Goal: Task Accomplishment & Management: Use online tool/utility

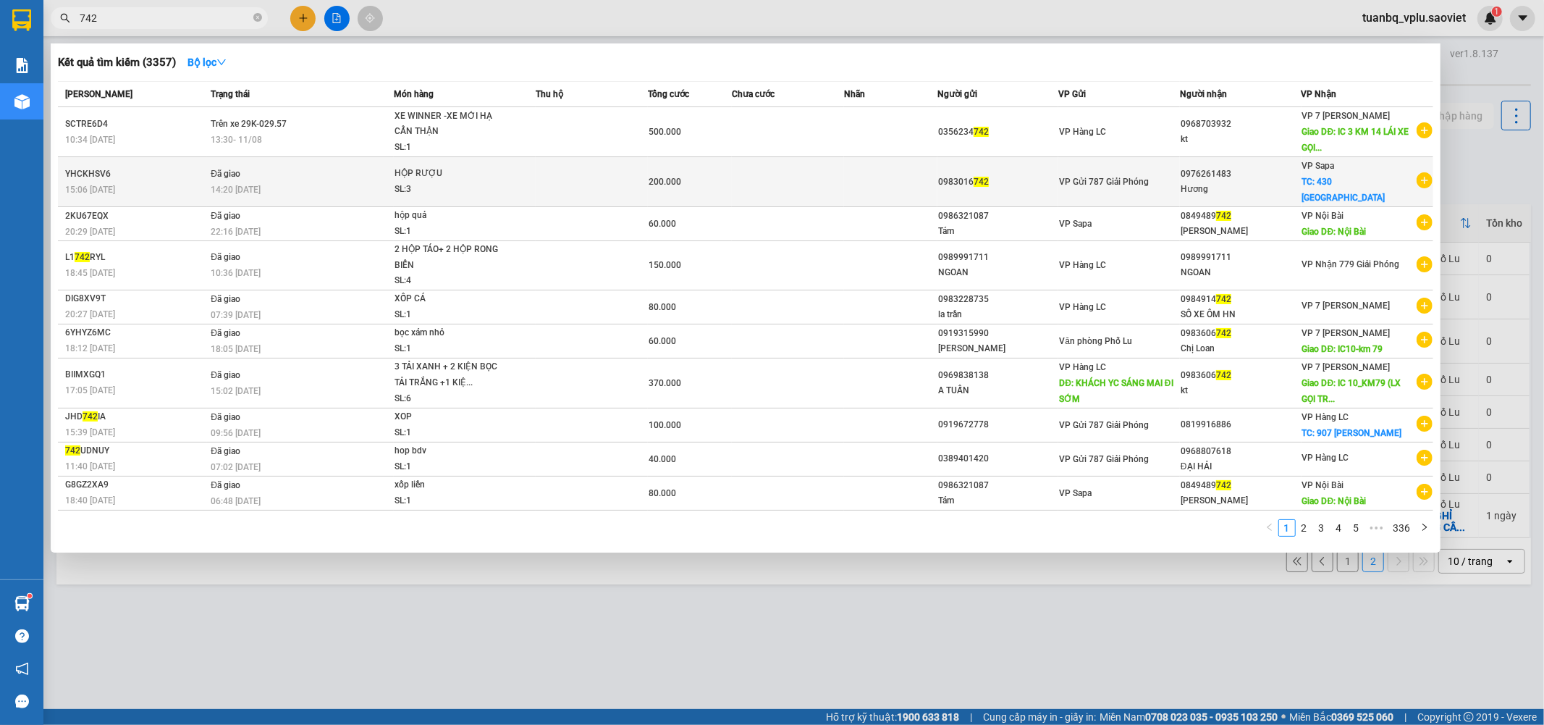
scroll to position [67, 0]
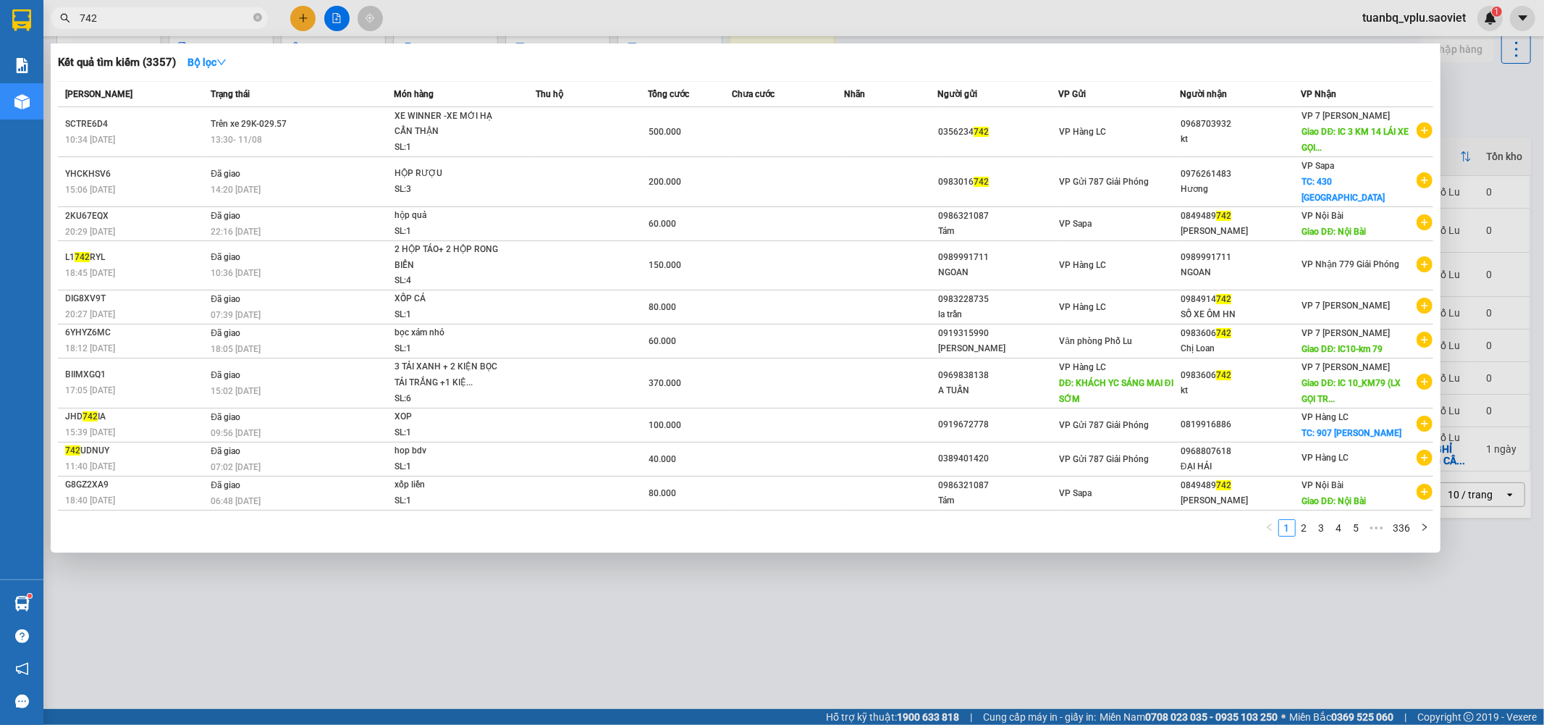
click at [524, 628] on div at bounding box center [772, 362] width 1544 height 725
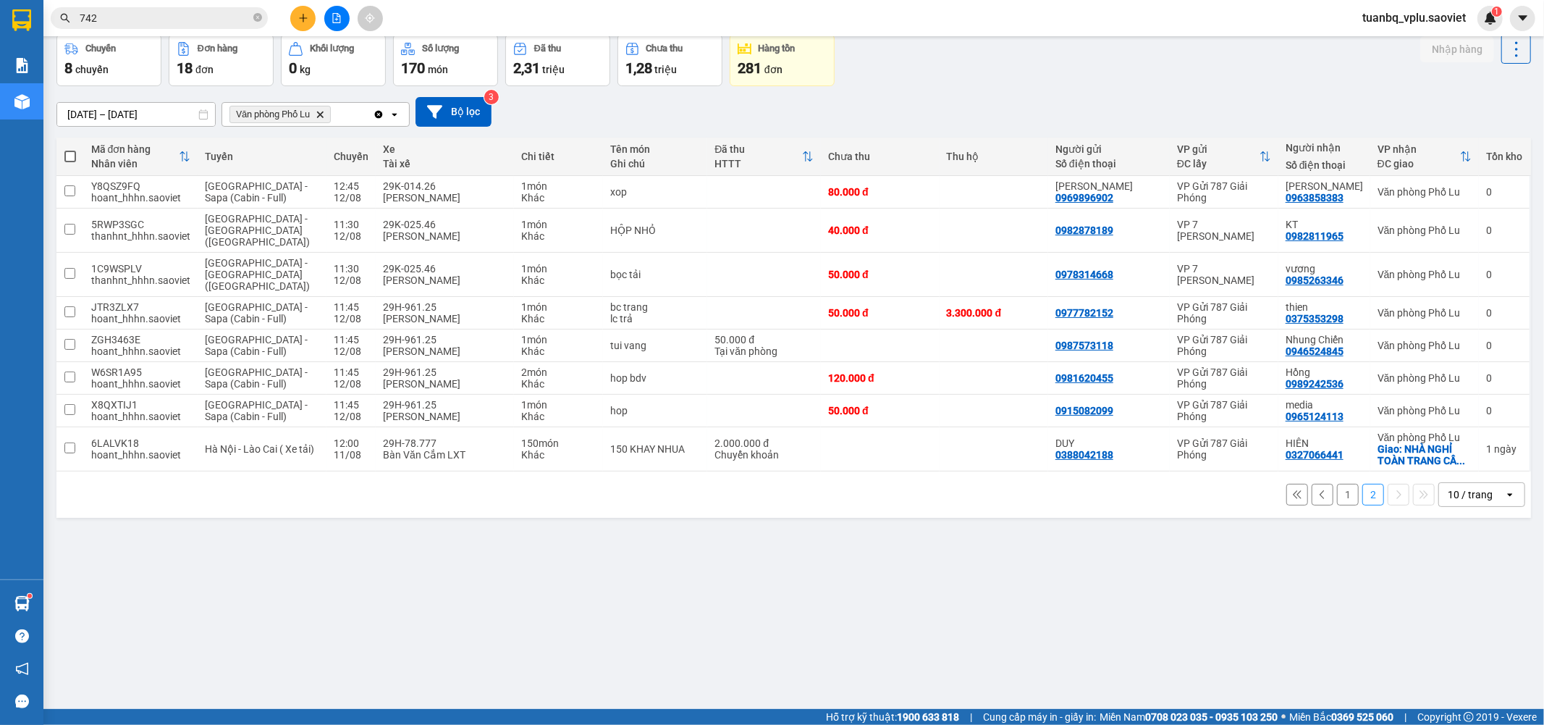
click at [1342, 484] on button "1" at bounding box center [1348, 495] width 22 height 22
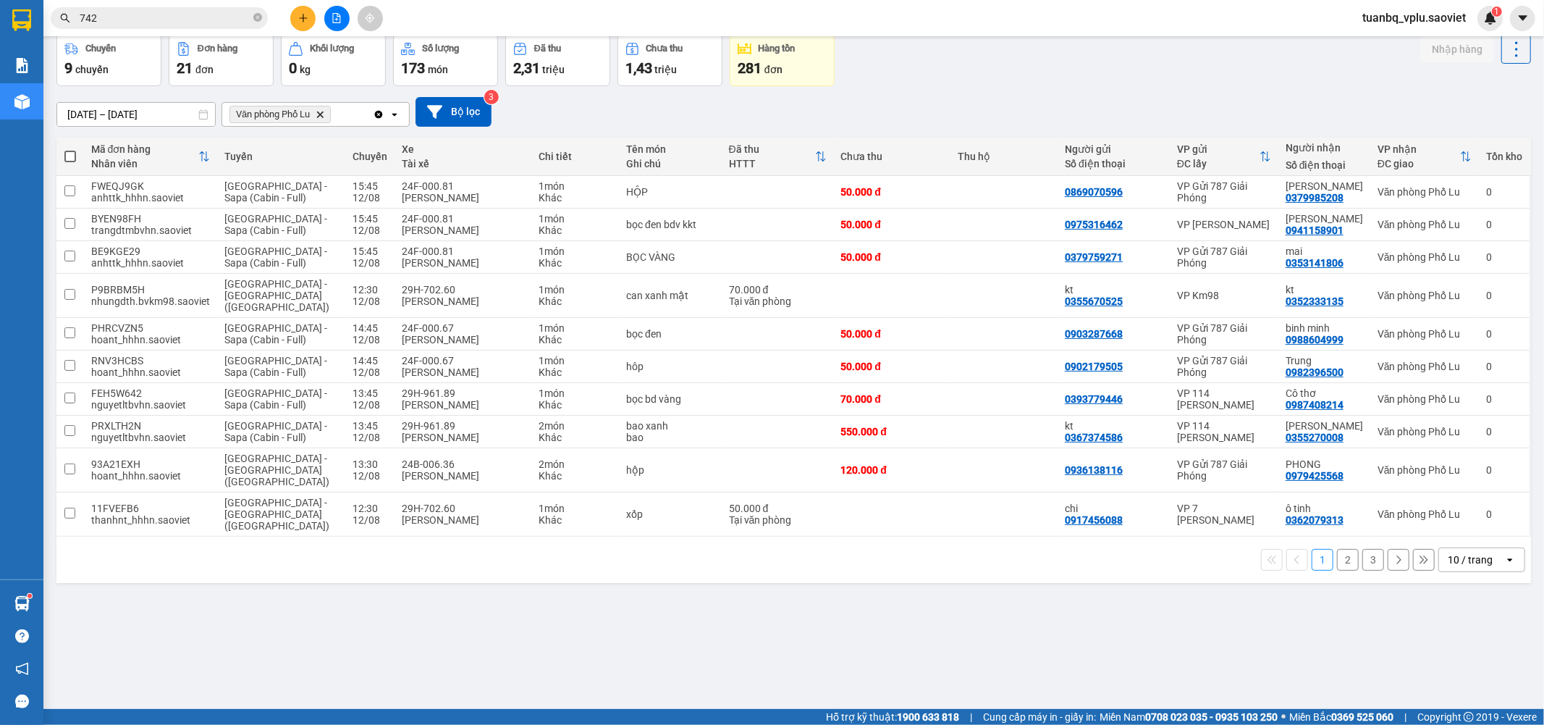
click at [1365, 549] on button "3" at bounding box center [1374, 560] width 22 height 22
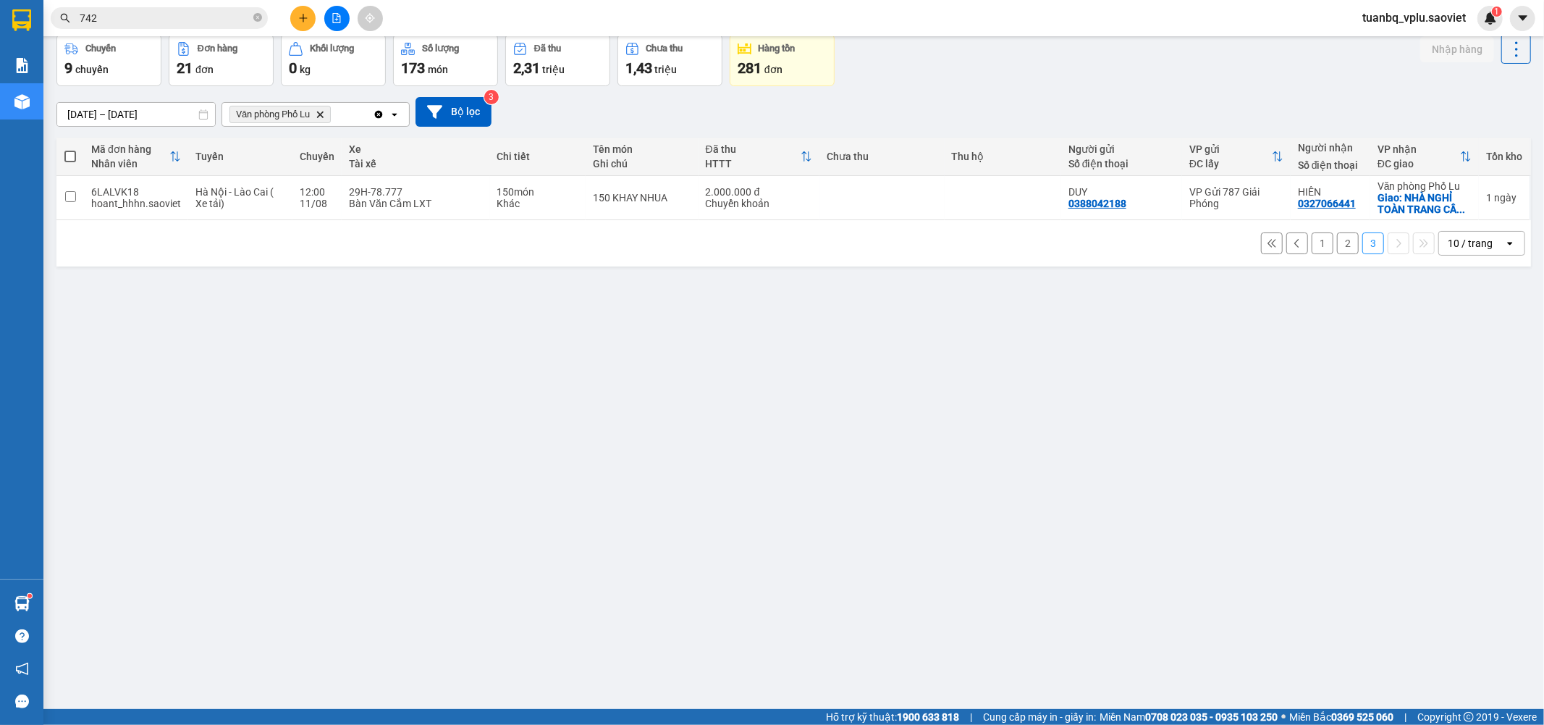
click at [174, 17] on input "742" at bounding box center [165, 18] width 171 height 16
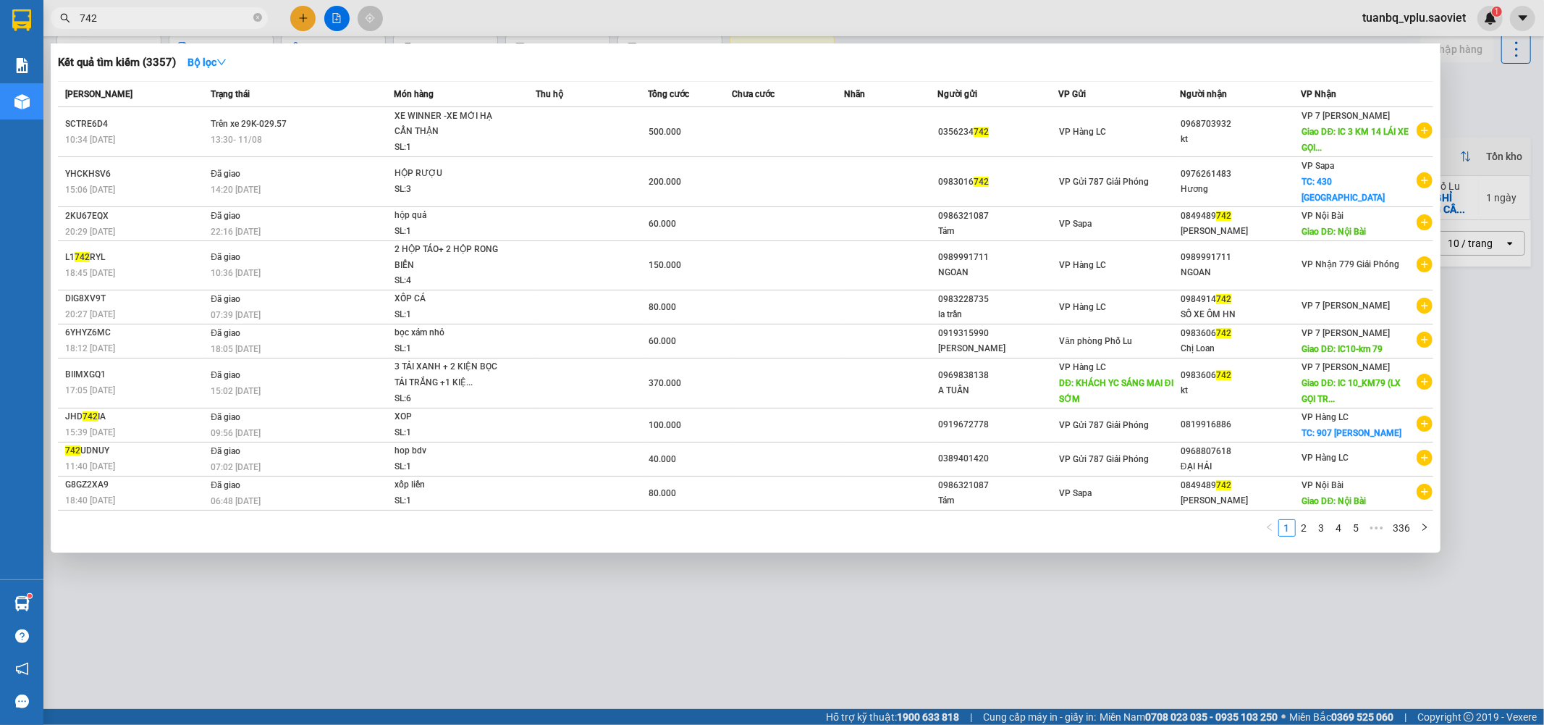
click at [172, 17] on input "742" at bounding box center [165, 18] width 171 height 16
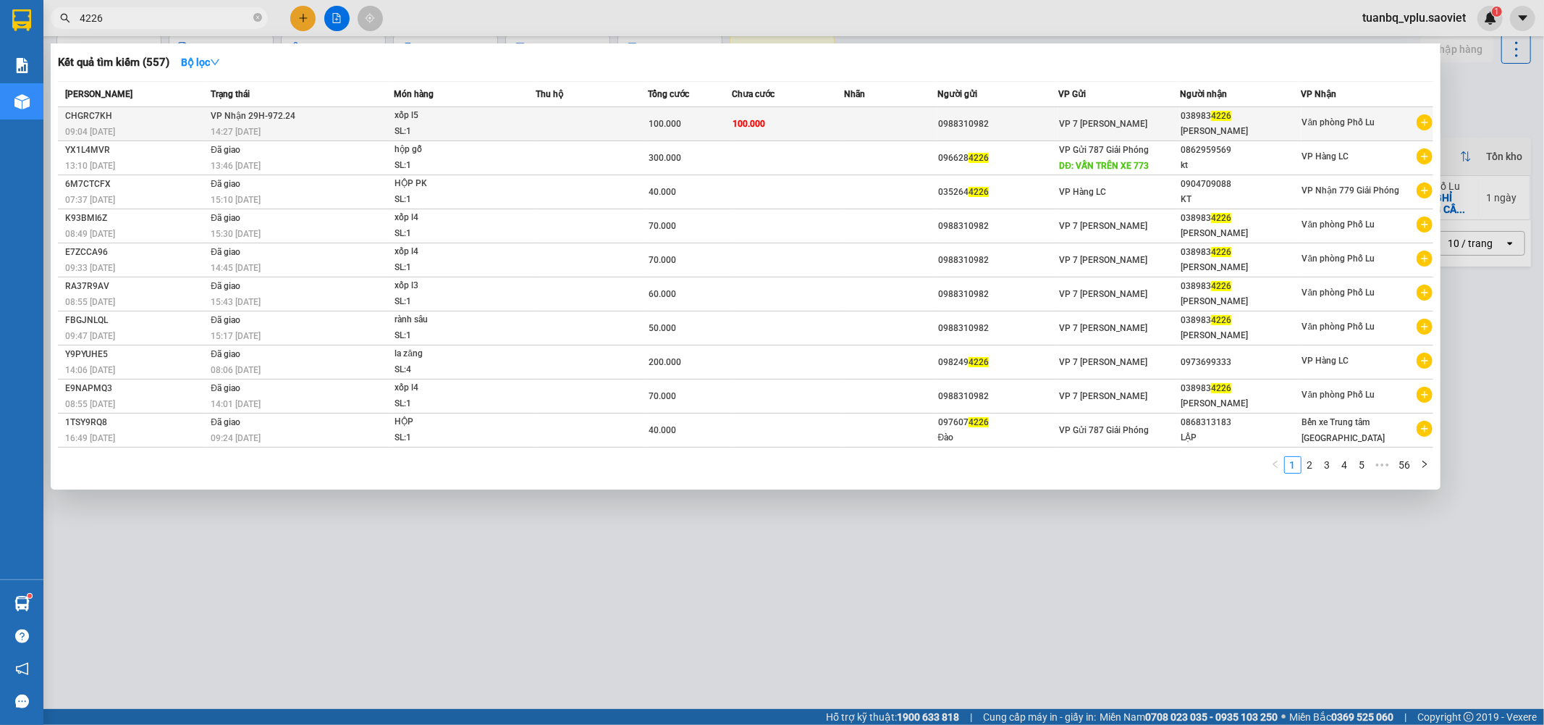
type input "4226"
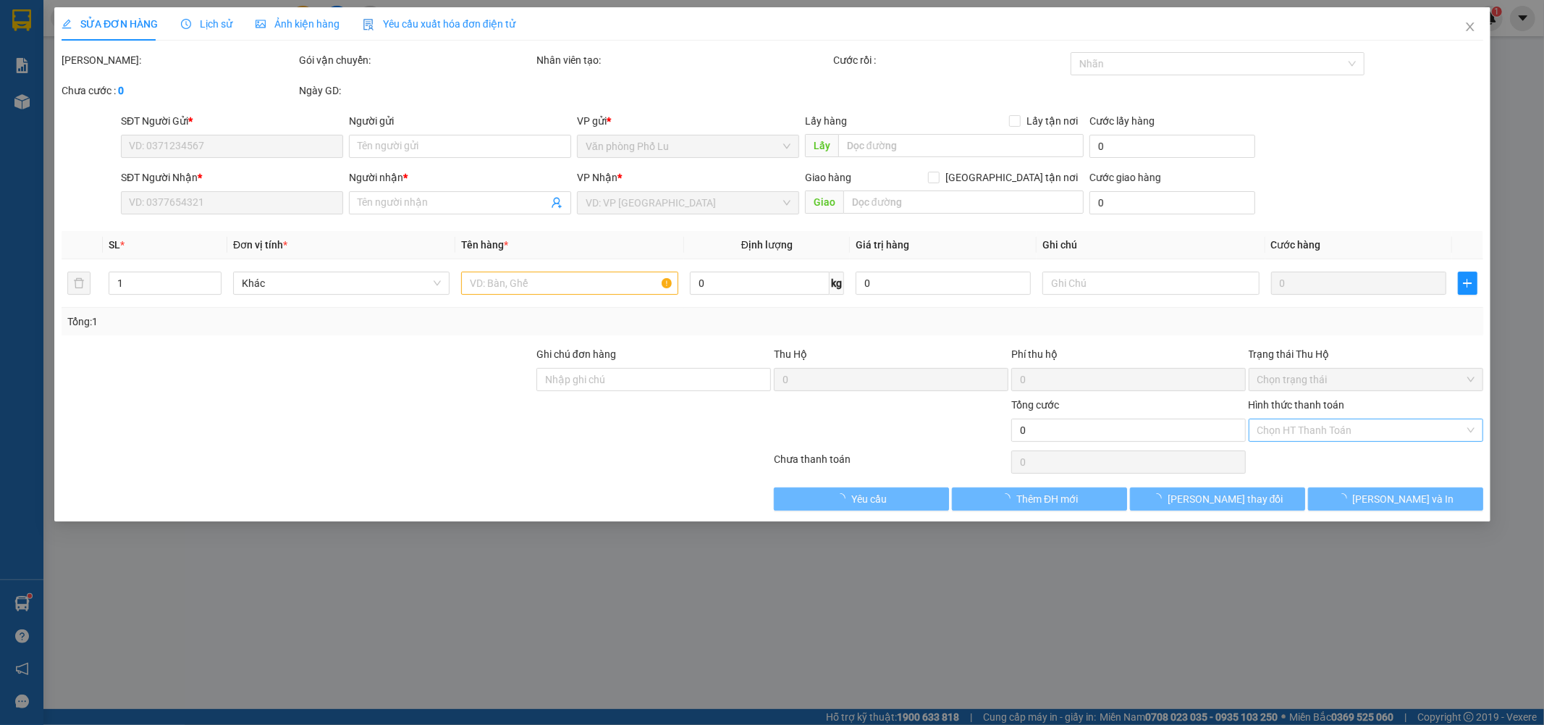
type input "0988310982"
type input "0389834226"
type input "Anh Điệp"
type input "100.000"
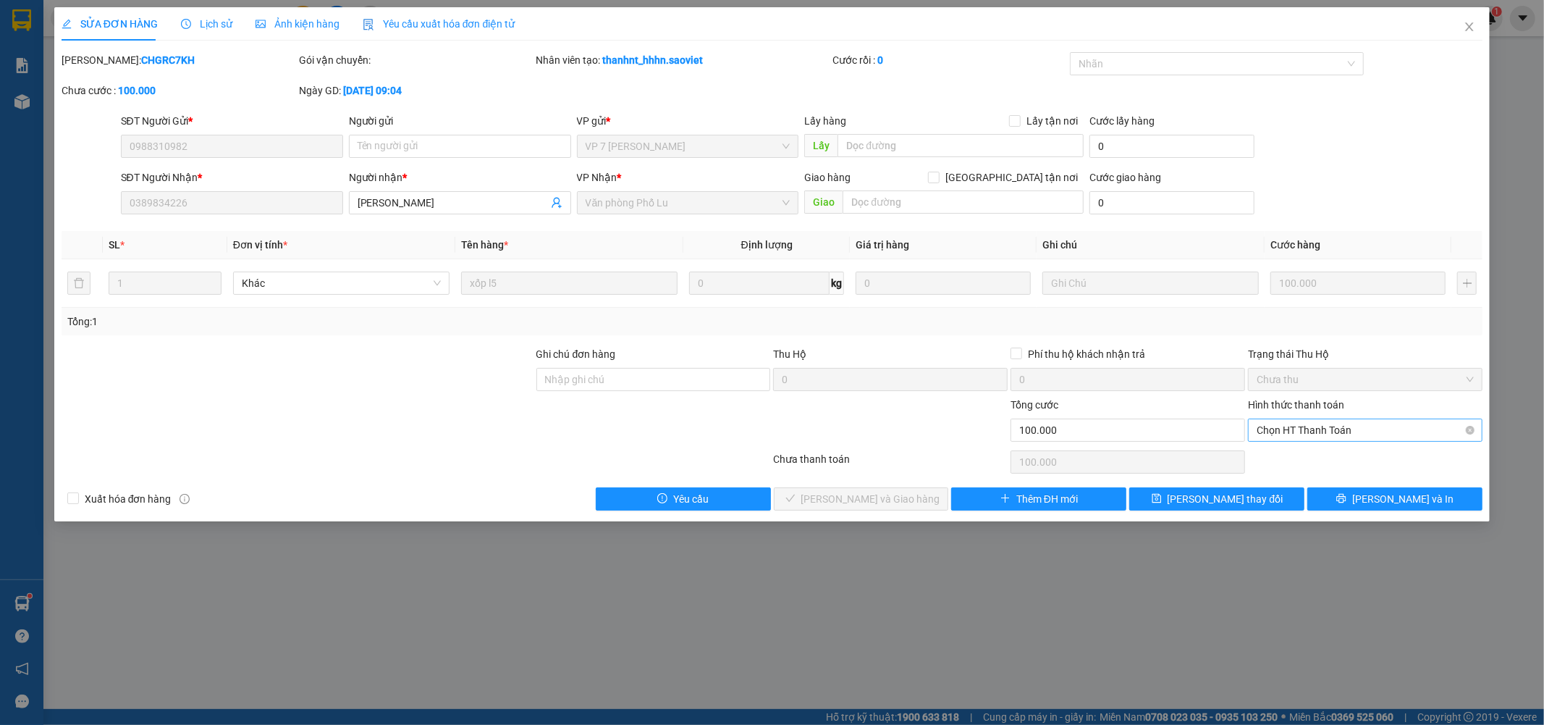
click at [1305, 427] on span "Chọn HT Thanh Toán" at bounding box center [1365, 430] width 217 height 22
click at [1290, 455] on div "Tại văn phòng" at bounding box center [1366, 459] width 217 height 16
type input "0"
click at [829, 505] on button "[PERSON_NAME] và Giao hàng" at bounding box center [861, 498] width 175 height 23
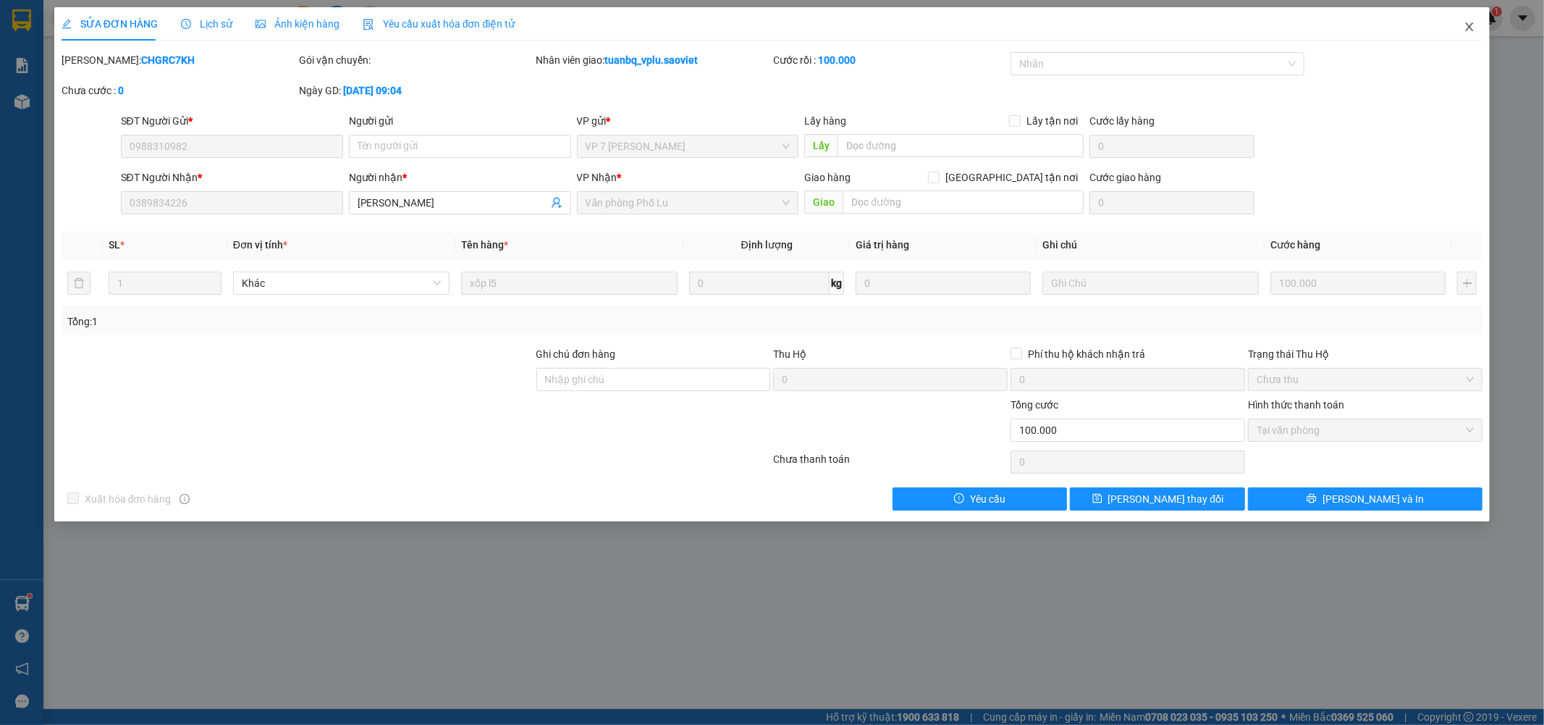
click at [1476, 25] on span "Close" at bounding box center [1469, 27] width 41 height 41
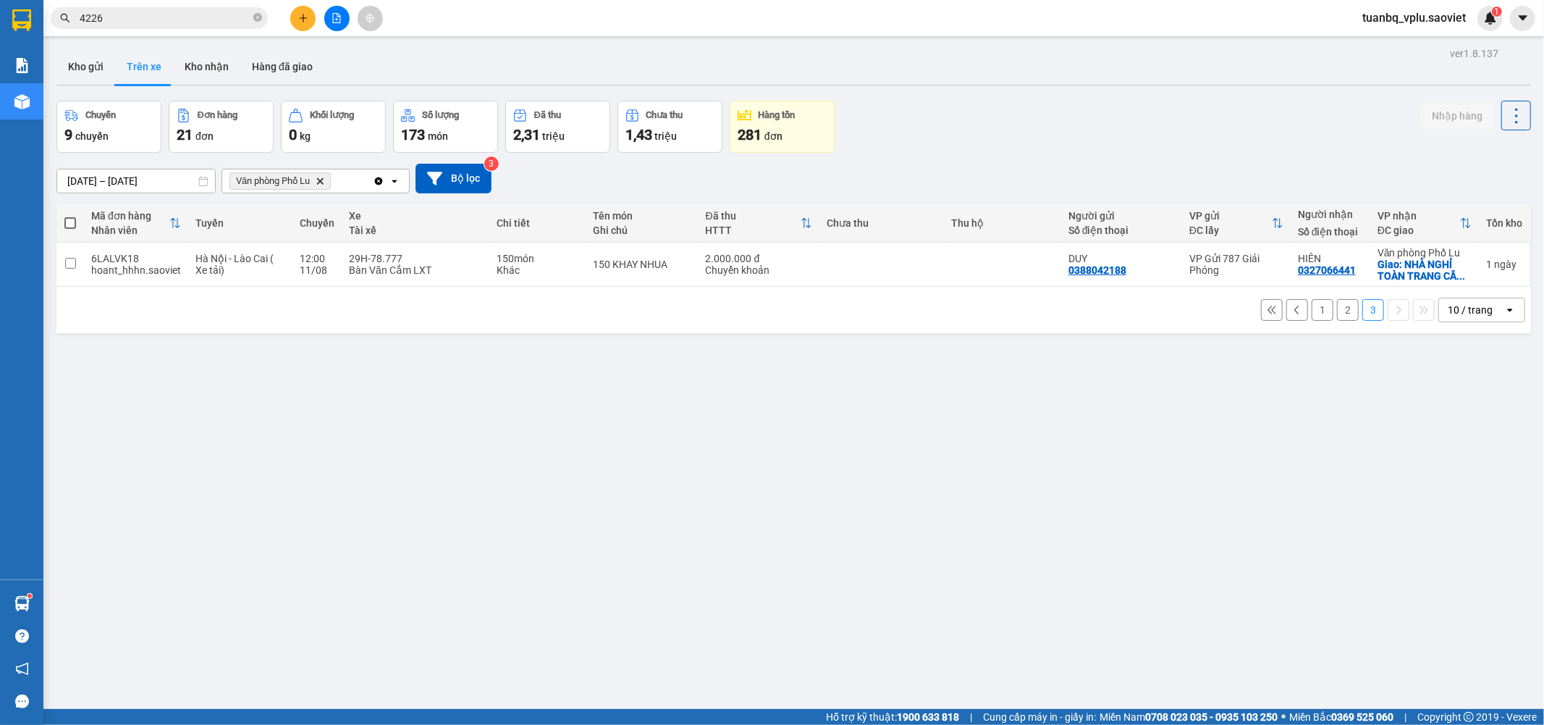
click at [148, 8] on span "4226" at bounding box center [159, 18] width 217 height 22
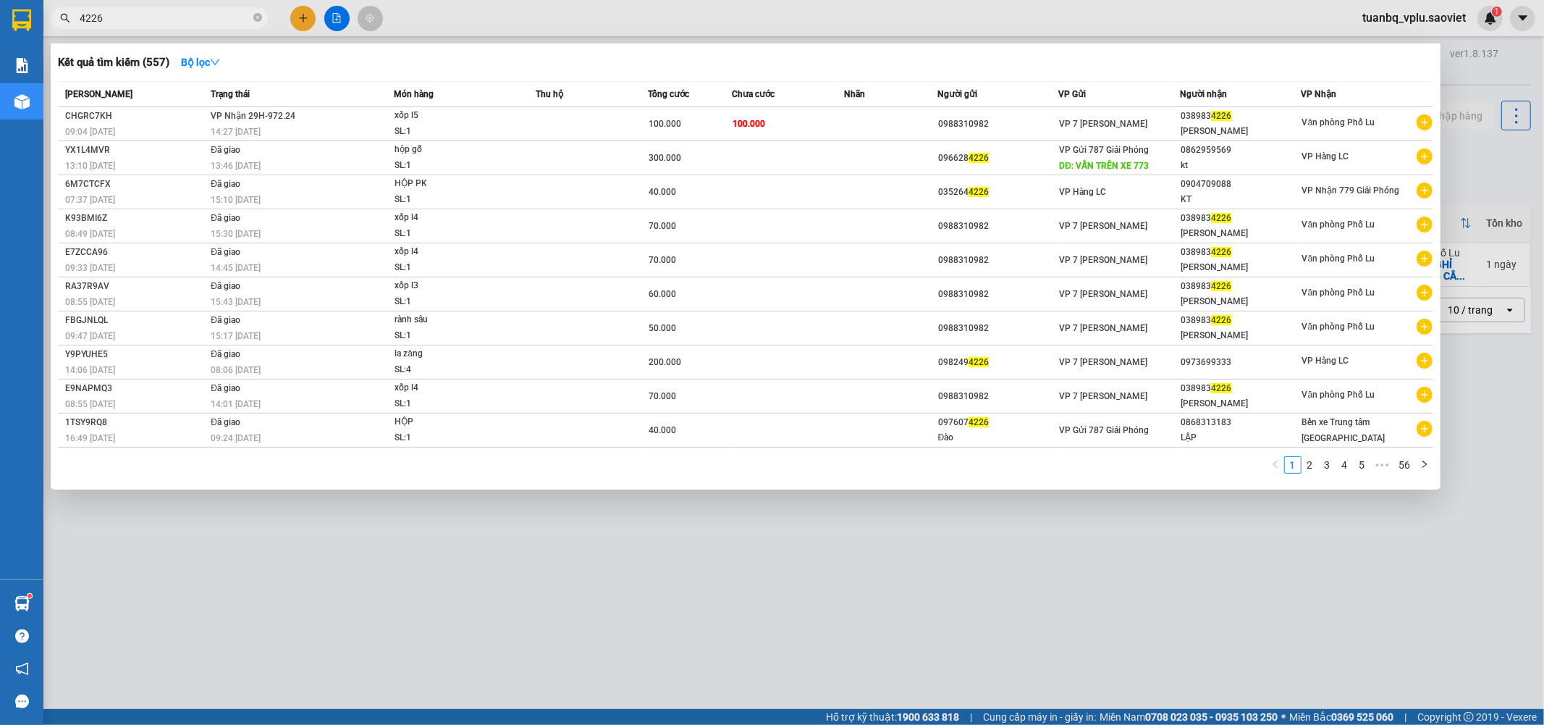
click at [148, 8] on span "4226" at bounding box center [159, 18] width 217 height 22
click at [148, 16] on input "4226" at bounding box center [165, 18] width 171 height 16
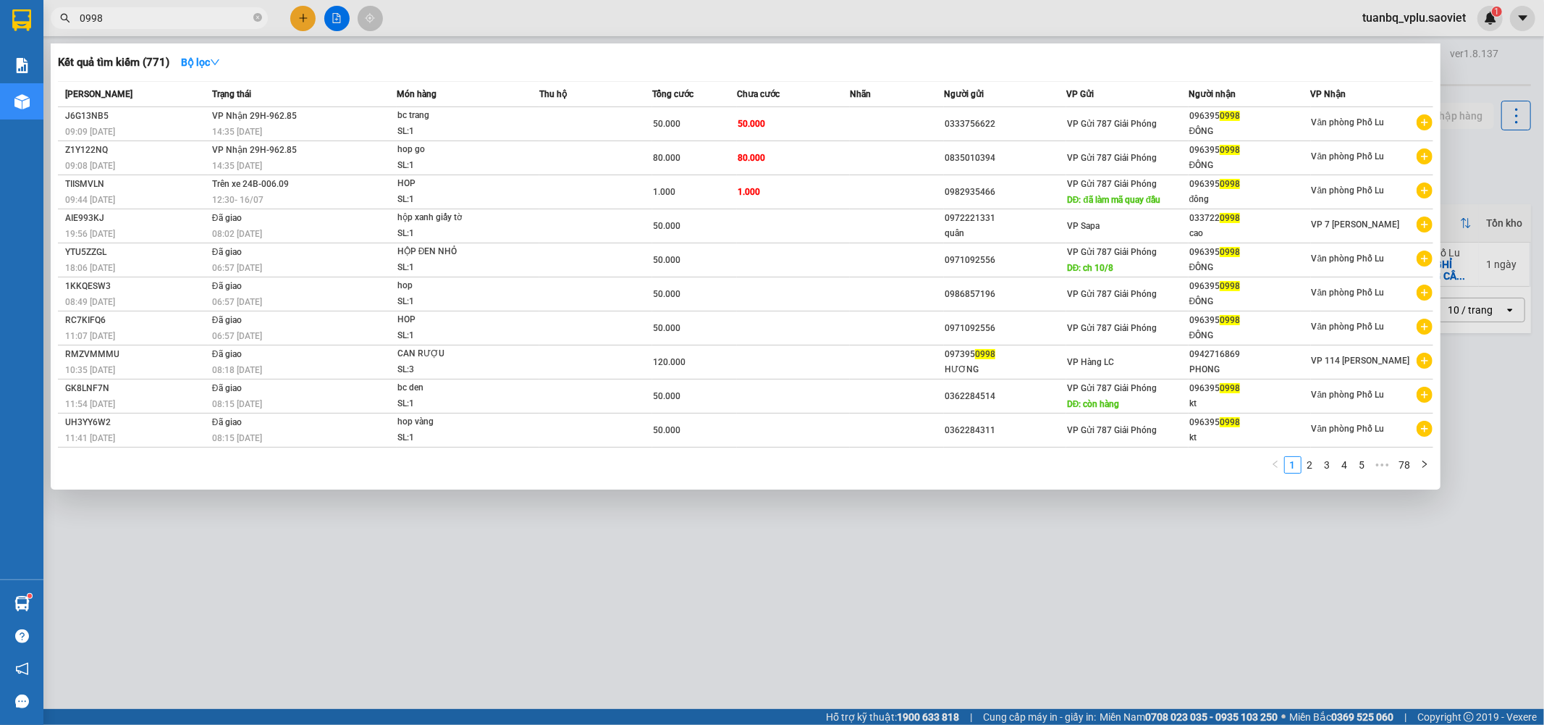
type input "0998"
click at [859, 544] on div at bounding box center [772, 362] width 1544 height 725
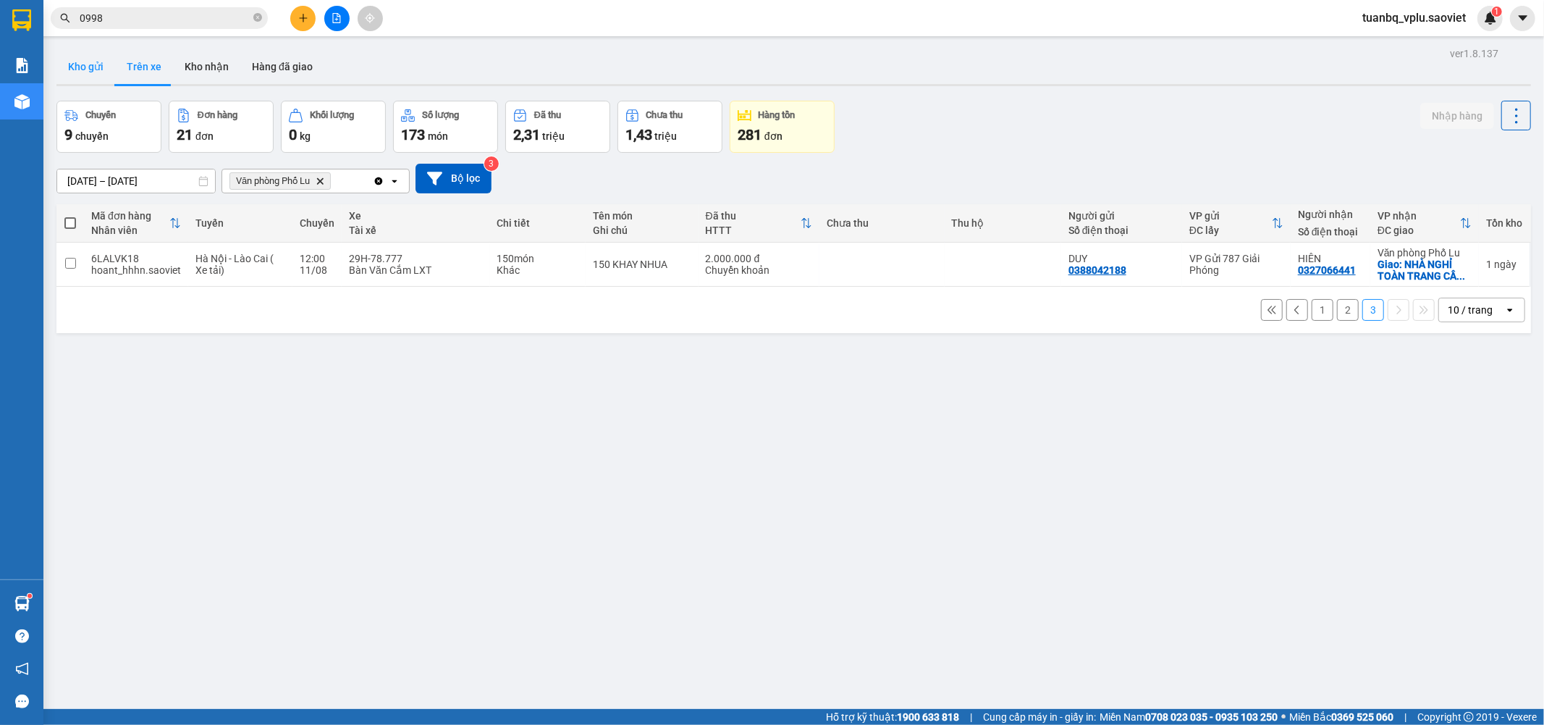
click at [104, 58] on button "Kho gửi" at bounding box center [85, 66] width 59 height 35
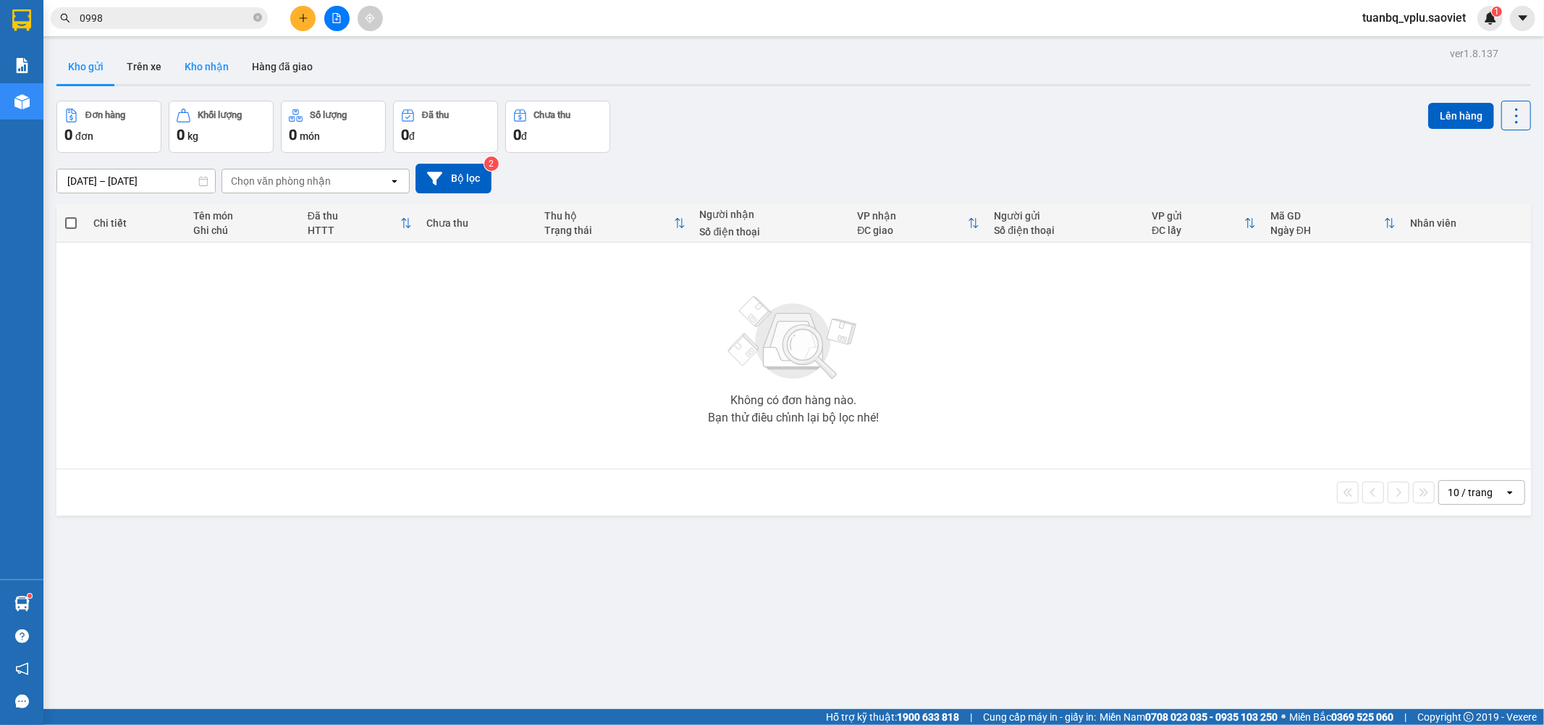
click at [211, 73] on button "Kho nhận" at bounding box center [206, 66] width 67 height 35
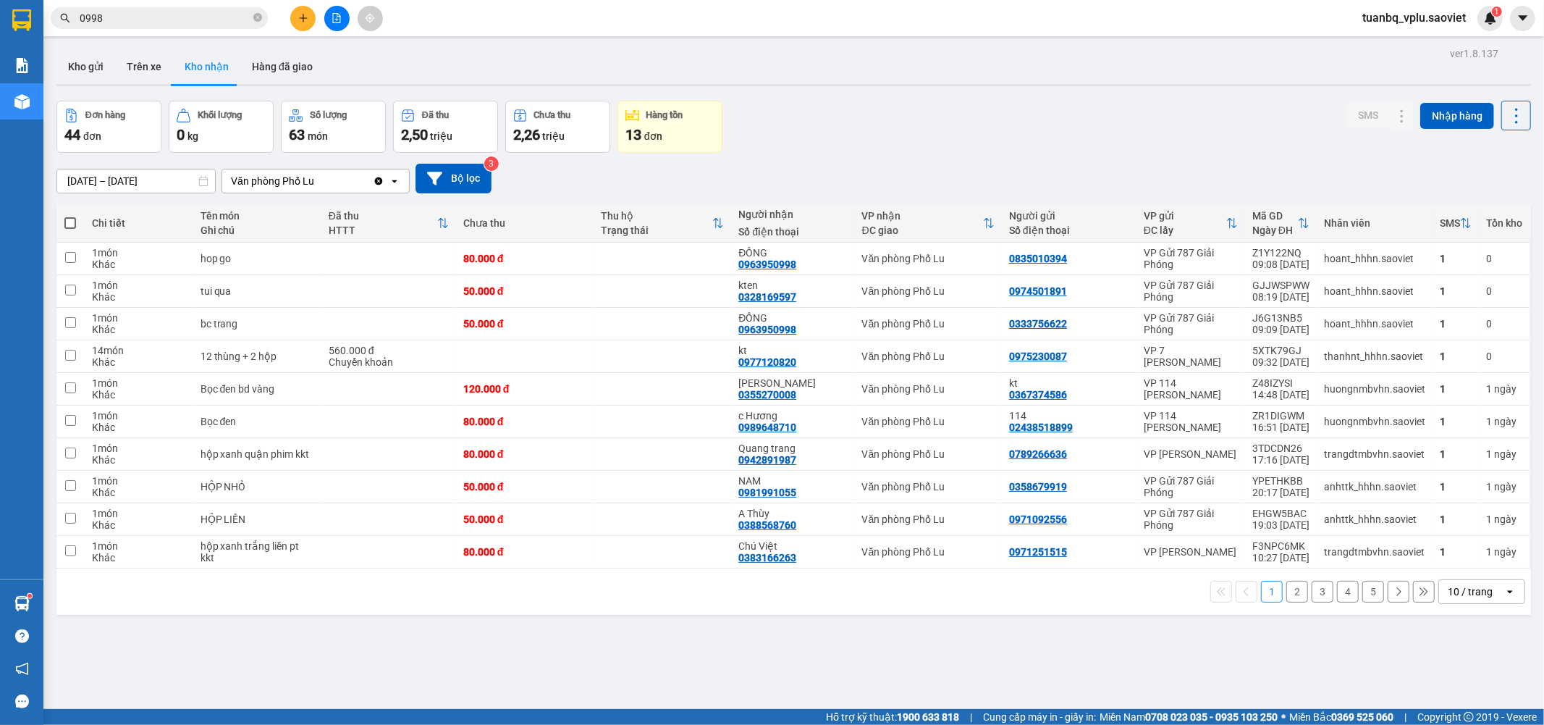
click at [1287, 595] on button "2" at bounding box center [1298, 592] width 22 height 22
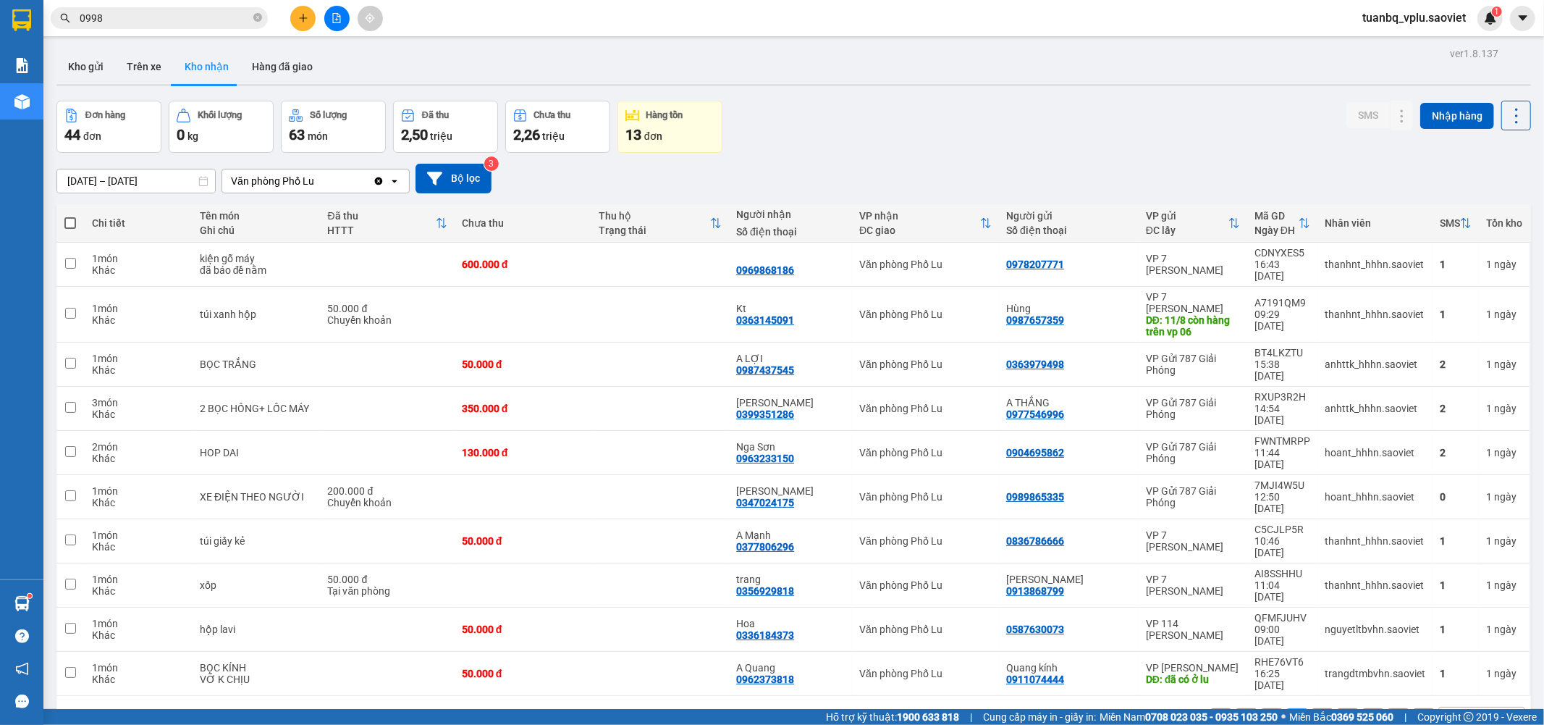
click at [1266, 708] on button "1" at bounding box center [1272, 719] width 22 height 22
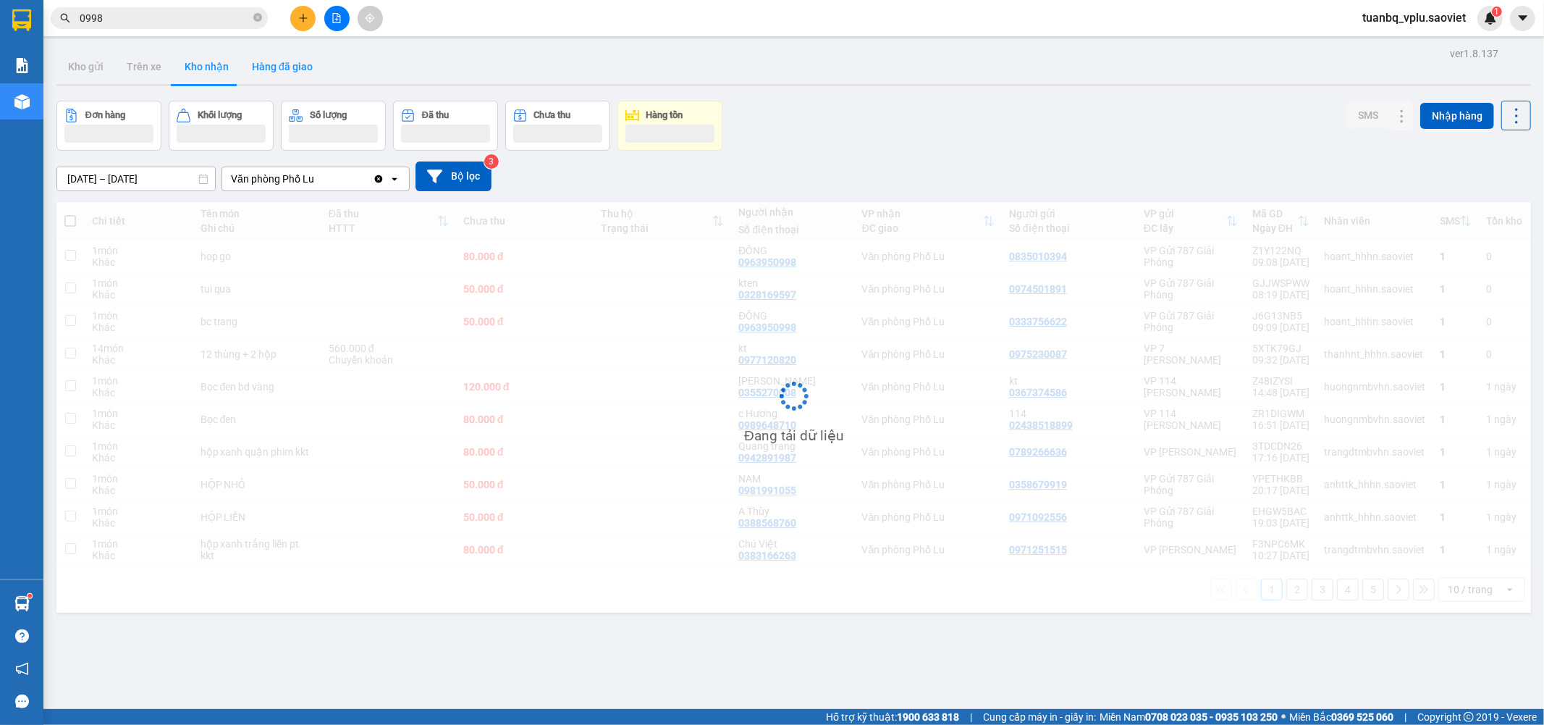
click at [291, 80] on button "Hàng đã giao" at bounding box center [282, 66] width 84 height 35
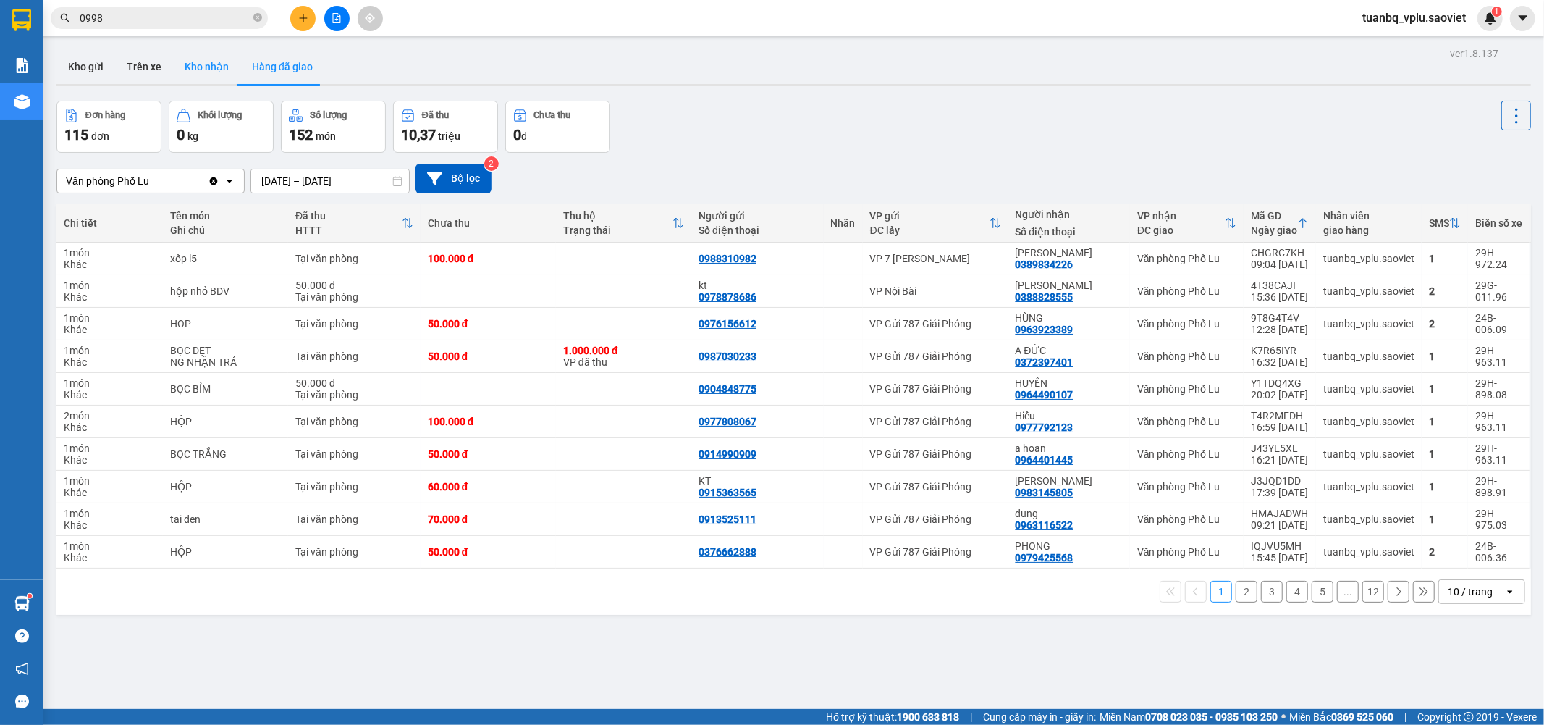
click at [203, 74] on button "Kho nhận" at bounding box center [206, 66] width 67 height 35
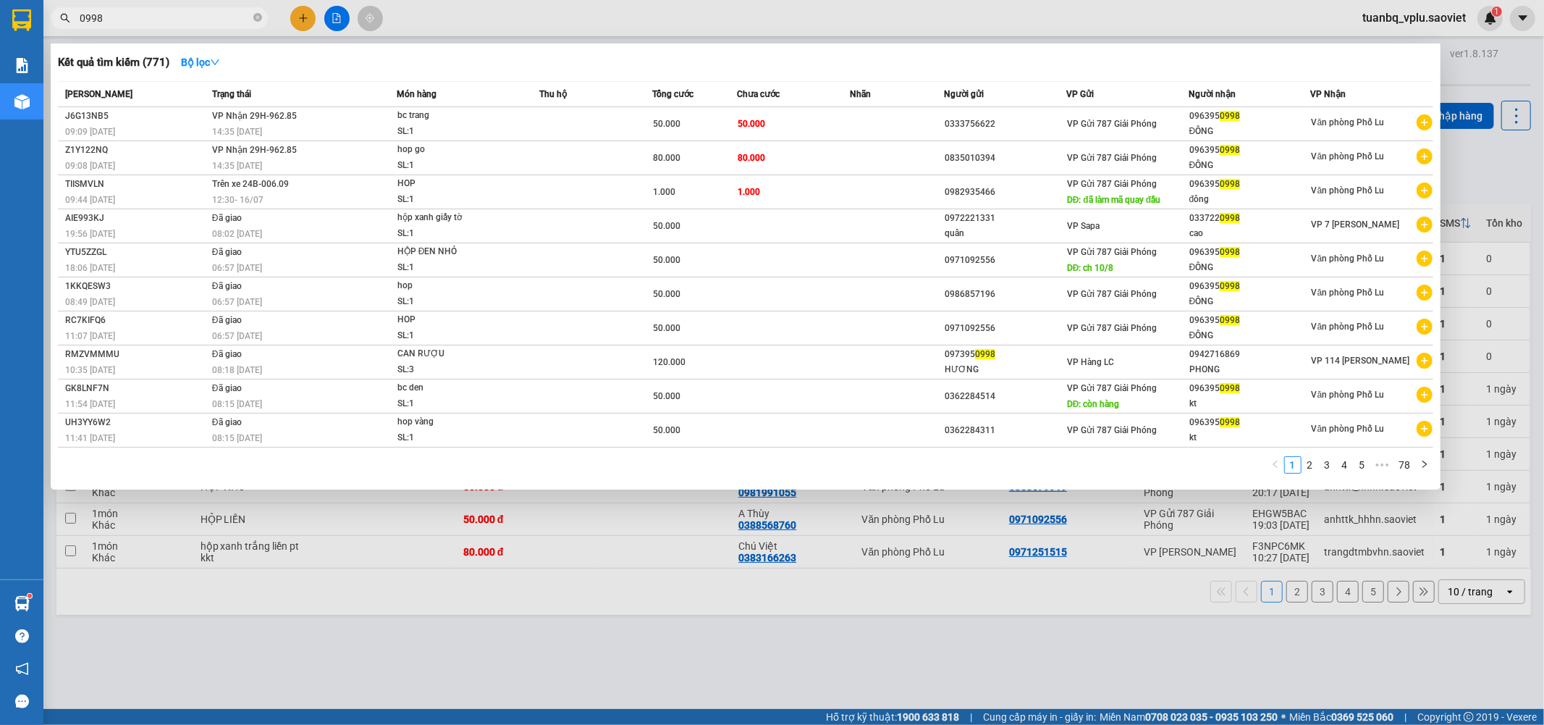
click at [125, 14] on input "0998" at bounding box center [165, 18] width 171 height 16
click at [749, 119] on span "50.000" at bounding box center [752, 124] width 28 height 10
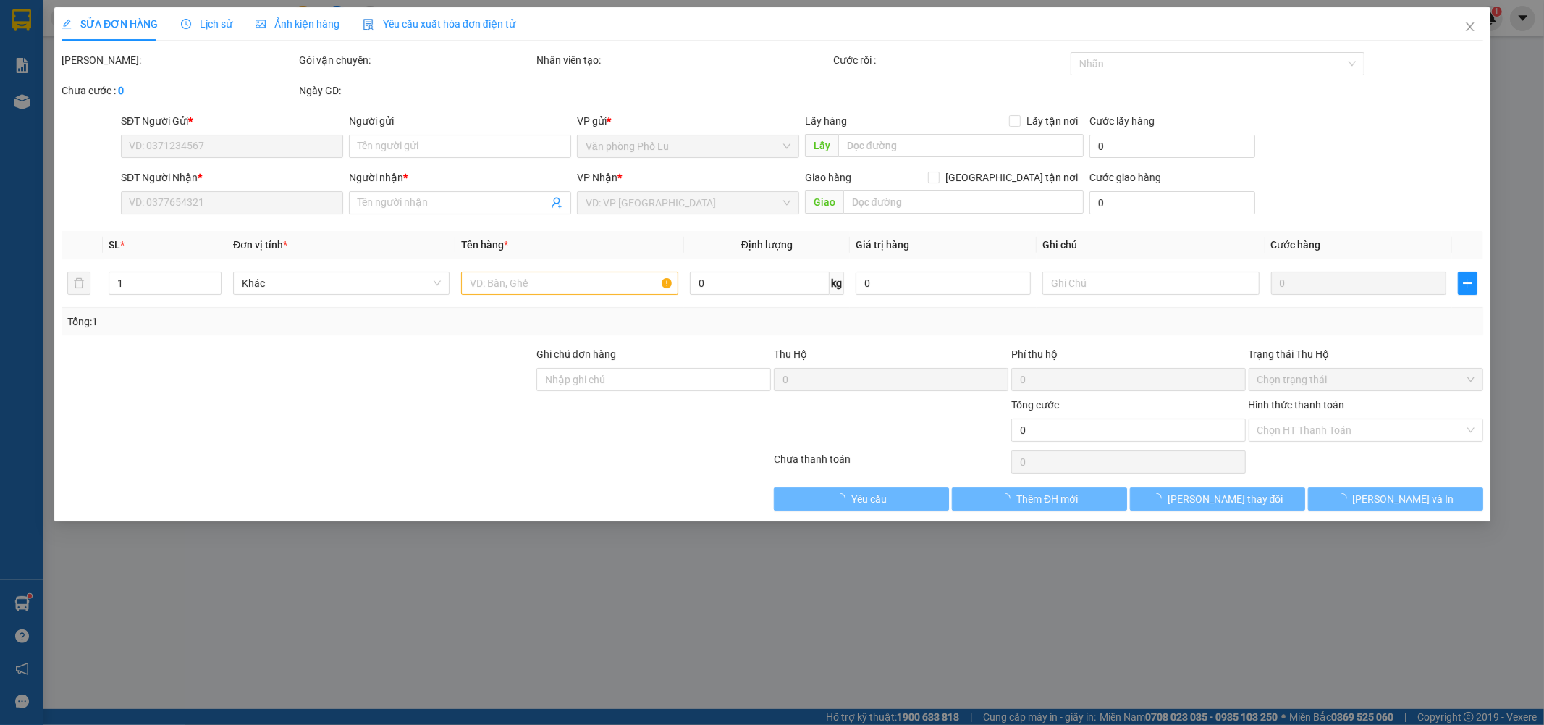
type input "0333756622"
type input "0963950998"
type input "ĐÔNG"
type input "50.000"
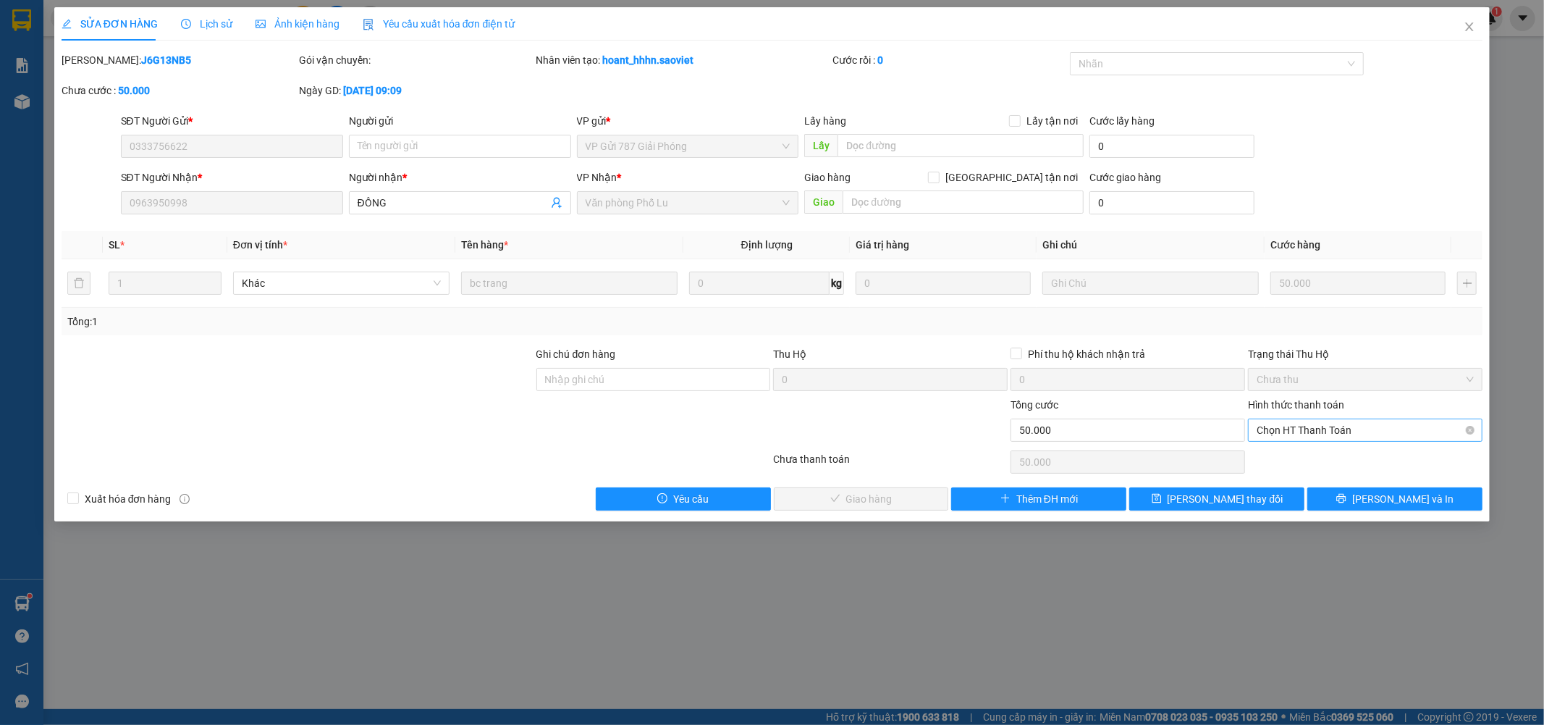
click at [1313, 424] on span "Chọn HT Thanh Toán" at bounding box center [1365, 430] width 217 height 22
click at [1300, 451] on div "Tại văn phòng" at bounding box center [1366, 459] width 217 height 16
type input "0"
click at [850, 504] on span "[PERSON_NAME] và Giao hàng" at bounding box center [870, 499] width 139 height 16
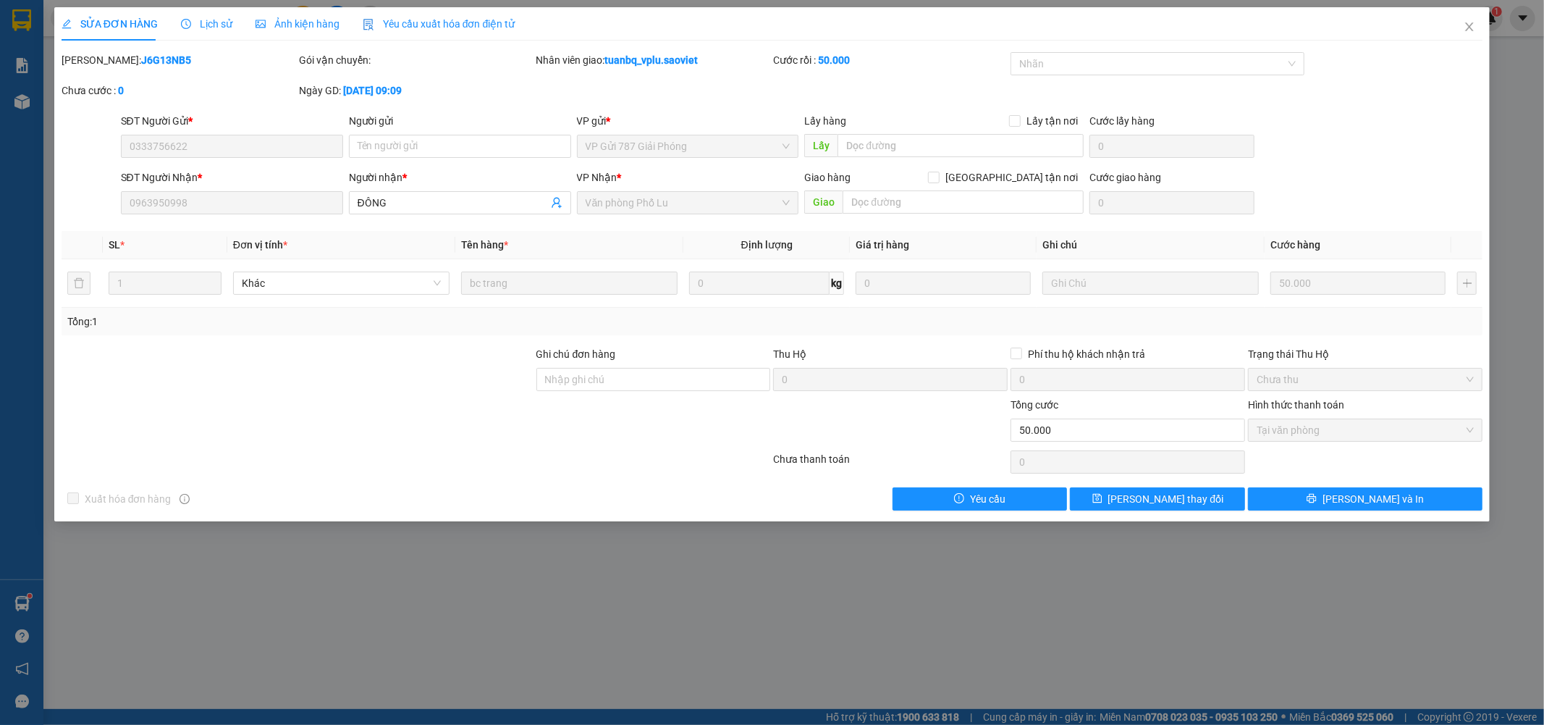
click at [472, 608] on div "SỬA ĐƠN HÀNG Lịch sử Ảnh kiện hàng Yêu cầu xuất hóa đơn điện tử Total Paid Fee …" at bounding box center [772, 362] width 1544 height 725
click at [1471, 25] on icon "close" at bounding box center [1470, 26] width 8 height 9
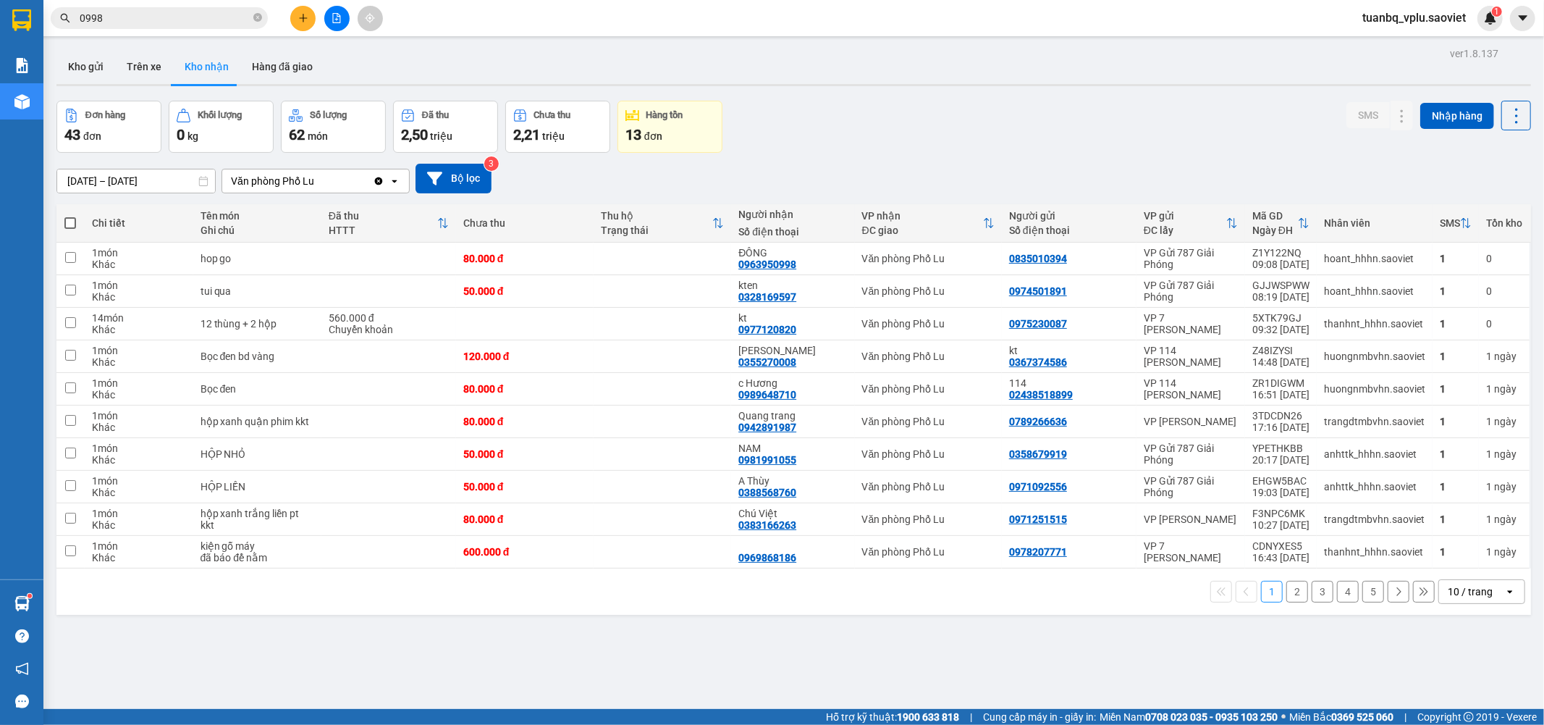
click at [210, 22] on input "0998" at bounding box center [165, 18] width 171 height 16
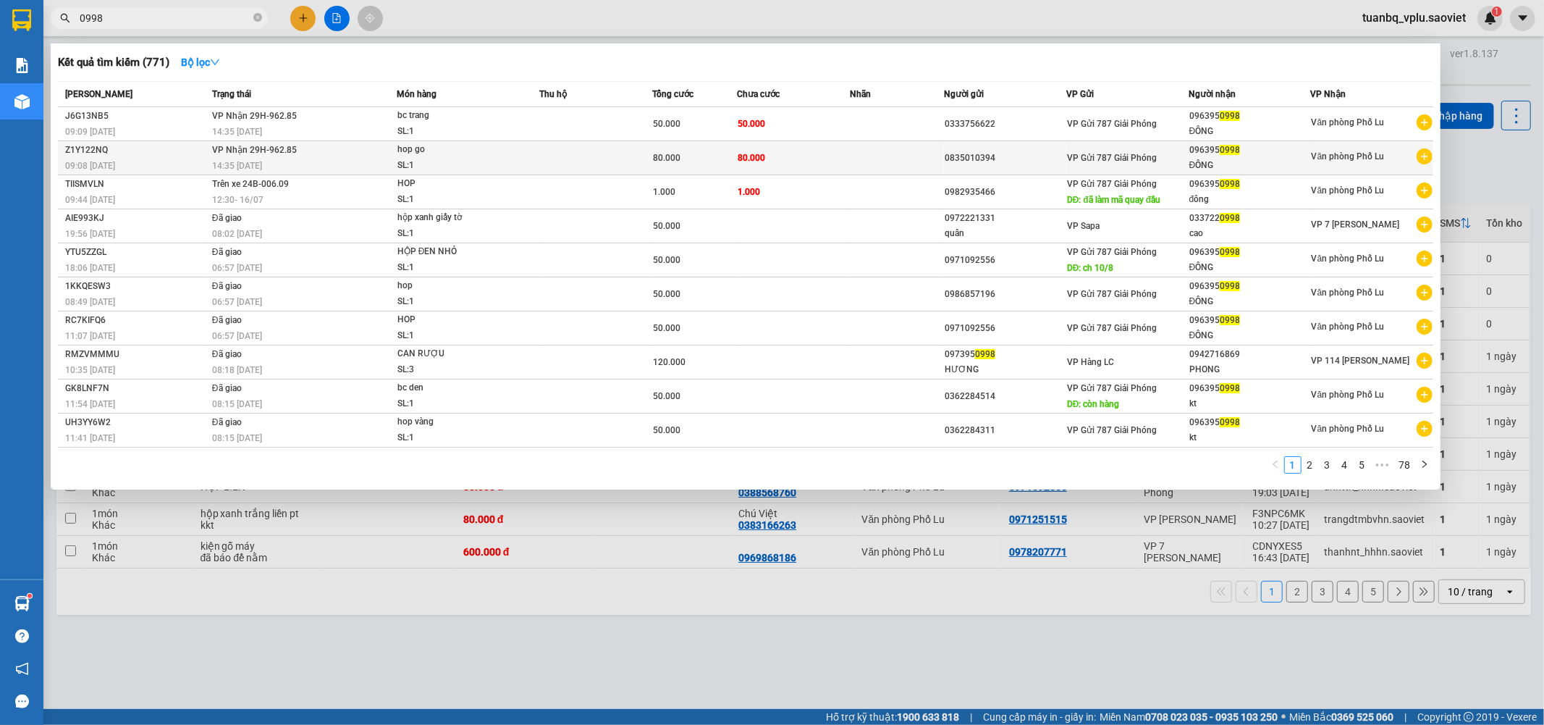
click at [692, 168] on td "80.000" at bounding box center [694, 158] width 85 height 34
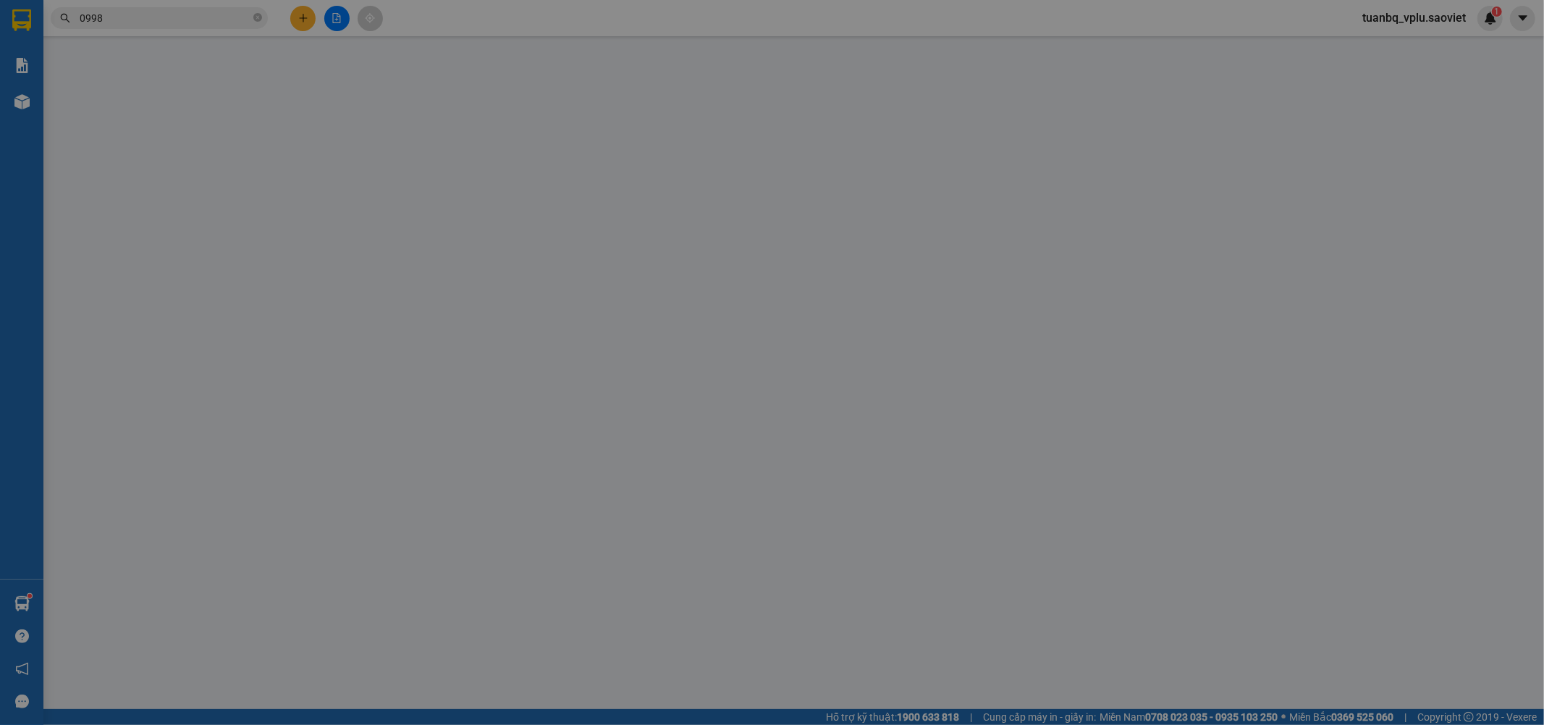
type input "0835010394"
type input "0963950998"
type input "ĐÔNG"
type input "80.000"
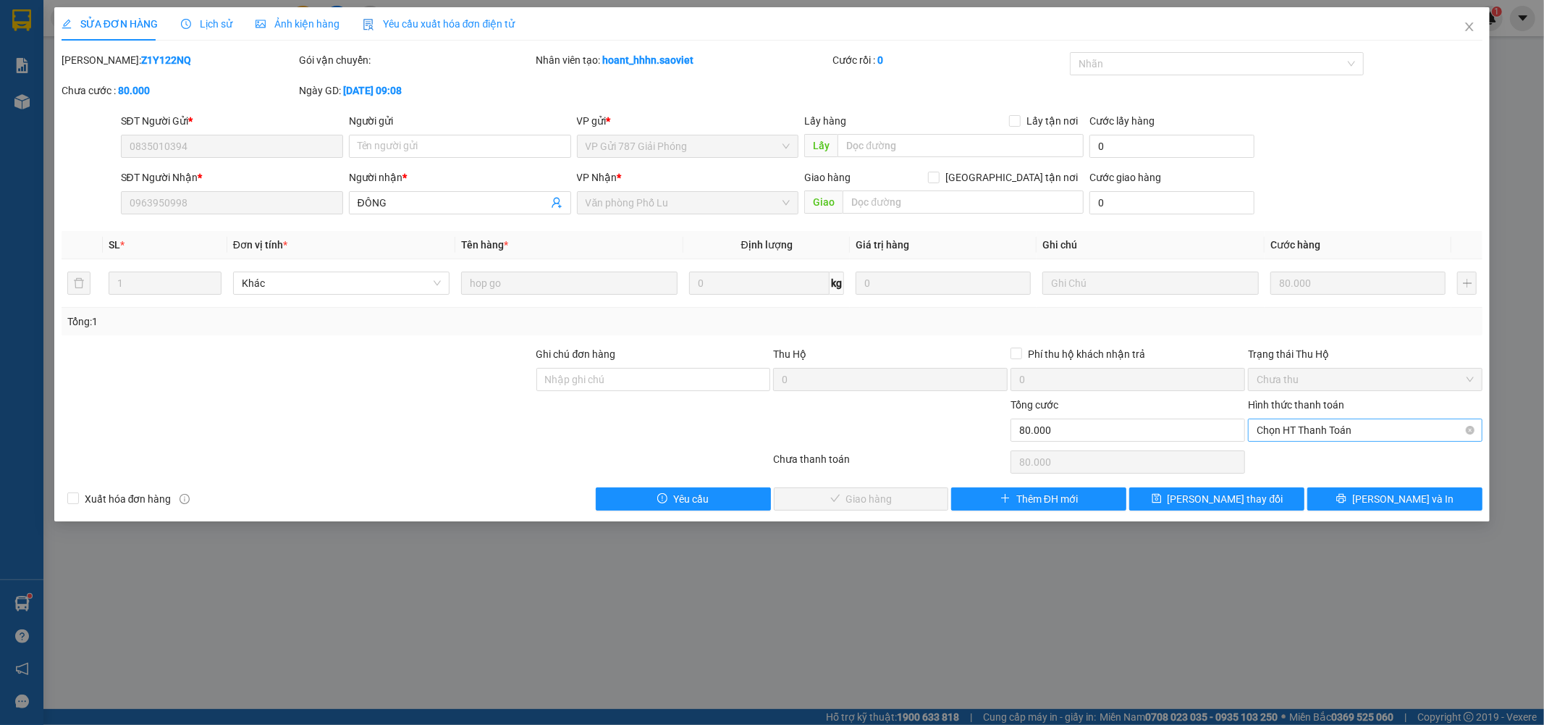
click at [1315, 429] on span "Chọn HT Thanh Toán" at bounding box center [1365, 430] width 217 height 22
click at [1294, 456] on div "Tại văn phòng" at bounding box center [1366, 459] width 217 height 16
type input "0"
click at [833, 503] on span "[PERSON_NAME] và Giao hàng" at bounding box center [870, 499] width 139 height 16
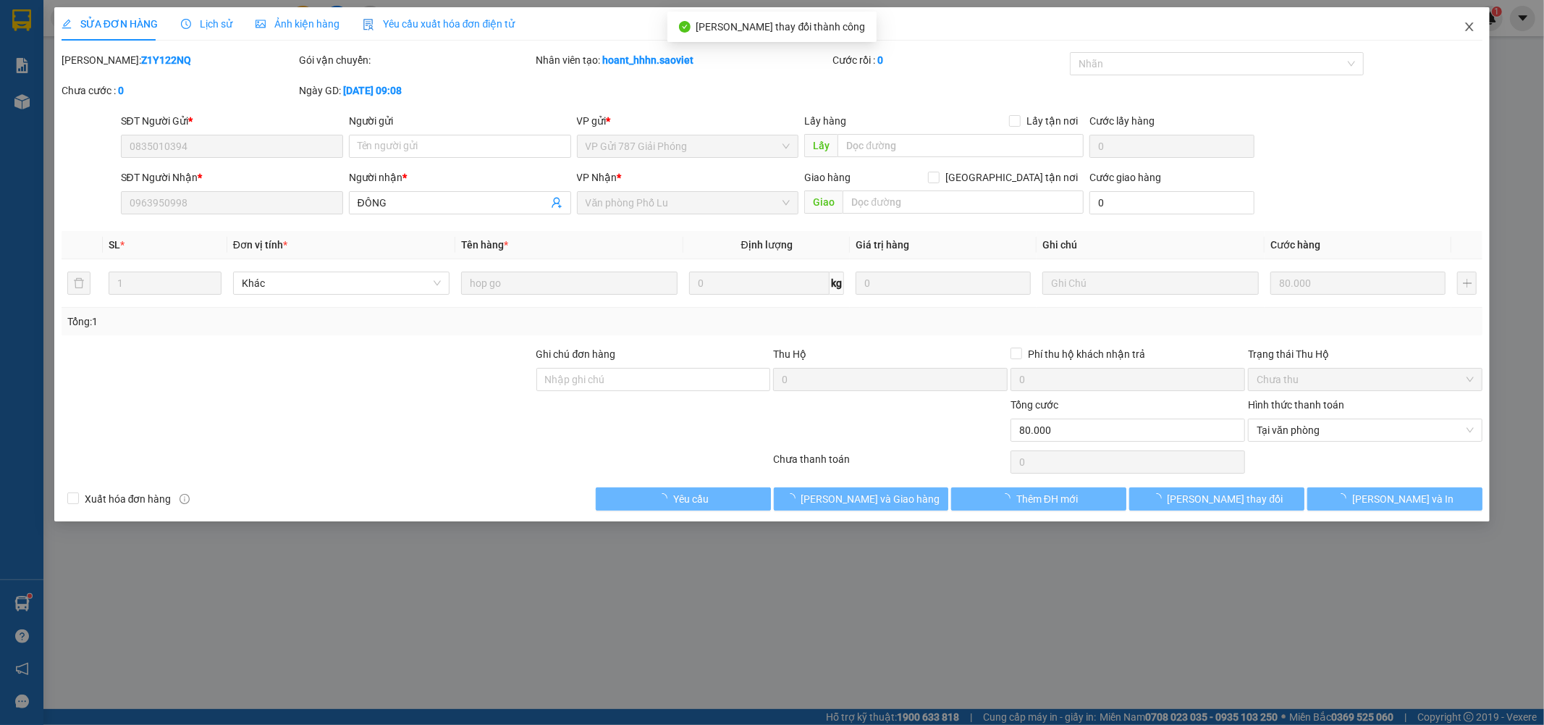
click at [1467, 23] on icon "close" at bounding box center [1470, 27] width 12 height 12
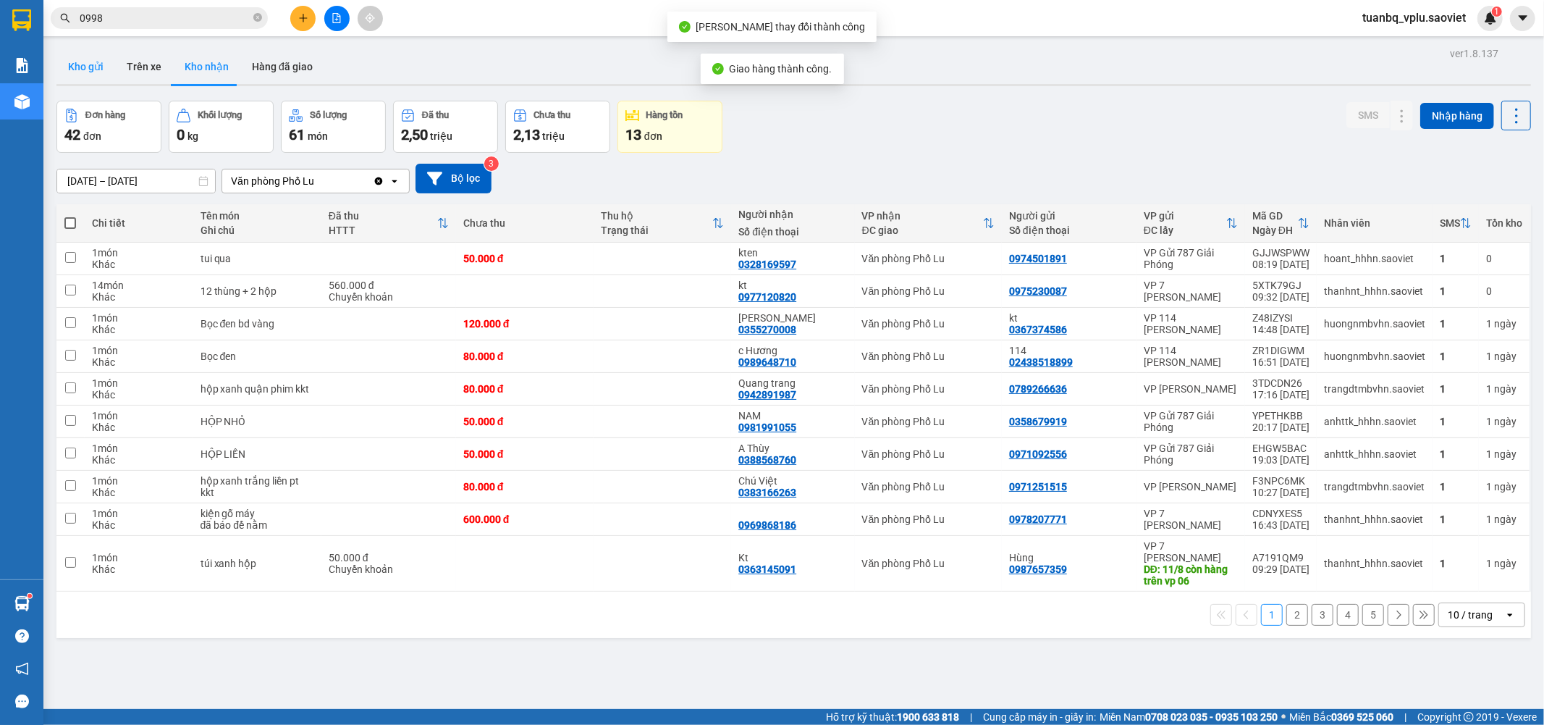
click at [104, 70] on button "Kho gửi" at bounding box center [85, 66] width 59 height 35
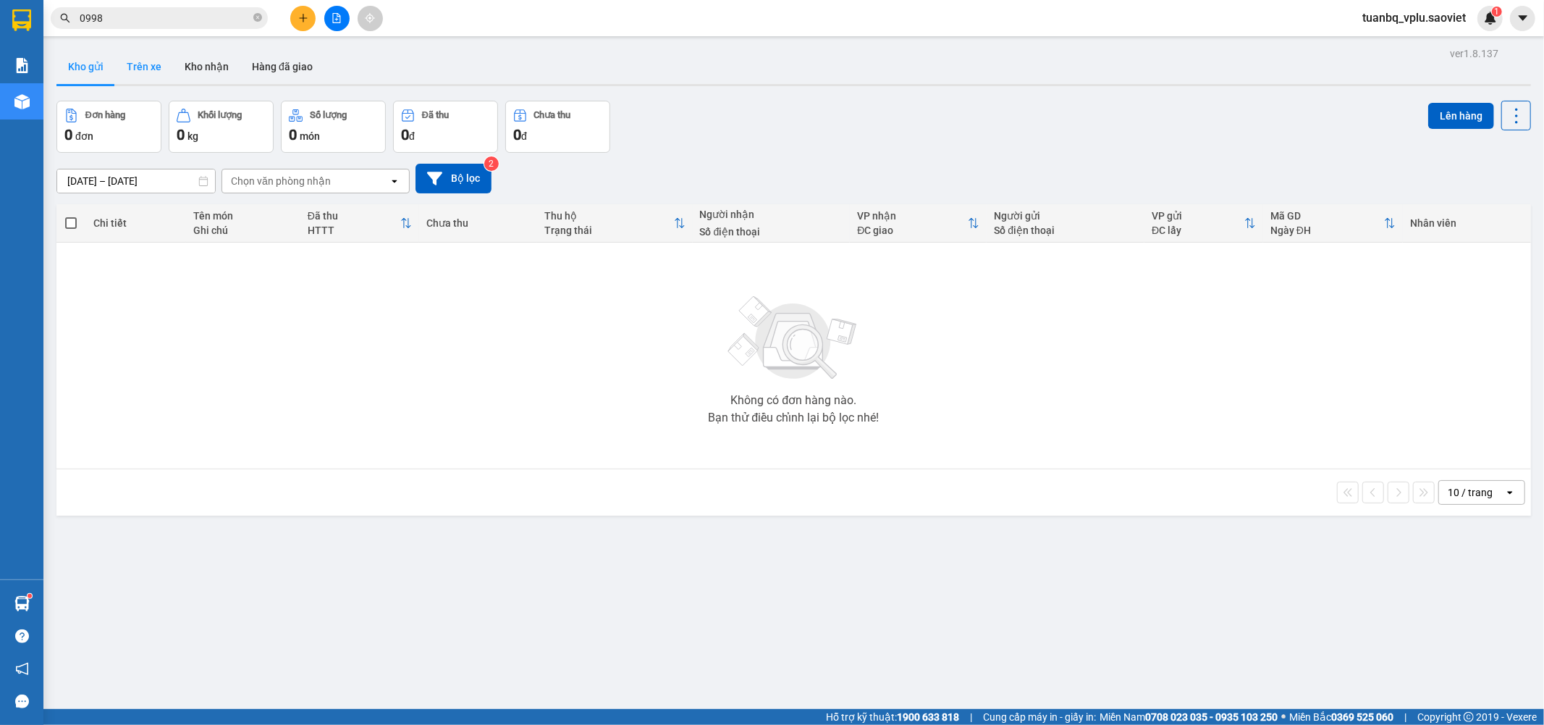
click at [132, 70] on button "Trên xe" at bounding box center [144, 66] width 58 height 35
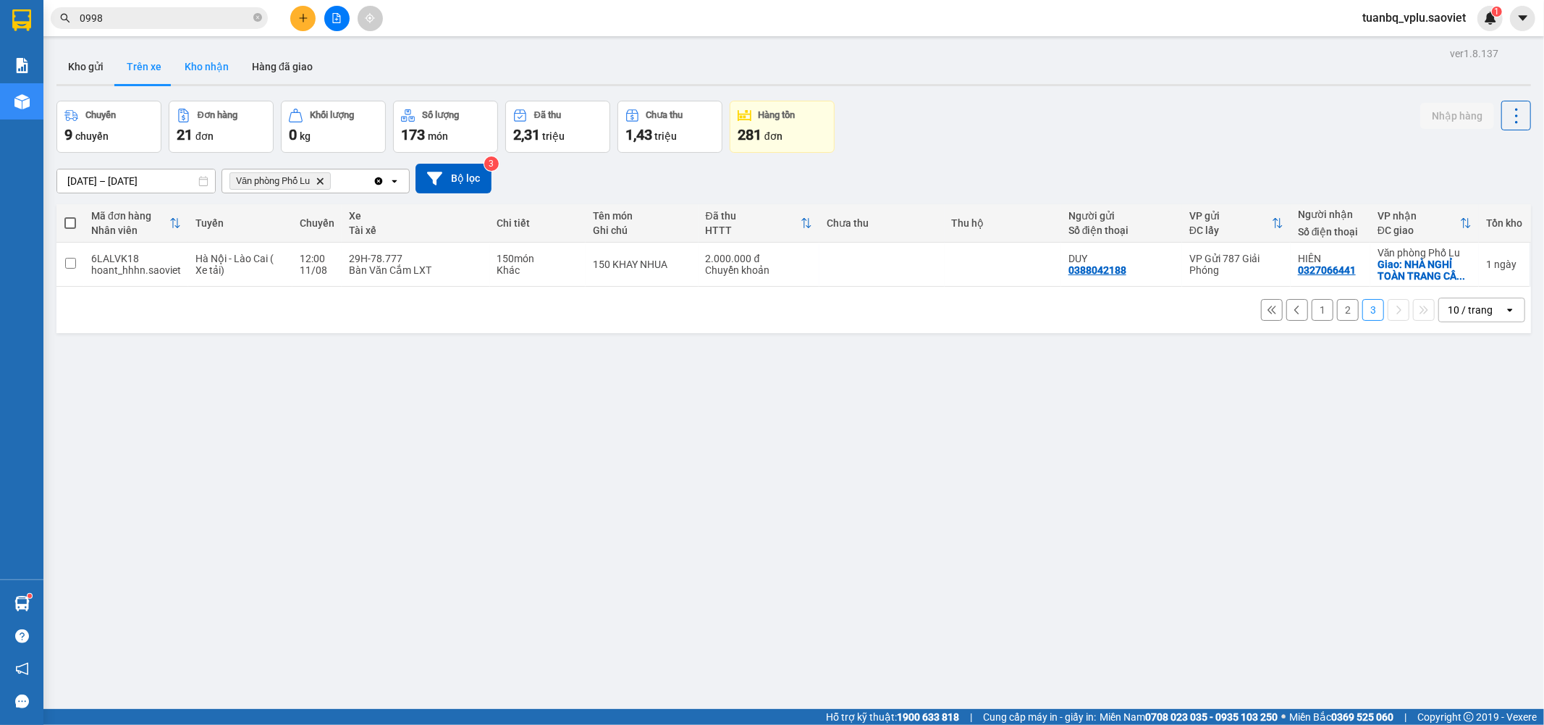
click at [194, 77] on button "Kho nhận" at bounding box center [206, 66] width 67 height 35
type input "01/08/2025 – 12/08/2025"
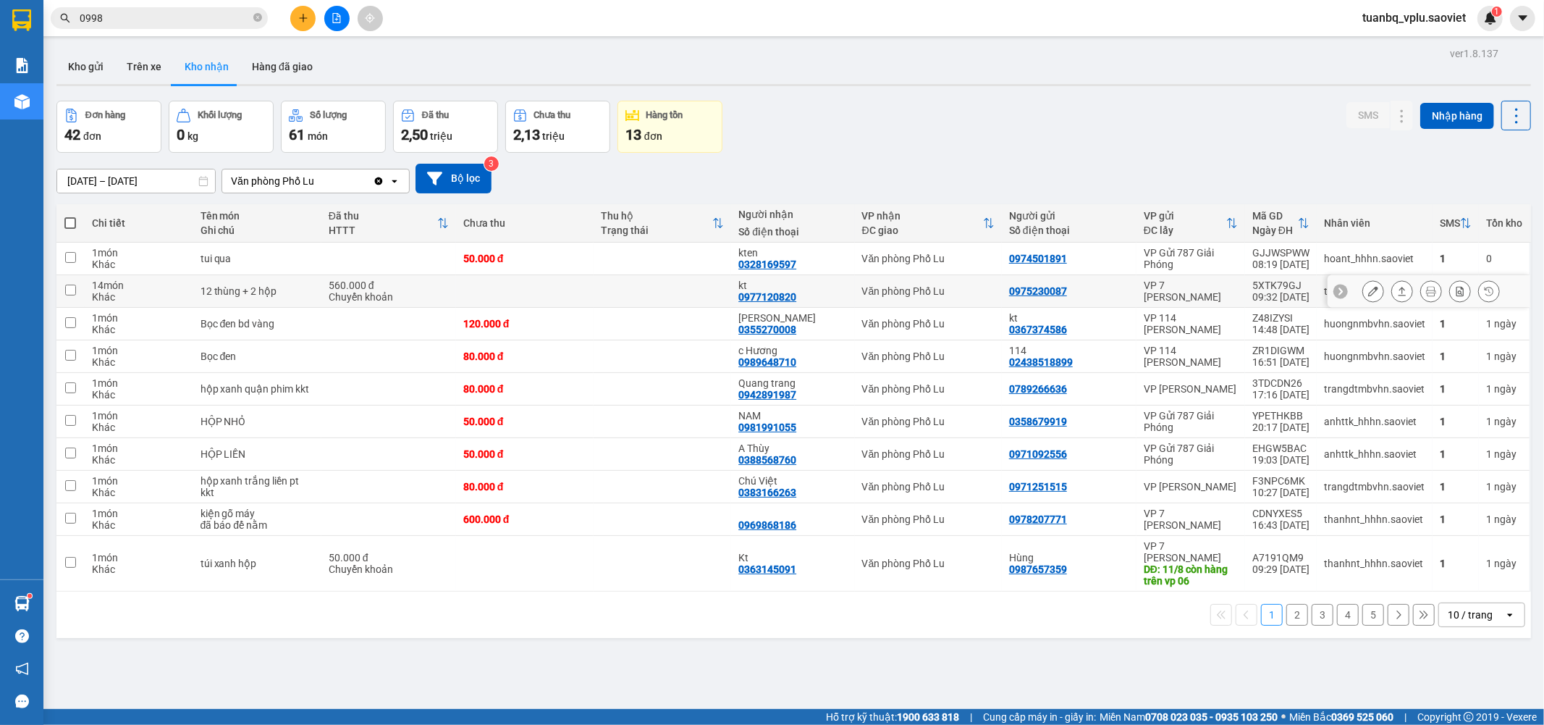
click at [80, 282] on td at bounding box center [70, 291] width 28 height 33
checkbox input "true"
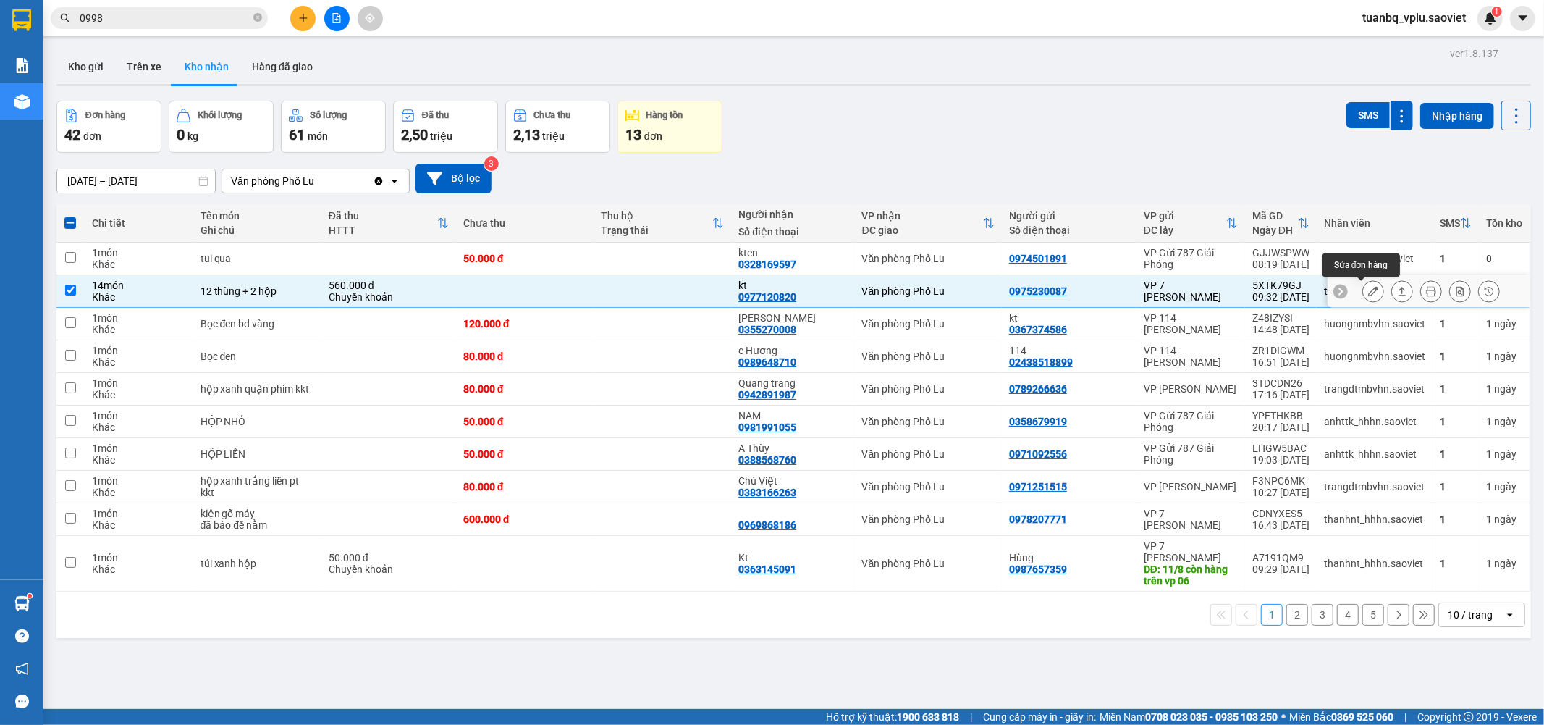
click at [1368, 291] on icon at bounding box center [1373, 291] width 10 height 10
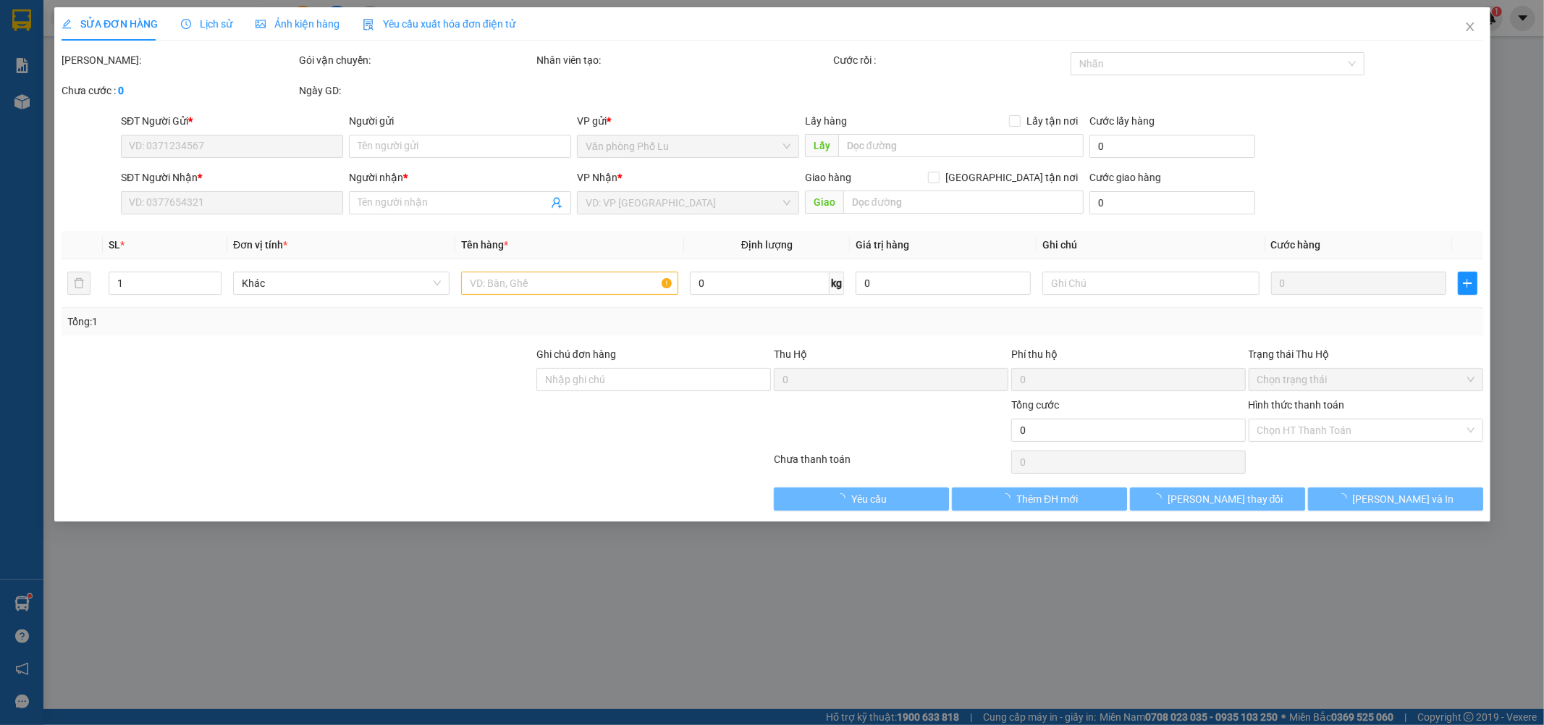
type input "0975230087"
type input "0977120820"
type input "kt"
type input "560.000"
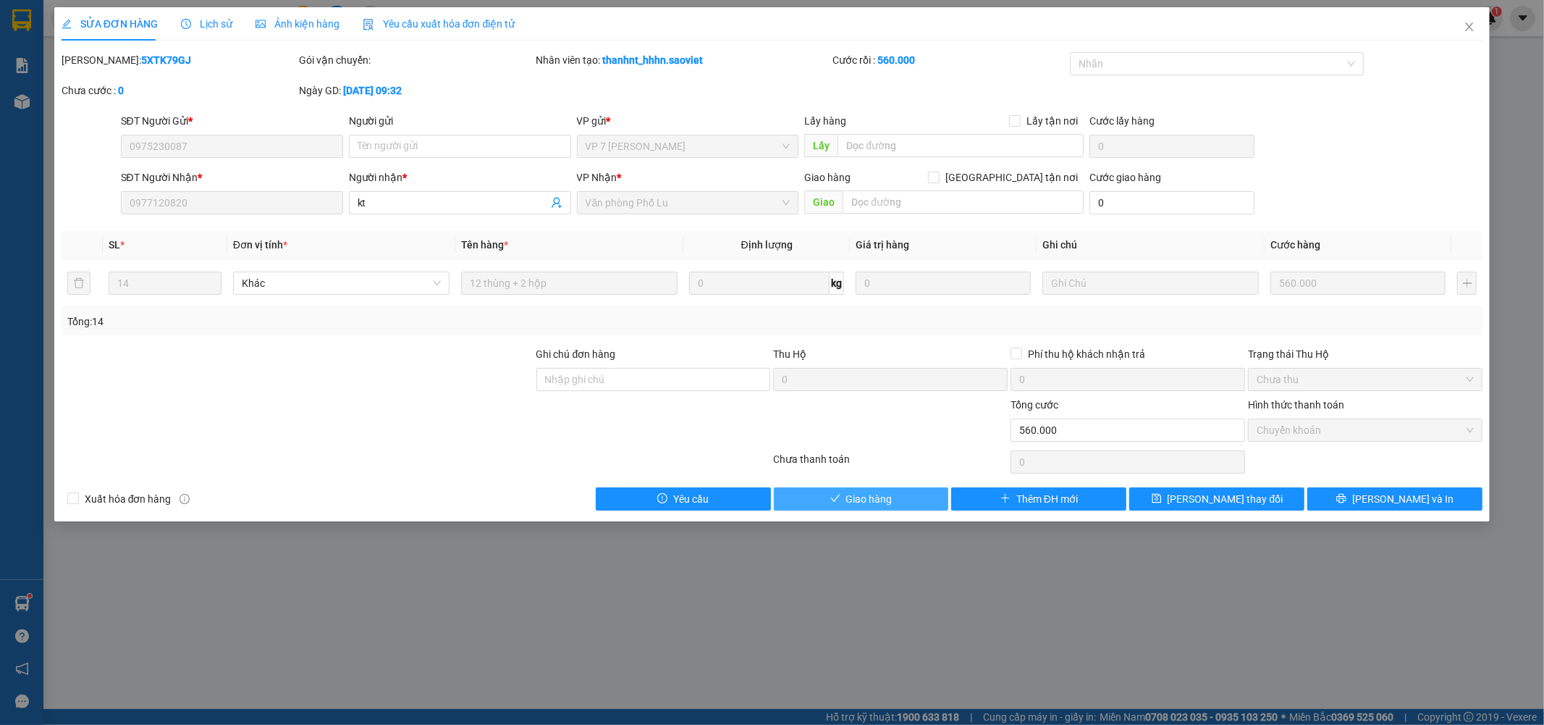
click at [843, 501] on button "Giao hàng" at bounding box center [861, 498] width 175 height 23
click at [876, 489] on button "Giao hàng" at bounding box center [861, 498] width 175 height 23
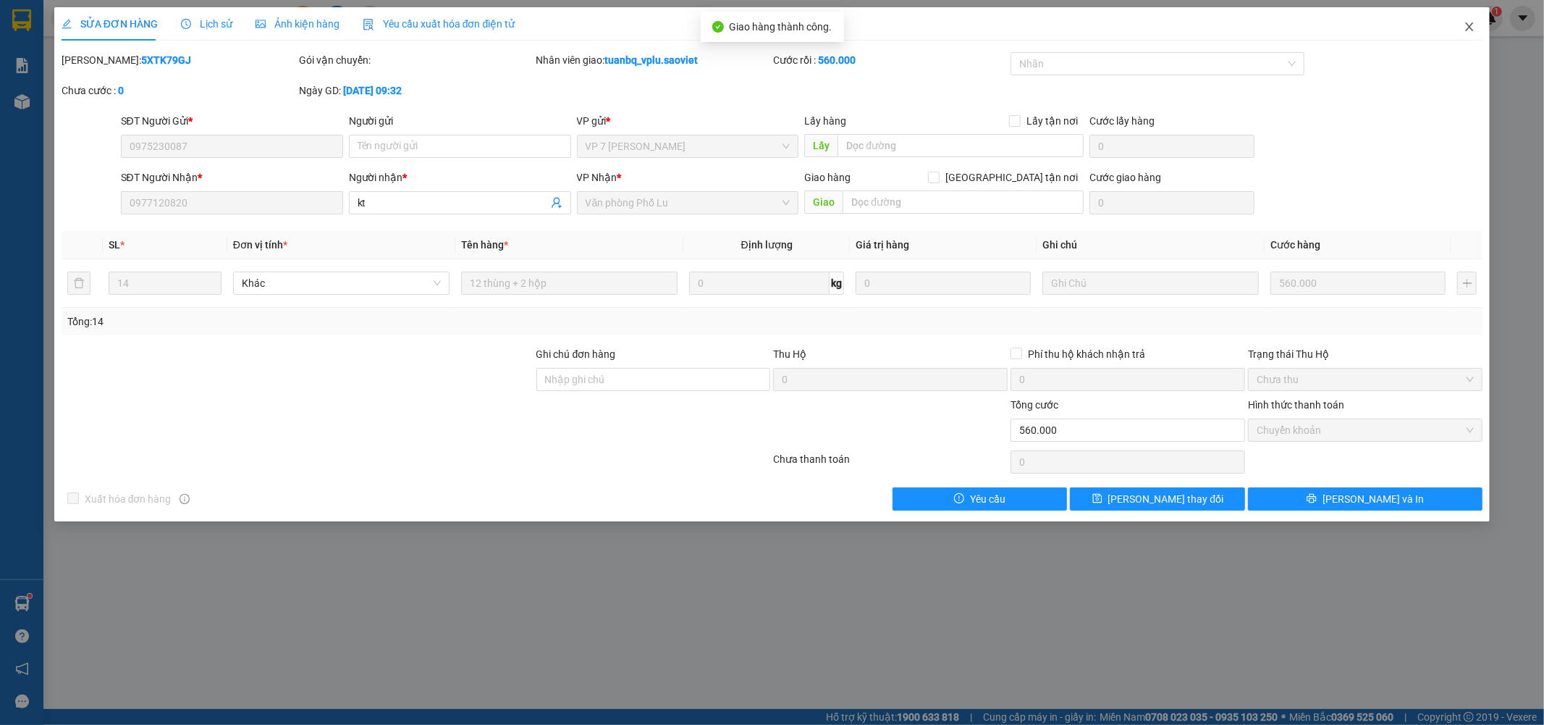
click at [1470, 31] on icon "close" at bounding box center [1470, 27] width 12 height 12
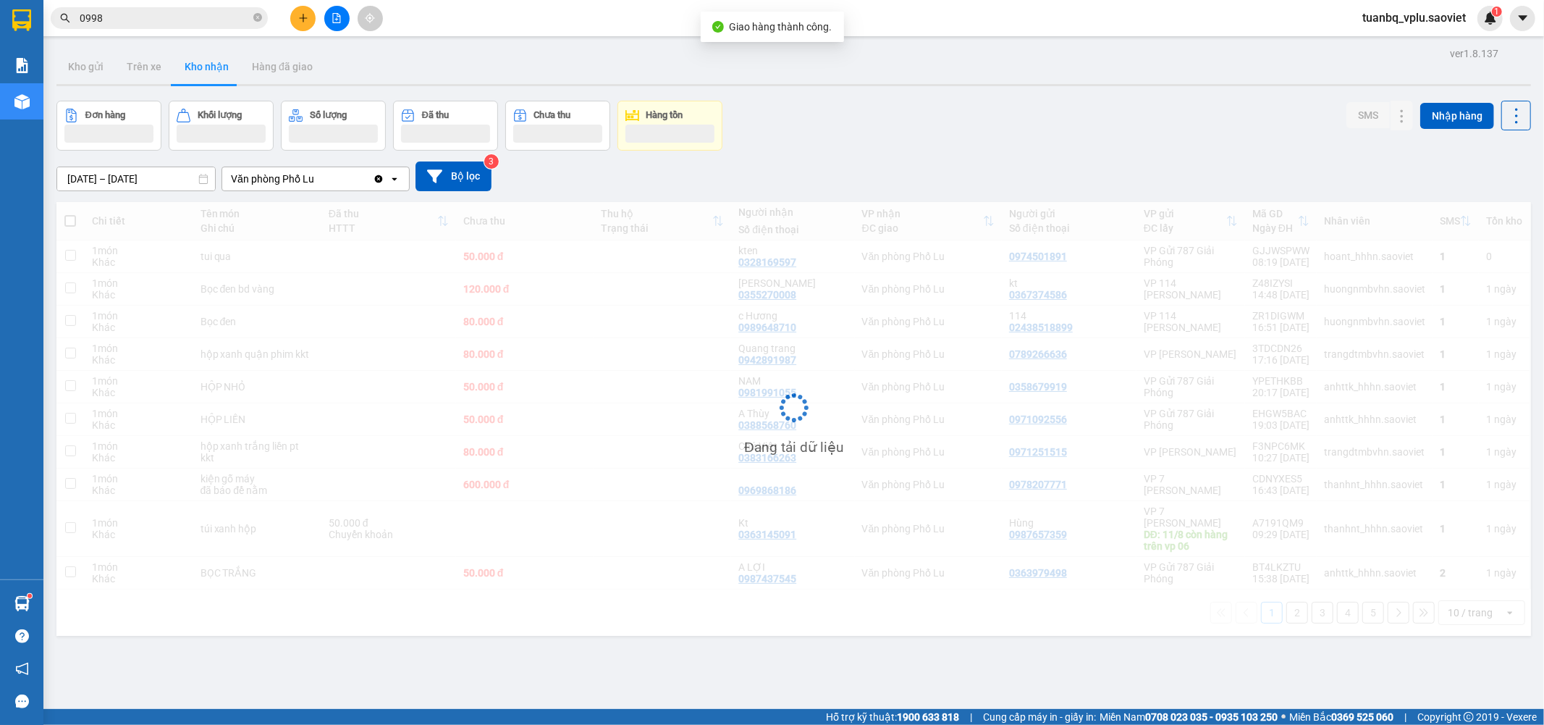
click at [132, 11] on input "0998" at bounding box center [165, 18] width 171 height 16
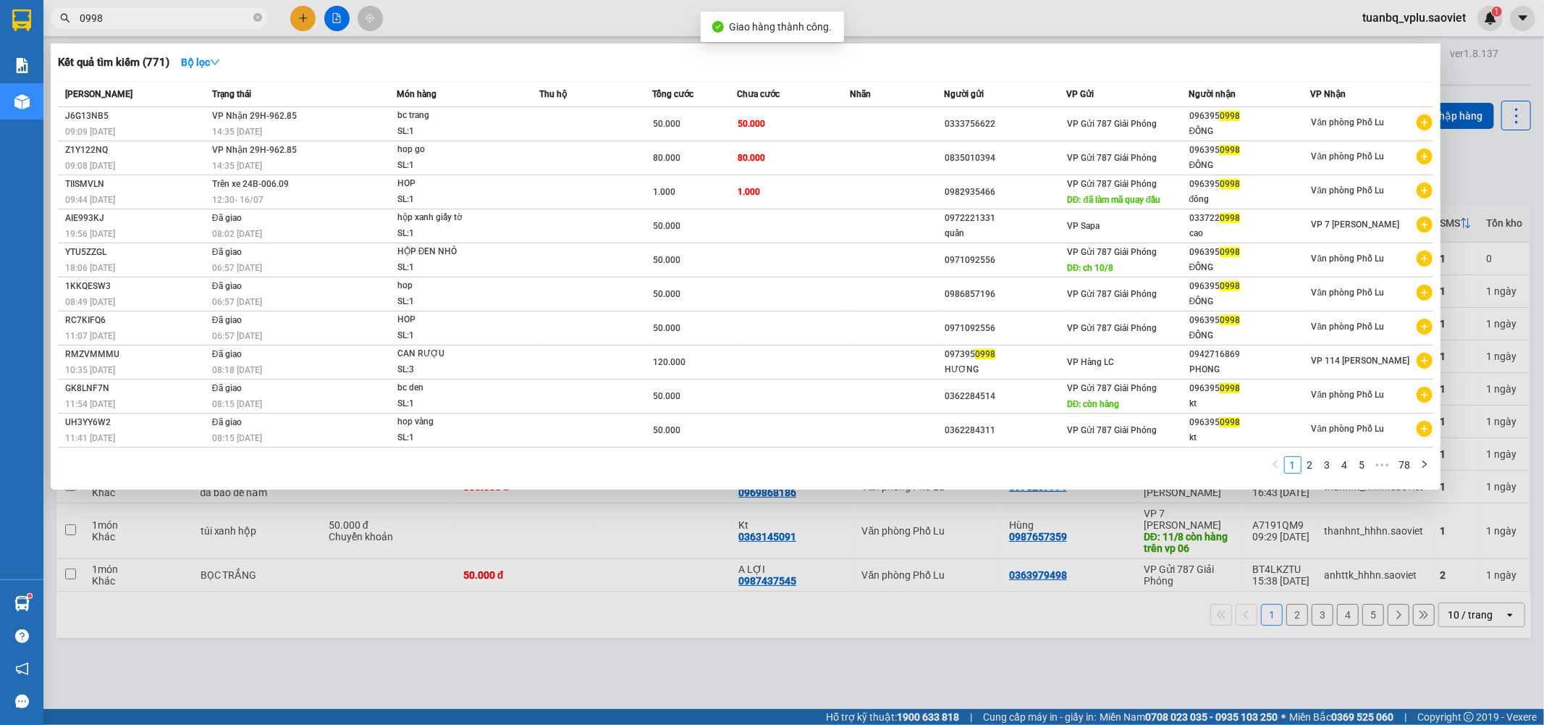
click at [132, 11] on input "0998" at bounding box center [165, 18] width 171 height 16
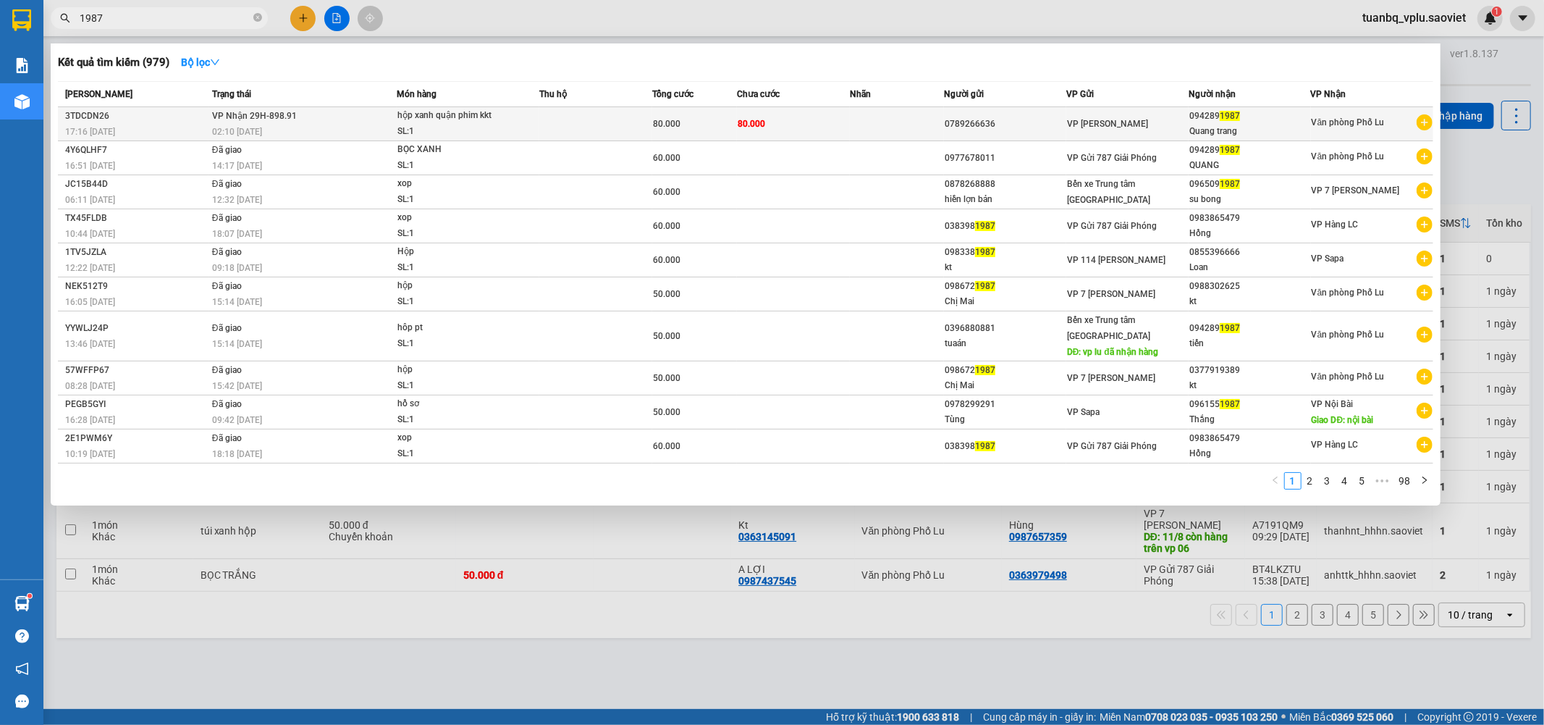
type input "1987"
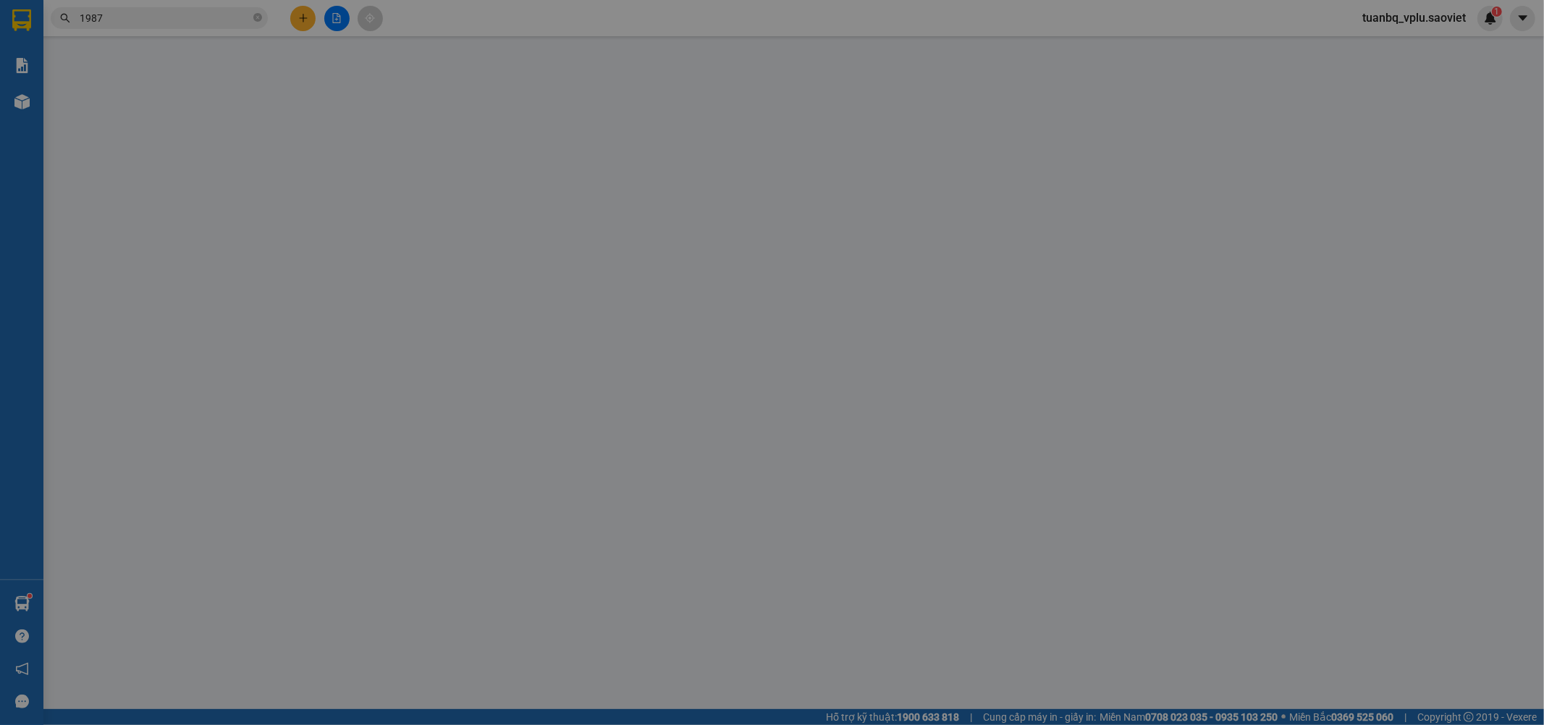
type input "0789266636"
type input "0942891987"
type input "Quang trang"
type input "80.000"
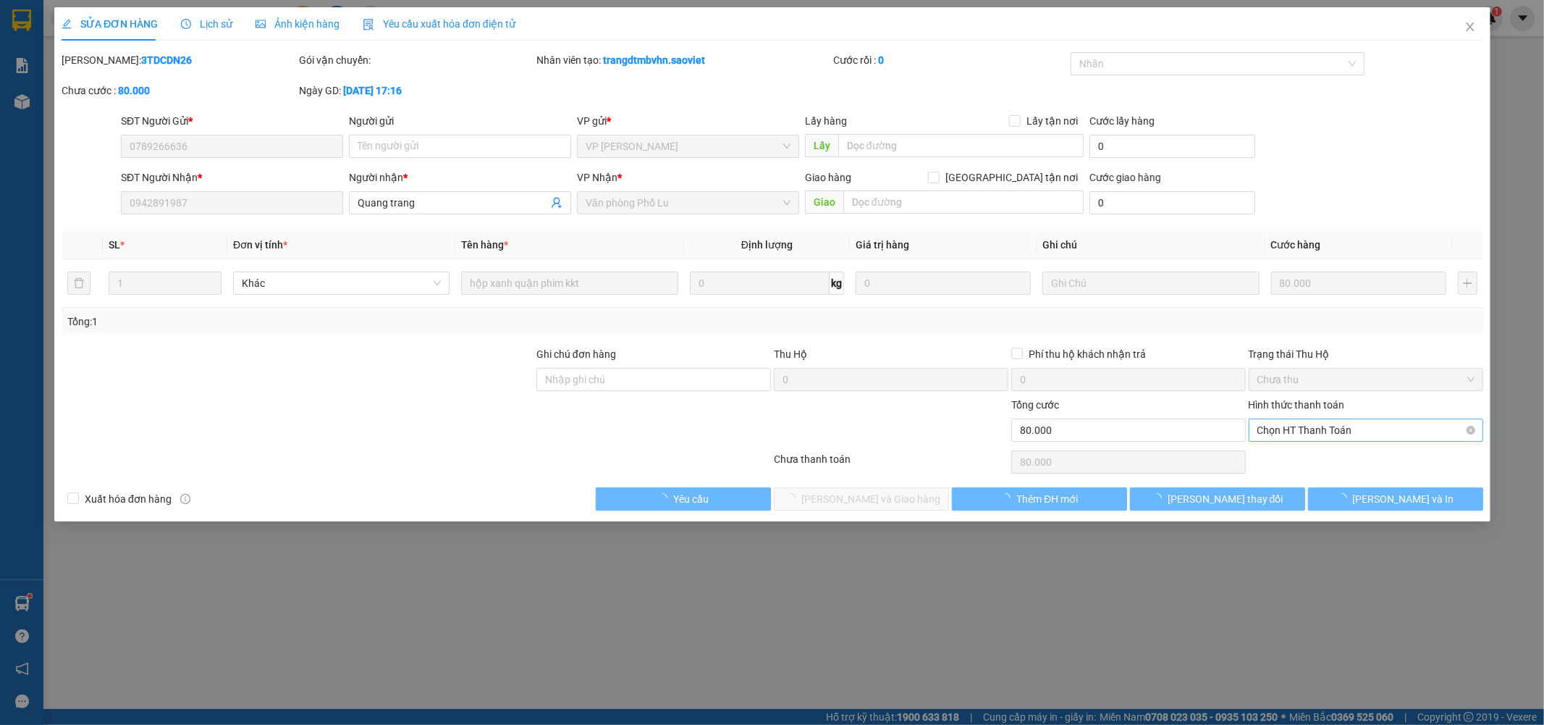
click at [1292, 427] on span "Chọn HT Thanh Toán" at bounding box center [1365, 430] width 217 height 22
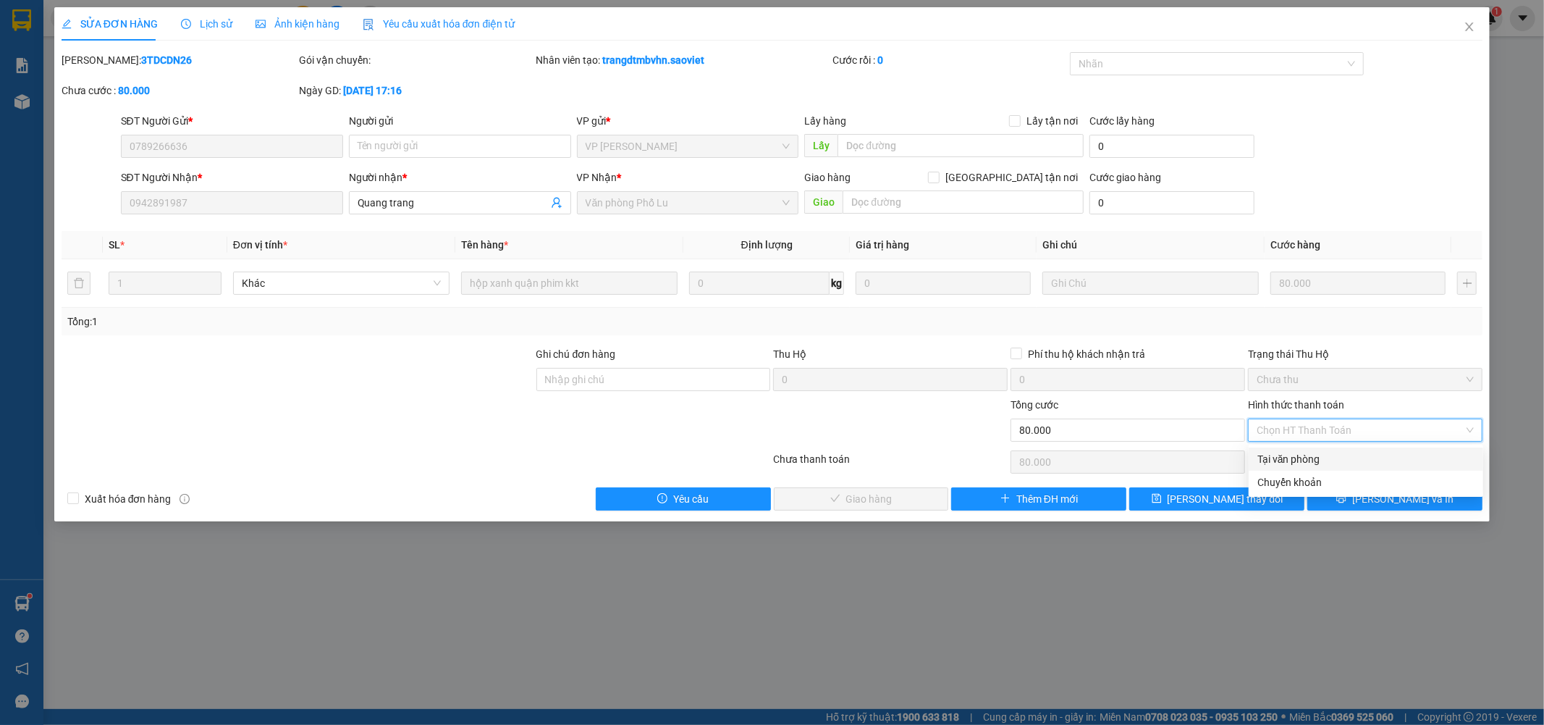
click at [1287, 454] on div "Tại văn phòng" at bounding box center [1366, 459] width 217 height 16
type input "0"
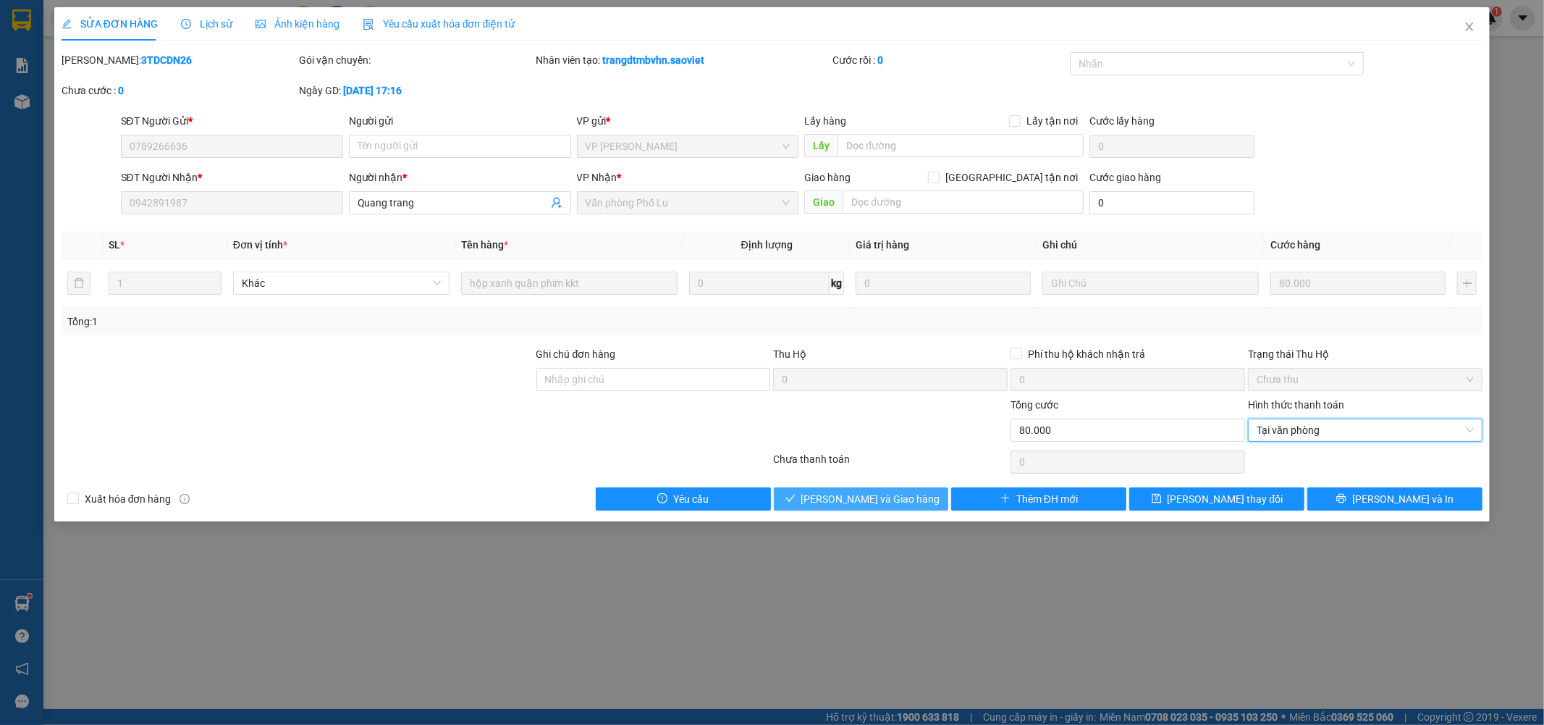
click at [877, 500] on span "[PERSON_NAME] và Giao hàng" at bounding box center [870, 499] width 139 height 16
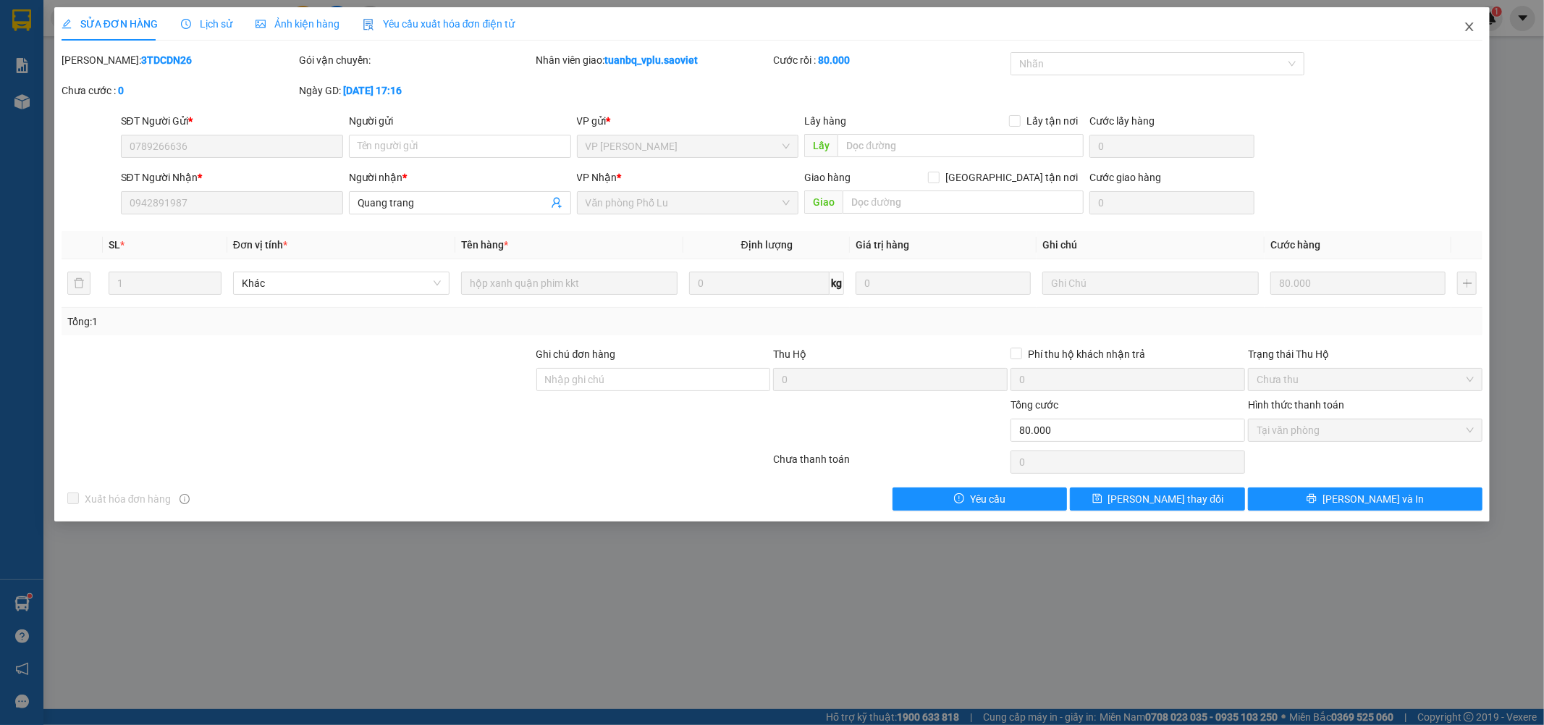
click at [1473, 27] on icon "close" at bounding box center [1470, 27] width 12 height 12
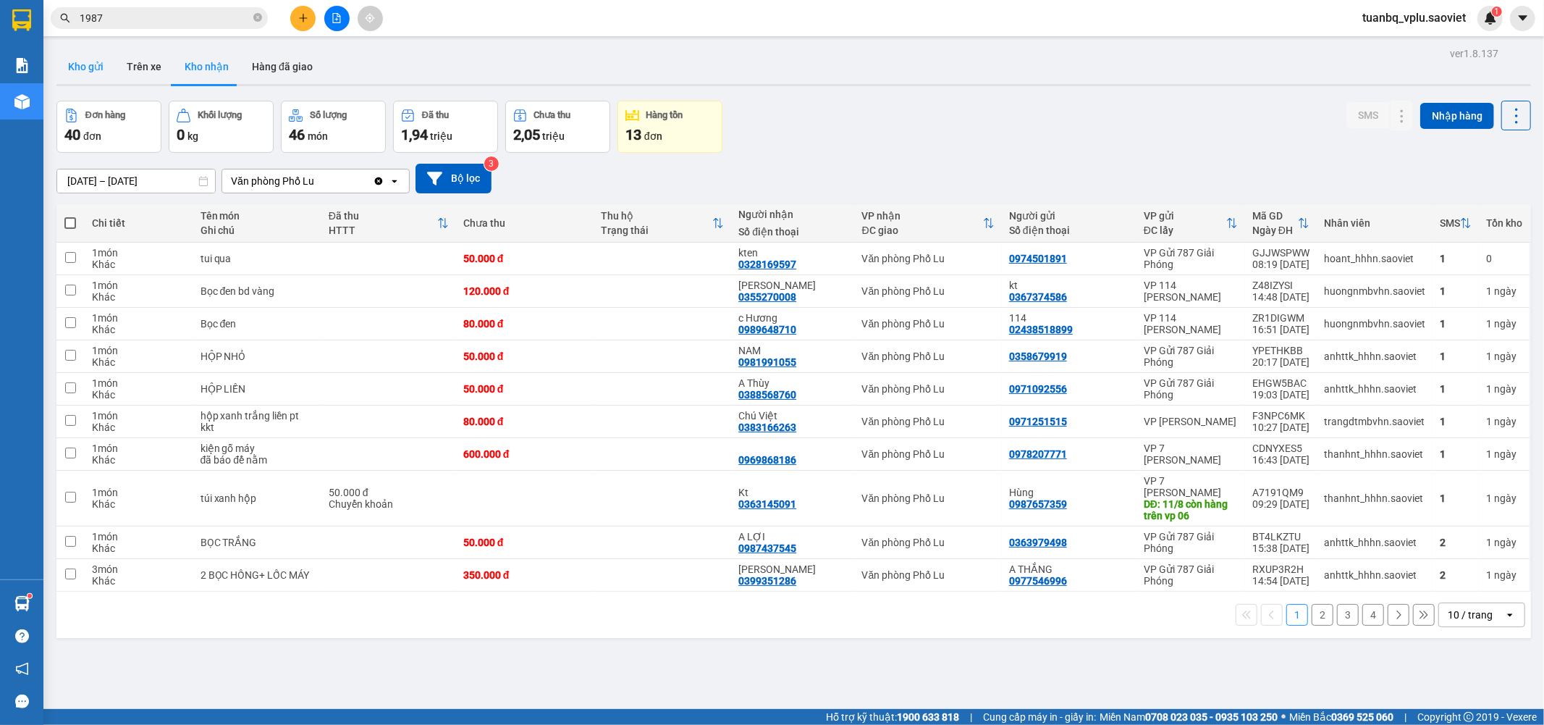
click at [96, 69] on button "Kho gửi" at bounding box center [85, 66] width 59 height 35
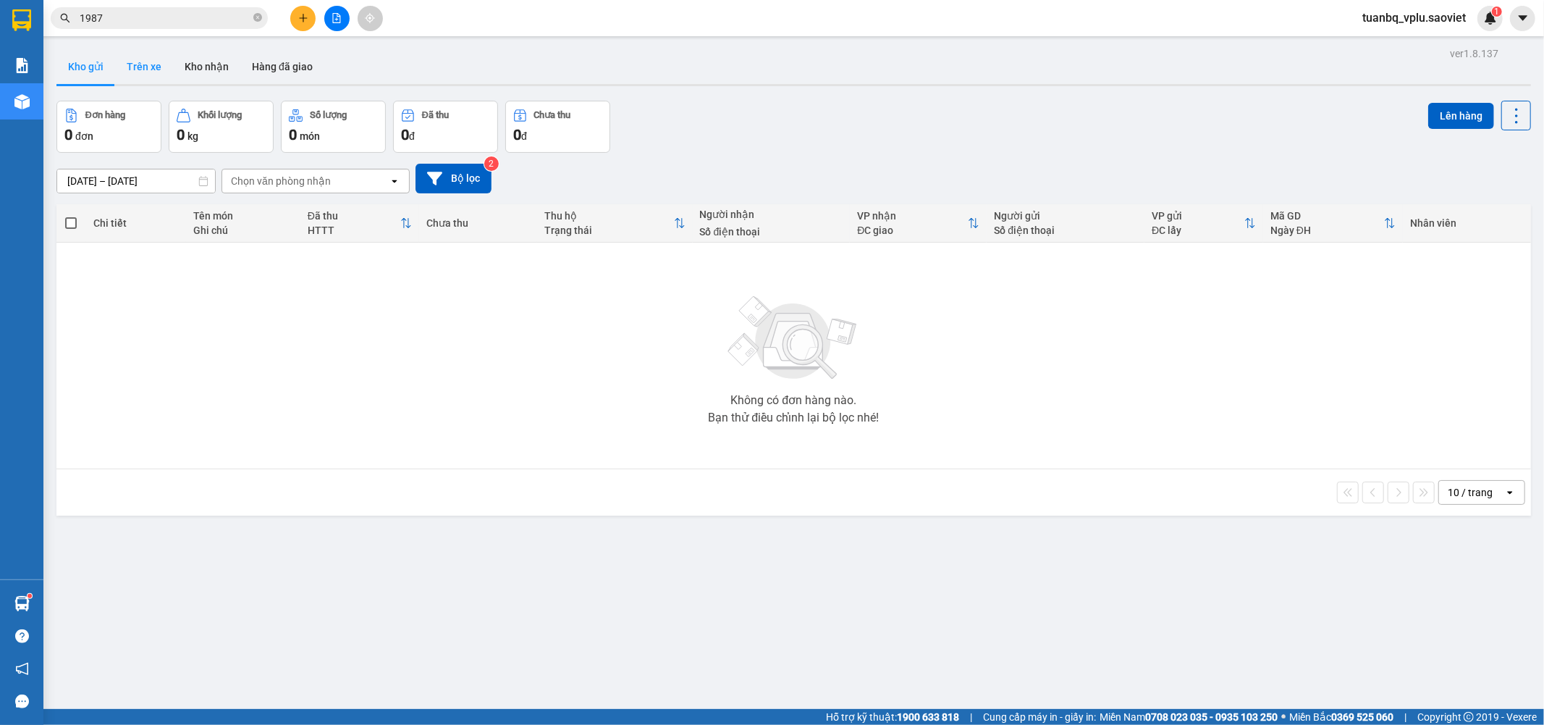
click at [153, 71] on button "Trên xe" at bounding box center [144, 66] width 58 height 35
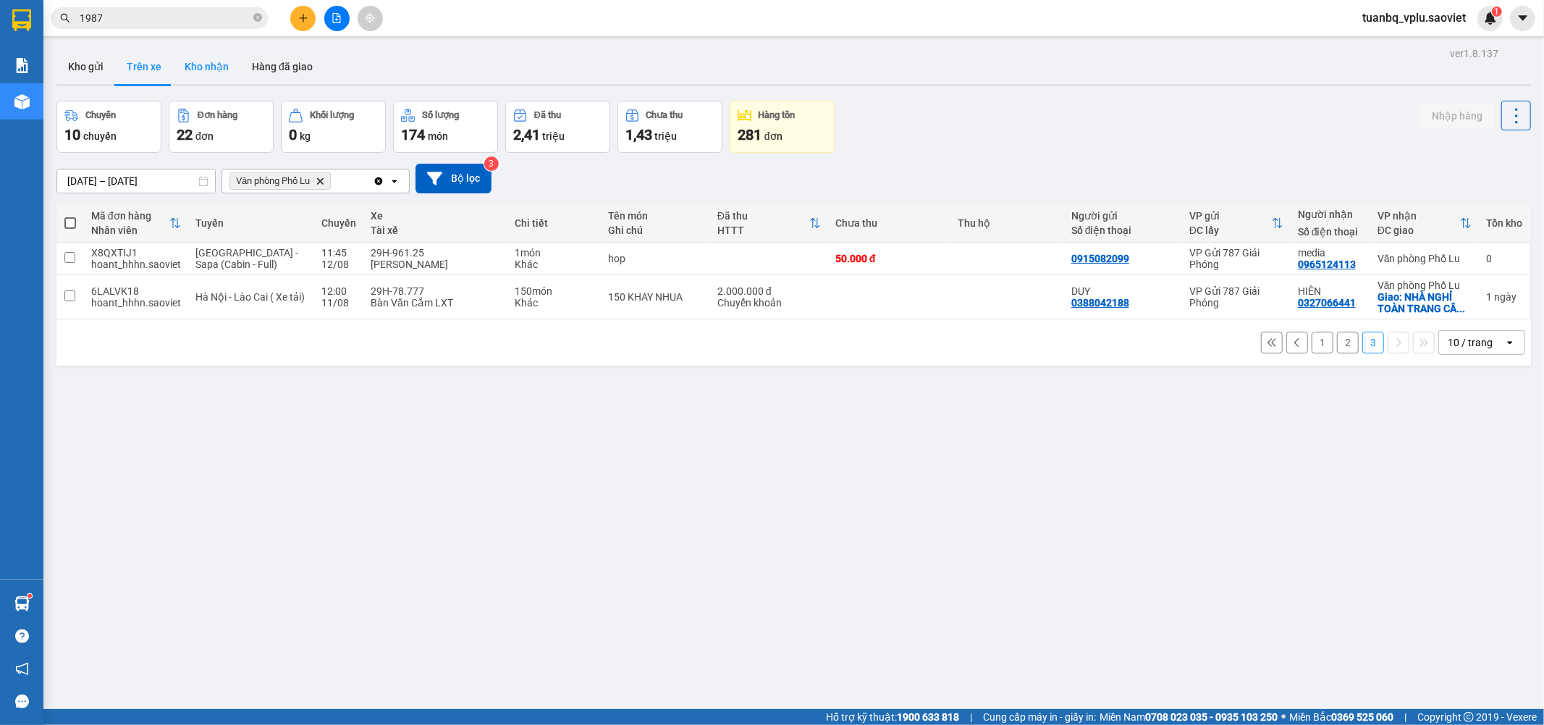
click at [196, 67] on button "Kho nhận" at bounding box center [206, 66] width 67 height 35
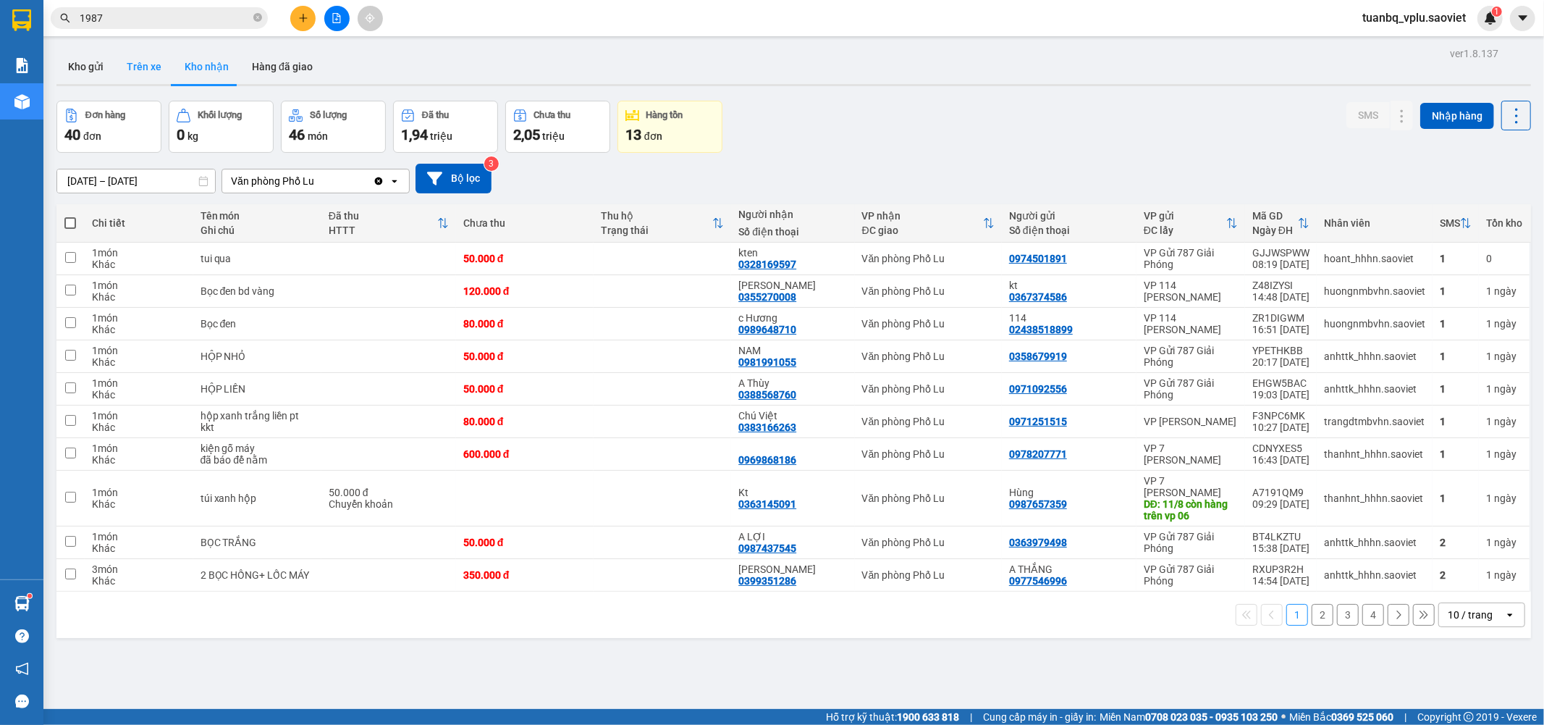
click at [136, 77] on button "Trên xe" at bounding box center [144, 66] width 58 height 35
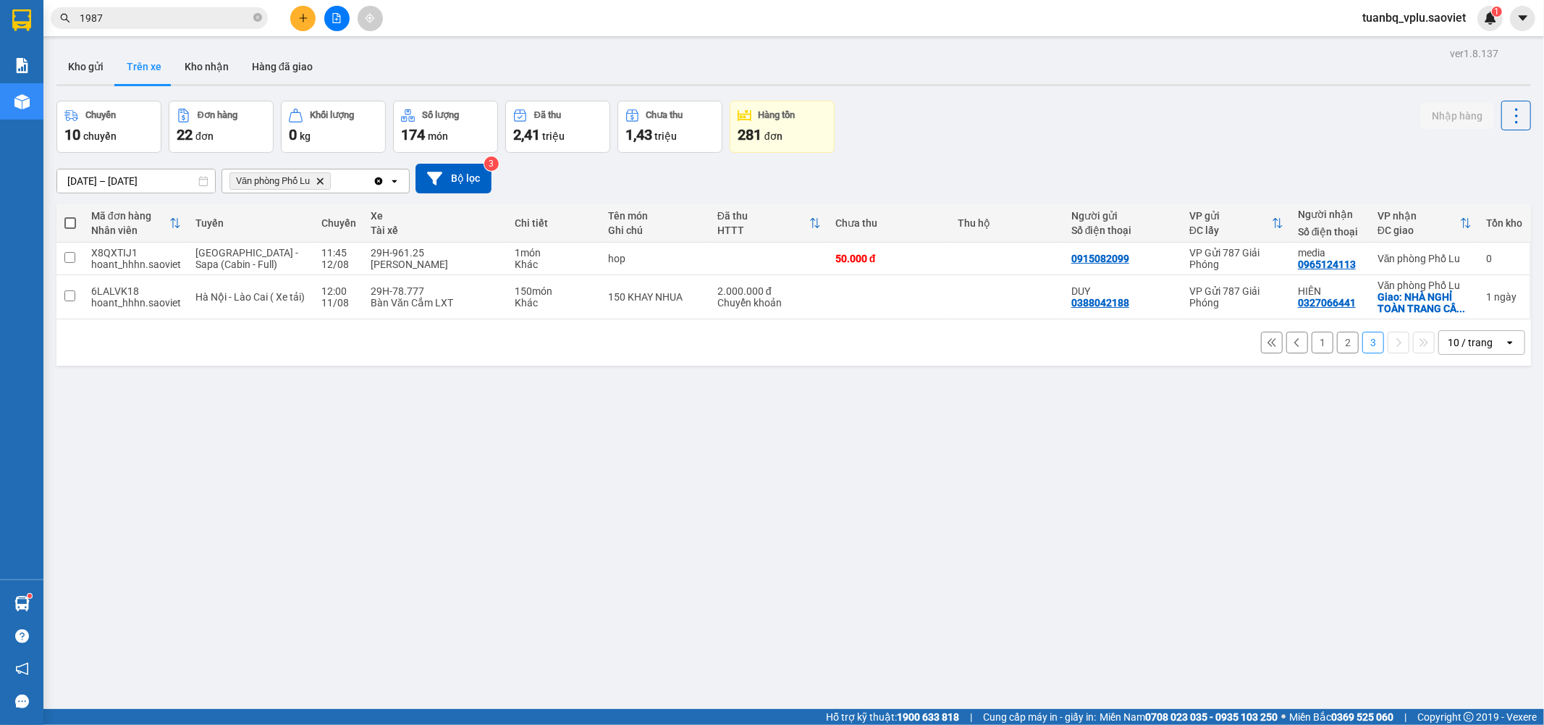
click at [1343, 344] on button "2" at bounding box center [1348, 343] width 22 height 22
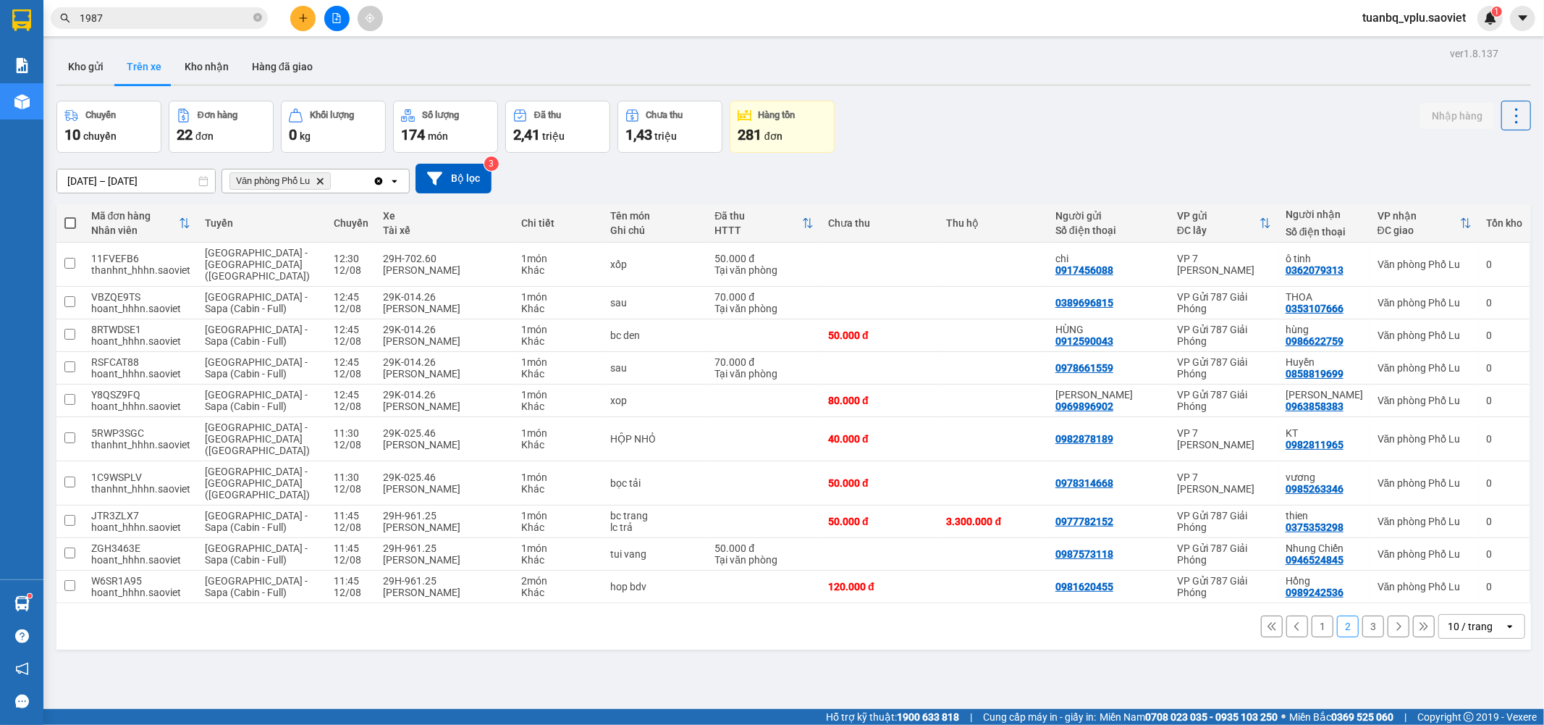
click at [1363, 615] on button "3" at bounding box center [1374, 626] width 22 height 22
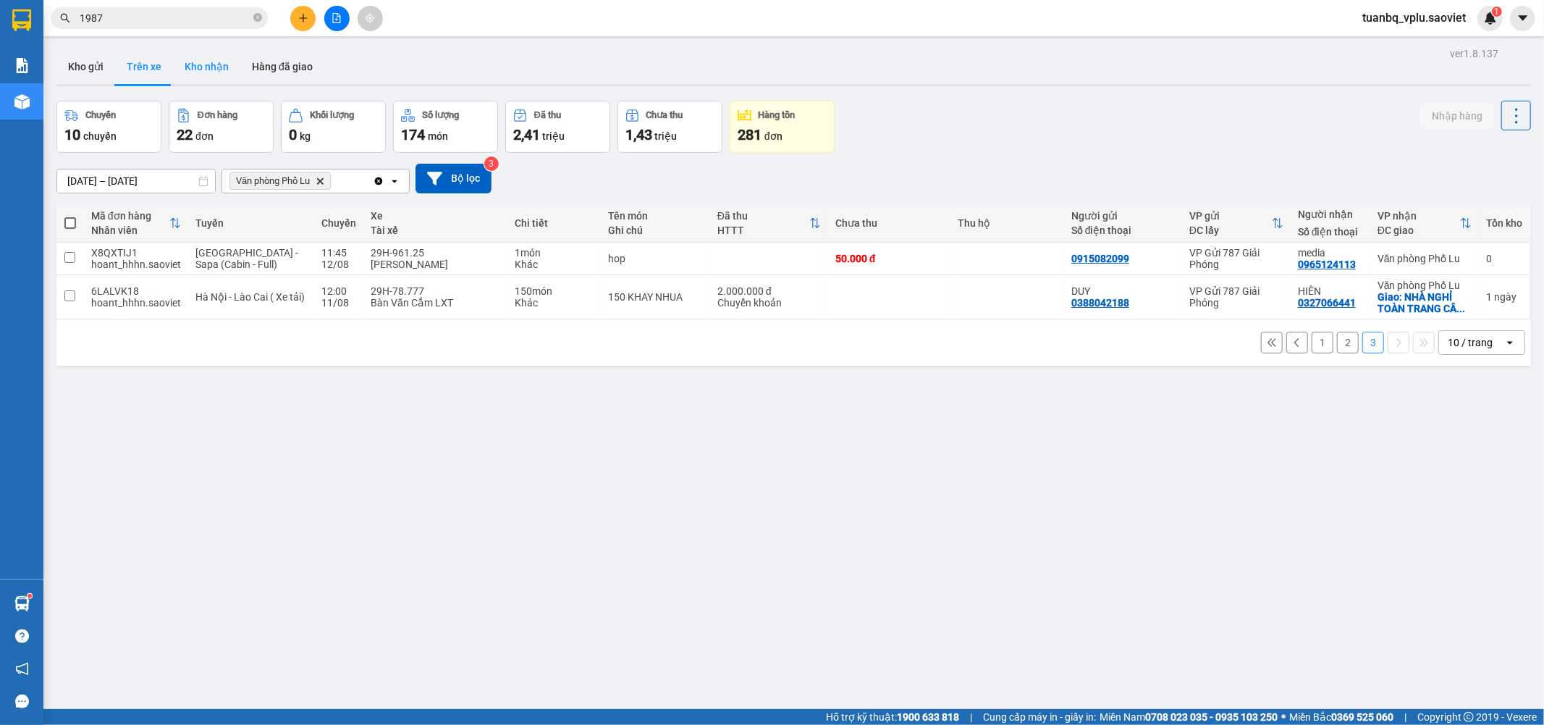
click at [219, 66] on button "Kho nhận" at bounding box center [206, 66] width 67 height 35
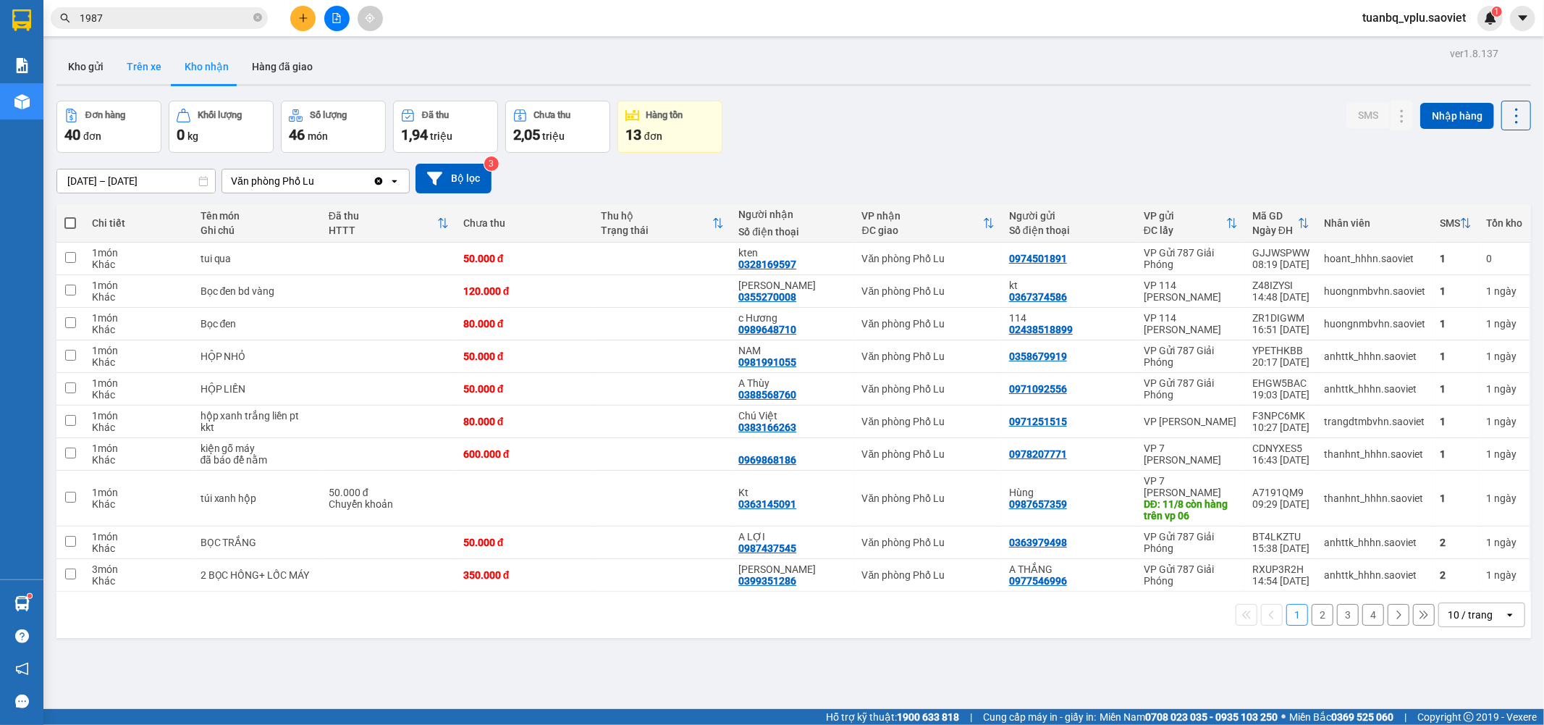
click at [152, 75] on button "Trên xe" at bounding box center [144, 66] width 58 height 35
type input "[DATE] – [DATE]"
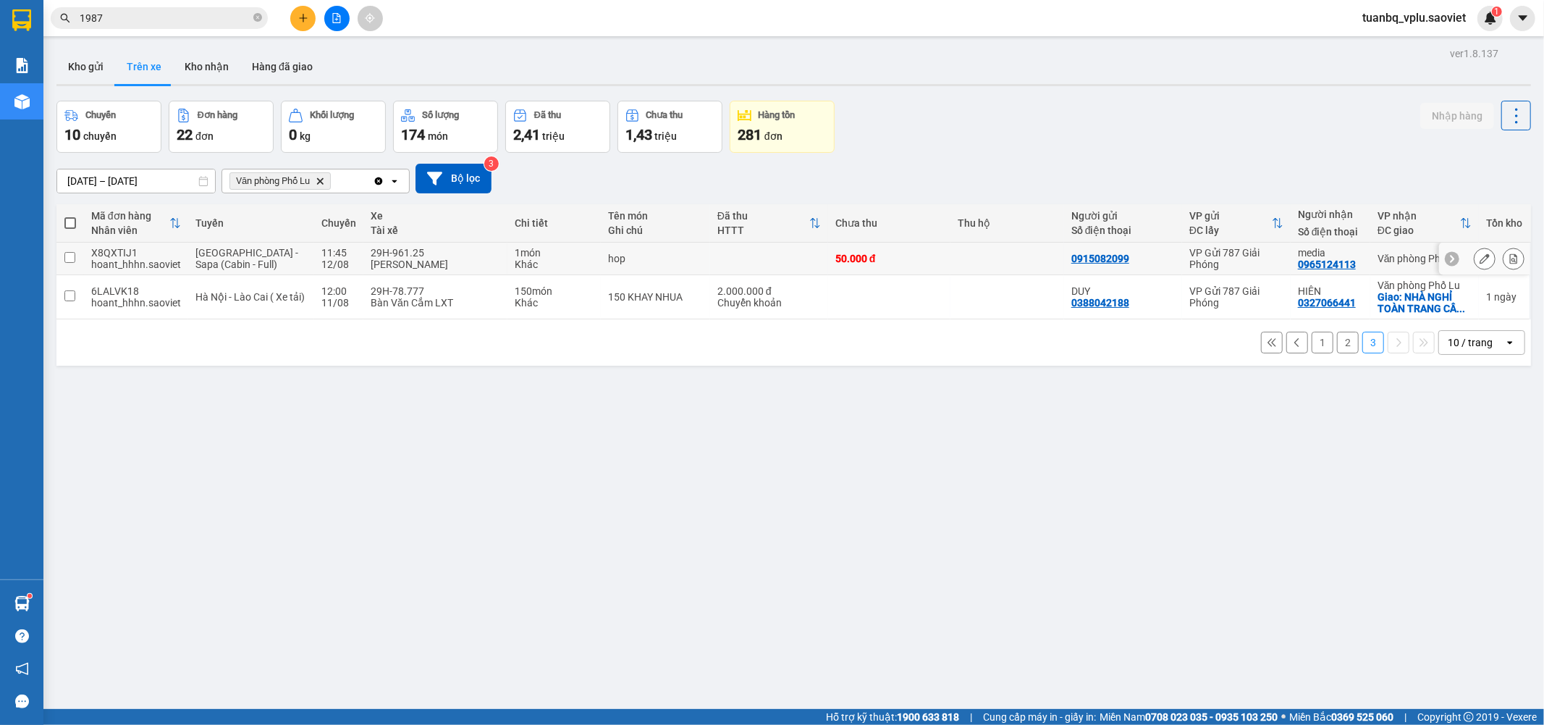
click at [75, 264] on td at bounding box center [70, 259] width 28 height 33
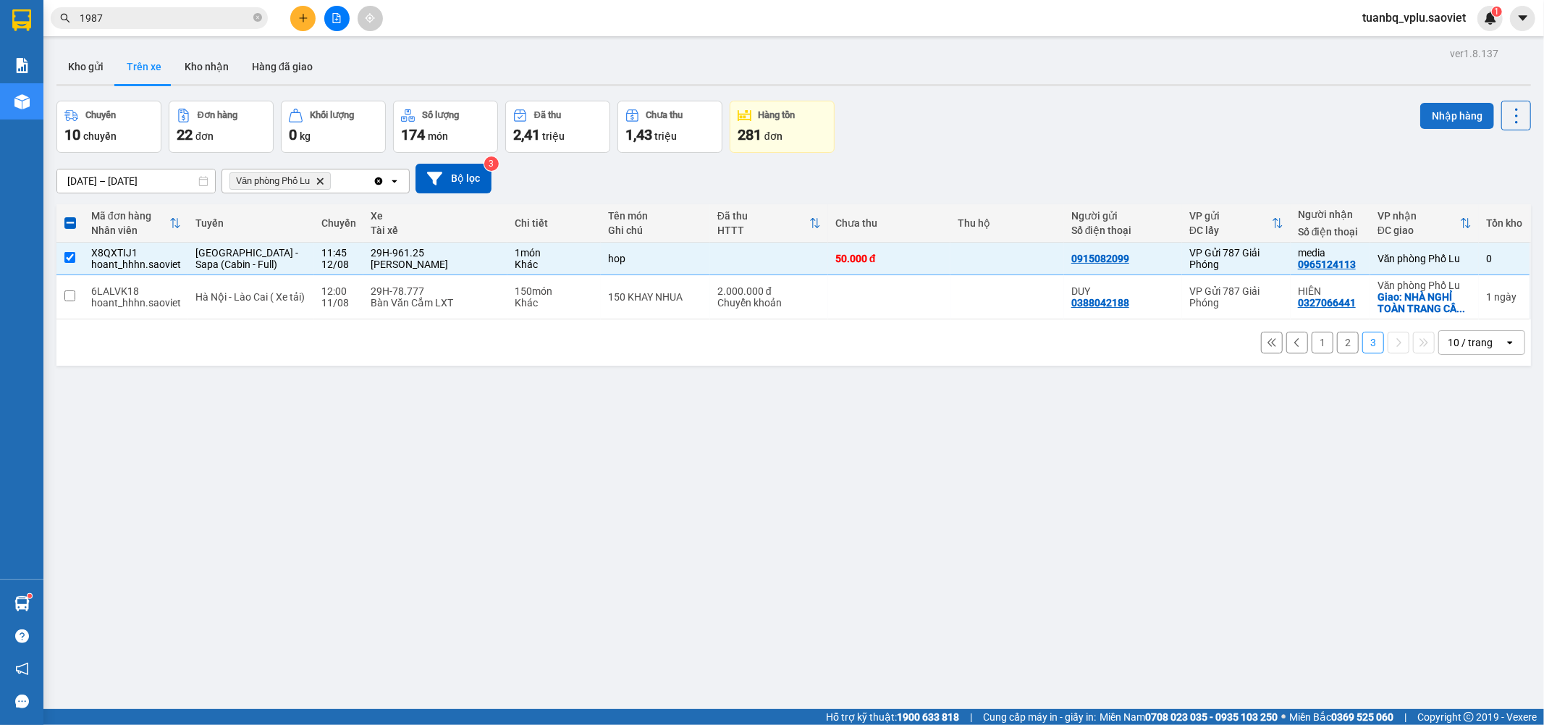
click at [1463, 113] on button "Nhập hàng" at bounding box center [1457, 116] width 74 height 26
checkbox input "false"
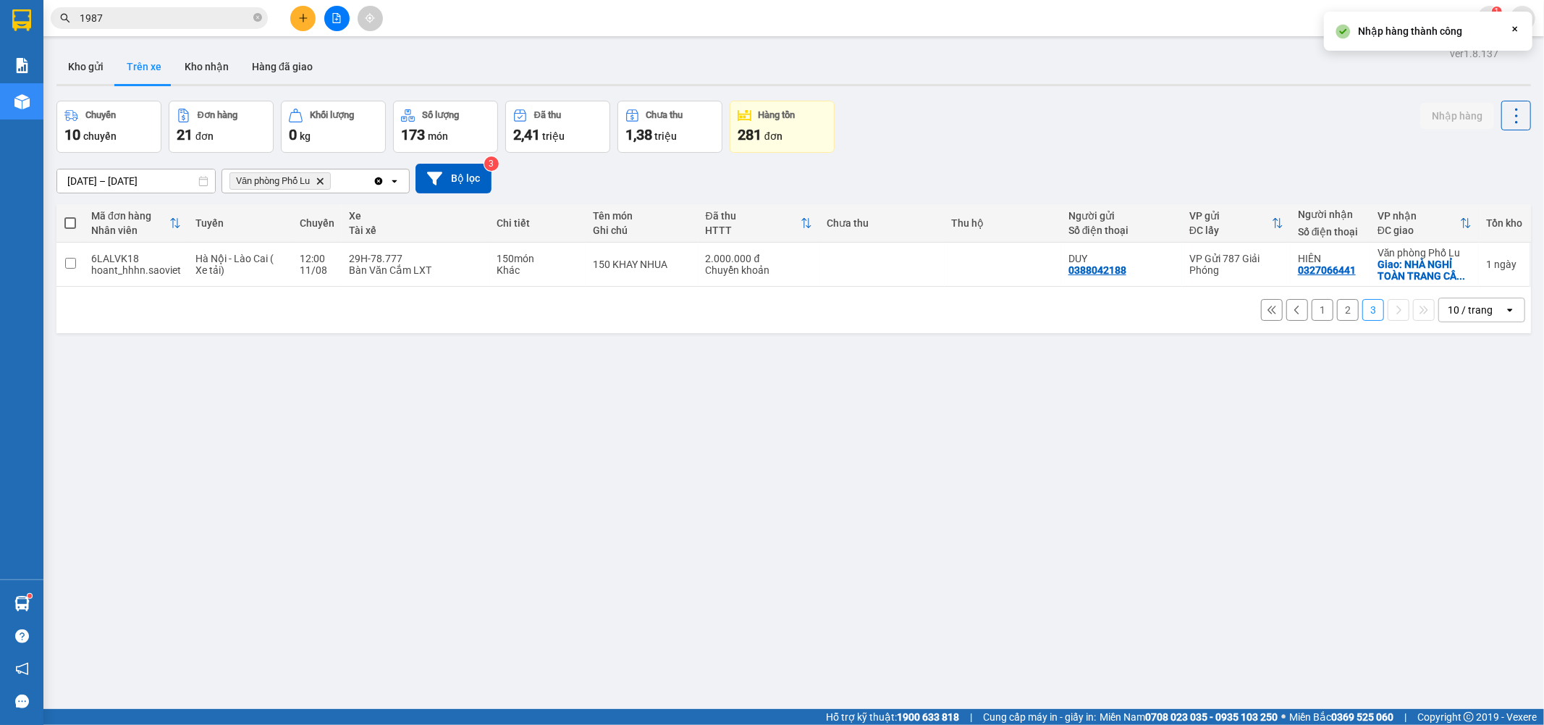
click at [1338, 319] on button "2" at bounding box center [1348, 310] width 22 height 22
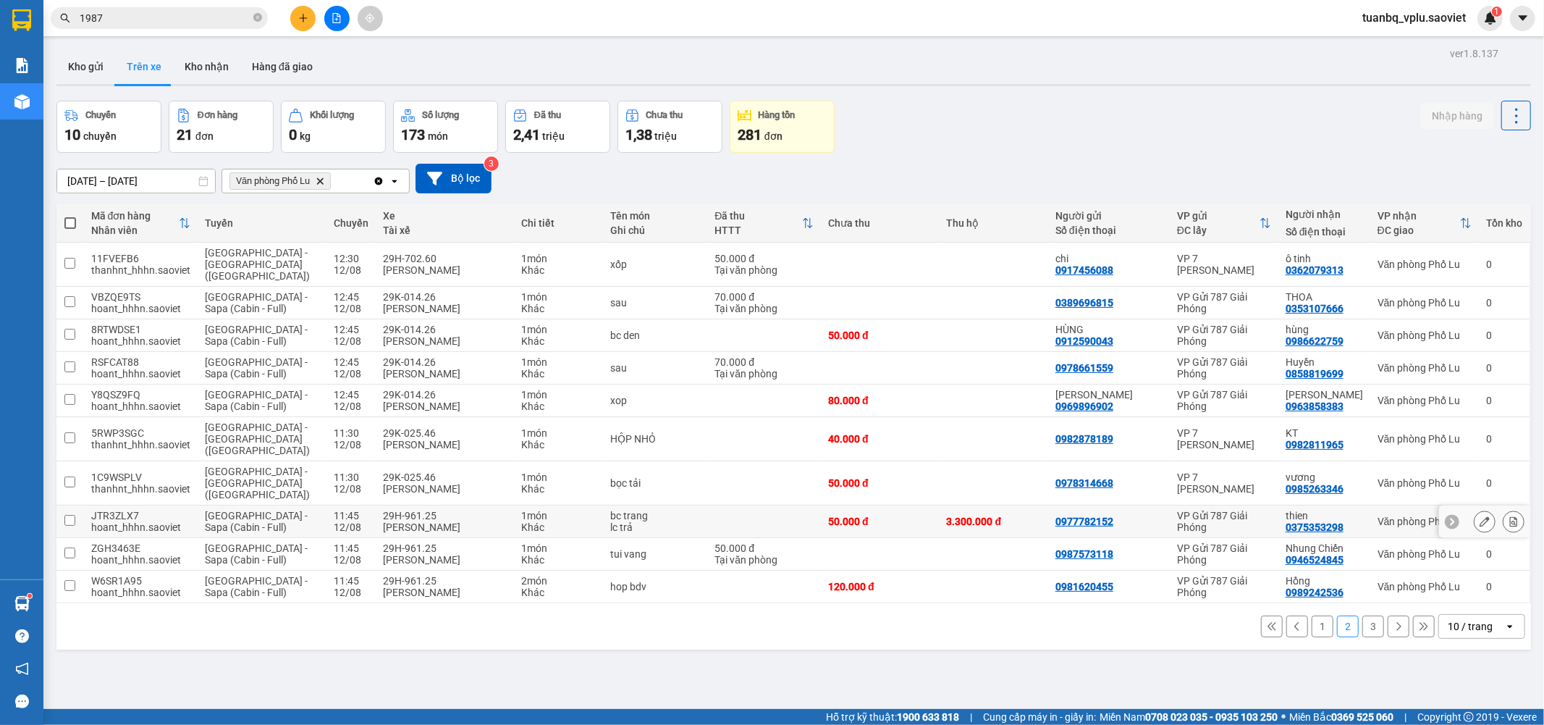
click at [67, 515] on input "checkbox" at bounding box center [69, 520] width 11 height 11
checkbox input "true"
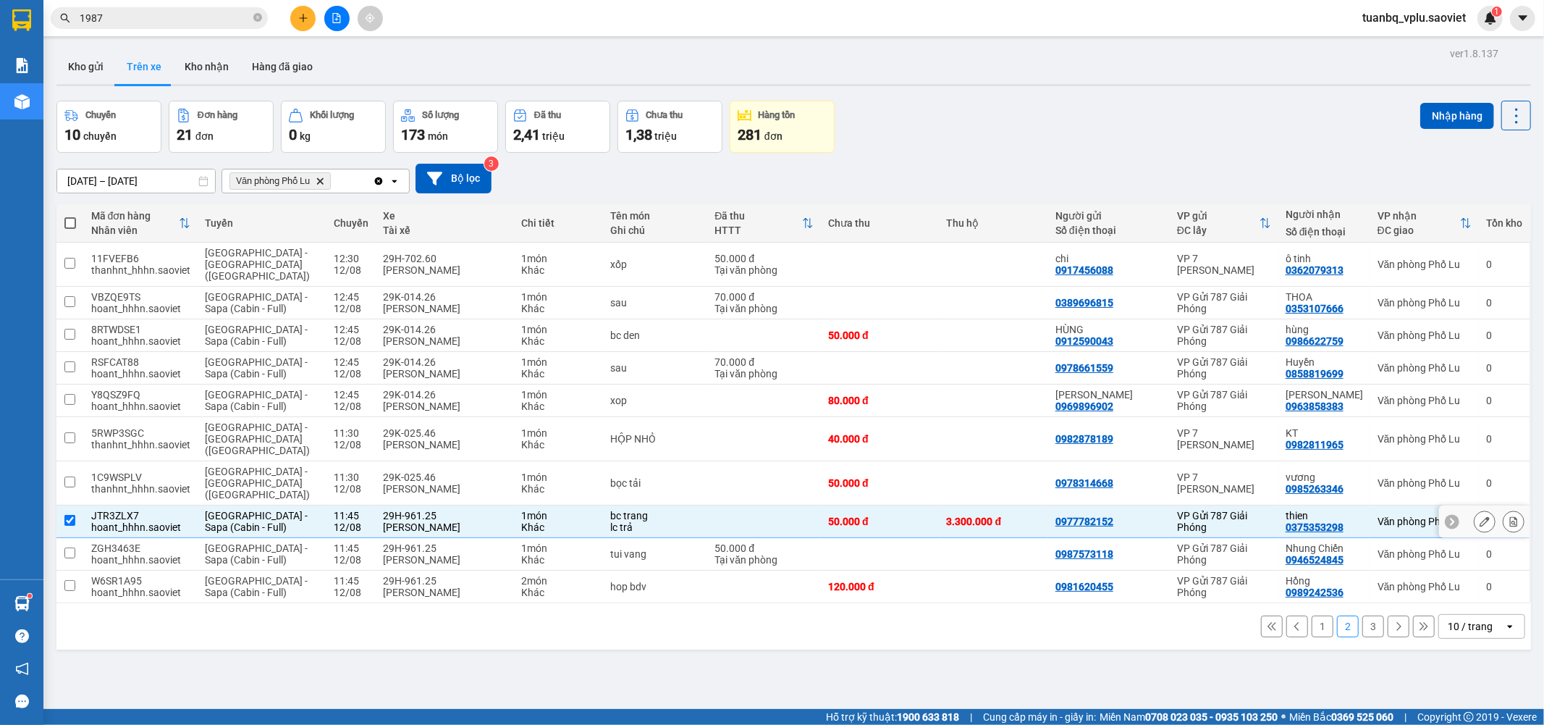
click at [73, 538] on td at bounding box center [70, 554] width 28 height 33
checkbox input "true"
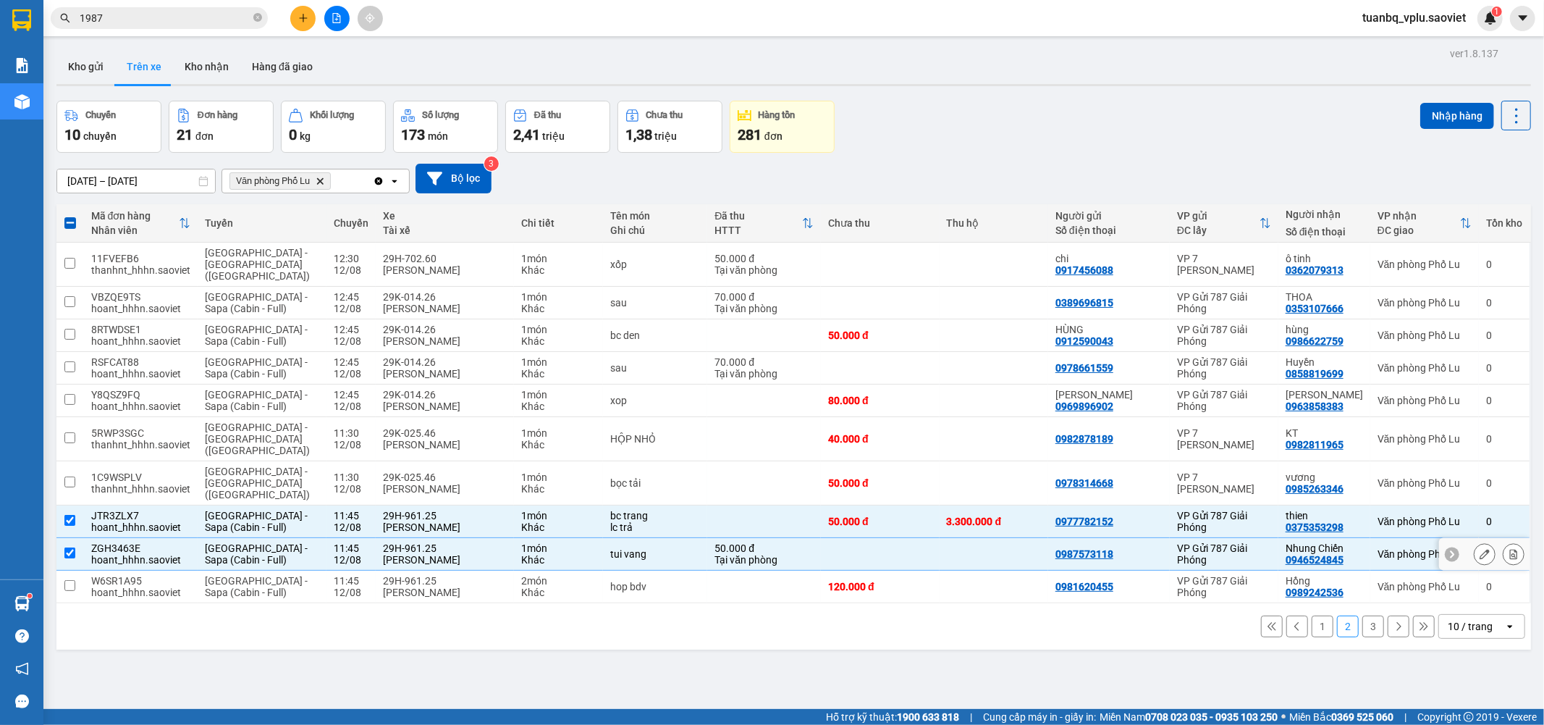
click at [72, 580] on input "checkbox" at bounding box center [69, 585] width 11 height 11
checkbox input "true"
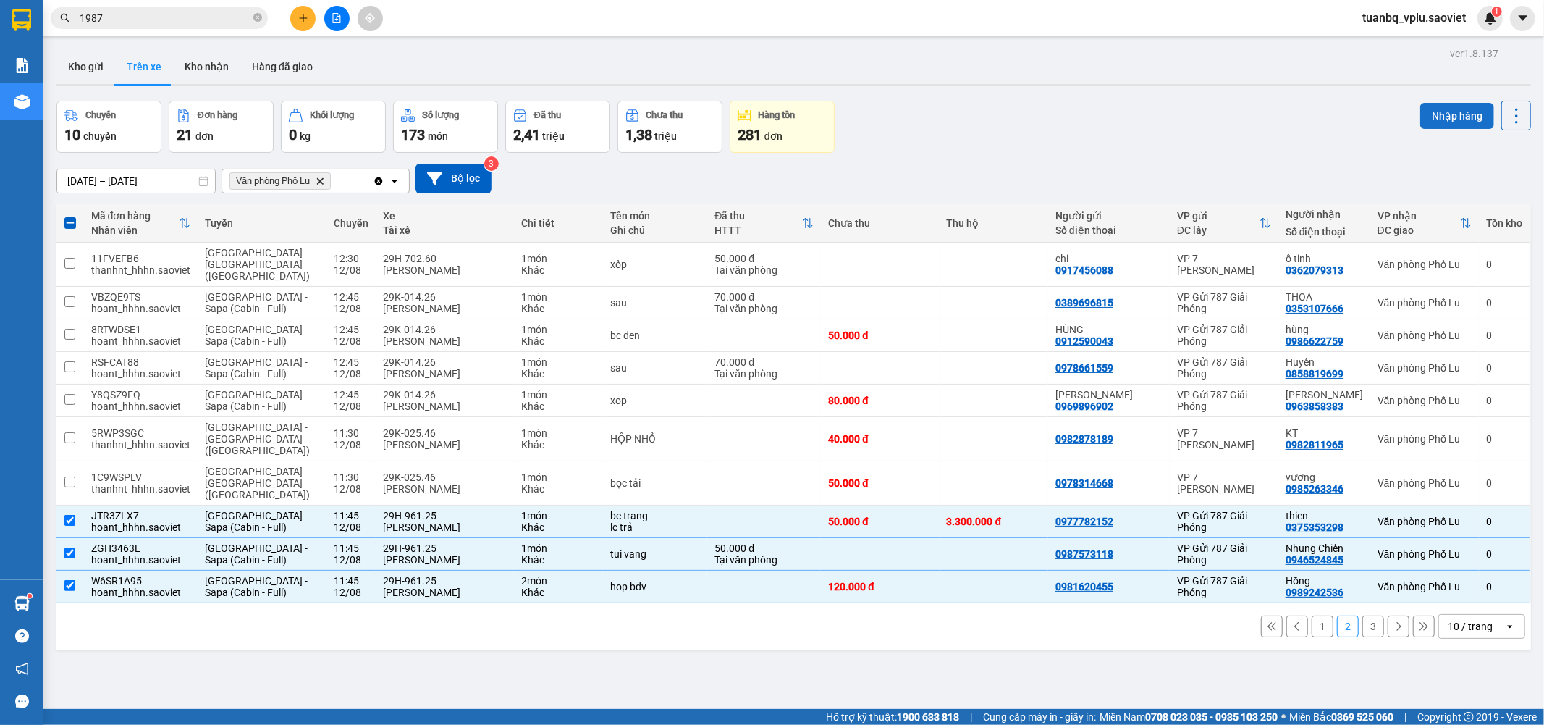
click at [1435, 109] on button "Nhập hàng" at bounding box center [1457, 116] width 74 height 26
checkbox input "false"
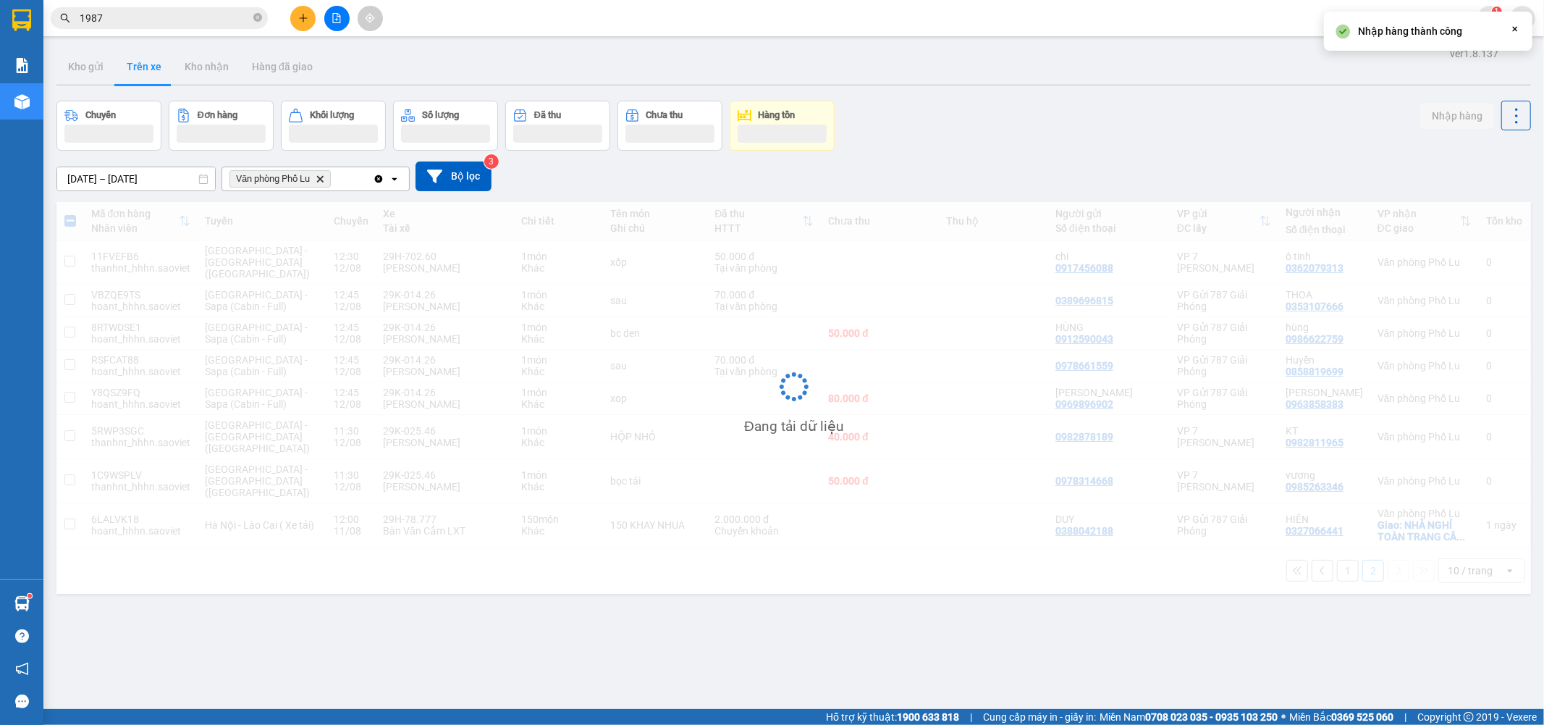
drag, startPoint x: 205, startPoint y: 77, endPoint x: 321, endPoint y: 83, distance: 116.7
click at [205, 76] on button "Kho nhận" at bounding box center [206, 66] width 67 height 35
type input "01/08/2025 – 12/08/2025"
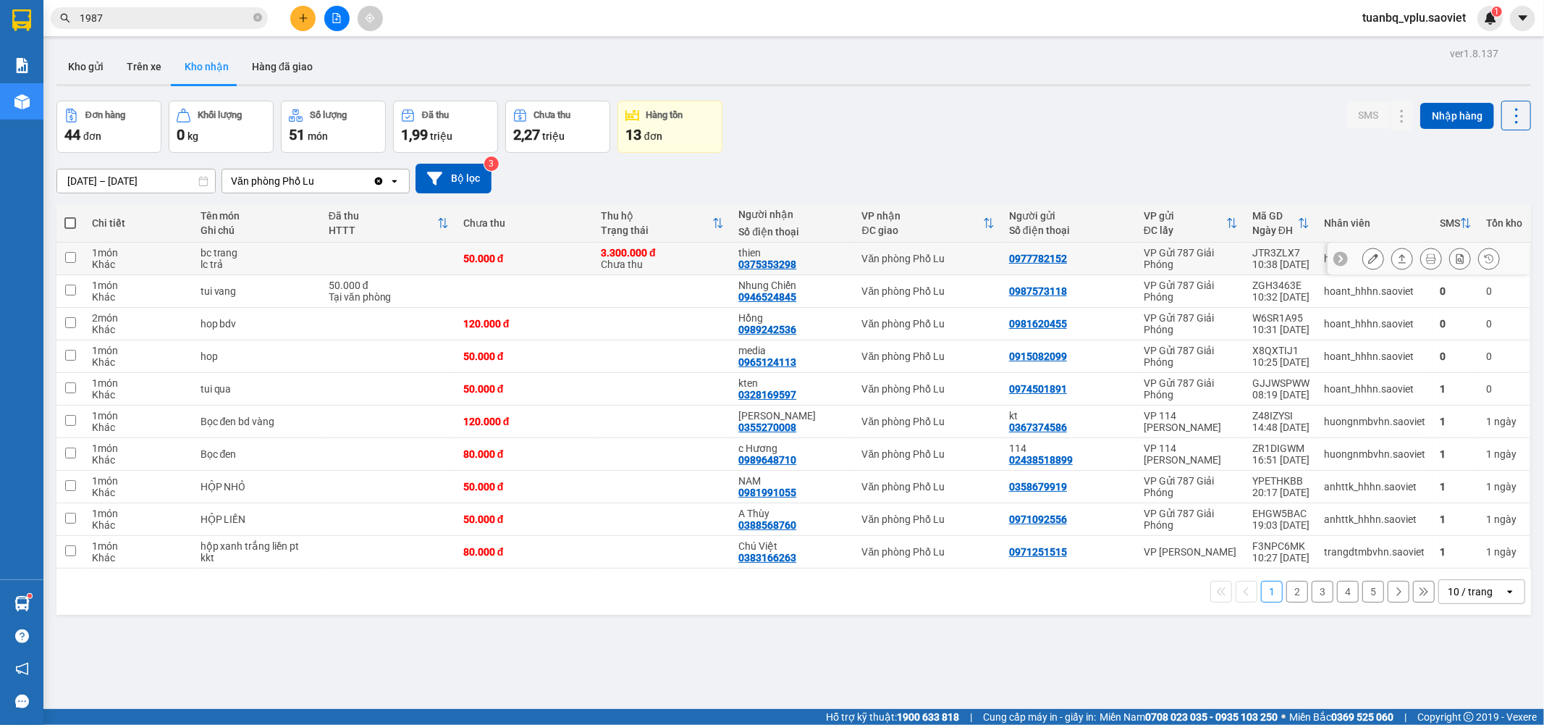
click at [73, 258] on input "checkbox" at bounding box center [70, 257] width 11 height 11
checkbox input "true"
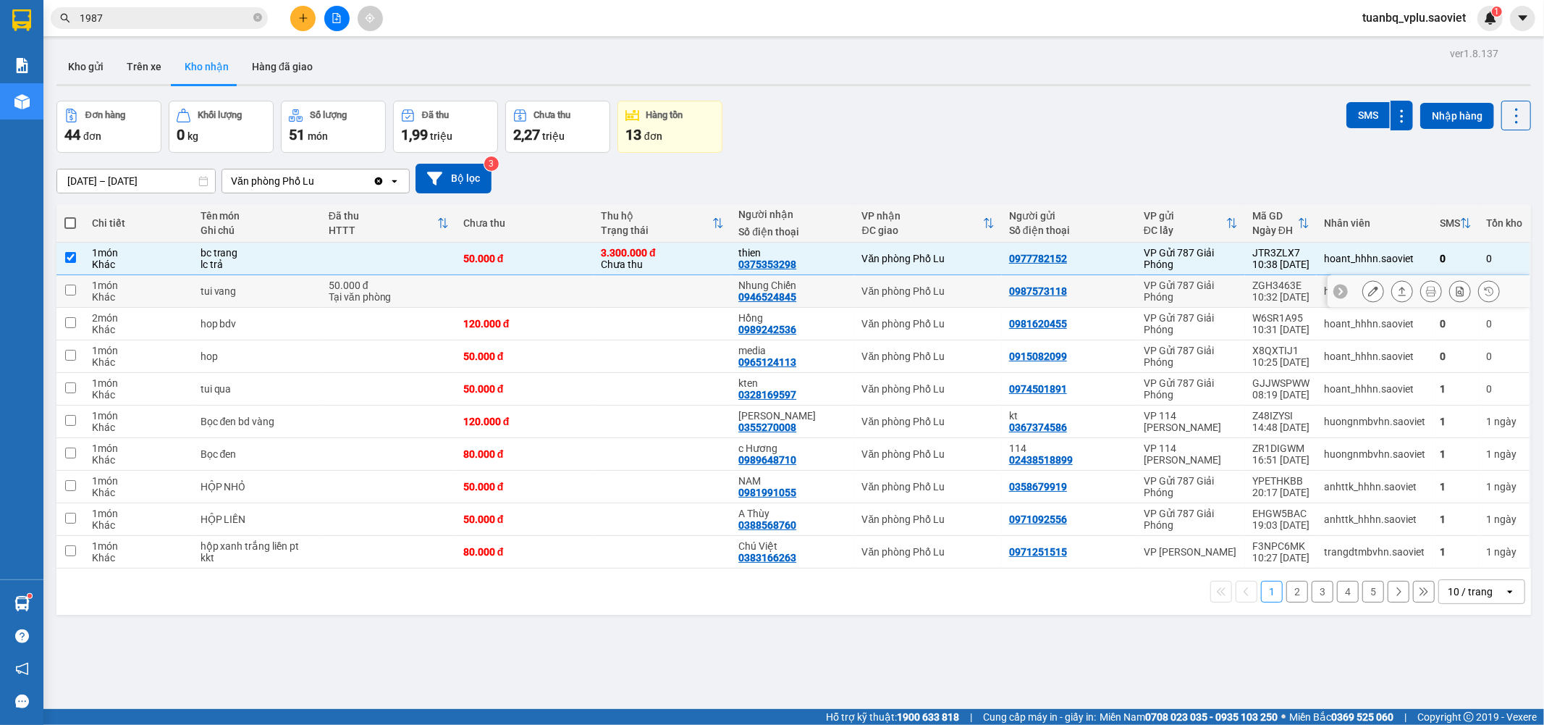
click at [75, 294] on input "checkbox" at bounding box center [70, 290] width 11 height 11
checkbox input "true"
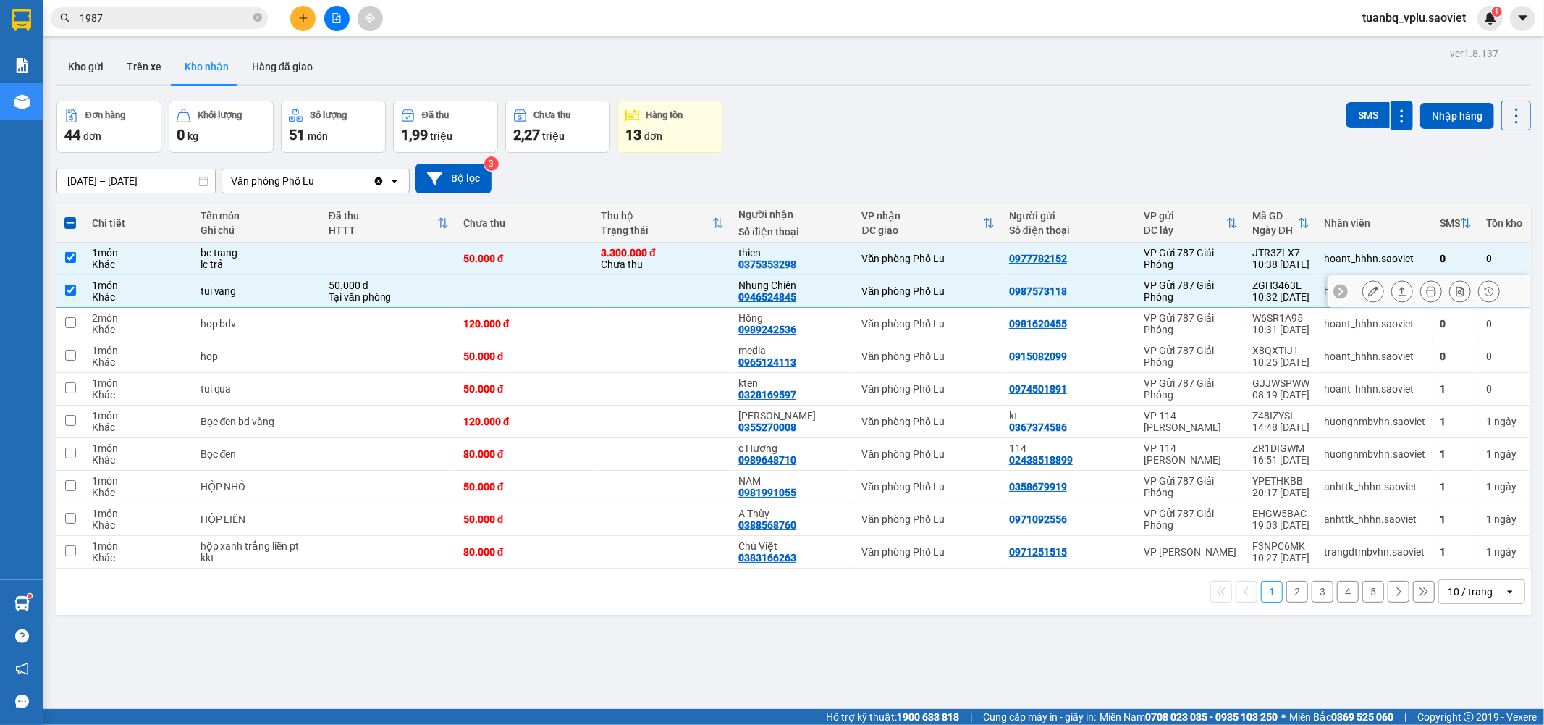
click at [73, 322] on input "checkbox" at bounding box center [70, 322] width 11 height 11
checkbox input "true"
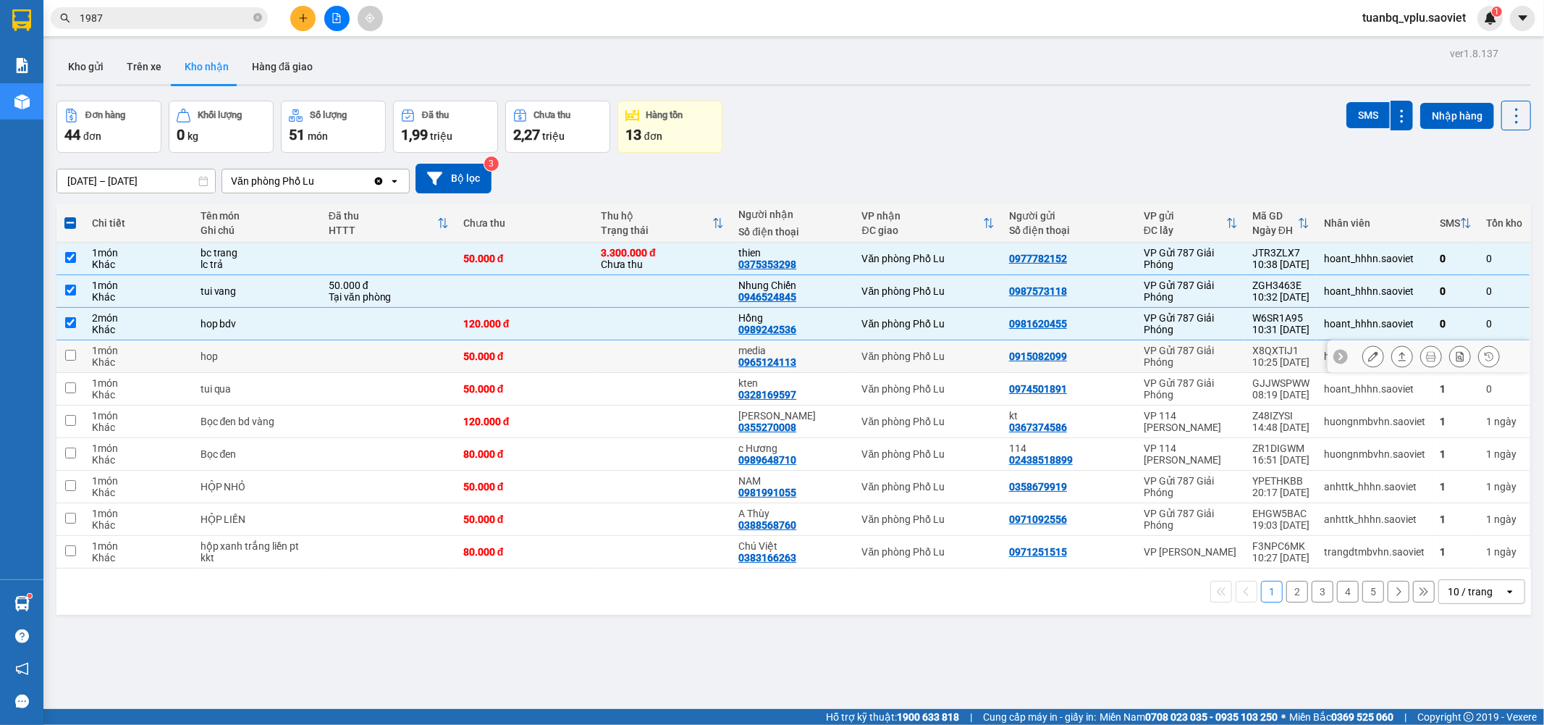
click at [74, 356] on input "checkbox" at bounding box center [70, 355] width 11 height 11
checkbox input "true"
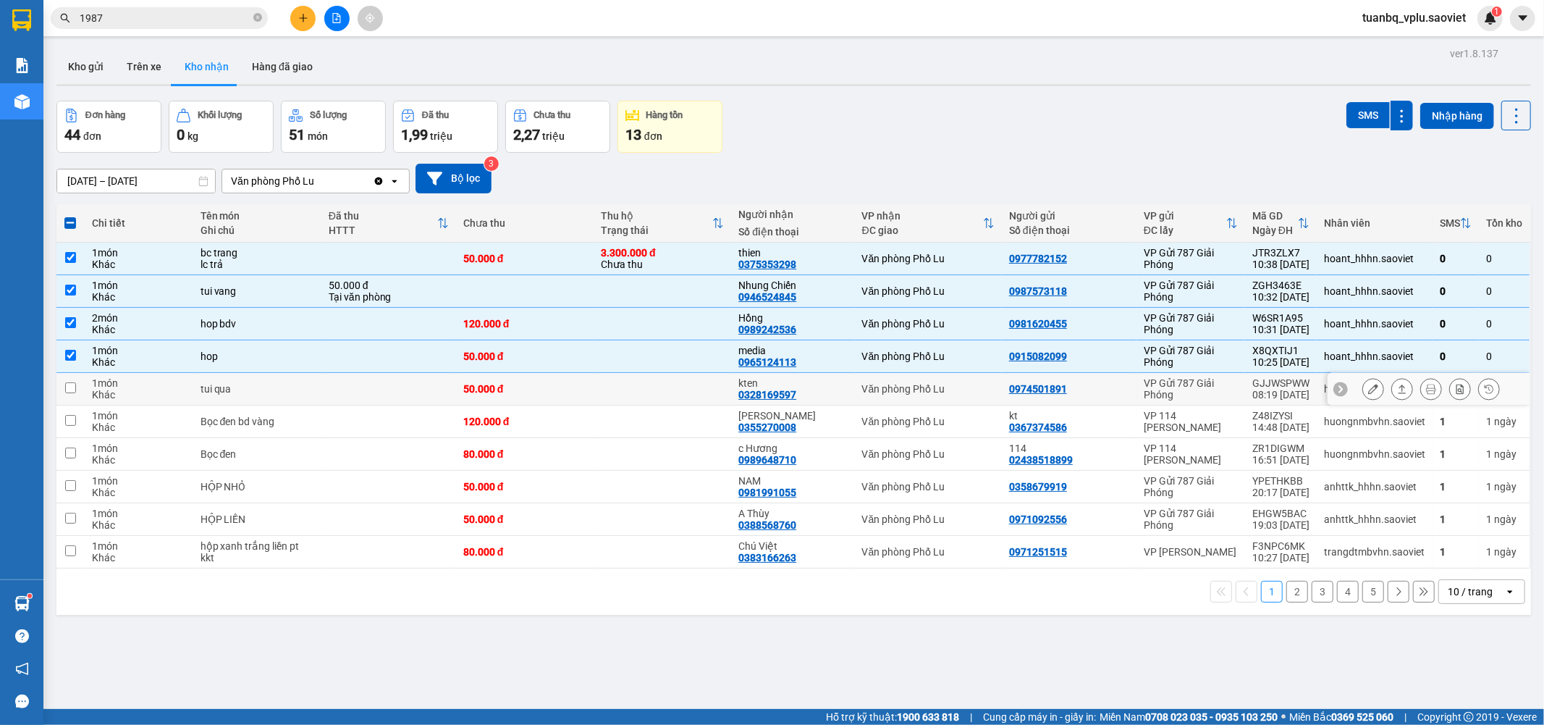
click at [69, 388] on input "checkbox" at bounding box center [70, 387] width 11 height 11
checkbox input "true"
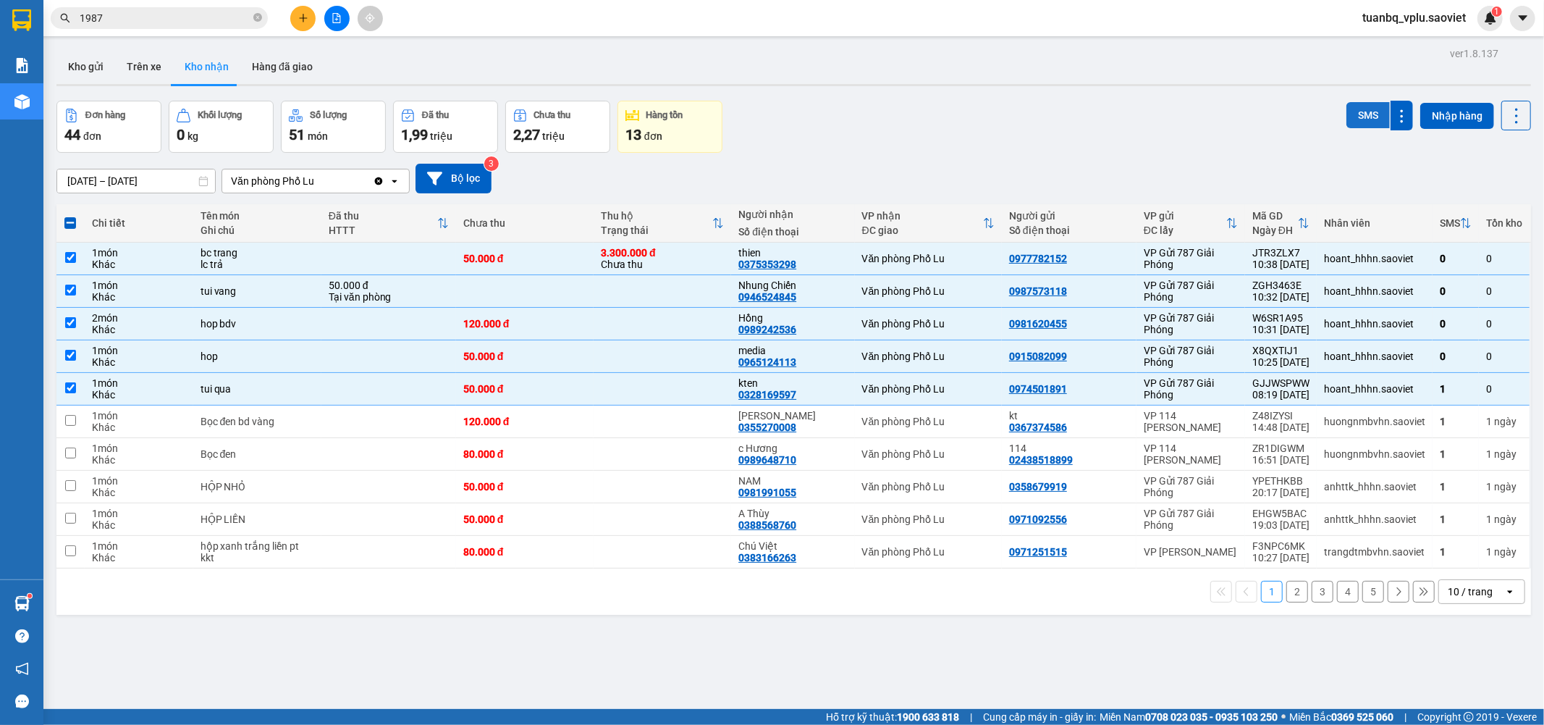
click at [1349, 106] on button "SMS" at bounding box center [1368, 115] width 43 height 26
click at [940, 116] on div "Đơn hàng 44 đơn Khối lượng 0 kg Số lượng 51 món Đã thu 1,99 triệu Chưa thu 2,27…" at bounding box center [793, 127] width 1475 height 52
click at [125, 20] on input "1987" at bounding box center [165, 18] width 171 height 16
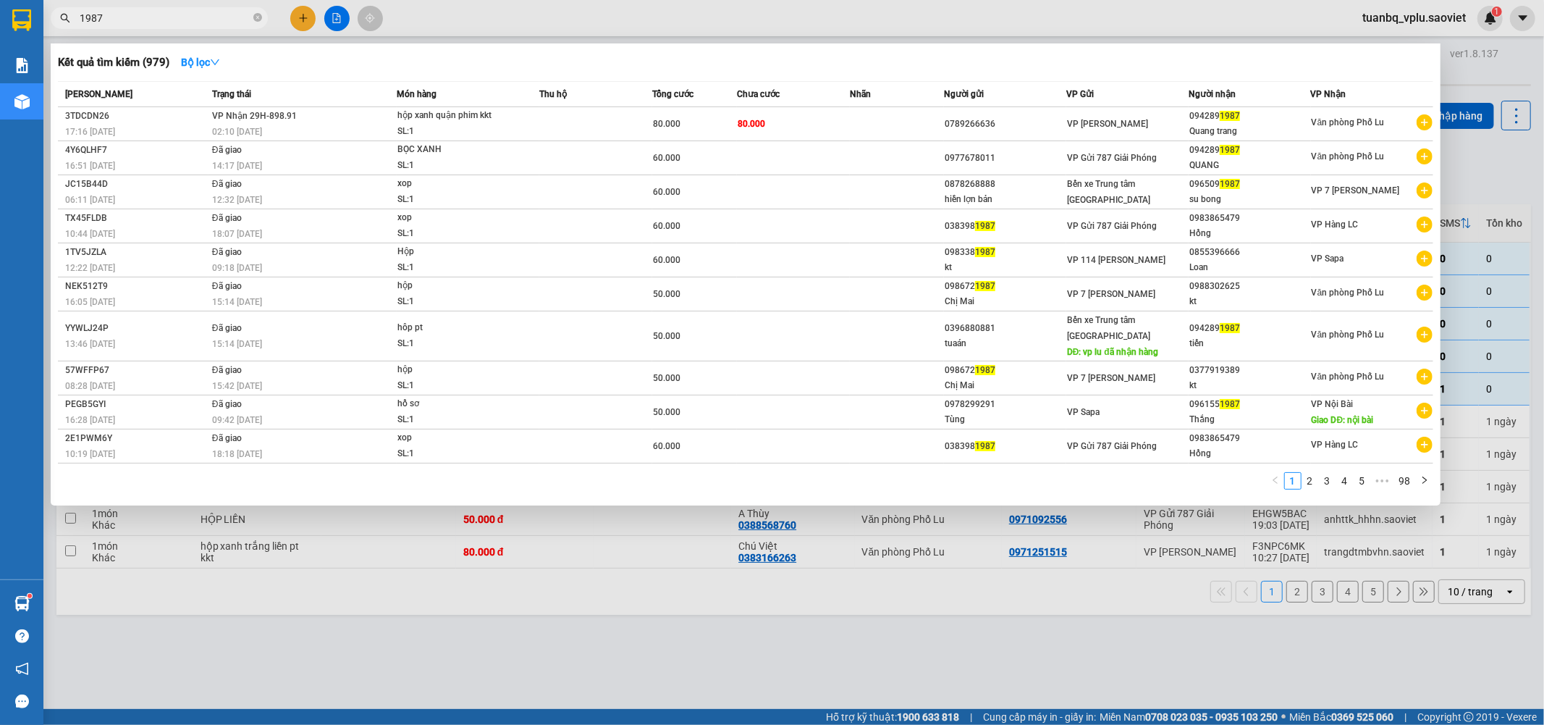
click at [125, 20] on input "1987" at bounding box center [165, 18] width 171 height 16
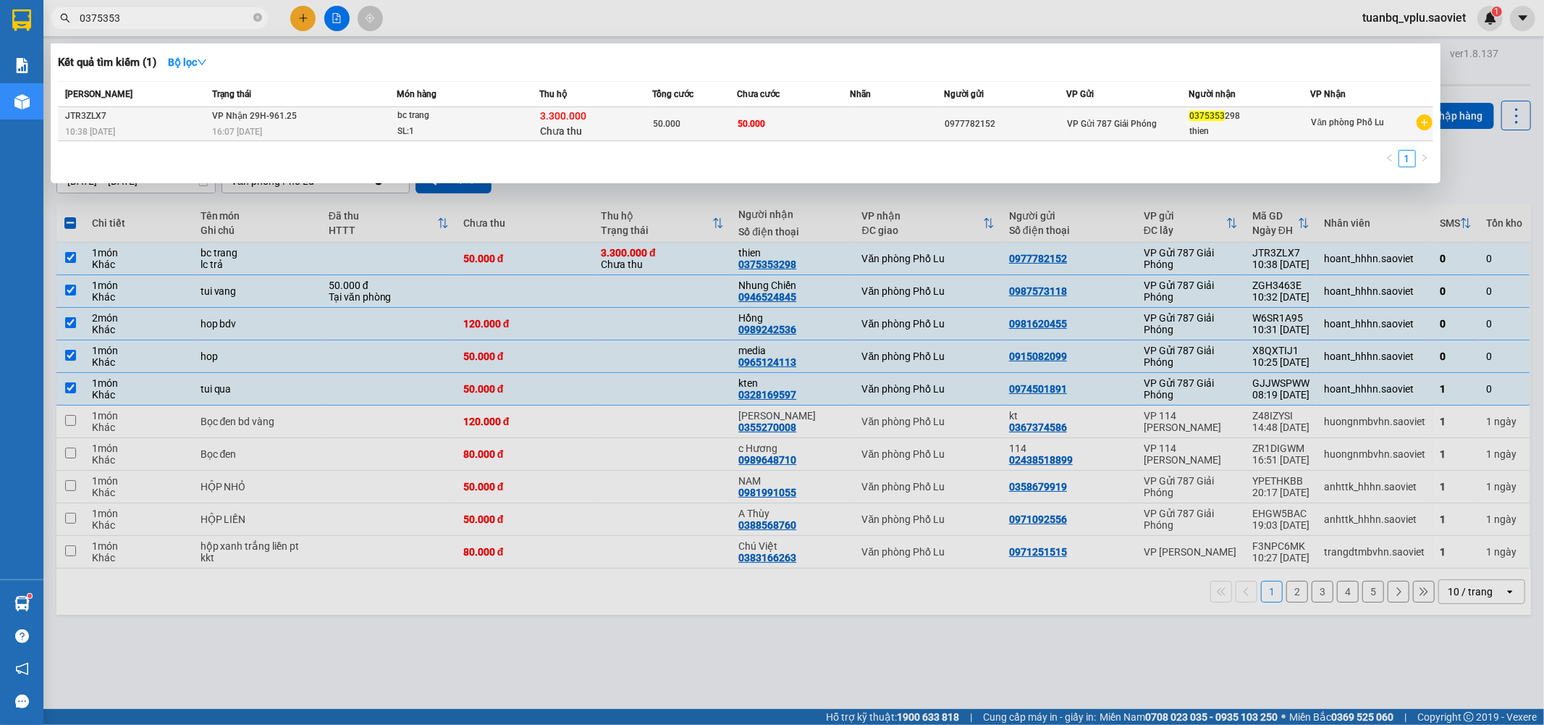
type input "0375353"
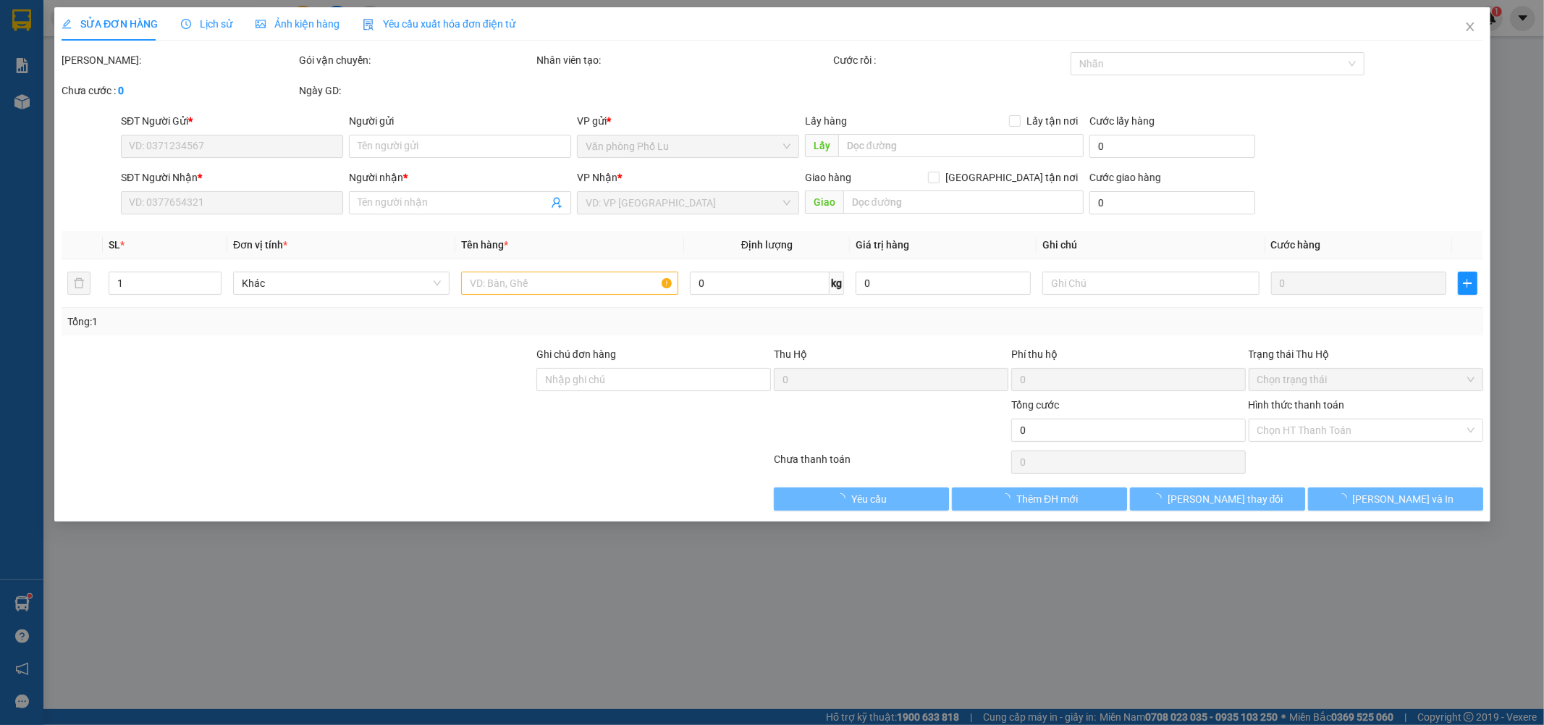
type input "0977782152"
type input "0375353298"
type input "thien"
type input "3.300.000"
type input "40.000"
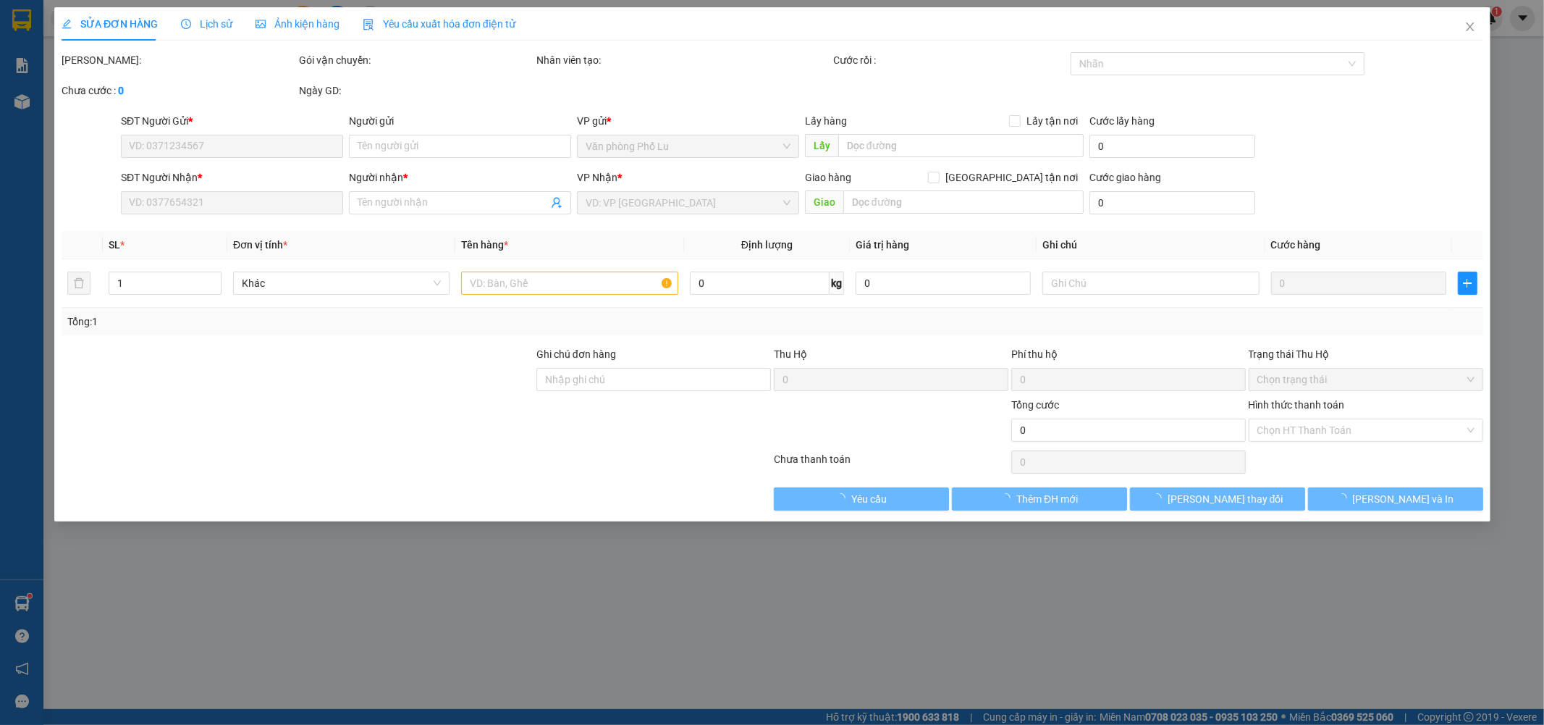
type input "50.000"
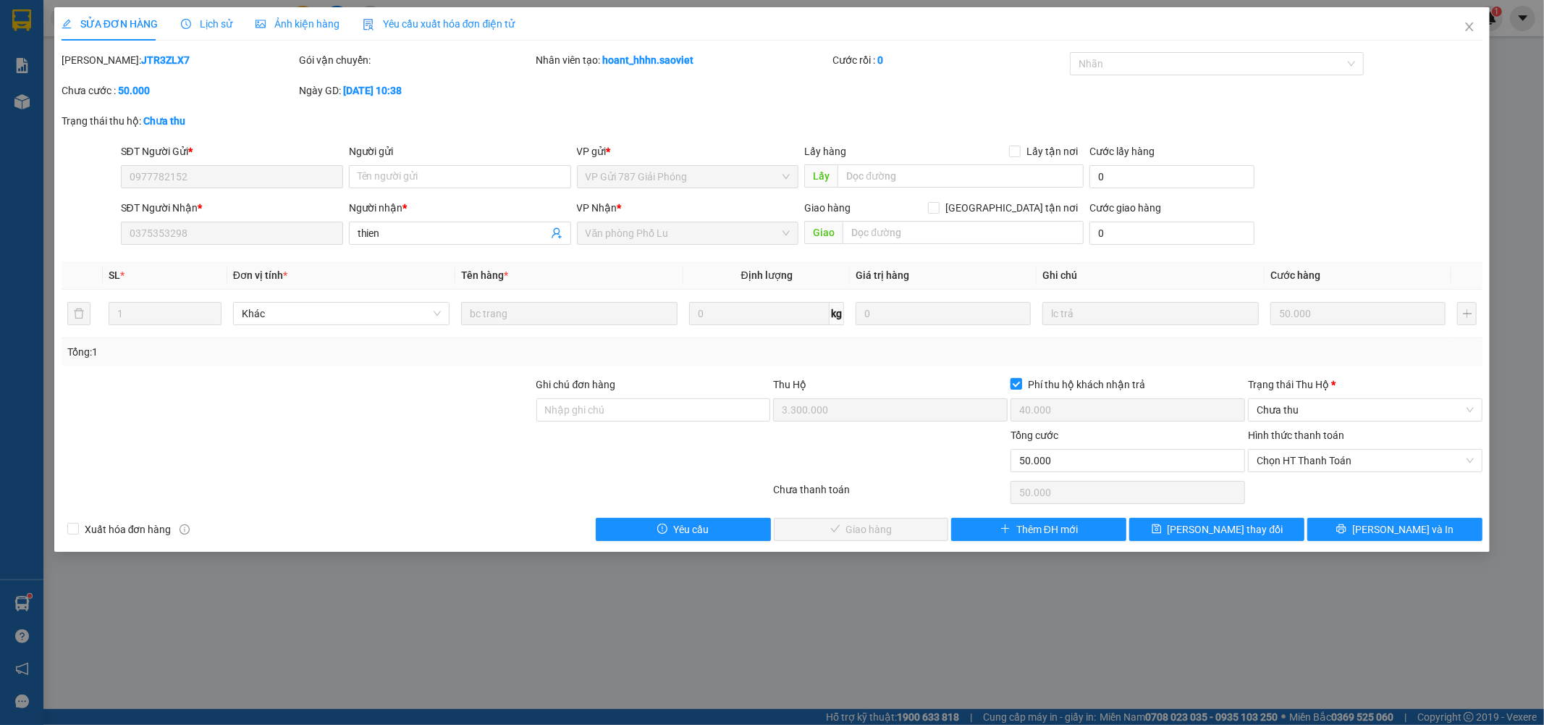
click at [1016, 379] on input "Phí thu hộ khách nhận trả" at bounding box center [1016, 383] width 10 height 10
checkbox input "false"
click at [1276, 405] on span "Chưa thu" at bounding box center [1365, 410] width 217 height 22
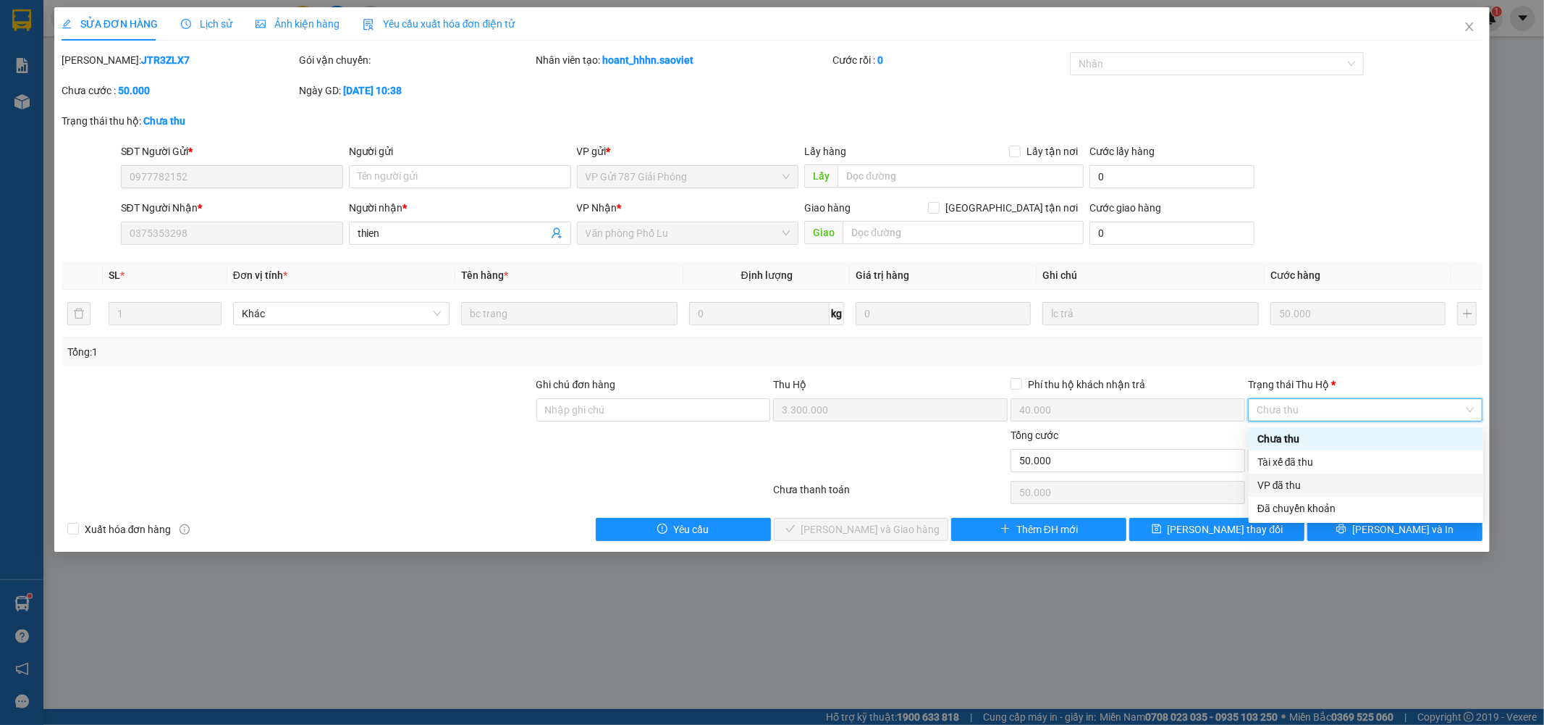
click at [1294, 479] on div "VP đã thu" at bounding box center [1366, 485] width 217 height 16
click at [1315, 464] on span "Chọn HT Thanh Toán" at bounding box center [1365, 461] width 217 height 22
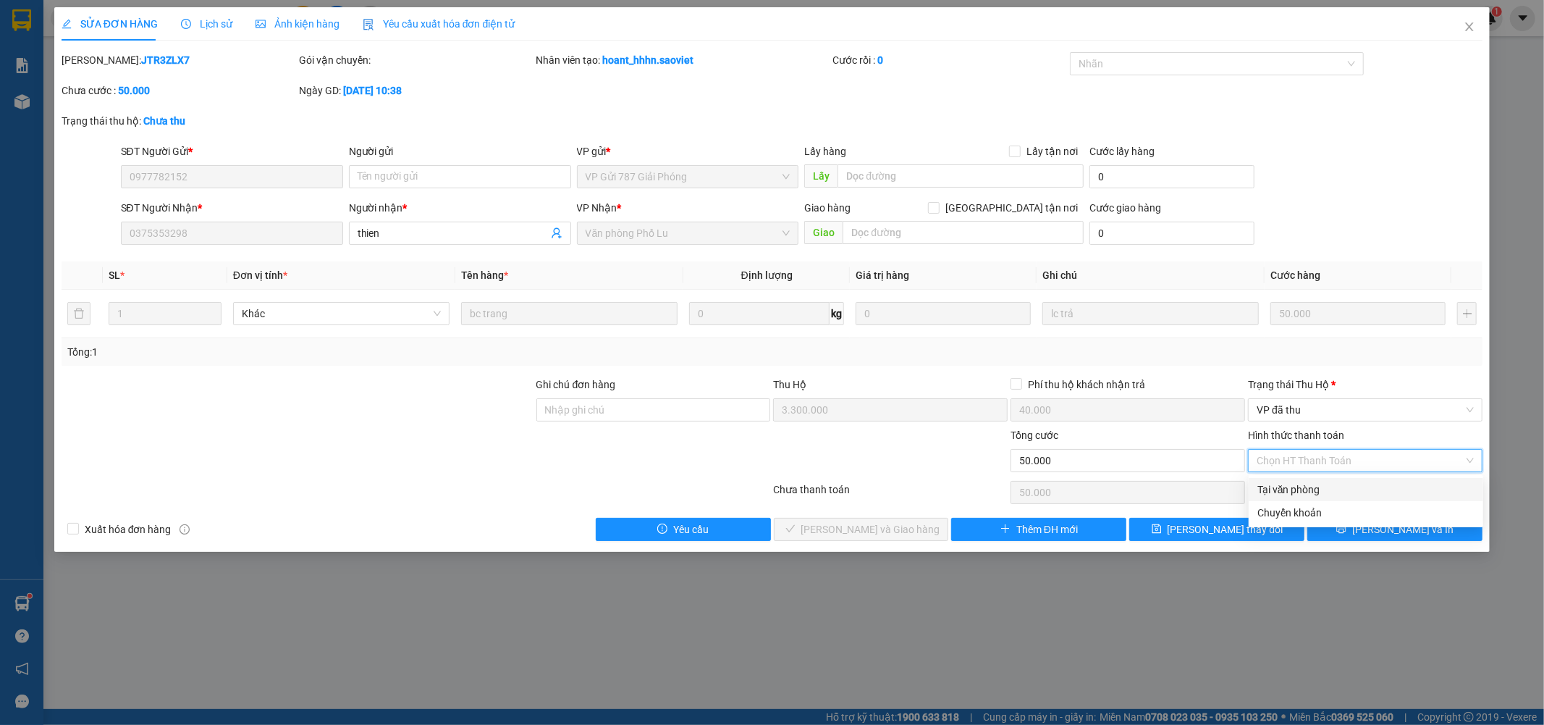
click at [1312, 488] on div "Tại văn phòng" at bounding box center [1366, 489] width 217 height 16
type input "0"
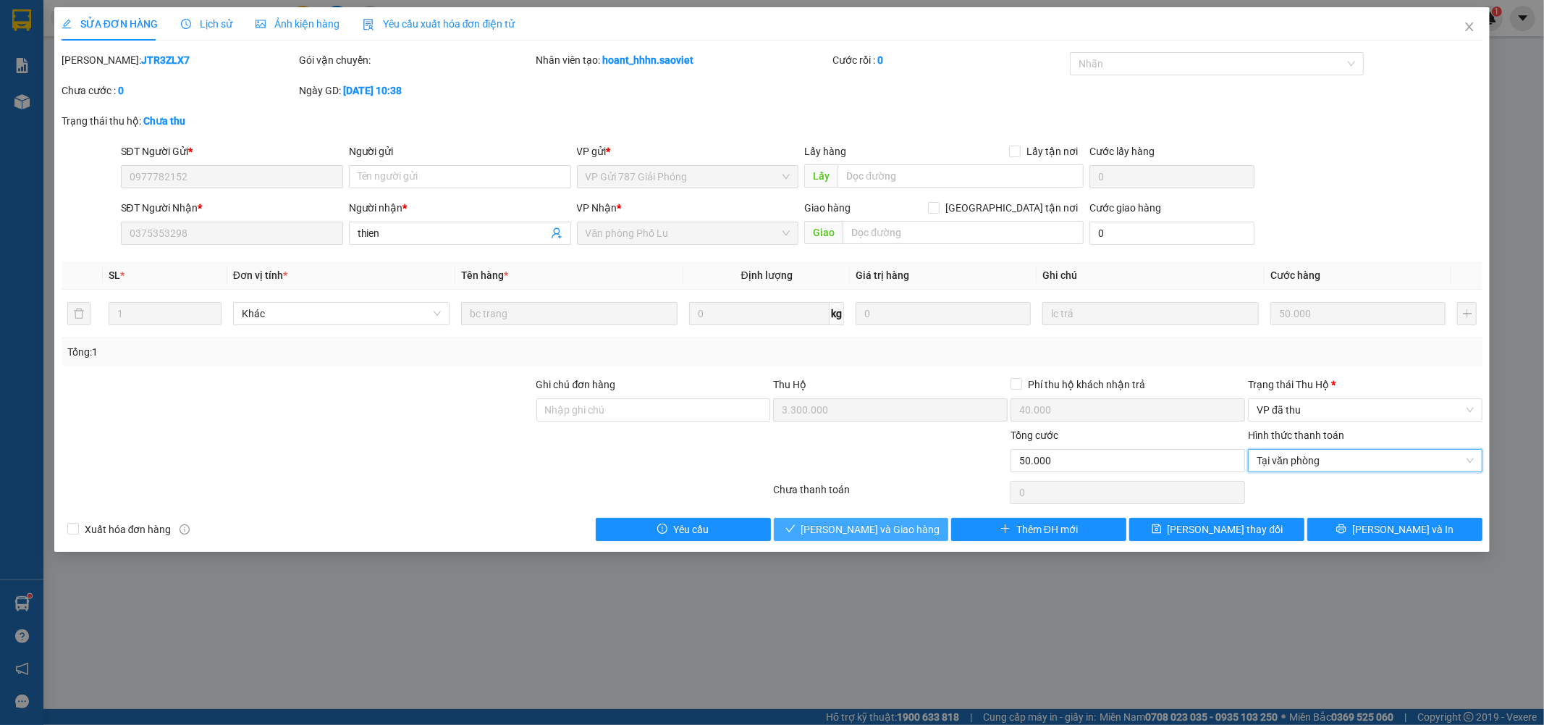
click at [886, 527] on span "[PERSON_NAME] và Giao hàng" at bounding box center [870, 529] width 139 height 16
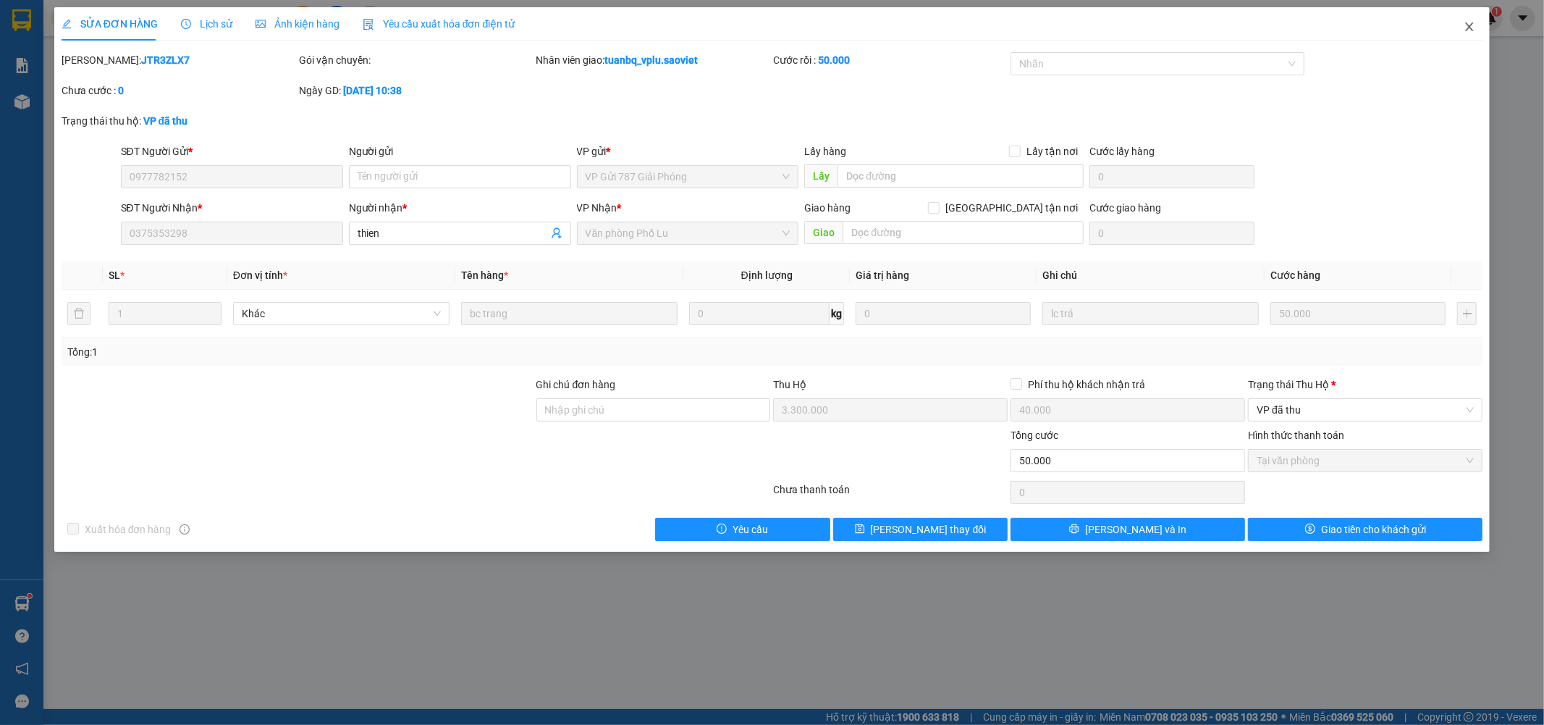
drag, startPoint x: 0, startPoint y: -112, endPoint x: 1473, endPoint y: 25, distance: 1479.7
click at [1475, 23] on icon "close" at bounding box center [1470, 27] width 12 height 12
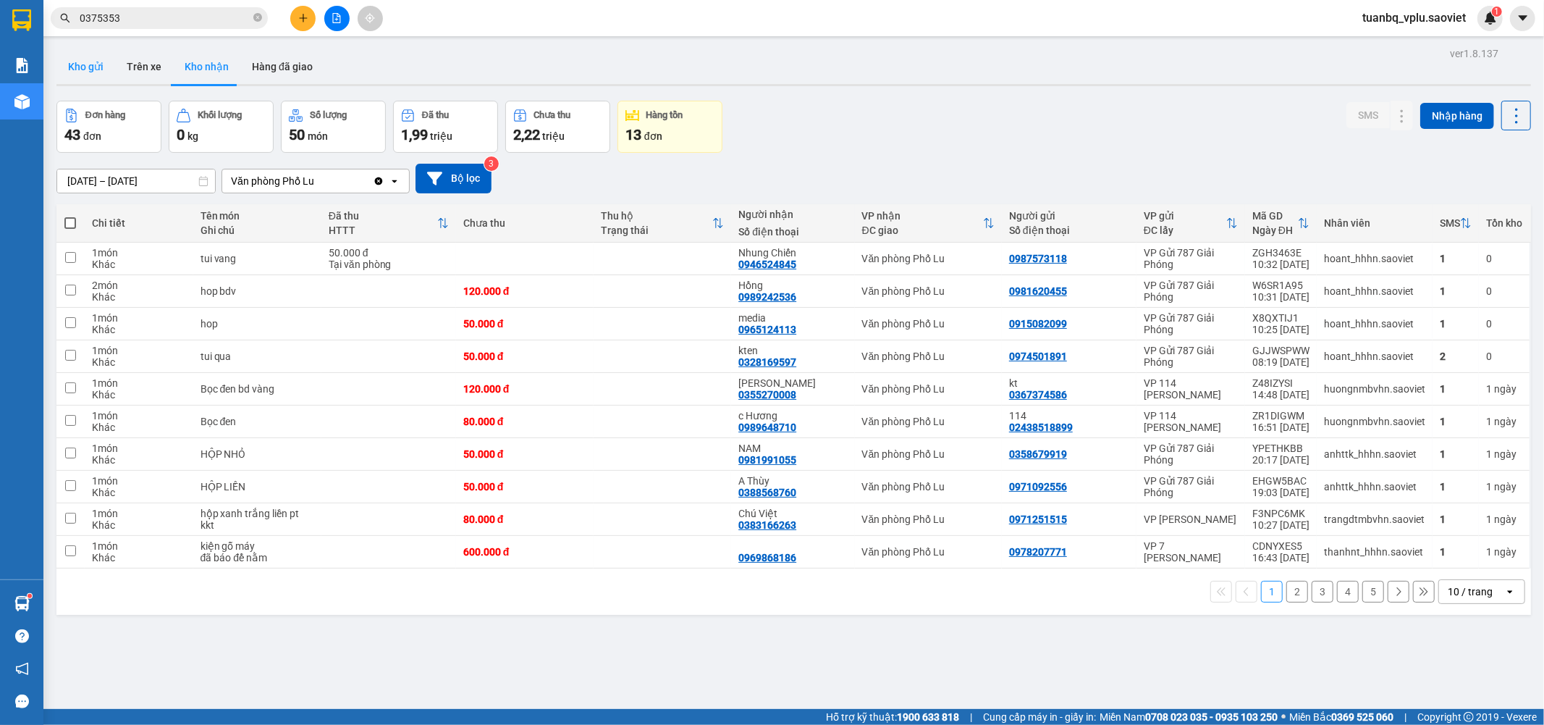
click at [101, 67] on button "Kho gửi" at bounding box center [85, 66] width 59 height 35
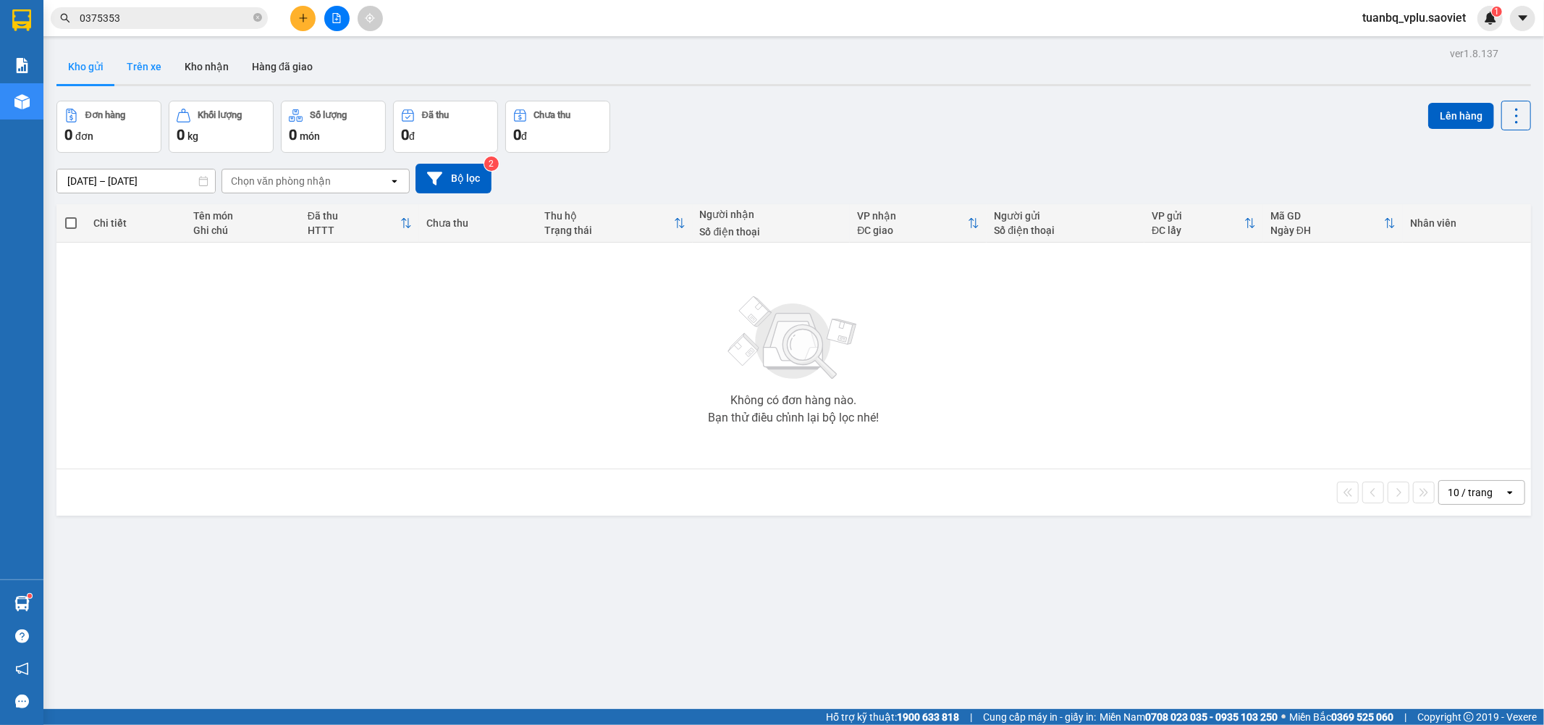
click at [153, 71] on button "Trên xe" at bounding box center [144, 66] width 58 height 35
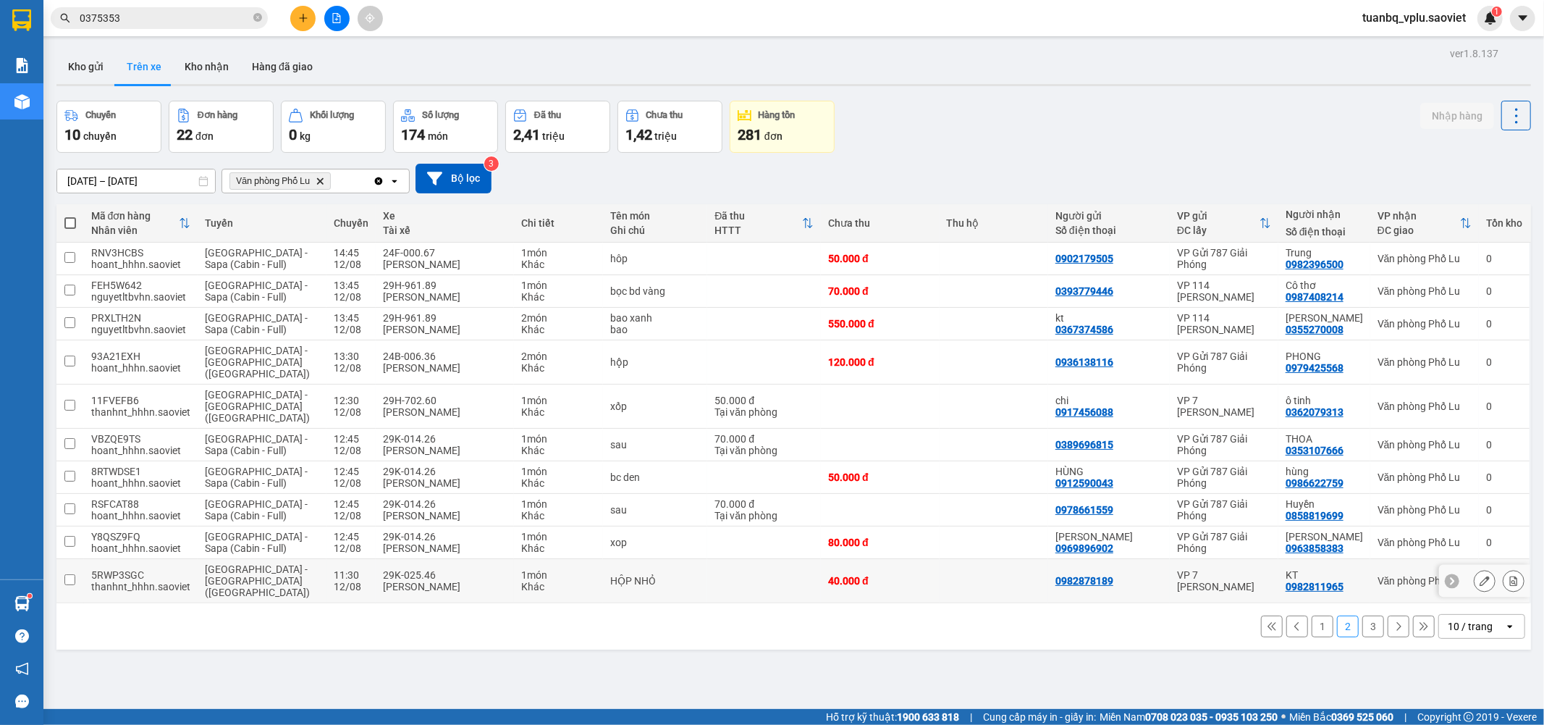
click at [70, 574] on input "checkbox" at bounding box center [69, 579] width 11 height 11
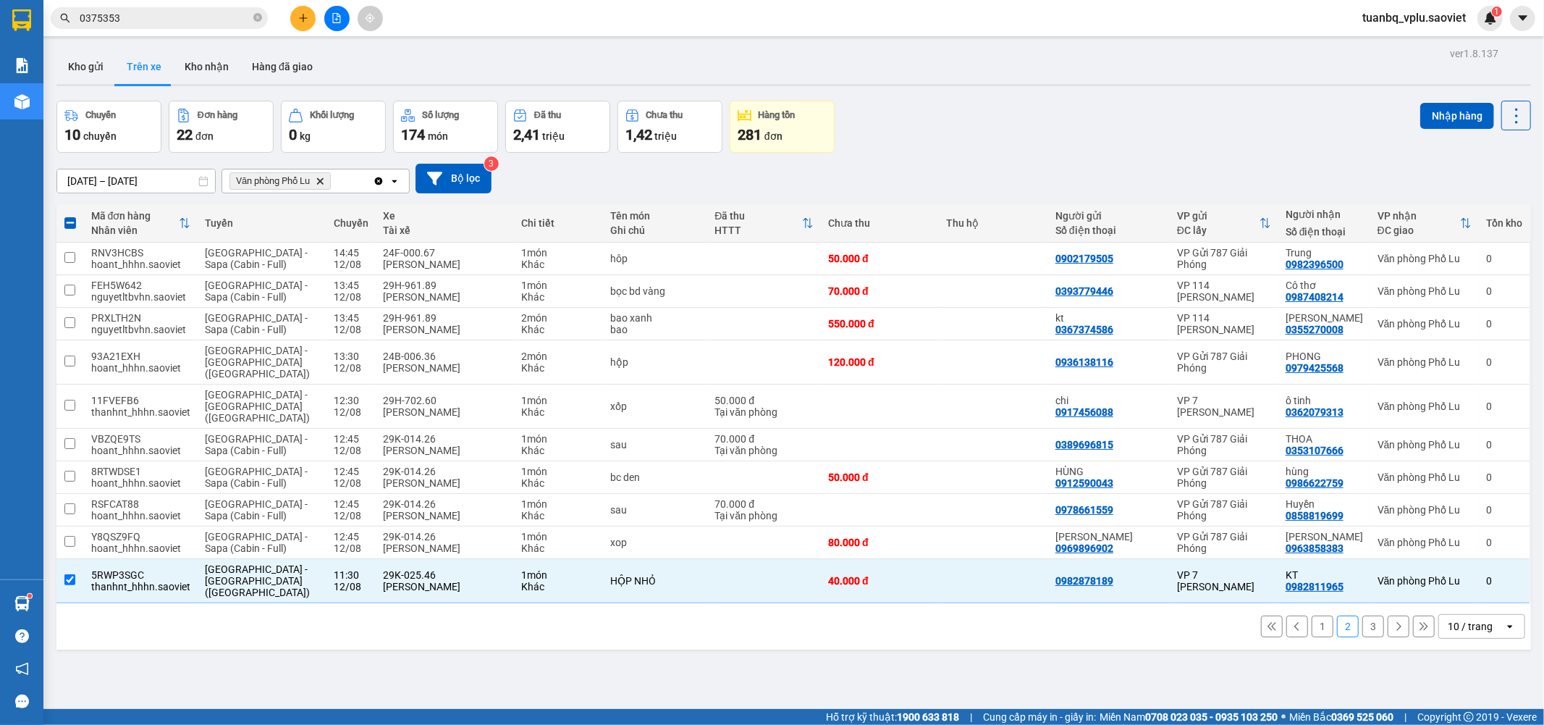
click at [1456, 98] on div "ver 1.8.137 Kho gửi Trên xe Kho nhận Hàng đã giao Chuyến 10 chuyến Đơn hàng 22 …" at bounding box center [794, 405] width 1486 height 725
click at [1451, 106] on button "Nhập hàng" at bounding box center [1457, 116] width 74 height 26
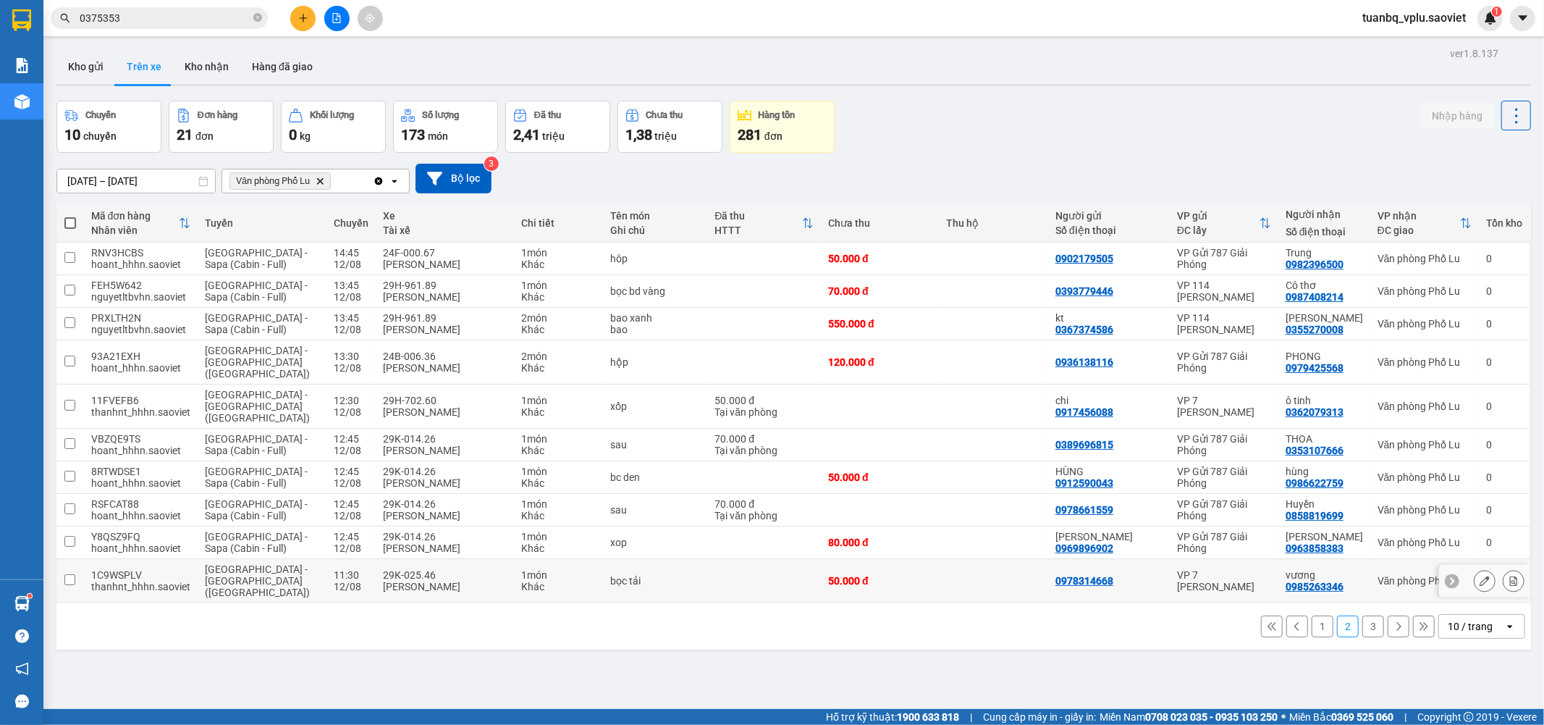
click at [66, 574] on input "checkbox" at bounding box center [69, 579] width 11 height 11
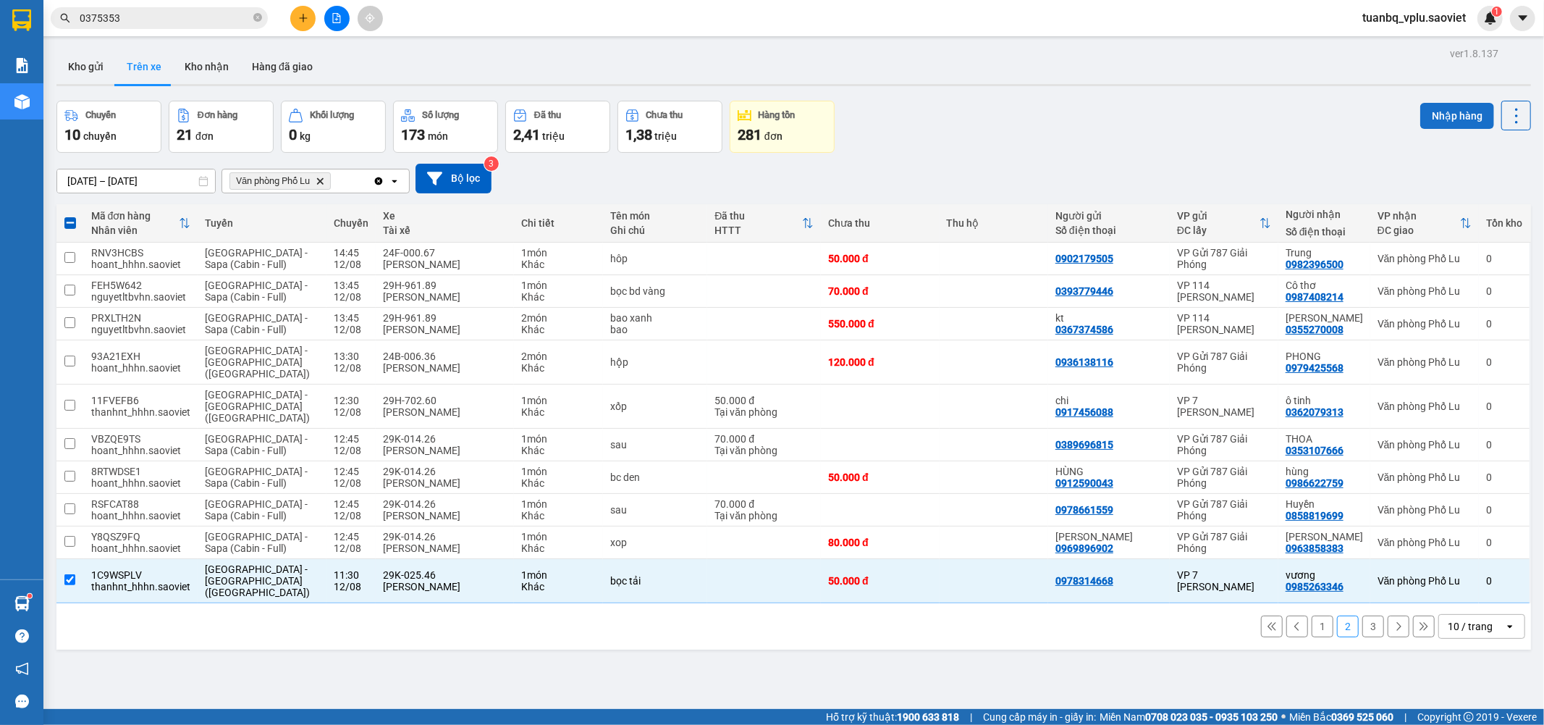
click at [1448, 112] on button "Nhập hàng" at bounding box center [1457, 116] width 74 height 26
checkbox input "false"
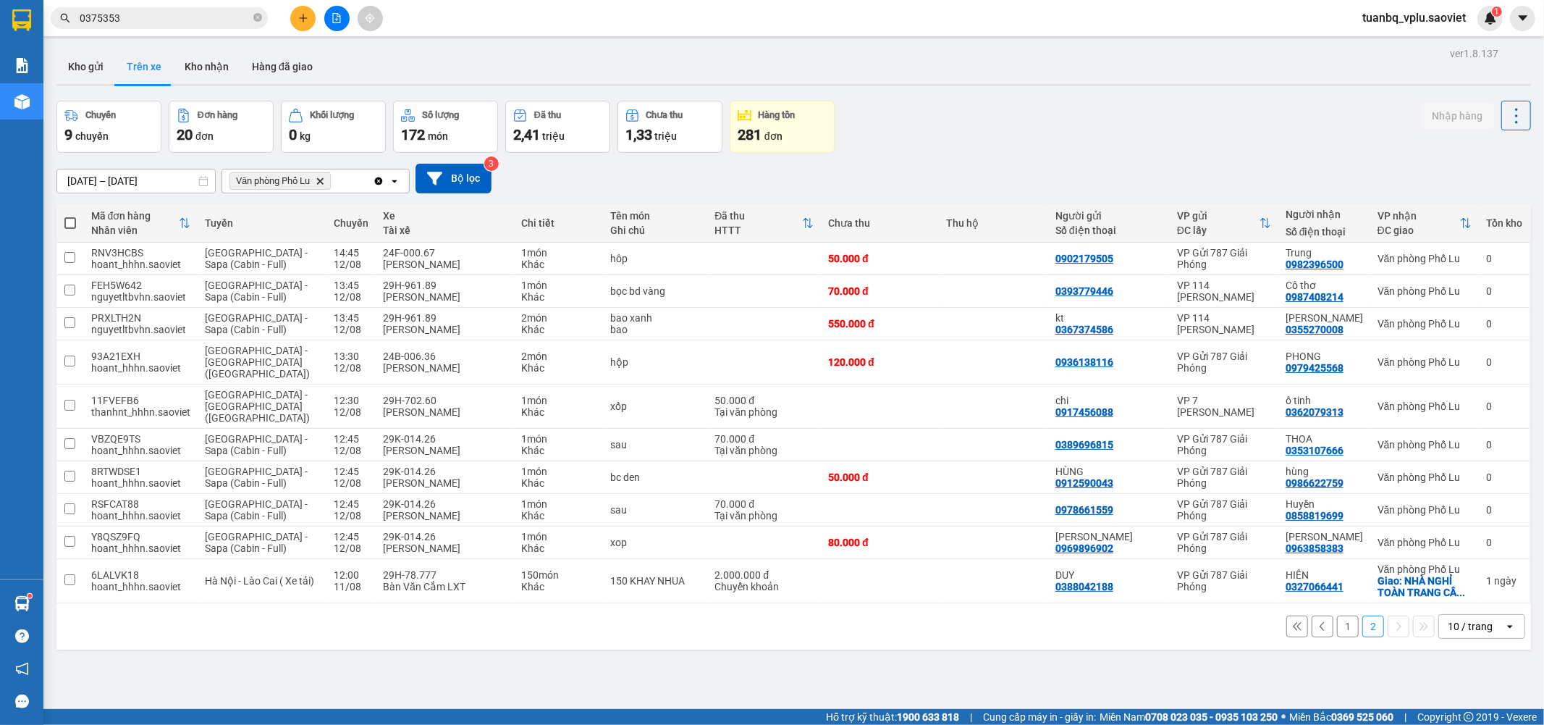
click at [181, 15] on input "0375353" at bounding box center [165, 18] width 171 height 16
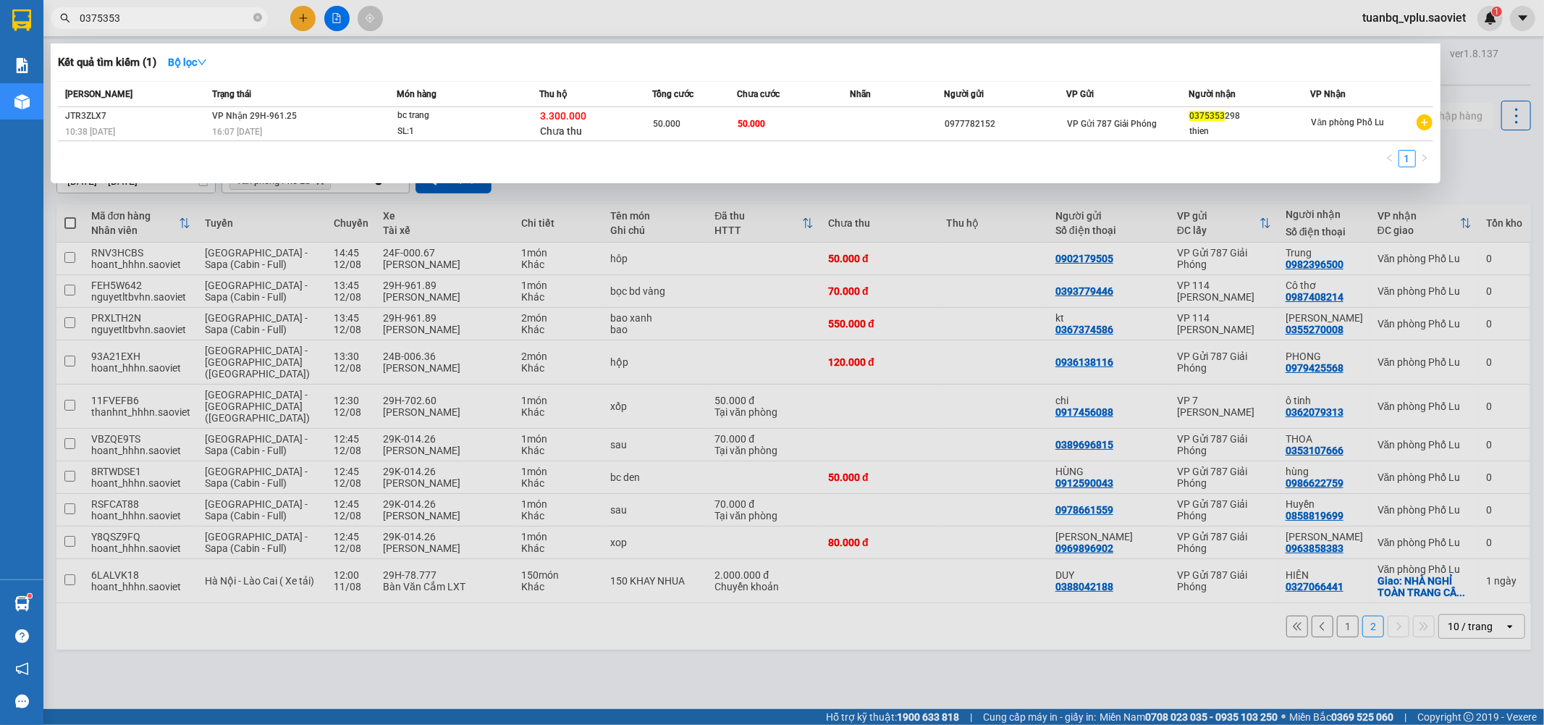
click at [181, 15] on input "0375353" at bounding box center [165, 18] width 171 height 16
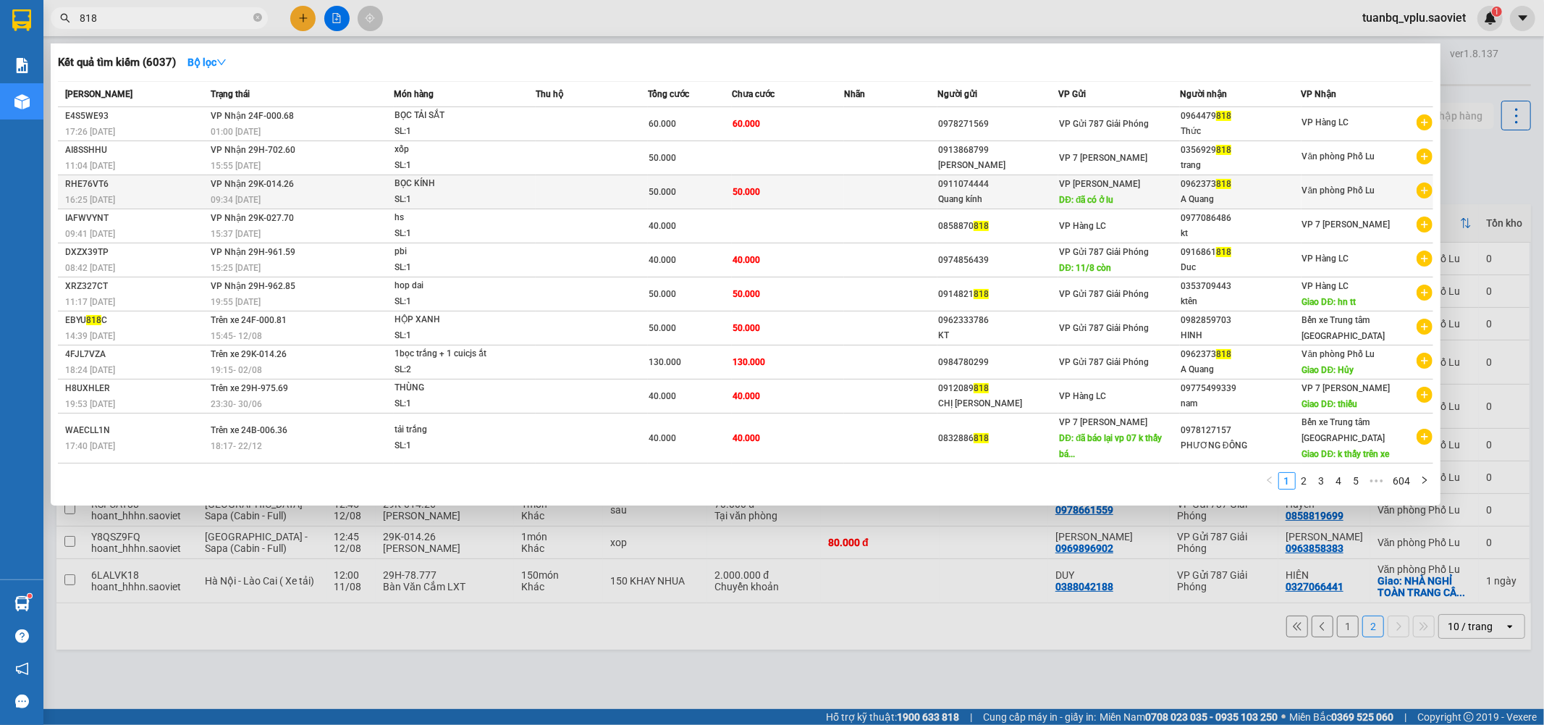
type input "818"
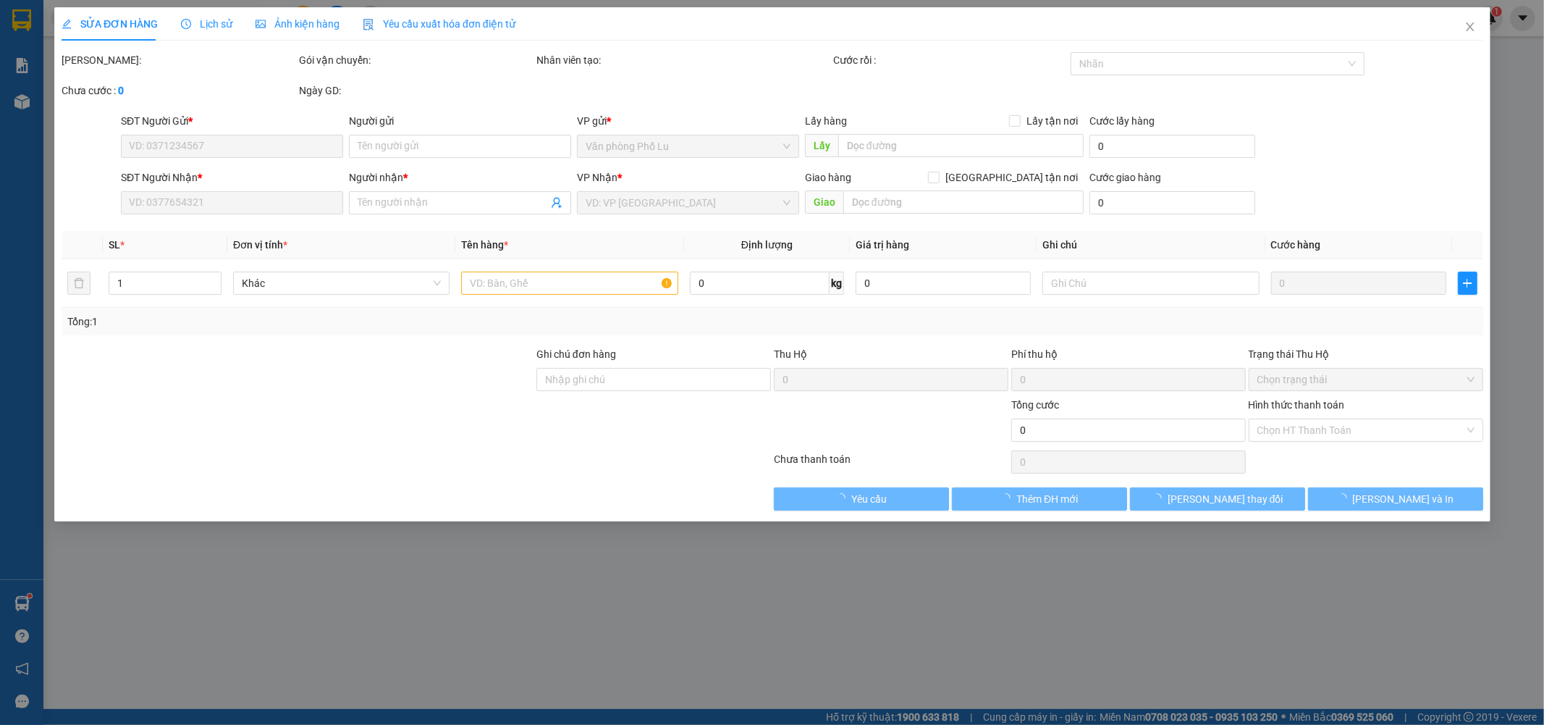
type input "0911074444"
type input "Quang kính"
type input "đã có ở lu"
type input "0962373818"
type input "A Quang"
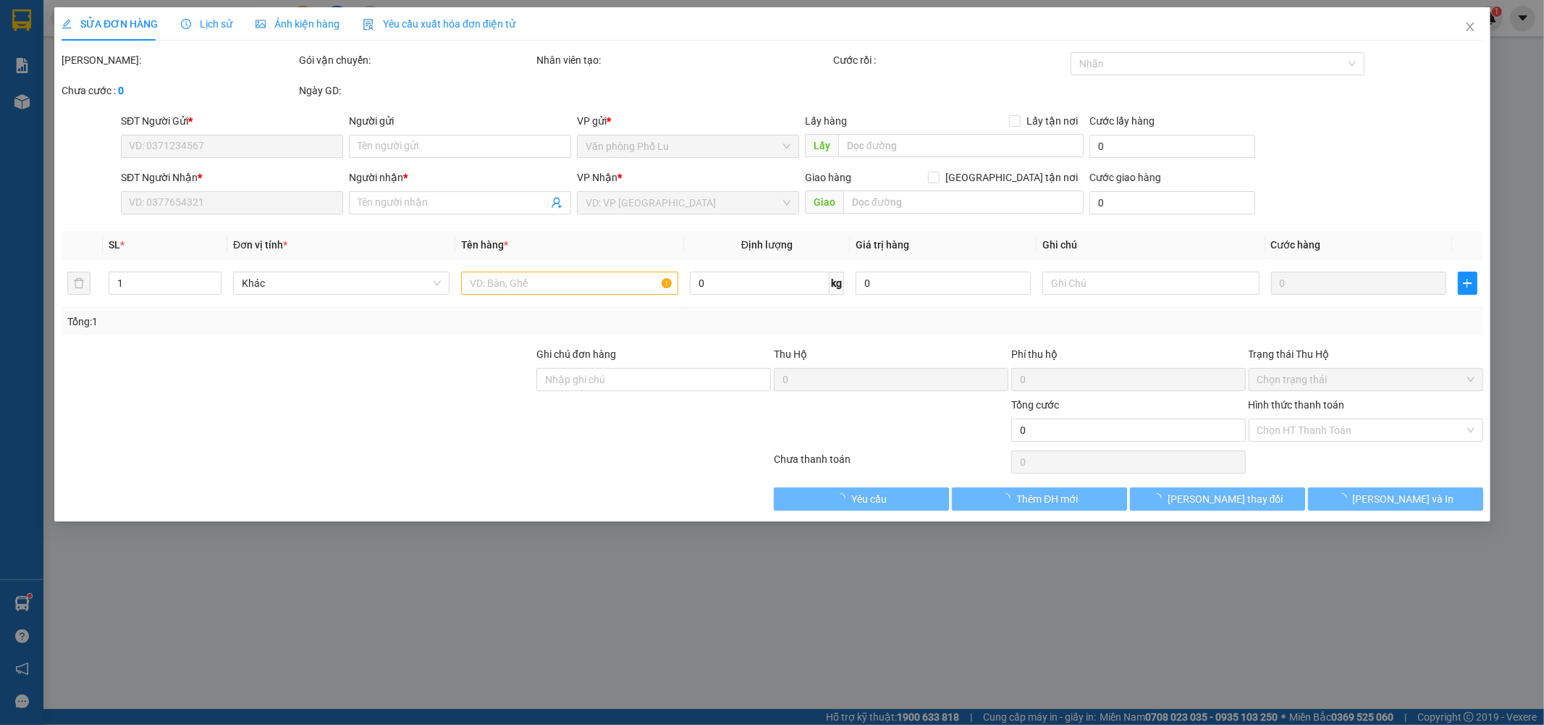
type input "50.000"
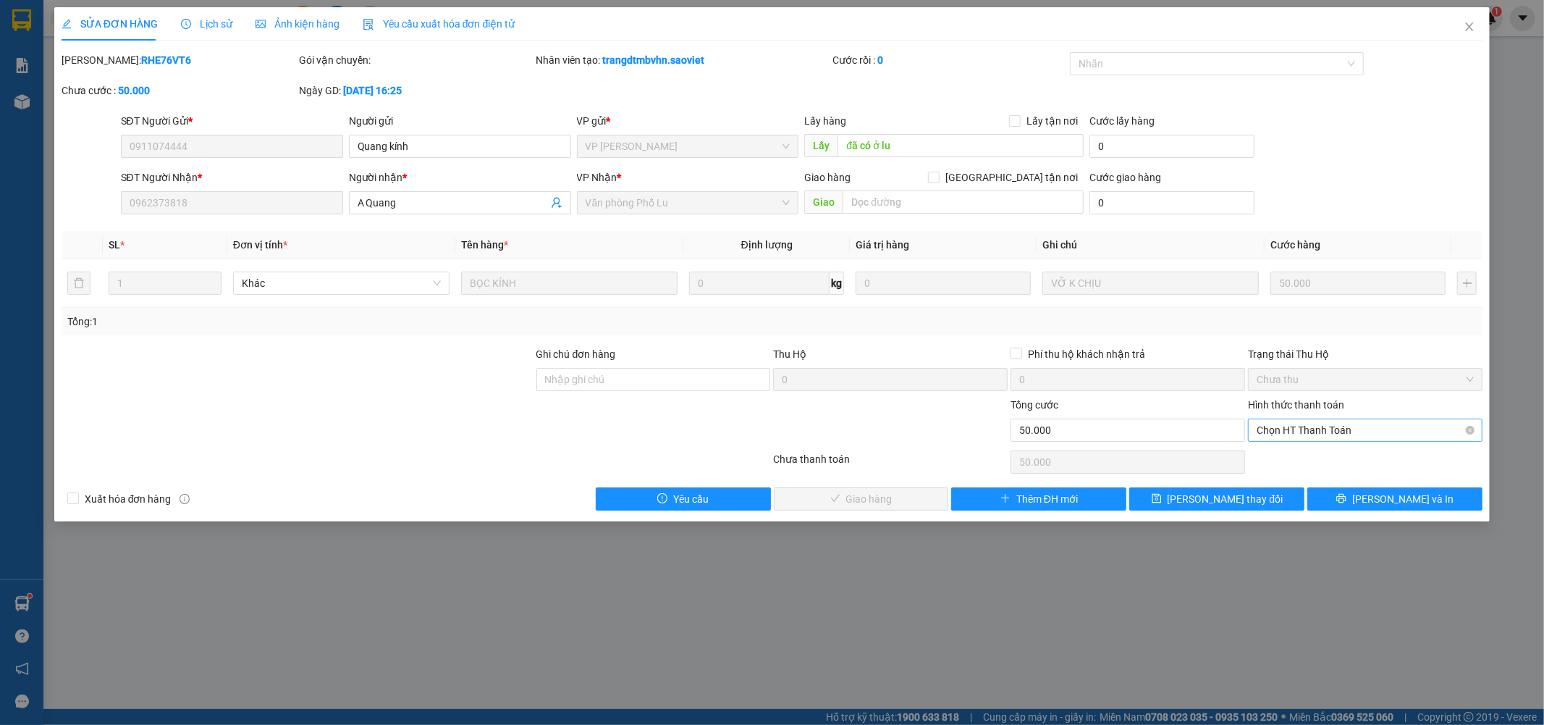
click at [1372, 423] on span "Chọn HT Thanh Toán" at bounding box center [1365, 430] width 217 height 22
click at [1352, 455] on div "Tại văn phòng" at bounding box center [1366, 459] width 217 height 16
type input "0"
click at [896, 493] on span "[PERSON_NAME] và Giao hàng" at bounding box center [870, 499] width 139 height 16
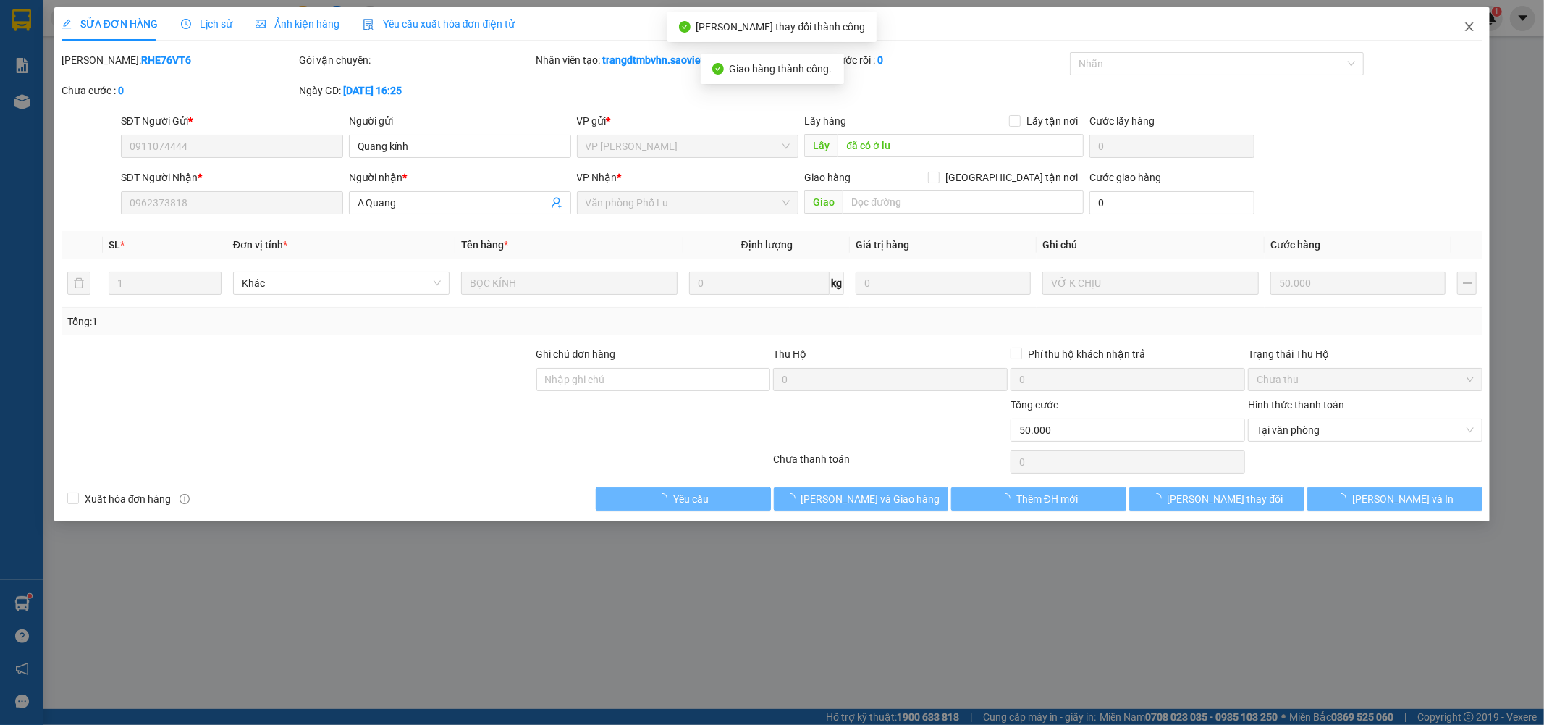
click at [1473, 31] on icon "close" at bounding box center [1470, 26] width 8 height 9
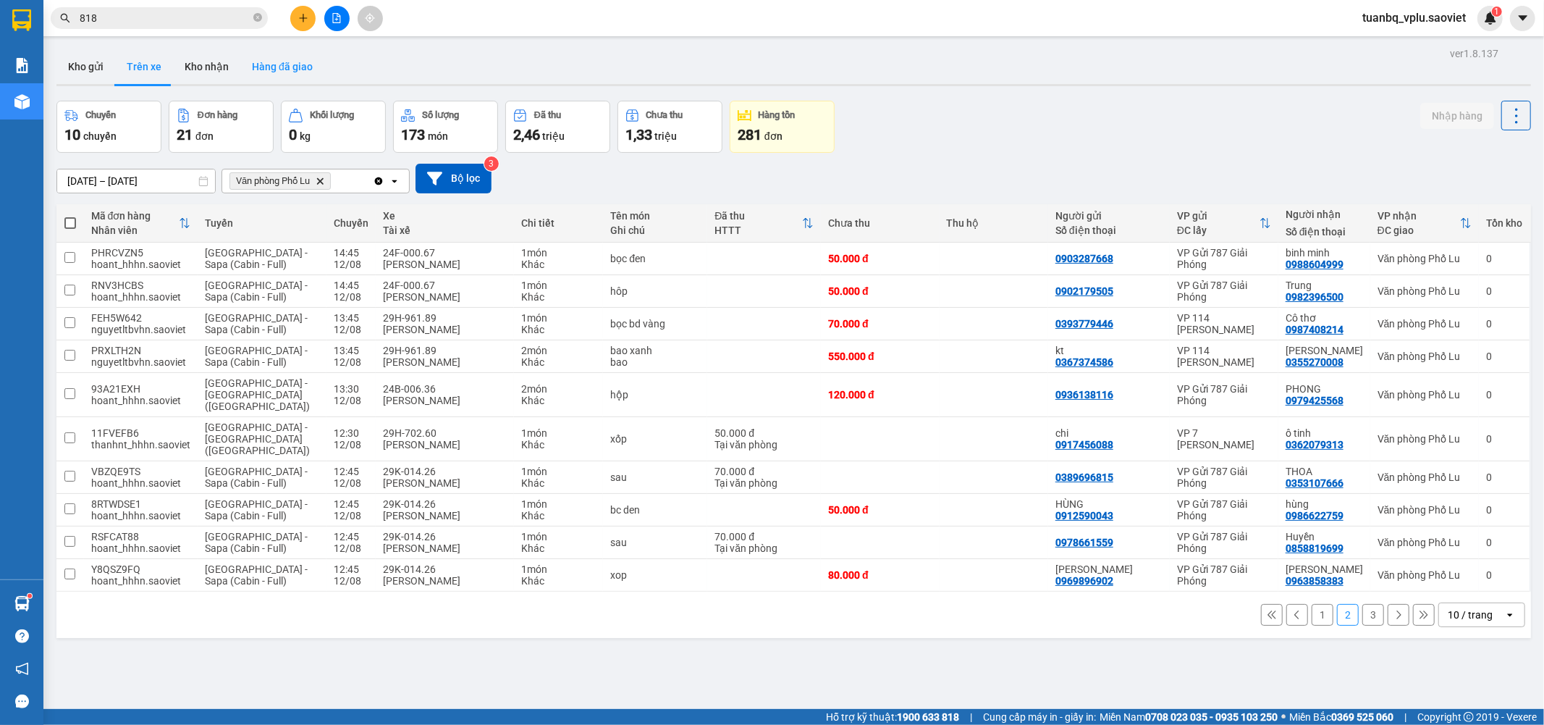
click at [274, 62] on button "Hàng đã giao" at bounding box center [282, 66] width 84 height 35
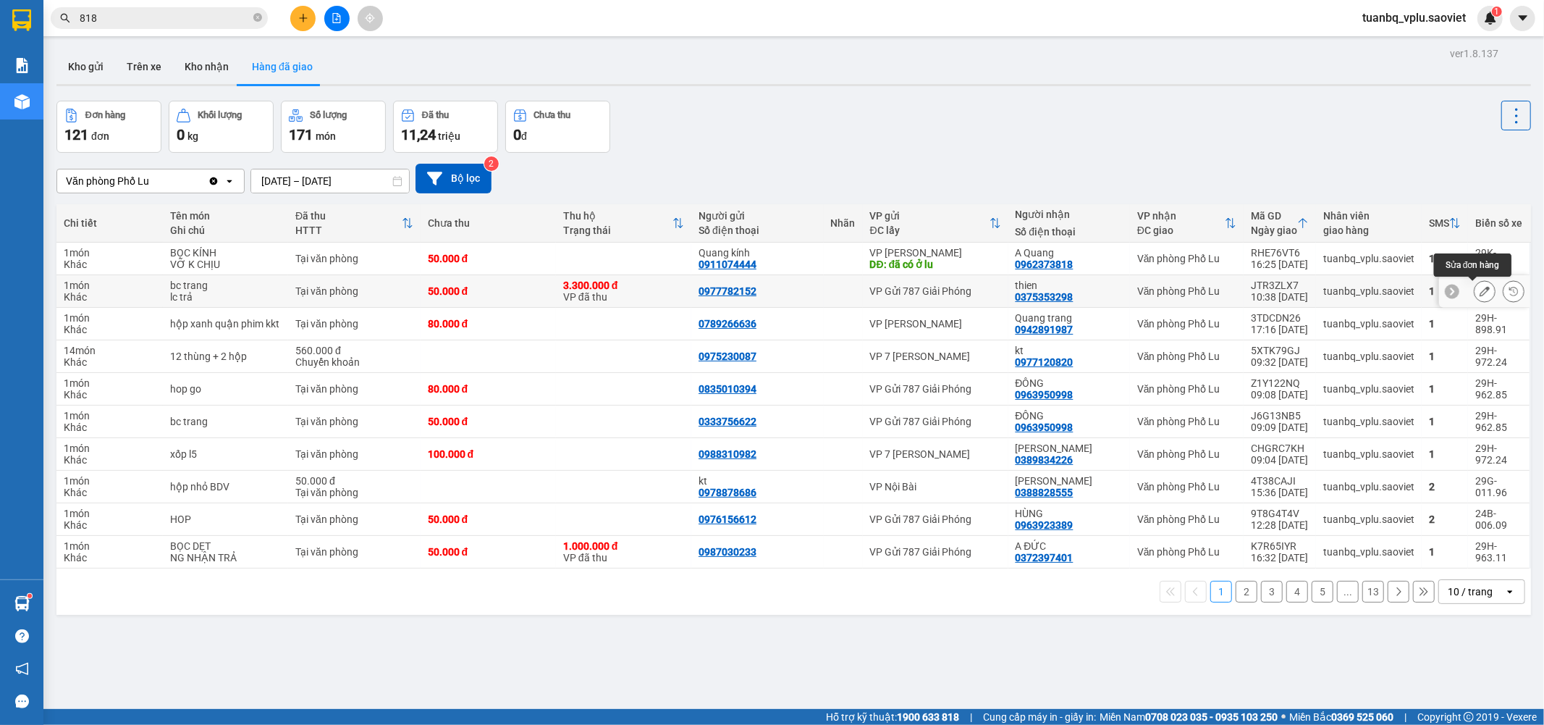
click at [1479, 293] on button at bounding box center [1485, 291] width 20 height 25
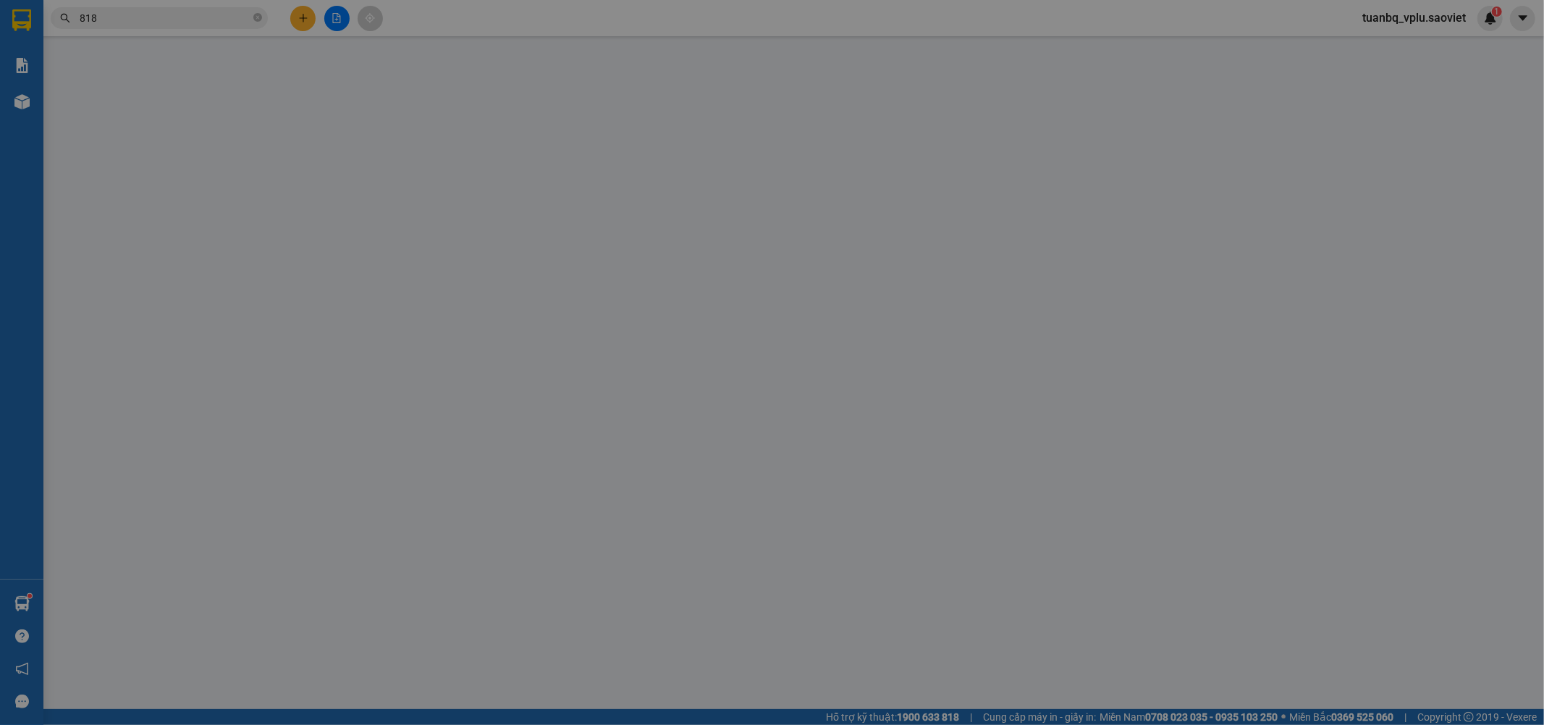
type input "0977782152"
type input "0375353298"
type input "thien"
type input "3.300.000"
type input "40.000"
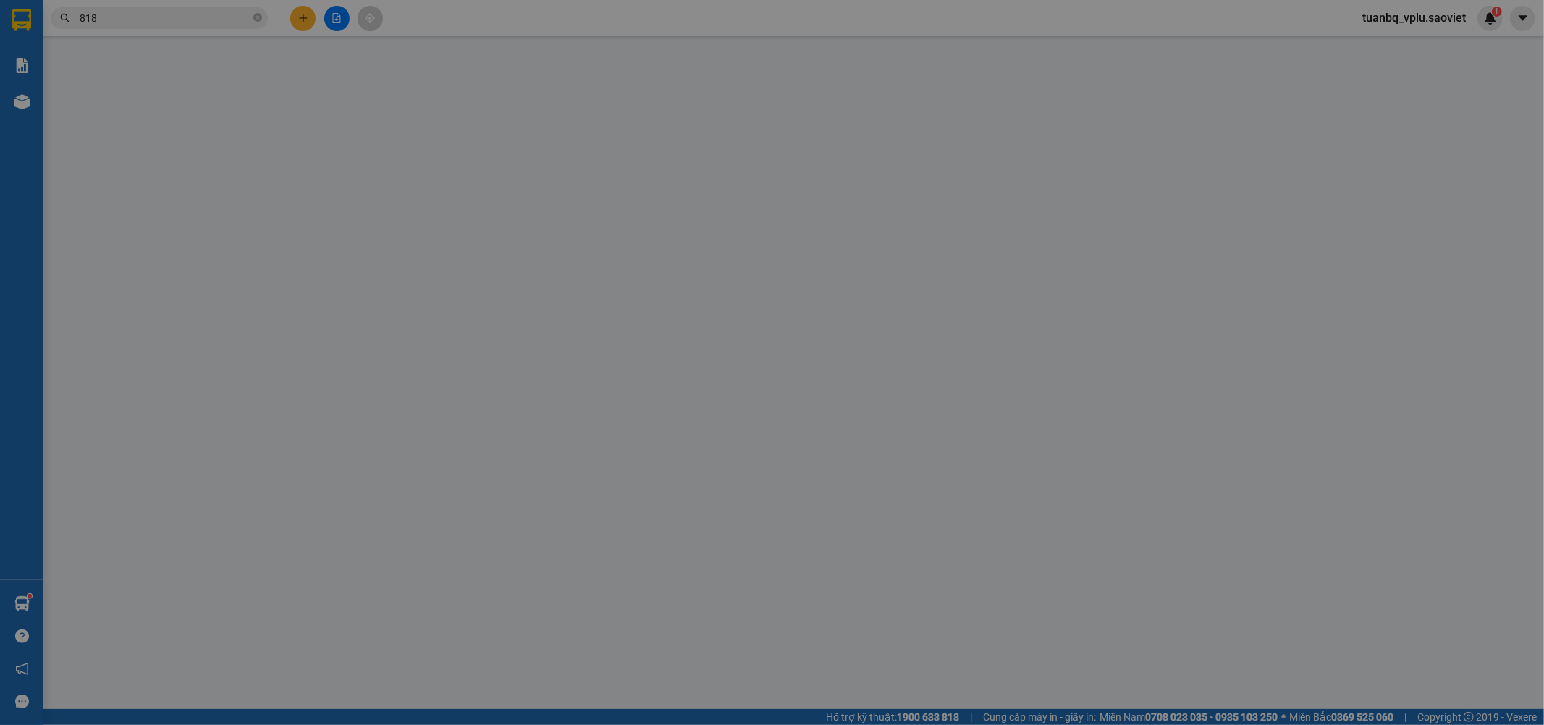
type input "50.000"
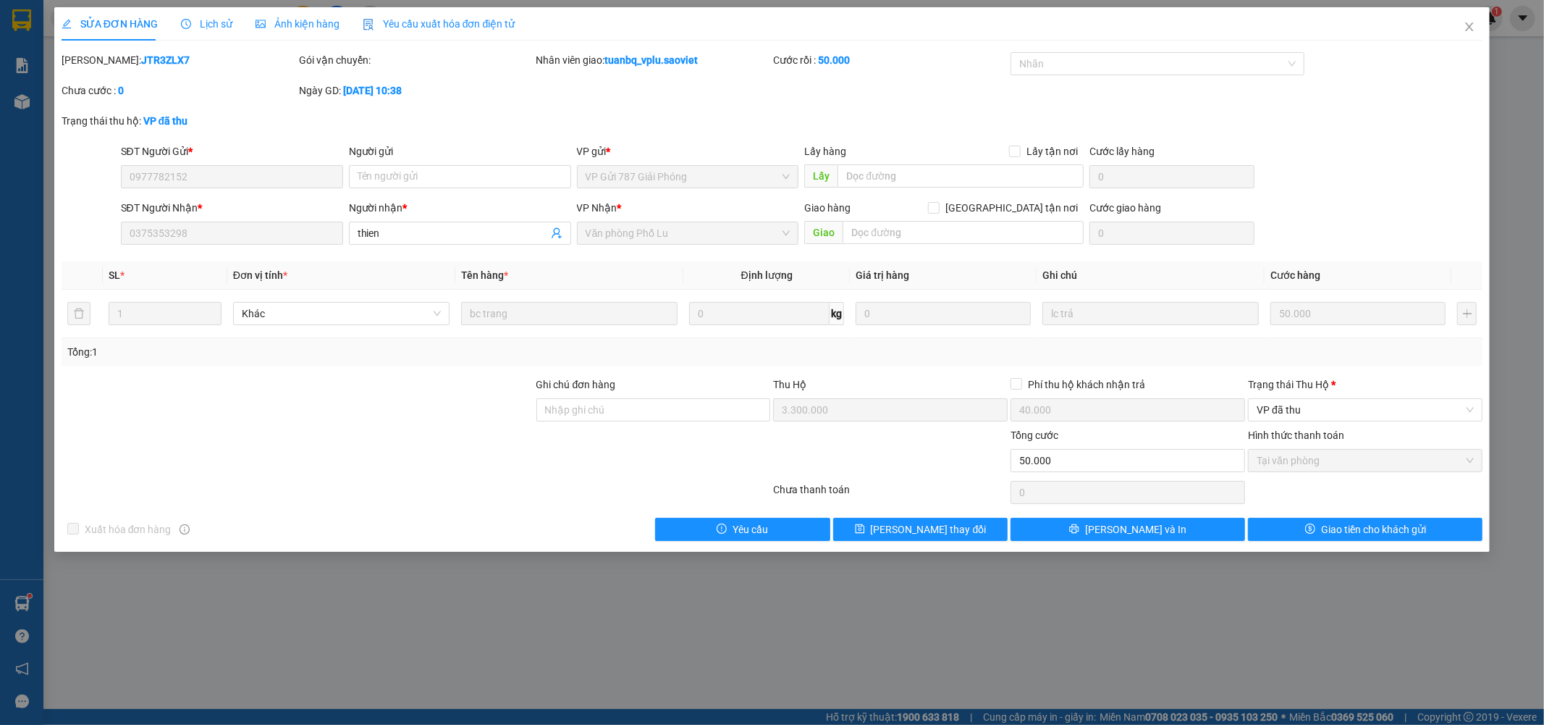
drag, startPoint x: 97, startPoint y: 54, endPoint x: 184, endPoint y: 51, distance: 86.9
click at [184, 52] on div "Mã ĐH: JTR3ZLX7" at bounding box center [179, 60] width 235 height 16
copy b "JTR3ZLX7"
click at [1465, 24] on icon "close" at bounding box center [1470, 27] width 12 height 12
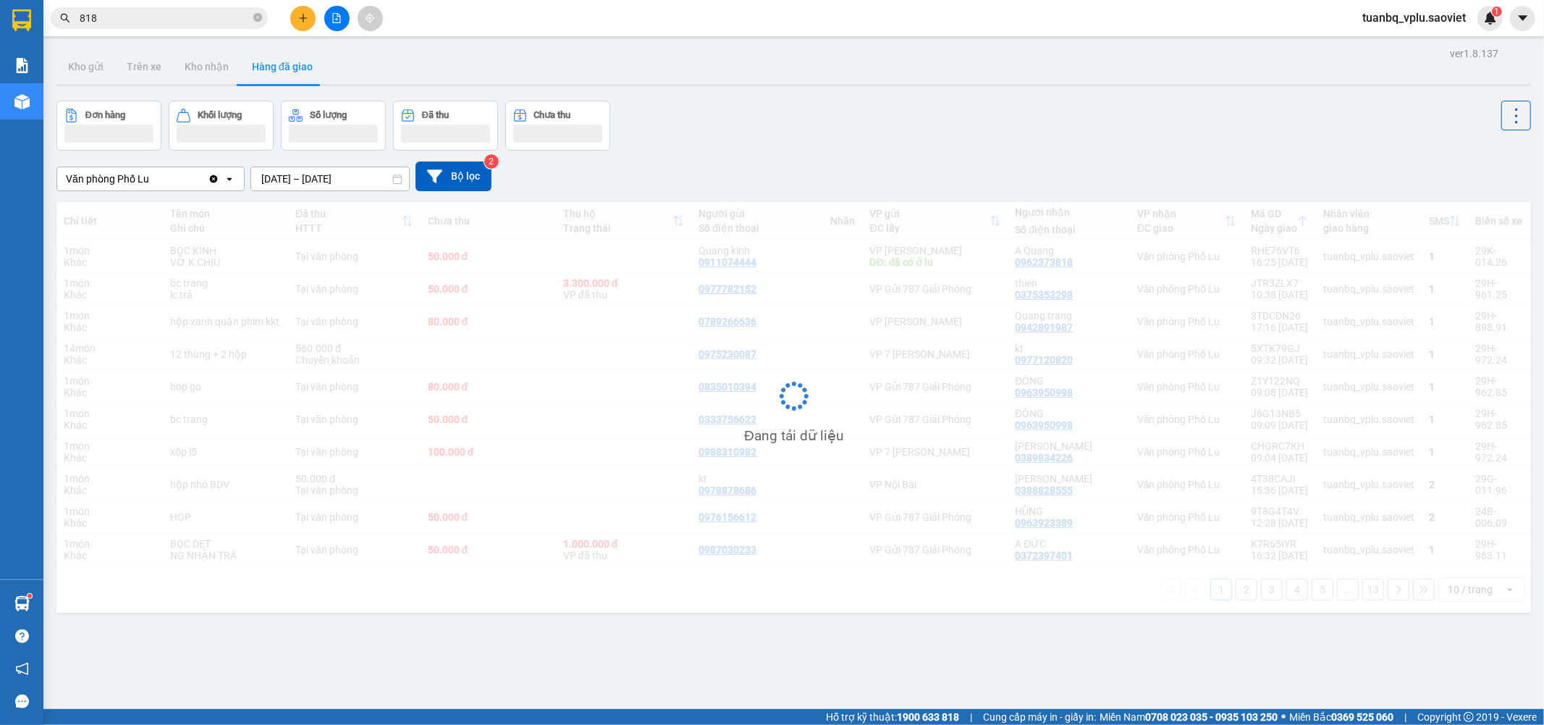
click at [162, 23] on input "818" at bounding box center [165, 18] width 171 height 16
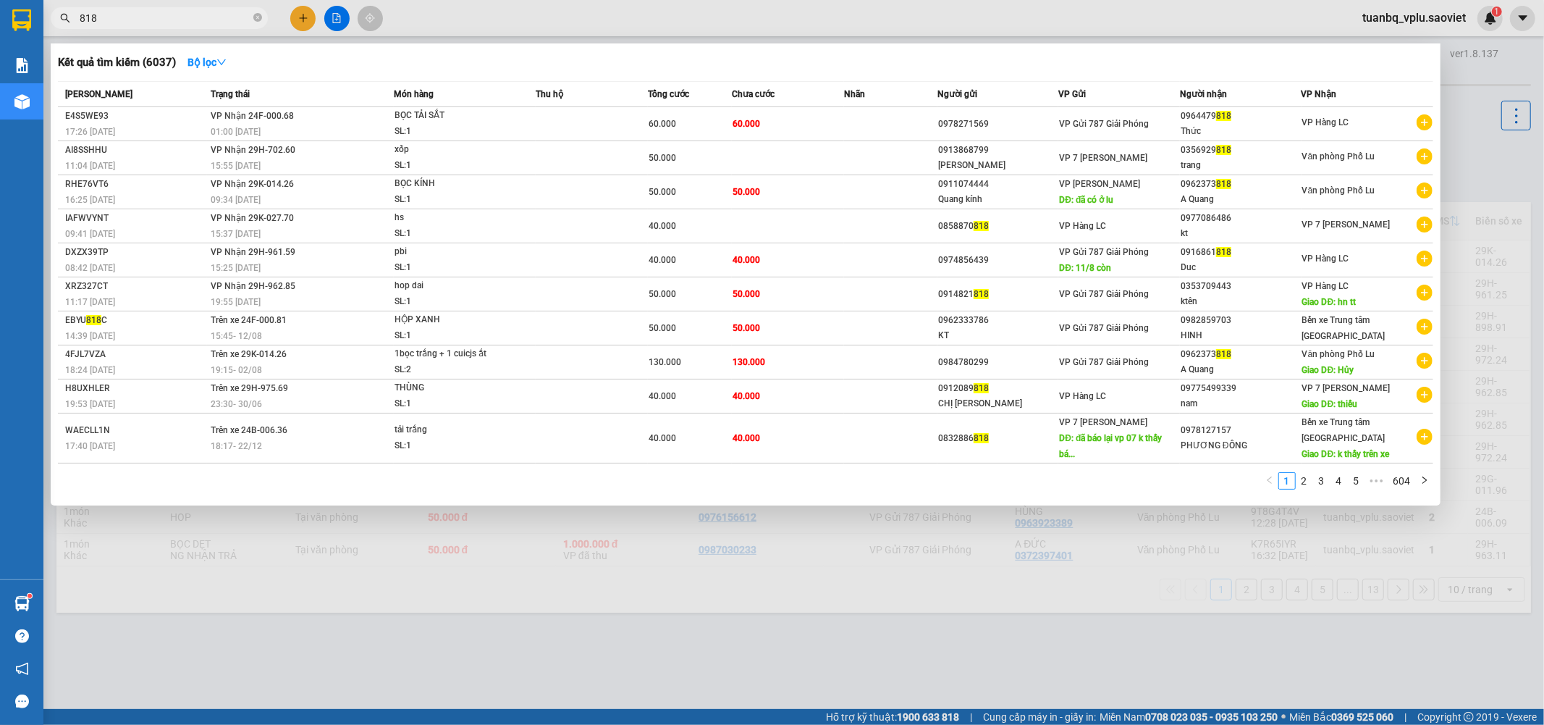
click at [162, 23] on input "818" at bounding box center [165, 18] width 171 height 16
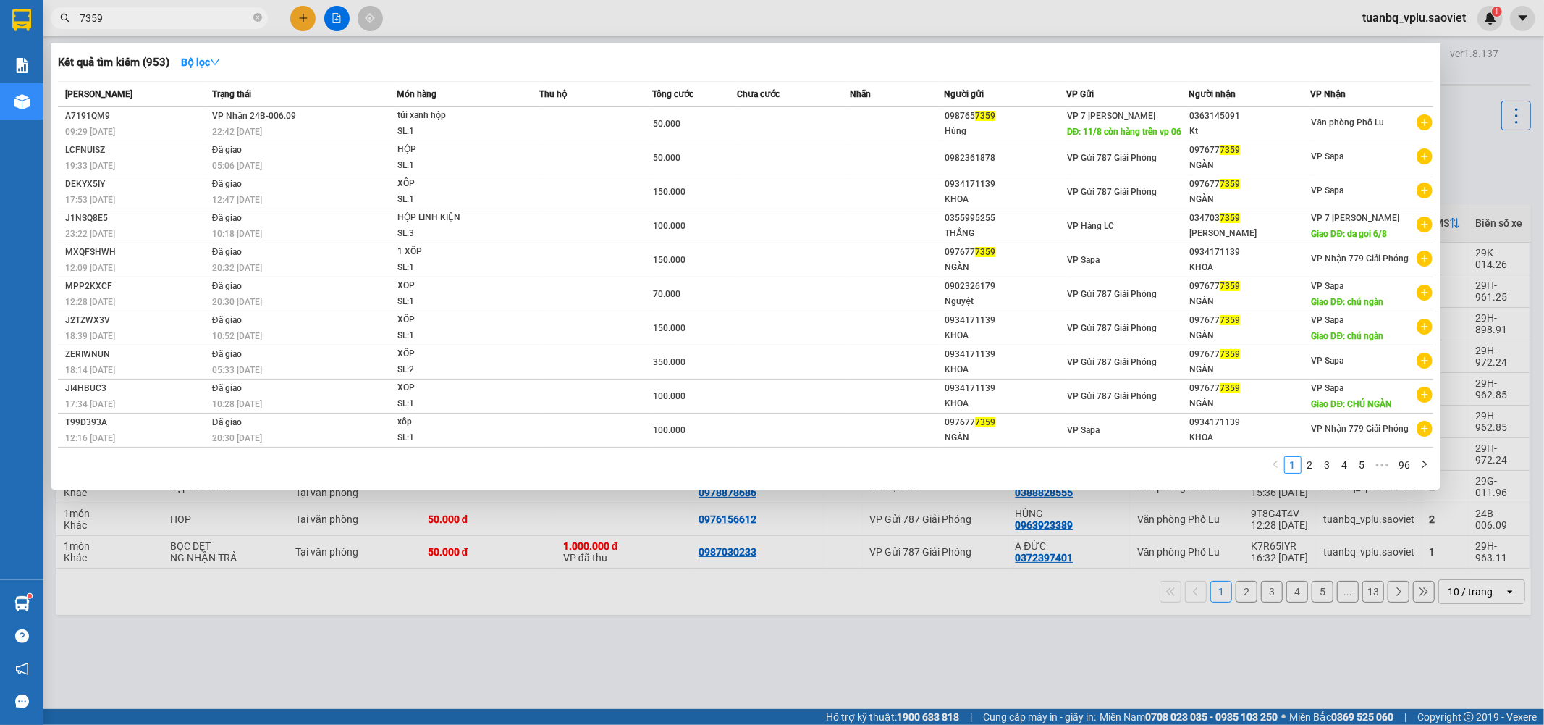
type input "7359"
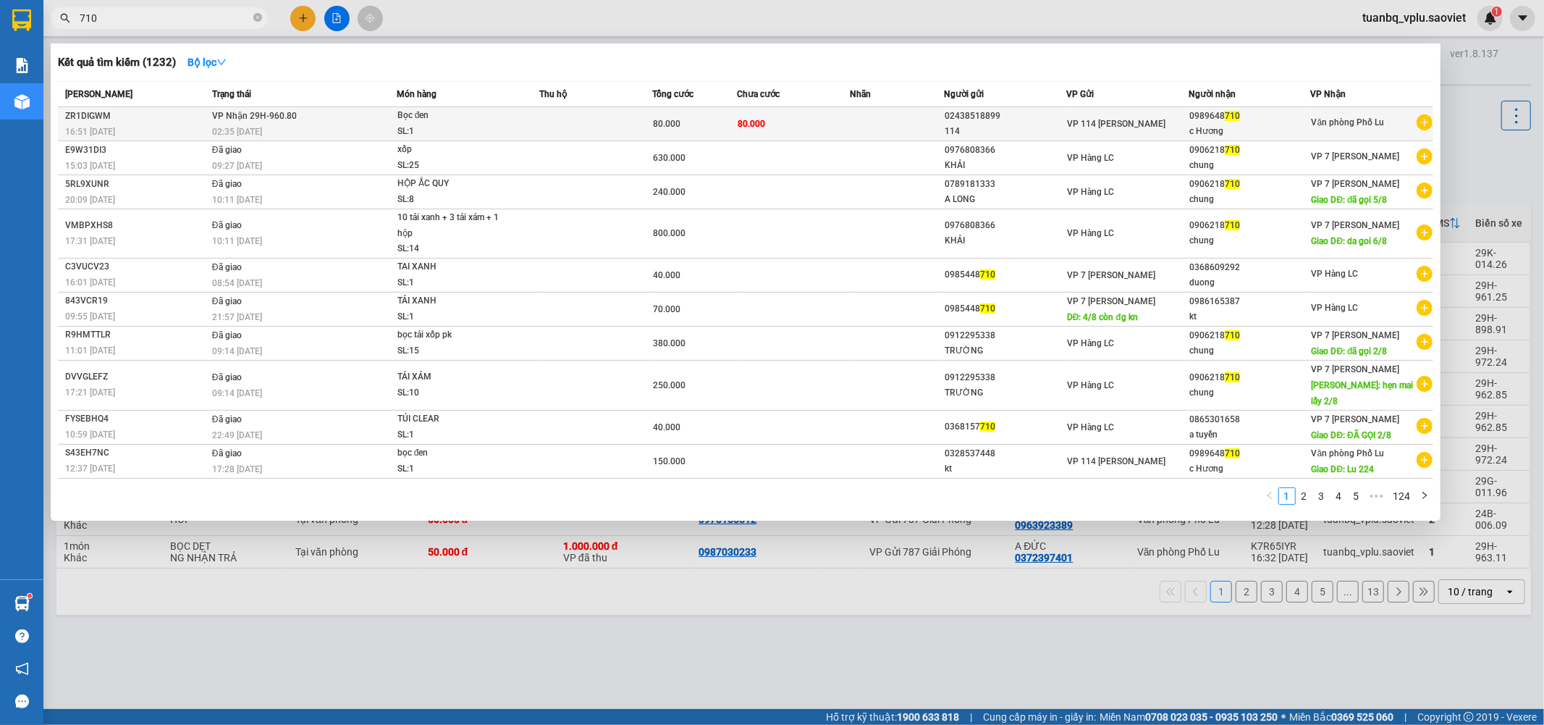
type input "710"
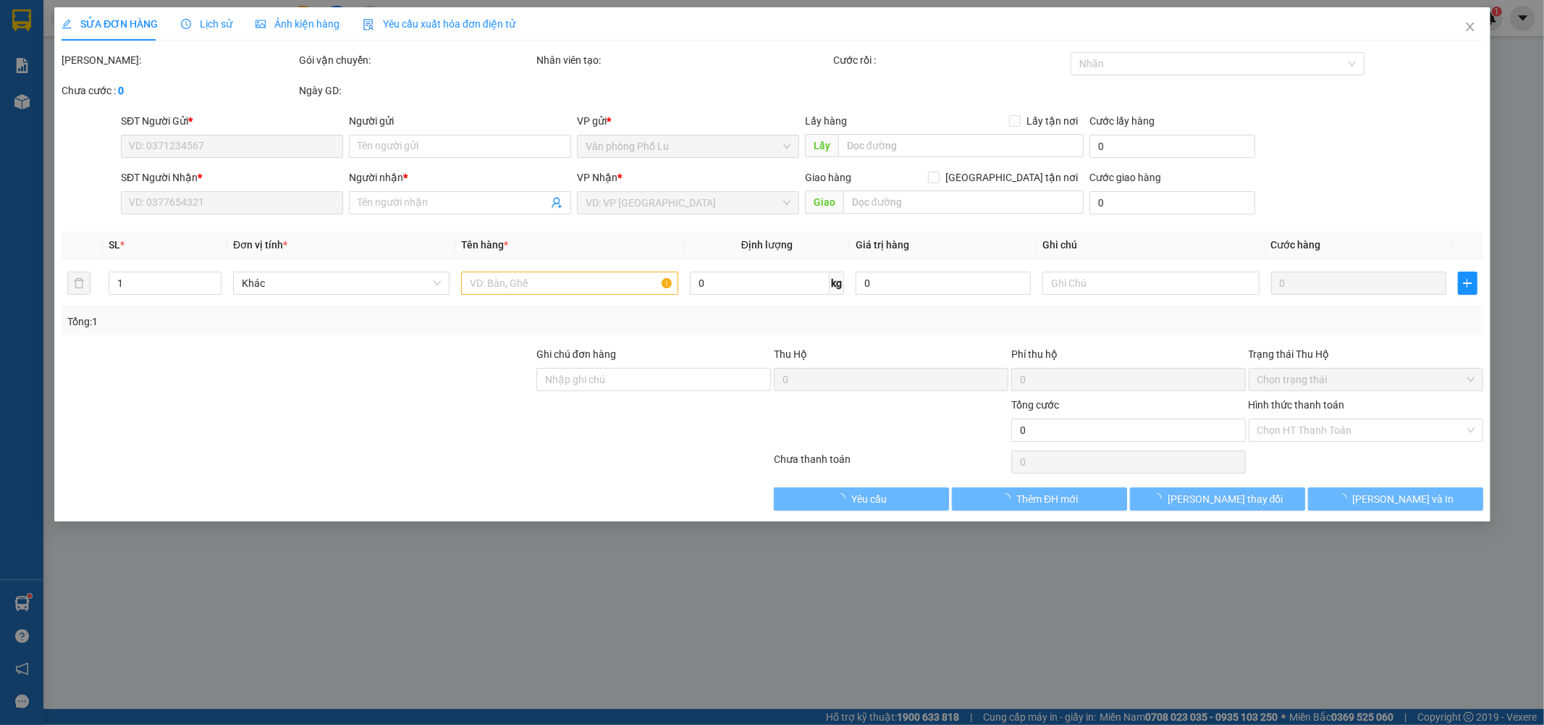
type input "02438518899"
type input "114"
type input "0989648710"
type input "c Hương"
type input "80.000"
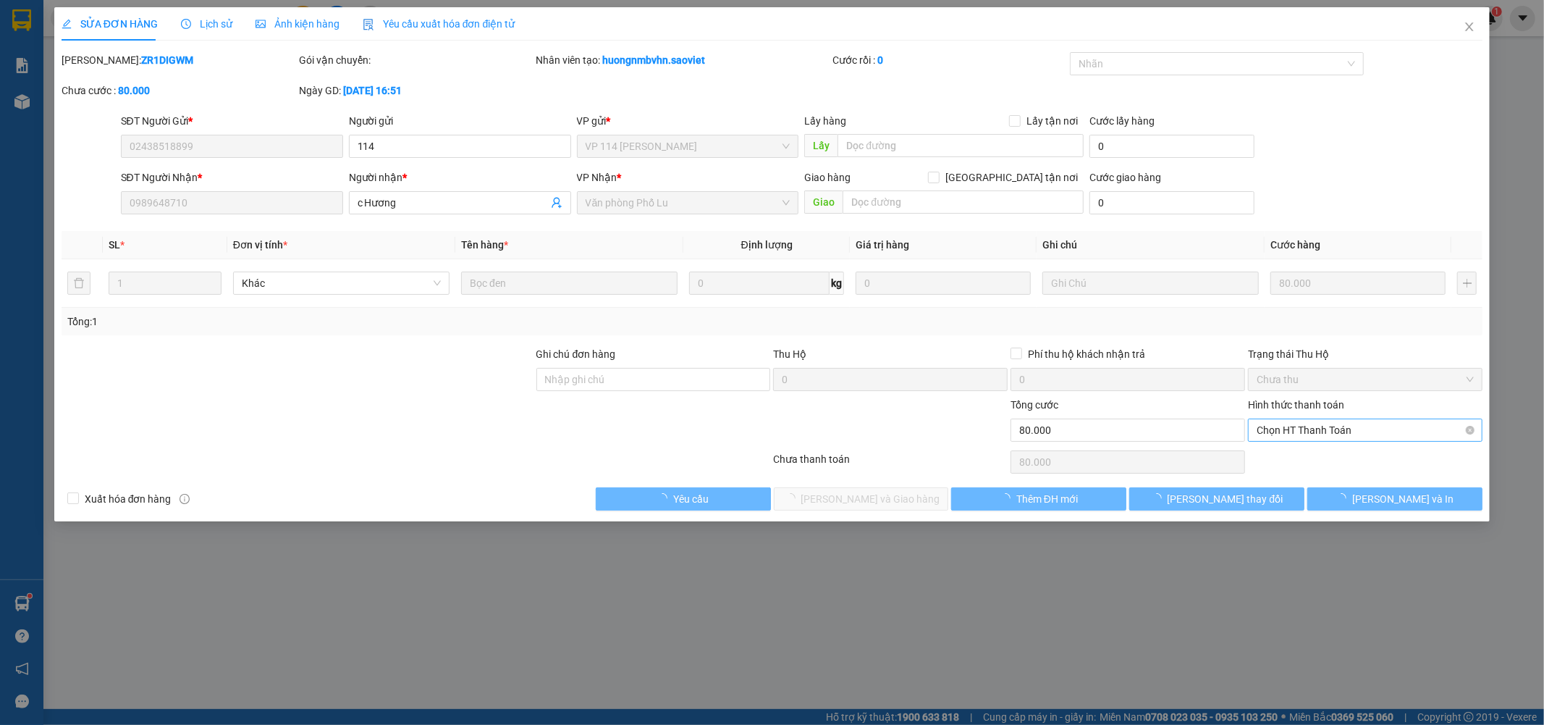
click at [1320, 426] on span "Chọn HT Thanh Toán" at bounding box center [1365, 430] width 217 height 22
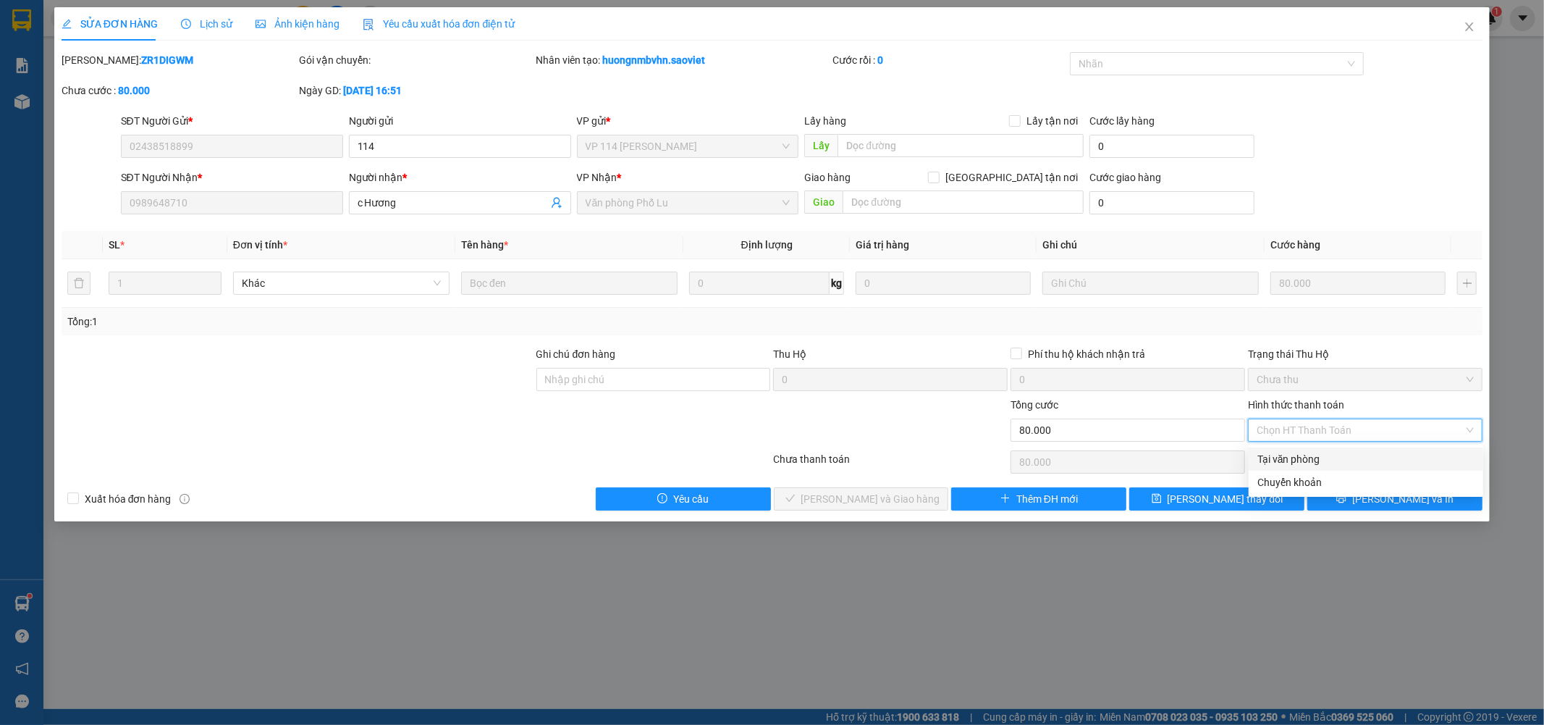
click at [1304, 451] on div "Tại văn phòng" at bounding box center [1366, 459] width 217 height 16
type input "0"
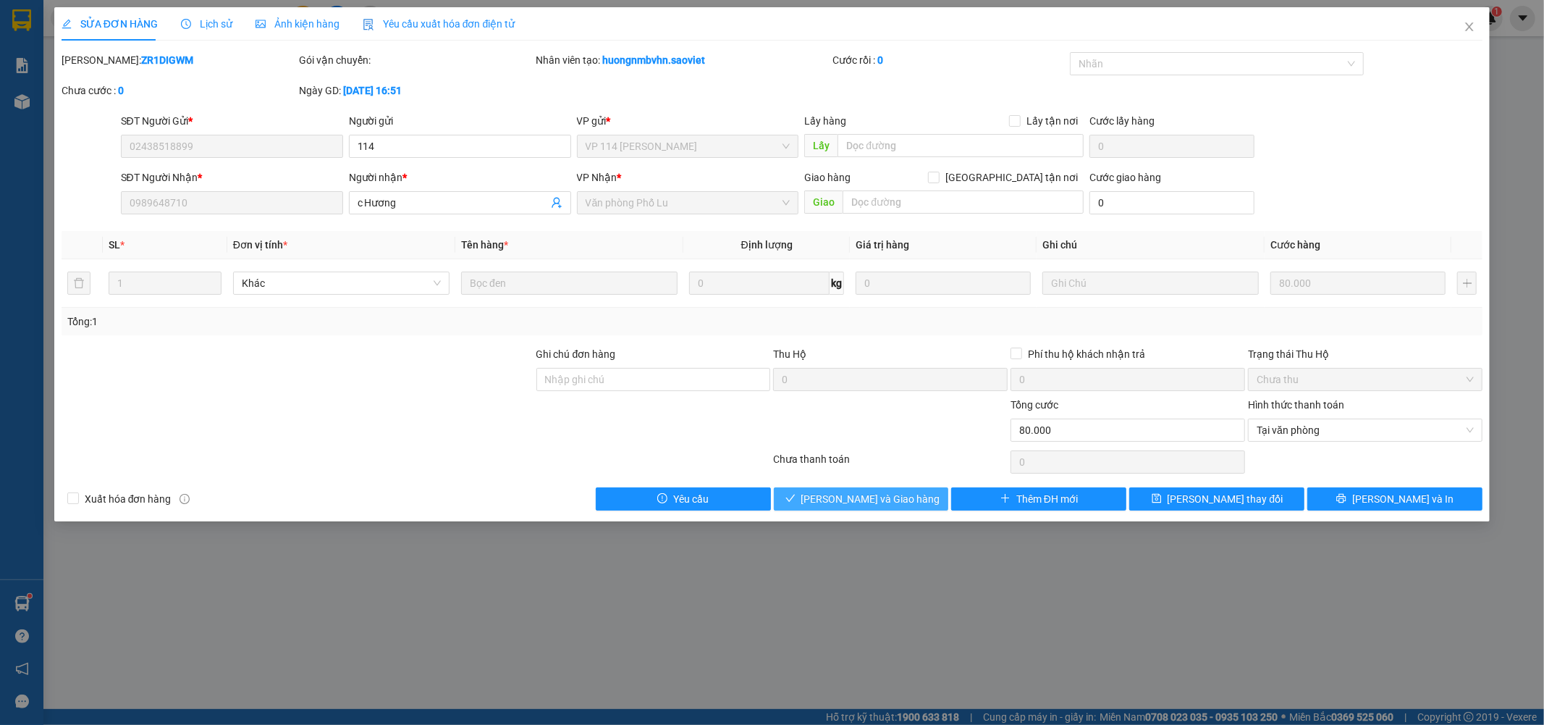
click at [901, 495] on span "[PERSON_NAME] và Giao hàng" at bounding box center [870, 499] width 139 height 16
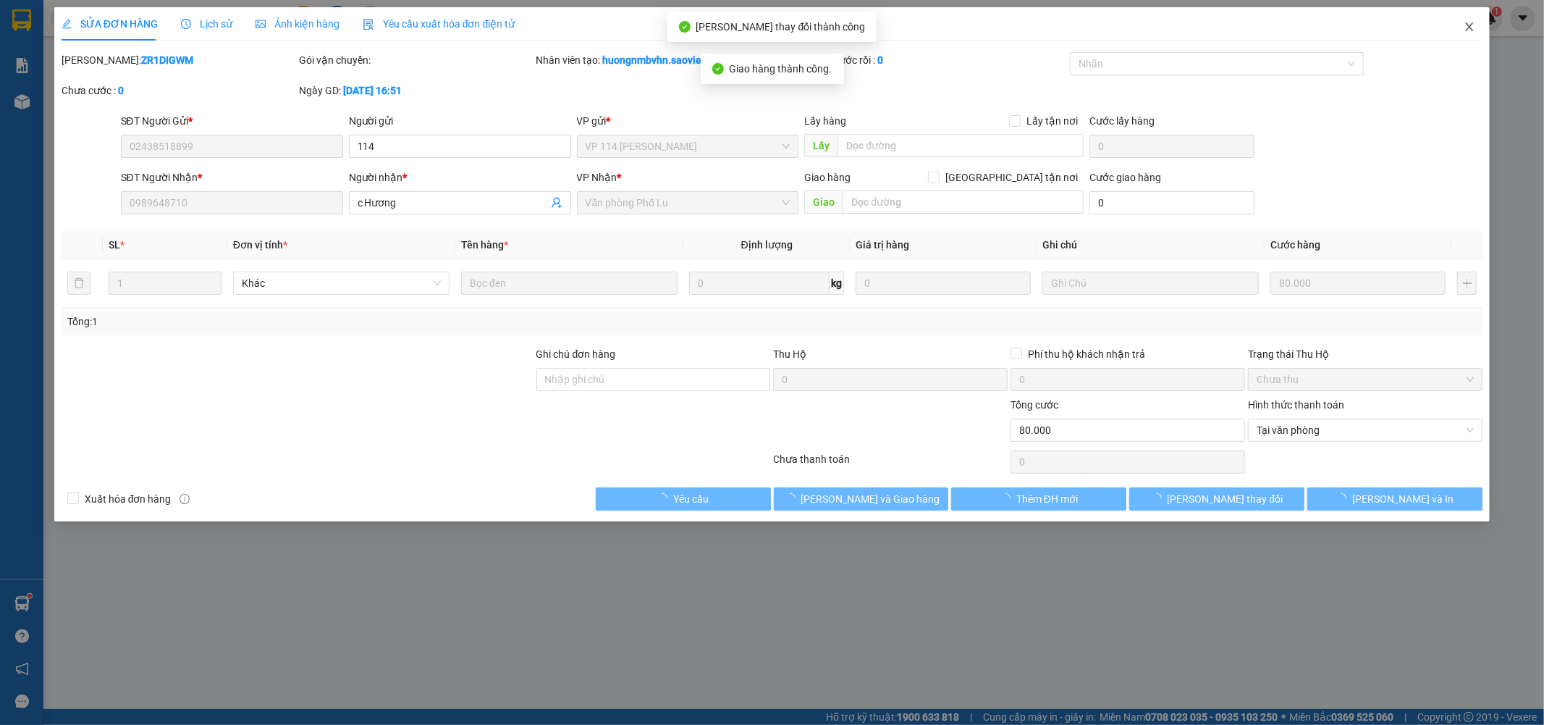
click at [1475, 26] on icon "close" at bounding box center [1470, 27] width 12 height 12
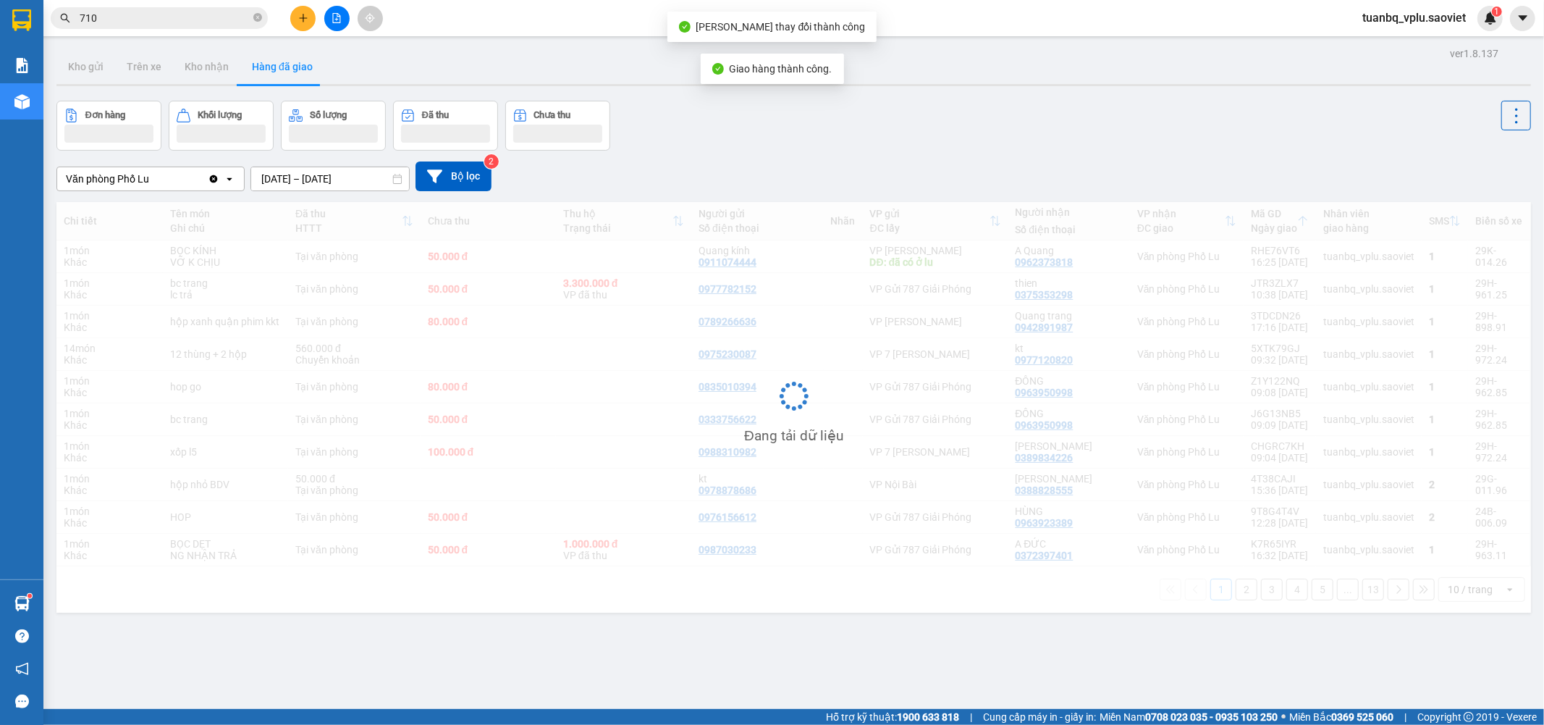
click at [190, 12] on input "710" at bounding box center [165, 18] width 171 height 16
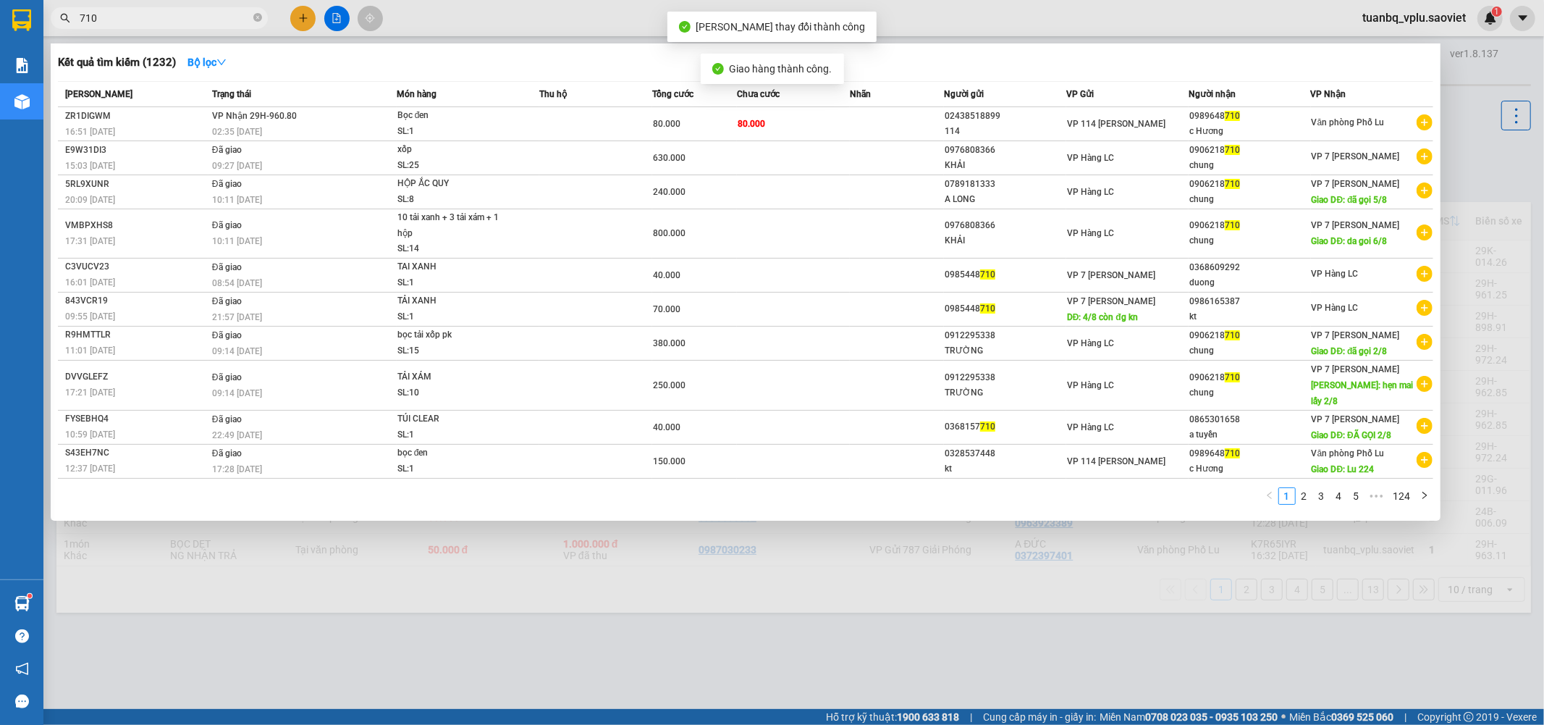
click at [190, 12] on input "710" at bounding box center [165, 18] width 171 height 16
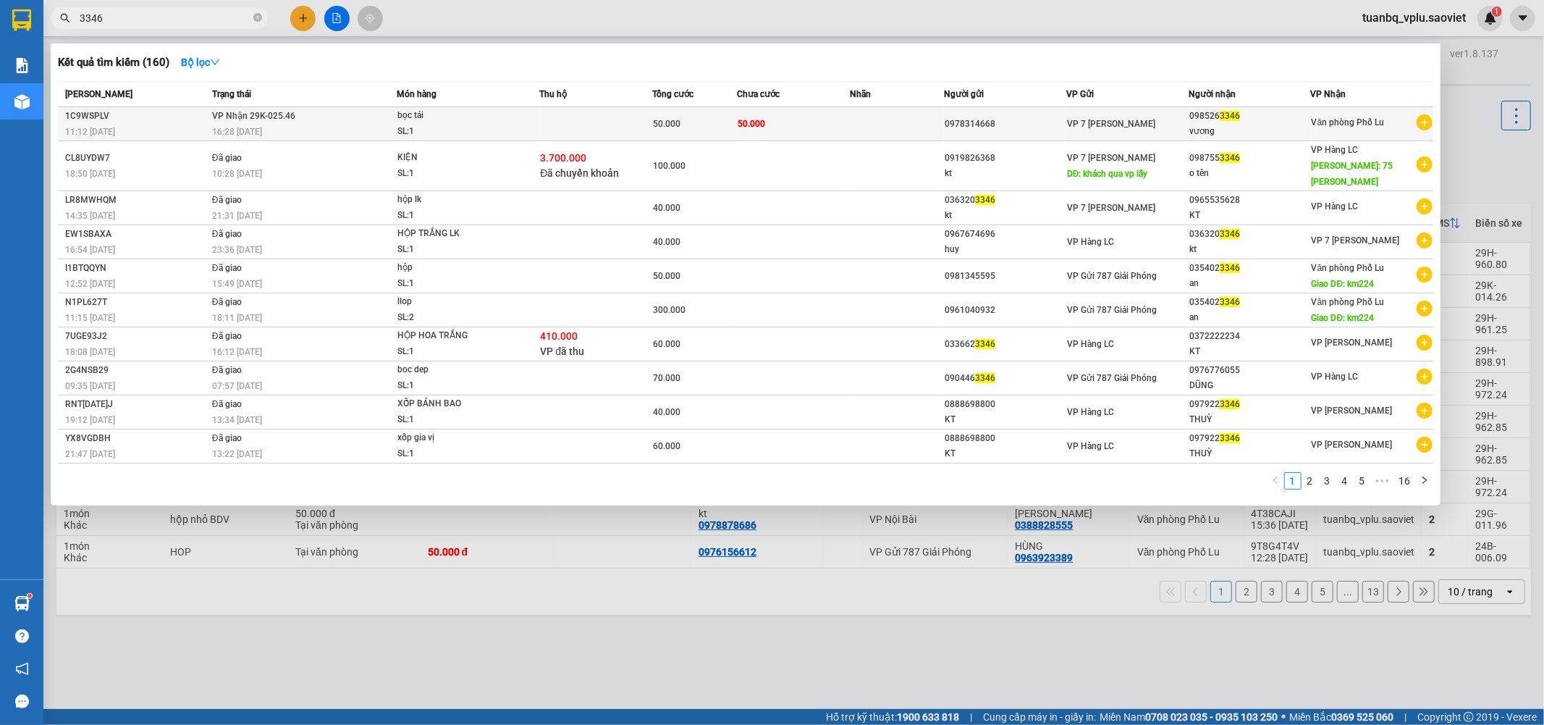
type input "3346"
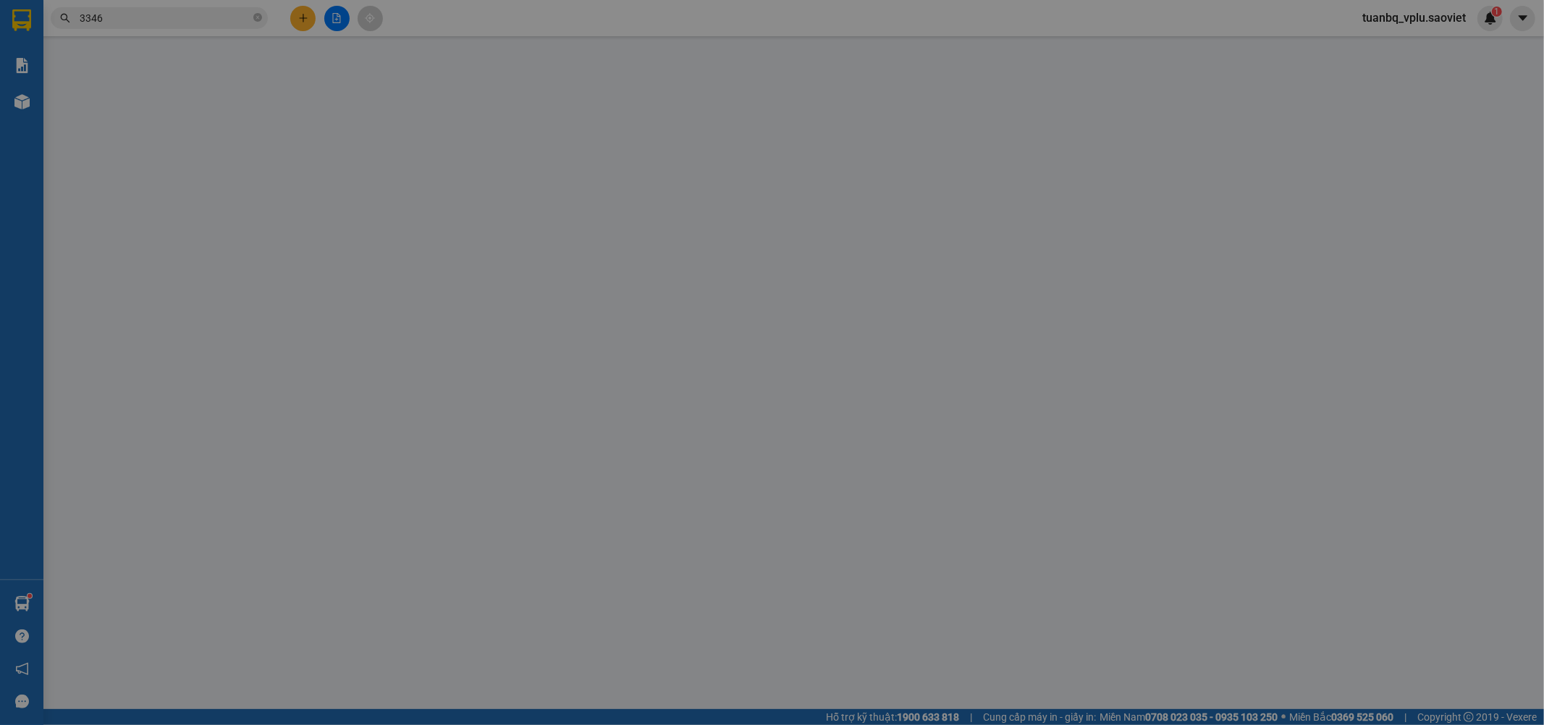
type input "0978314668"
type input "0985263346"
type input "vương"
type input "50.000"
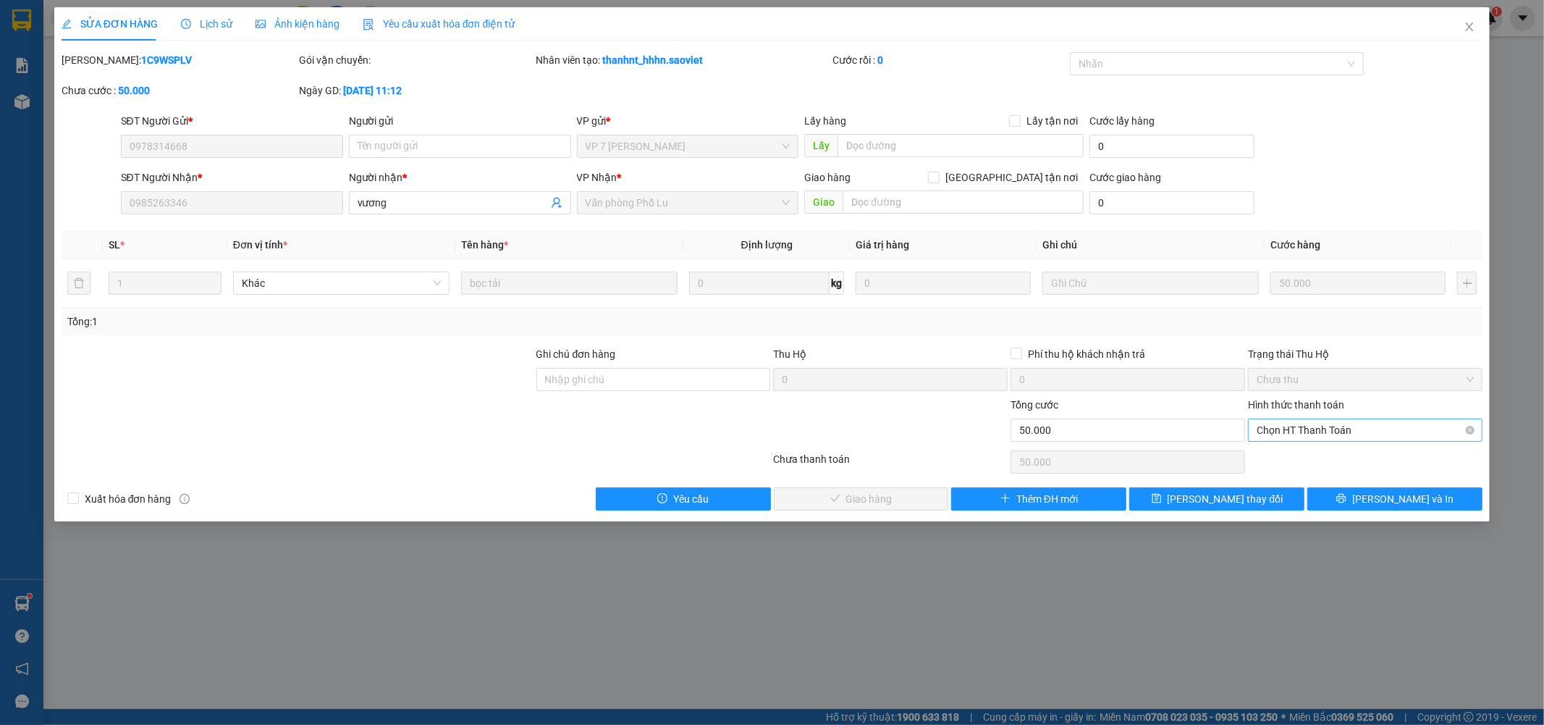
click at [1397, 432] on span "Chọn HT Thanh Toán" at bounding box center [1365, 430] width 217 height 22
click at [1350, 458] on div "Tại văn phòng" at bounding box center [1366, 459] width 217 height 16
type input "0"
click at [903, 495] on span "[PERSON_NAME] và Giao hàng" at bounding box center [870, 499] width 139 height 16
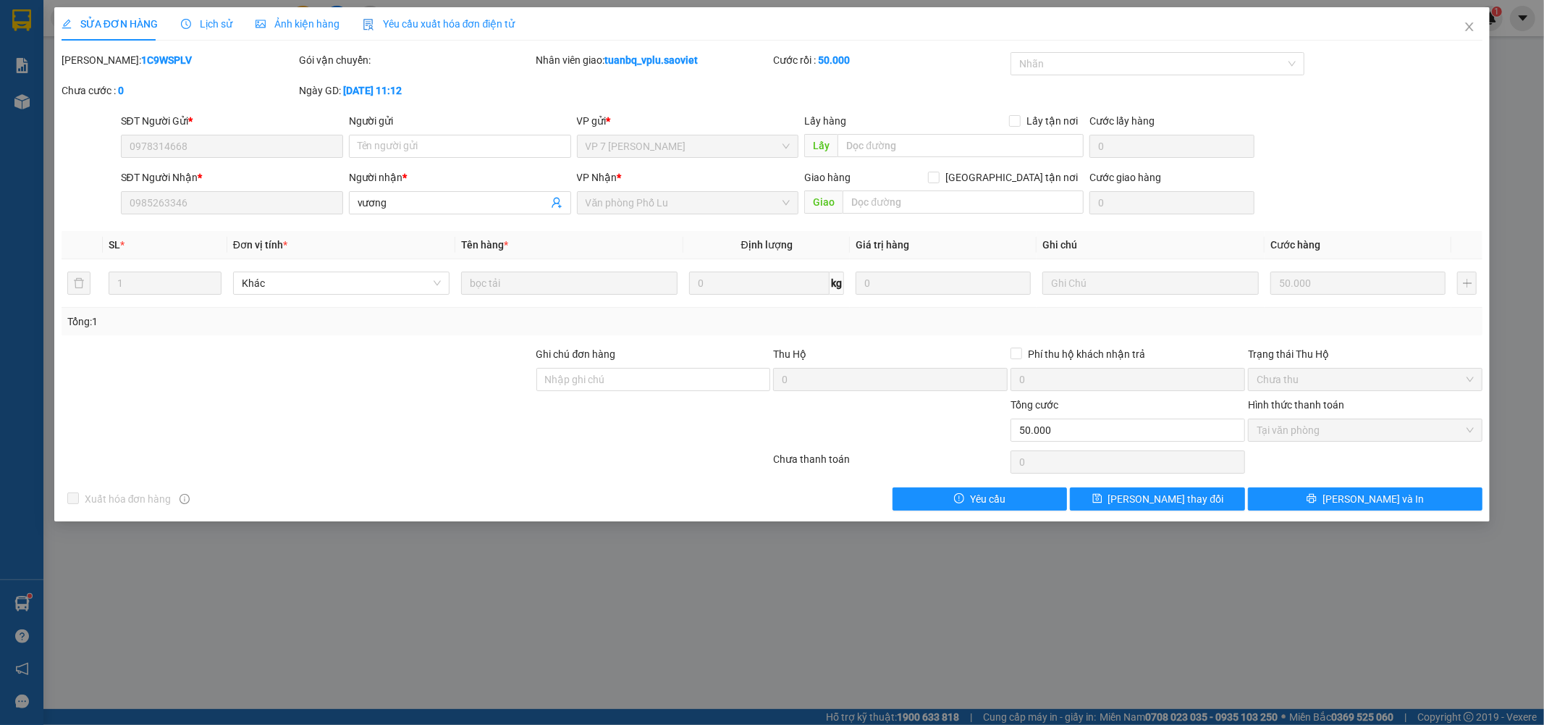
drag, startPoint x: 1464, startPoint y: 538, endPoint x: 1488, endPoint y: 551, distance: 27.2
click at [1484, 551] on div "SỬA ĐƠN HÀNG Lịch sử Ảnh kiện hàng Yêu cầu xuất hóa đơn điện tử Total Paid Fee …" at bounding box center [772, 362] width 1544 height 725
drag, startPoint x: 1495, startPoint y: 559, endPoint x: 1537, endPoint y: 669, distance: 117.8
click at [1526, 653] on div "SỬA ĐƠN HÀNG Lịch sử Ảnh kiện hàng Yêu cầu xuất hóa đơn điện tử Total Paid Fee …" at bounding box center [772, 362] width 1544 height 725
click at [1537, 669] on div "SỬA ĐƠN HÀNG Lịch sử Ảnh kiện hàng Yêu cầu xuất hóa đơn điện tử Total Paid Fee …" at bounding box center [772, 362] width 1544 height 725
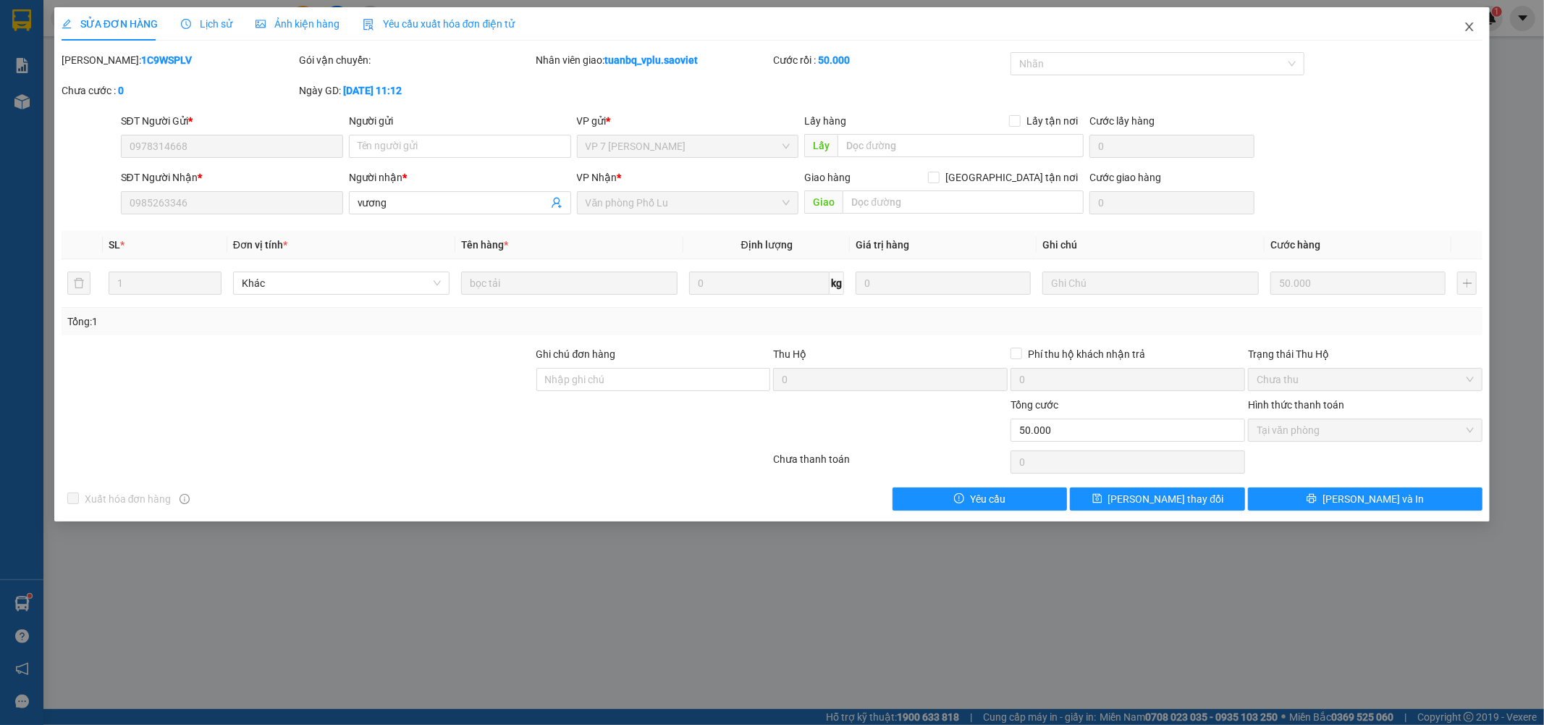
click at [1464, 25] on icon "close" at bounding box center [1470, 27] width 12 height 12
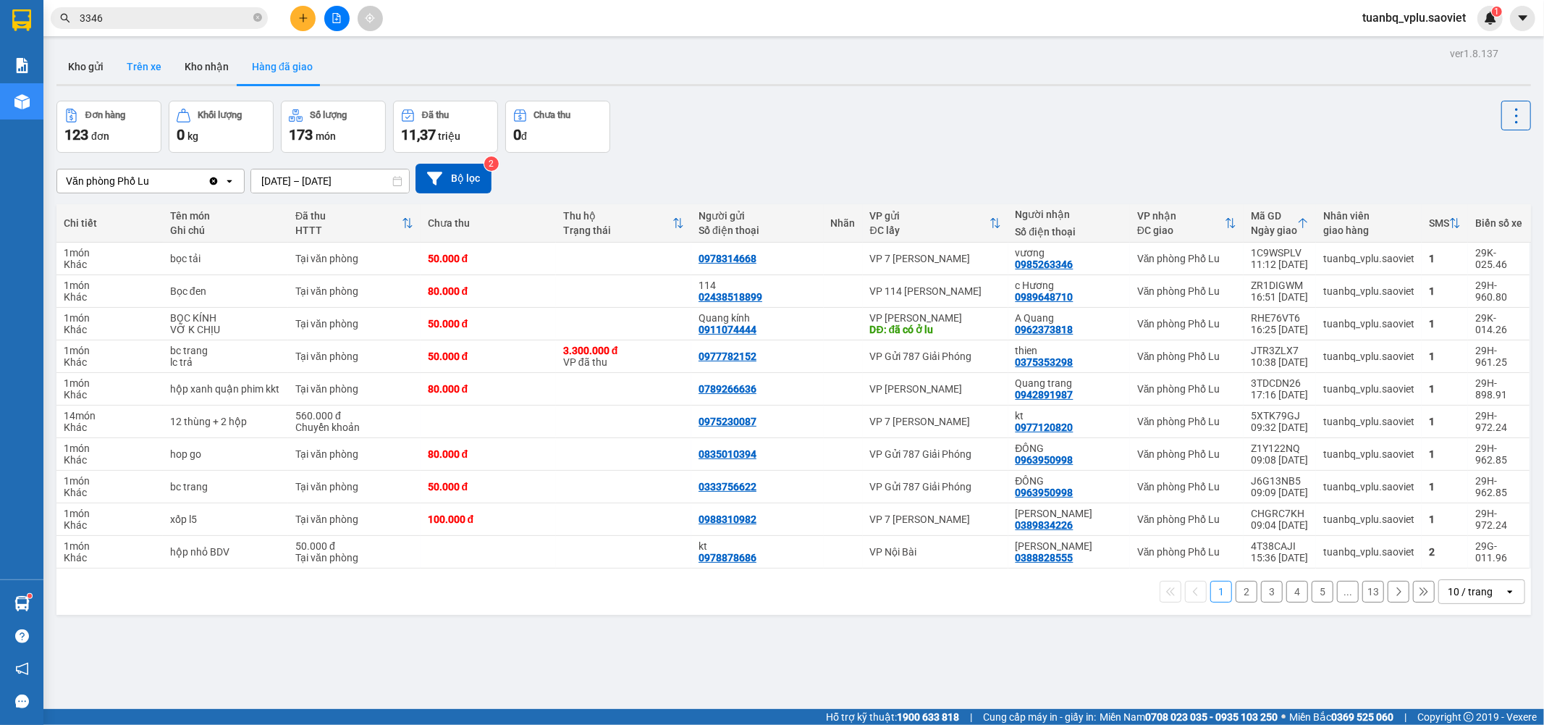
click at [157, 62] on button "Trên xe" at bounding box center [144, 66] width 58 height 35
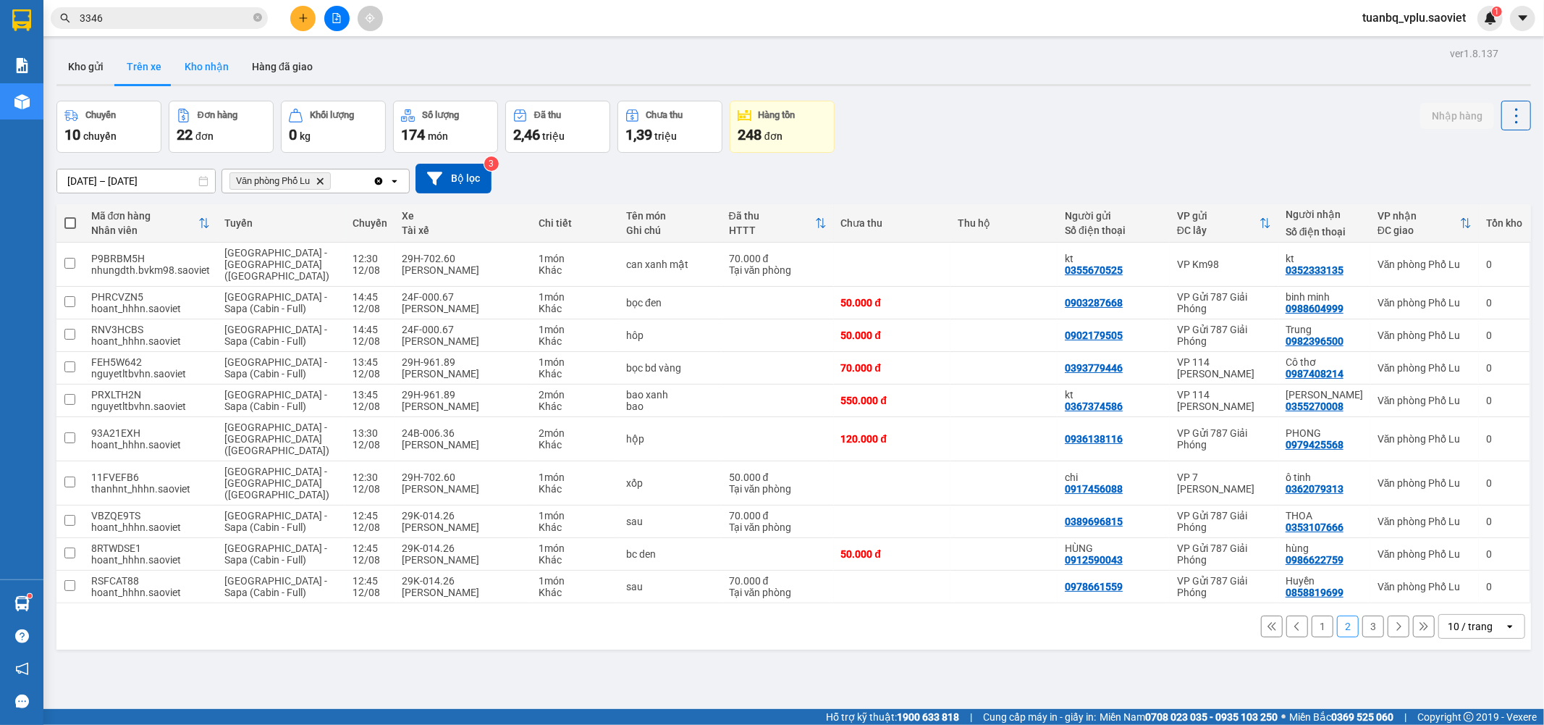
click at [211, 60] on button "Kho nhận" at bounding box center [206, 66] width 67 height 35
type input "01/08/2025 – 12/08/2025"
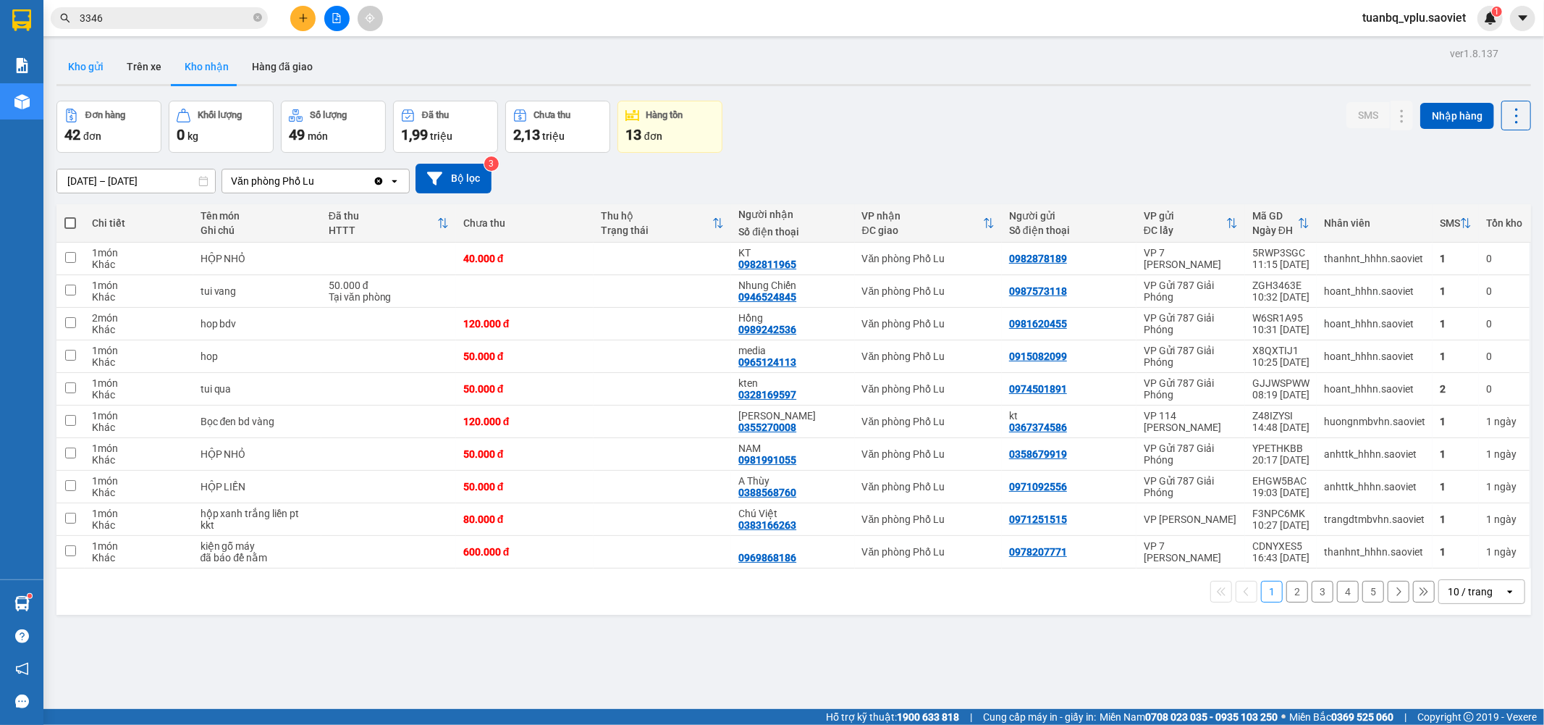
click at [85, 69] on button "Kho gửi" at bounding box center [85, 66] width 59 height 35
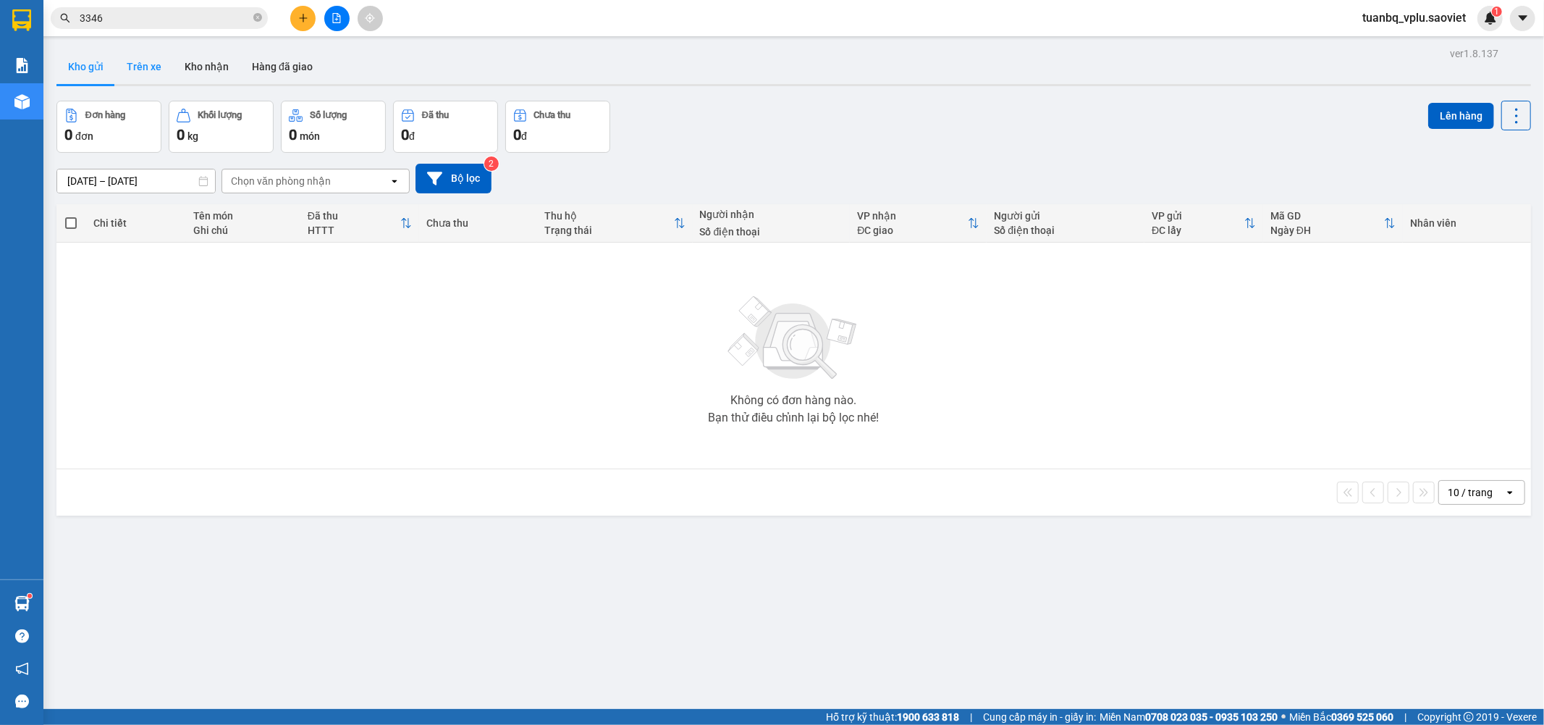
click at [125, 67] on button "Trên xe" at bounding box center [144, 66] width 58 height 35
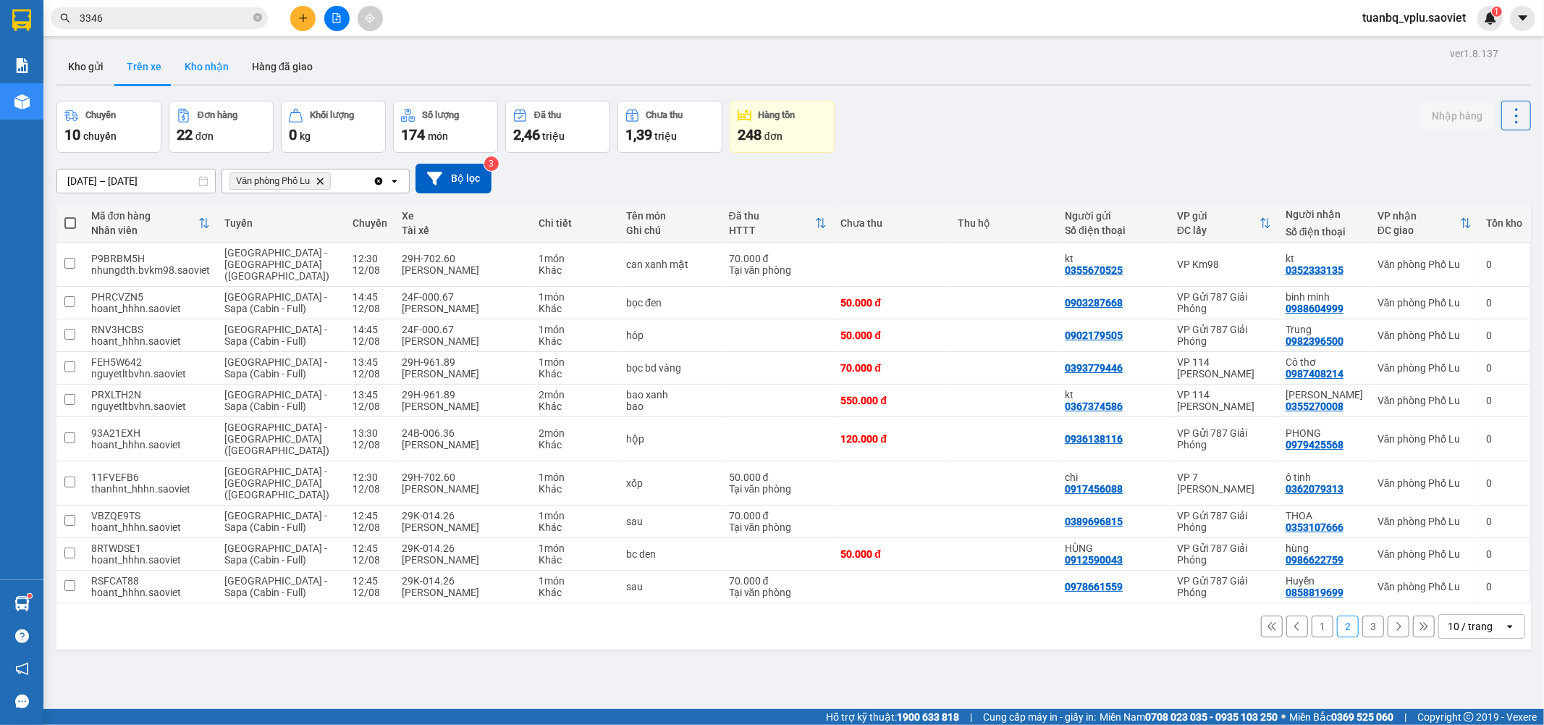
click at [211, 71] on button "Kho nhận" at bounding box center [206, 66] width 67 height 35
type input "01/08/2025 – 12/08/2025"
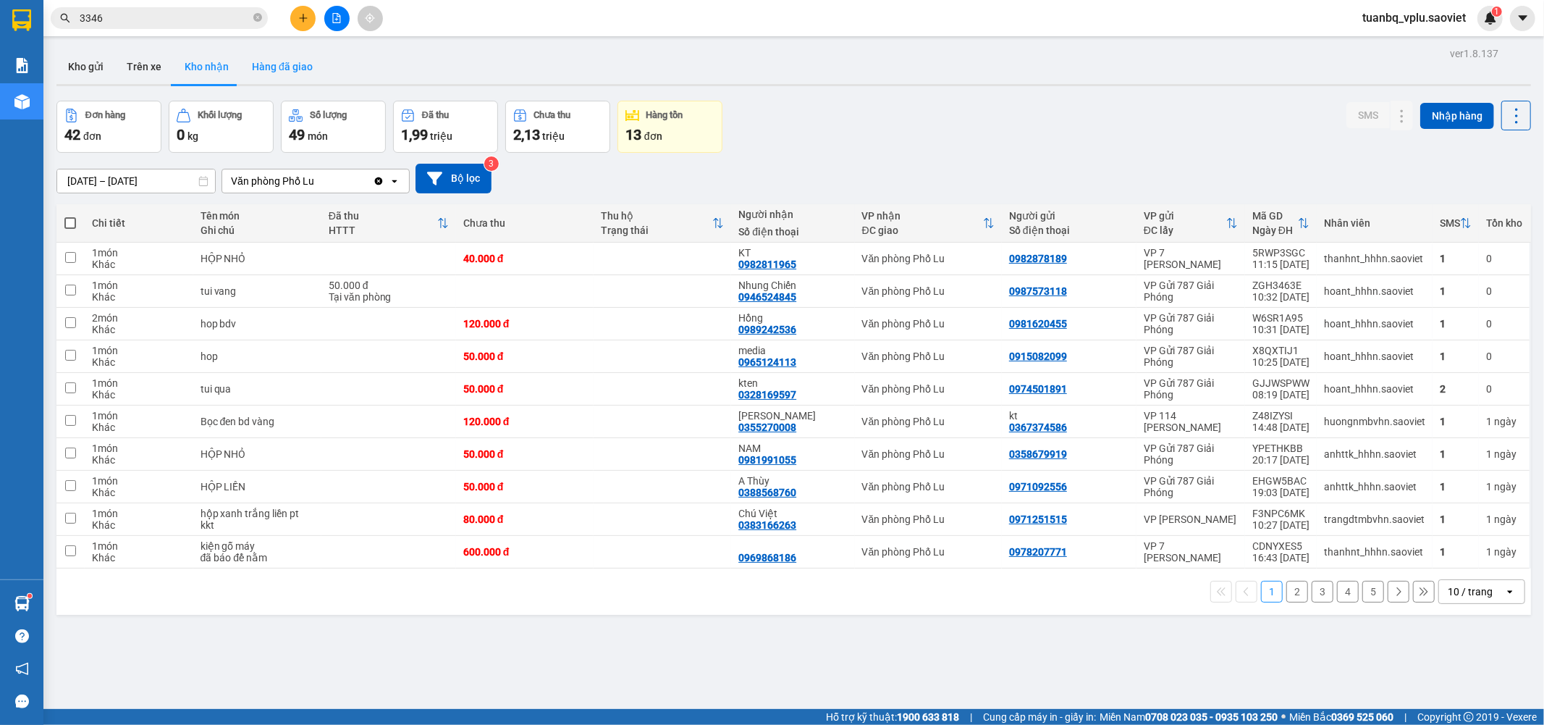
click at [277, 77] on button "Hàng đã giao" at bounding box center [282, 66] width 84 height 35
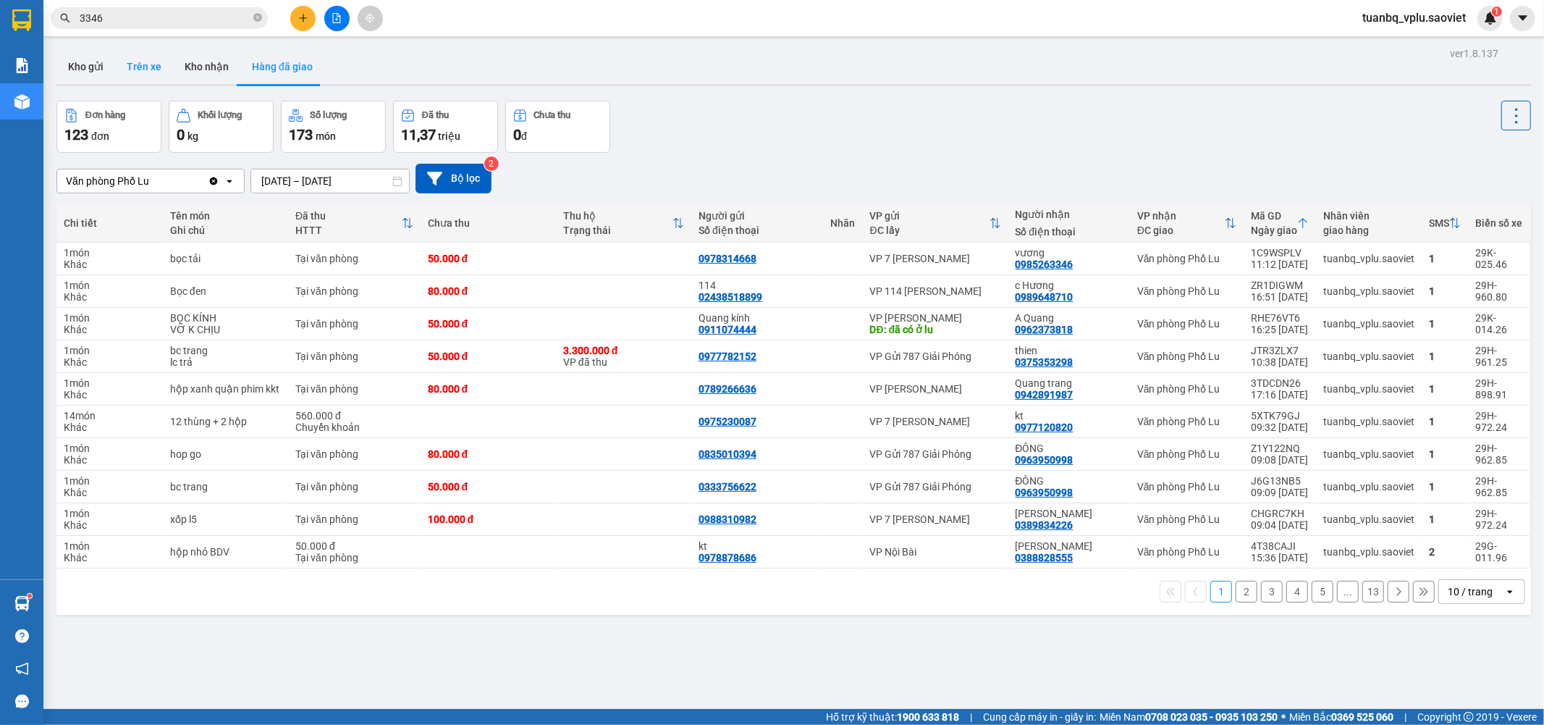
click at [155, 58] on button "Trên xe" at bounding box center [144, 66] width 58 height 35
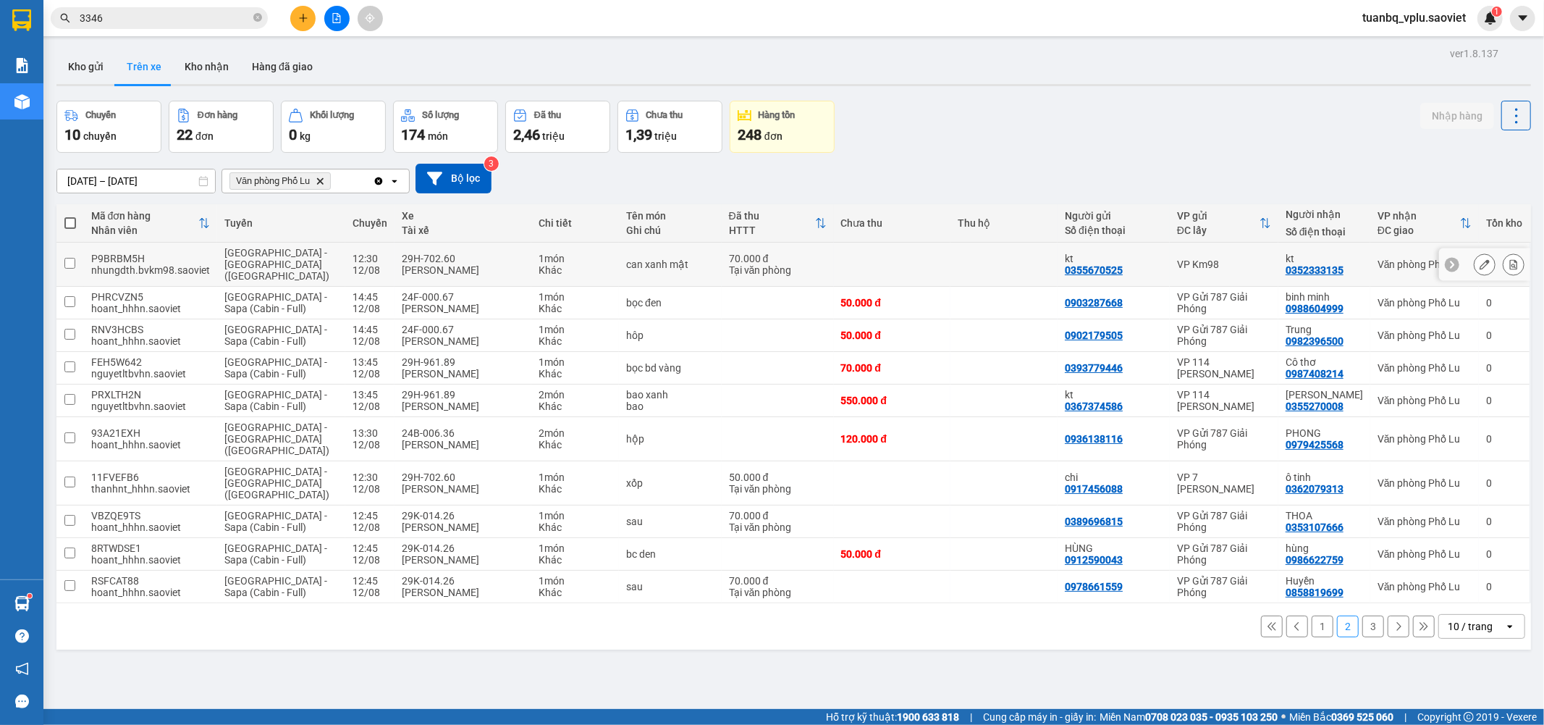
click at [75, 258] on input "checkbox" at bounding box center [69, 263] width 11 height 11
checkbox input "true"
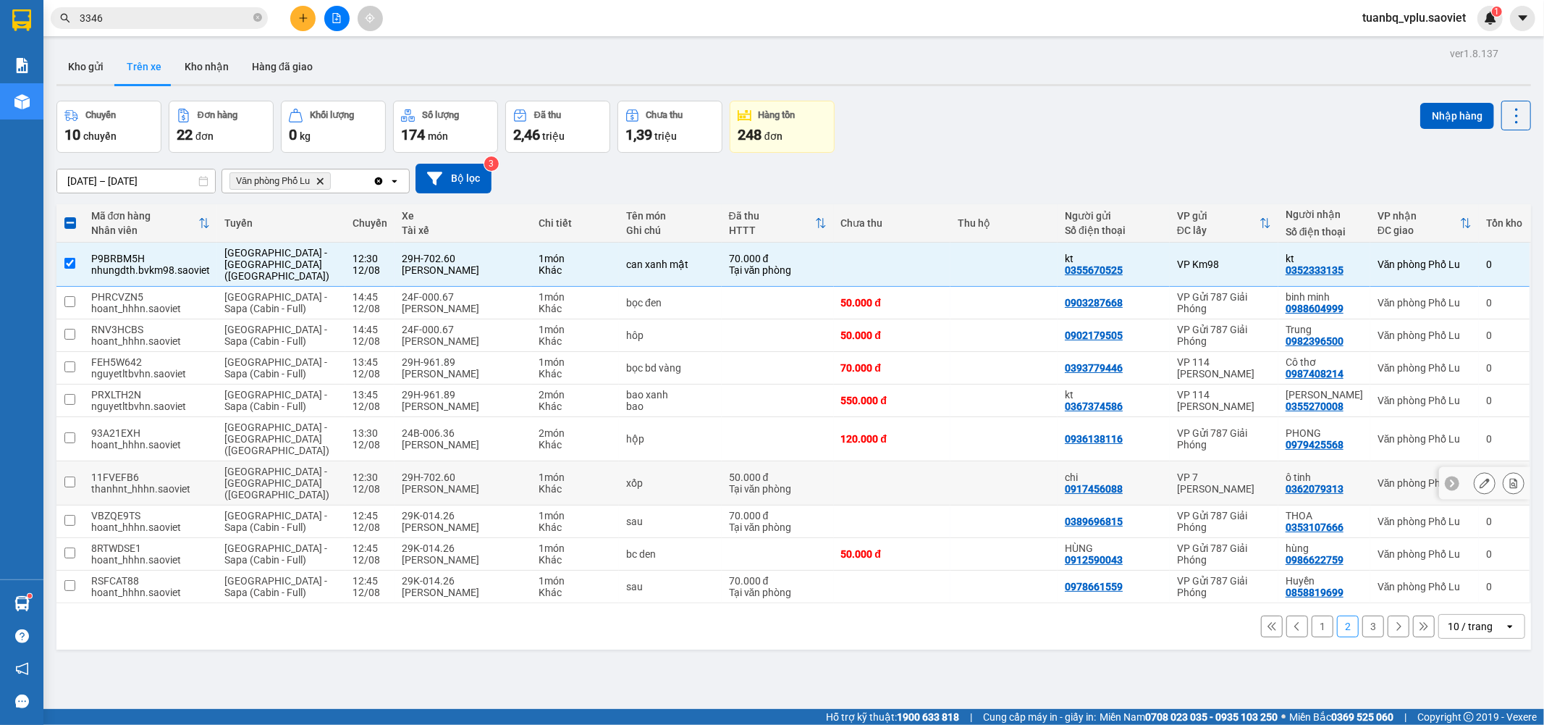
click at [71, 461] on td at bounding box center [70, 483] width 28 height 44
checkbox input "true"
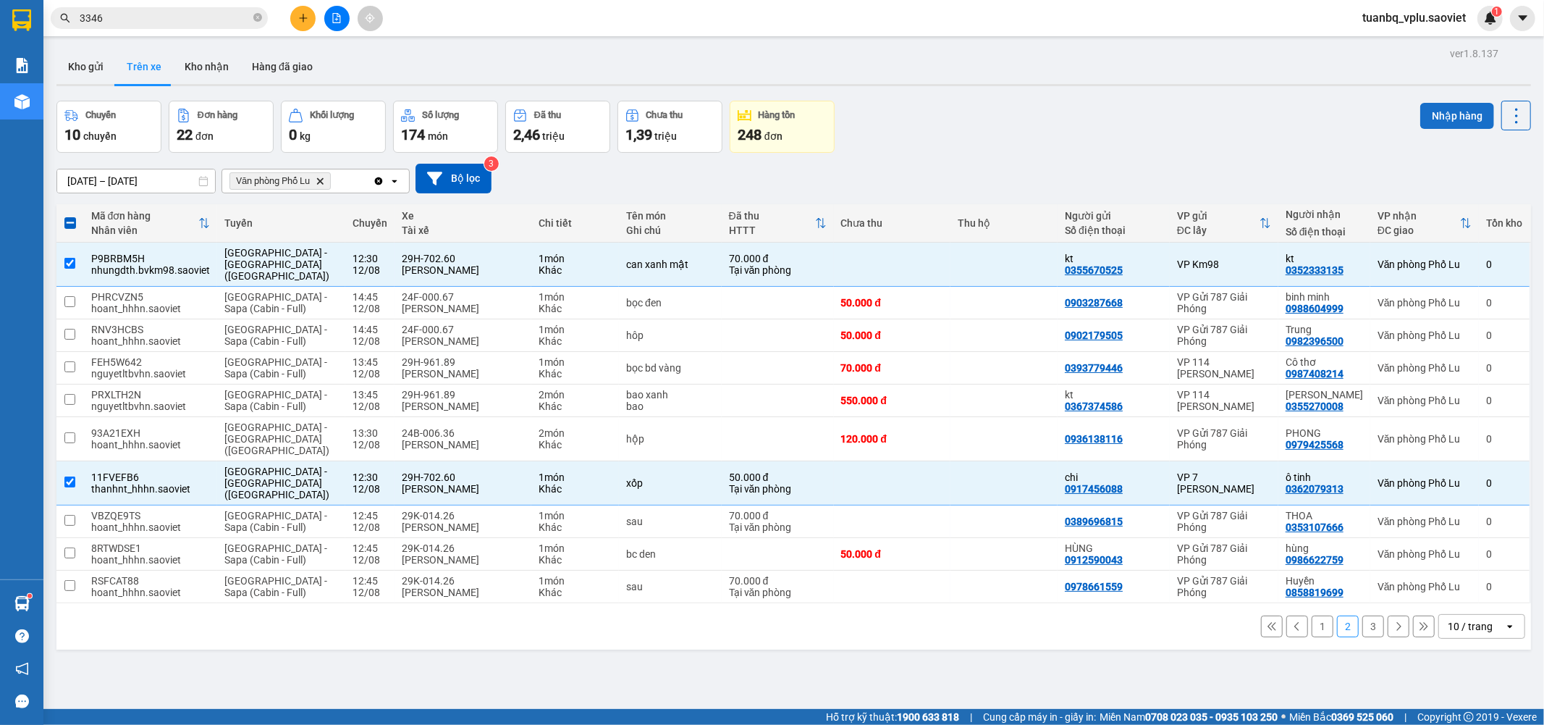
click at [1458, 117] on button "Nhập hàng" at bounding box center [1457, 116] width 74 height 26
checkbox input "false"
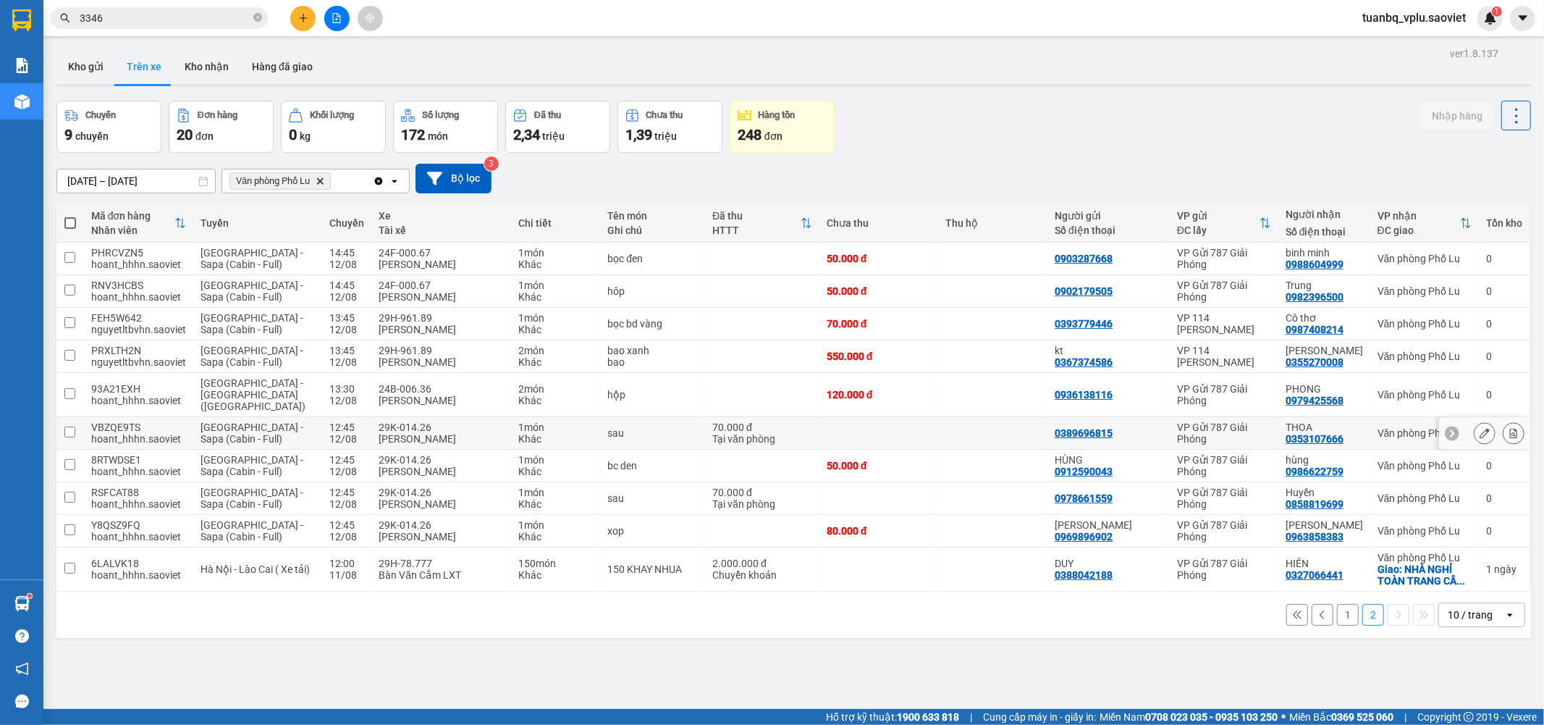
click at [69, 426] on input "checkbox" at bounding box center [69, 431] width 11 height 11
checkbox input "true"
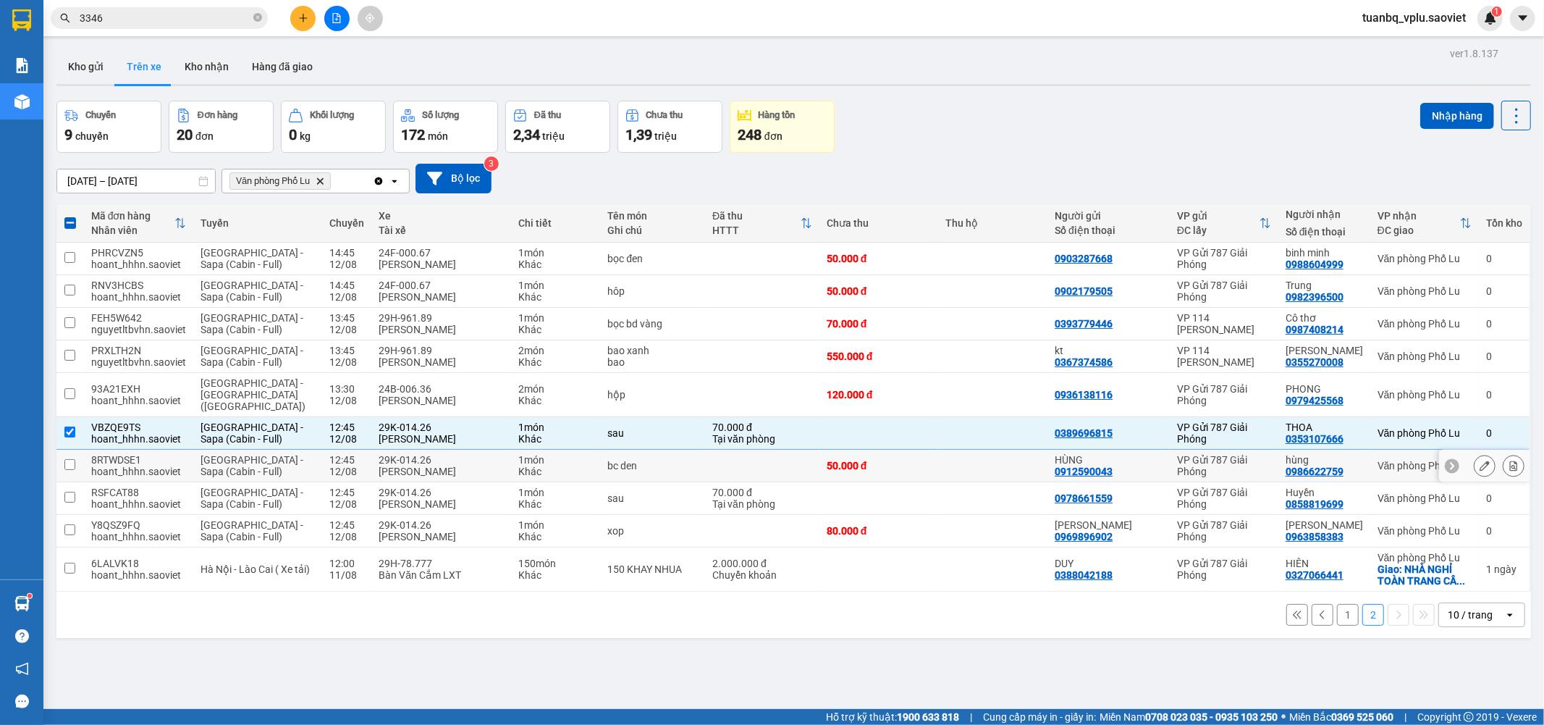
click at [78, 451] on td at bounding box center [70, 466] width 28 height 33
checkbox input "true"
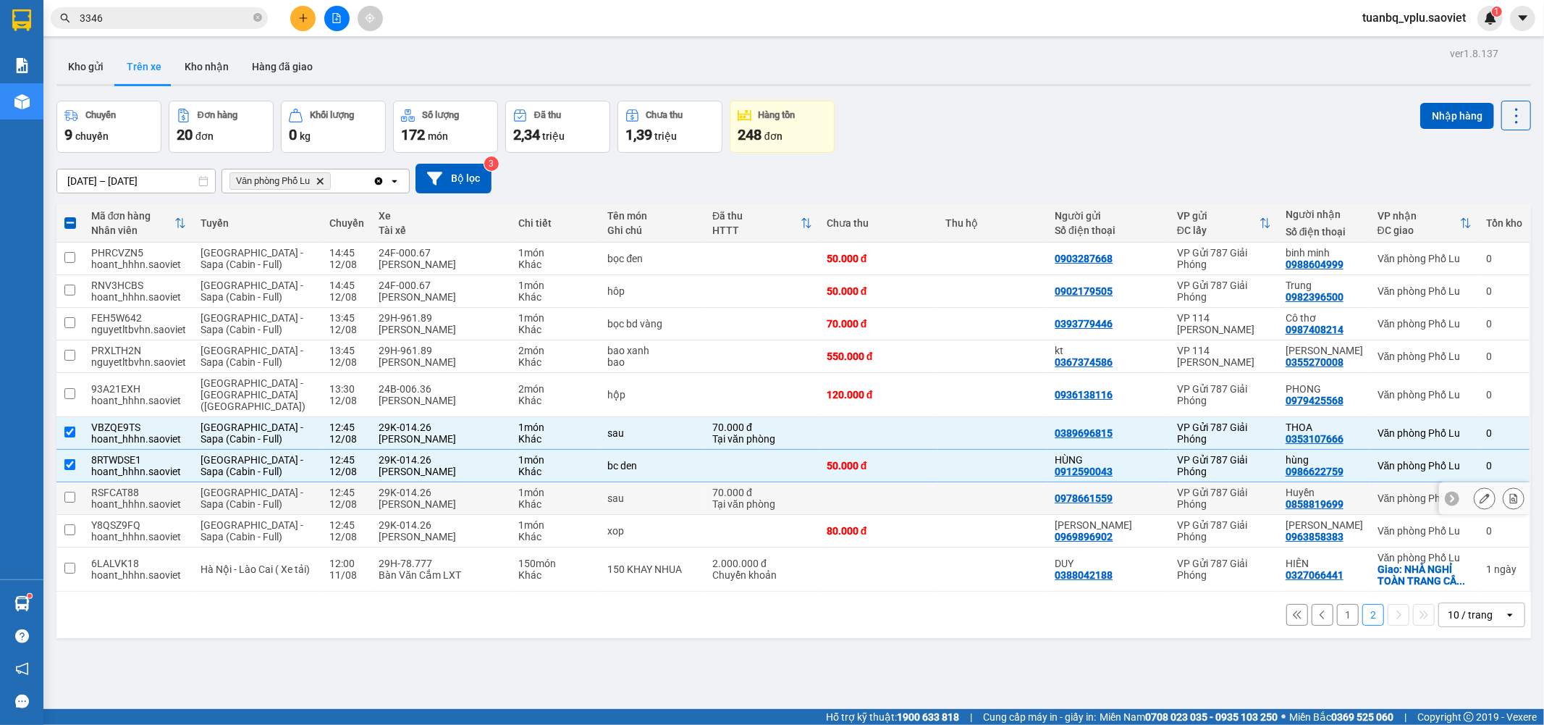
click at [75, 492] on input "checkbox" at bounding box center [69, 497] width 11 height 11
checkbox input "true"
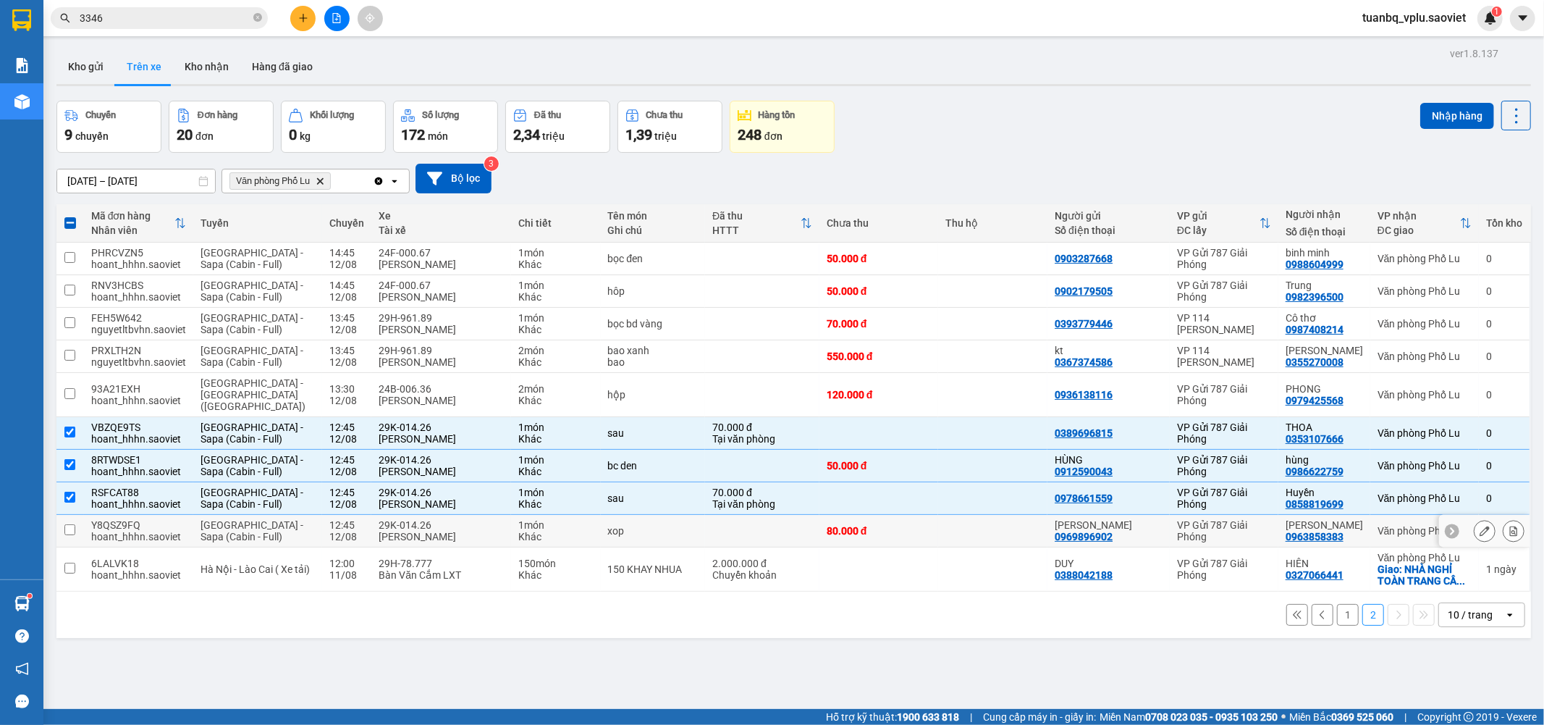
click at [74, 524] on input "checkbox" at bounding box center [69, 529] width 11 height 11
checkbox input "true"
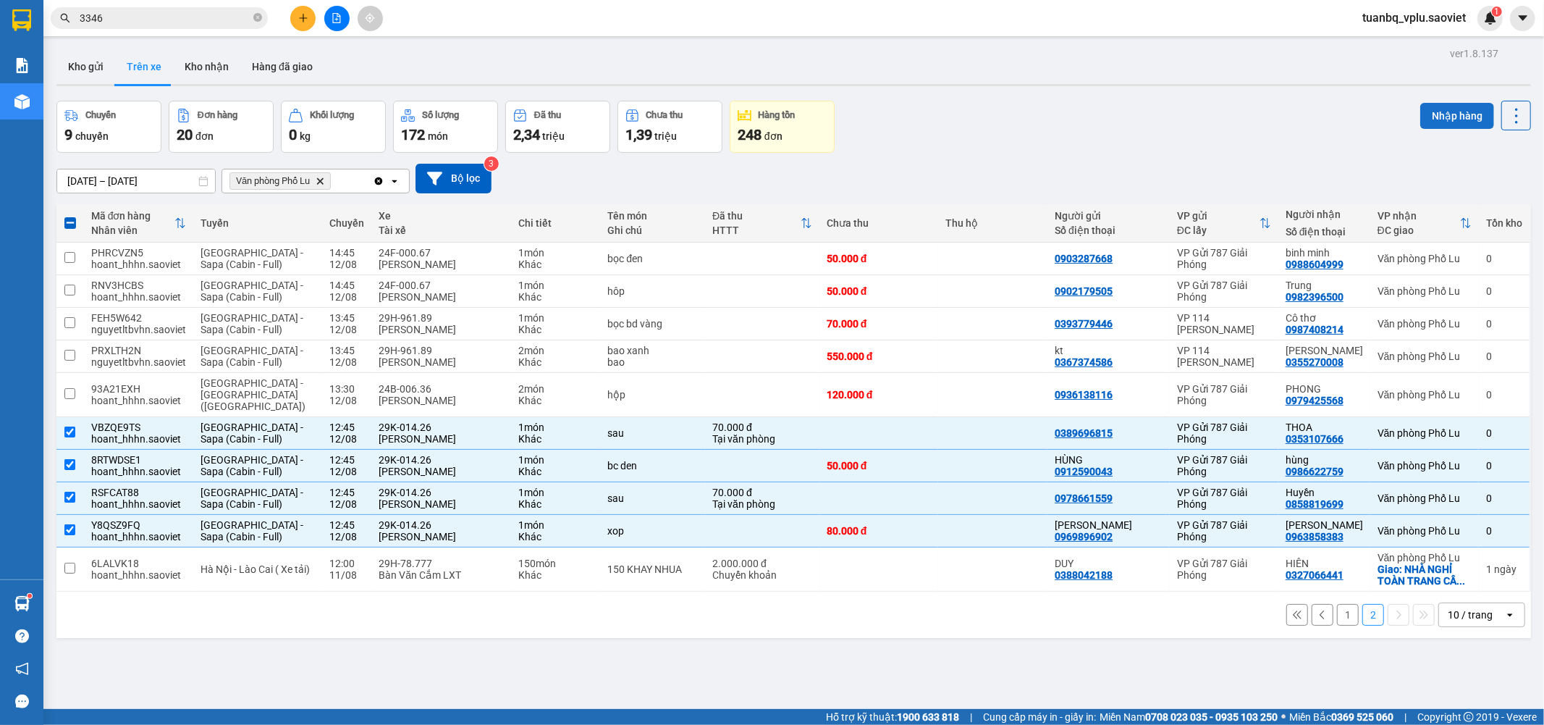
click at [1444, 114] on button "Nhập hàng" at bounding box center [1457, 116] width 74 height 26
checkbox input "false"
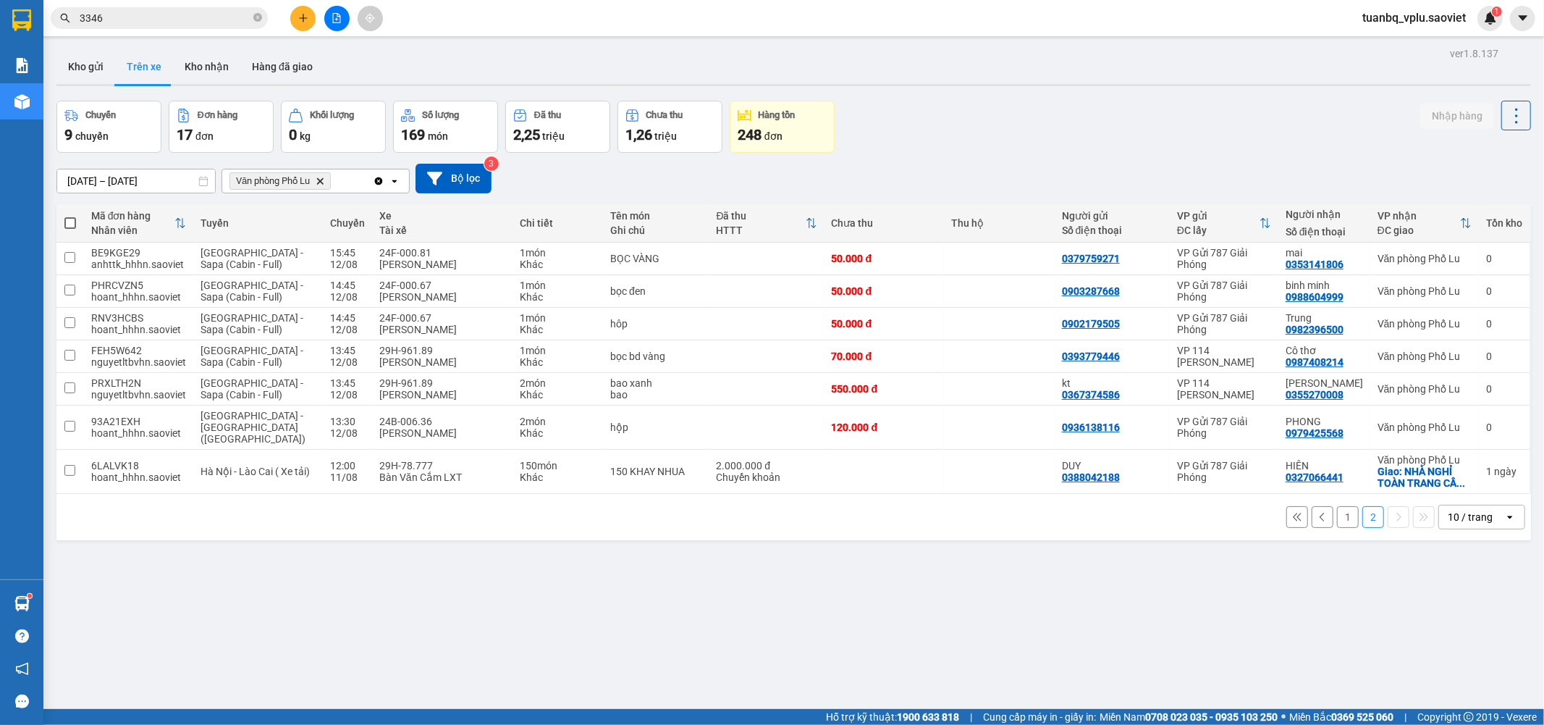
click at [159, 15] on input "3346" at bounding box center [165, 18] width 171 height 16
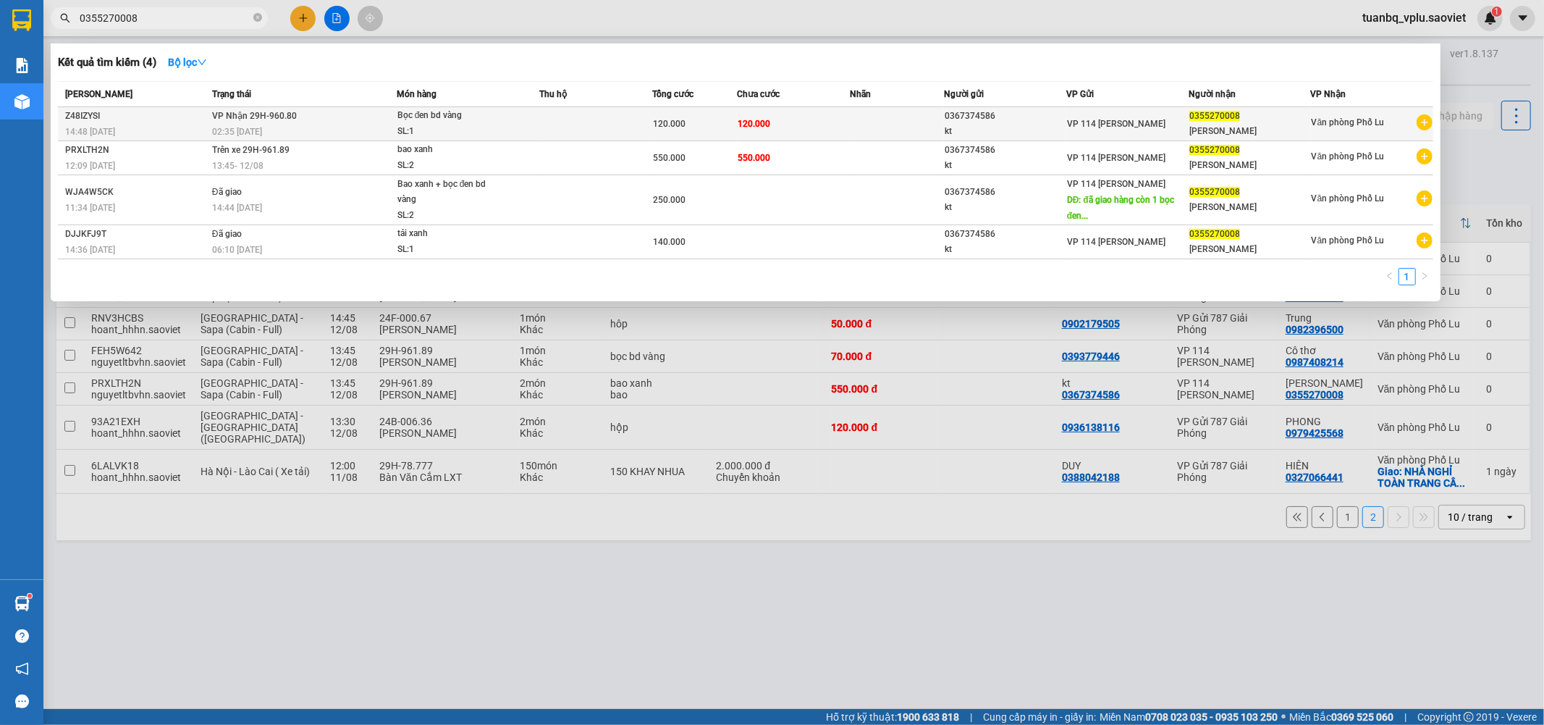
type input "0355270008"
click at [466, 130] on div "SL: 1" at bounding box center [451, 132] width 109 height 16
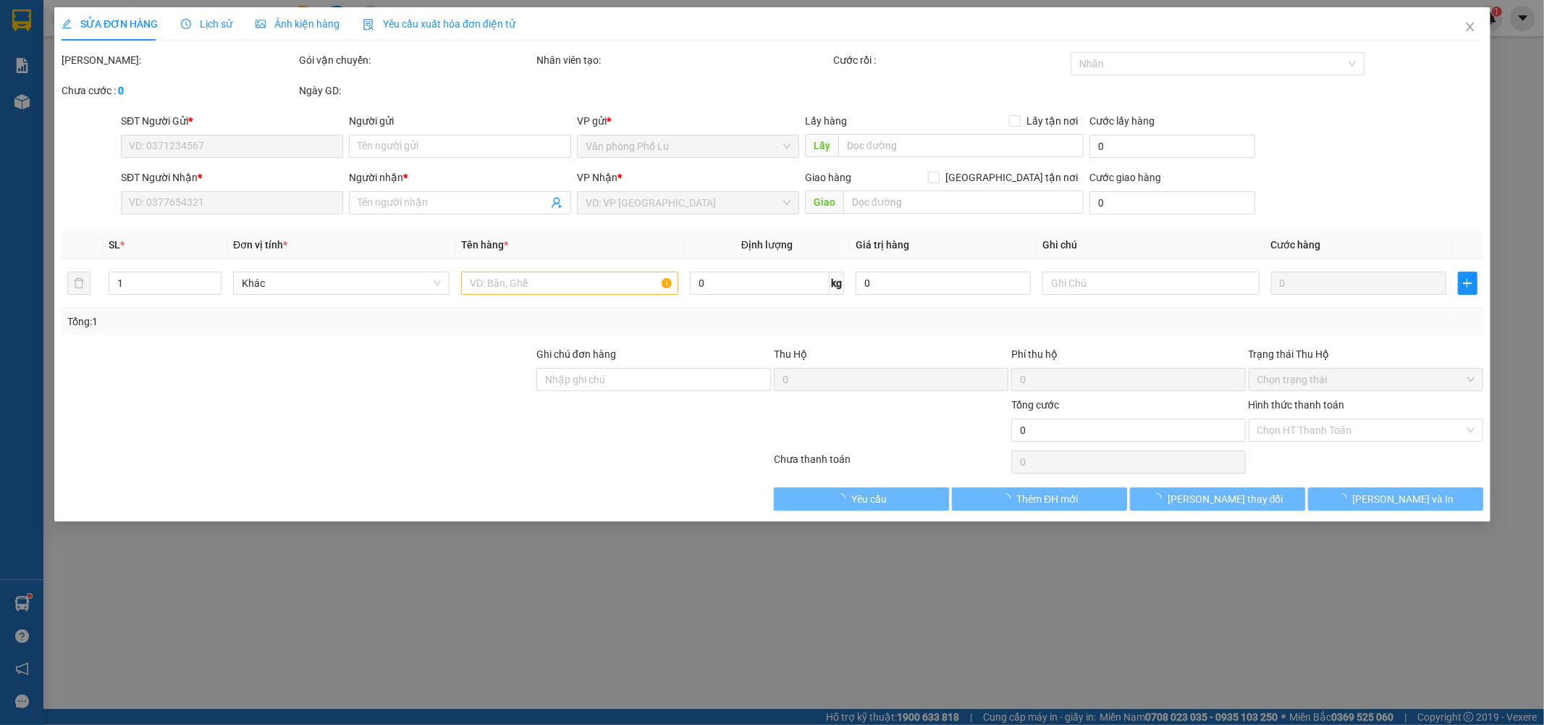
type input "0367374586"
type input "kt"
type input "0355270008"
type input "[PERSON_NAME]"
type input "120.000"
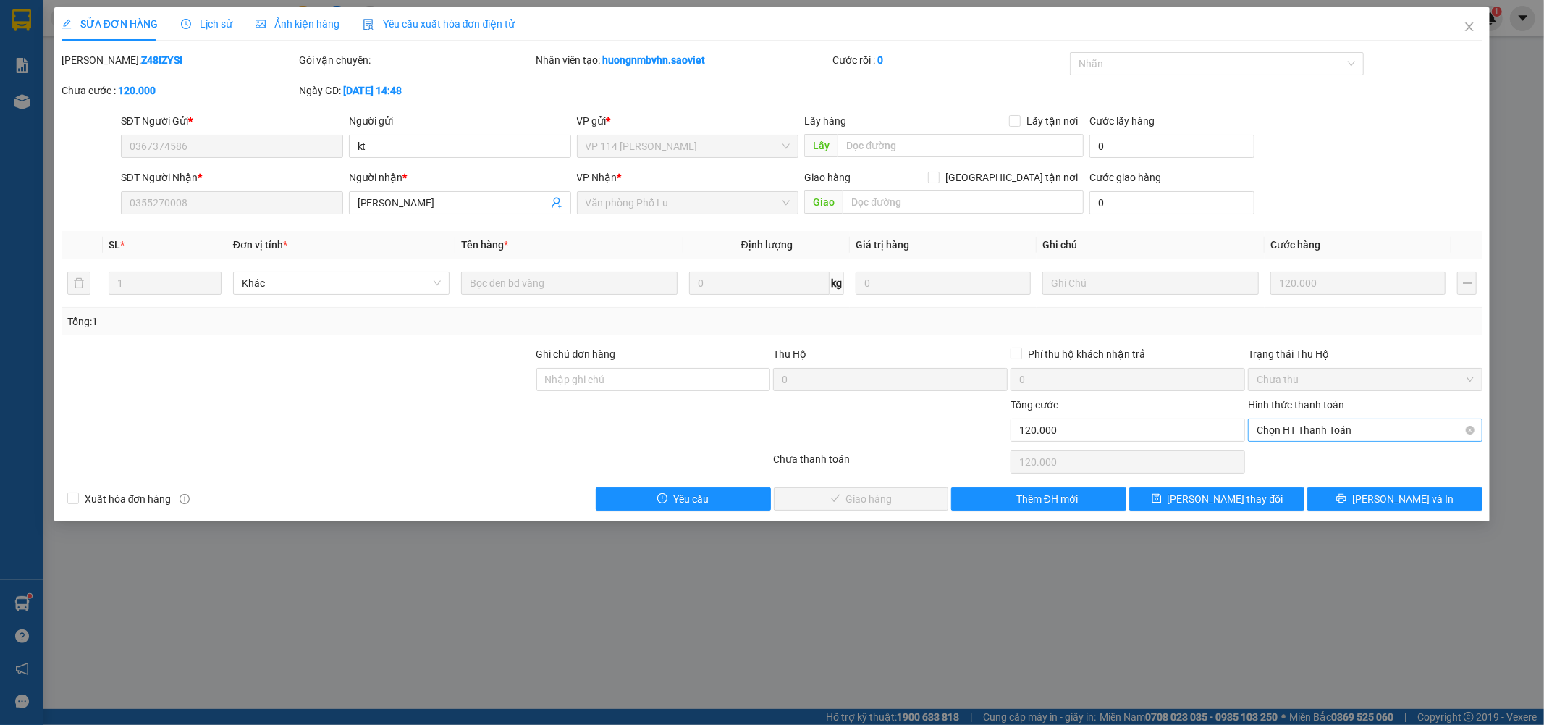
click at [1308, 422] on span "Chọn HT Thanh Toán" at bounding box center [1365, 430] width 217 height 22
click at [1290, 458] on div "Tại văn phòng" at bounding box center [1366, 459] width 217 height 16
type input "0"
click at [828, 494] on button "[PERSON_NAME] và Giao hàng" at bounding box center [861, 498] width 175 height 23
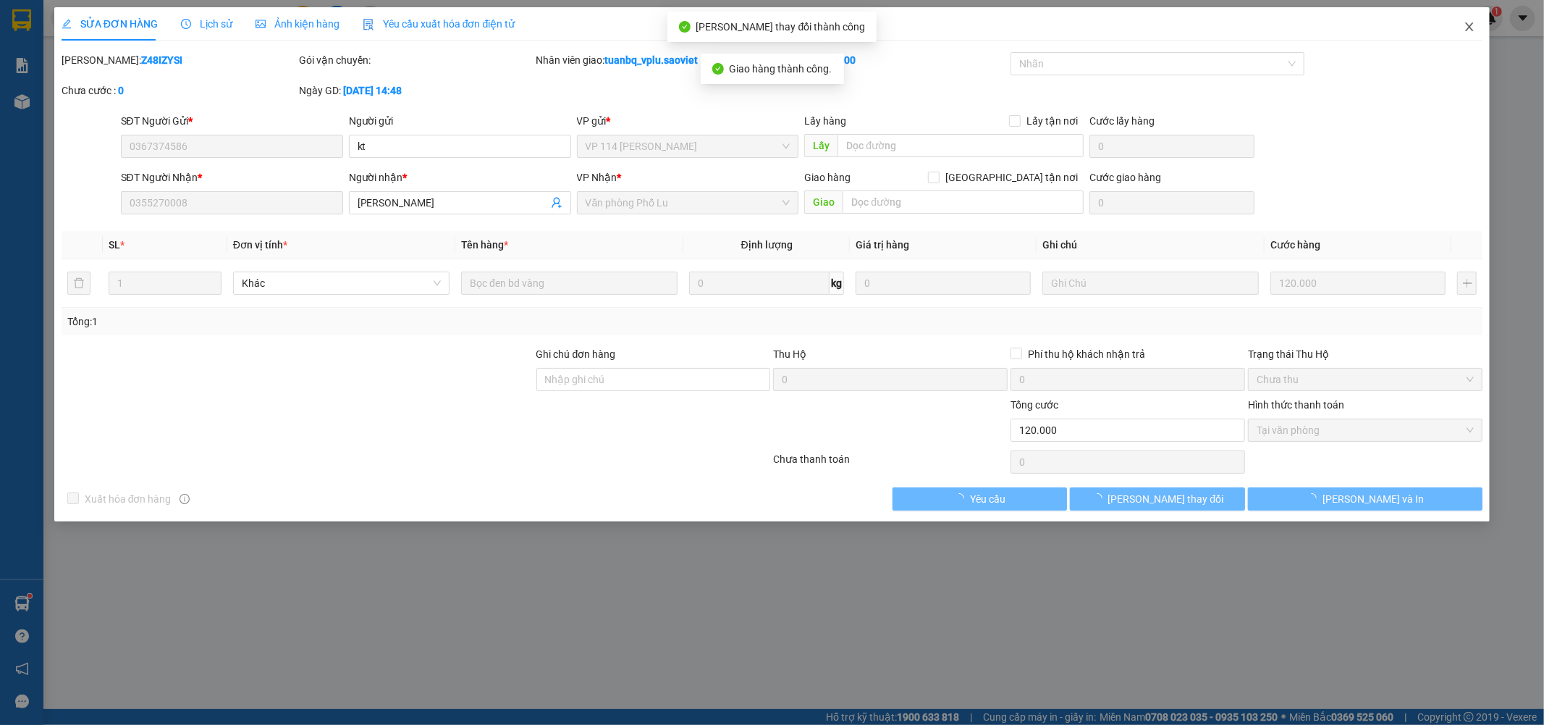
click at [1470, 30] on icon "close" at bounding box center [1470, 27] width 12 height 12
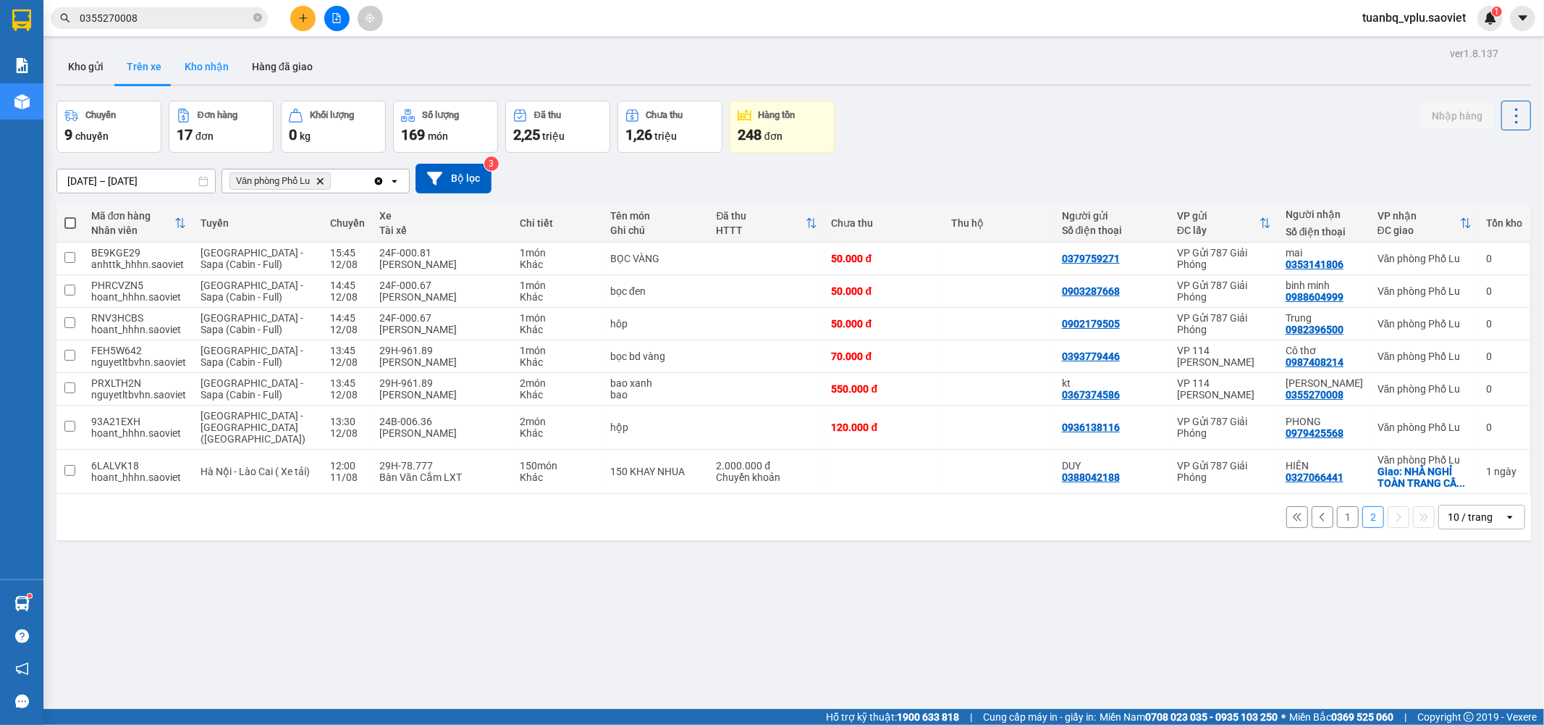
click at [222, 68] on button "Kho nhận" at bounding box center [206, 66] width 67 height 35
type input "01/08/2025 – 12/08/2025"
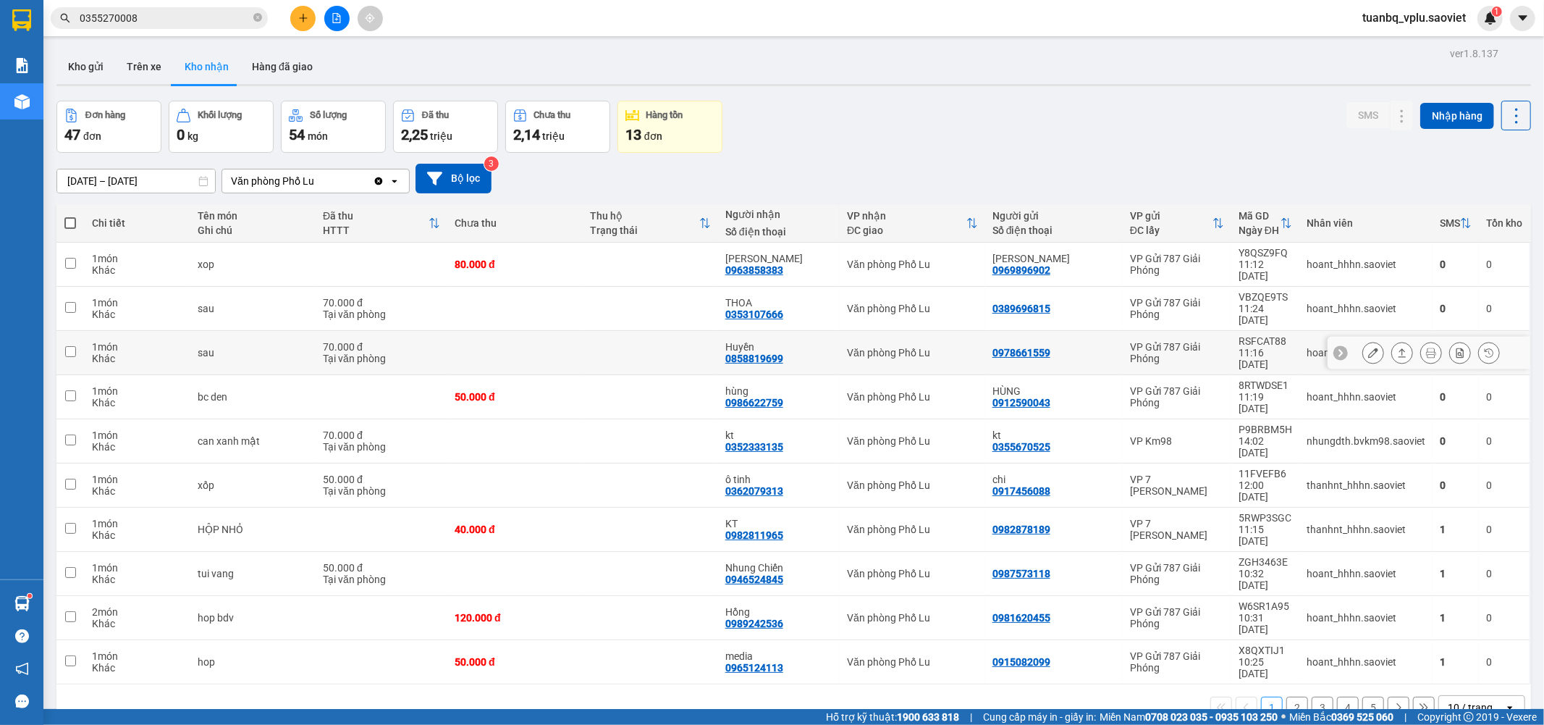
click at [73, 346] on input "checkbox" at bounding box center [70, 351] width 11 height 11
checkbox input "true"
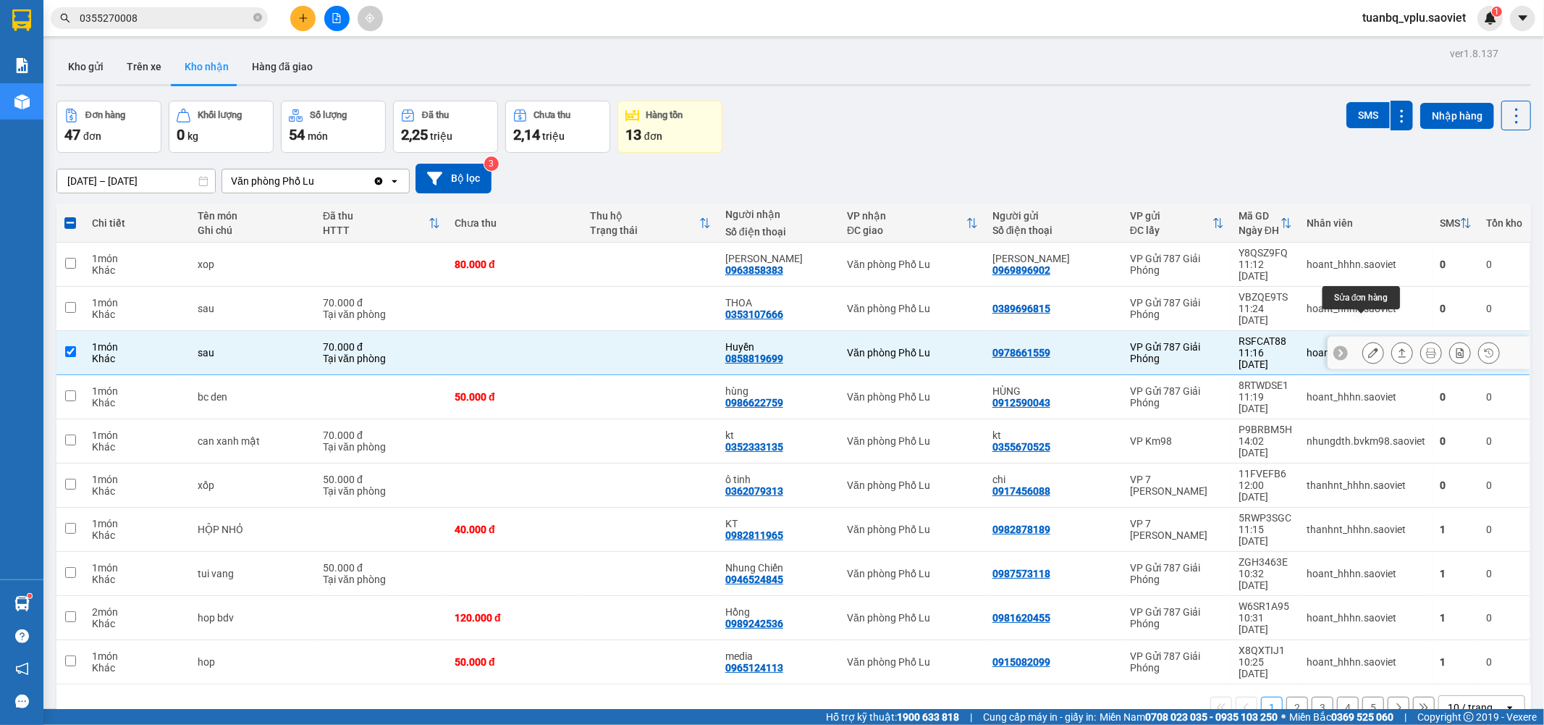
click at [1368, 348] on icon at bounding box center [1373, 353] width 10 height 10
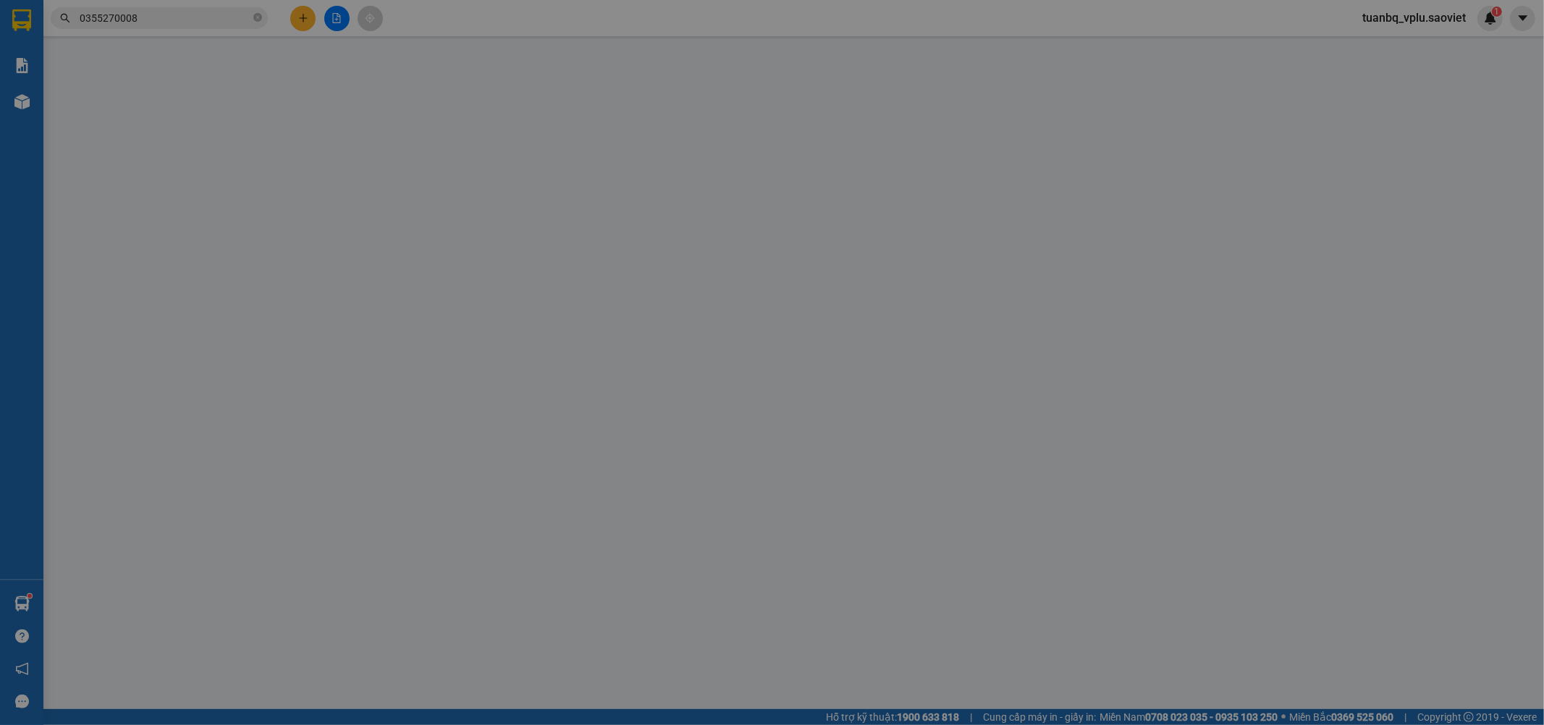
type input "0978661559"
type input "0858819699"
type input "Huyền"
type input "70.000"
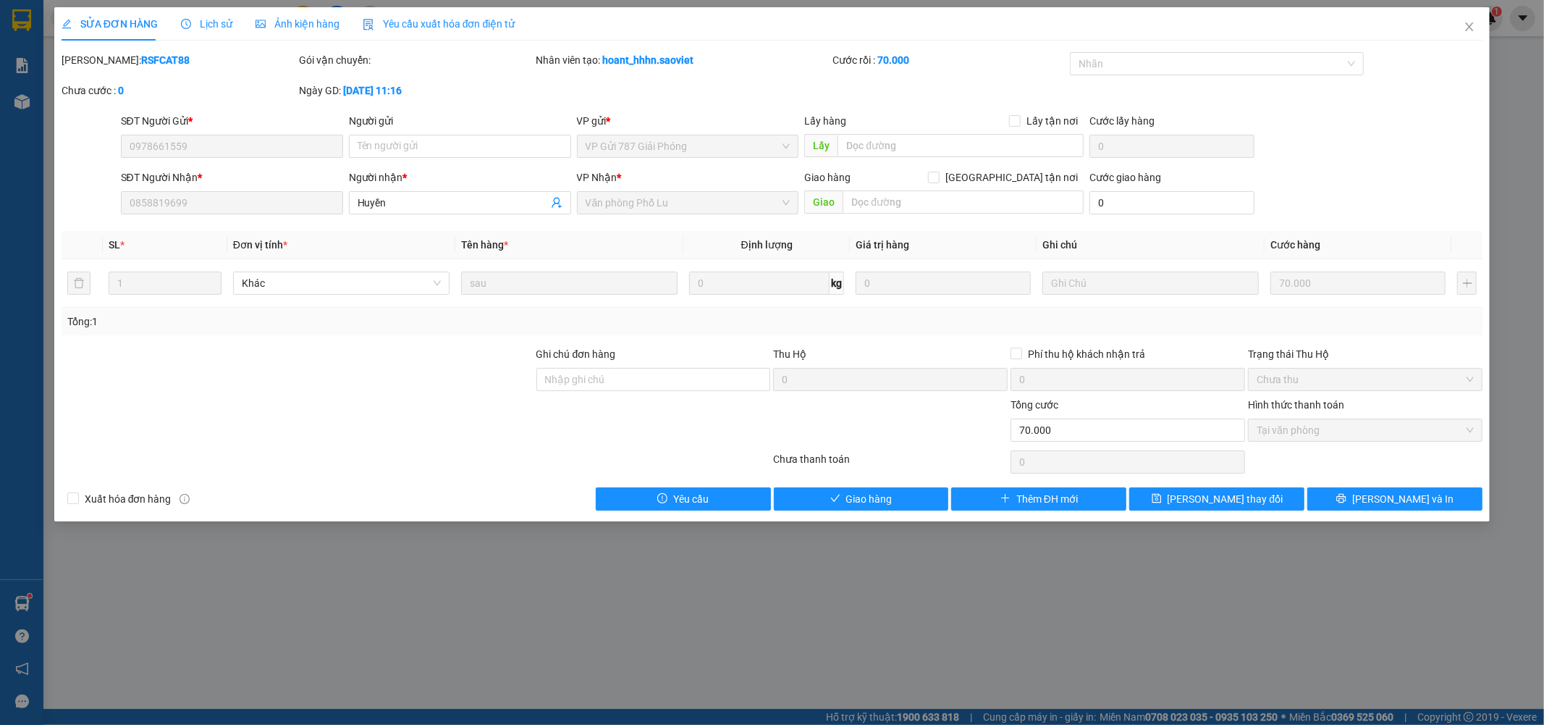
click at [1332, 432] on span "Tại văn phòng" at bounding box center [1365, 430] width 217 height 22
click at [877, 503] on span "Giao hàng" at bounding box center [869, 499] width 46 height 16
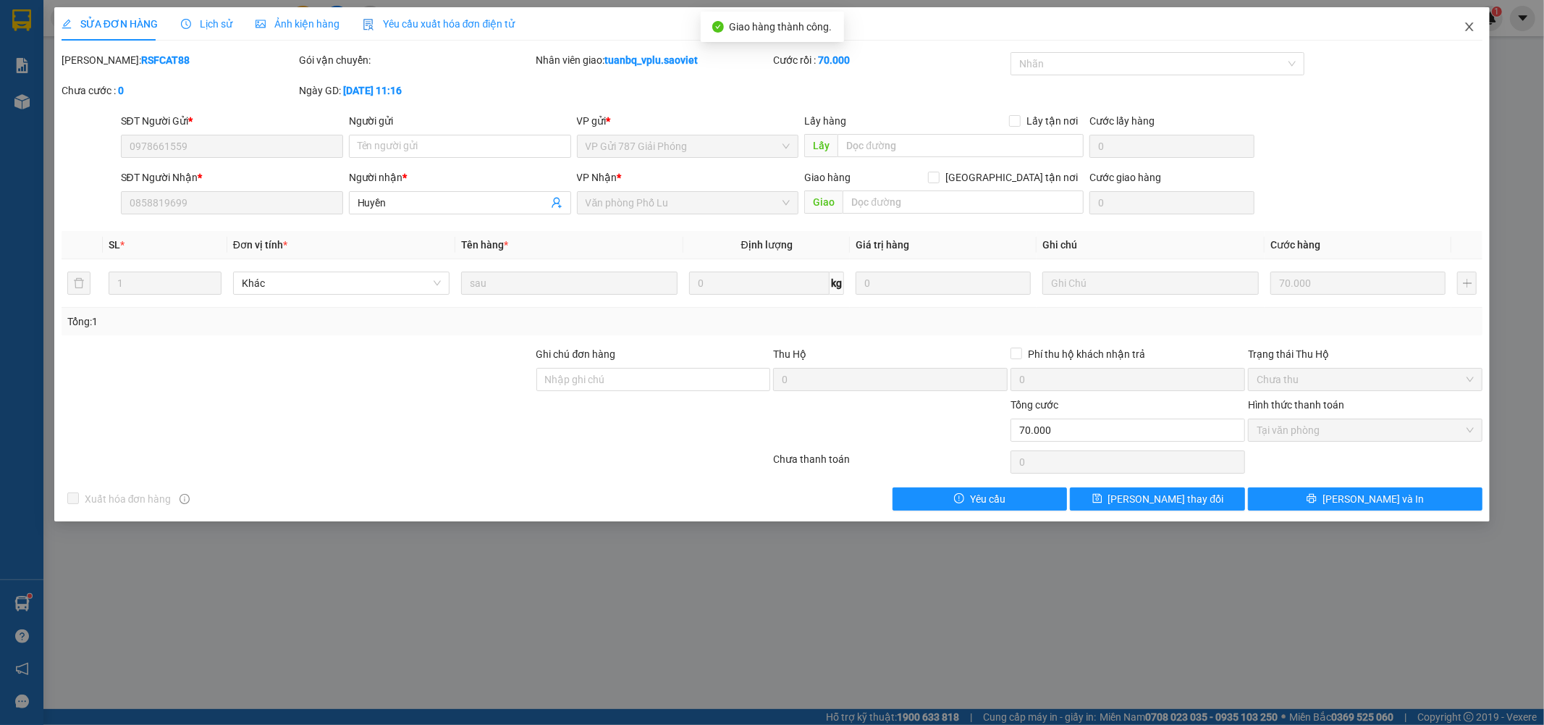
click at [1466, 28] on icon "close" at bounding box center [1470, 27] width 12 height 12
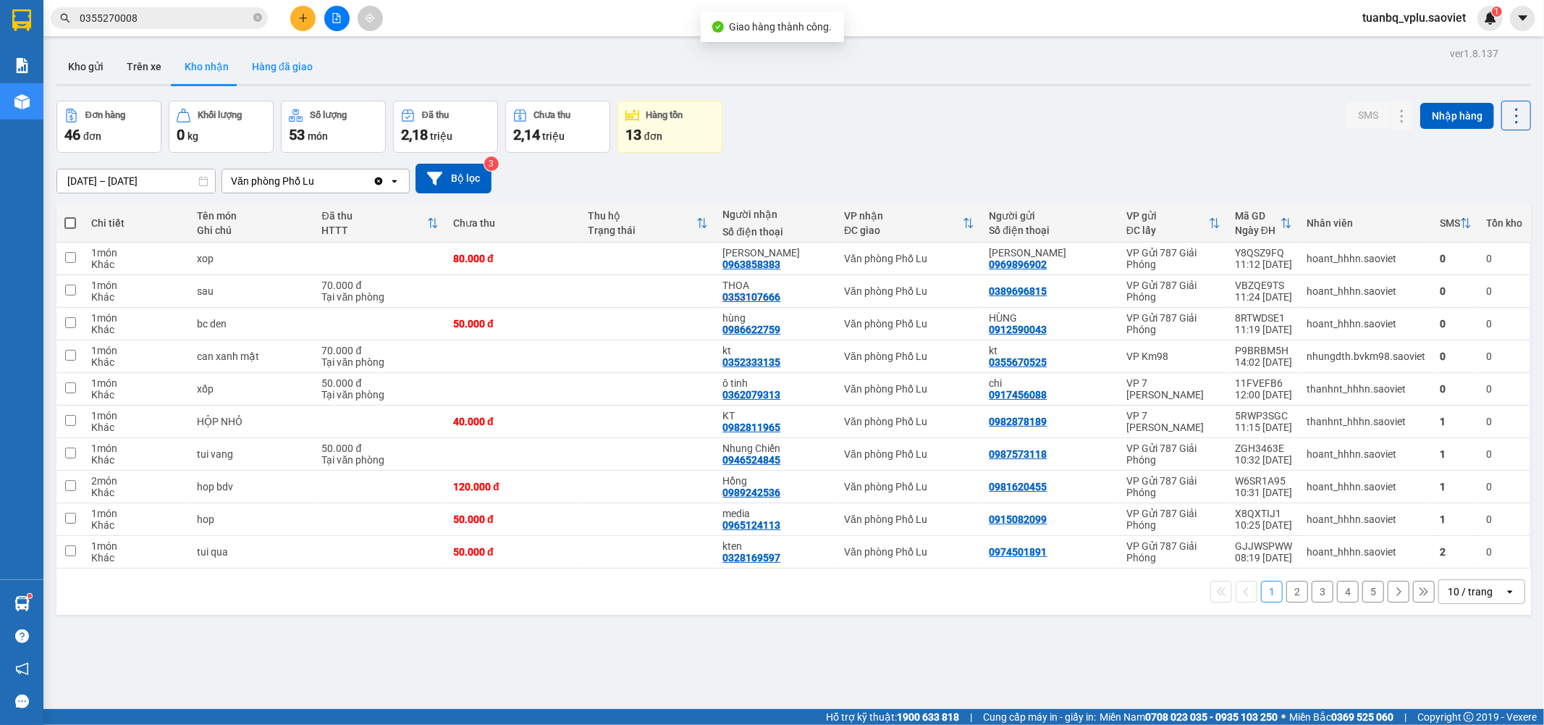
click at [265, 71] on button "Hàng đã giao" at bounding box center [282, 66] width 84 height 35
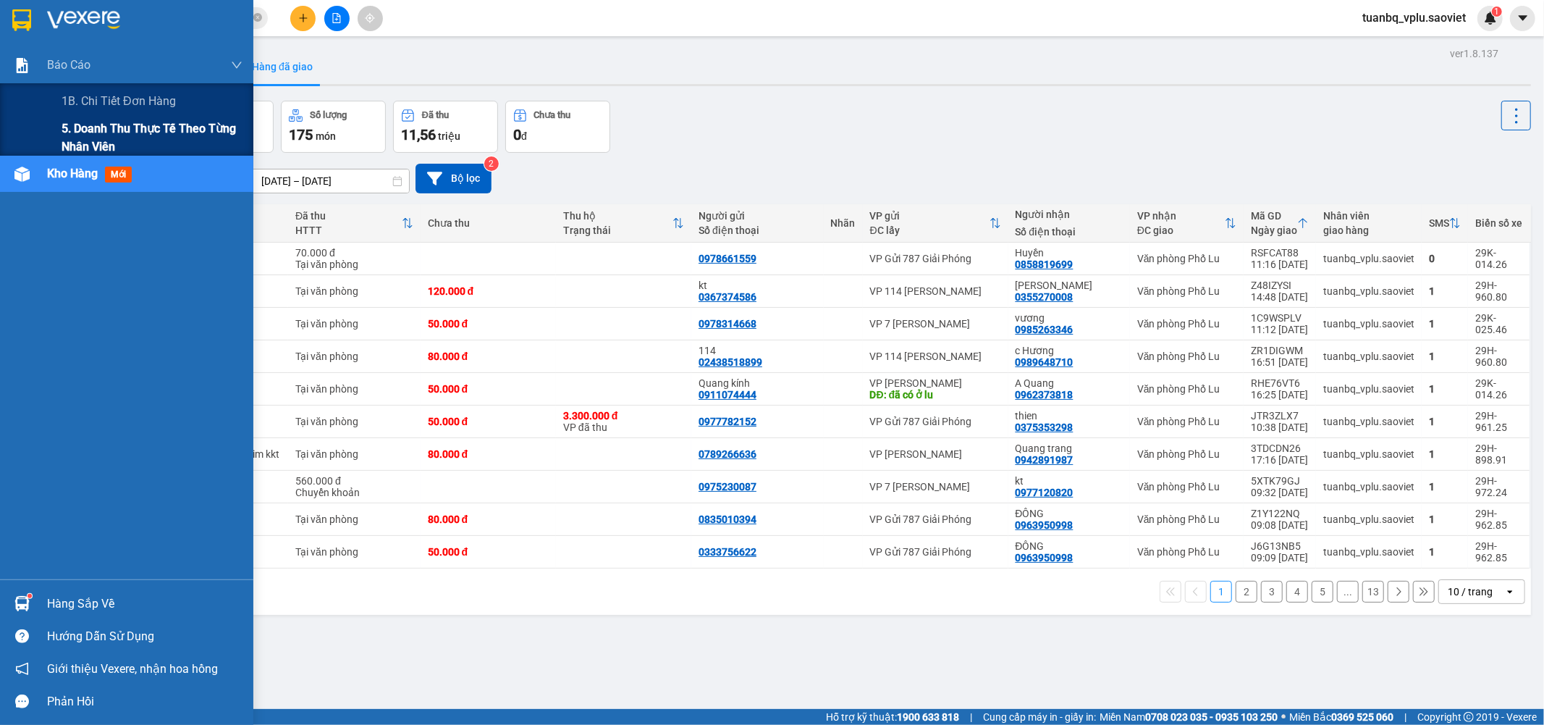
click at [100, 130] on span "5. Doanh thu thực tế theo từng nhân viên" at bounding box center [152, 137] width 181 height 36
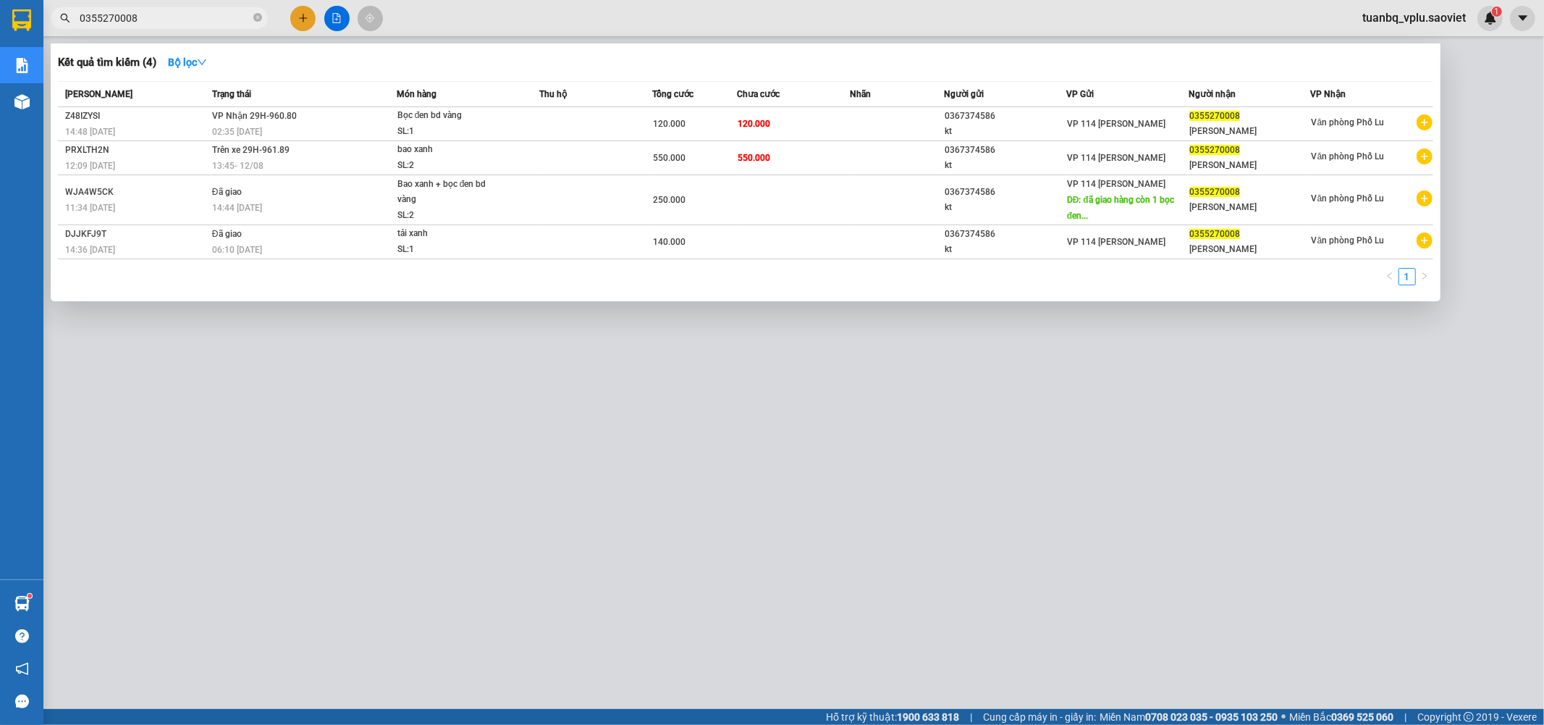
click at [175, 14] on input "0355270008" at bounding box center [165, 18] width 171 height 16
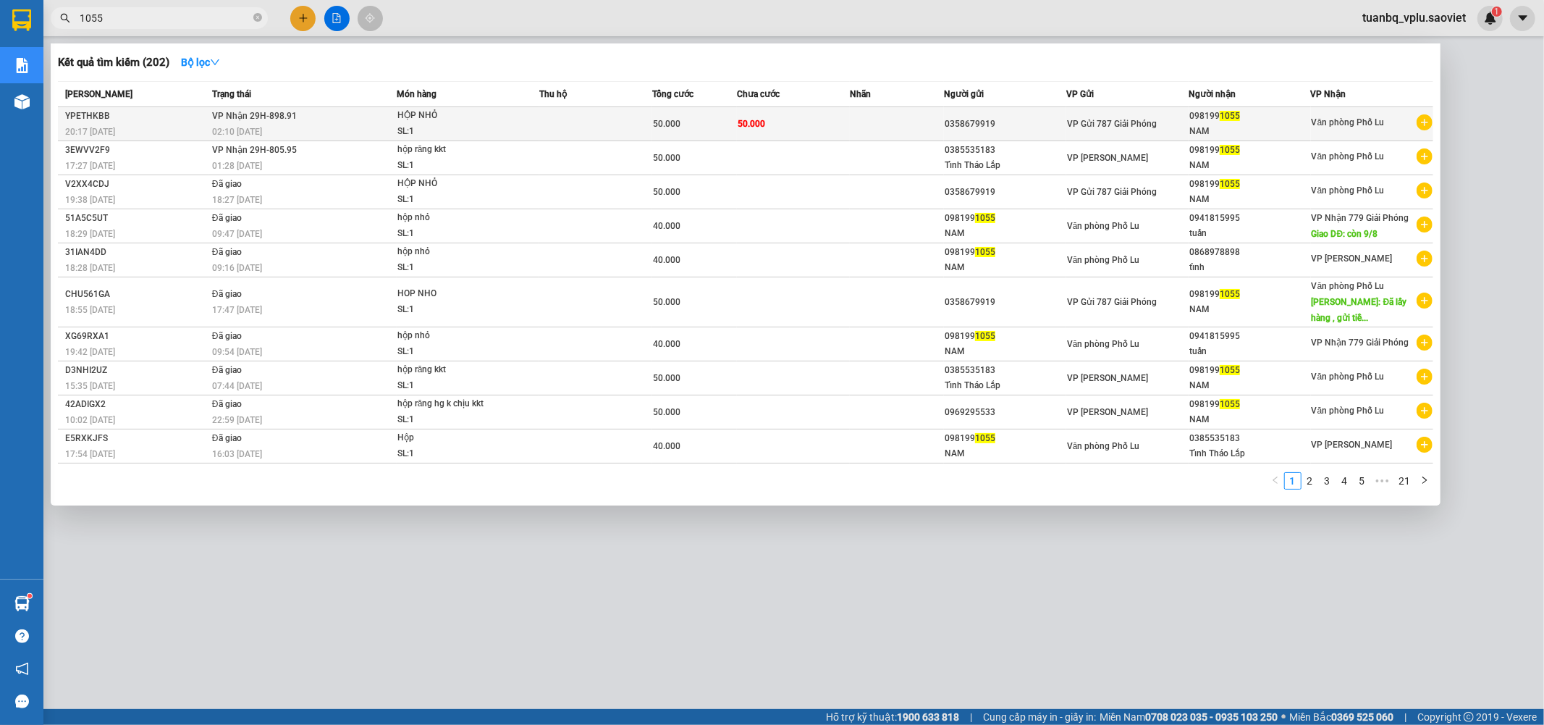
type input "1055"
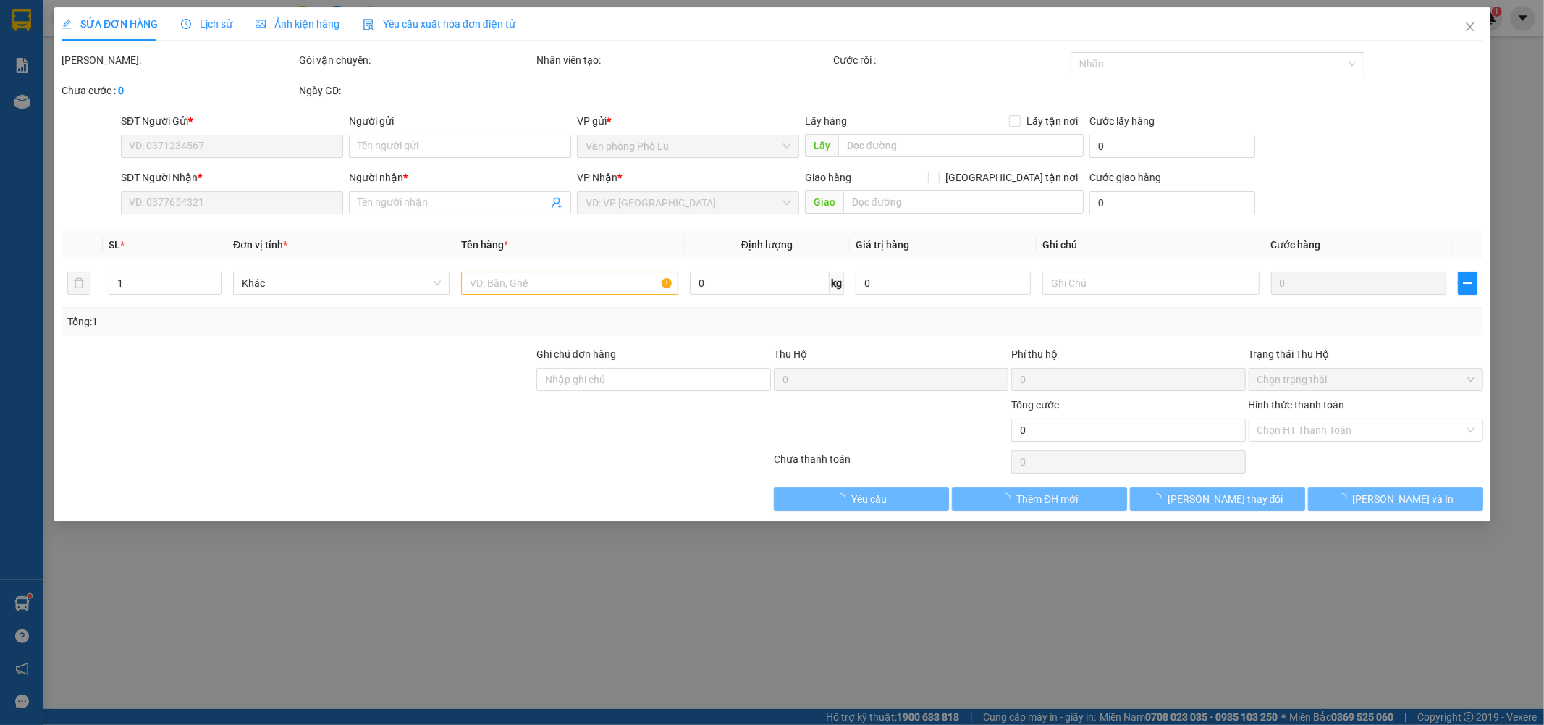
type input "0358679919"
type input "0981991055"
type input "NAM"
type input "50.000"
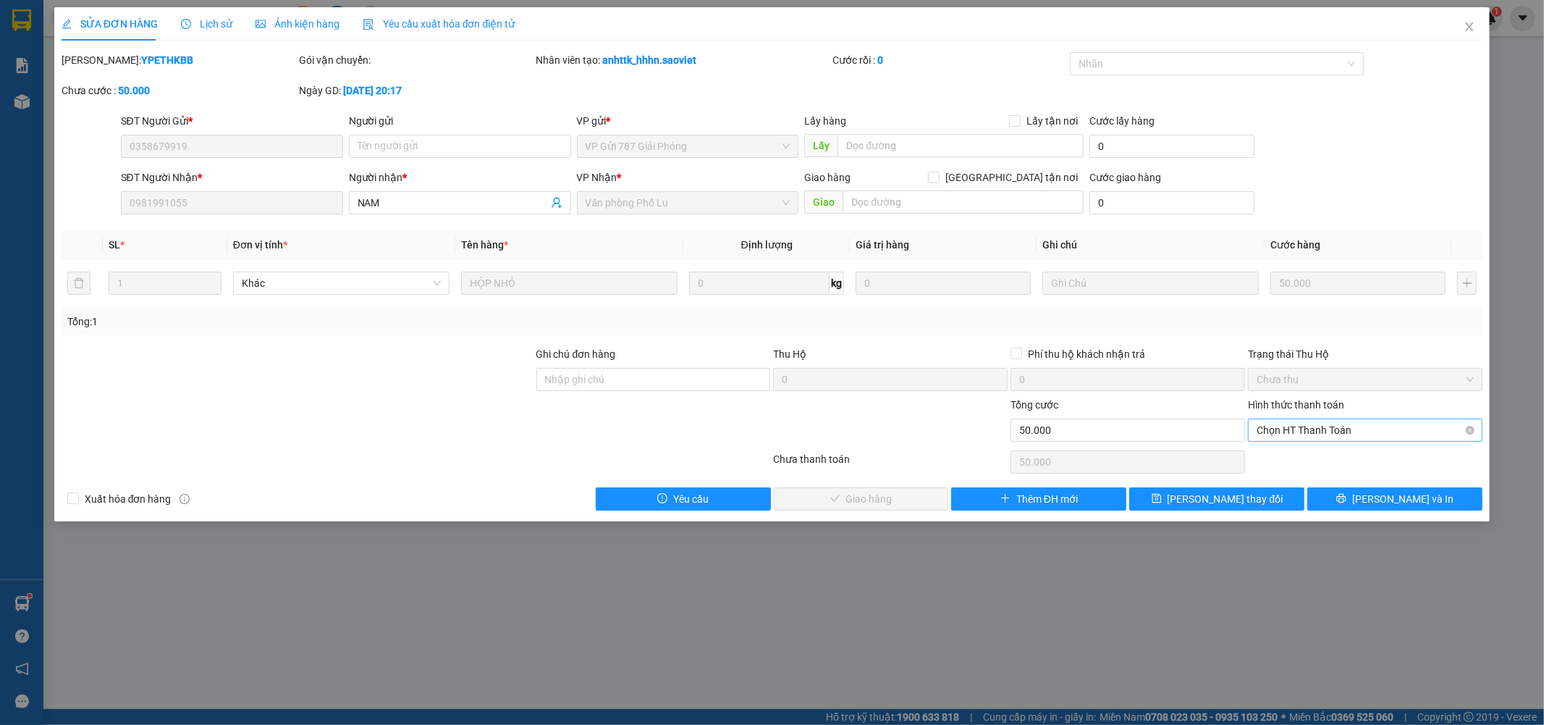
click at [1309, 429] on span "Chọn HT Thanh Toán" at bounding box center [1365, 430] width 217 height 22
click at [1302, 454] on div "Tại văn phòng" at bounding box center [1366, 459] width 217 height 16
type input "0"
click at [1473, 25] on icon "close" at bounding box center [1470, 27] width 12 height 12
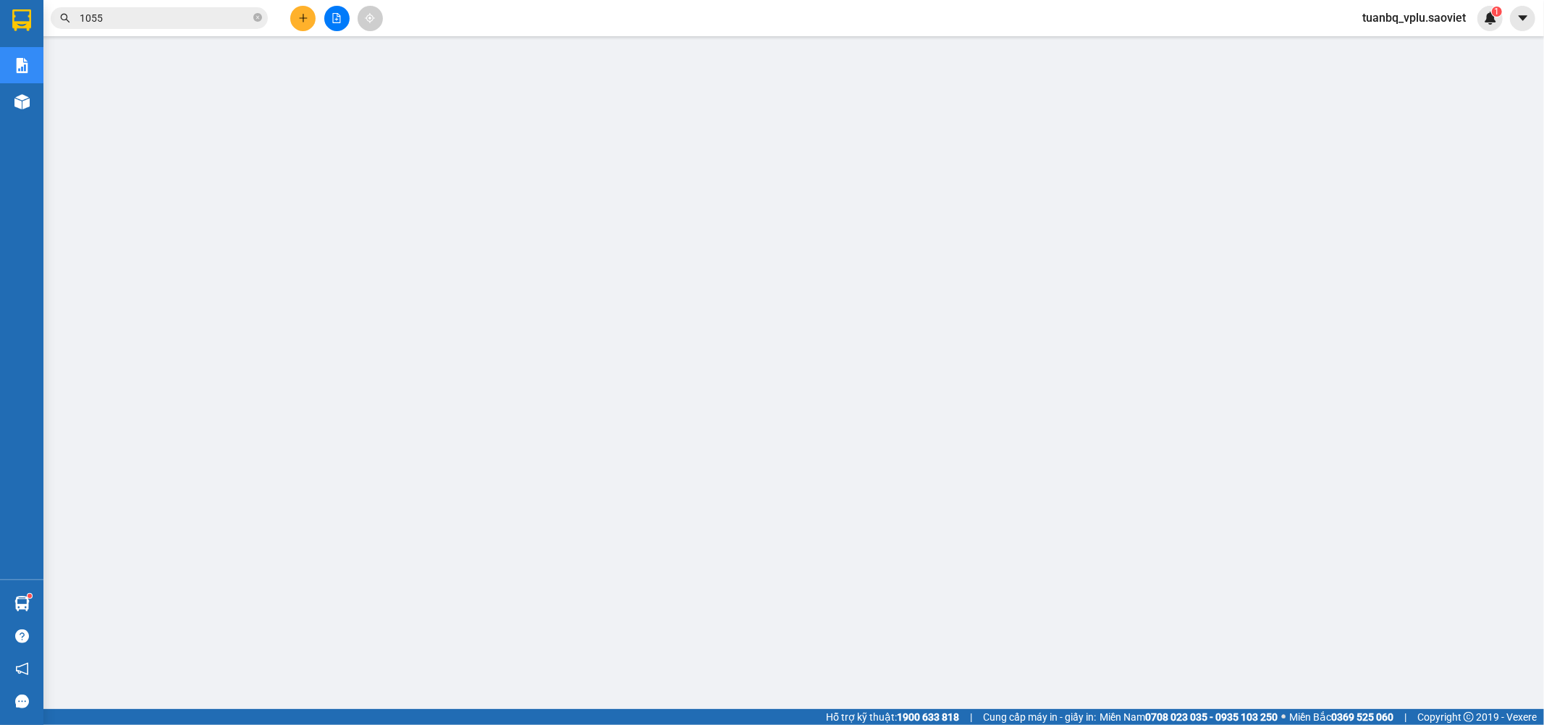
click at [308, 14] on icon "plus" at bounding box center [303, 18] width 10 height 10
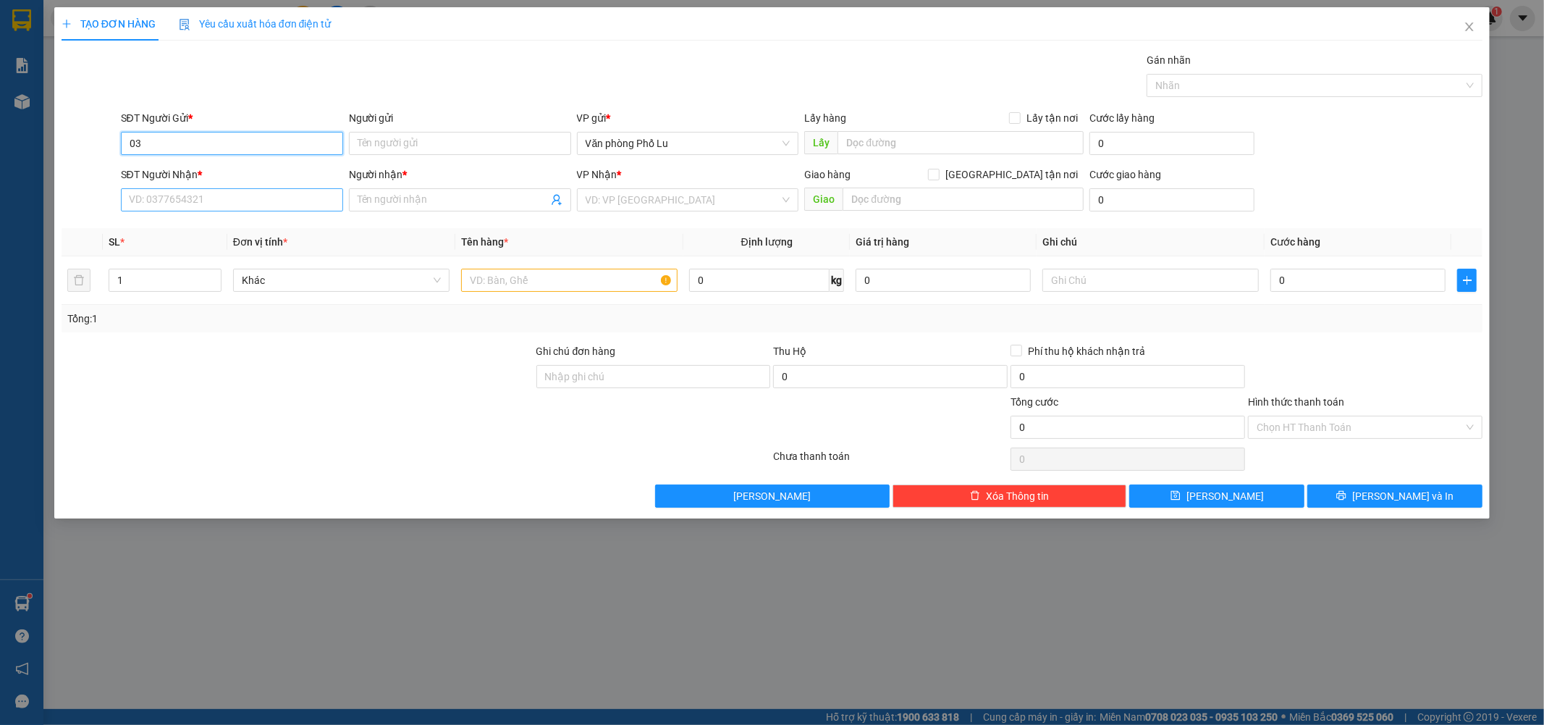
type input "0"
click at [198, 192] on input "SĐT Người Nhận *" at bounding box center [232, 199] width 222 height 23
type input "0358679919"
click at [454, 197] on input "Người nhận *" at bounding box center [453, 200] width 190 height 16
type input "0941815995(lap nguyễn tuấn)"
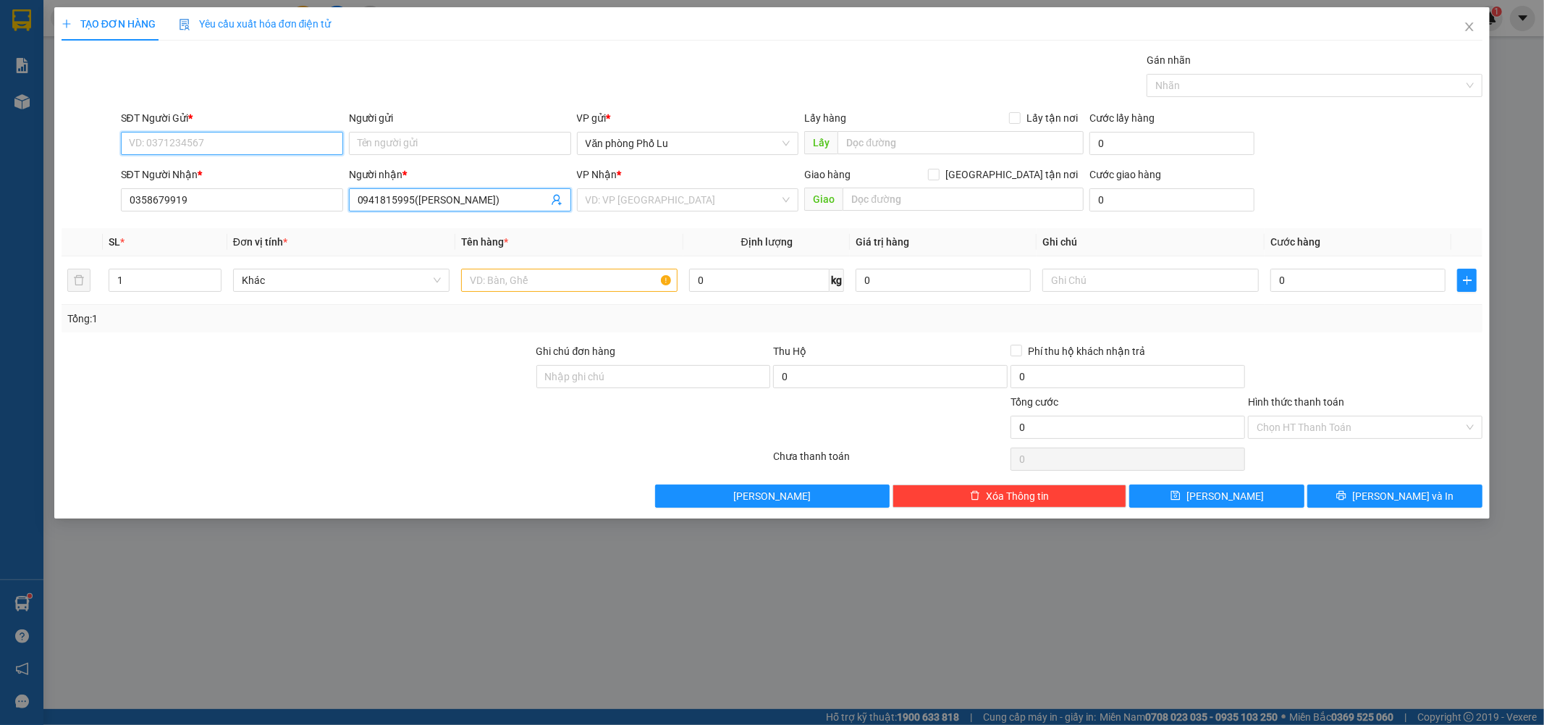
click at [235, 146] on input "SĐT Người Gửi *" at bounding box center [232, 143] width 222 height 23
click at [220, 172] on div "0981991055 - NAM" at bounding box center [232, 172] width 205 height 16
type input "0981991055"
type input "NAM"
type input "0981991055"
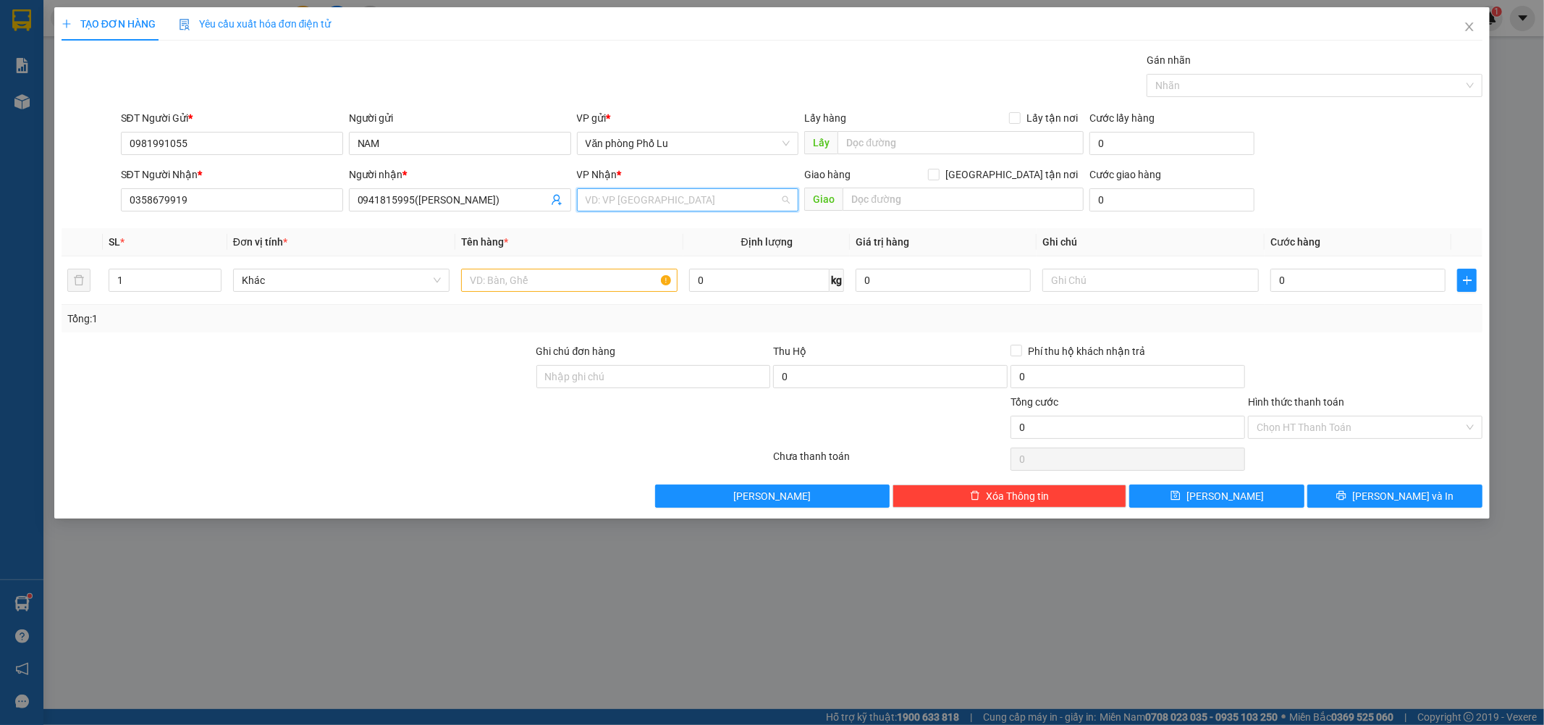
click at [675, 203] on input "search" at bounding box center [683, 200] width 195 height 22
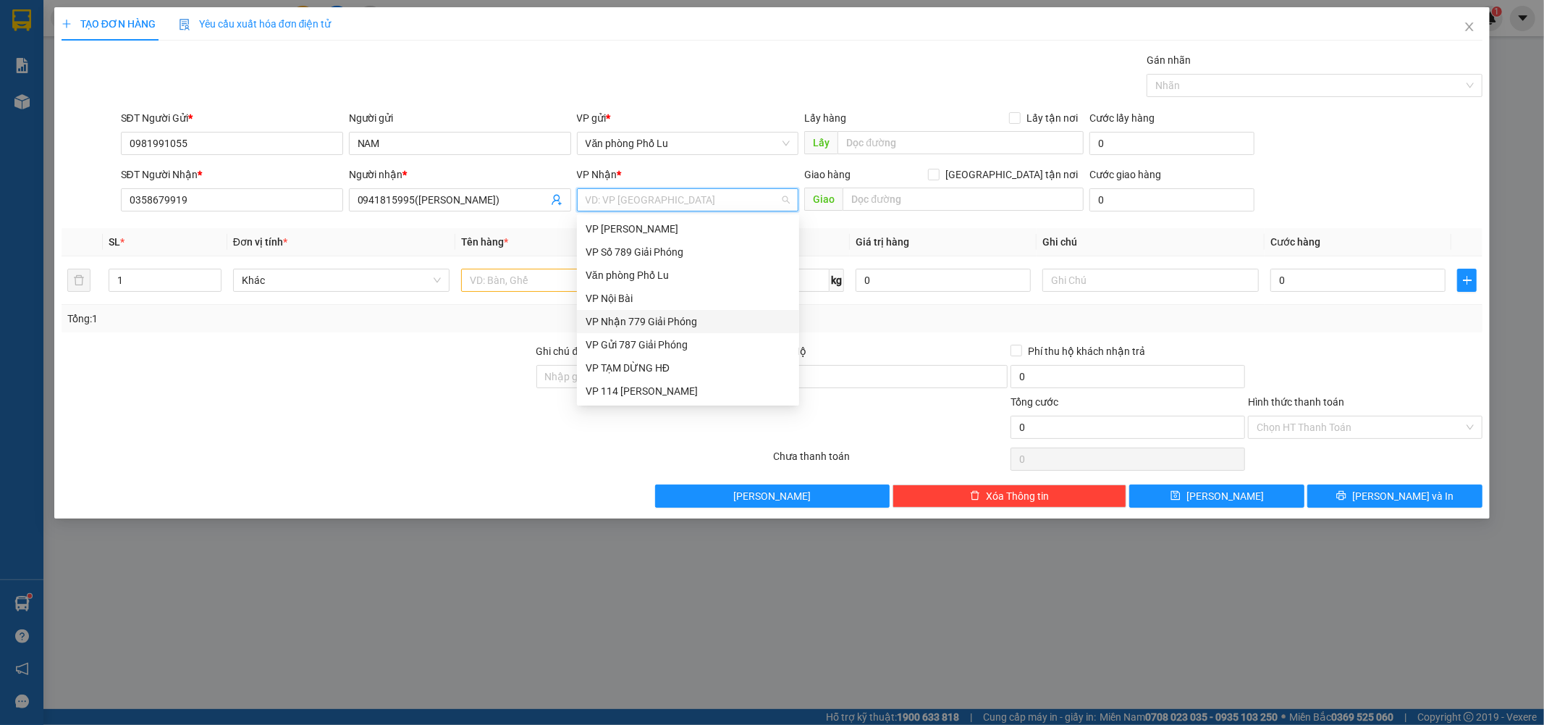
click at [661, 315] on div "VP Nhận 779 Giải Phóng" at bounding box center [688, 321] width 205 height 16
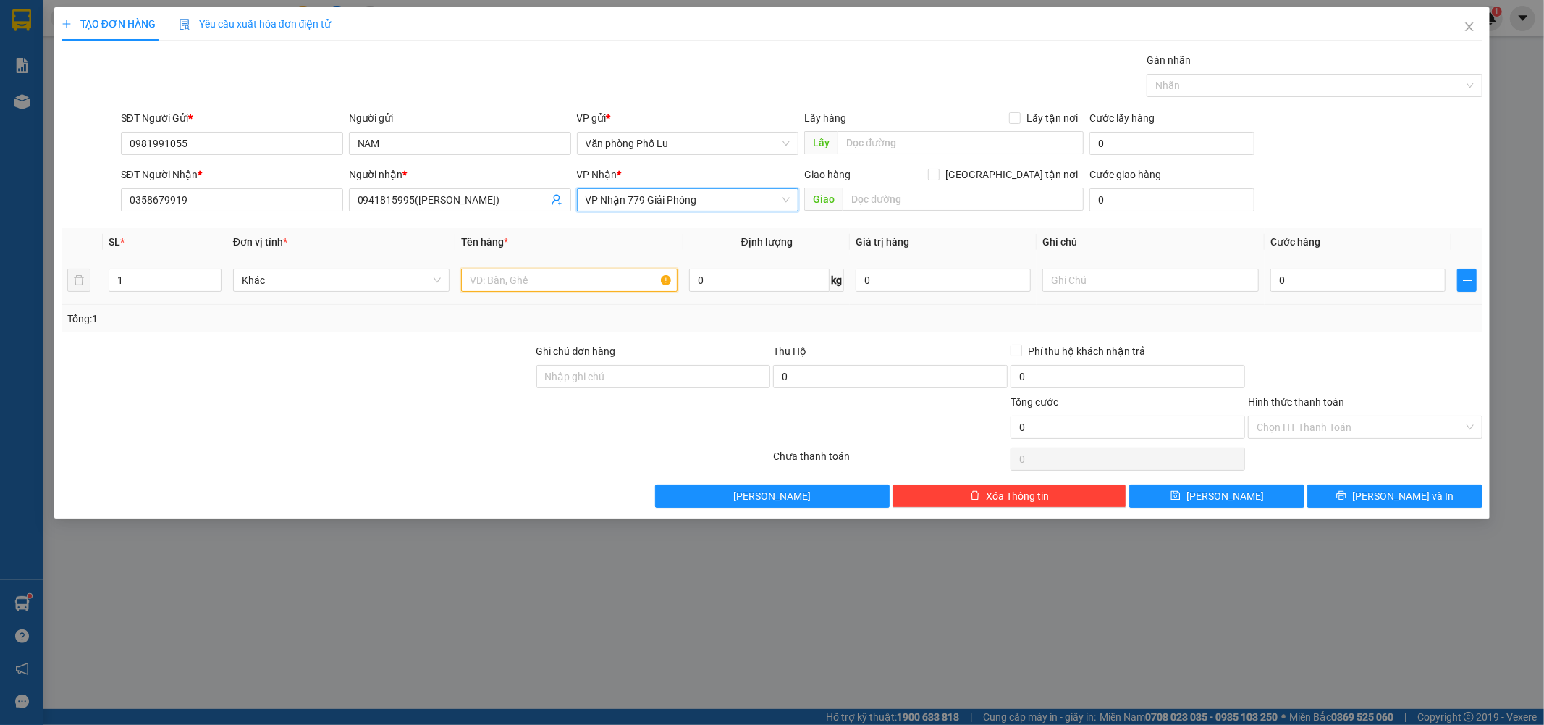
click at [567, 284] on input "text" at bounding box center [569, 280] width 216 height 23
type input "hộp nhỏ"
click at [421, 374] on div at bounding box center [297, 368] width 475 height 51
click at [1299, 277] on input "0" at bounding box center [1358, 280] width 175 height 23
paste input "5"
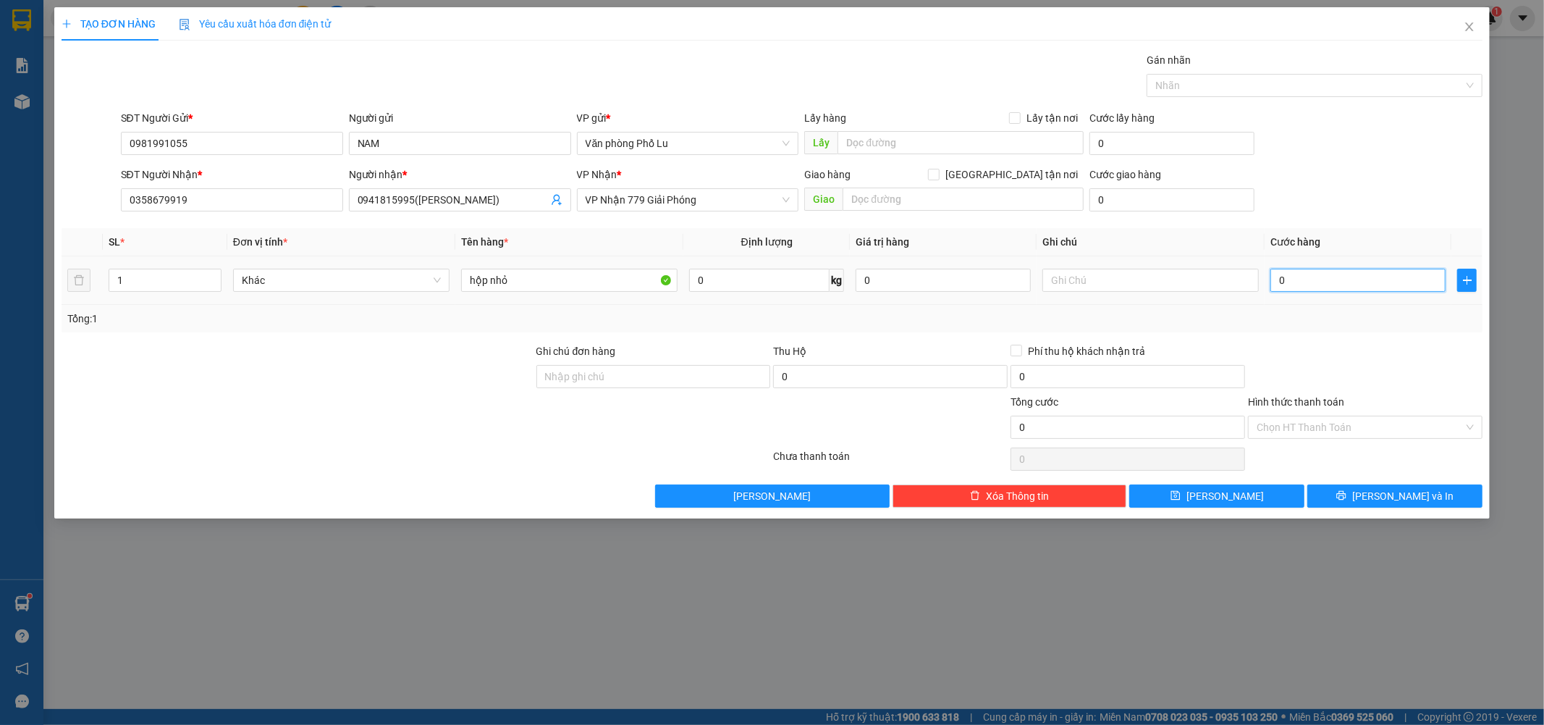
type input "50"
type input "50.000"
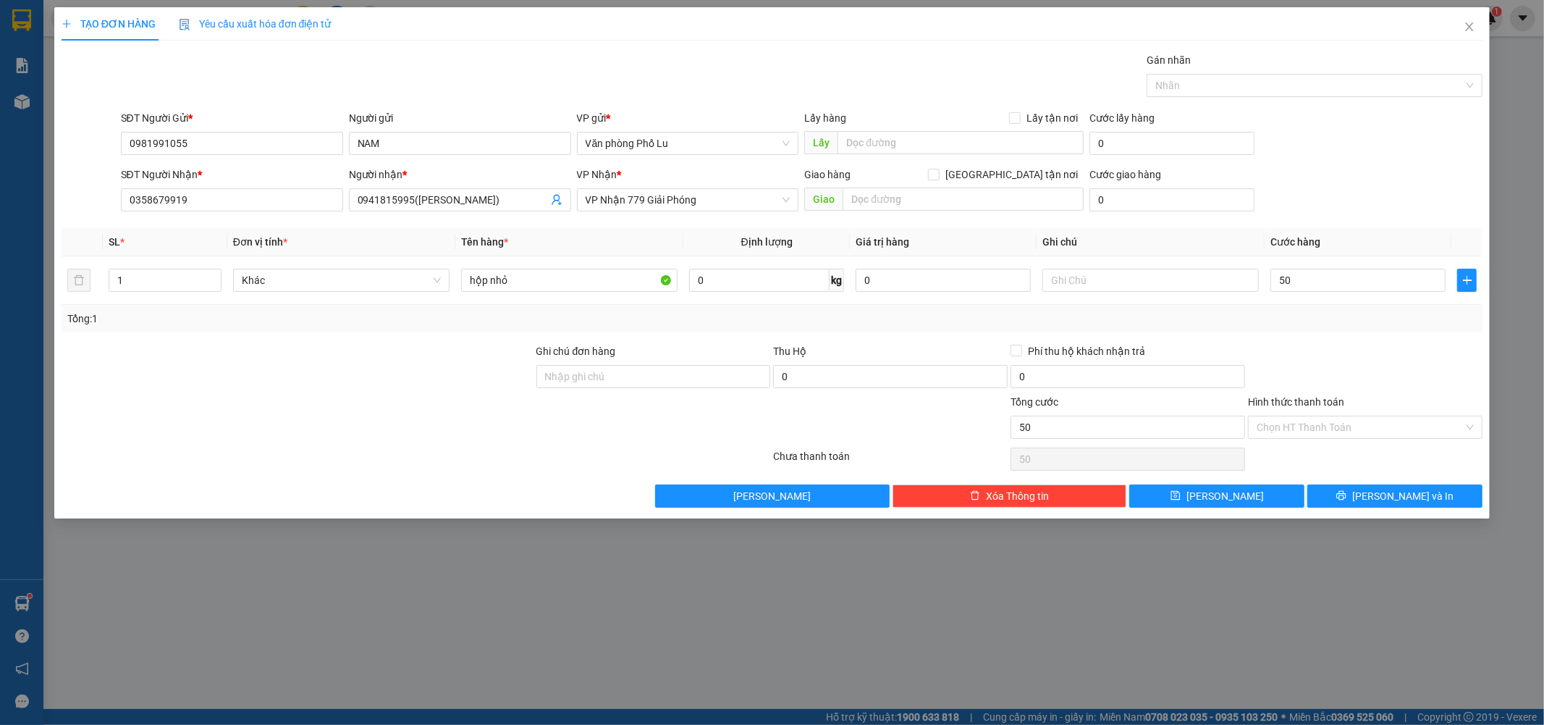
type input "50.000"
click at [1335, 331] on div "Tổng: 1" at bounding box center [773, 319] width 1422 height 28
click at [1386, 498] on span "[PERSON_NAME] và In" at bounding box center [1402, 496] width 101 height 16
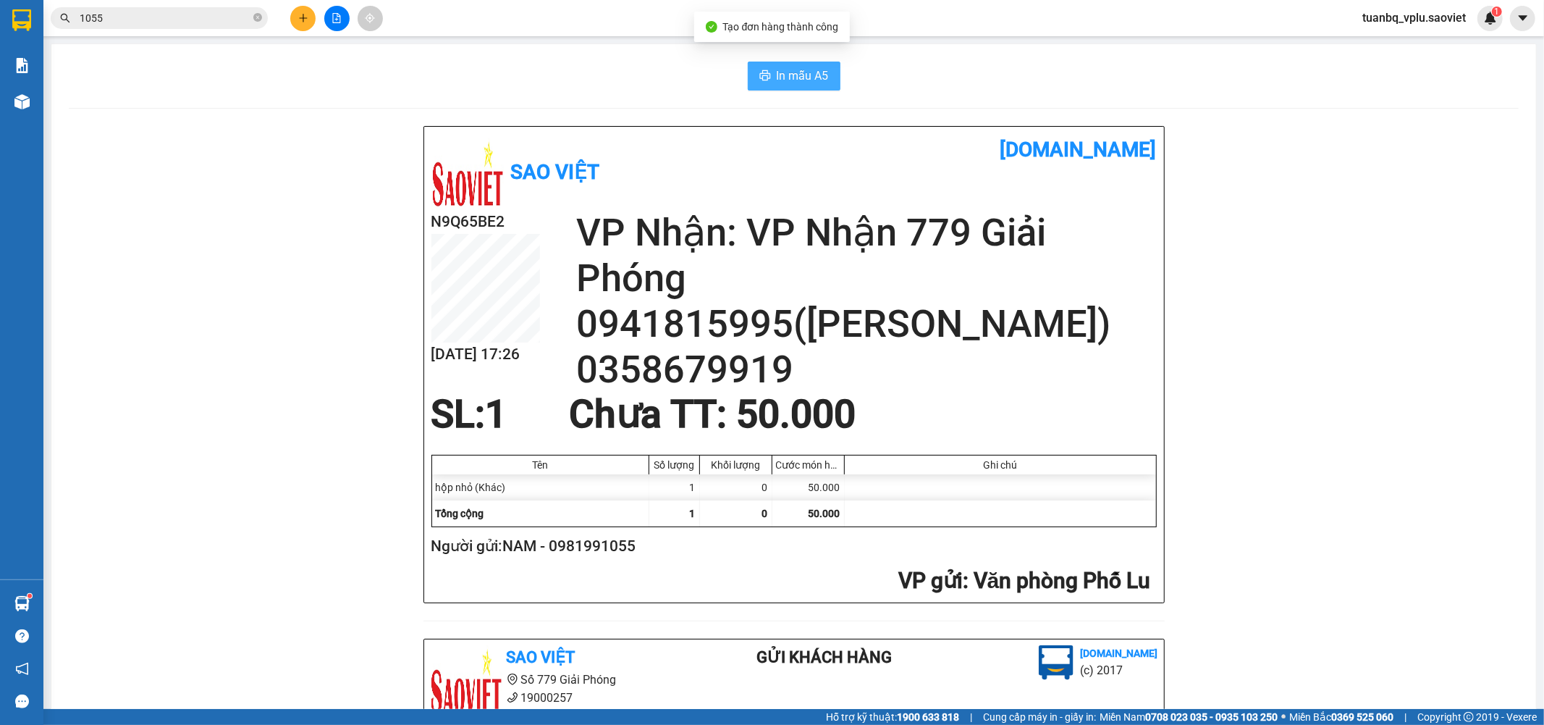
click at [807, 62] on button "In mẫu A5" at bounding box center [794, 76] width 93 height 29
click at [139, 20] on input "1055" at bounding box center [165, 18] width 171 height 16
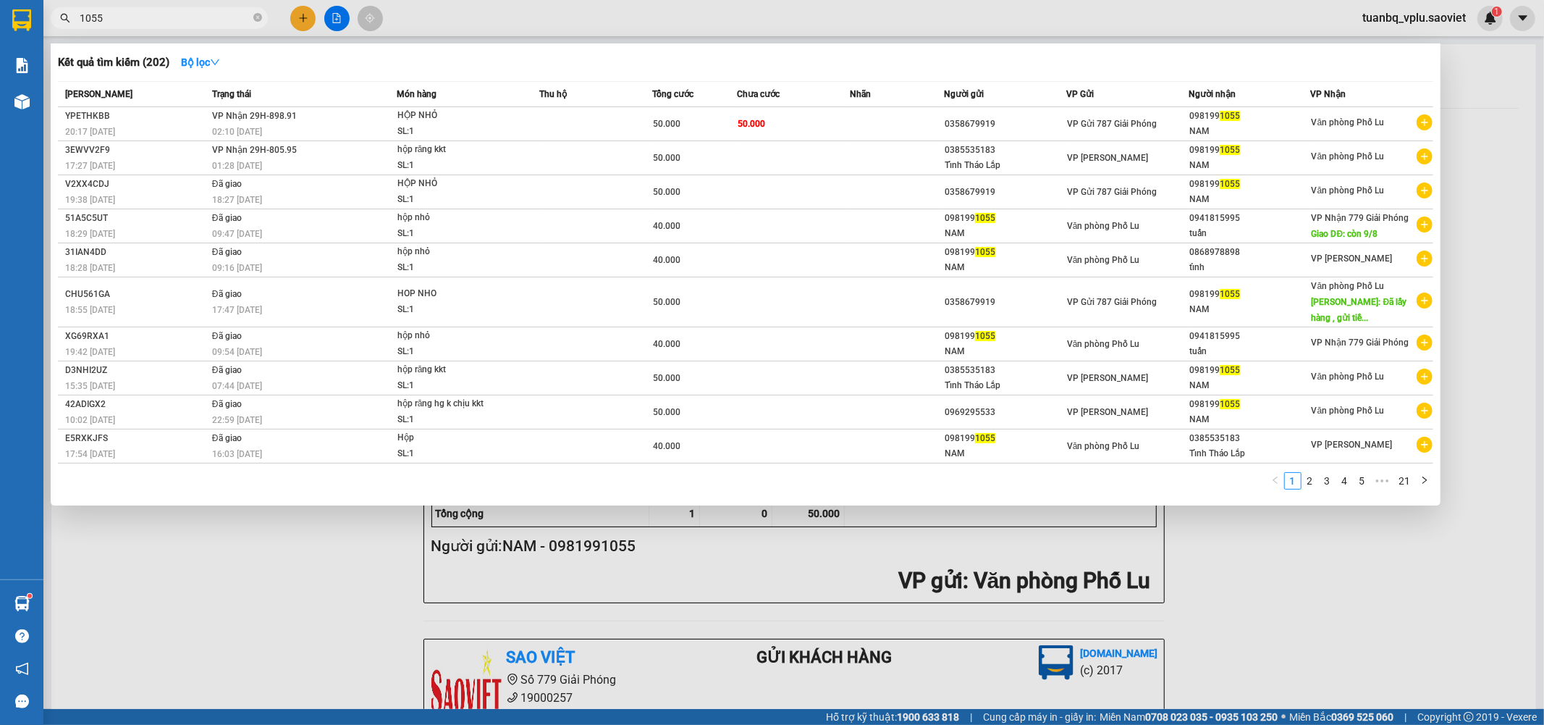
click at [139, 20] on input "1055" at bounding box center [165, 18] width 171 height 16
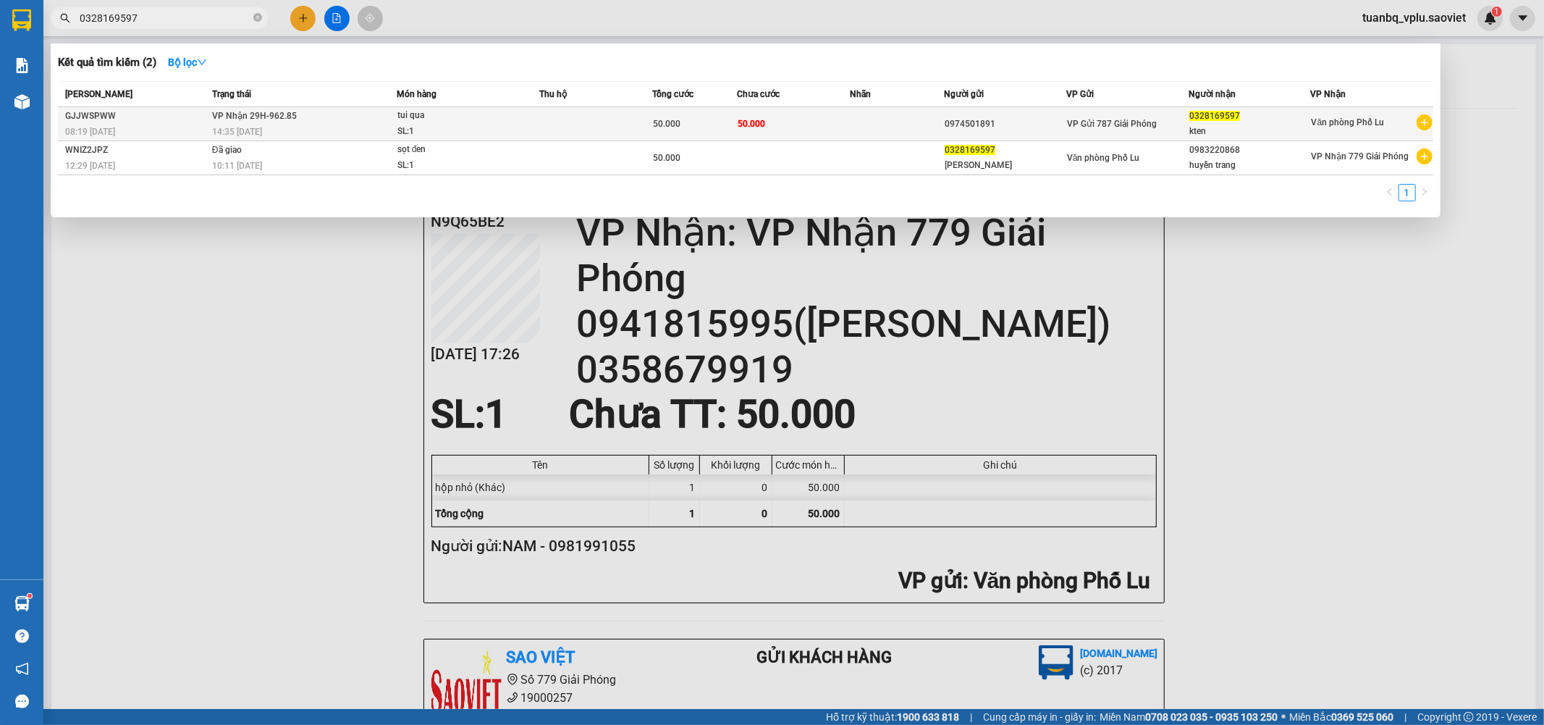
type input "0328169597"
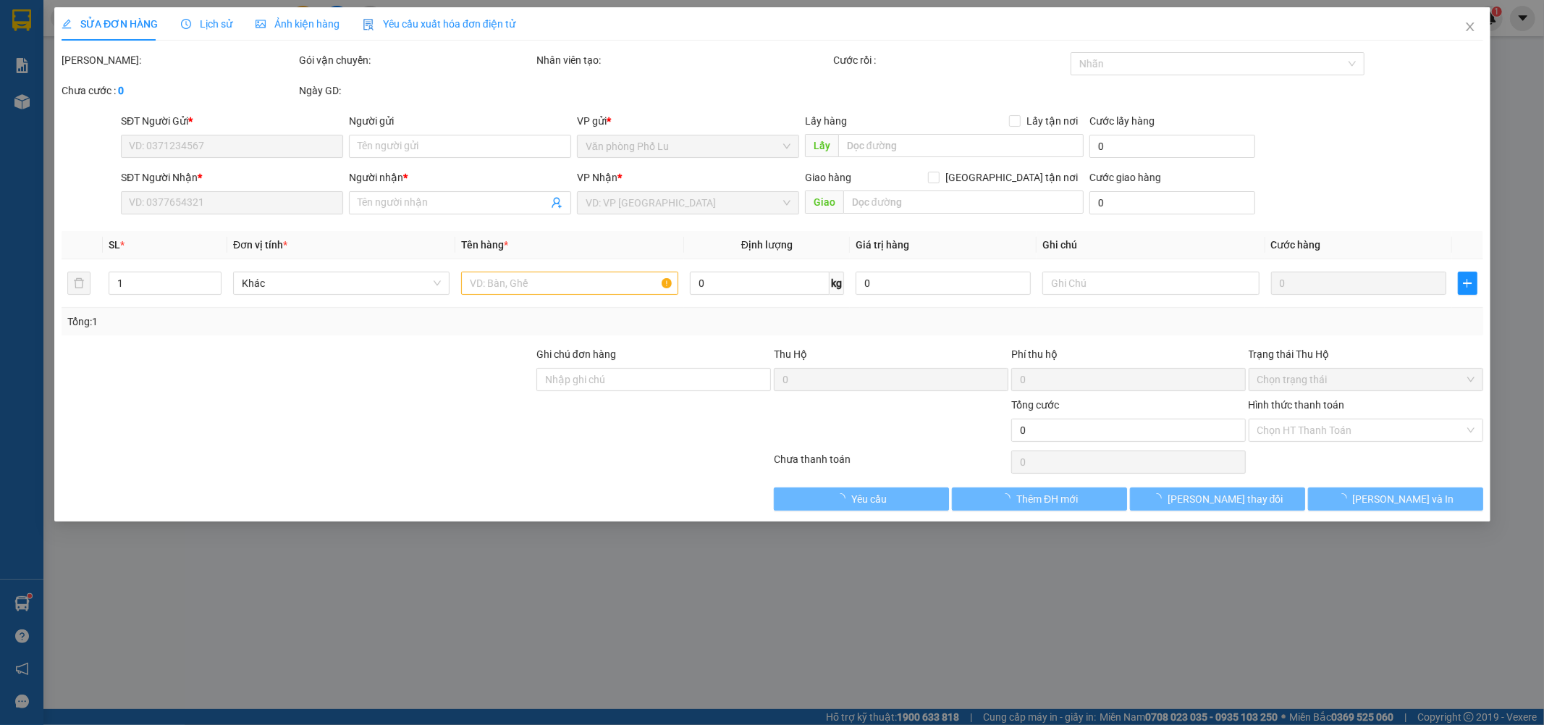
type input "0974501891"
type input "0328169597"
type input "kten"
type input "50.000"
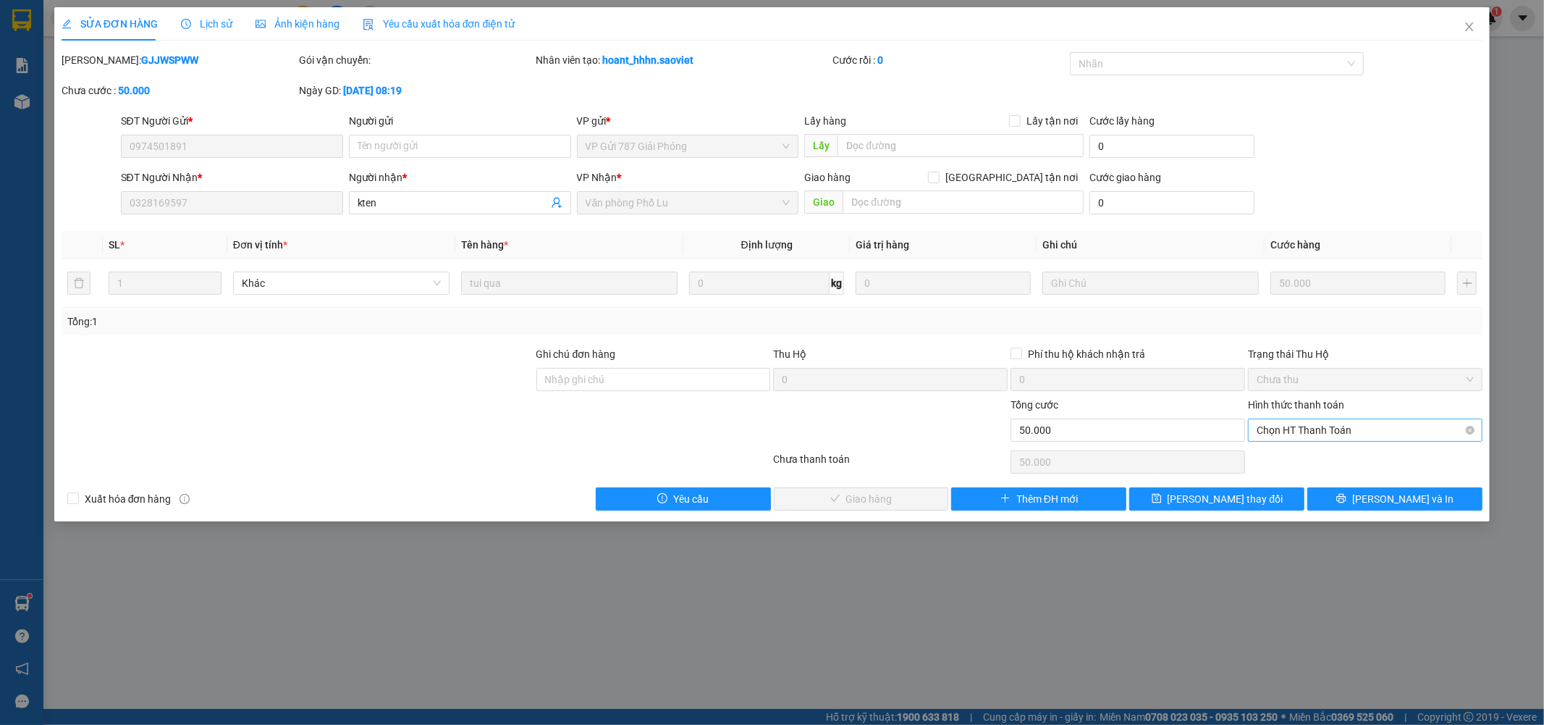
click at [1286, 427] on span "Chọn HT Thanh Toán" at bounding box center [1365, 430] width 217 height 22
click at [1294, 455] on div "Tại văn phòng" at bounding box center [1366, 459] width 217 height 16
type input "0"
click at [848, 497] on span "[PERSON_NAME] và Giao hàng" at bounding box center [870, 499] width 139 height 16
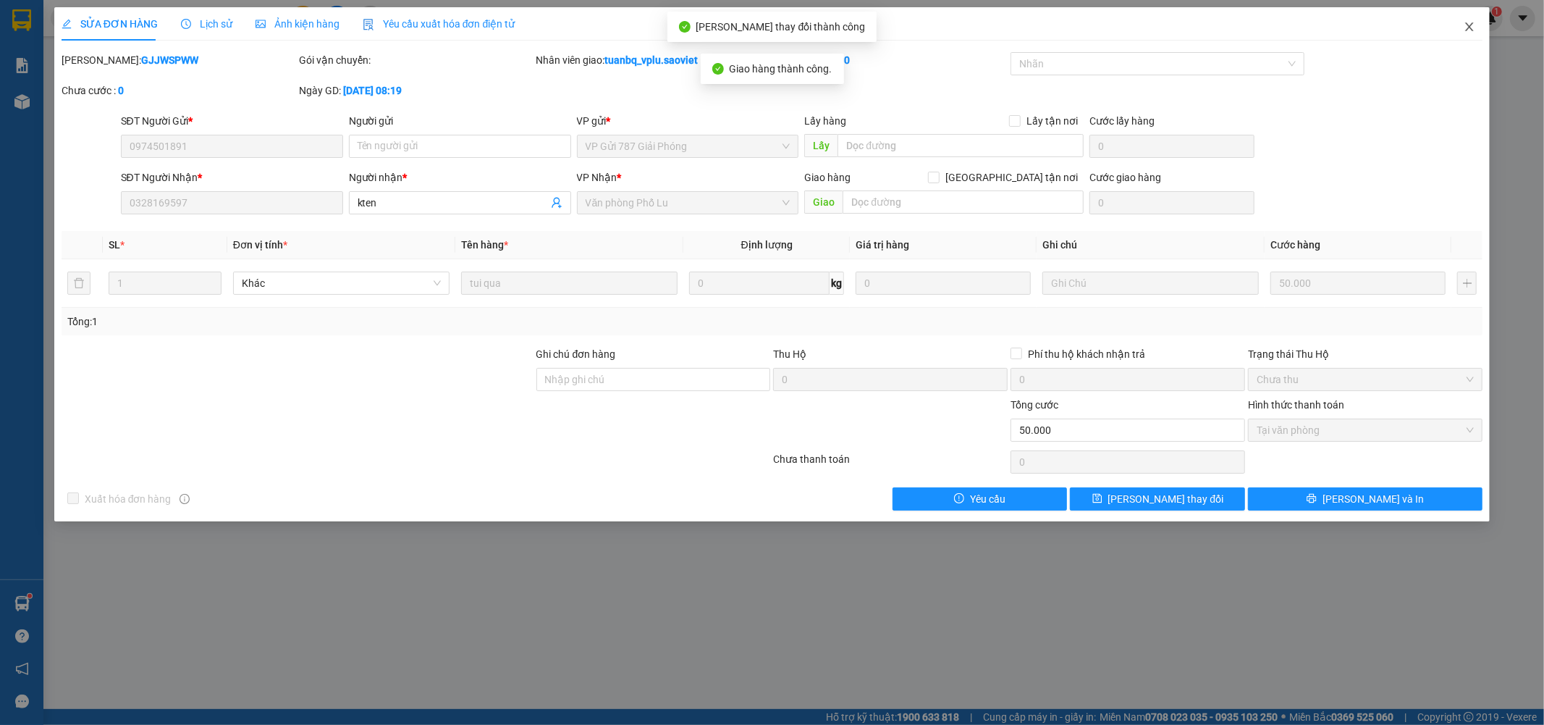
click at [1468, 25] on icon "close" at bounding box center [1470, 26] width 8 height 9
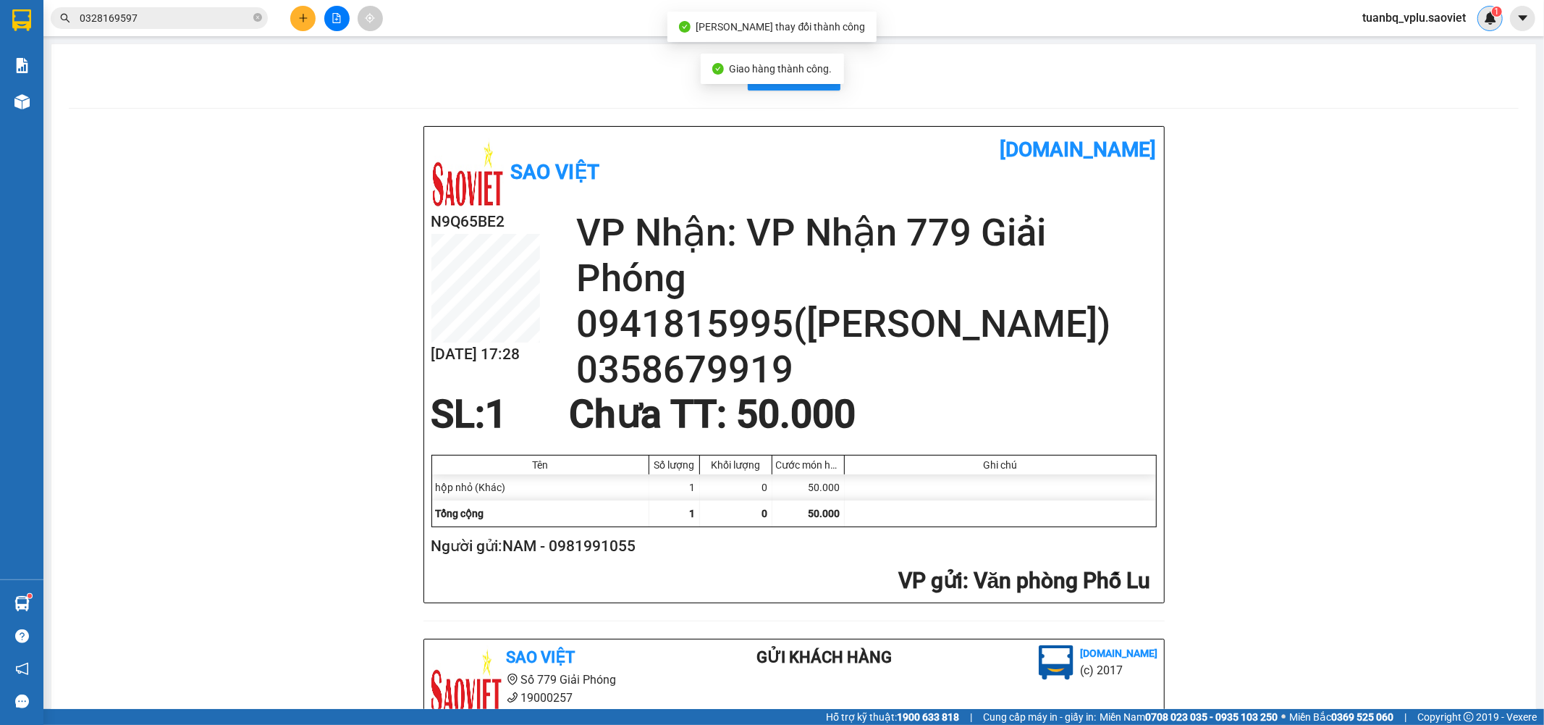
click at [1489, 13] on img at bounding box center [1490, 18] width 13 height 13
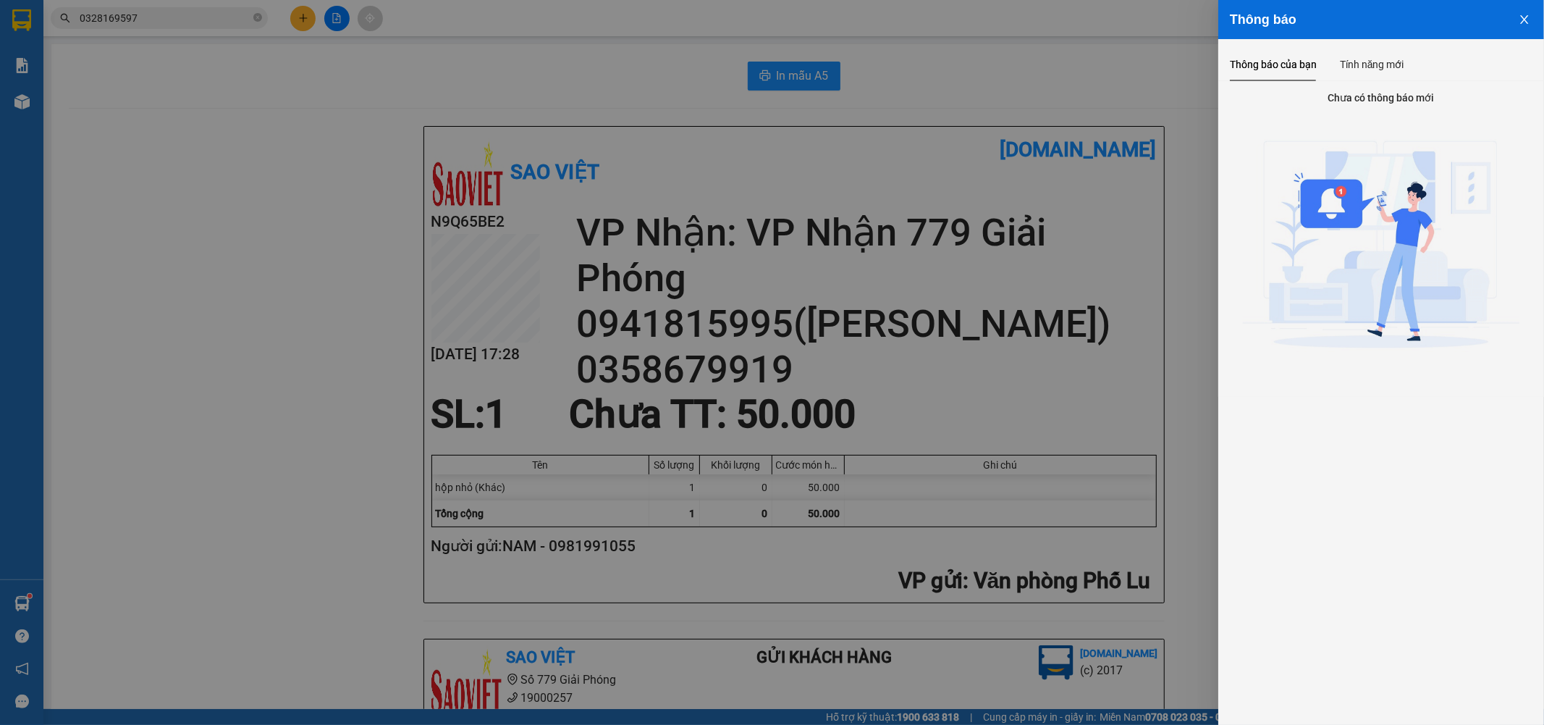
click at [1184, 70] on div at bounding box center [772, 362] width 1544 height 725
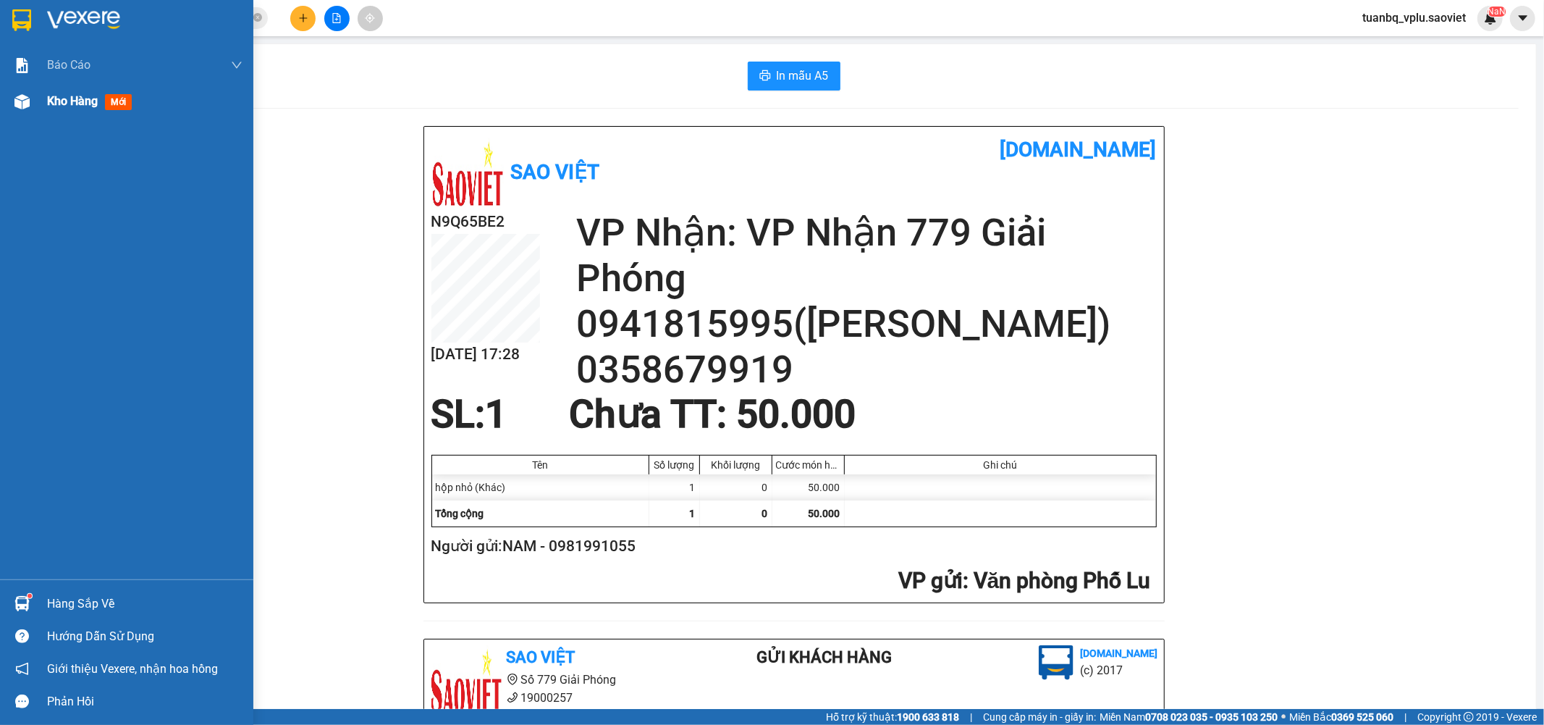
click at [76, 106] on span "Kho hàng" at bounding box center [72, 101] width 51 height 14
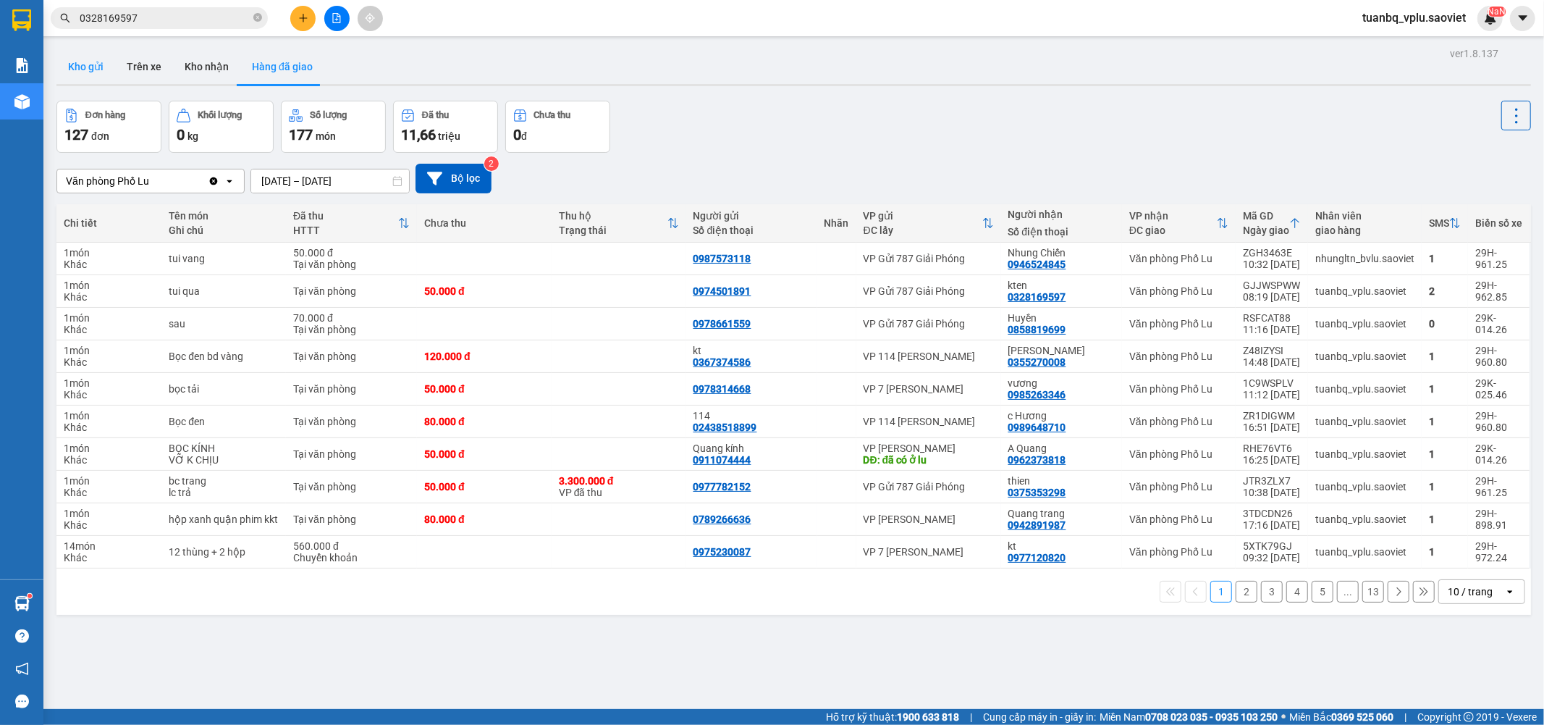
click at [92, 61] on button "Kho gửi" at bounding box center [85, 66] width 59 height 35
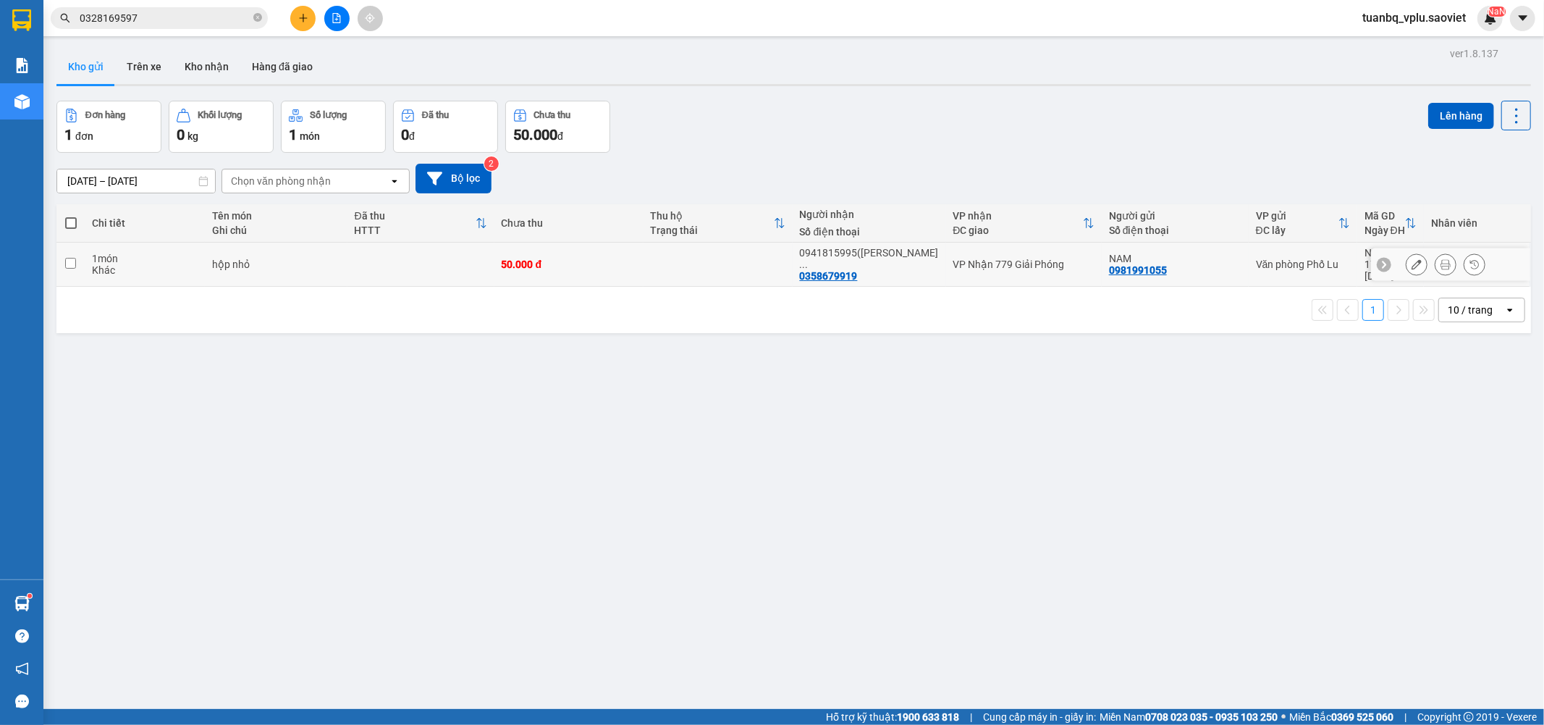
click at [72, 264] on td at bounding box center [70, 265] width 28 height 44
checkbox input "true"
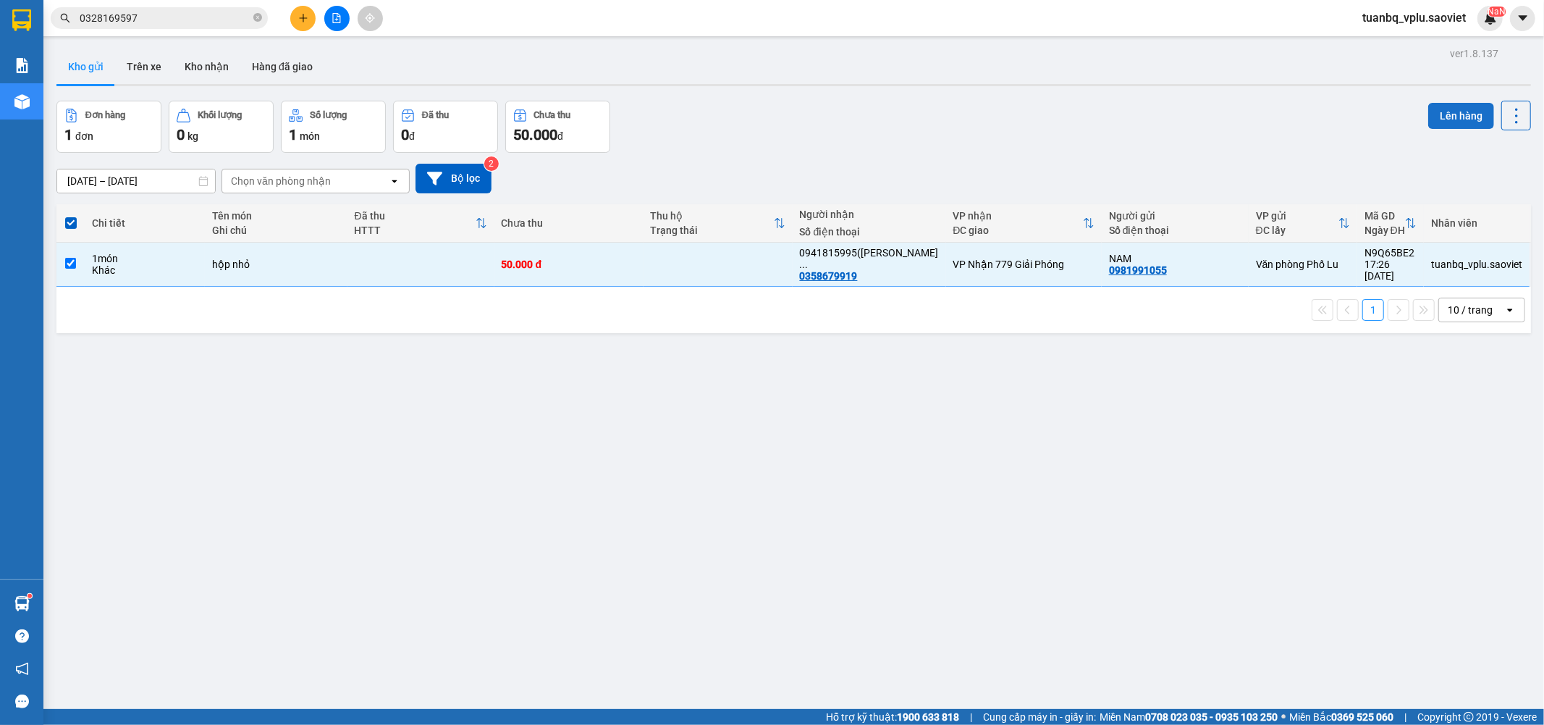
click at [1454, 116] on button "Lên hàng" at bounding box center [1461, 116] width 66 height 26
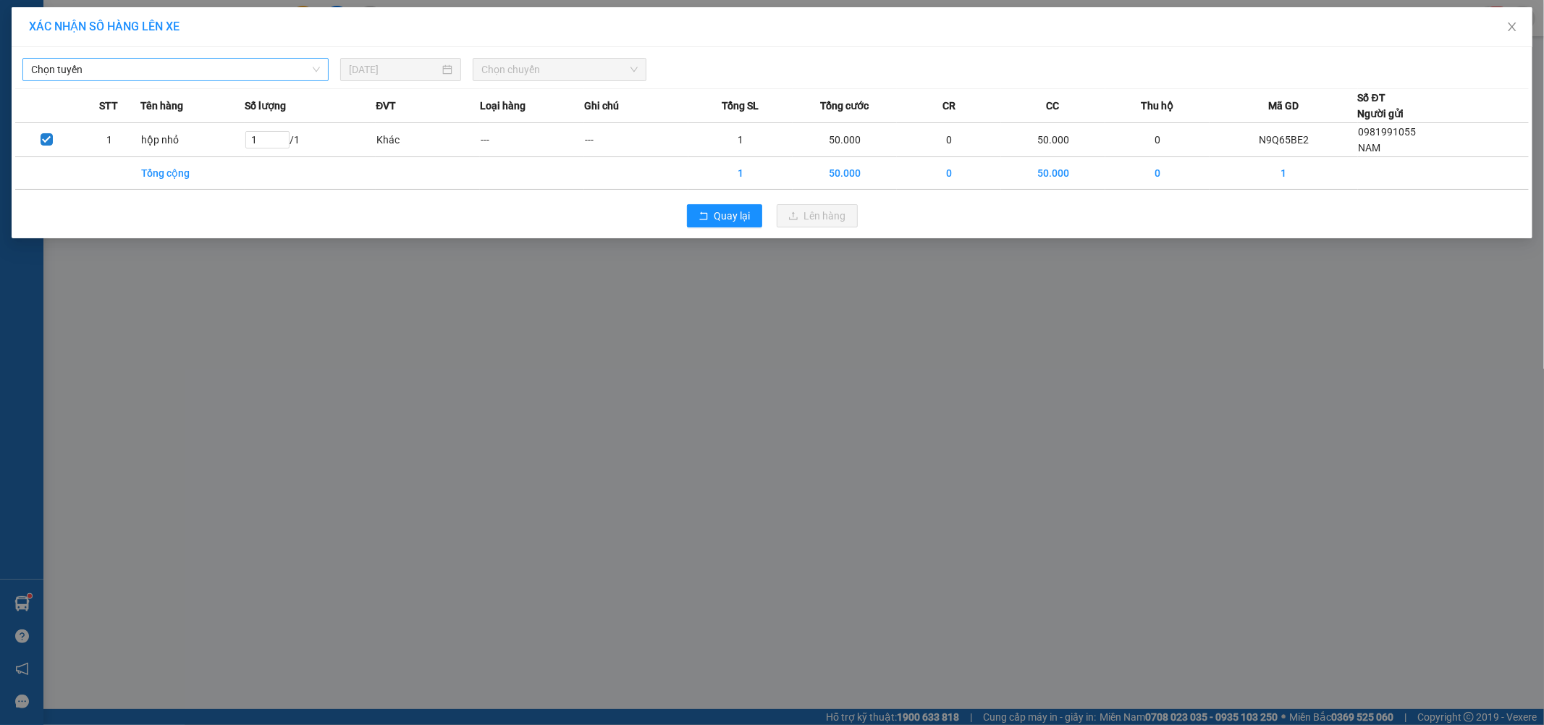
click at [171, 66] on span "Chọn tuyến" at bounding box center [175, 70] width 289 height 22
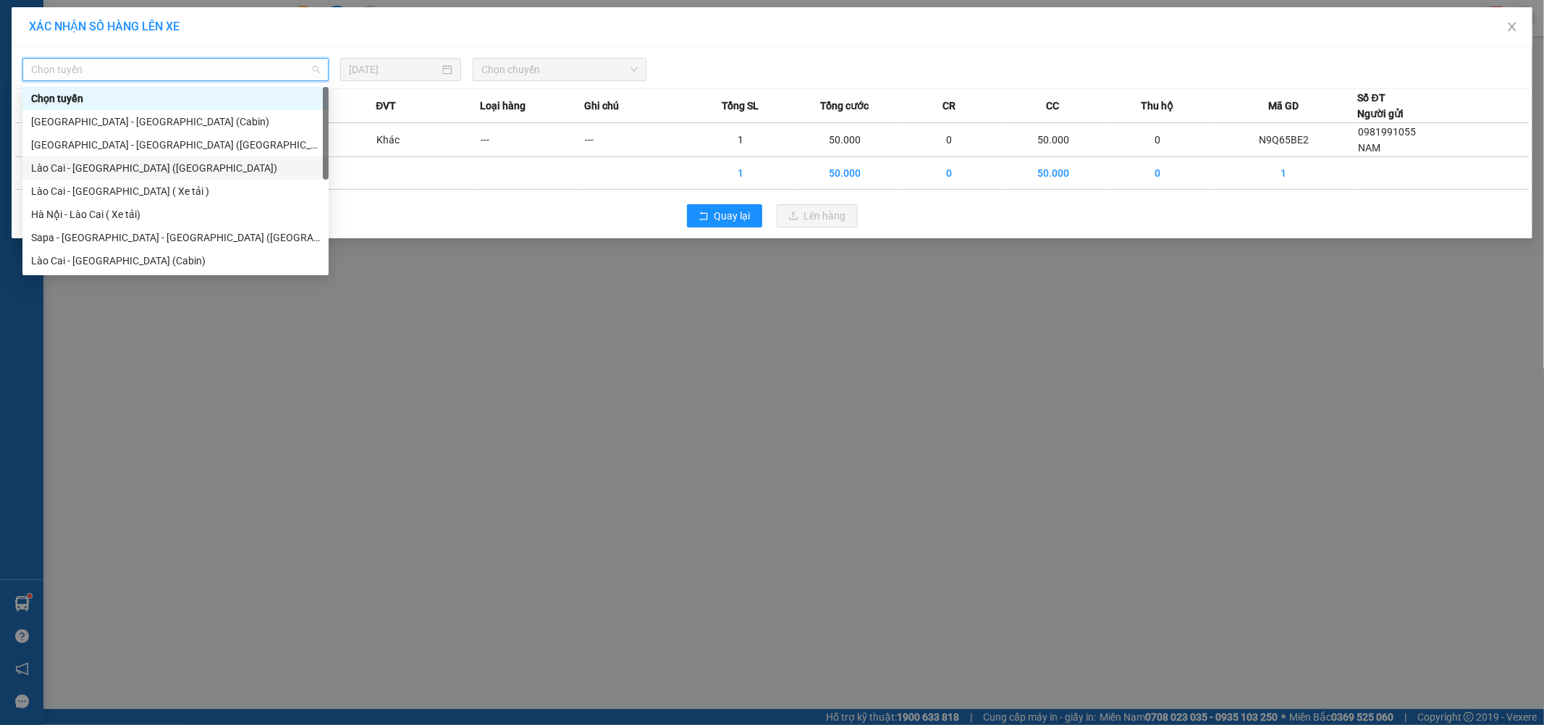
scroll to position [116, 0]
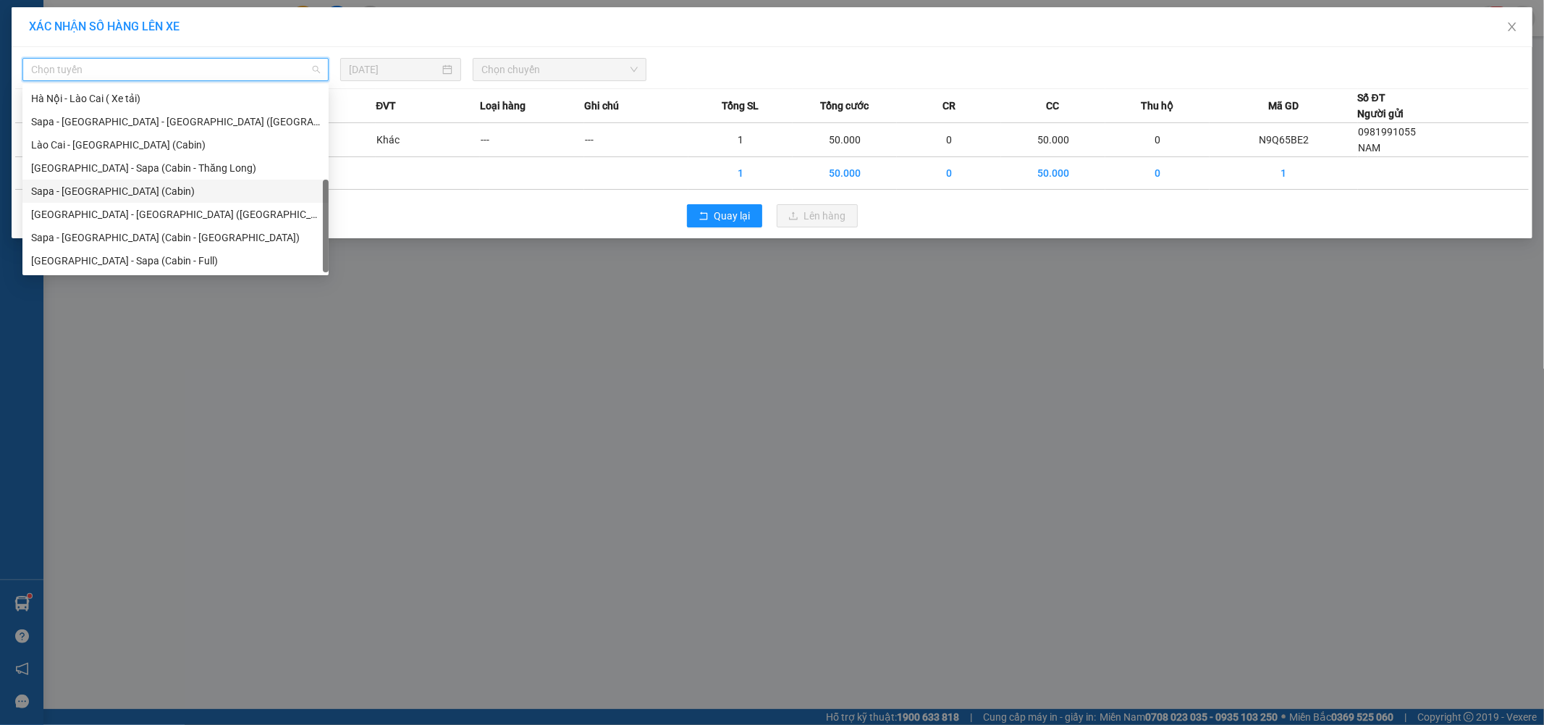
click at [121, 186] on div "Sapa - [GEOGRAPHIC_DATA] (Cabin)" at bounding box center [175, 191] width 289 height 16
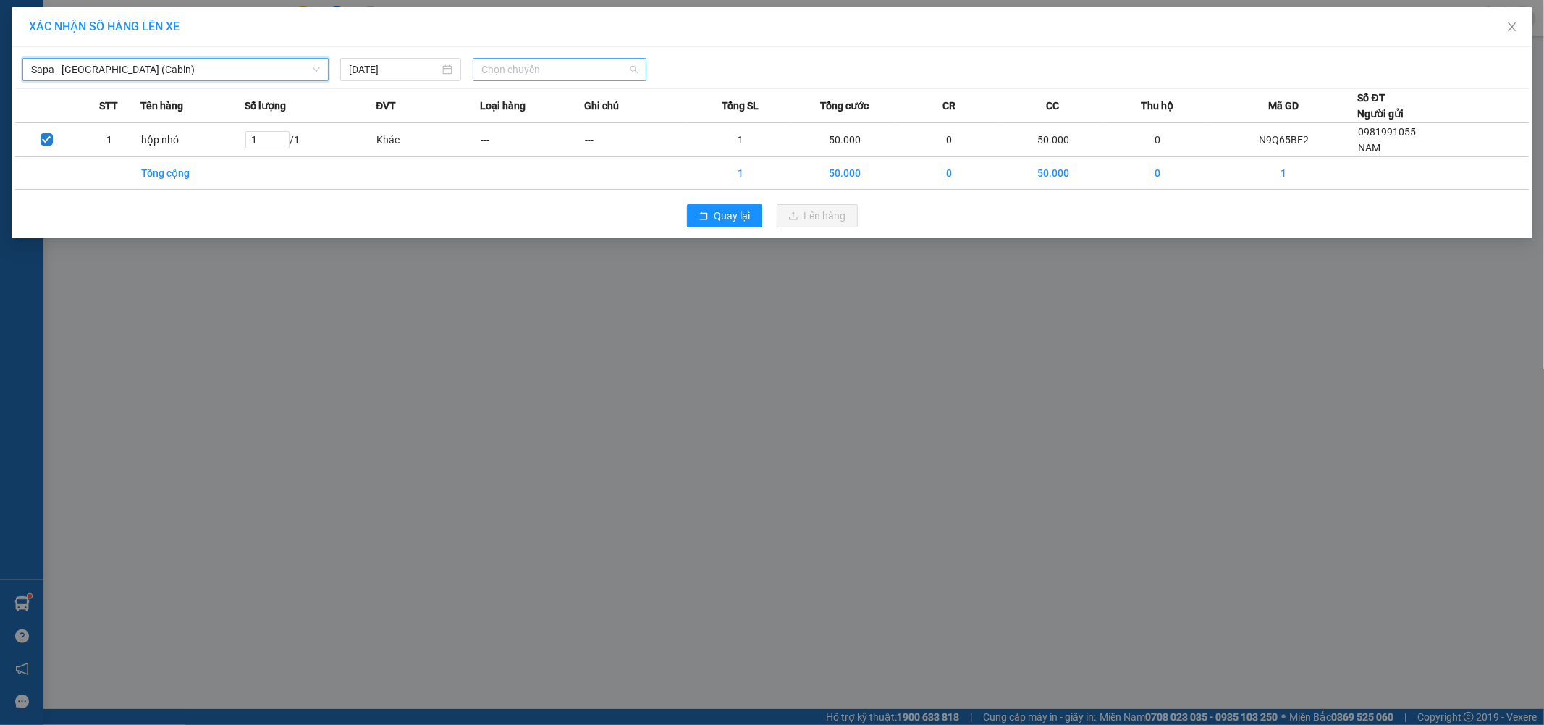
click at [578, 71] on span "Chọn chuyến" at bounding box center [559, 70] width 156 height 22
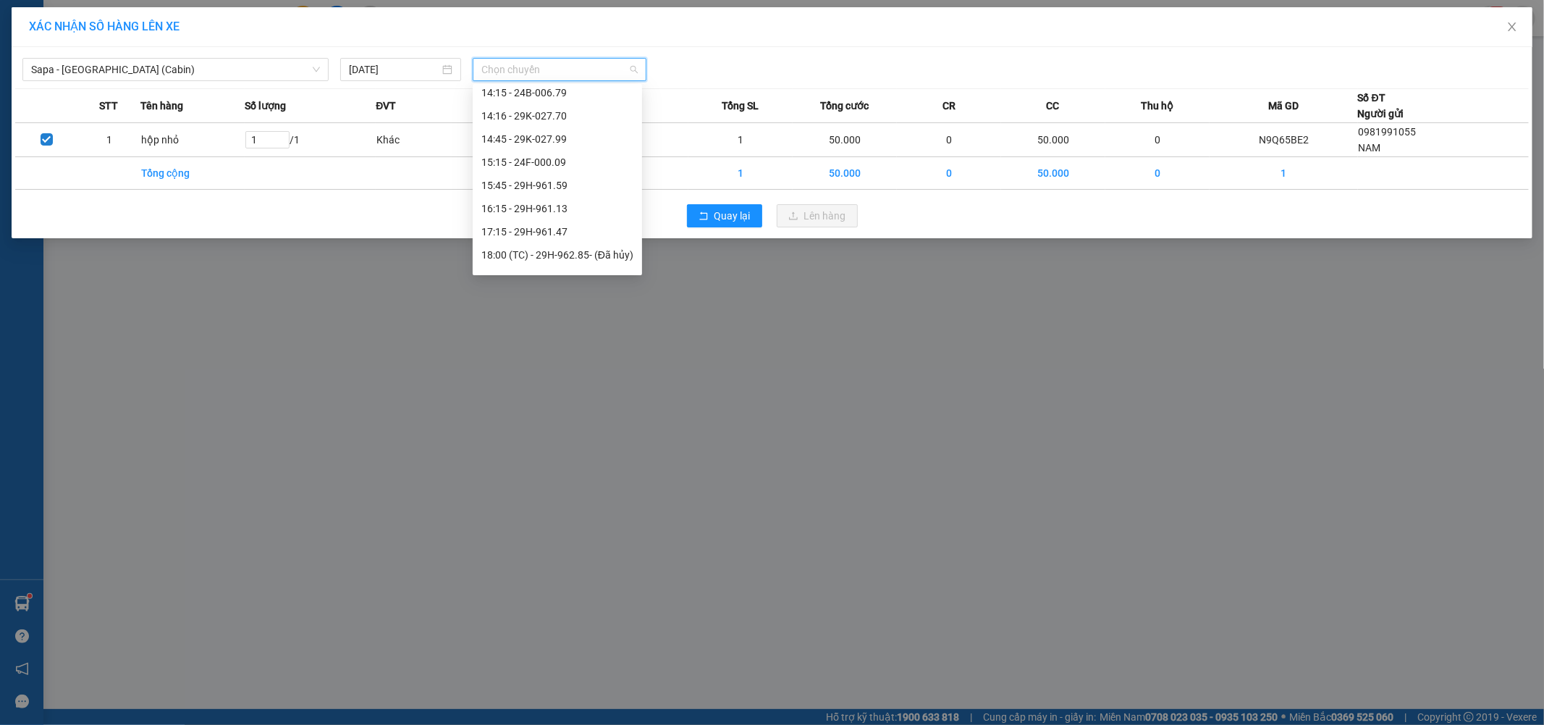
scroll to position [402, 0]
click at [570, 161] on div "17:15 - 29H-961.47" at bounding box center [557, 160] width 152 height 16
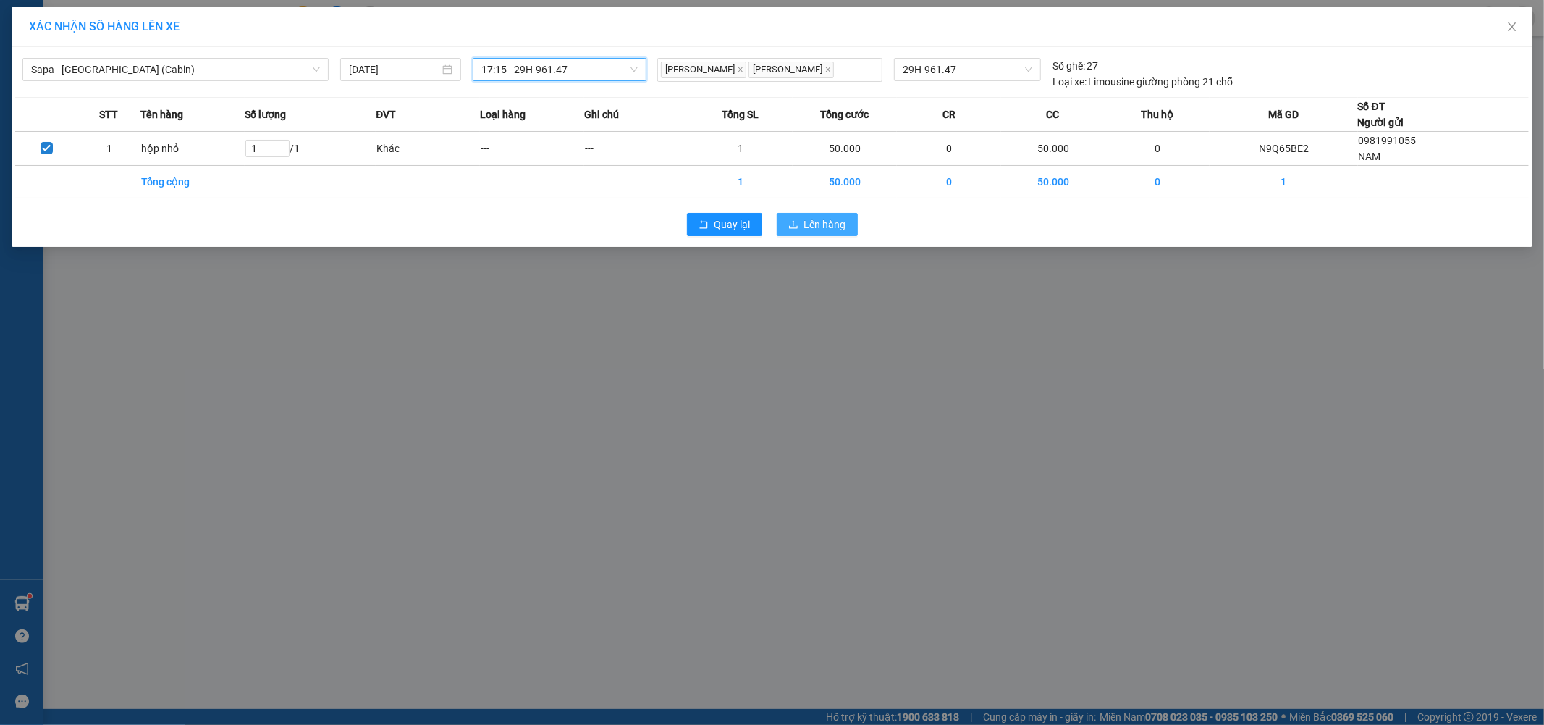
click at [812, 219] on span "Lên hàng" at bounding box center [825, 224] width 42 height 16
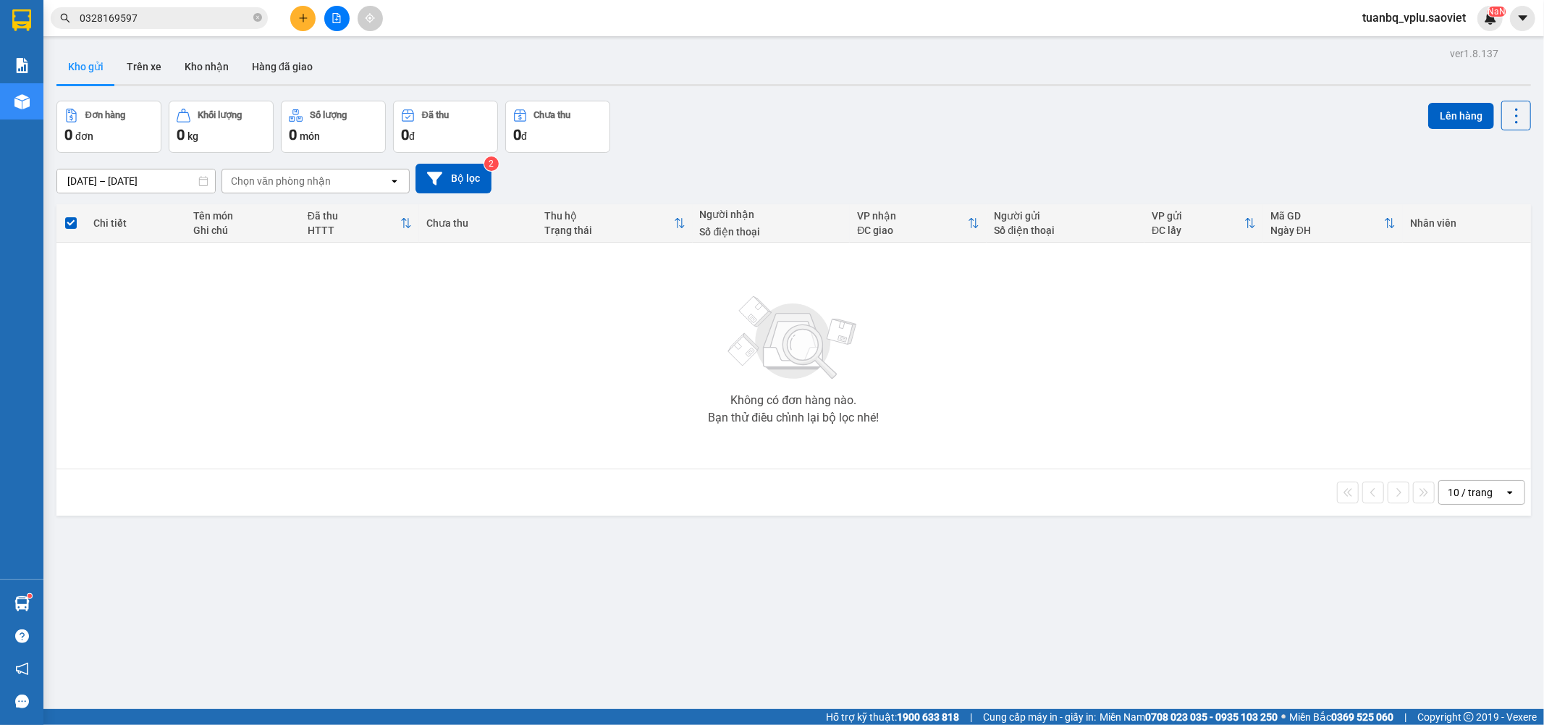
click at [335, 19] on icon "file-add" at bounding box center [337, 18] width 8 height 10
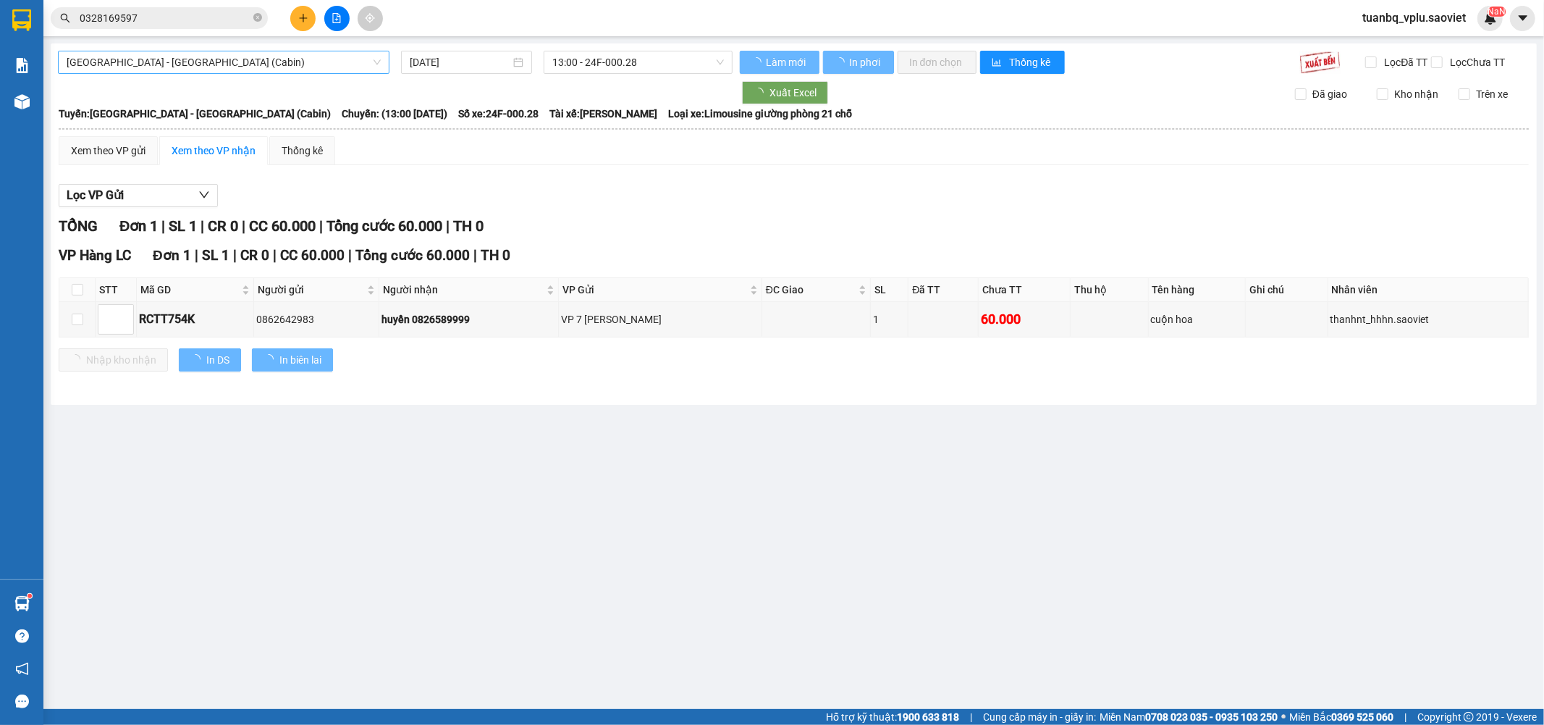
click at [239, 61] on span "Hà Nội - Lào Cai (Cabin)" at bounding box center [224, 62] width 314 height 22
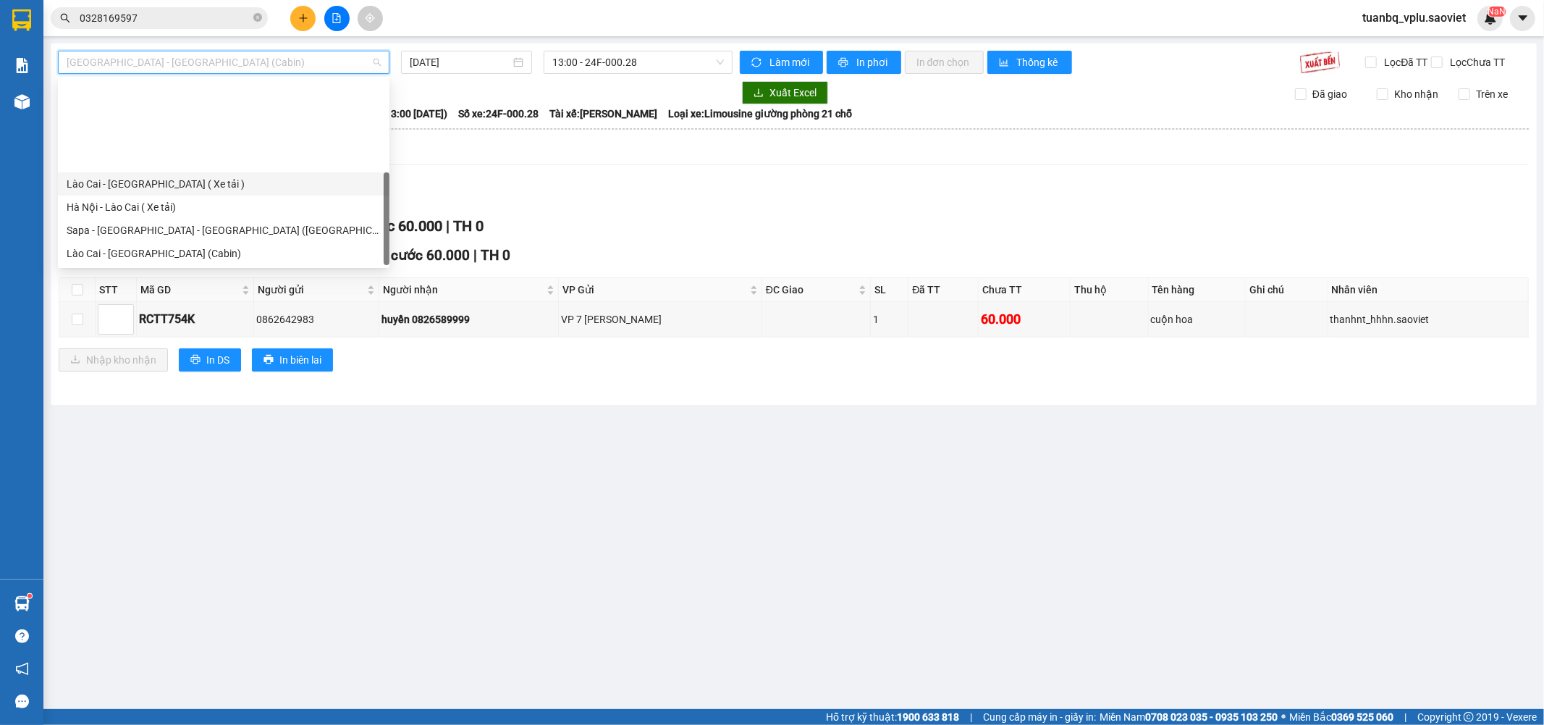
scroll to position [116, 0]
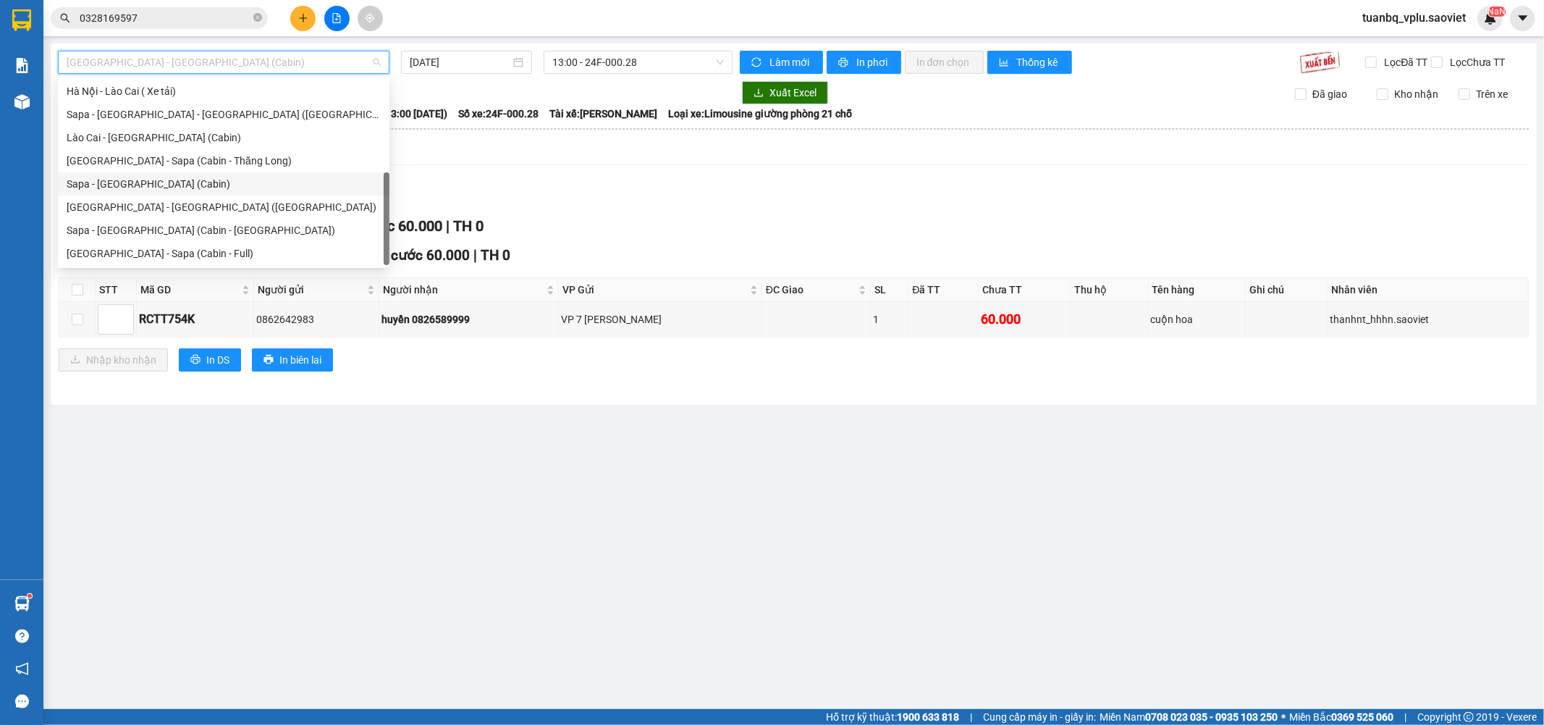
click at [167, 179] on div "Sapa - [GEOGRAPHIC_DATA] (Cabin)" at bounding box center [224, 184] width 314 height 16
type input "[DATE]"
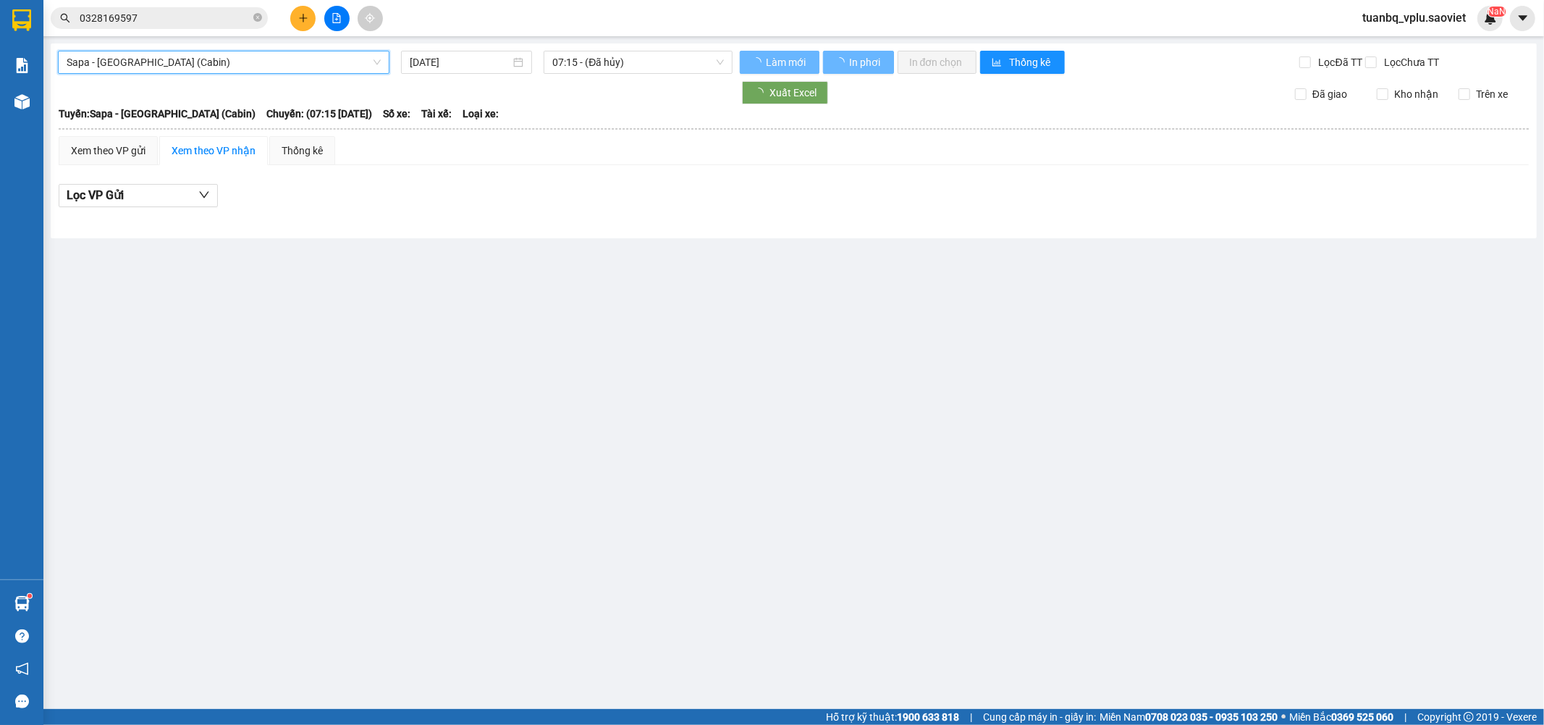
click at [648, 62] on span "07:15 - (Đã hủy)" at bounding box center [637, 62] width 171 height 22
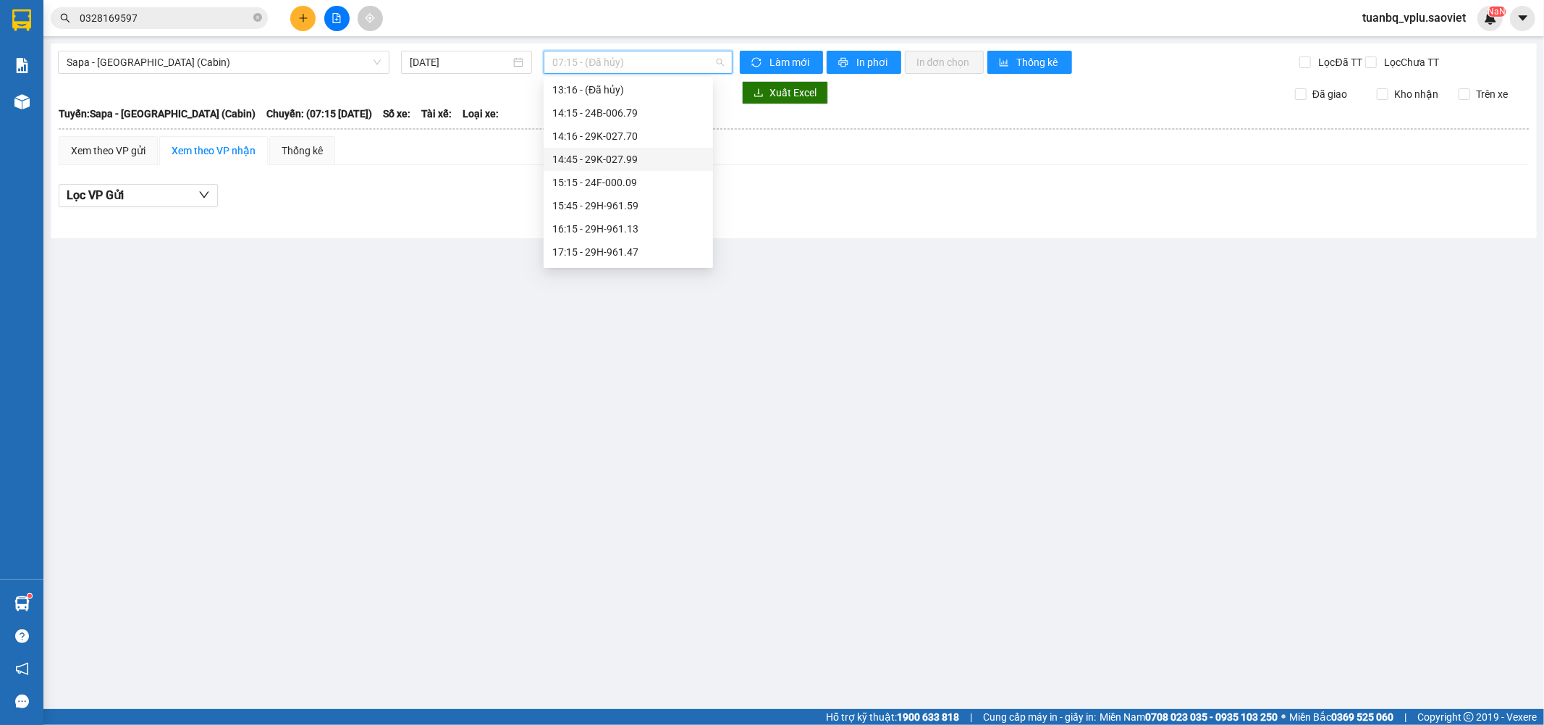
scroll to position [321, 0]
click at [649, 235] on div "17:15 - 29H-961.47" at bounding box center [628, 234] width 152 height 16
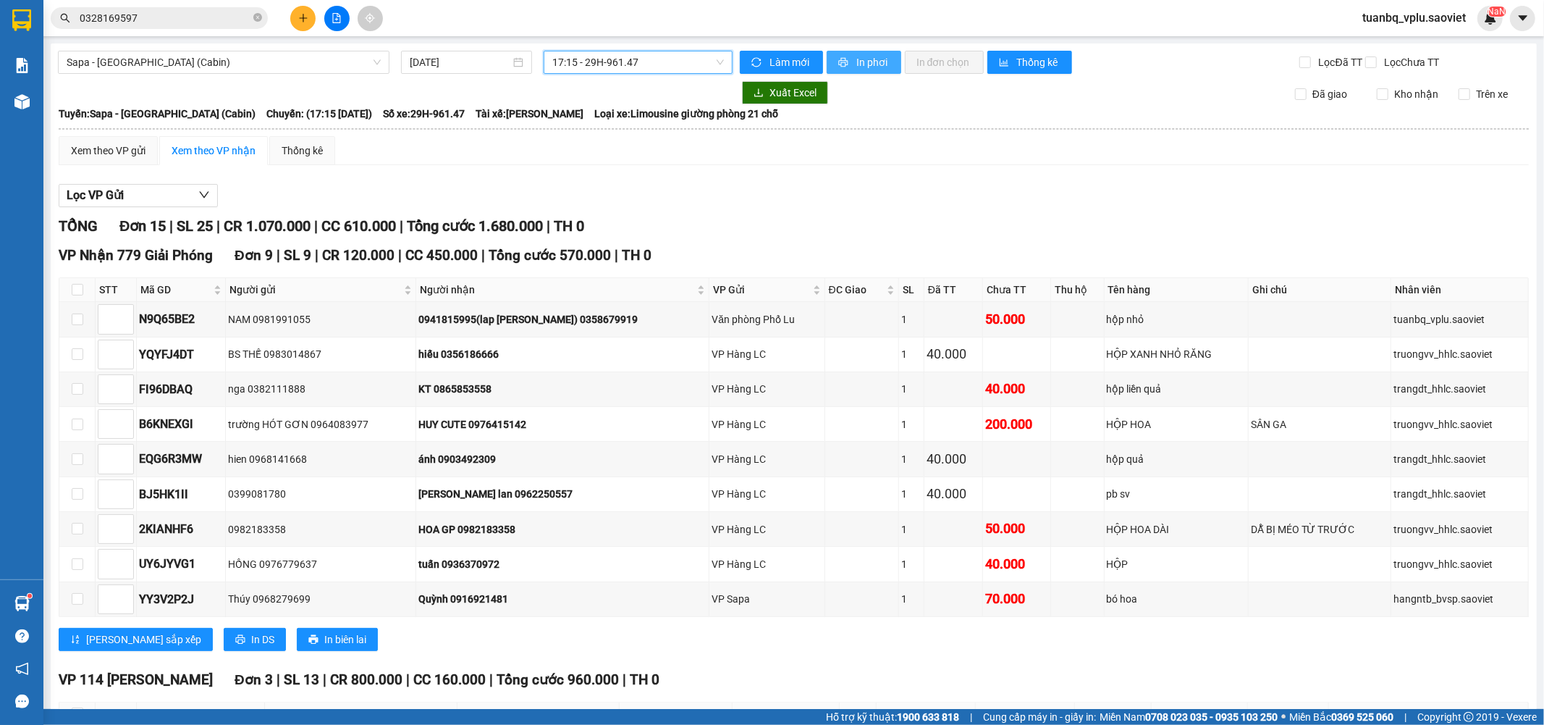
click at [872, 61] on span "In phơi" at bounding box center [872, 62] width 33 height 16
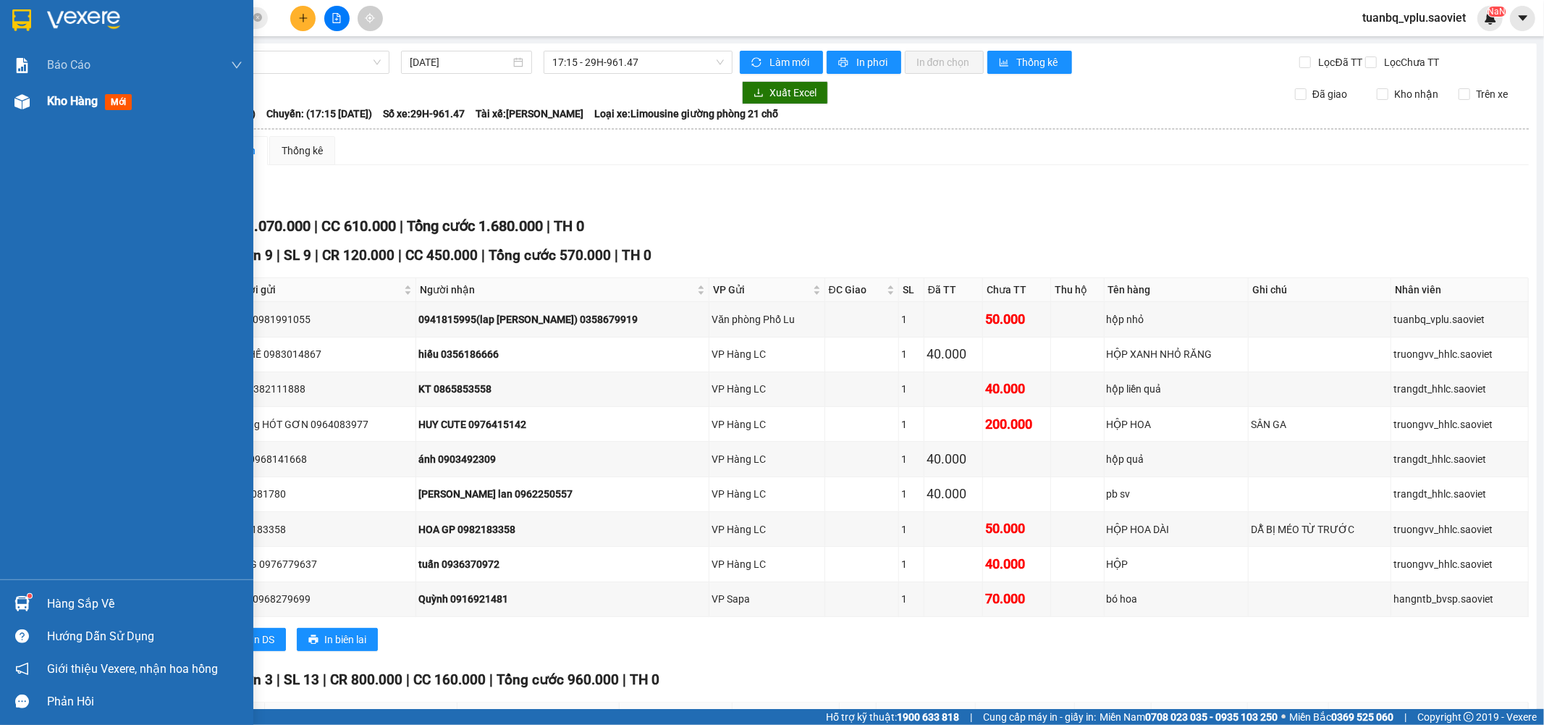
click at [81, 106] on span "Kho hàng" at bounding box center [72, 101] width 51 height 14
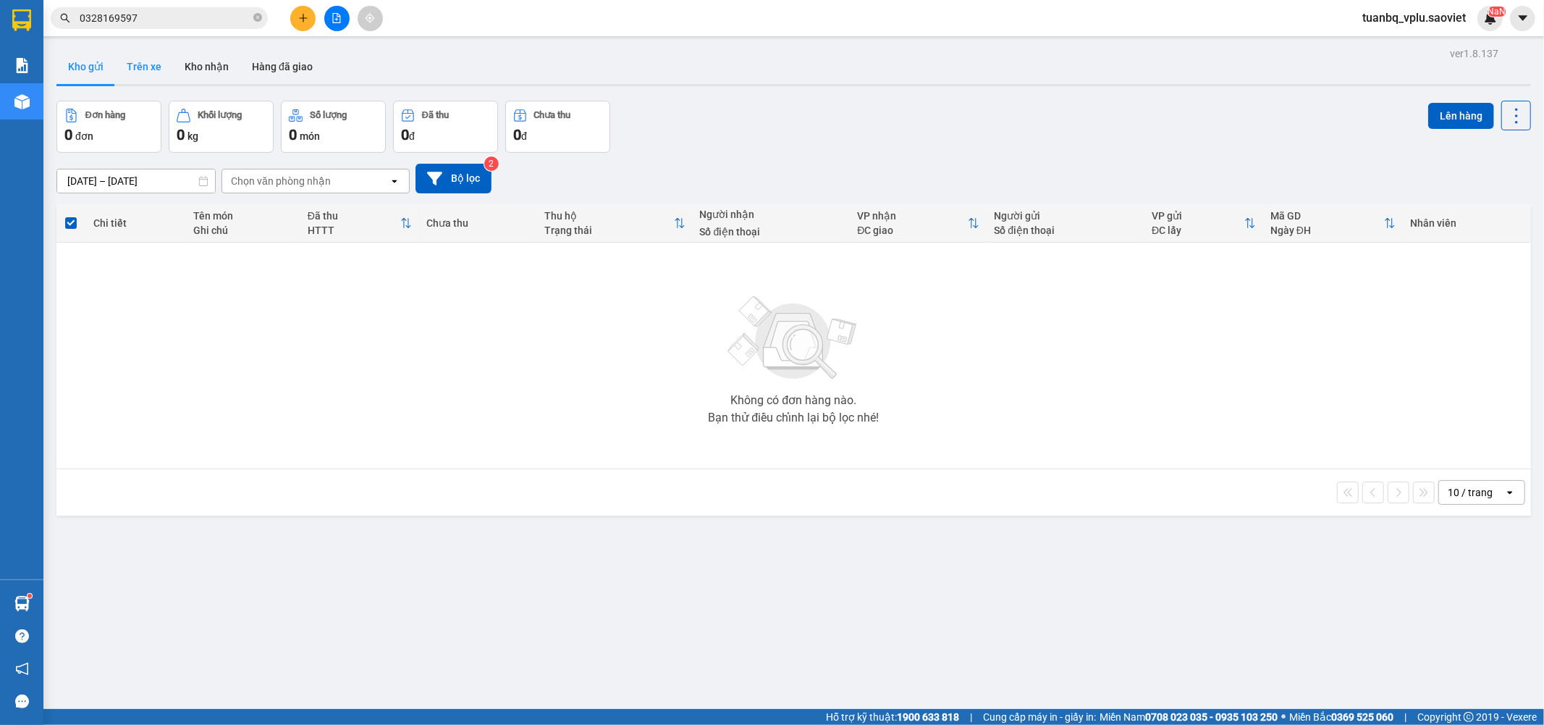
click at [139, 67] on button "Trên xe" at bounding box center [144, 66] width 58 height 35
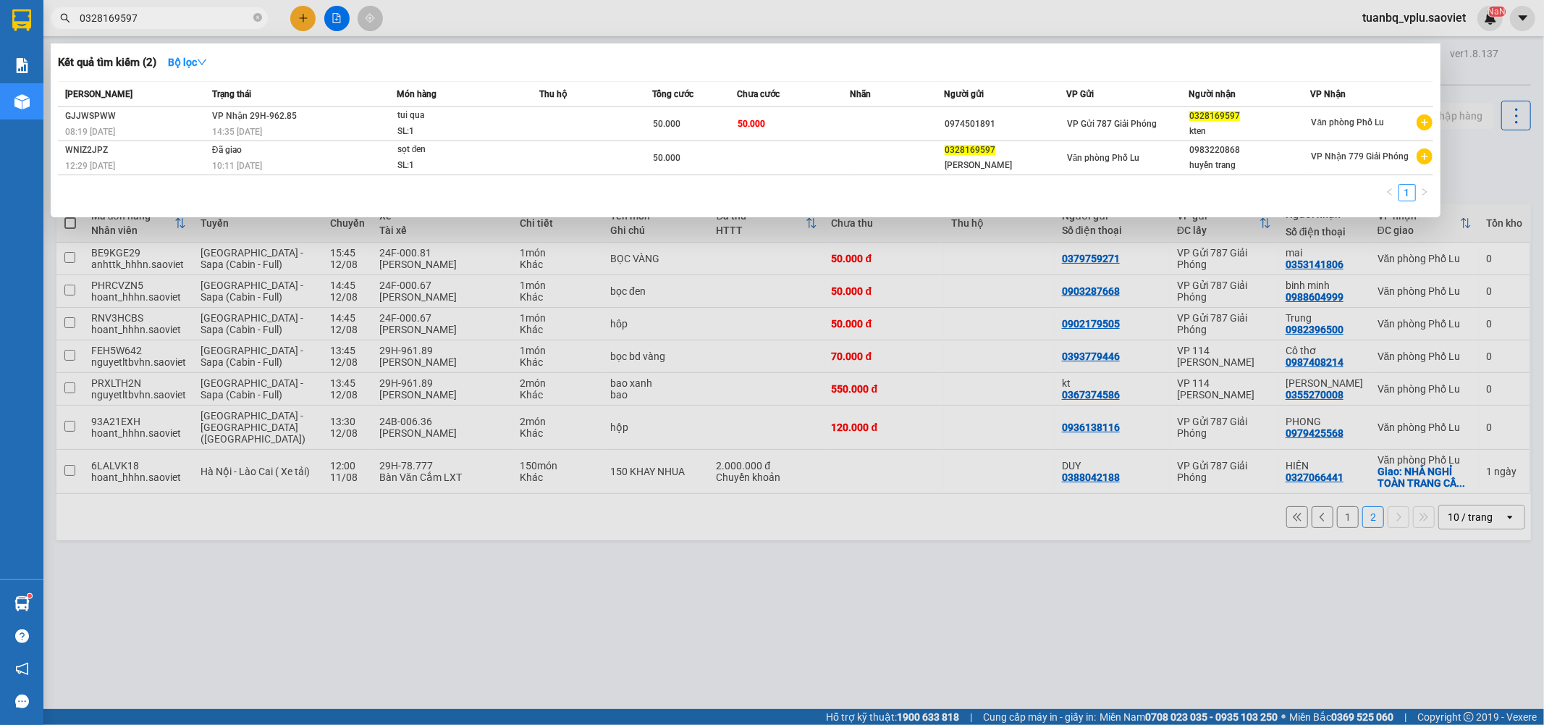
click at [174, 20] on input "0328169597" at bounding box center [165, 18] width 171 height 16
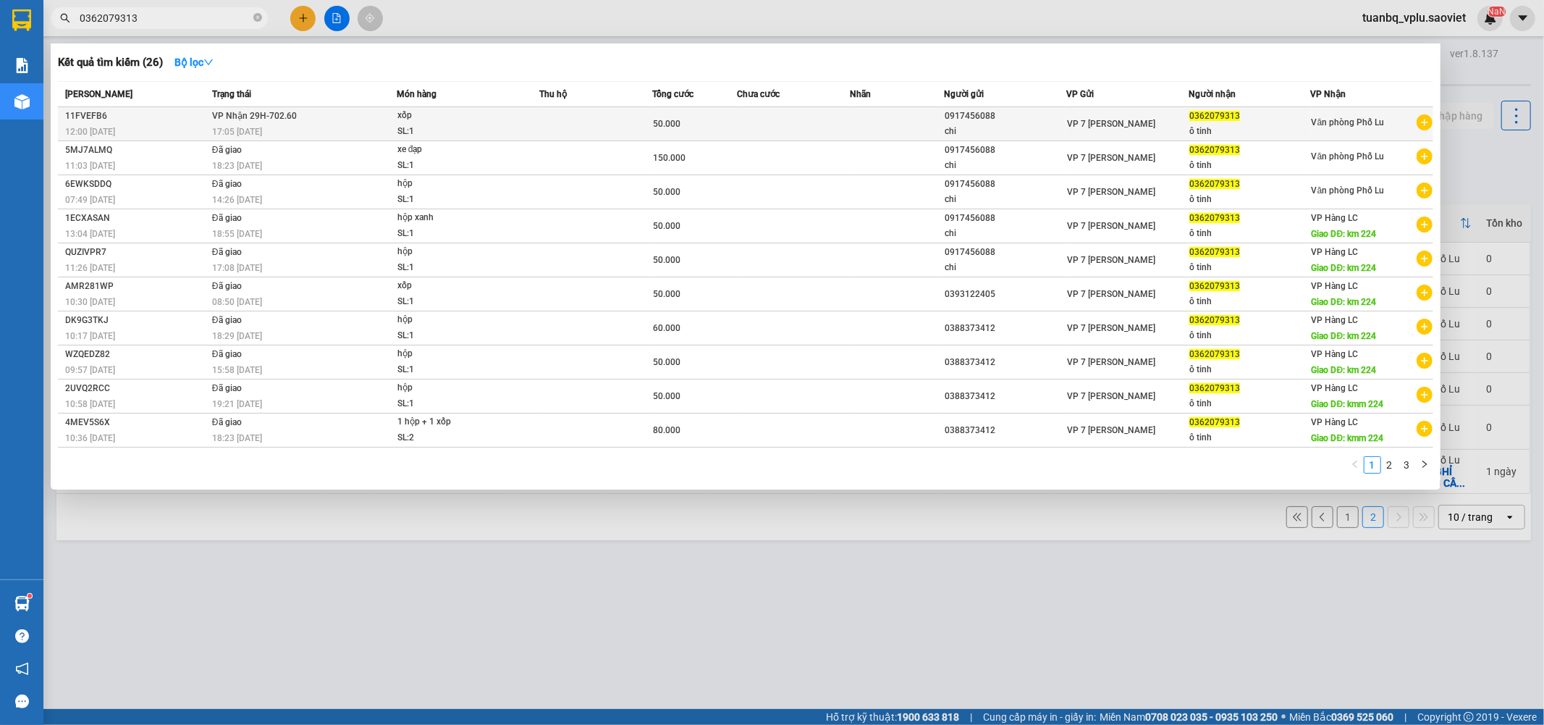
type input "0362079313"
click at [319, 119] on td "VP Nhận 29H-702.60 17:05 - 12/08" at bounding box center [303, 124] width 188 height 34
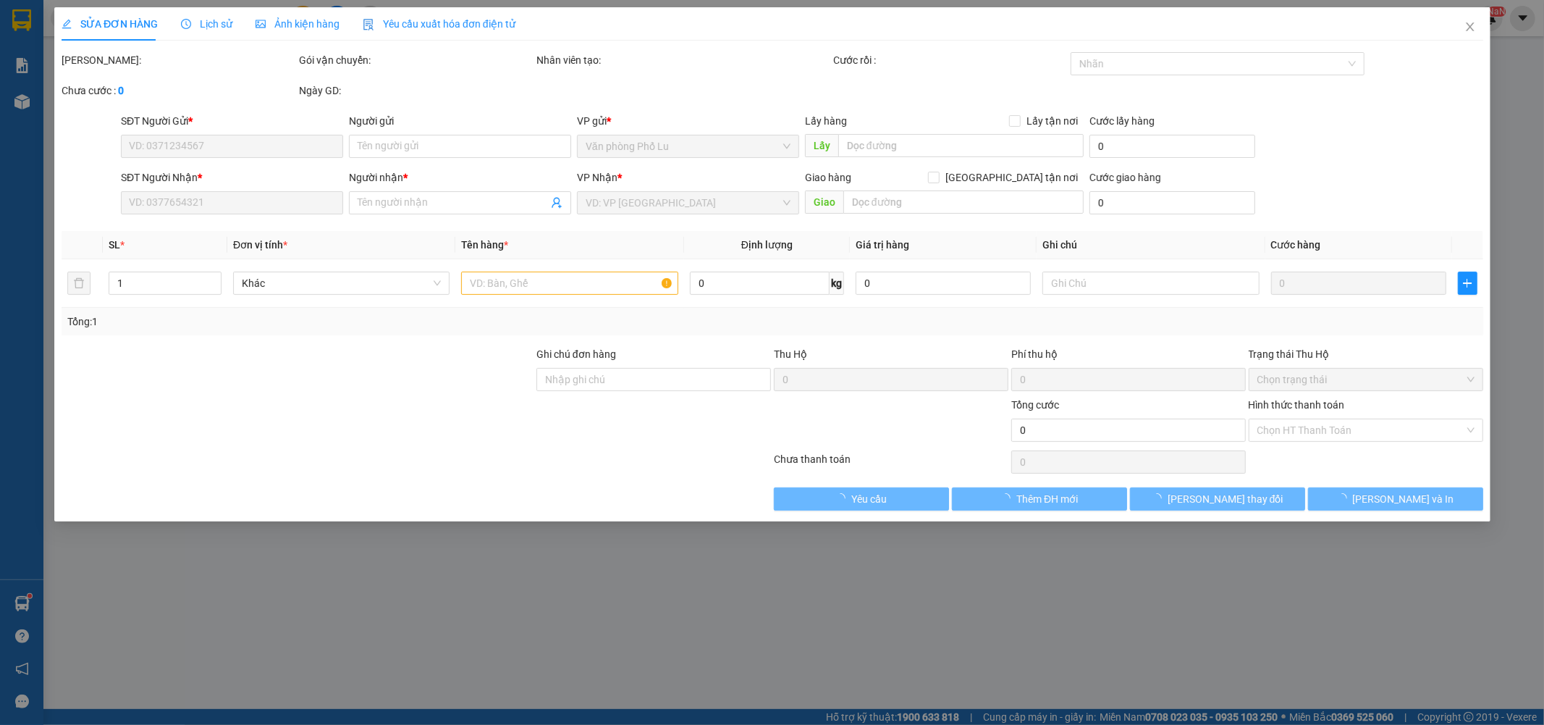
type input "0917456088"
type input "chi"
type input "0362079313"
type input "ô tinh"
type input "50.000"
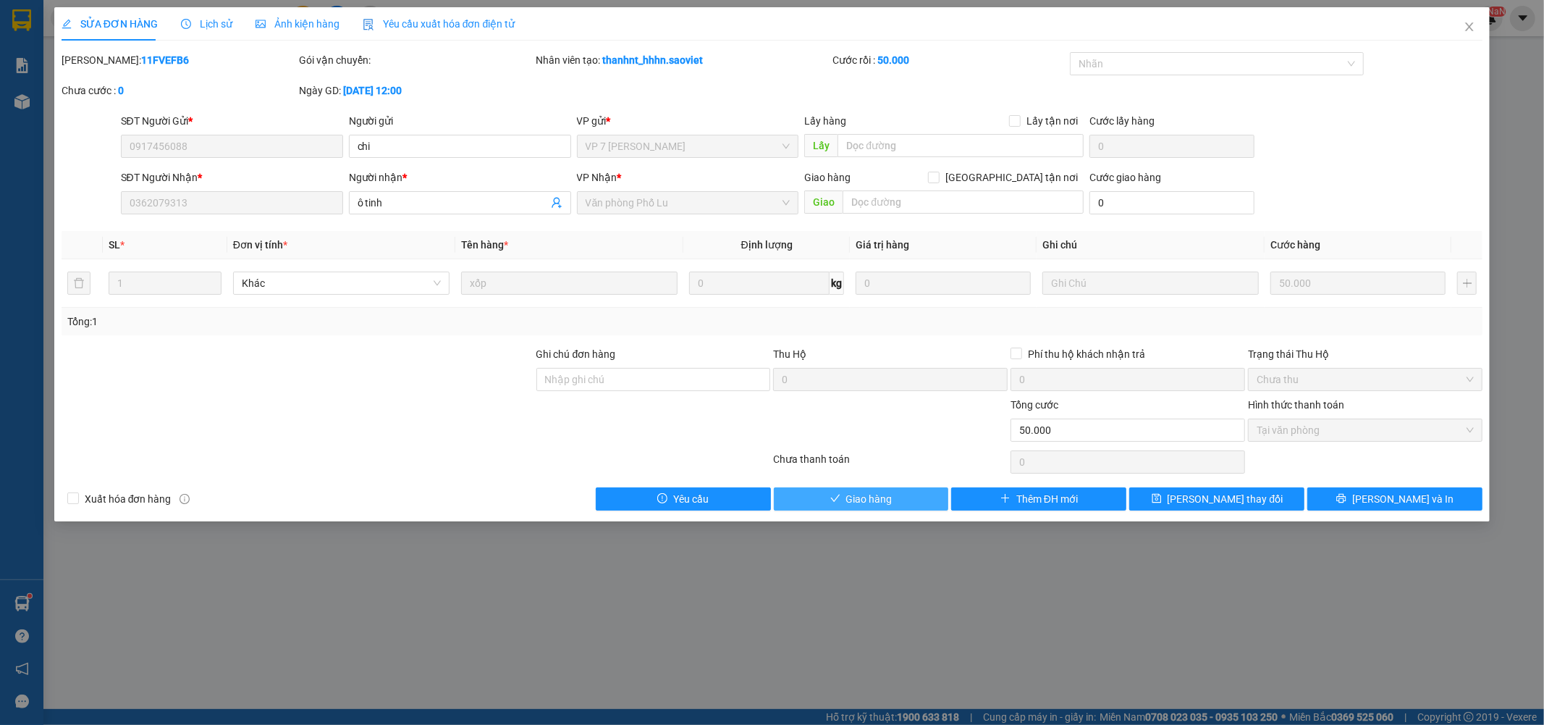
drag, startPoint x: 295, startPoint y: 169, endPoint x: 889, endPoint y: 500, distance: 679.6
click at [889, 500] on span "Giao hàng" at bounding box center [869, 499] width 46 height 16
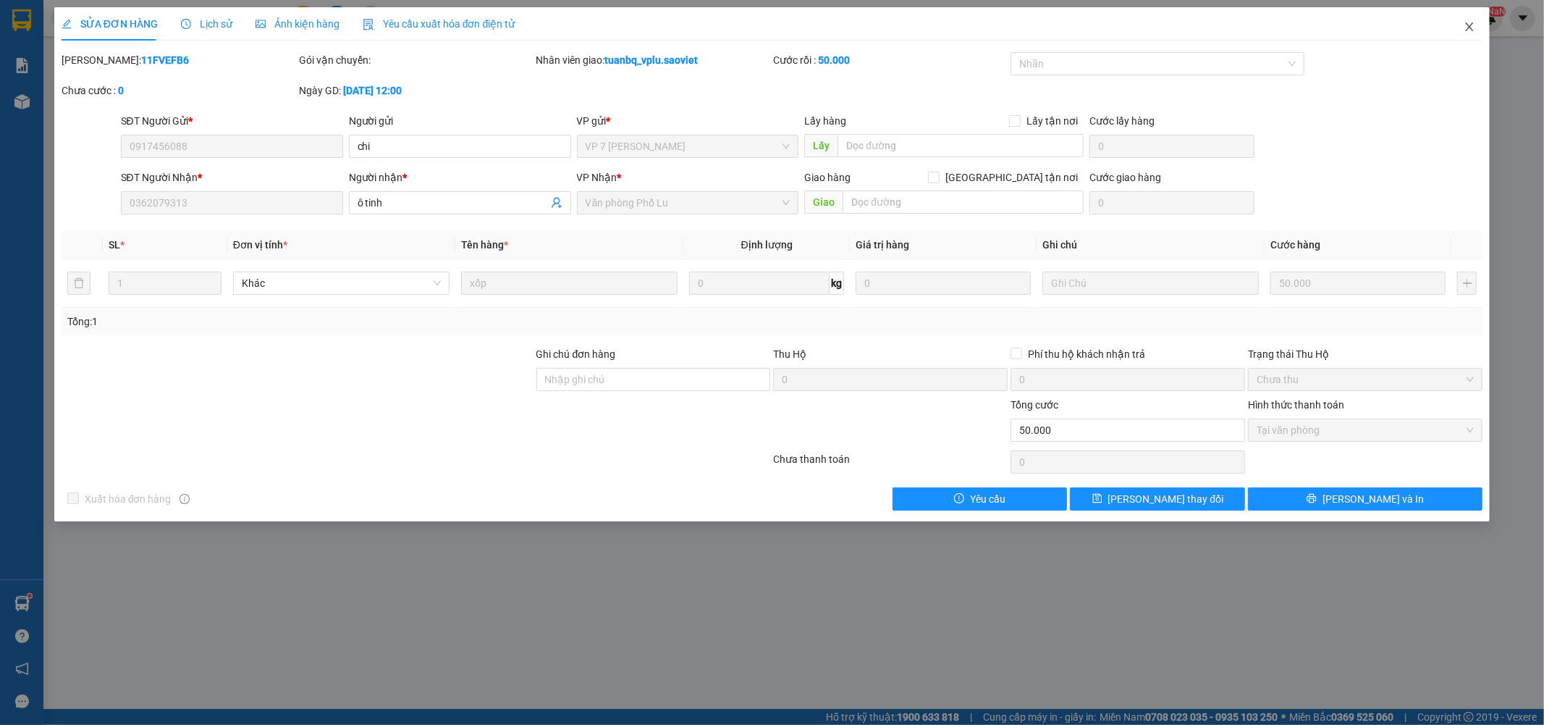
click at [1474, 28] on icon "close" at bounding box center [1470, 27] width 12 height 12
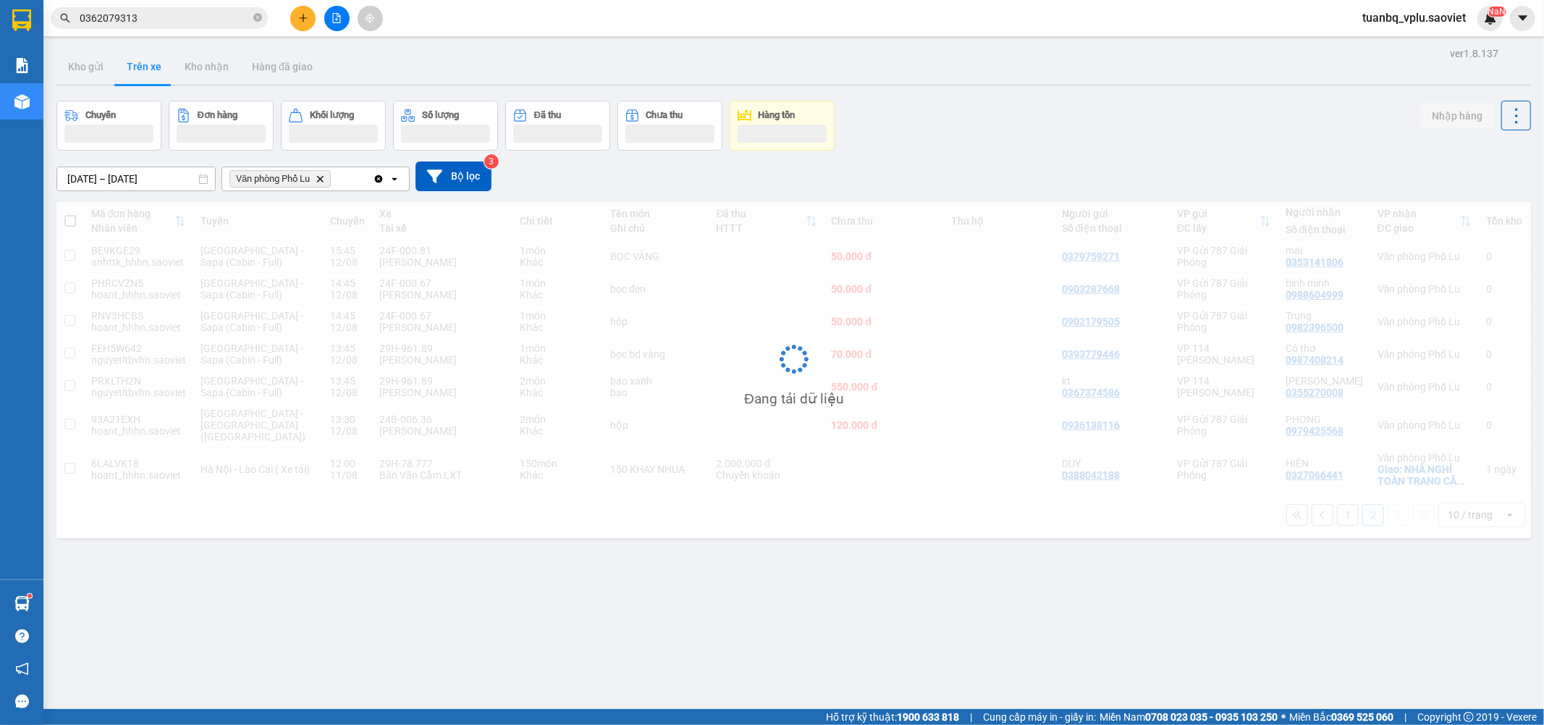
click at [188, 22] on input "0362079313" at bounding box center [165, 18] width 171 height 16
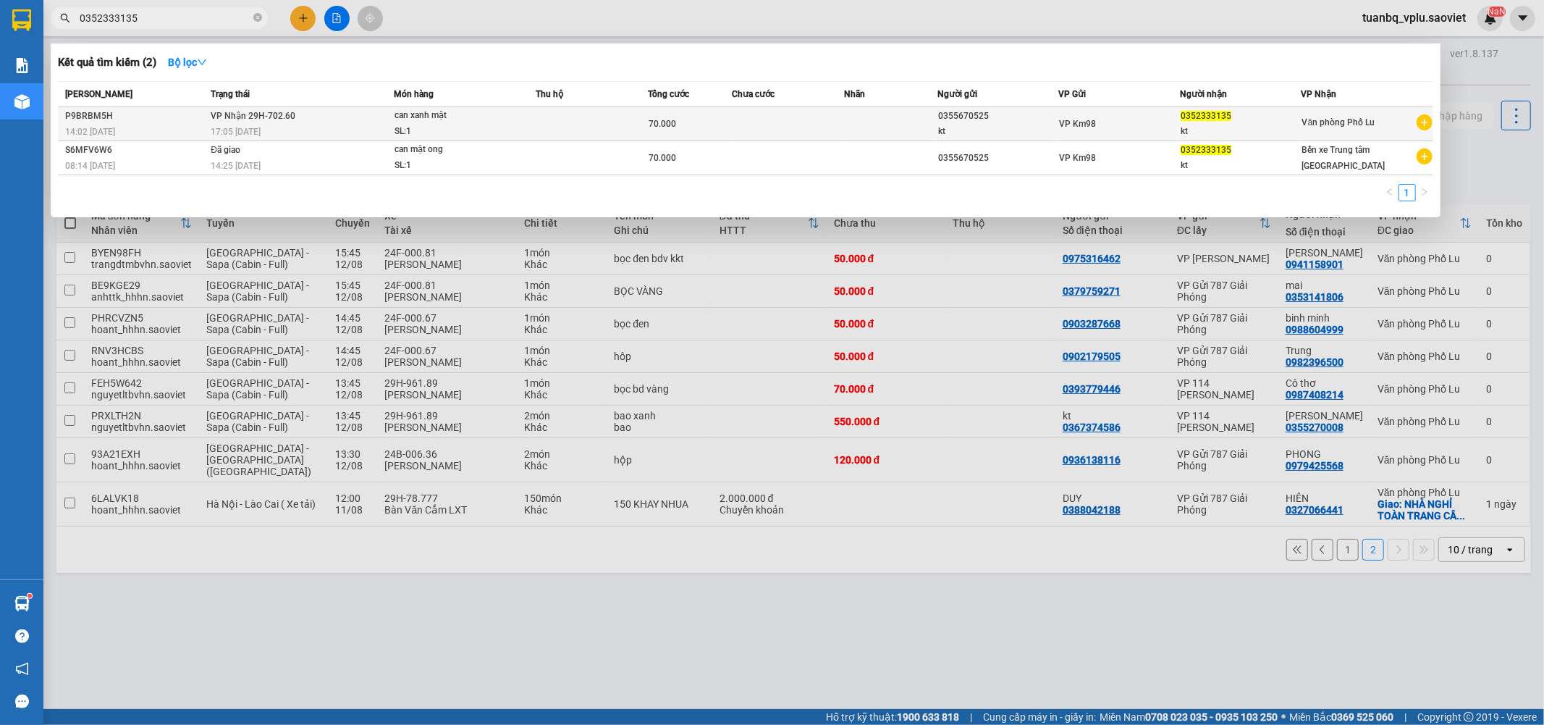
type input "0352333135"
click at [561, 122] on td at bounding box center [592, 124] width 112 height 34
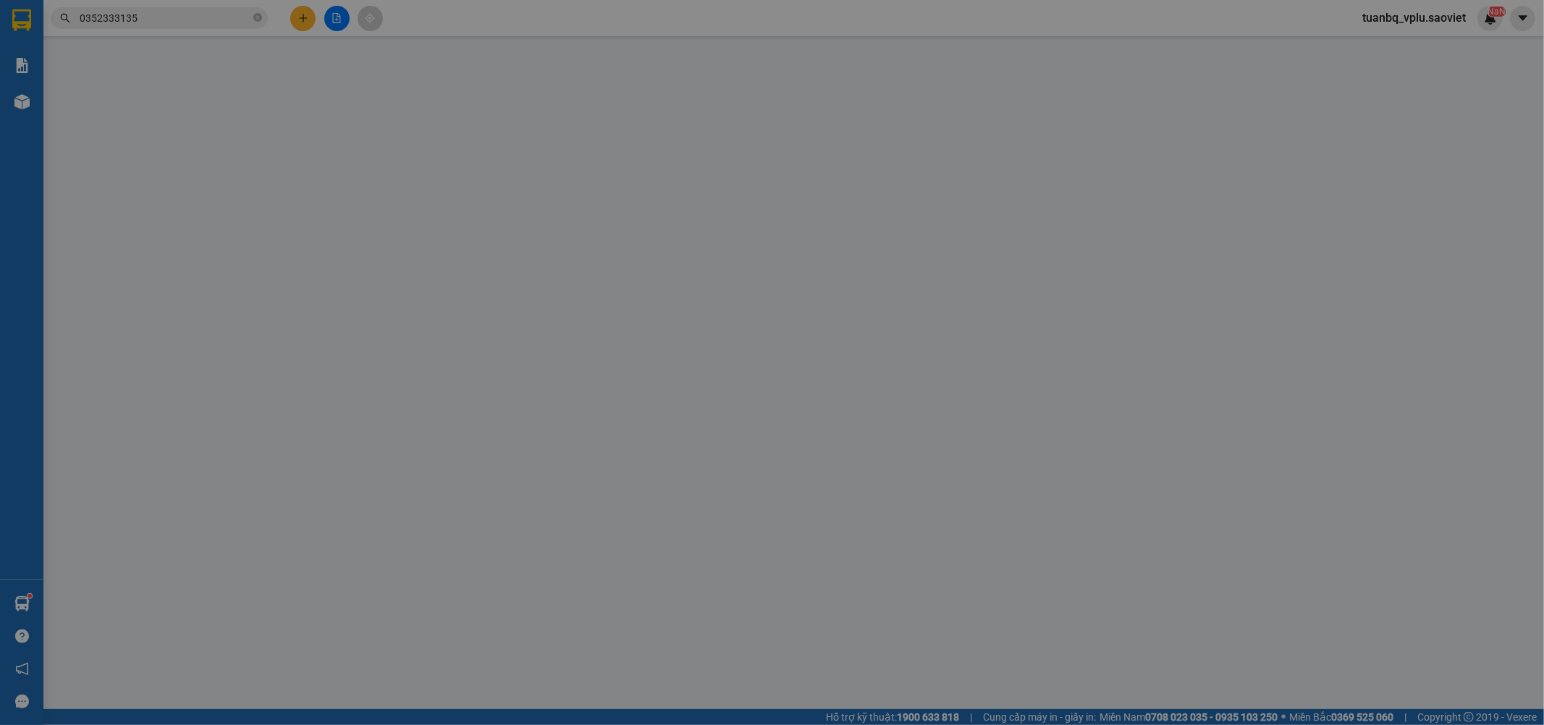
type input "0355670525"
type input "kt"
type input "0352333135"
type input "kt"
type input "70.000"
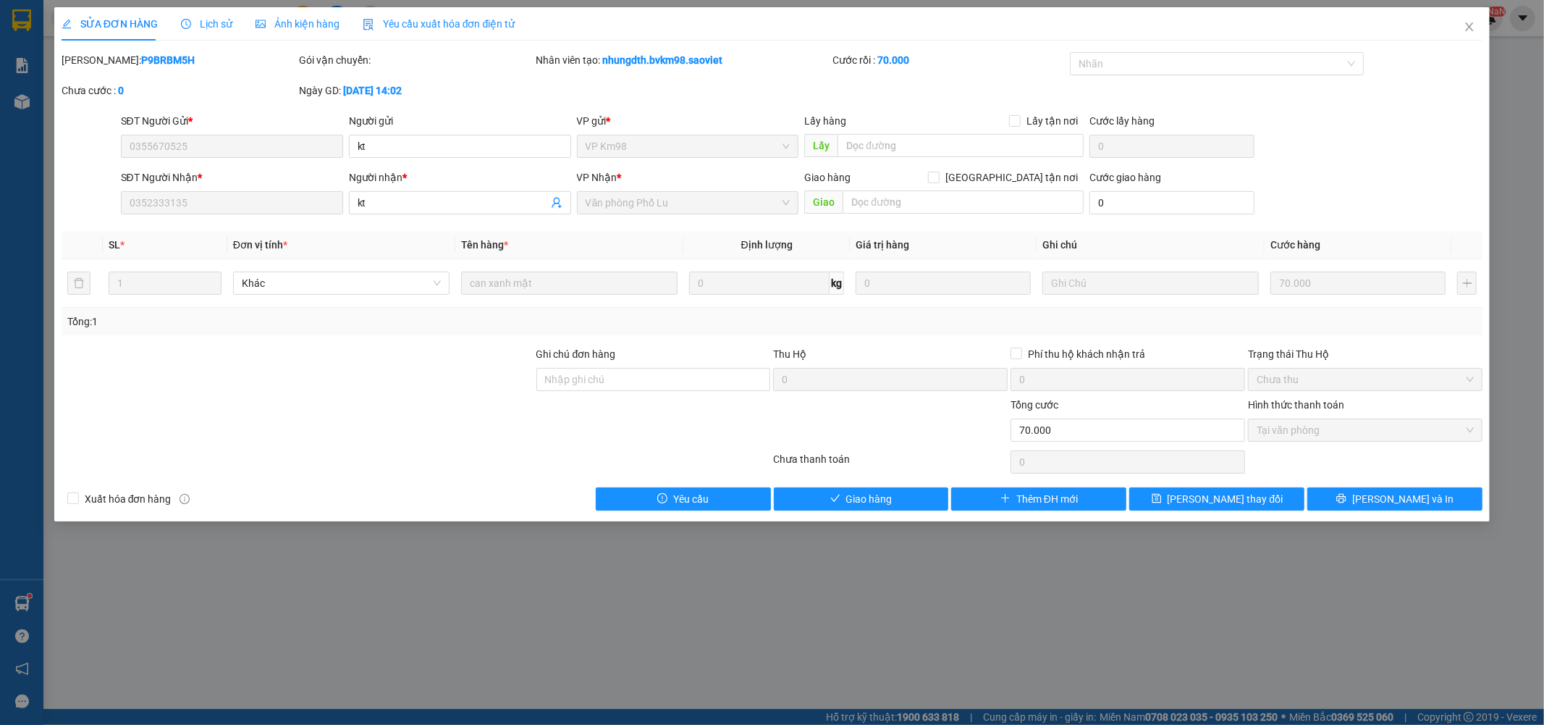
click at [1327, 429] on span "Tại văn phòng" at bounding box center [1365, 430] width 217 height 22
click at [877, 502] on span "Giao hàng" at bounding box center [869, 499] width 46 height 16
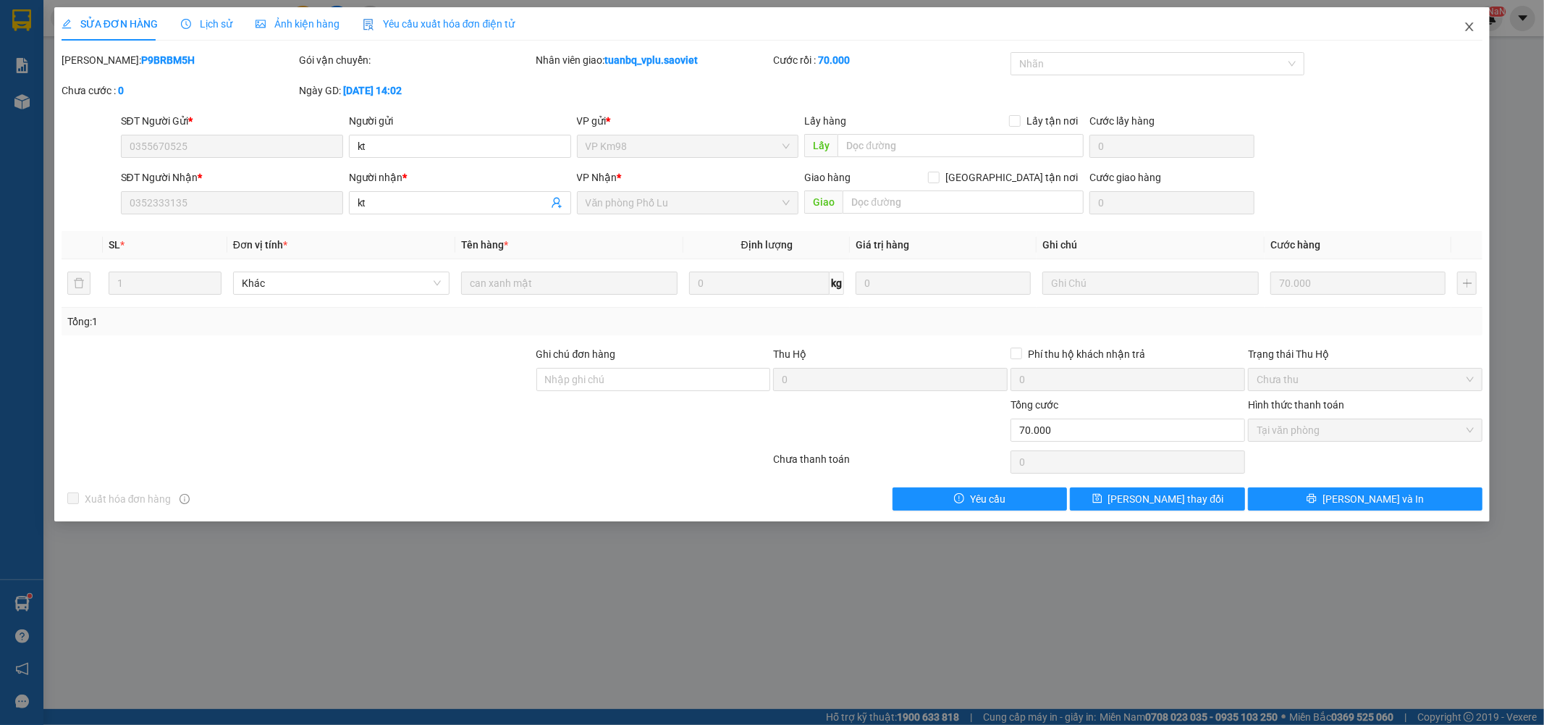
click at [1474, 25] on icon "close" at bounding box center [1470, 27] width 12 height 12
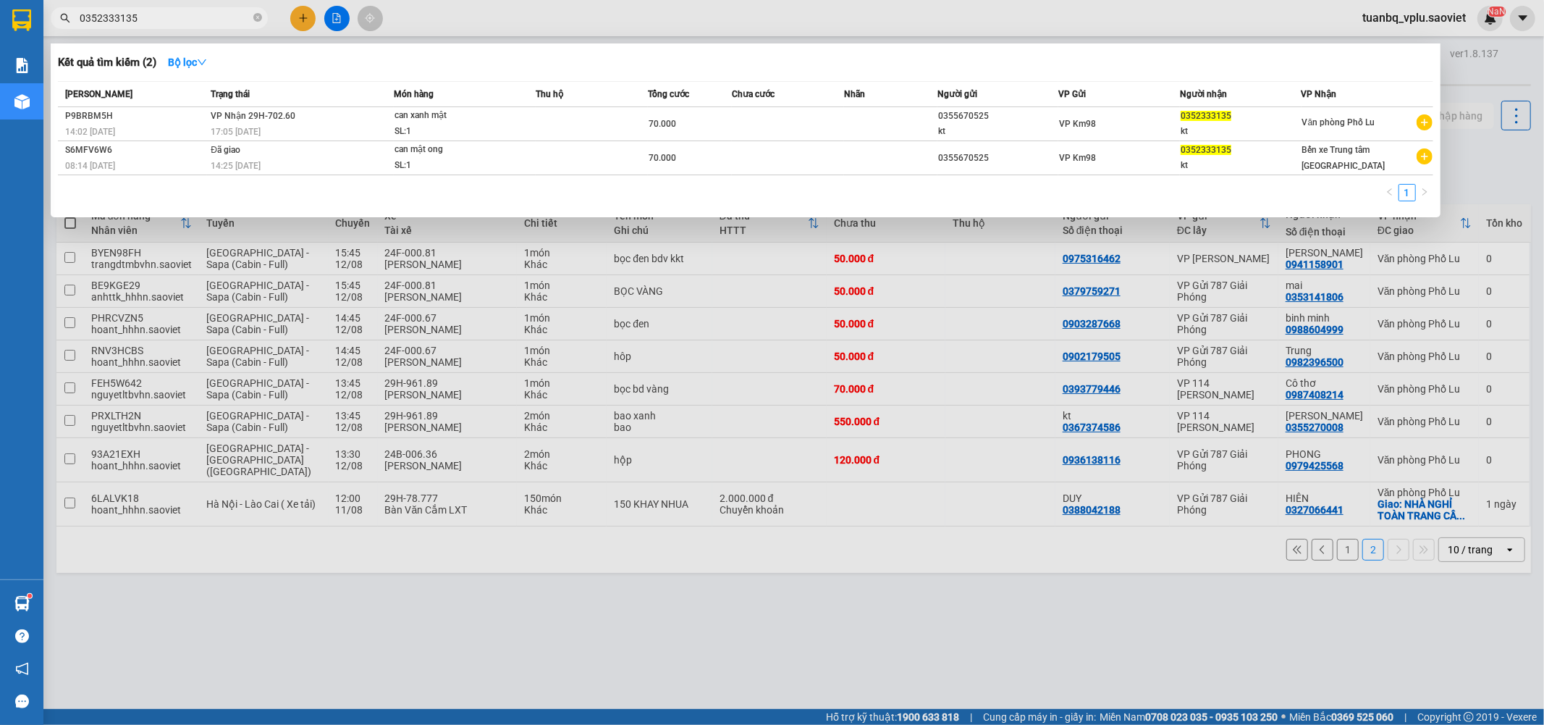
click at [155, 10] on input "0352333135" at bounding box center [165, 18] width 171 height 16
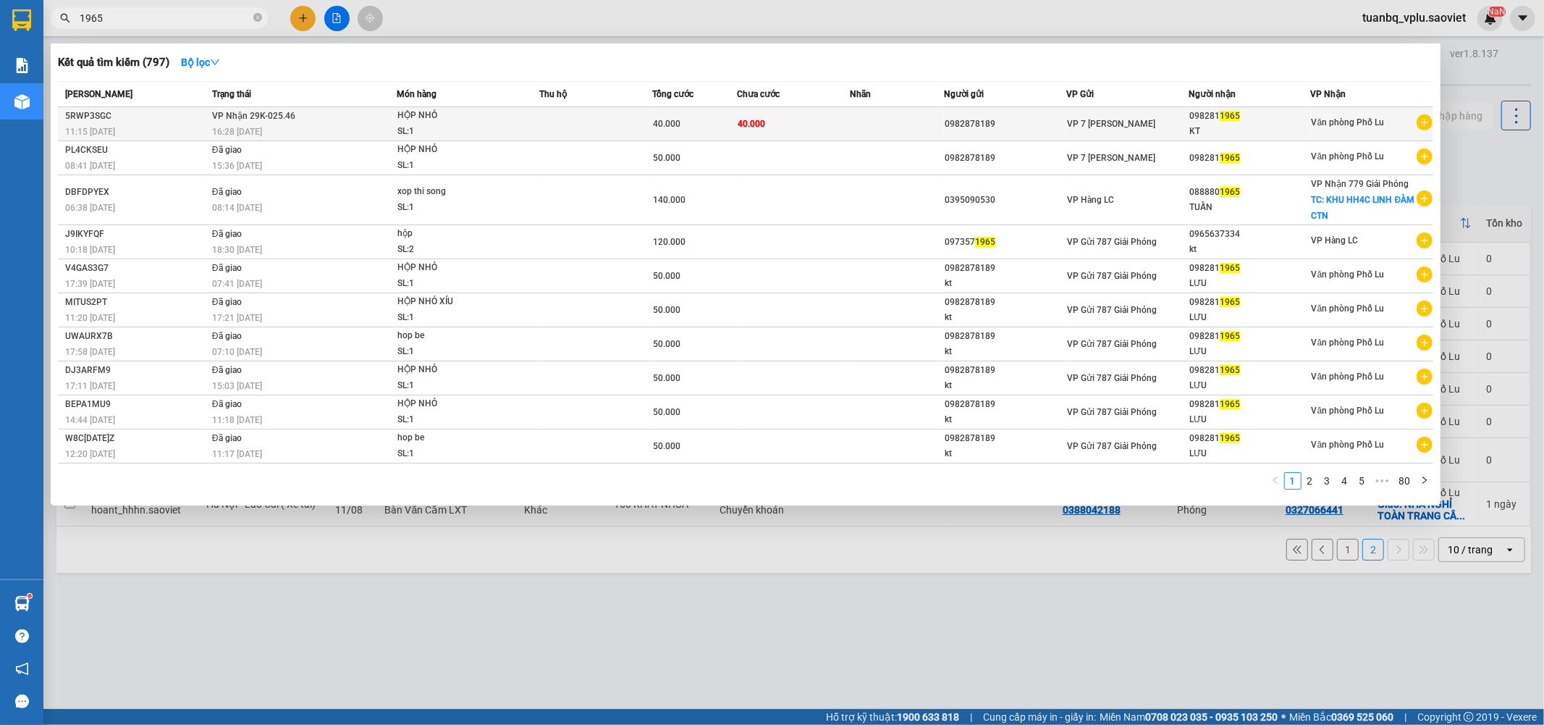
type input "1965"
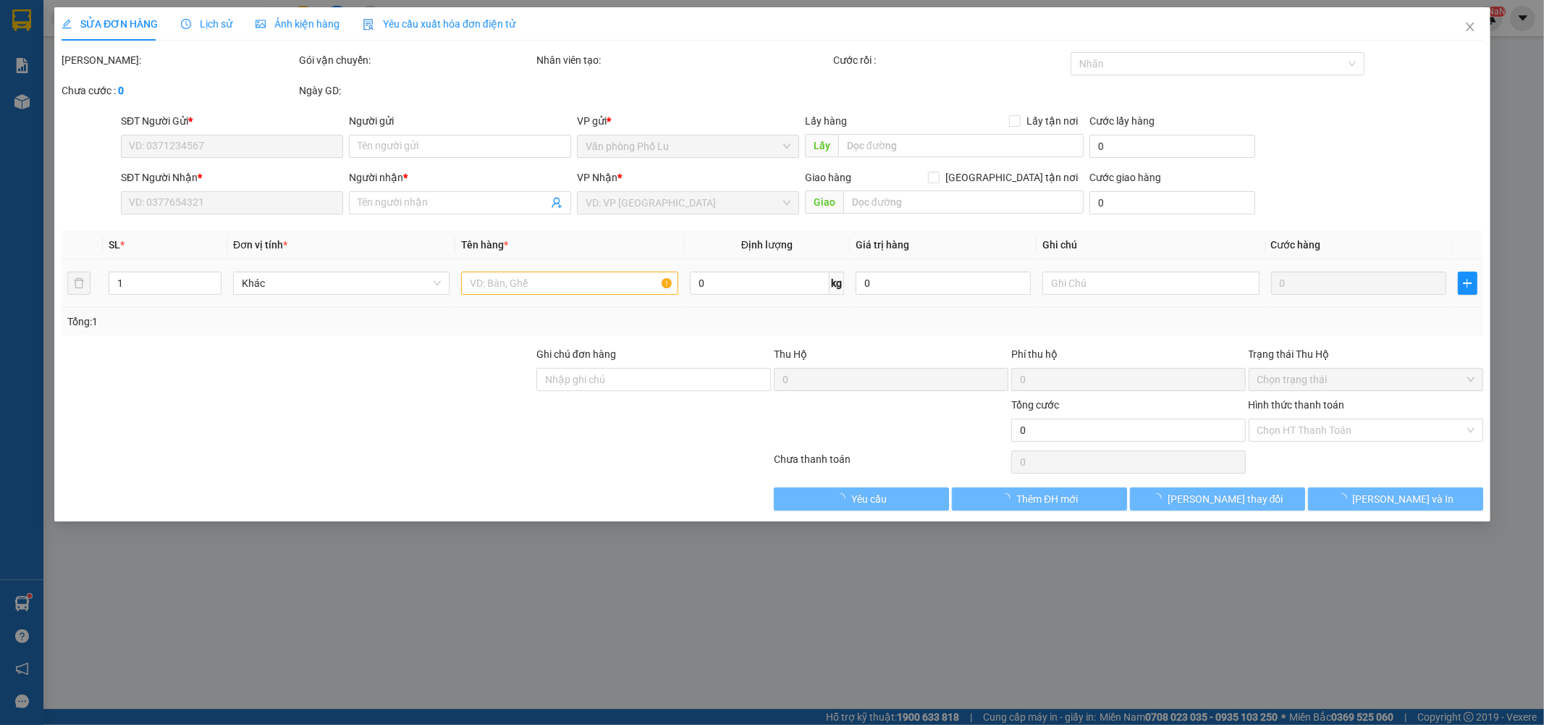
type input "0982878189"
type input "0982811965"
type input "KT"
type input "40.000"
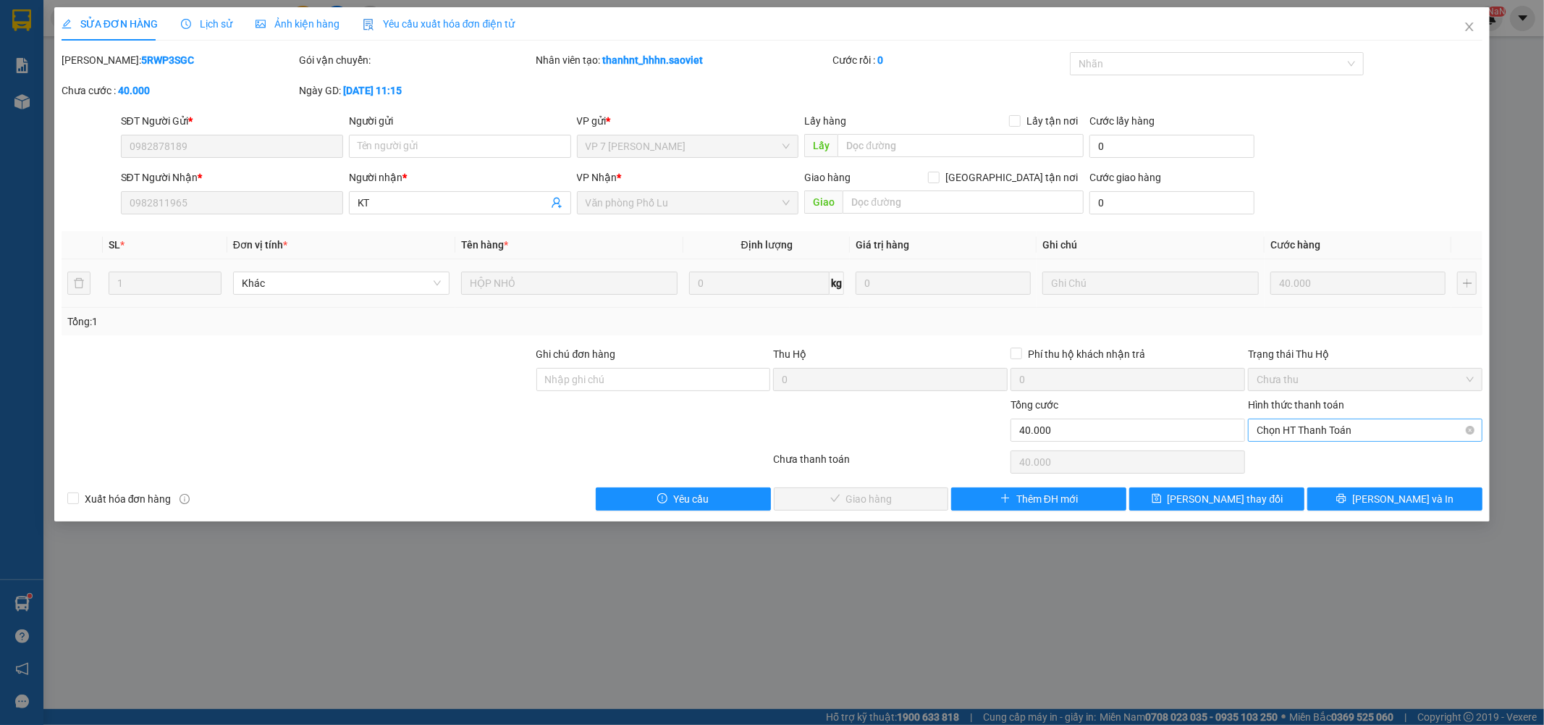
click at [1318, 431] on span "Chọn HT Thanh Toán" at bounding box center [1365, 430] width 217 height 22
click at [1318, 453] on div "Tại văn phòng" at bounding box center [1366, 459] width 217 height 16
type input "0"
click at [872, 497] on span "[PERSON_NAME] và Giao hàng" at bounding box center [870, 499] width 139 height 16
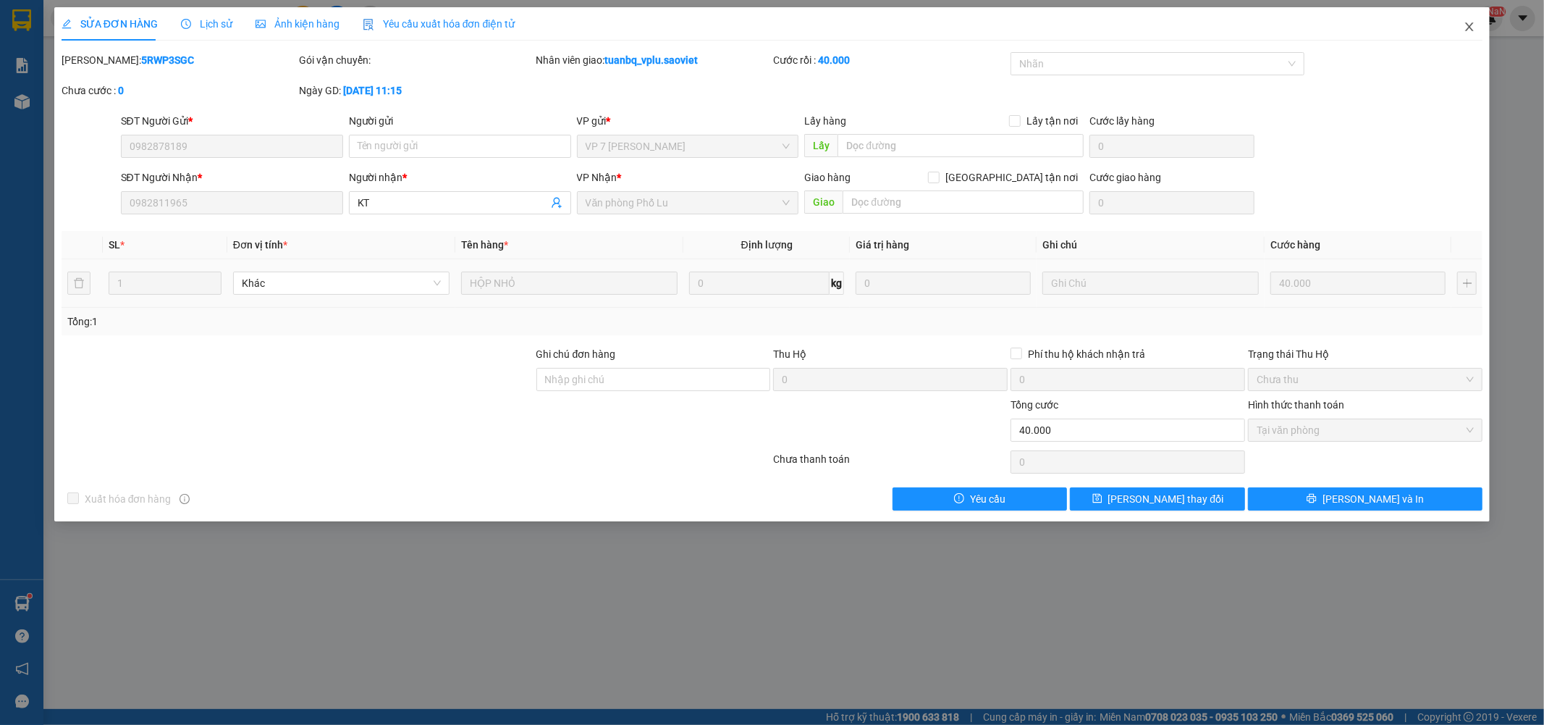
click at [1475, 33] on icon "close" at bounding box center [1470, 27] width 12 height 12
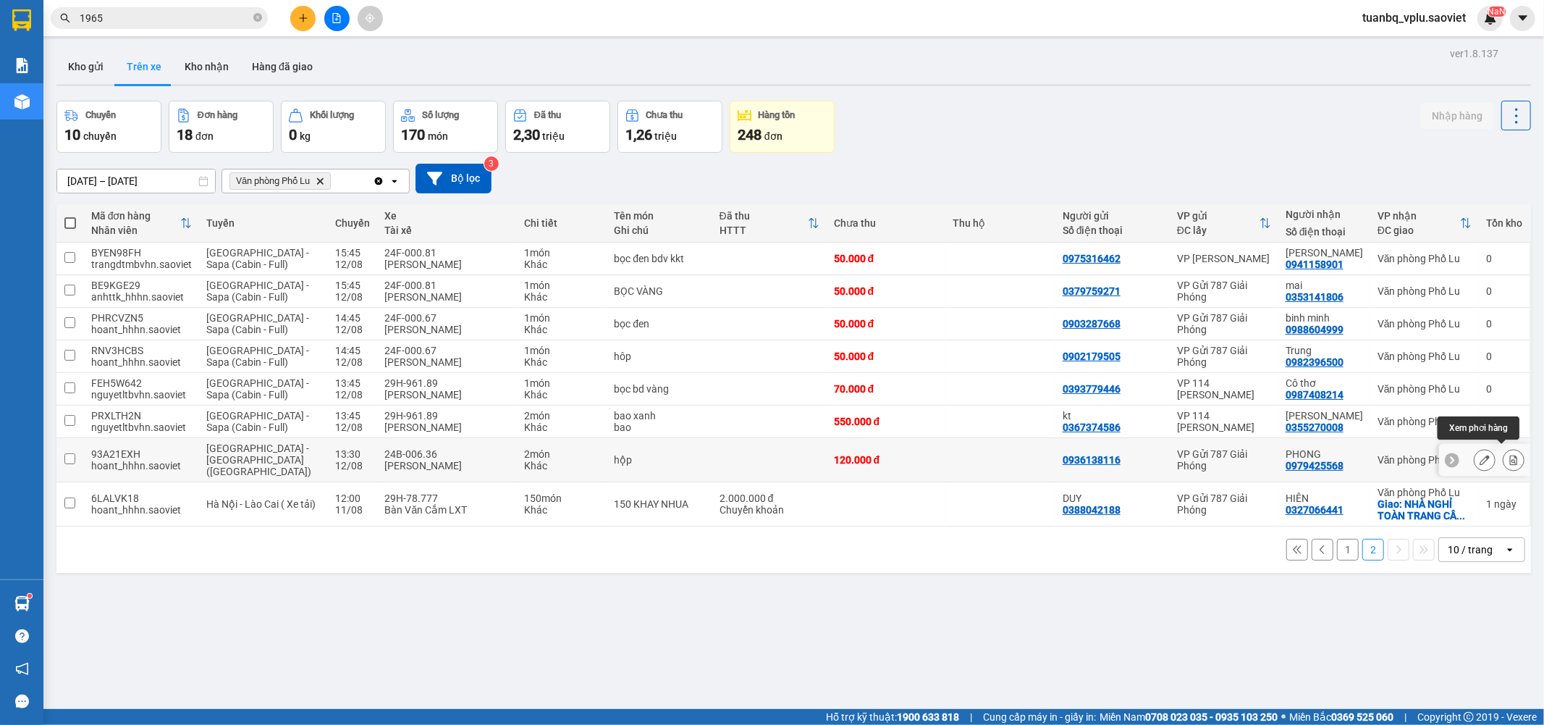
click at [1507, 459] on button at bounding box center [1514, 459] width 20 height 25
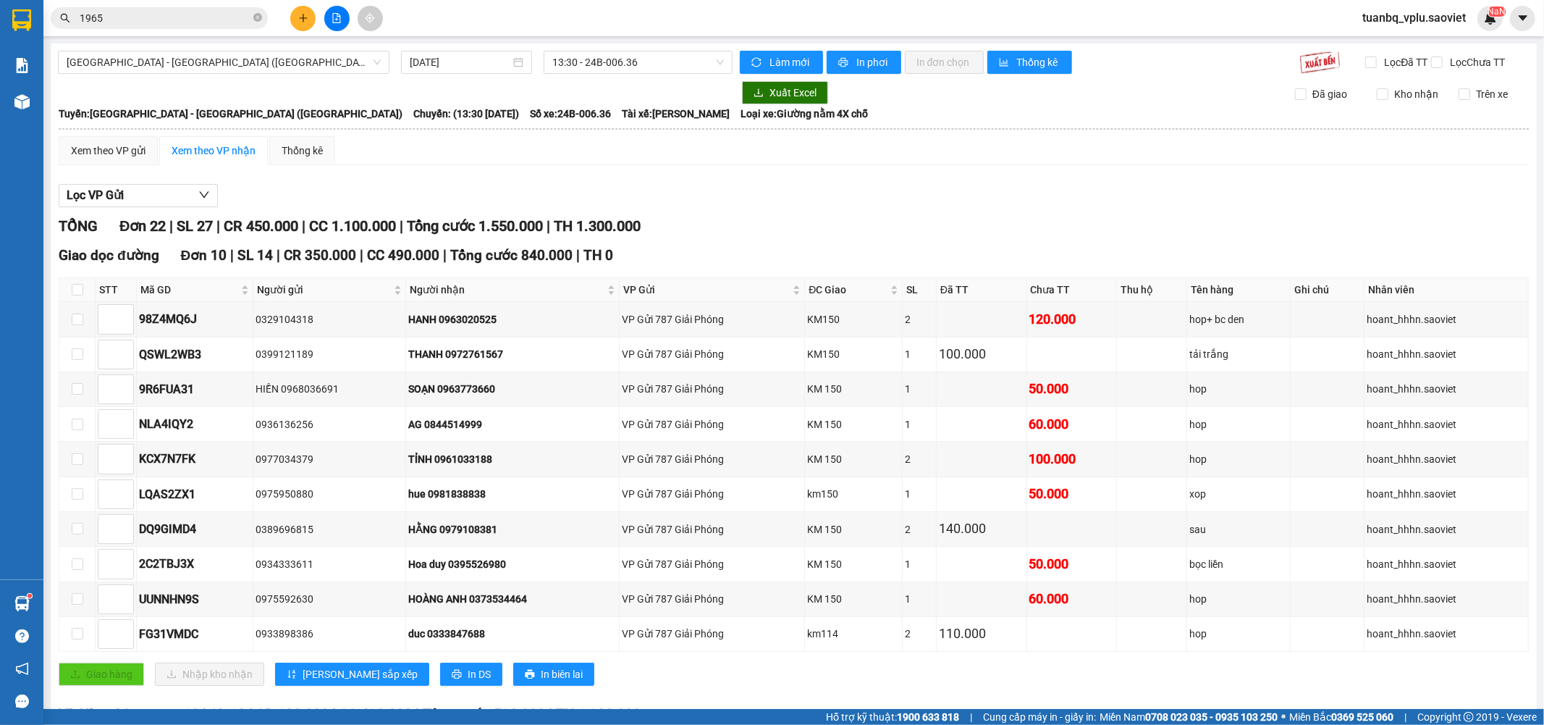
click at [1448, 23] on span "tuanbq_vplu.saoviet" at bounding box center [1414, 18] width 127 height 18
click at [1413, 51] on span "Đăng xuất" at bounding box center [1421, 45] width 96 height 16
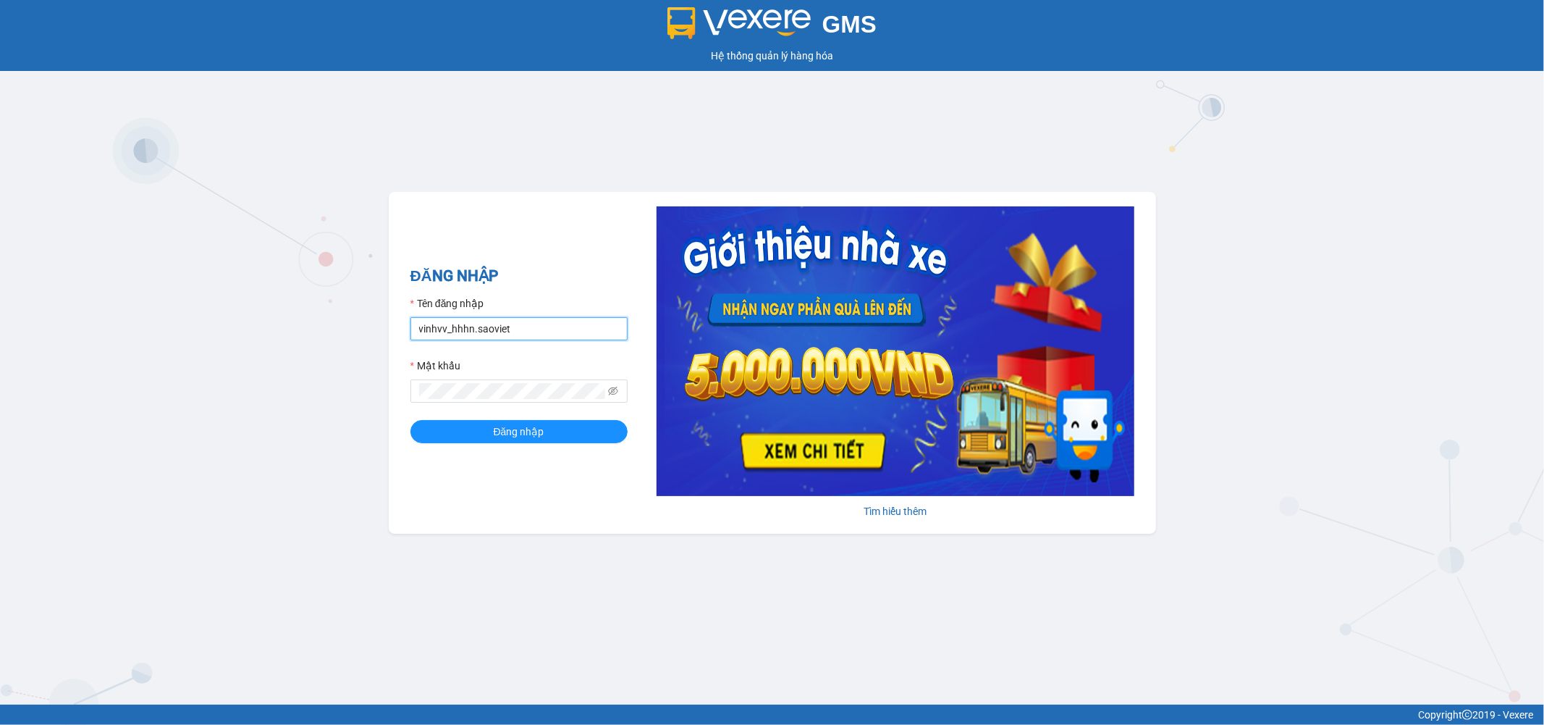
drag, startPoint x: 511, startPoint y: 329, endPoint x: 183, endPoint y: 338, distance: 328.1
click at [242, 340] on div "GMS Hệ thống quản lý hàng hóa ĐĂNG NHẬP Tên đăng nhập vinhvv_hhhn.saoviet Mật k…" at bounding box center [772, 352] width 1544 height 704
click at [480, 382] on span at bounding box center [519, 390] width 217 height 23
type input "hungnq_hhlu.saoviet"
click at [376, 402] on div "GMS Hệ thống quản lý hàng hóa ĐĂNG NHẬP Tên đăng nhập hungnq_hhlu.saoviet Mật k…" at bounding box center [772, 352] width 1544 height 704
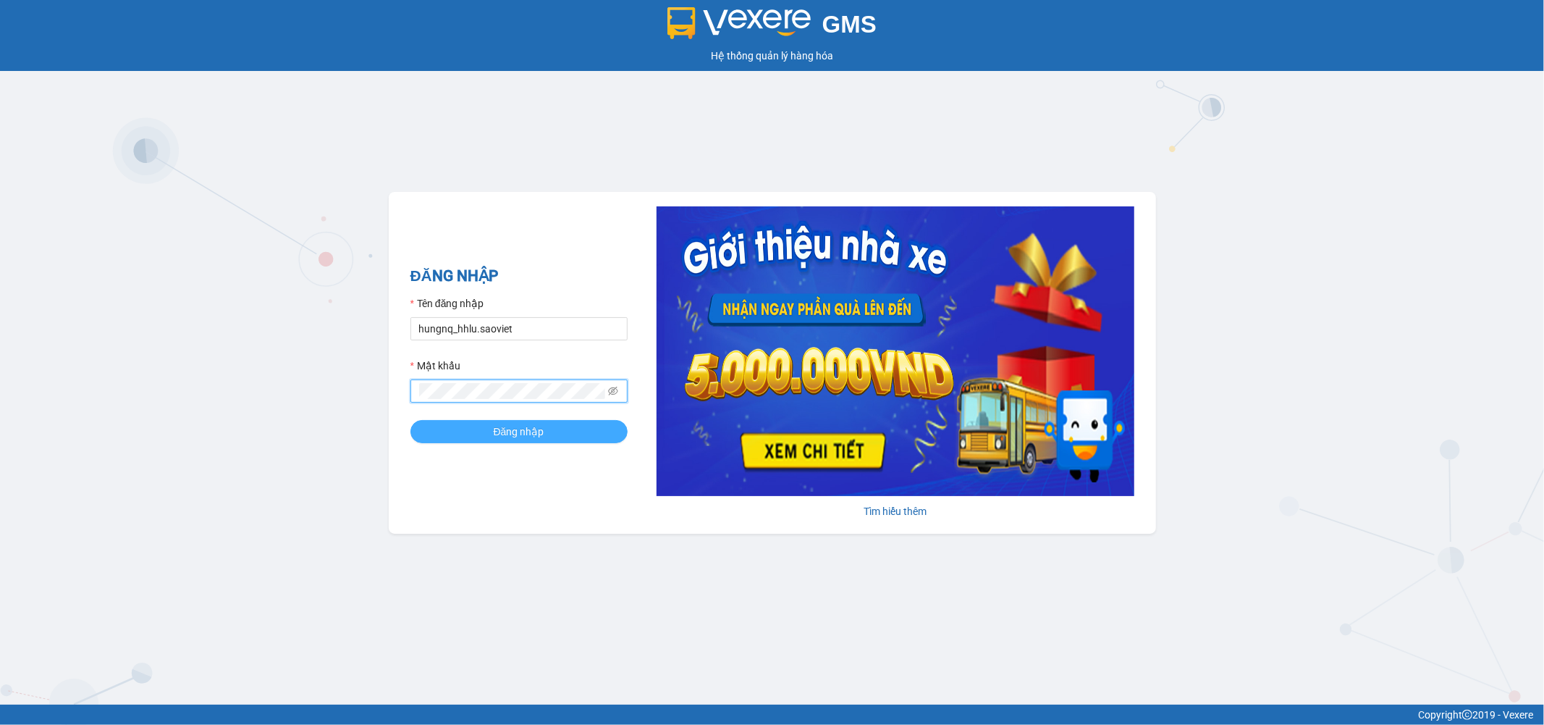
click at [418, 439] on button "Đăng nhập" at bounding box center [519, 431] width 217 height 23
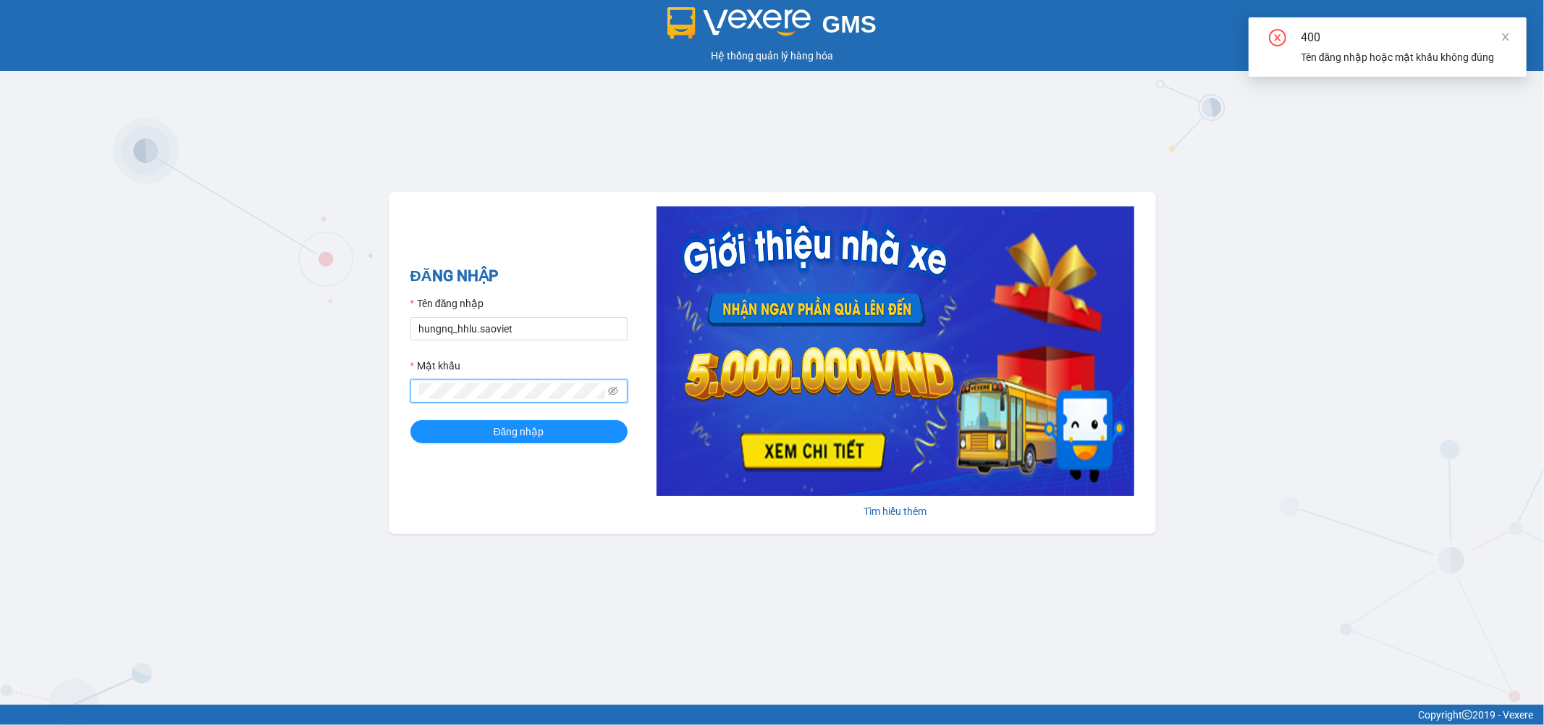
click at [351, 405] on div "GMS Hệ thống quản lý hàng hóa ĐĂNG NHẬP Tên đăng nhập hungnq_hhlu.saoviet Mật k…" at bounding box center [772, 352] width 1544 height 704
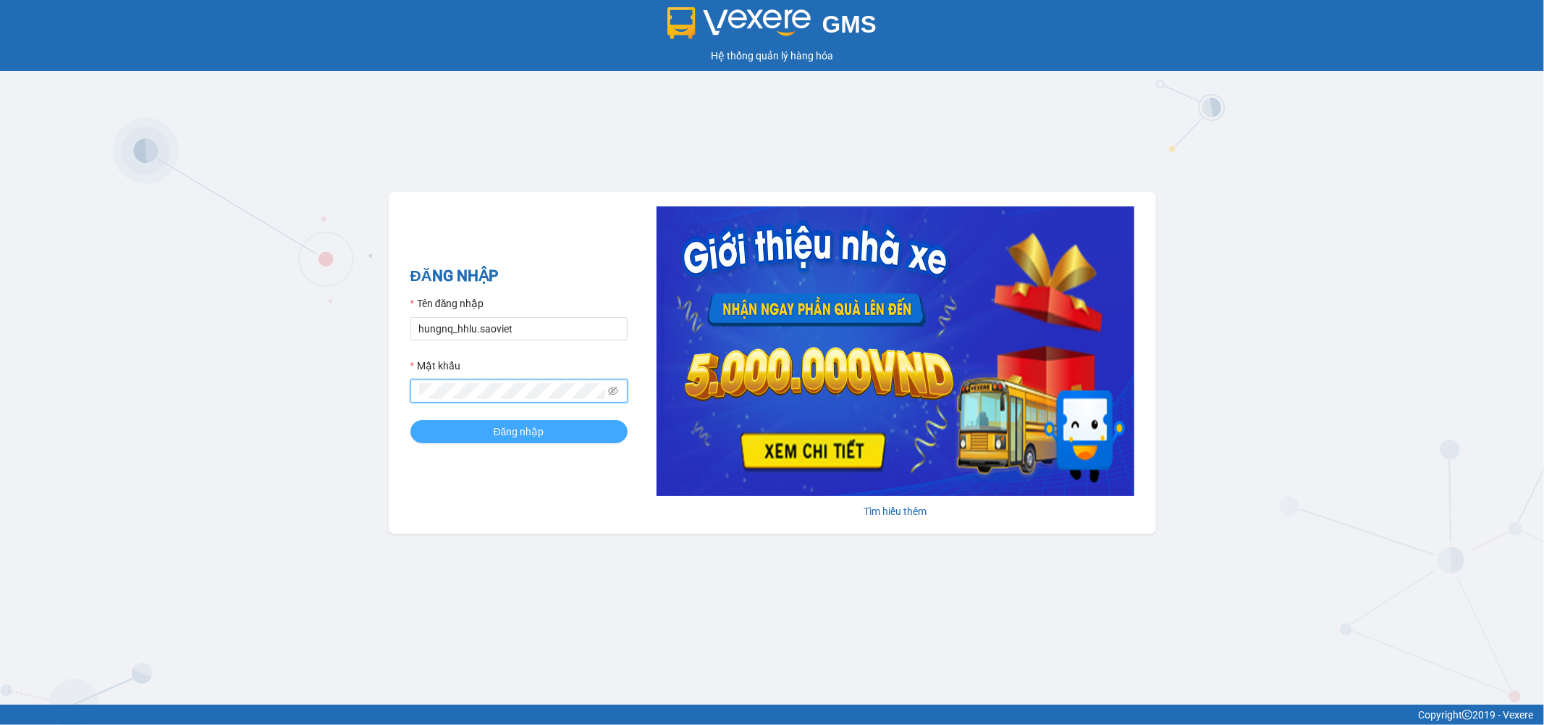
click at [424, 442] on button "Đăng nhập" at bounding box center [519, 431] width 217 height 23
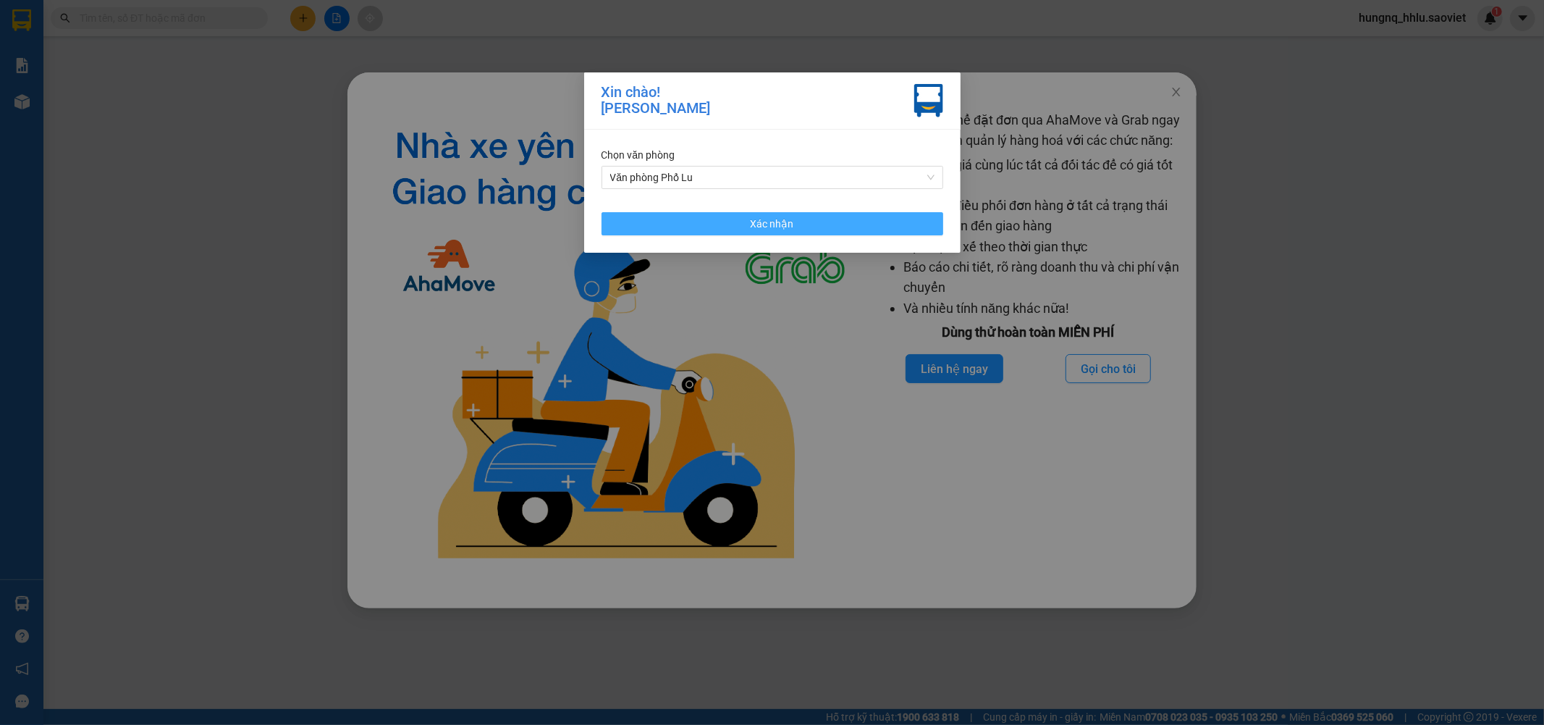
click at [623, 228] on button "Xác nhận" at bounding box center [773, 223] width 342 height 23
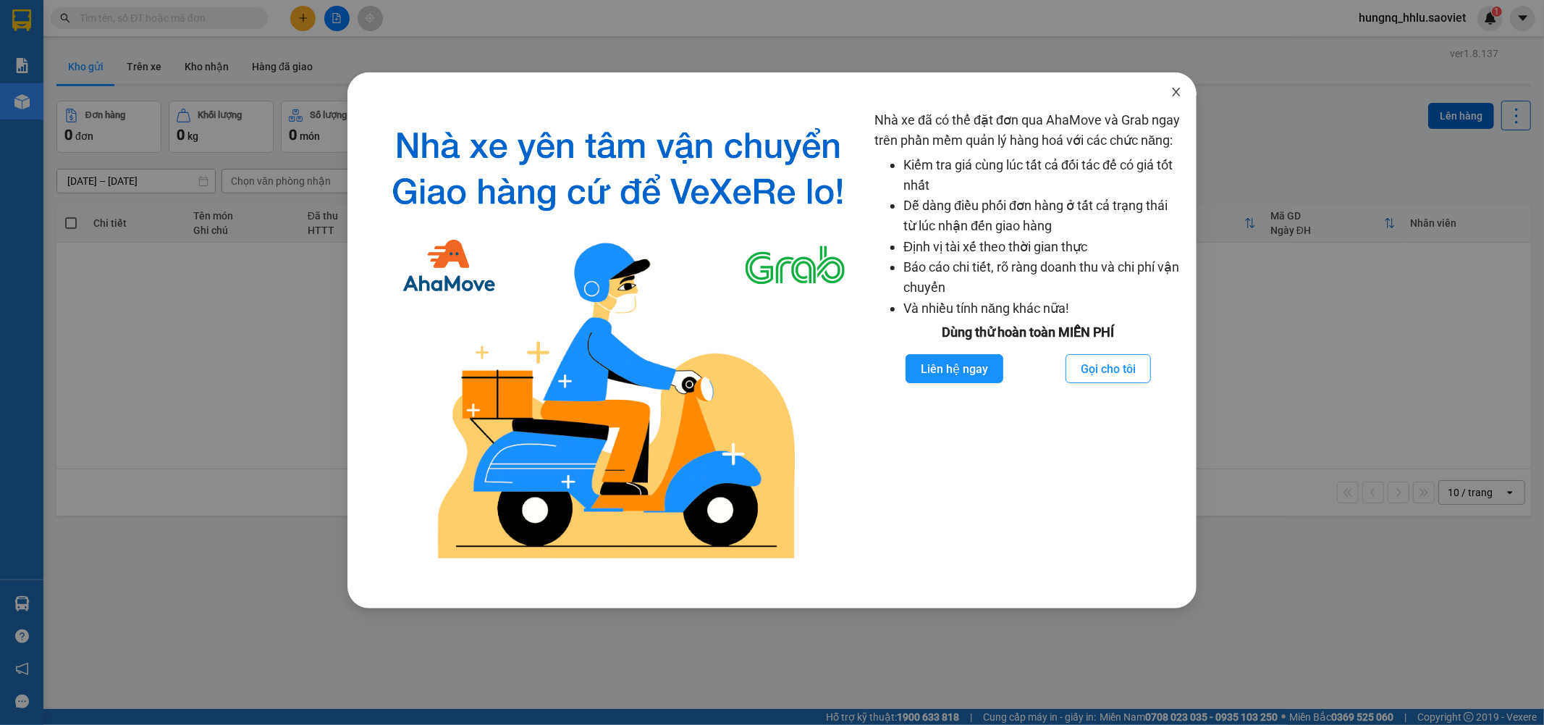
click at [1182, 95] on span "Close" at bounding box center [1176, 92] width 41 height 41
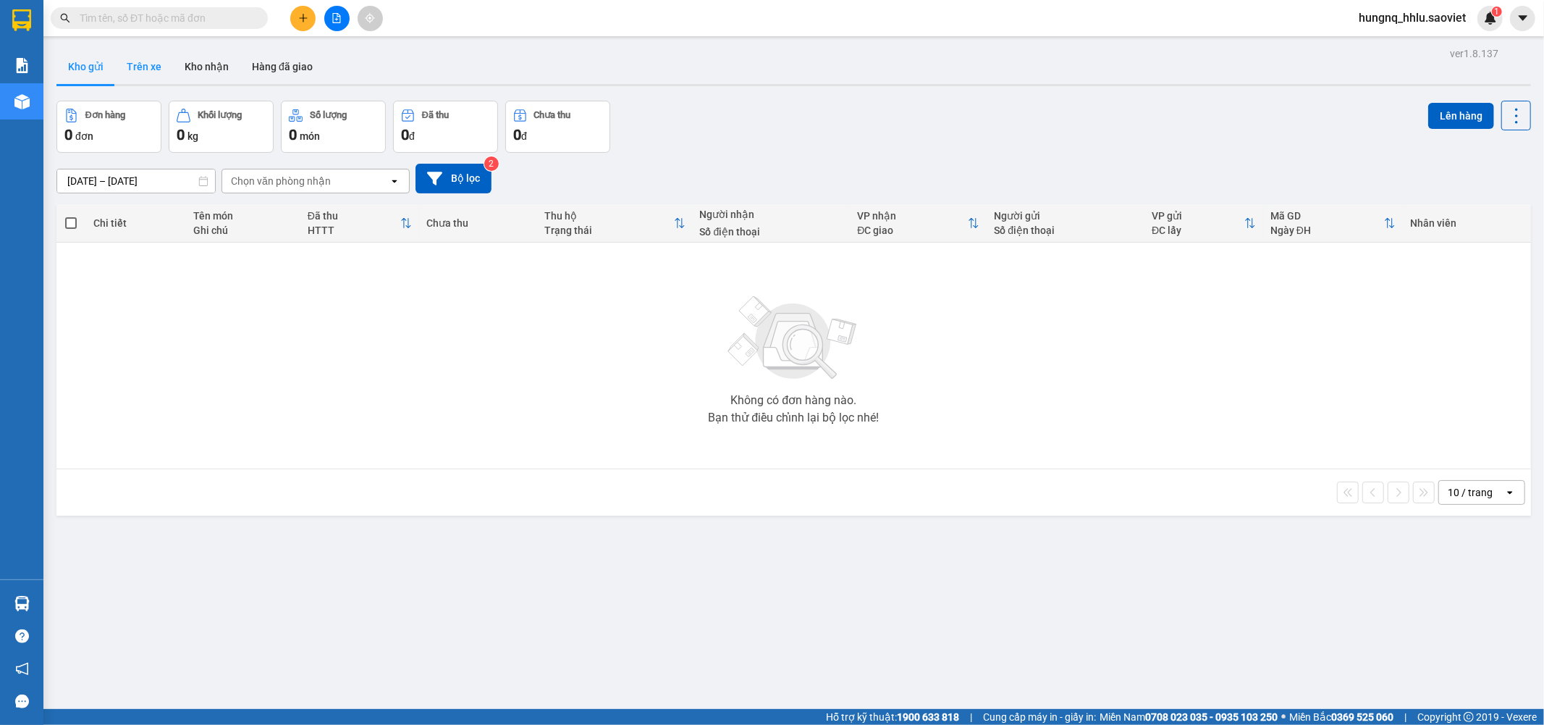
click at [145, 75] on button "Trên xe" at bounding box center [144, 66] width 58 height 35
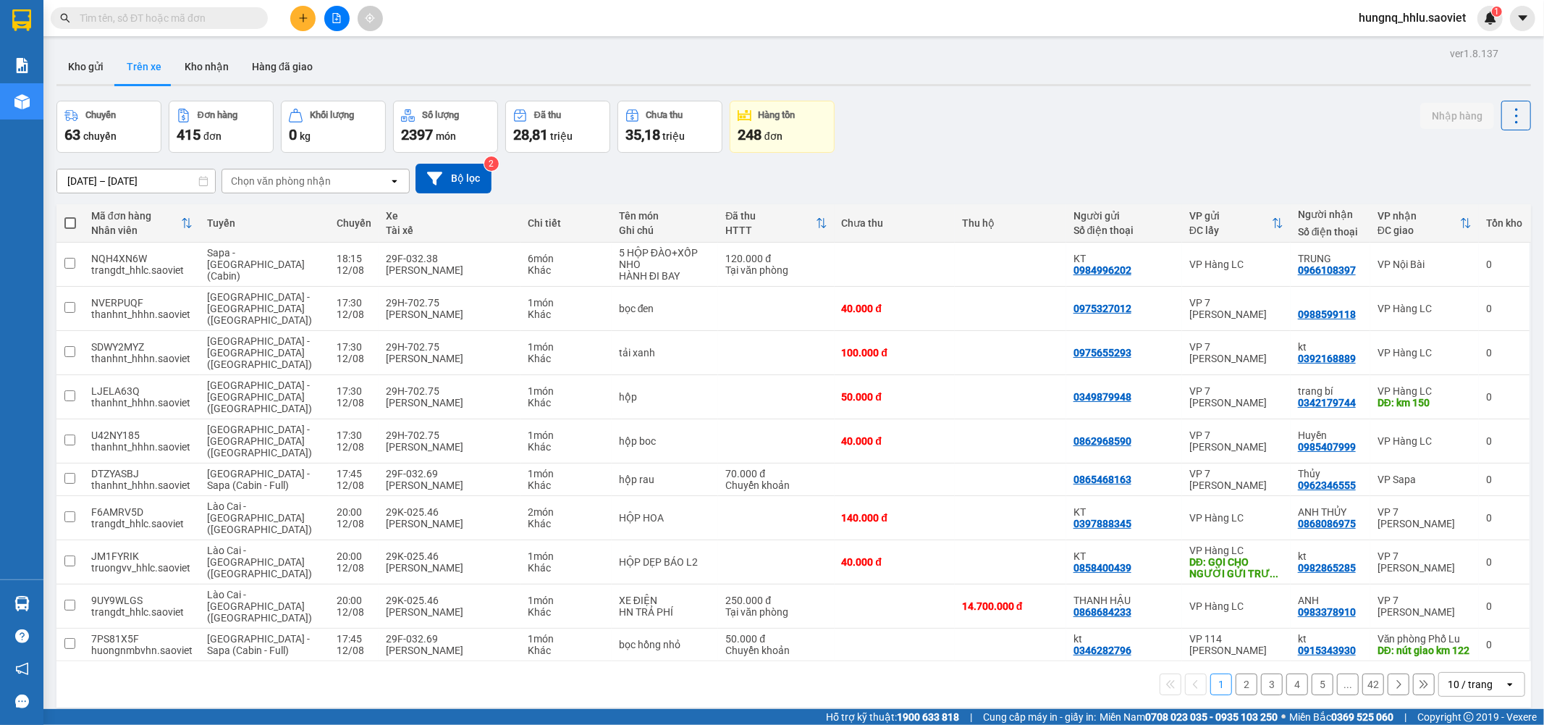
click at [242, 188] on div "Chọn văn phòng nhận" at bounding box center [281, 181] width 100 height 14
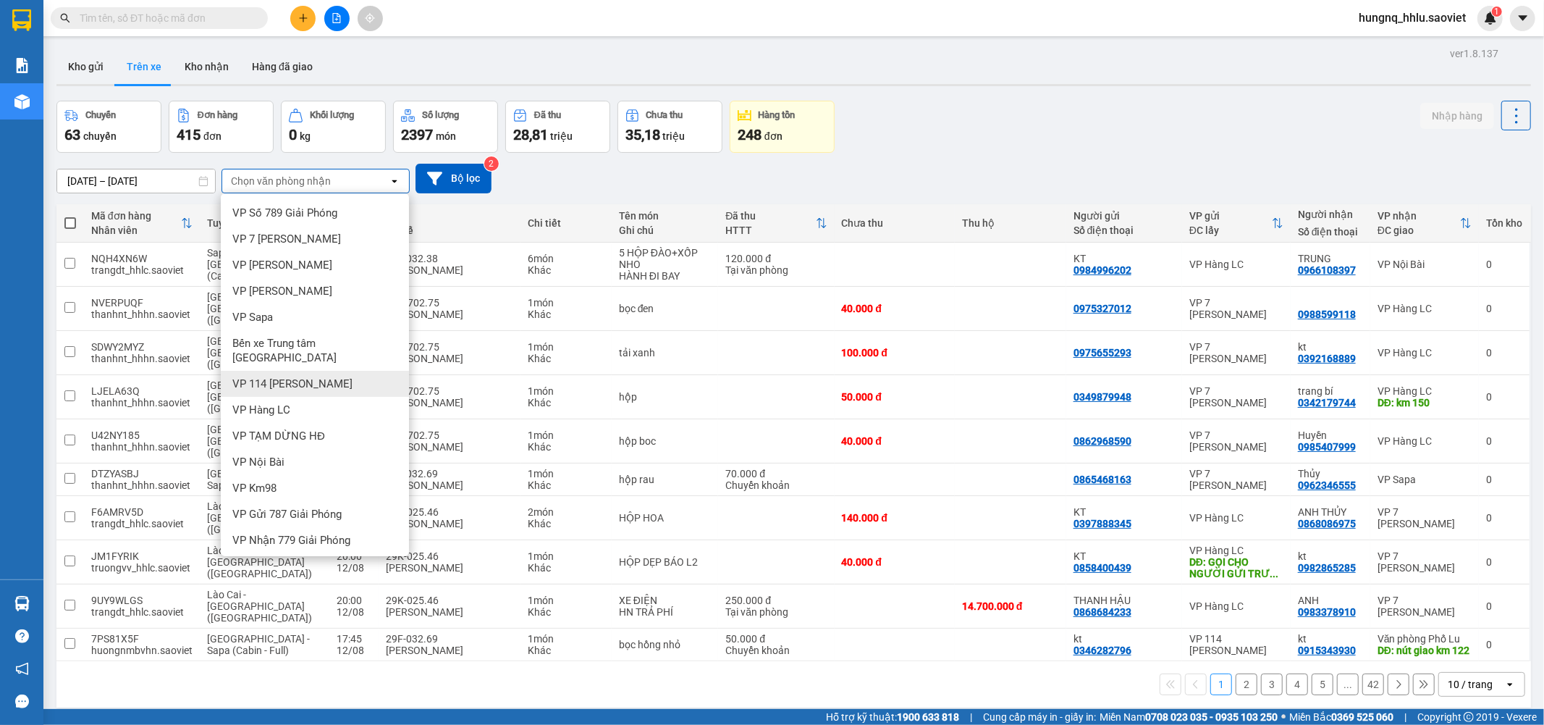
scroll to position [39, 0]
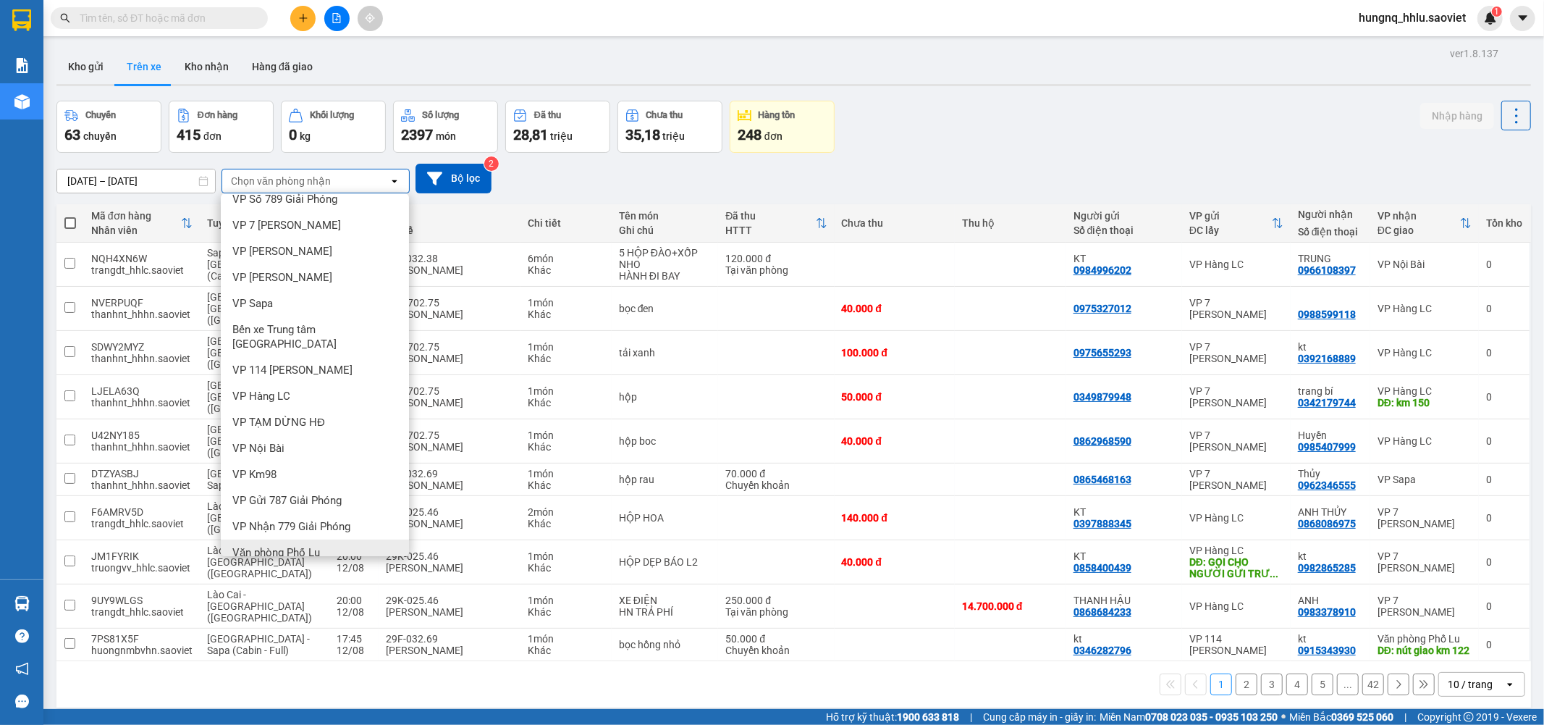
click at [257, 545] on span "Văn phòng Phố Lu" at bounding box center [276, 552] width 88 height 14
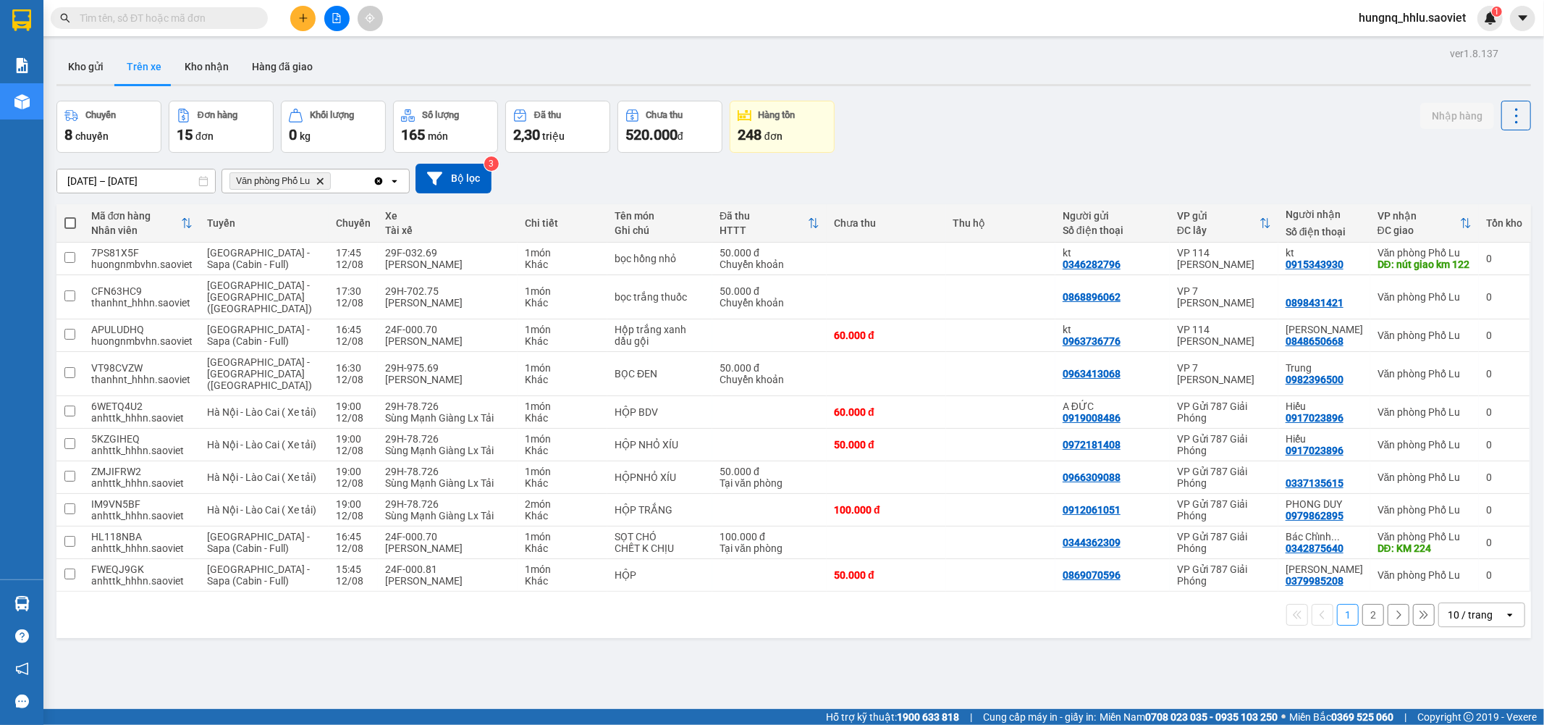
click at [1365, 612] on button "2" at bounding box center [1374, 615] width 22 height 22
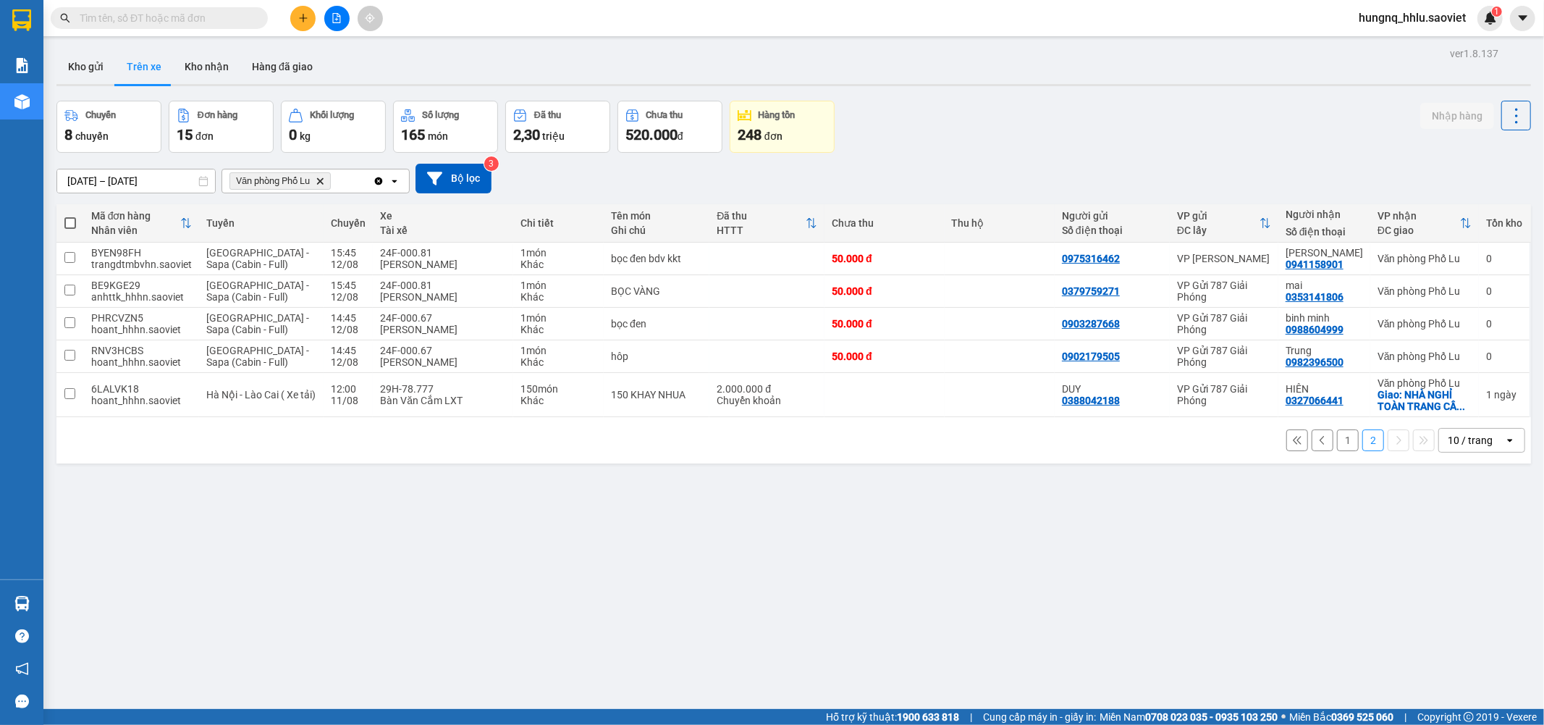
click at [119, 188] on div "ver 1.8.137 Kho gửi Trên xe Kho nhận Hàng đã giao Chuyến 8 chuyến Đơn hàng 15 đ…" at bounding box center [794, 405] width 1486 height 725
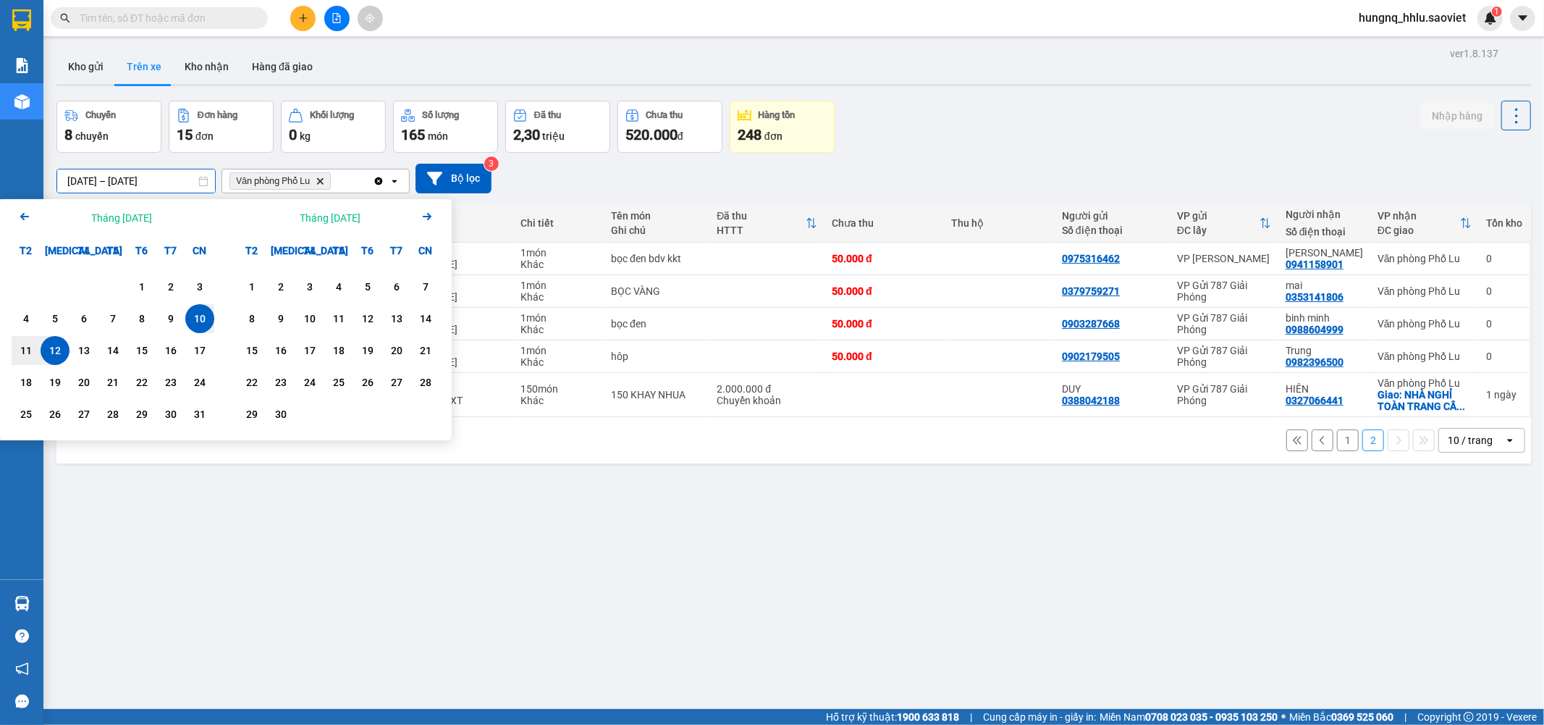
click at [1014, 546] on div "ver 1.8.137 Kho gửi Trên xe Kho nhận Hàng đã giao Chuyến 8 chuyến Đơn hàng 15 đ…" at bounding box center [794, 405] width 1486 height 725
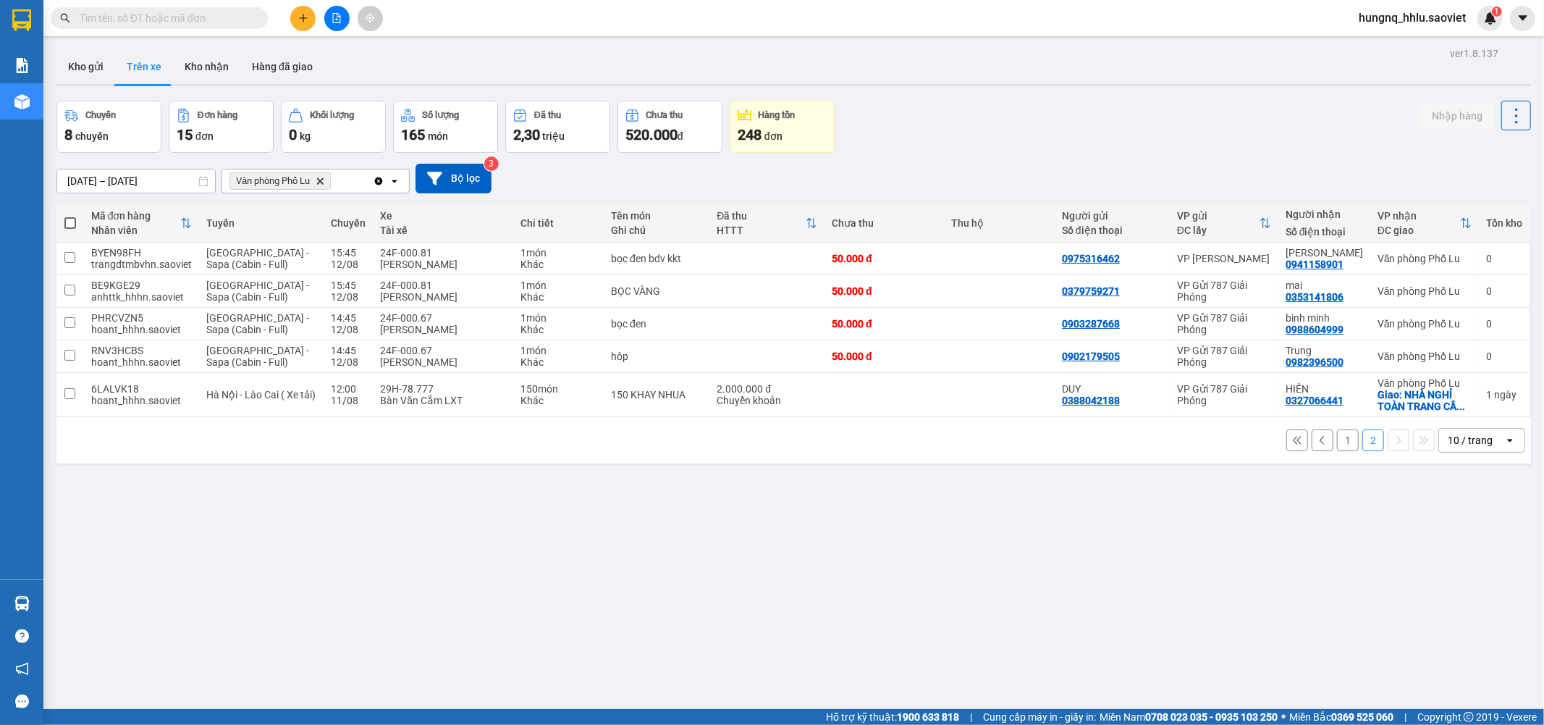
click at [1337, 443] on button "1" at bounding box center [1348, 440] width 22 height 22
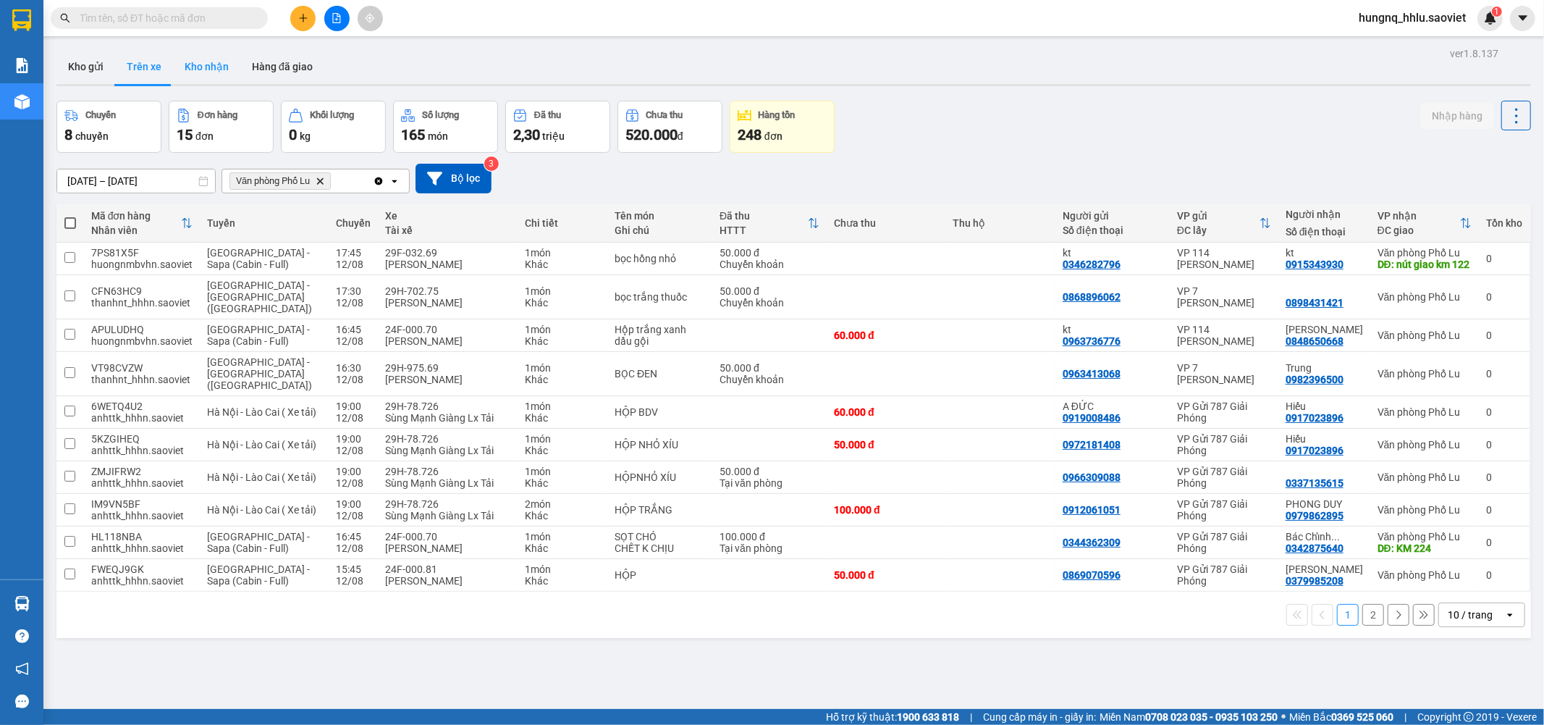
click at [191, 62] on button "Kho nhận" at bounding box center [206, 66] width 67 height 35
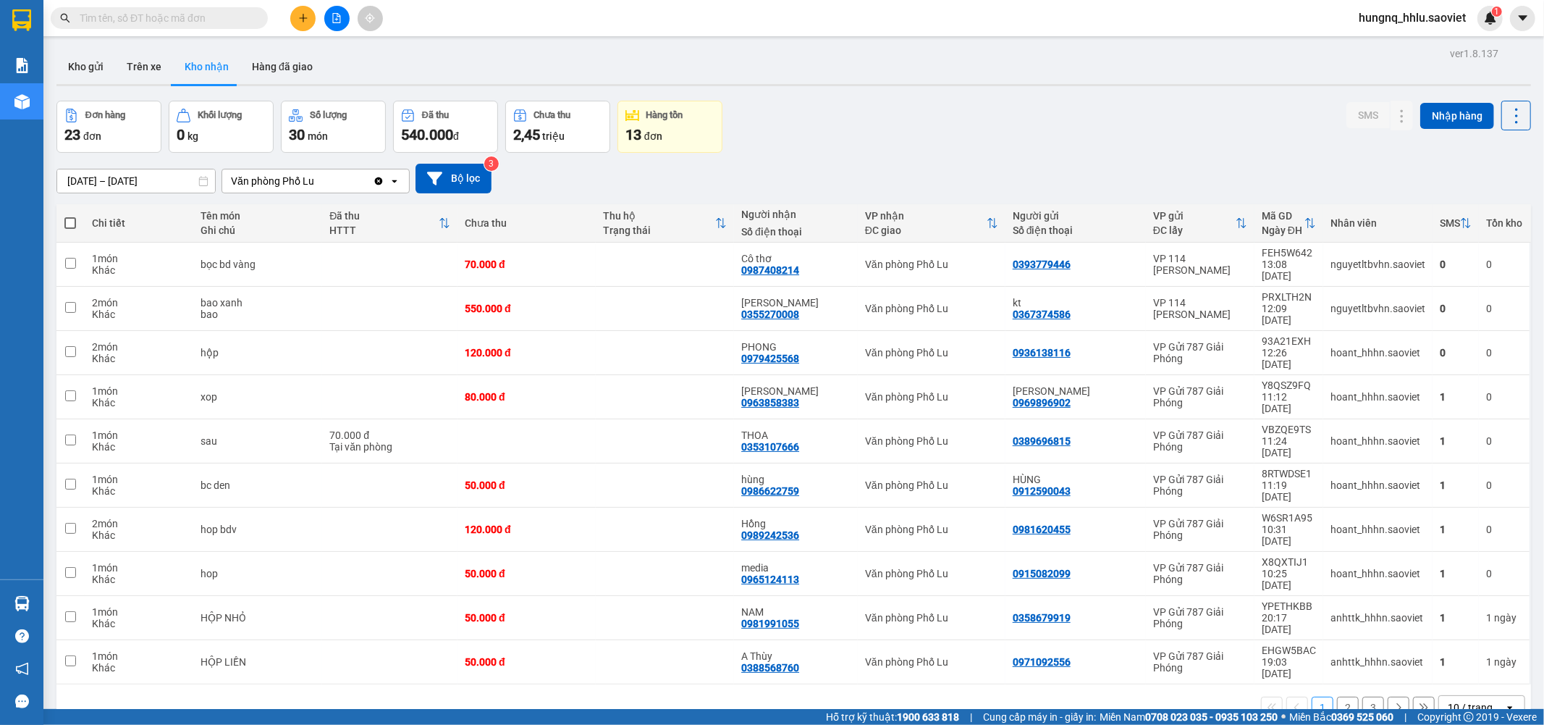
click at [1337, 696] on button "2" at bounding box center [1348, 707] width 22 height 22
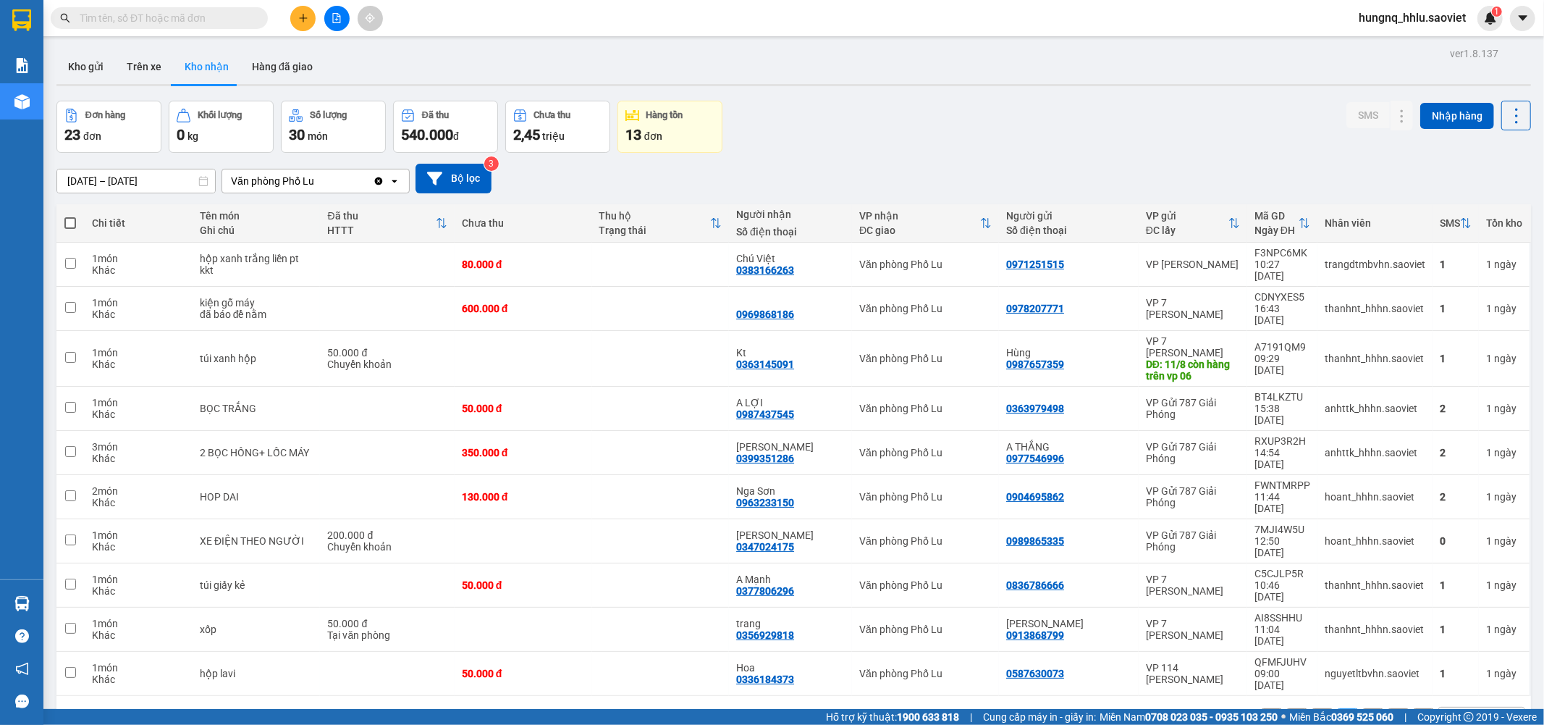
click at [90, 179] on input "[DATE] – [DATE]" at bounding box center [136, 180] width 158 height 23
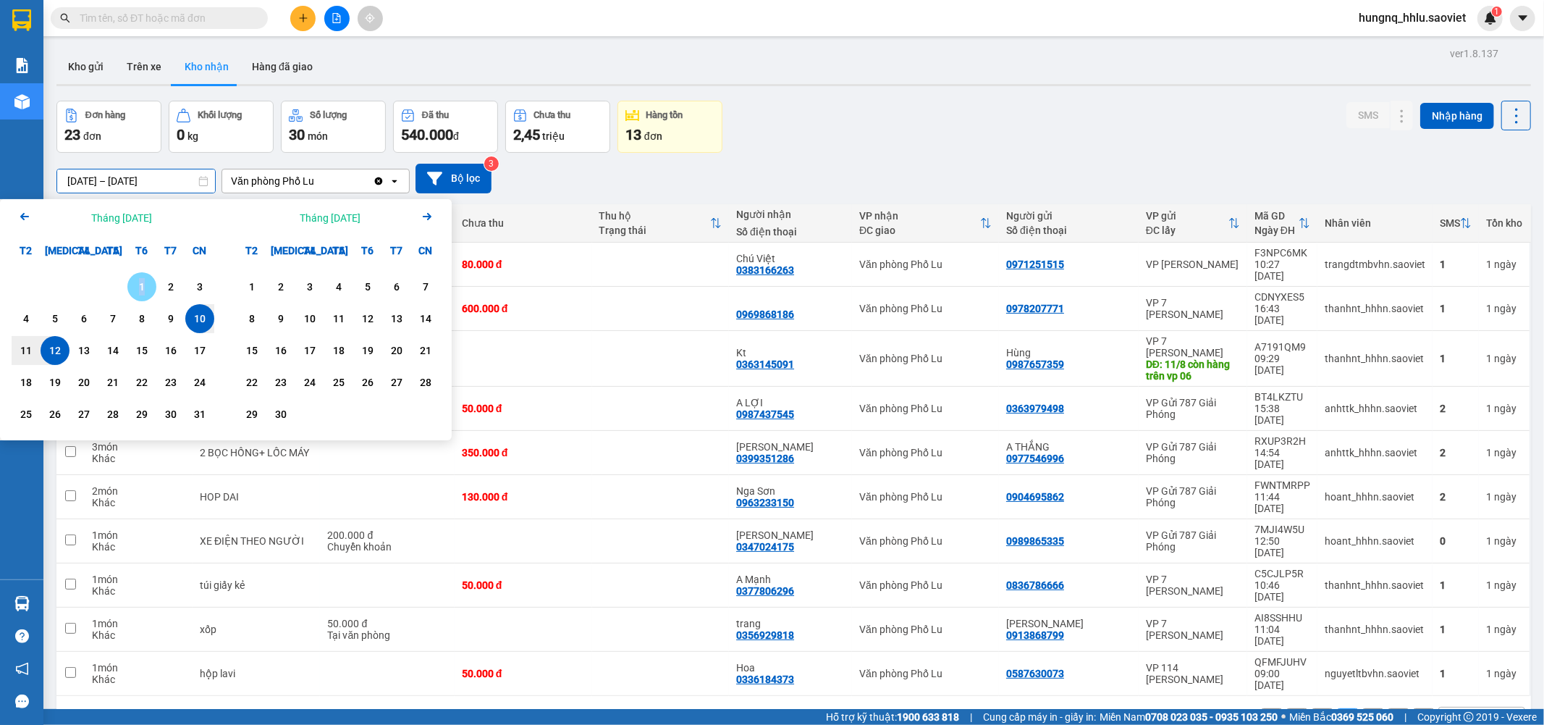
click at [132, 285] on div "1" at bounding box center [141, 286] width 29 height 29
click at [201, 317] on div "10" at bounding box center [200, 318] width 20 height 17
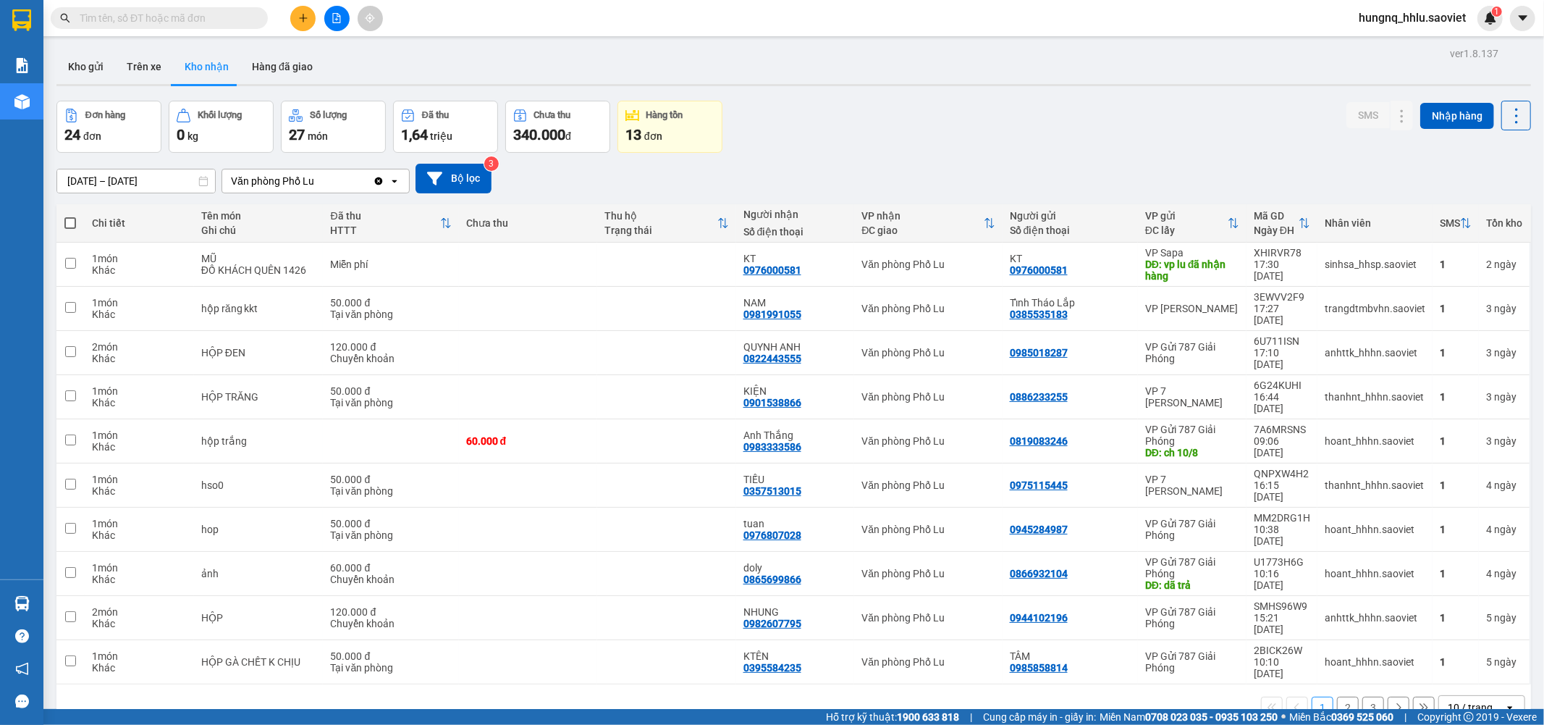
click at [88, 186] on input "[DATE] – [DATE]" at bounding box center [136, 180] width 158 height 23
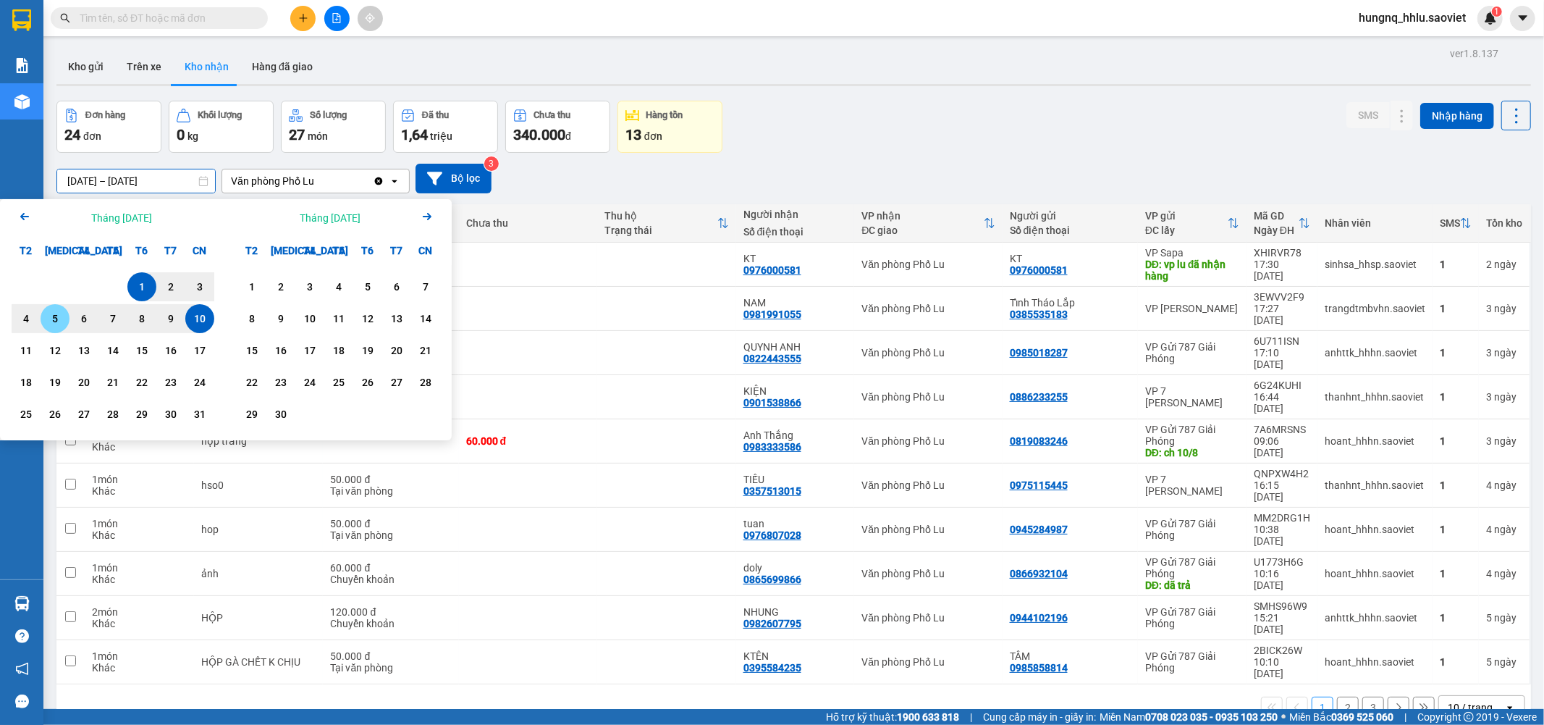
click at [65, 316] on div "5" at bounding box center [55, 318] width 29 height 29
click at [64, 350] on div "12" at bounding box center [55, 350] width 20 height 17
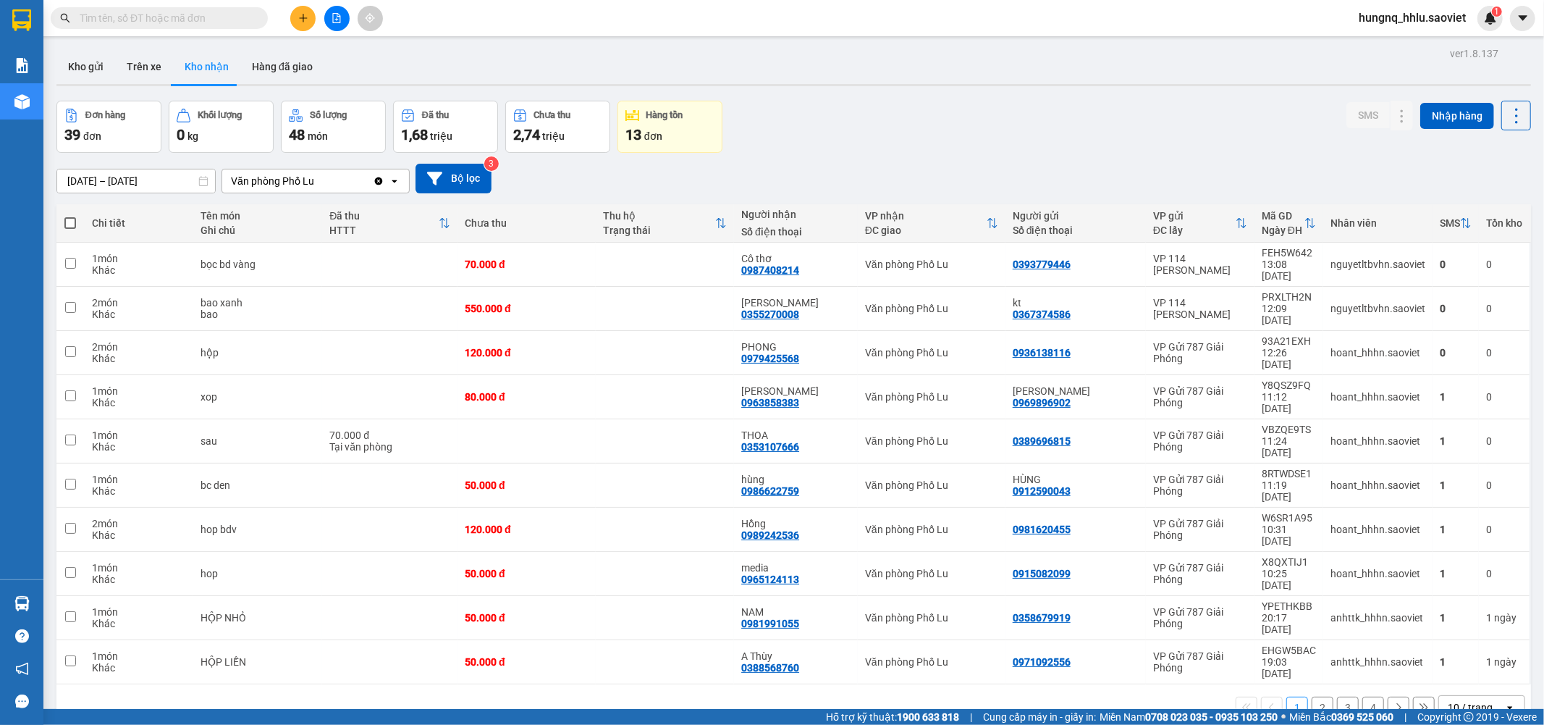
click at [147, 177] on input "[DATE] – [DATE]" at bounding box center [136, 180] width 158 height 23
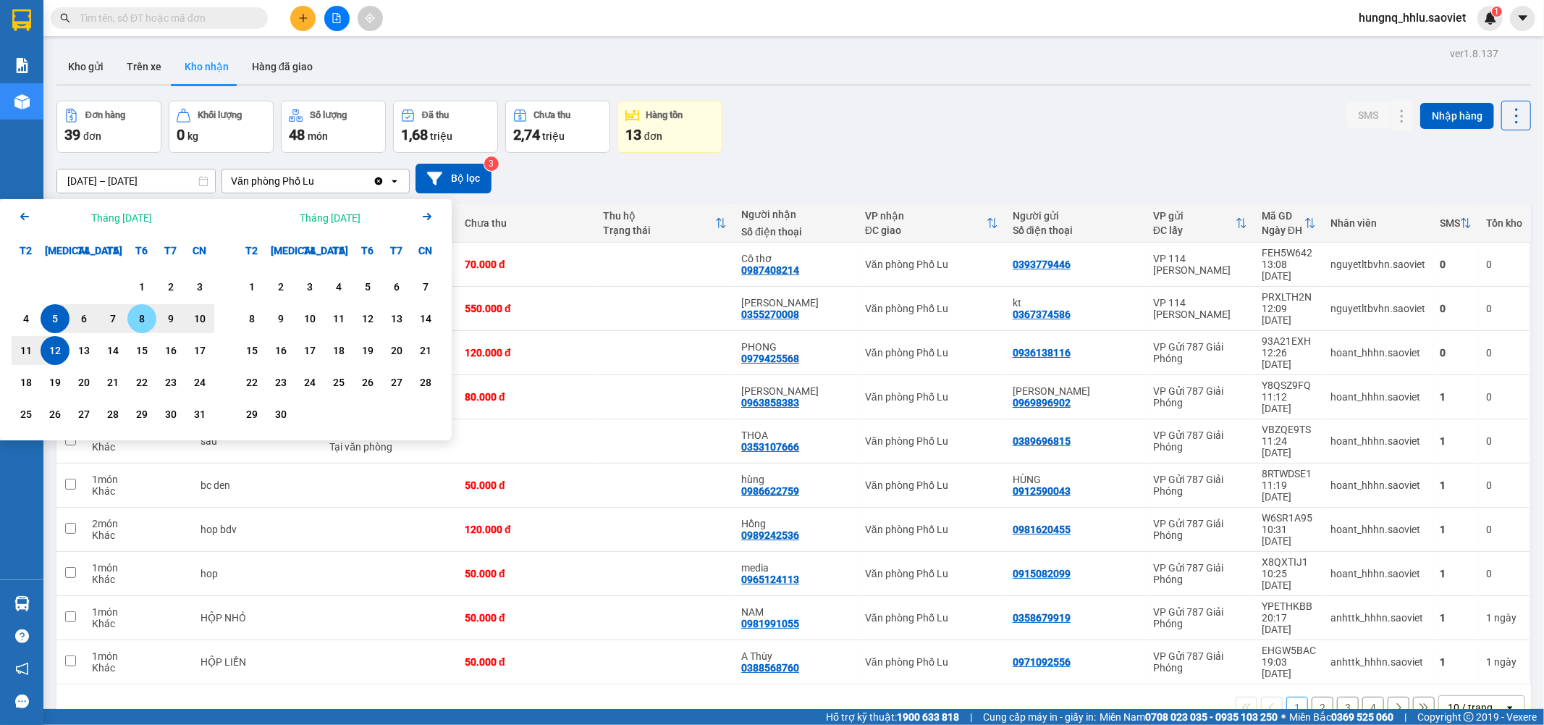
click at [141, 323] on div "8" at bounding box center [142, 318] width 20 height 17
click at [62, 355] on div "12" at bounding box center [55, 350] width 20 height 17
type input "[DATE] – [DATE]"
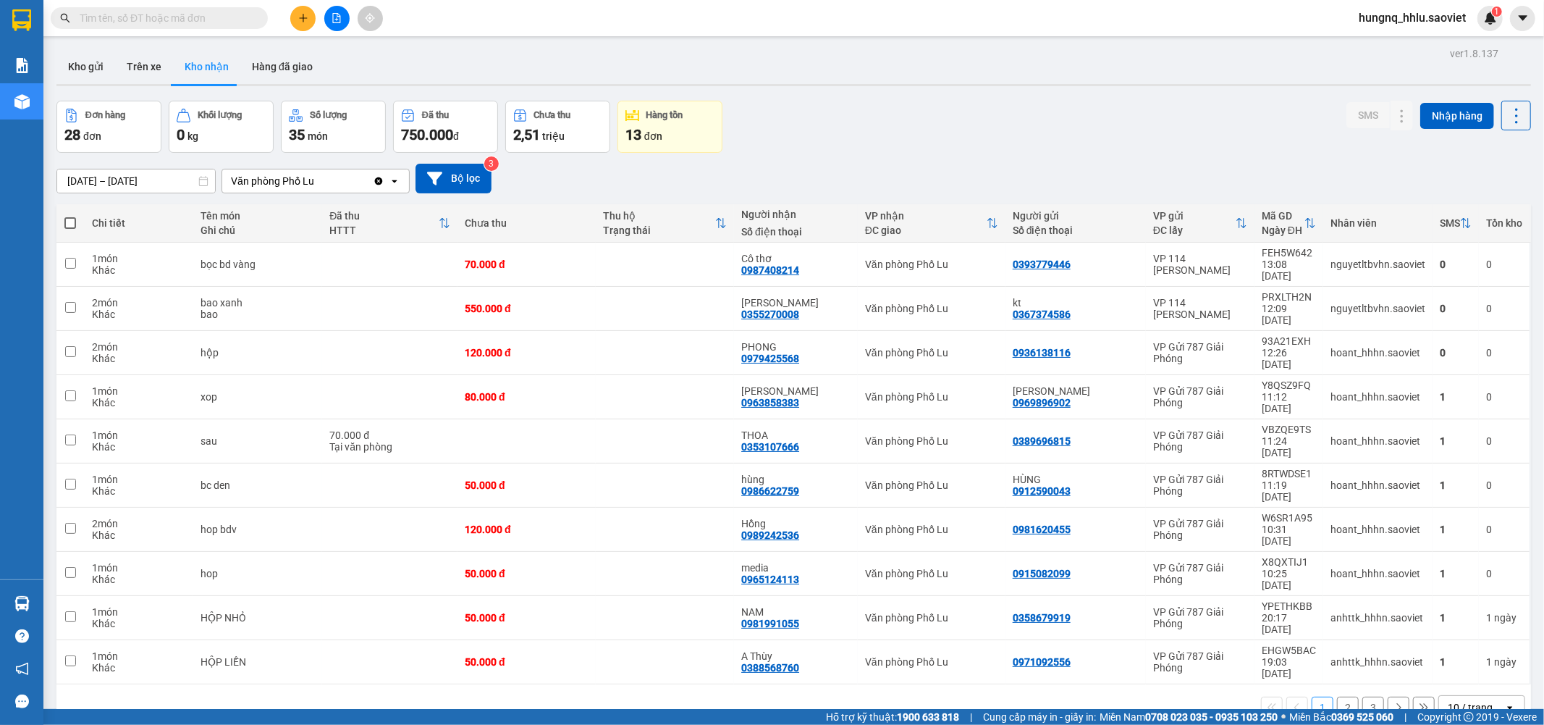
click at [1365, 696] on button "3" at bounding box center [1374, 707] width 22 height 22
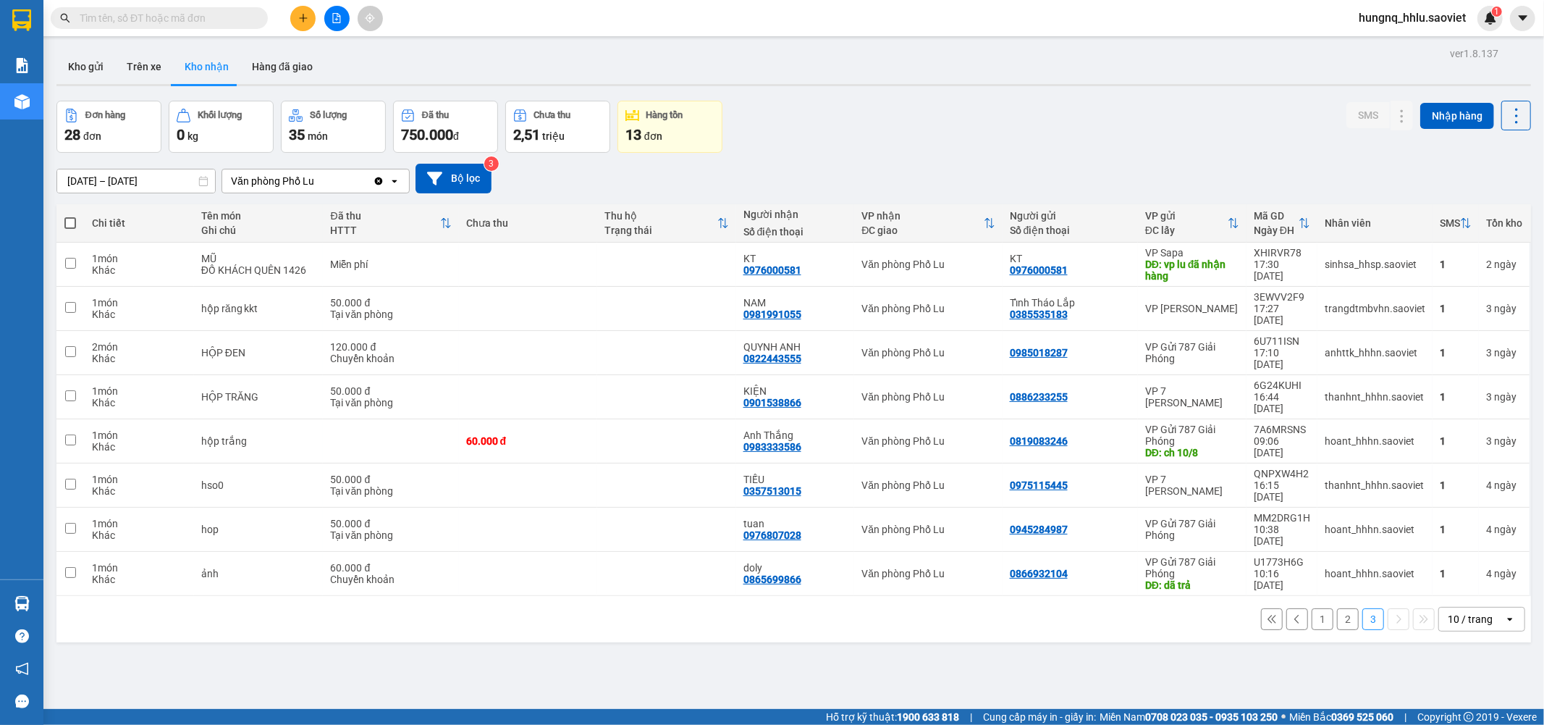
click at [1337, 608] on button "2" at bounding box center [1348, 619] width 22 height 22
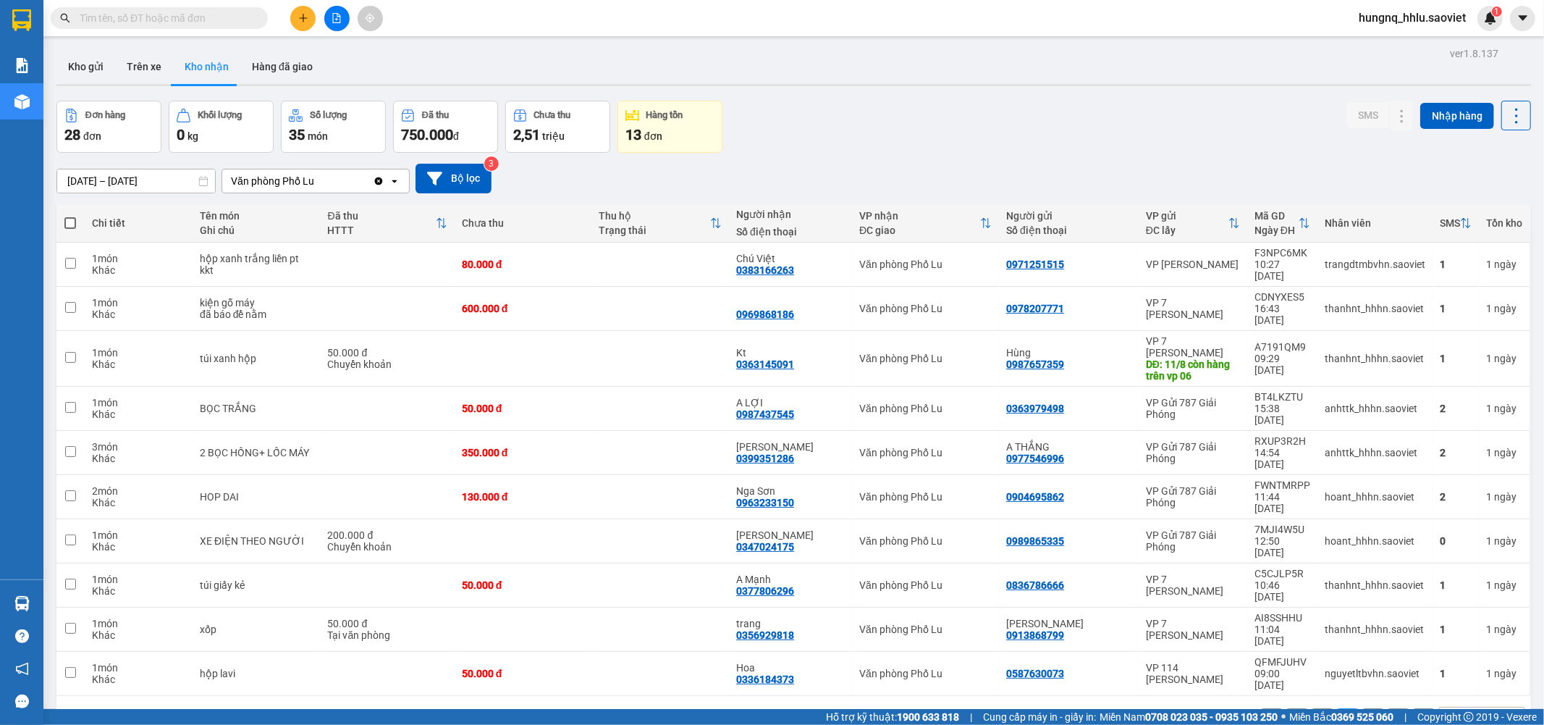
click at [1297, 707] on div "1 2 3 10 / trang open" at bounding box center [793, 719] width 1463 height 25
click at [1312, 708] on button "1" at bounding box center [1323, 719] width 22 height 22
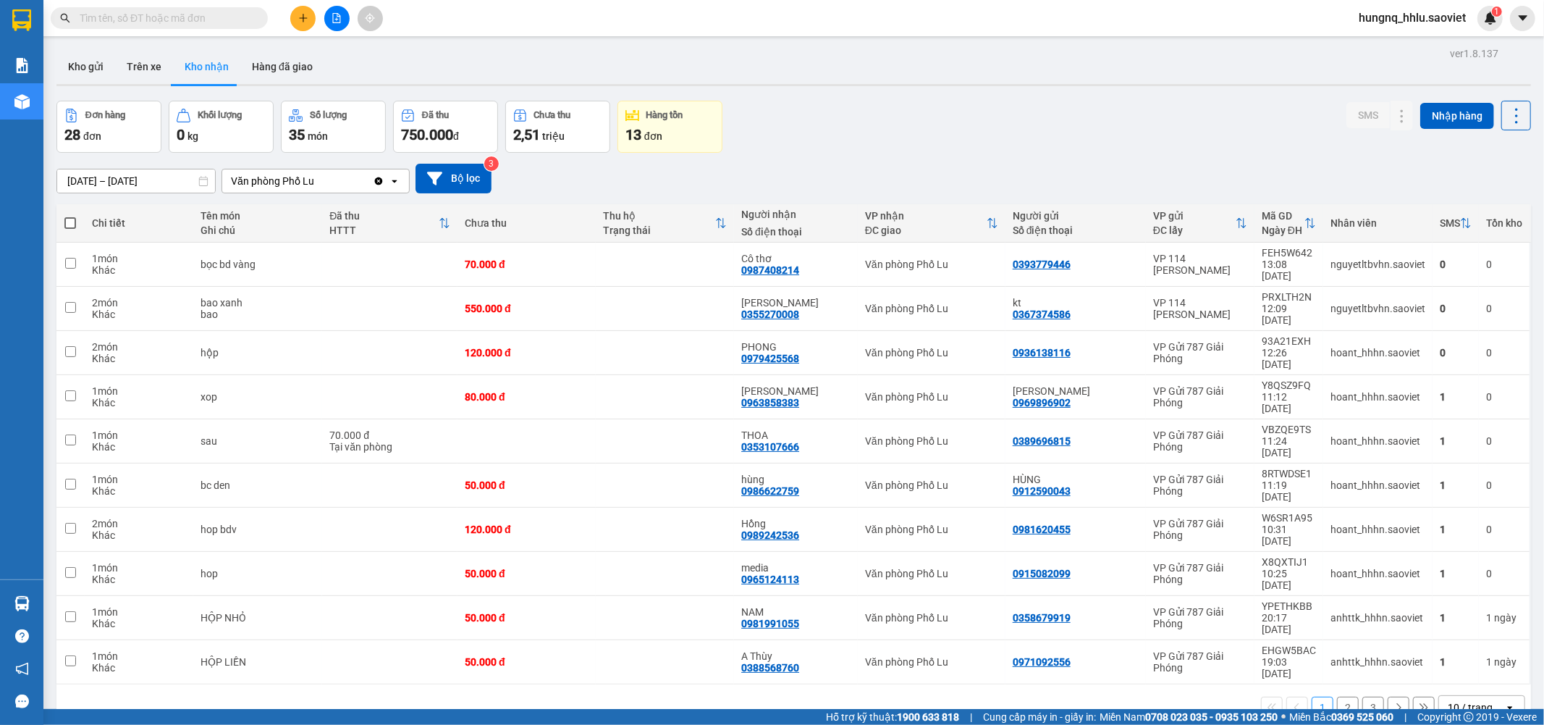
click at [1344, 696] on button "2" at bounding box center [1348, 707] width 22 height 22
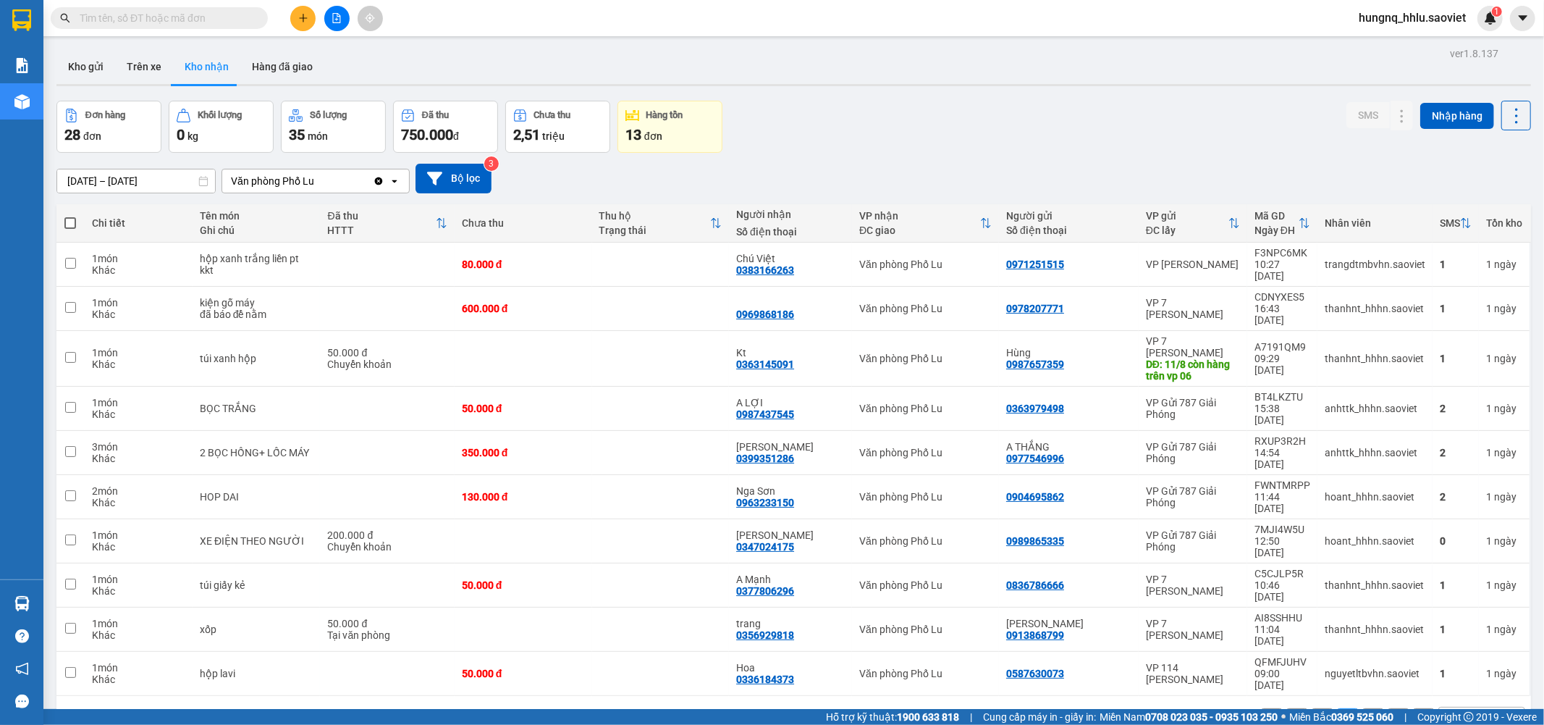
click at [1364, 708] on button "3" at bounding box center [1374, 719] width 22 height 22
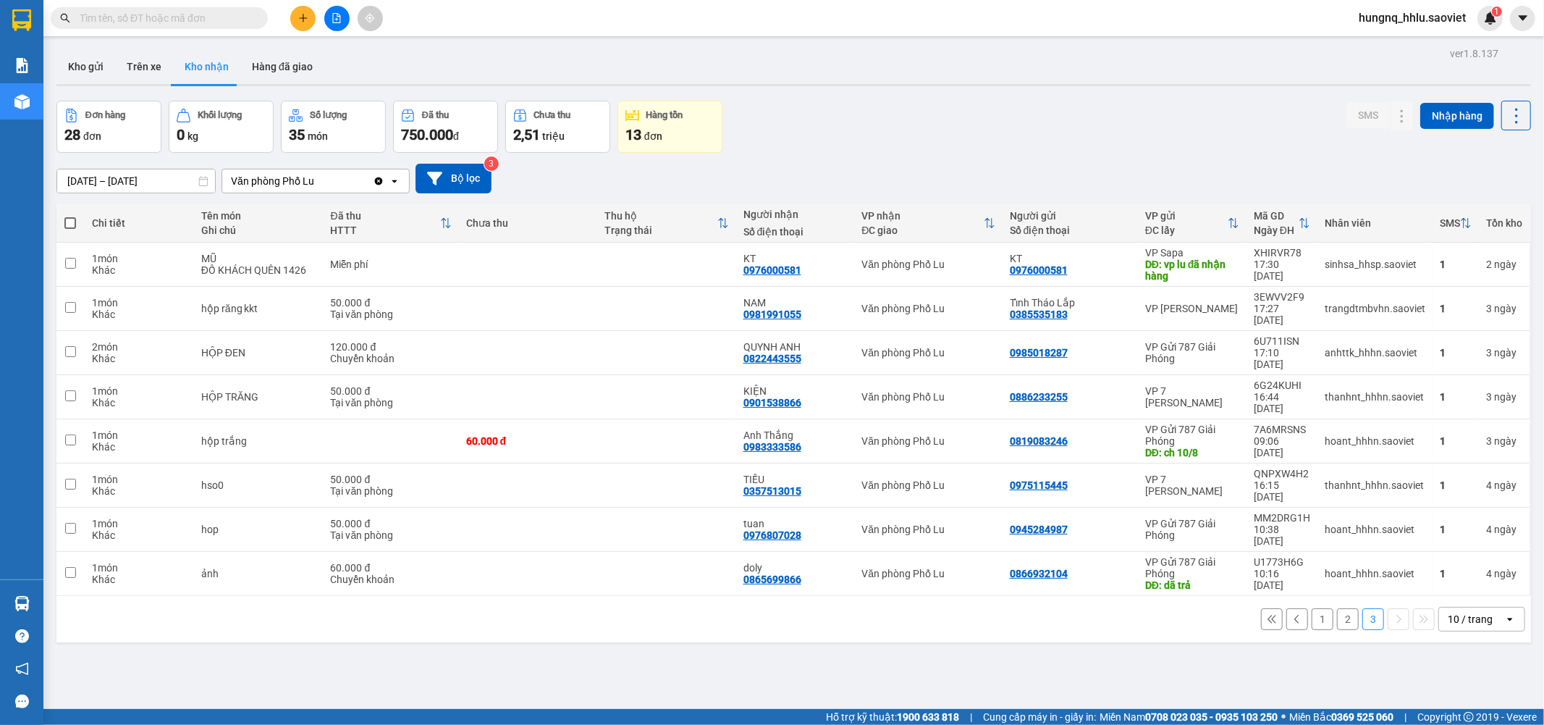
click at [1343, 608] on button "2" at bounding box center [1348, 619] width 22 height 22
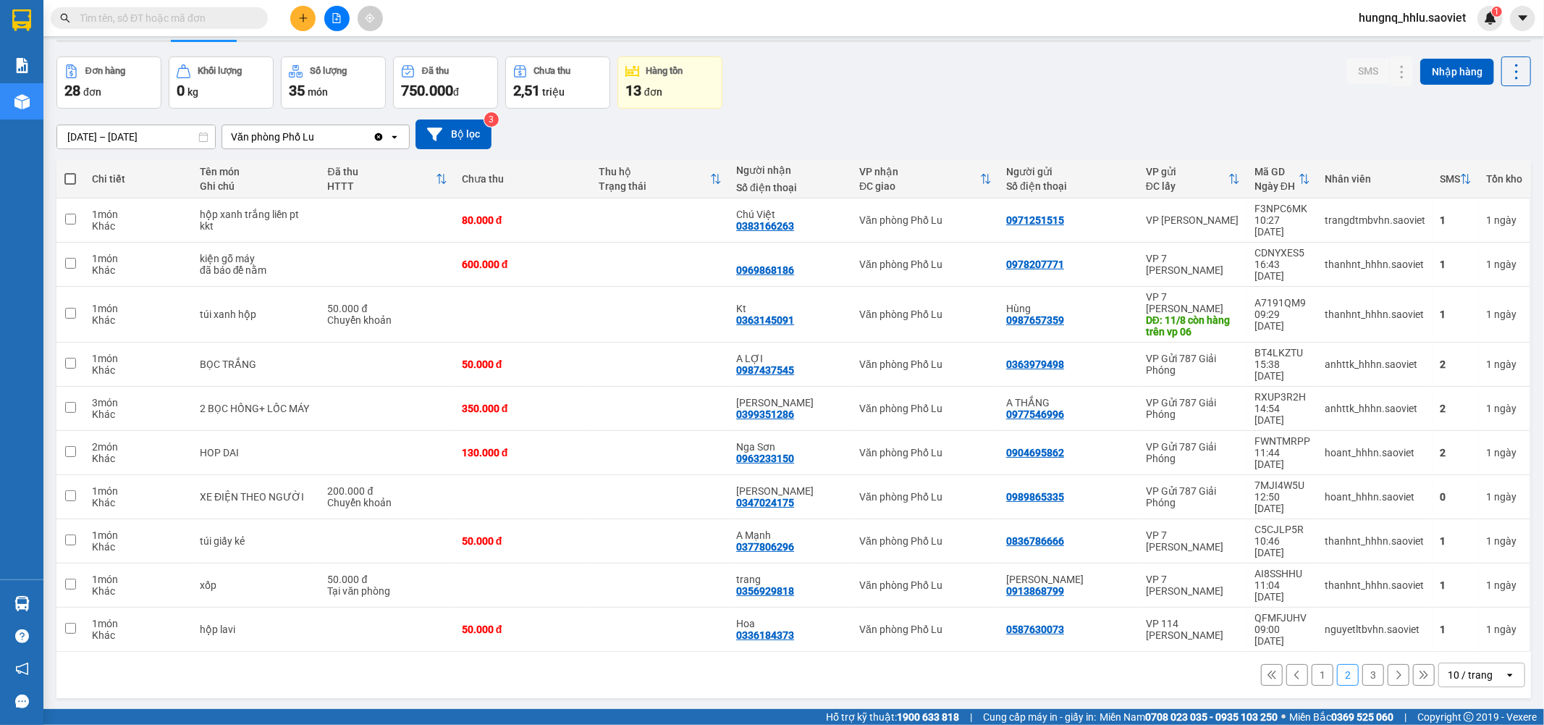
scroll to position [67, 0]
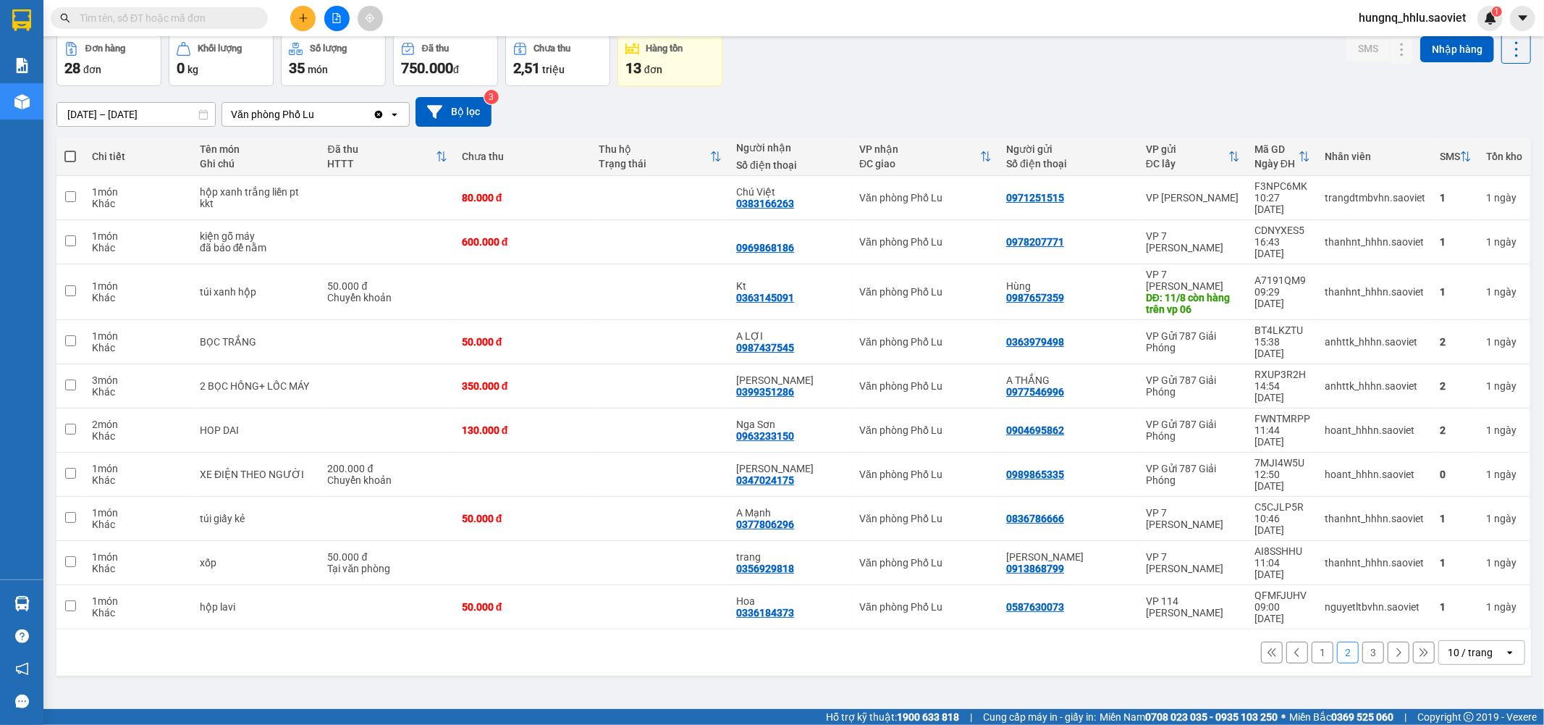
click at [1369, 641] on button "3" at bounding box center [1374, 652] width 22 height 22
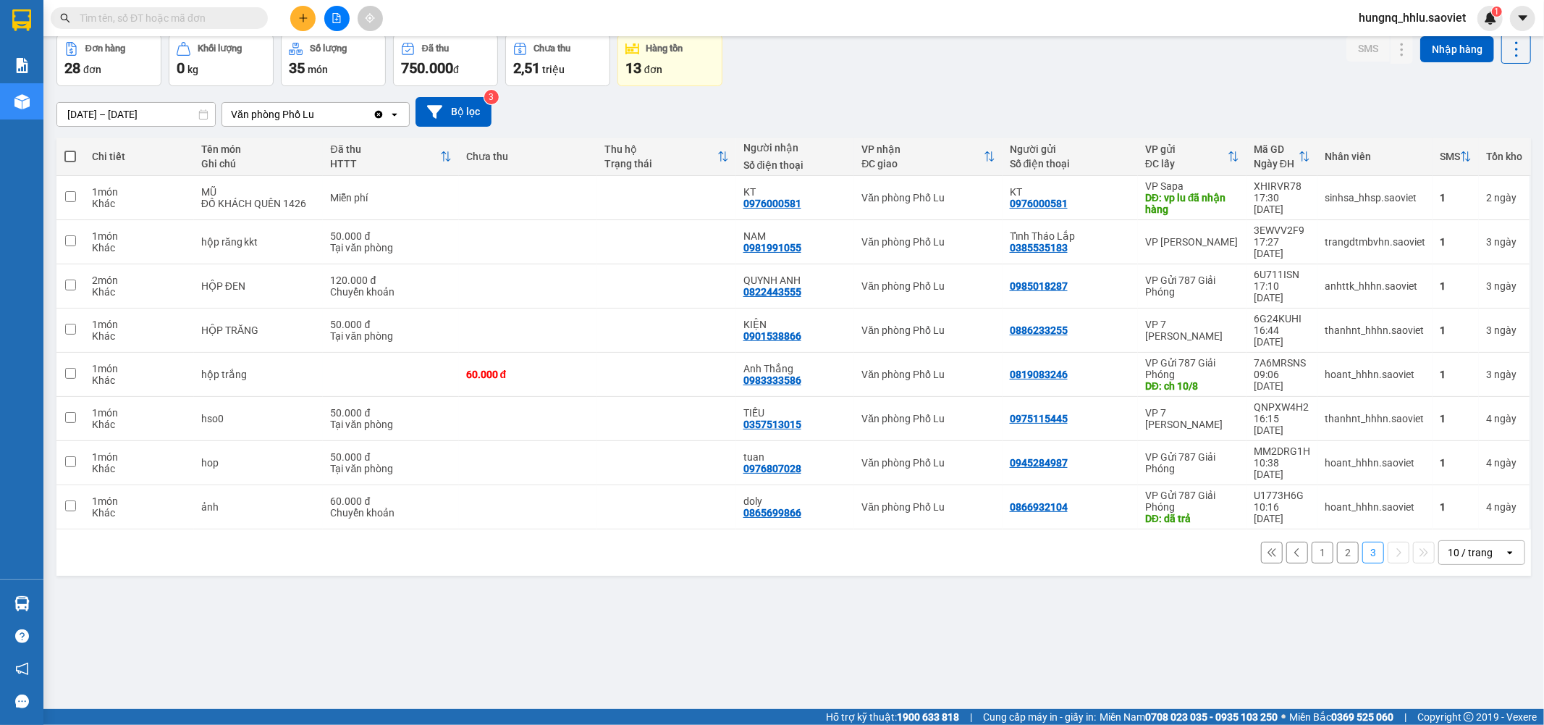
click at [1337, 542] on button "2" at bounding box center [1348, 553] width 22 height 22
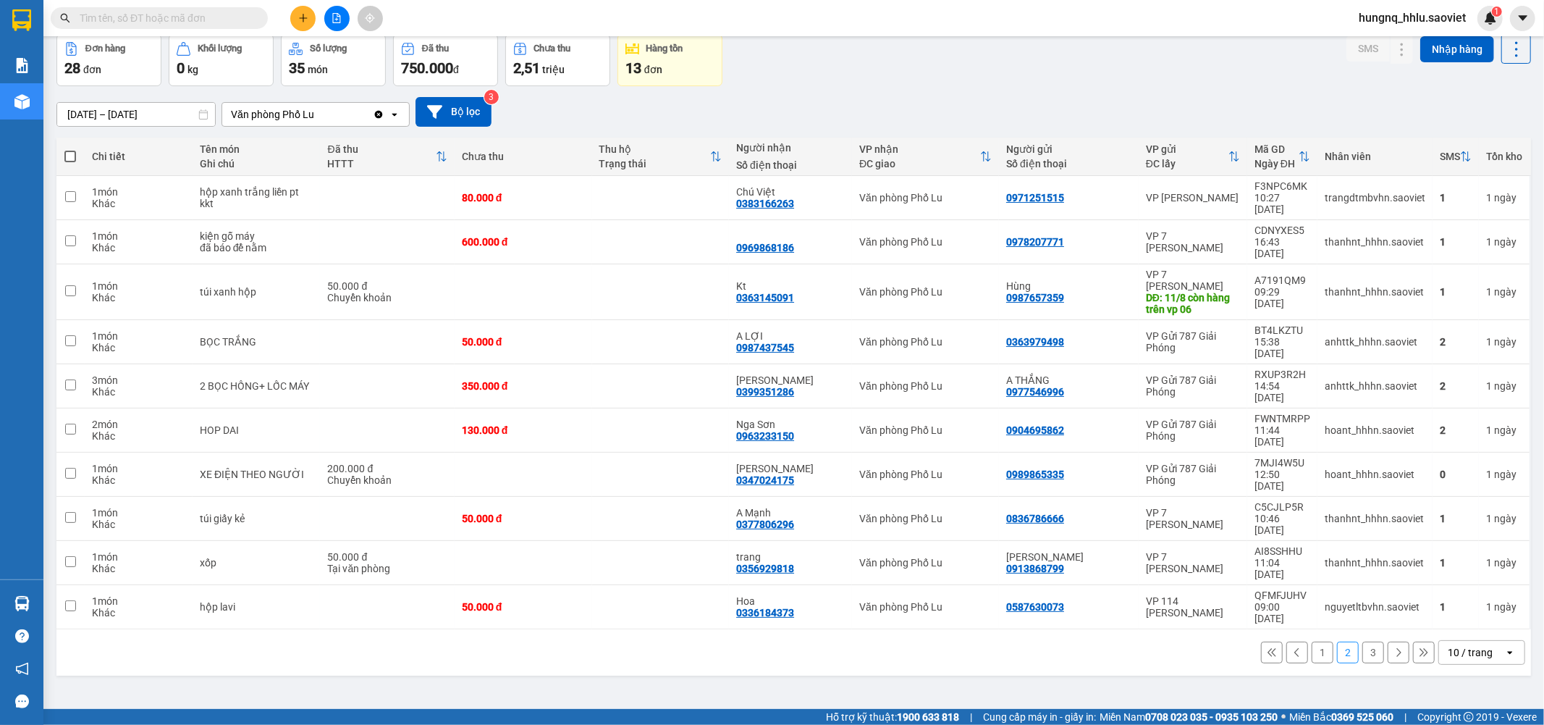
click at [1365, 641] on button "3" at bounding box center [1374, 652] width 22 height 22
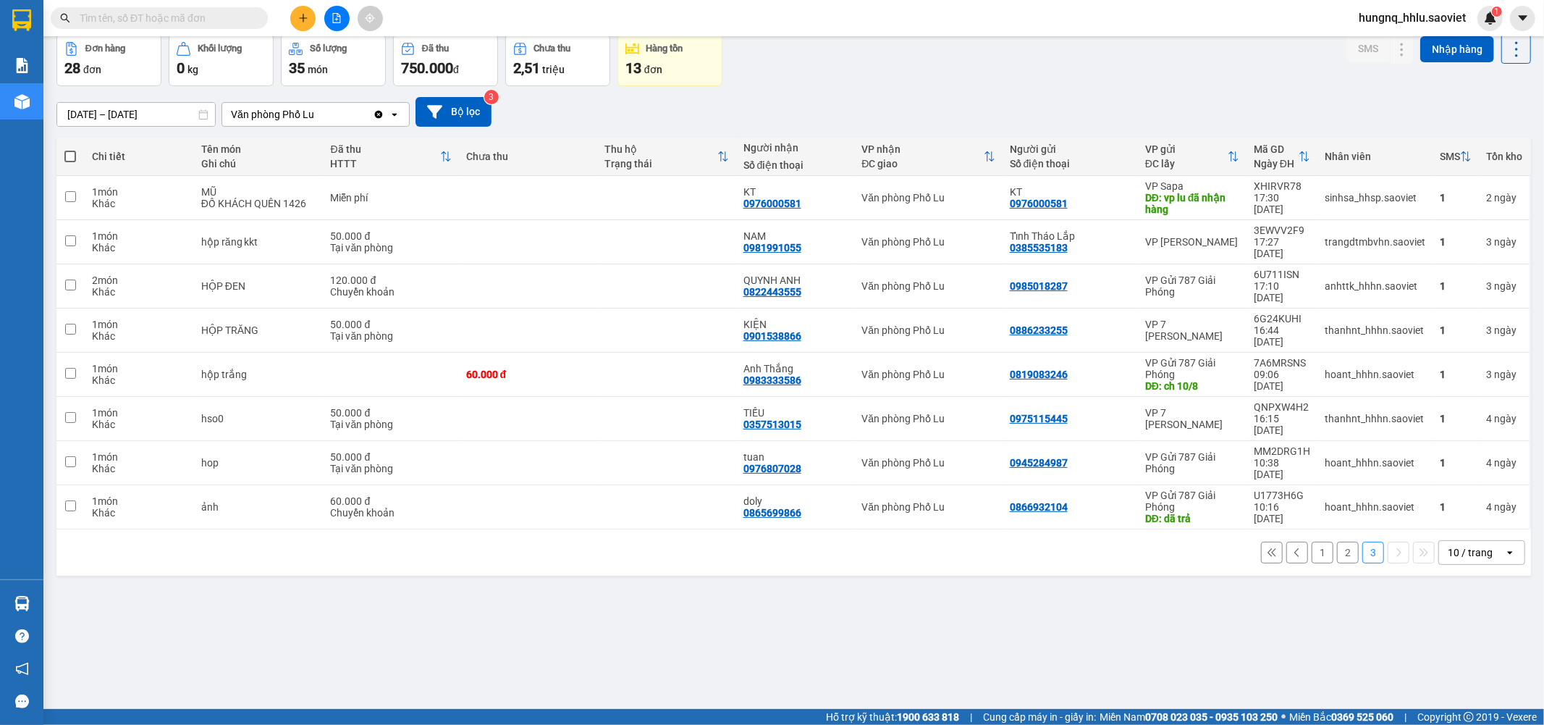
click at [1338, 542] on button "2" at bounding box center [1348, 553] width 22 height 22
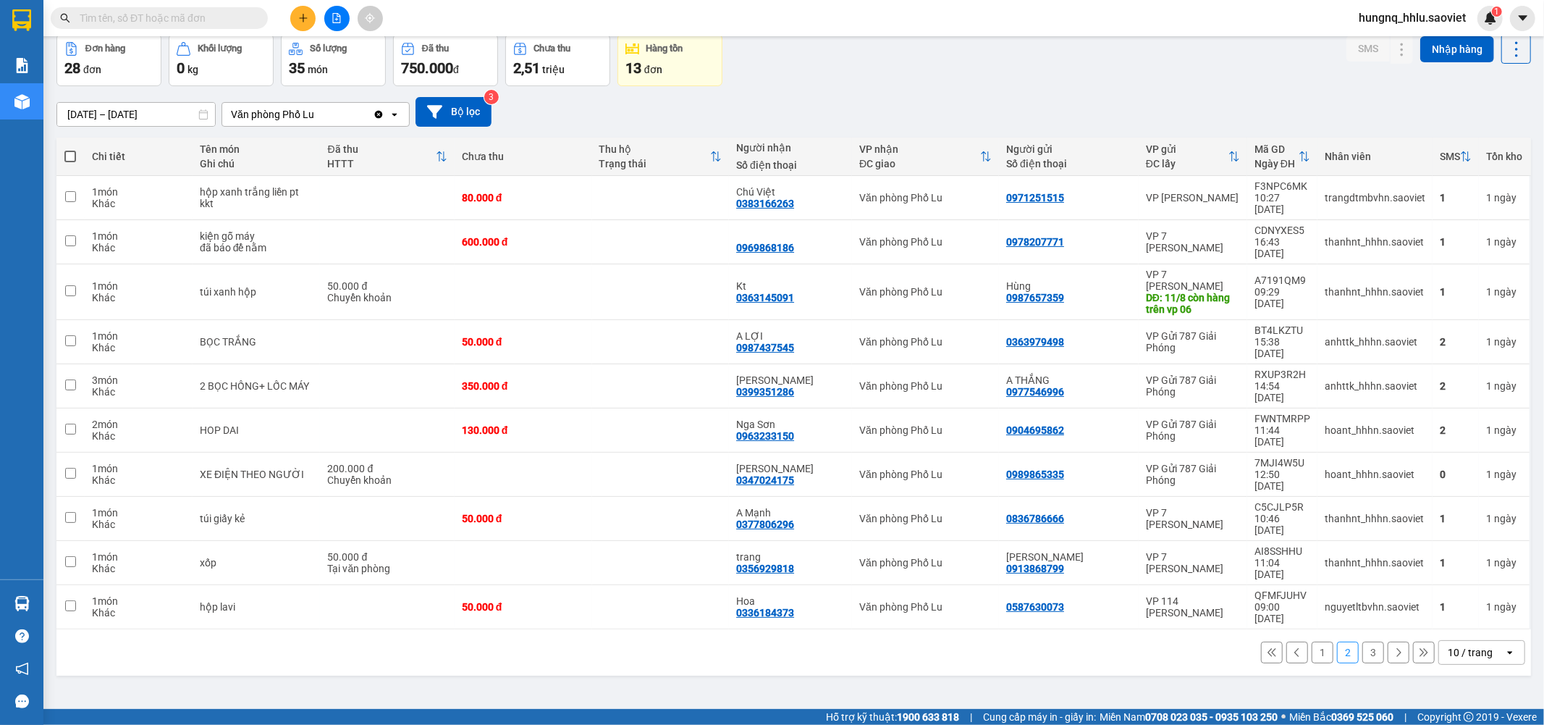
click at [1322, 640] on div "1 2 3 10 / trang open" at bounding box center [793, 652] width 1463 height 25
click at [1316, 641] on button "1" at bounding box center [1323, 652] width 22 height 22
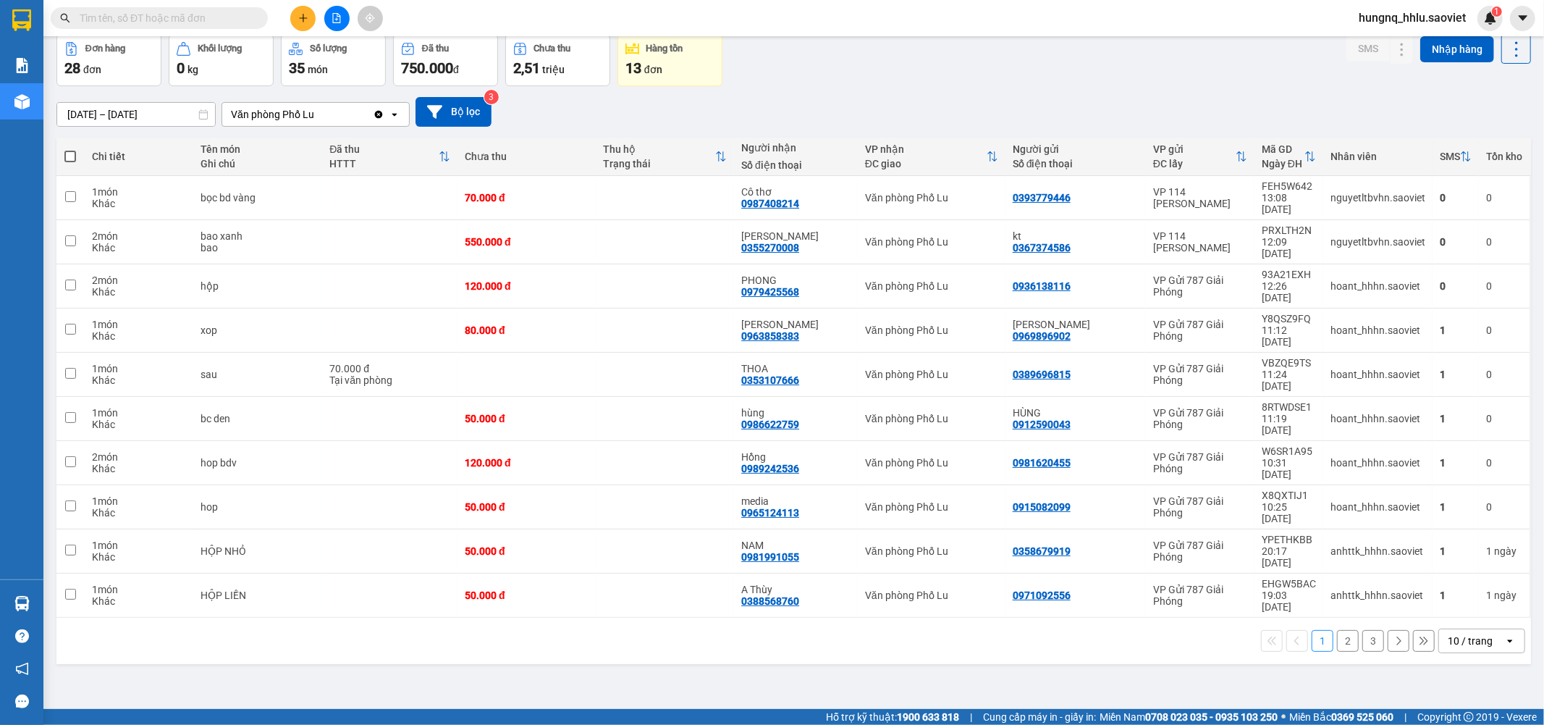
click at [1342, 630] on button "2" at bounding box center [1348, 641] width 22 height 22
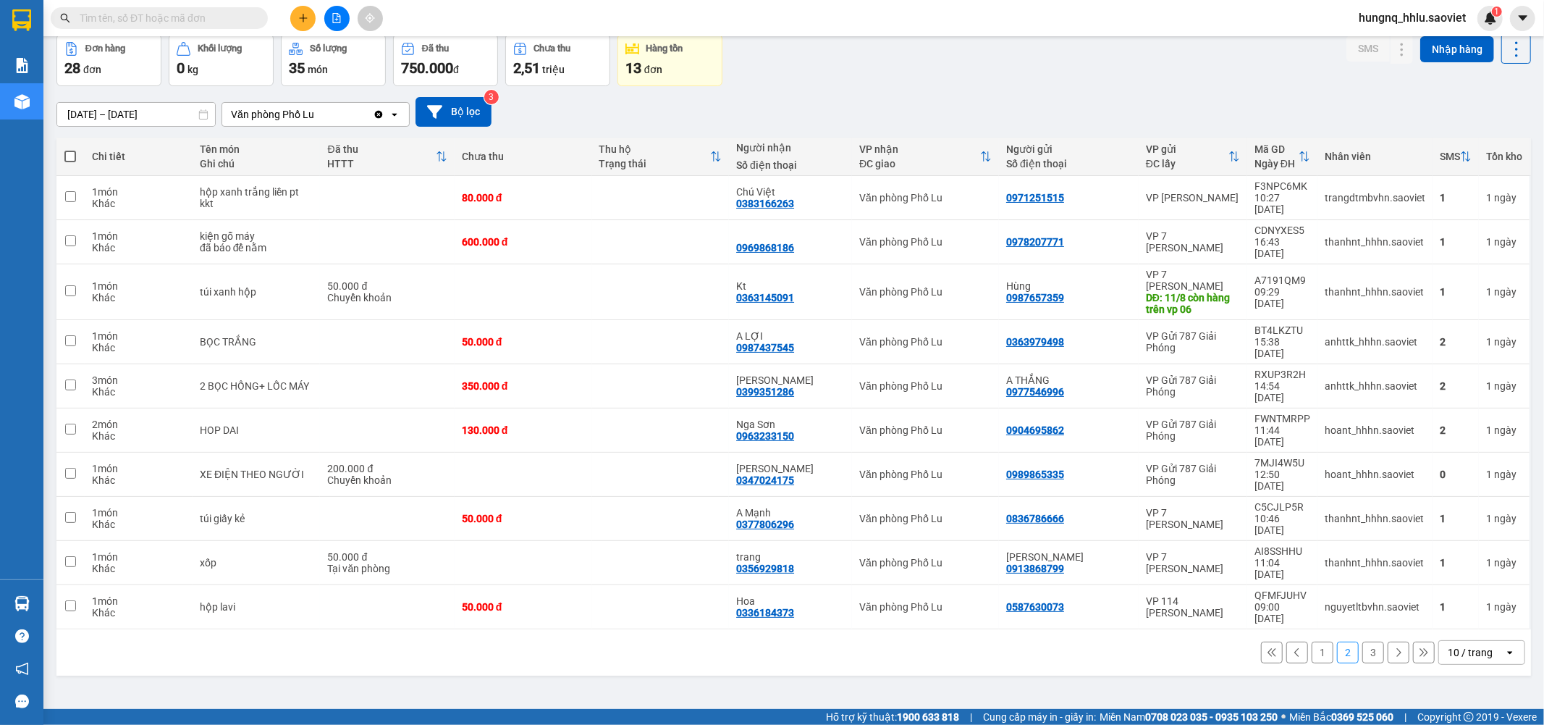
click at [1363, 641] on button "3" at bounding box center [1374, 652] width 22 height 22
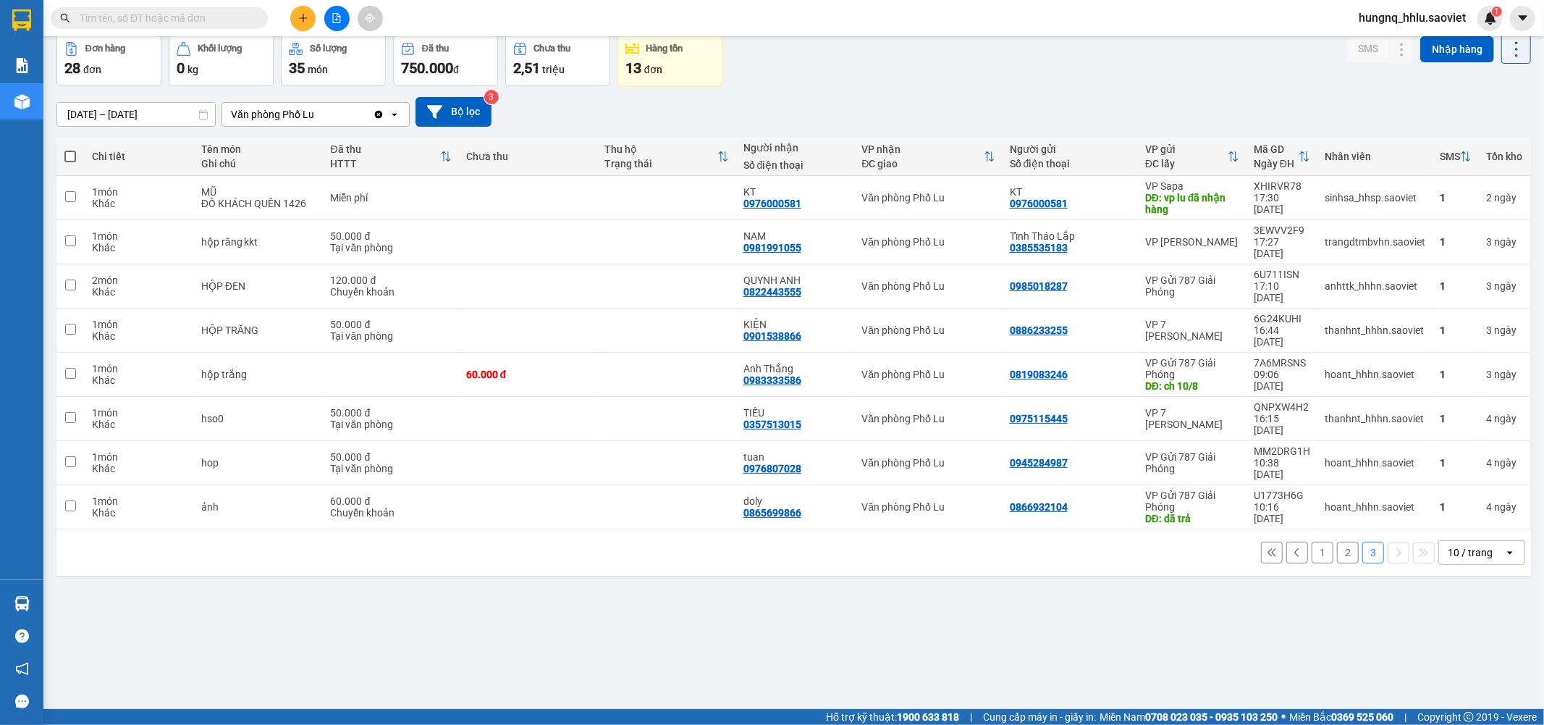
click at [1340, 542] on button "2" at bounding box center [1348, 553] width 22 height 22
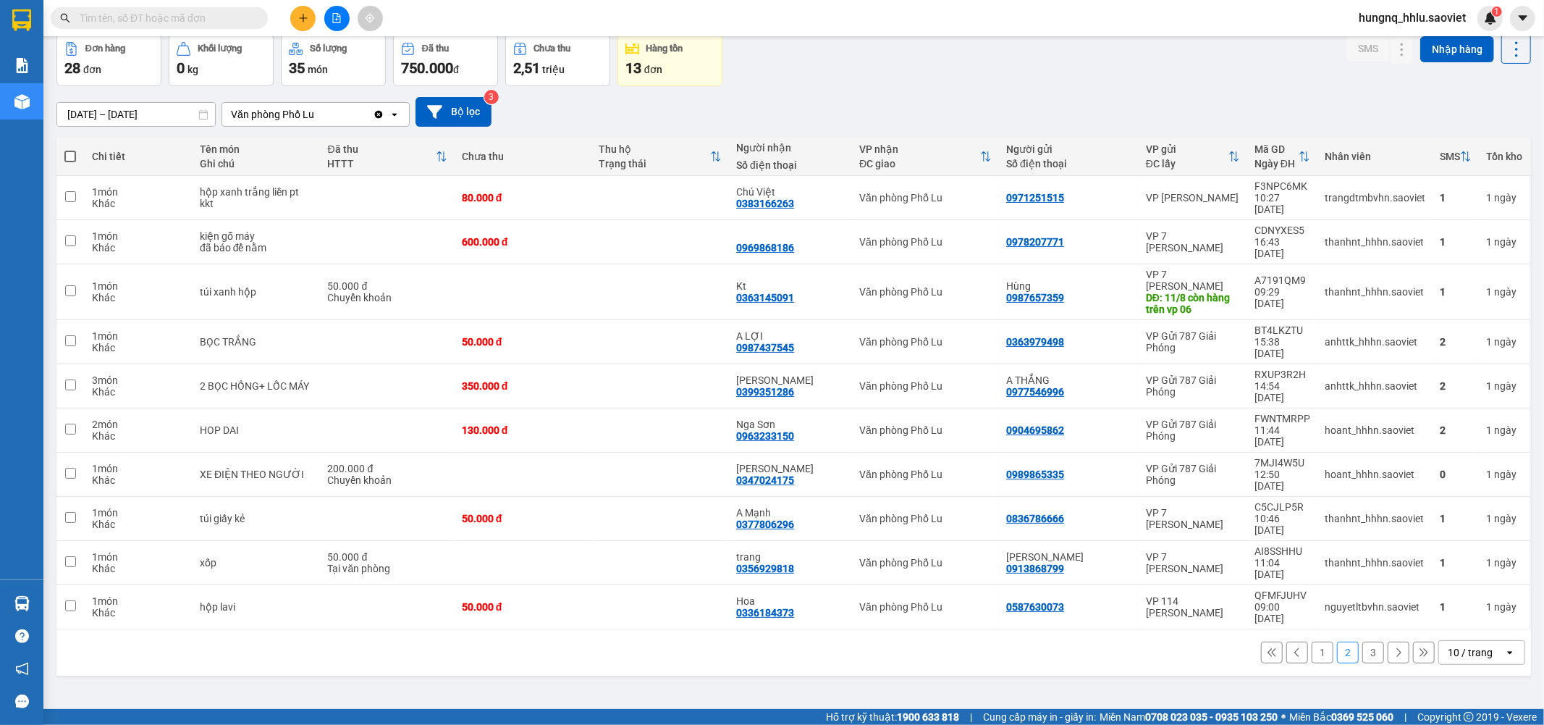
click at [1312, 641] on button "1" at bounding box center [1323, 652] width 22 height 22
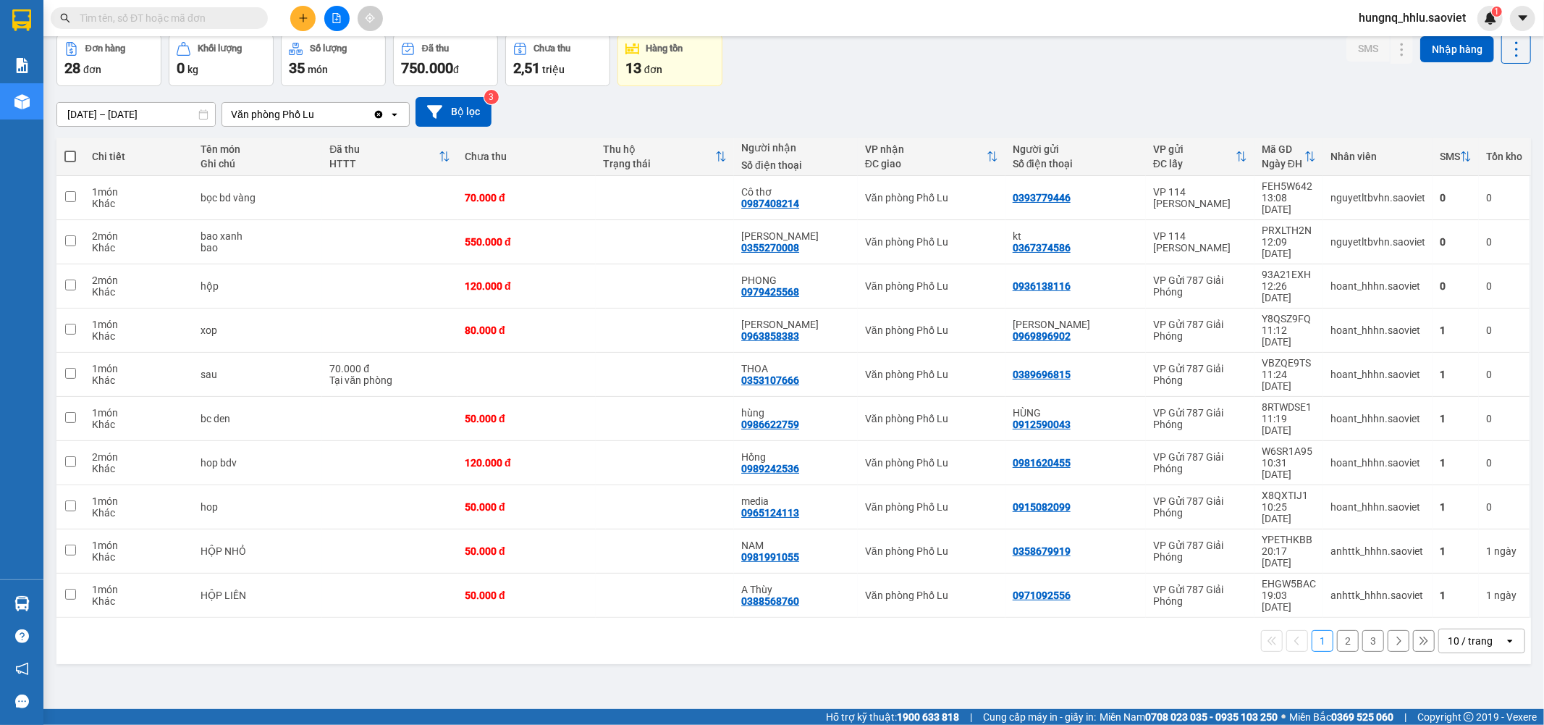
click at [93, 17] on input "text" at bounding box center [165, 18] width 171 height 16
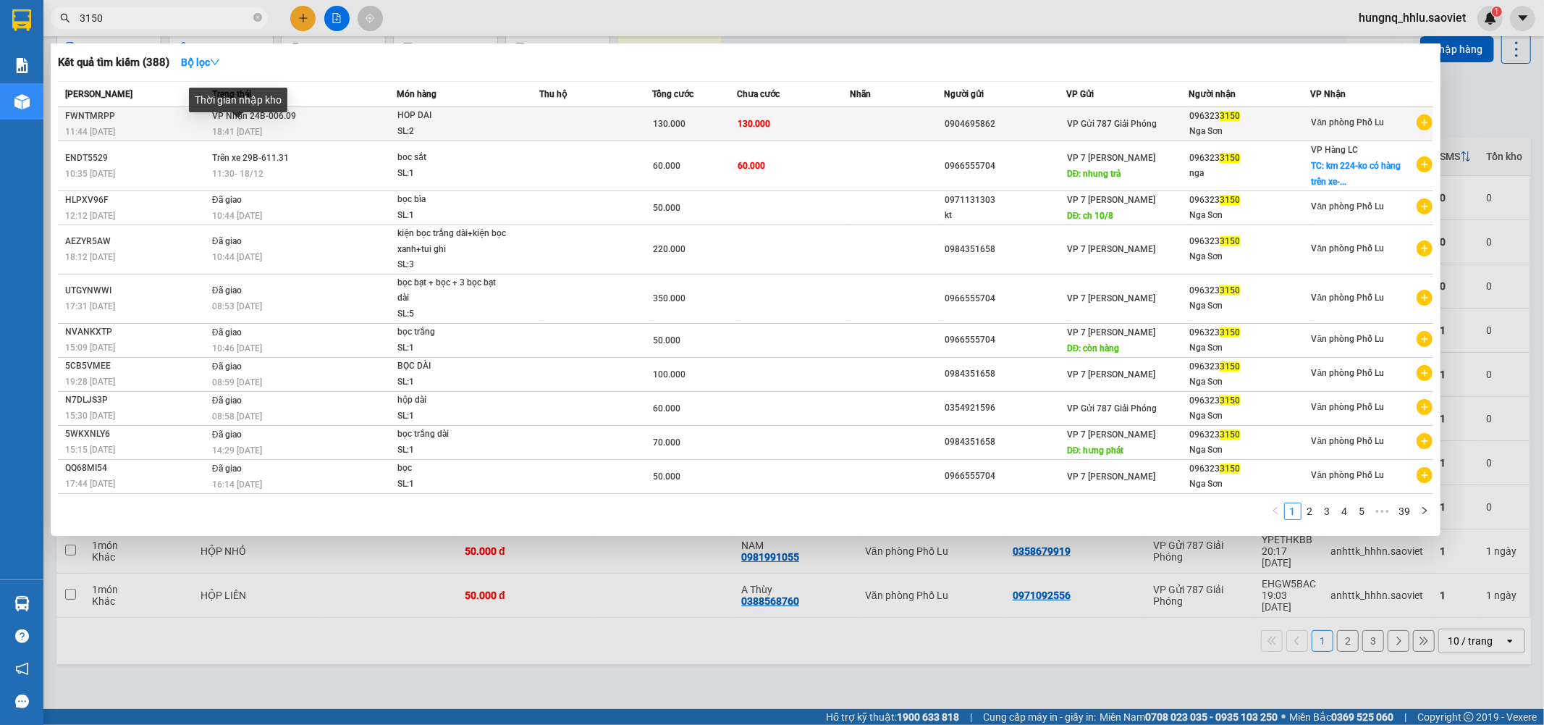
type input "3150"
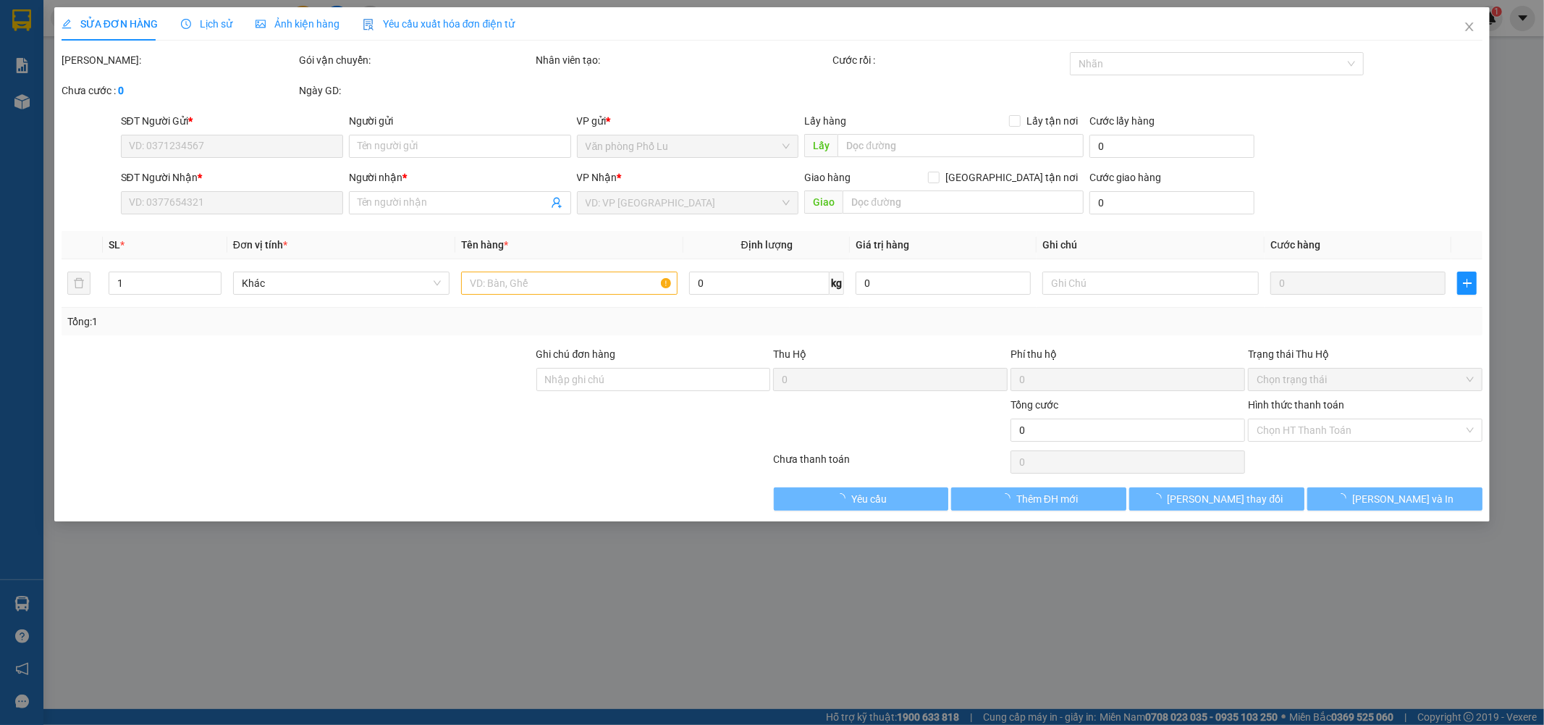
type input "0904695862"
type input "0963233150"
type input "Nga Sơn"
type input "130.000"
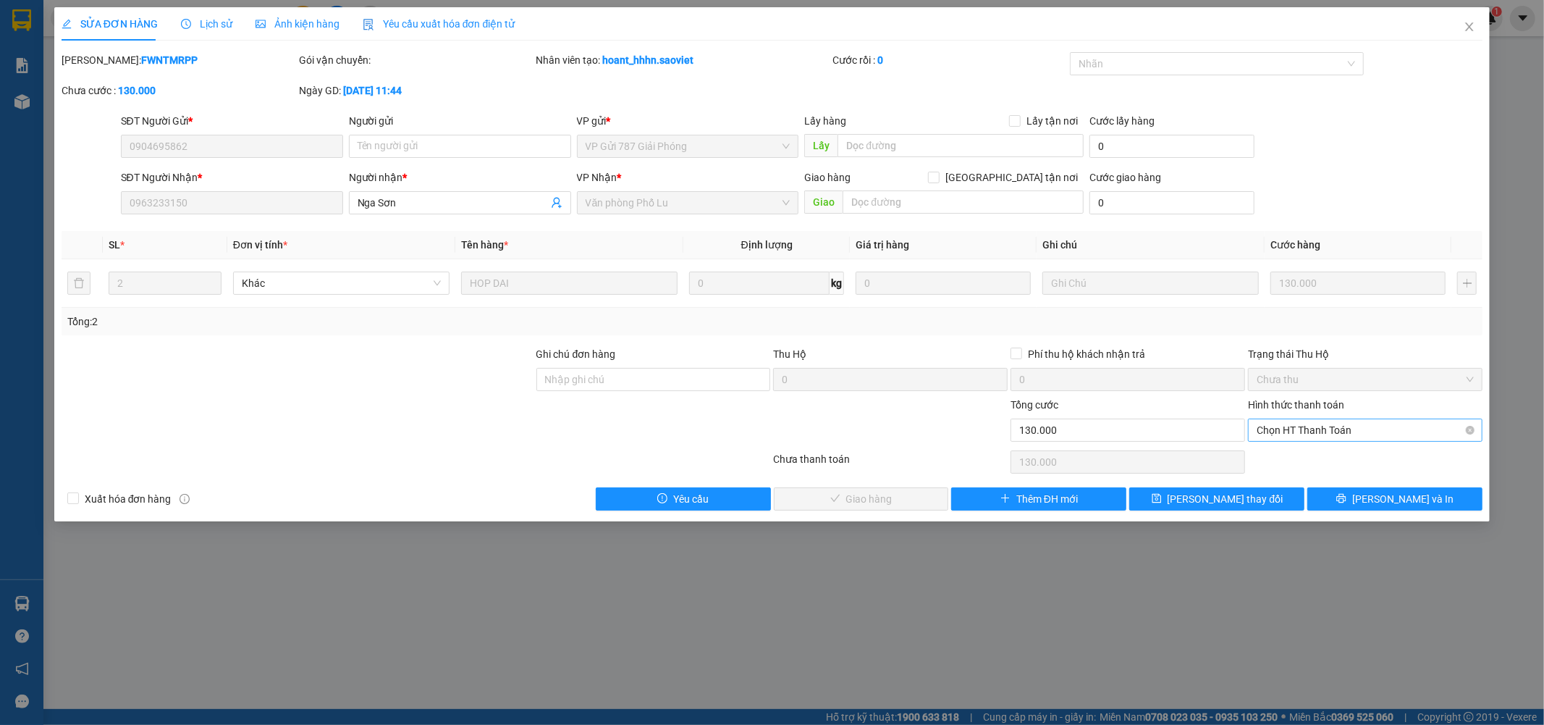
click at [1268, 435] on span "Chọn HT Thanh Toán" at bounding box center [1365, 430] width 217 height 22
click at [1274, 459] on div "Tại văn phòng" at bounding box center [1366, 459] width 217 height 16
type input "0"
click at [911, 502] on button "[PERSON_NAME] và Giao hàng" at bounding box center [861, 498] width 175 height 23
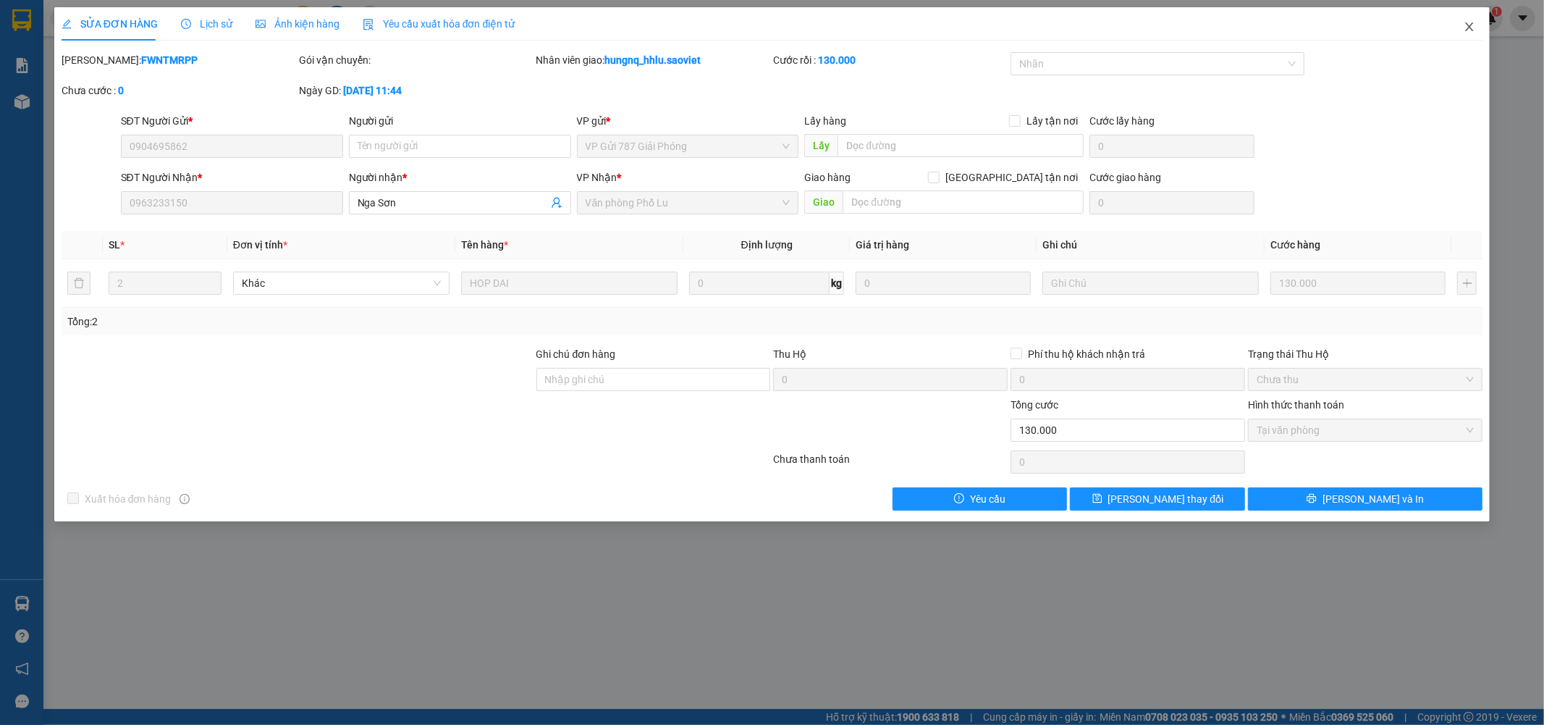
click at [1480, 36] on span "Close" at bounding box center [1469, 27] width 41 height 41
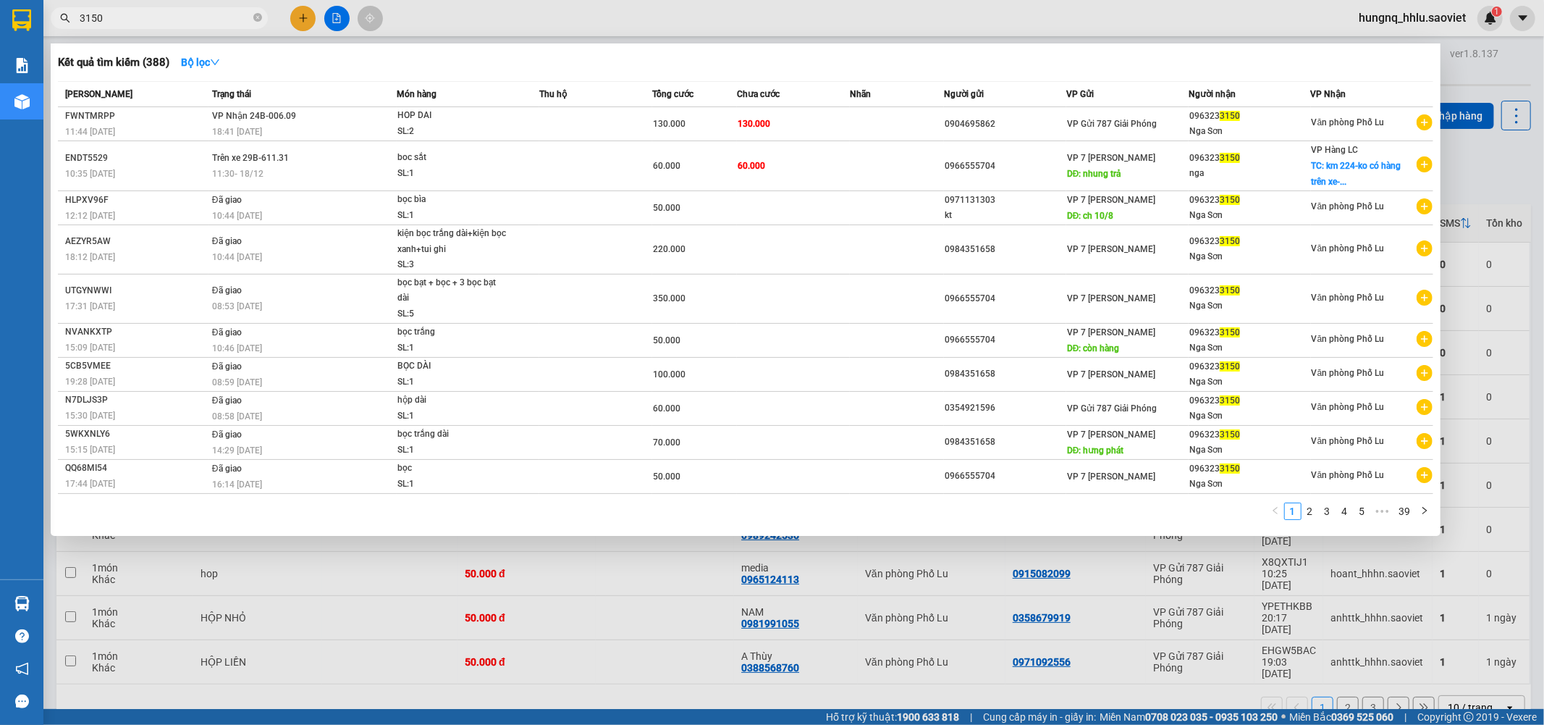
drag, startPoint x: 120, startPoint y: 27, endPoint x: 125, endPoint y: 19, distance: 9.4
click at [125, 20] on span "3150" at bounding box center [159, 18] width 217 height 22
drag, startPoint x: 123, startPoint y: 19, endPoint x: 19, endPoint y: 46, distance: 107.6
click at [22, 29] on section "Kết quả tìm kiếm ( 388 ) Bộ lọc Mã ĐH Trạng thái Món hàng Thu hộ Tổng cước Chưa…" at bounding box center [772, 362] width 1544 height 725
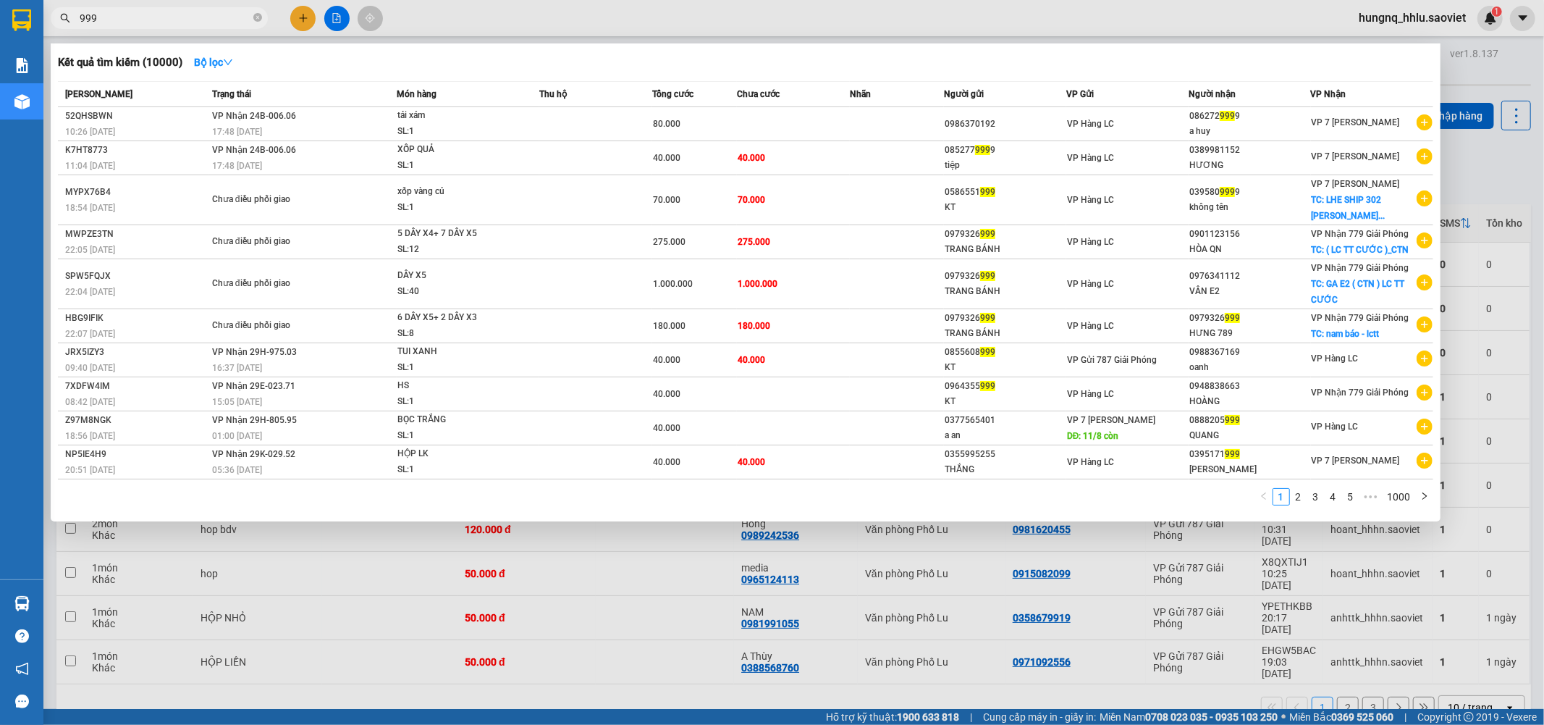
drag, startPoint x: 44, startPoint y: 22, endPoint x: 74, endPoint y: 98, distance: 81.6
click at [11, 40] on section "Kết quả tìm kiếm ( 10000 ) Bộ lọc Mã ĐH Trạng thái Món hàng Thu hộ Tổng cước Ch…" at bounding box center [772, 362] width 1544 height 725
click at [141, 15] on input "999" at bounding box center [165, 18] width 171 height 16
type input "9"
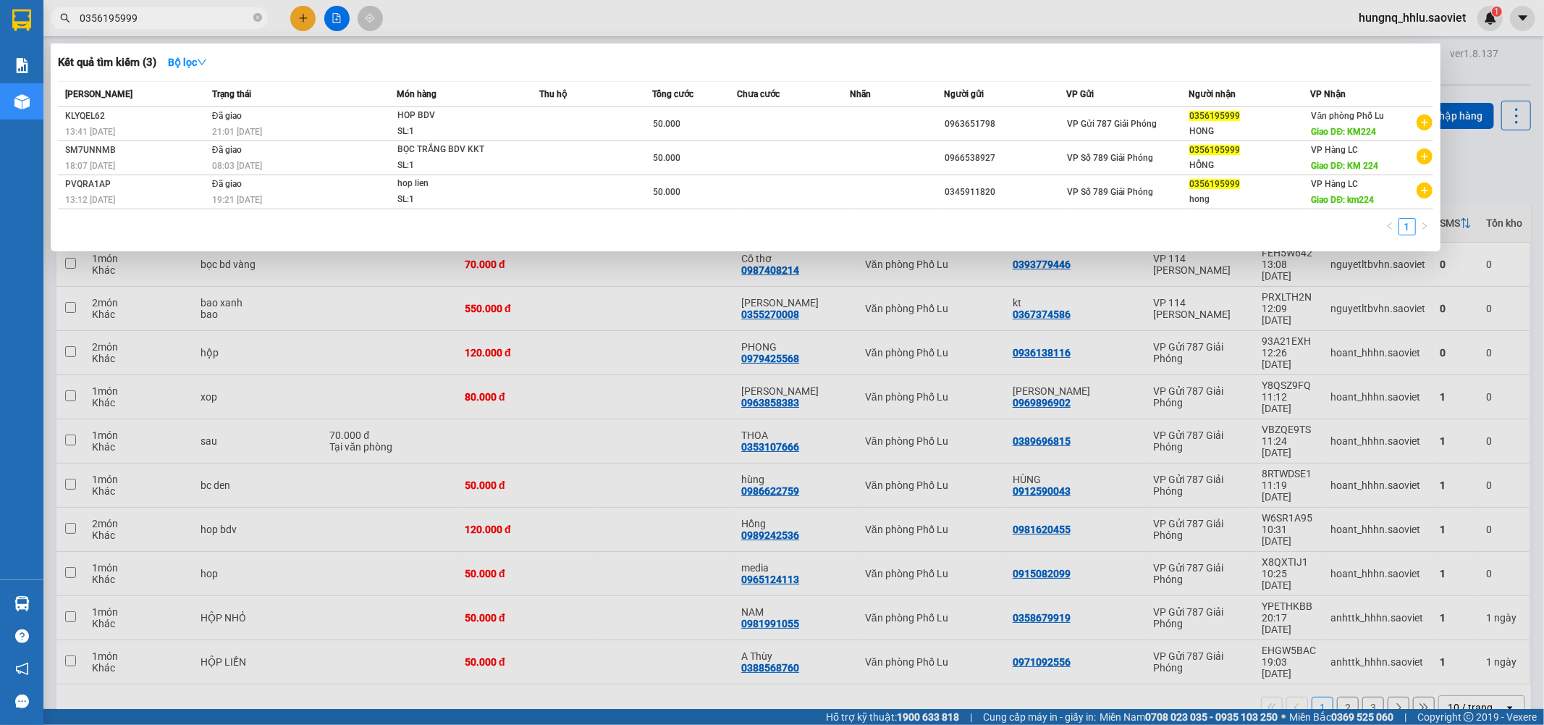
drag, startPoint x: 148, startPoint y: 22, endPoint x: 0, endPoint y: 23, distance: 148.4
click at [0, 15] on section "Kết quả tìm kiếm ( 3 ) Bộ lọc Mã ĐH Trạng thái Món hàng Thu hộ Tổng cước Chưa c…" at bounding box center [772, 362] width 1544 height 725
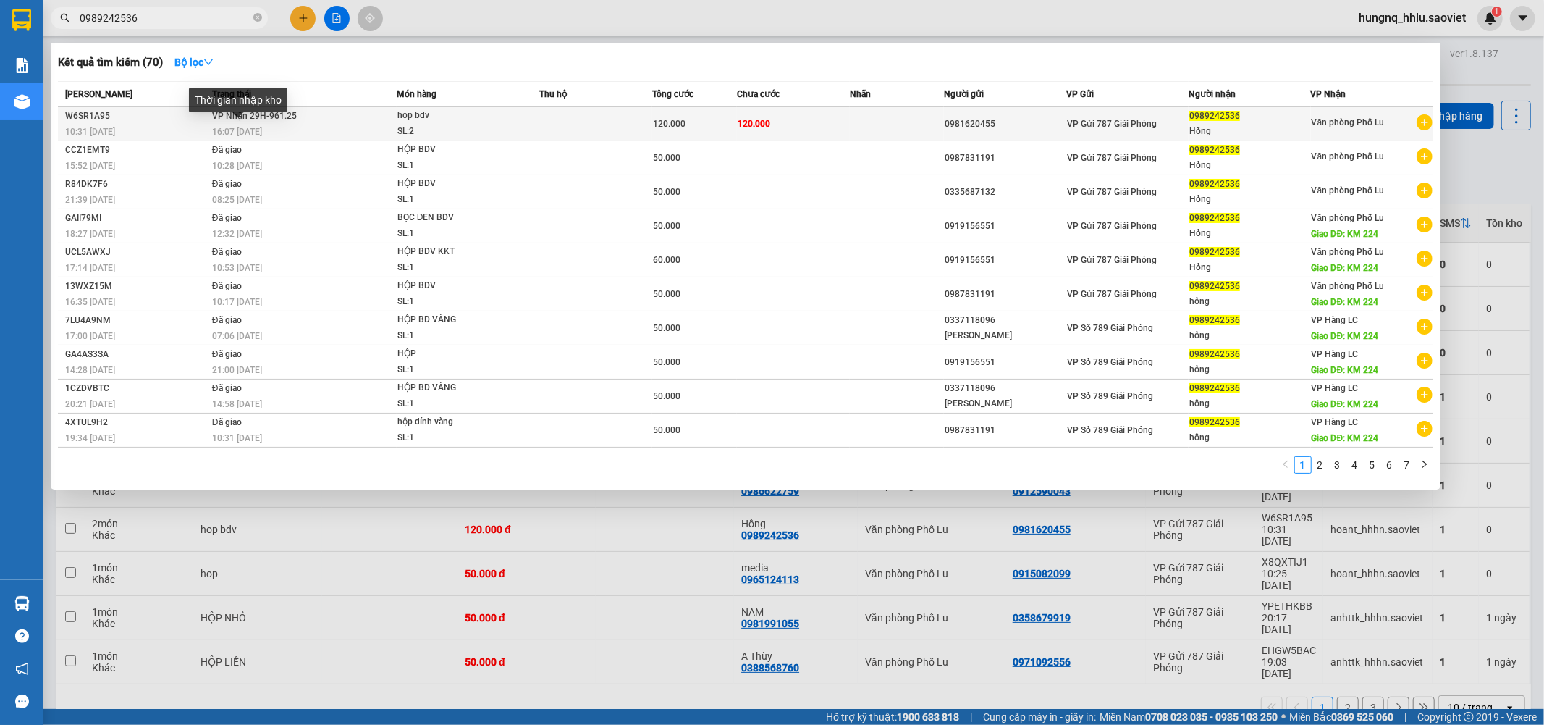
type input "0989242536"
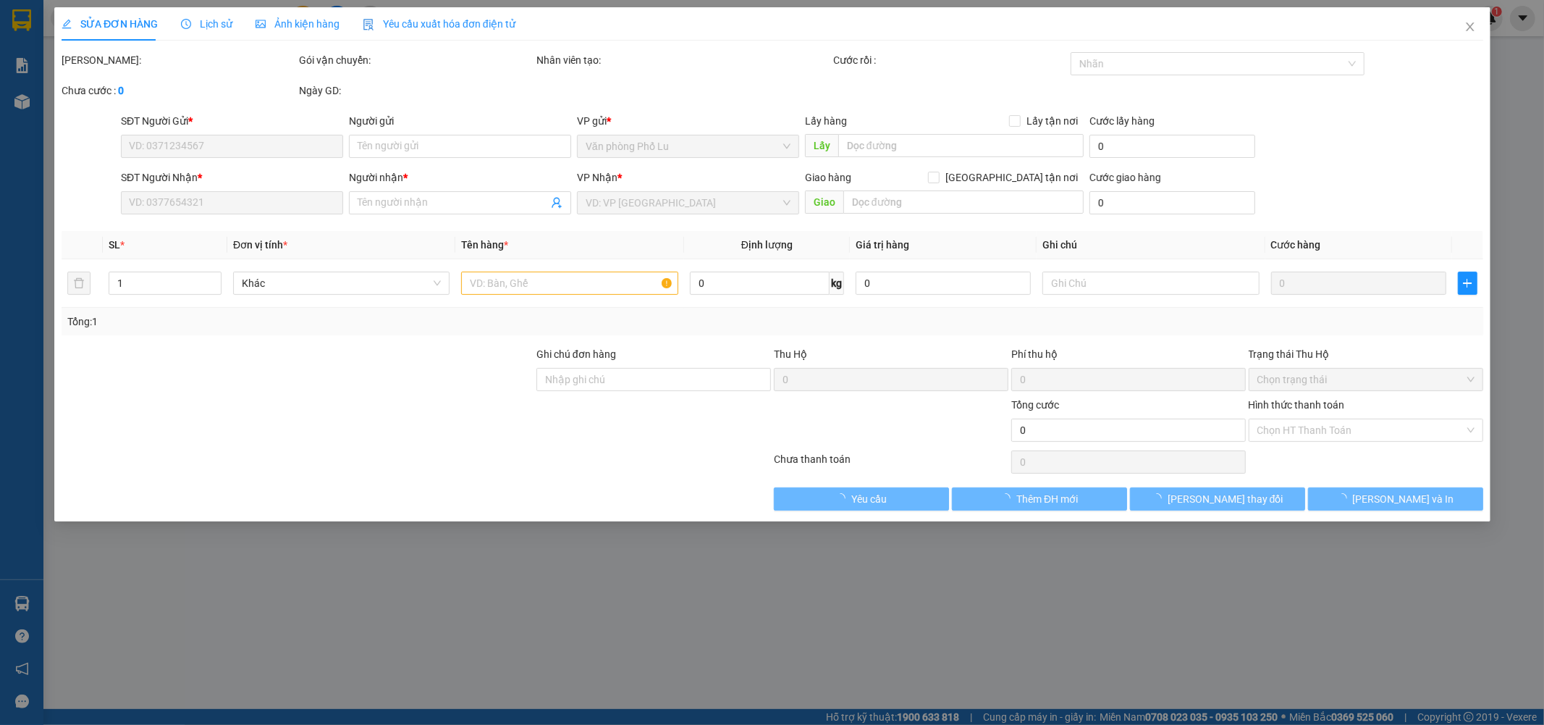
type input "0981620455"
type input "0989242536"
type input "Hồng"
type input "120.000"
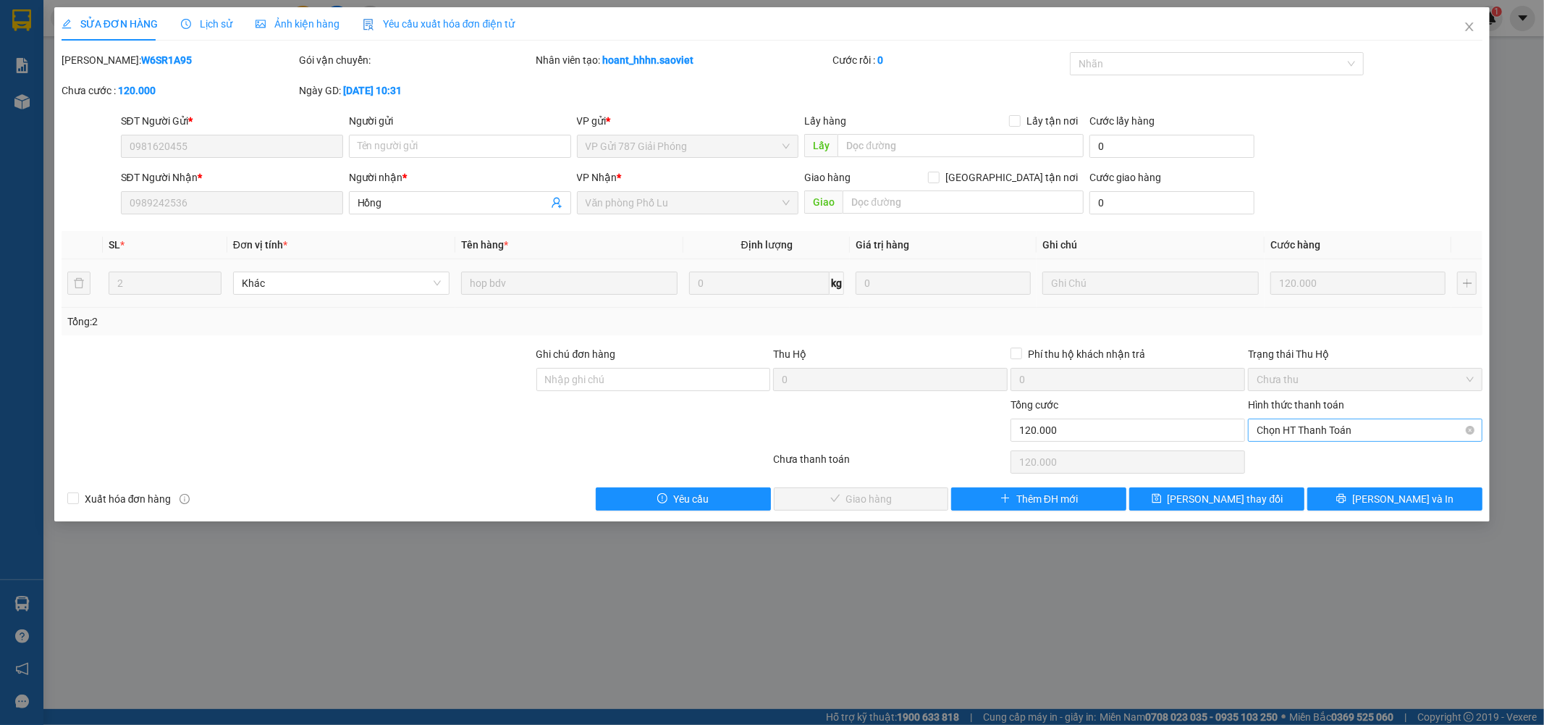
click at [1272, 433] on span "Chọn HT Thanh Toán" at bounding box center [1365, 430] width 217 height 22
click at [1280, 460] on div "Tại văn phòng" at bounding box center [1366, 459] width 217 height 16
type input "0"
click at [920, 505] on button "[PERSON_NAME] và Giao hàng" at bounding box center [861, 498] width 175 height 23
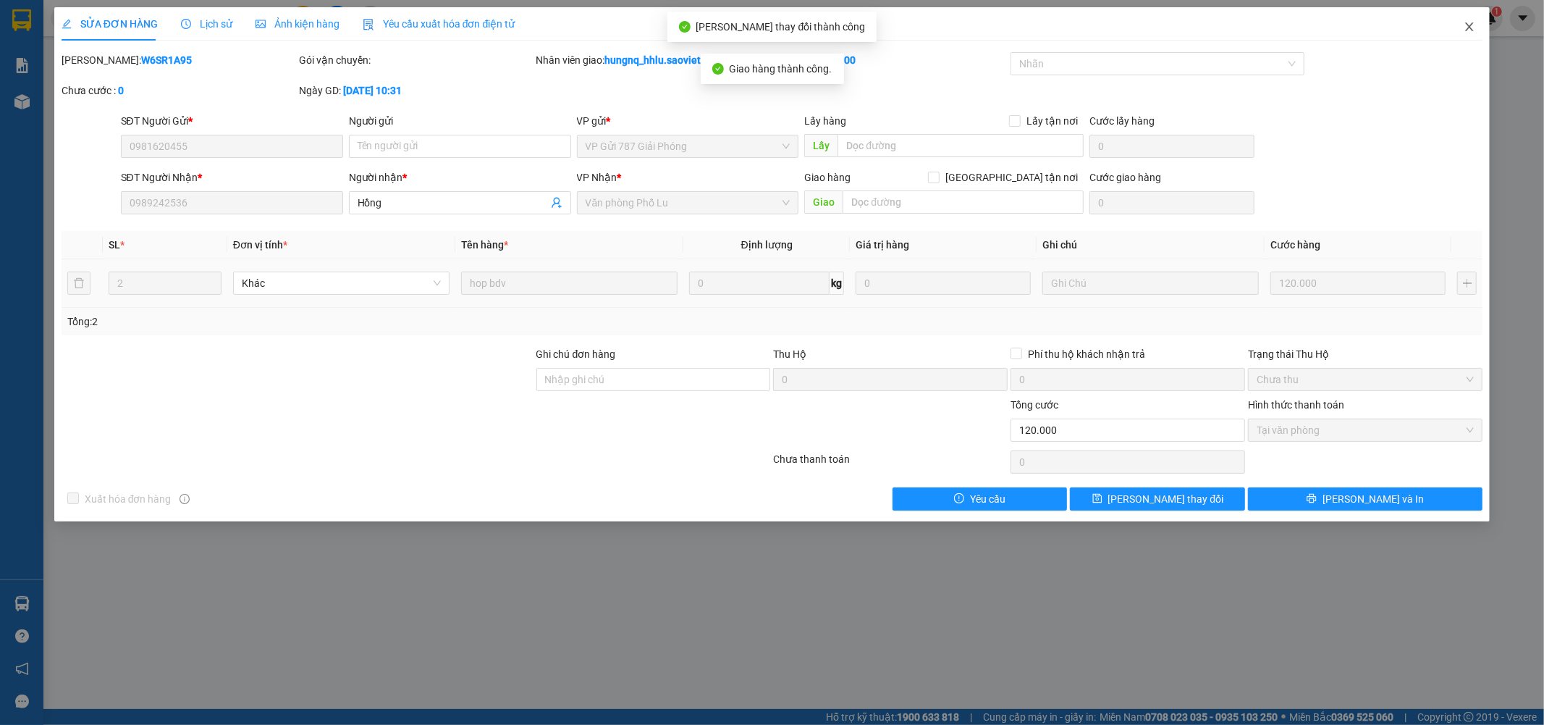
click at [1473, 31] on icon "close" at bounding box center [1470, 26] width 8 height 9
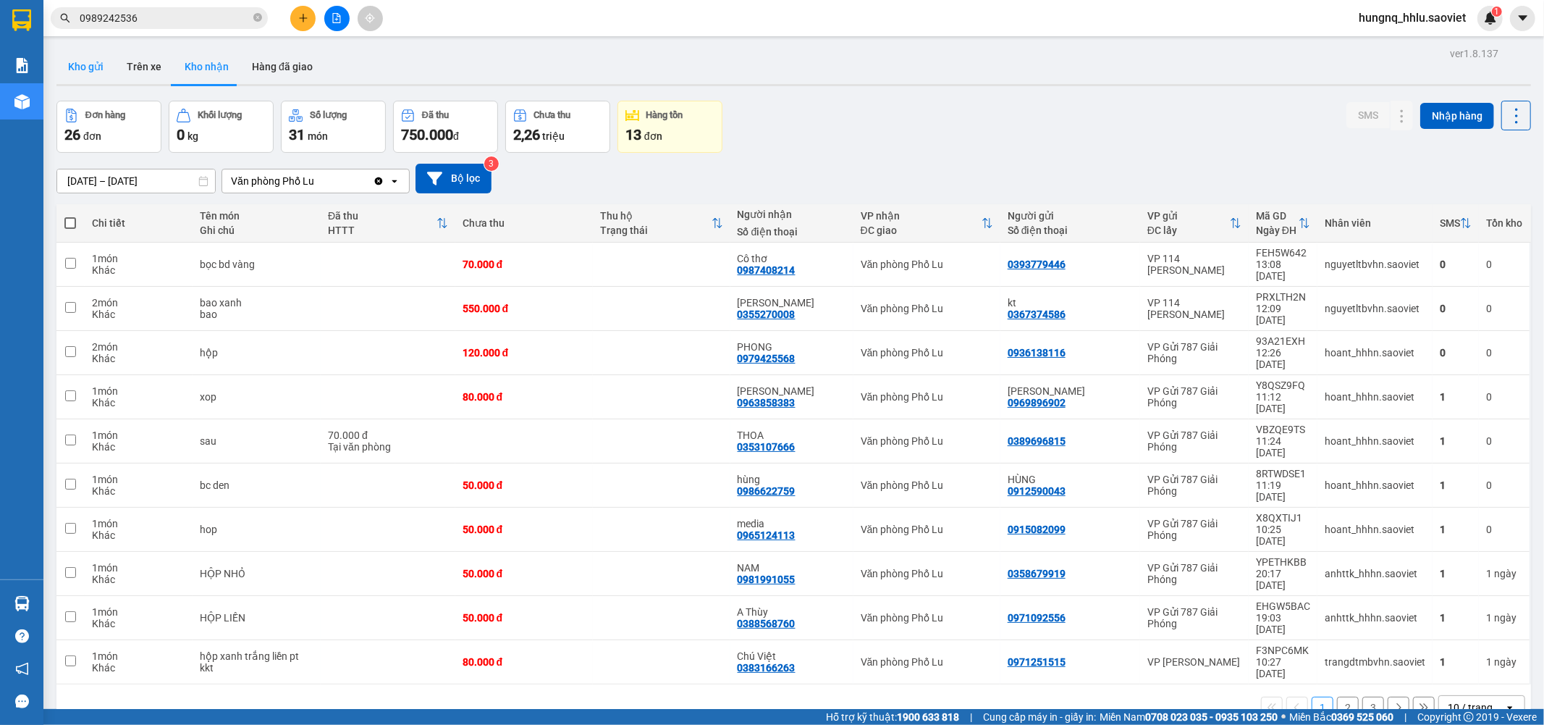
click at [98, 64] on button "Kho gửi" at bounding box center [85, 66] width 59 height 35
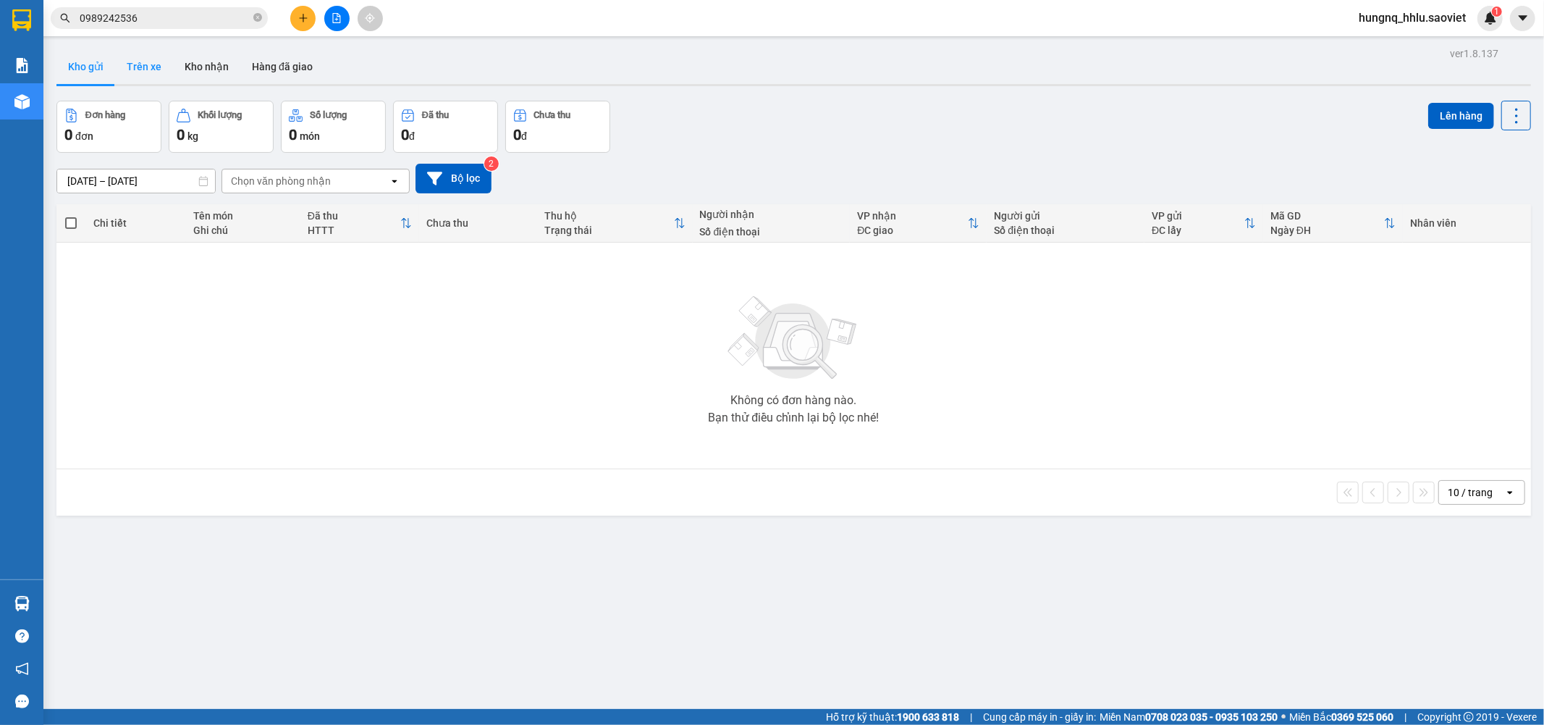
click at [138, 65] on button "Trên xe" at bounding box center [144, 66] width 58 height 35
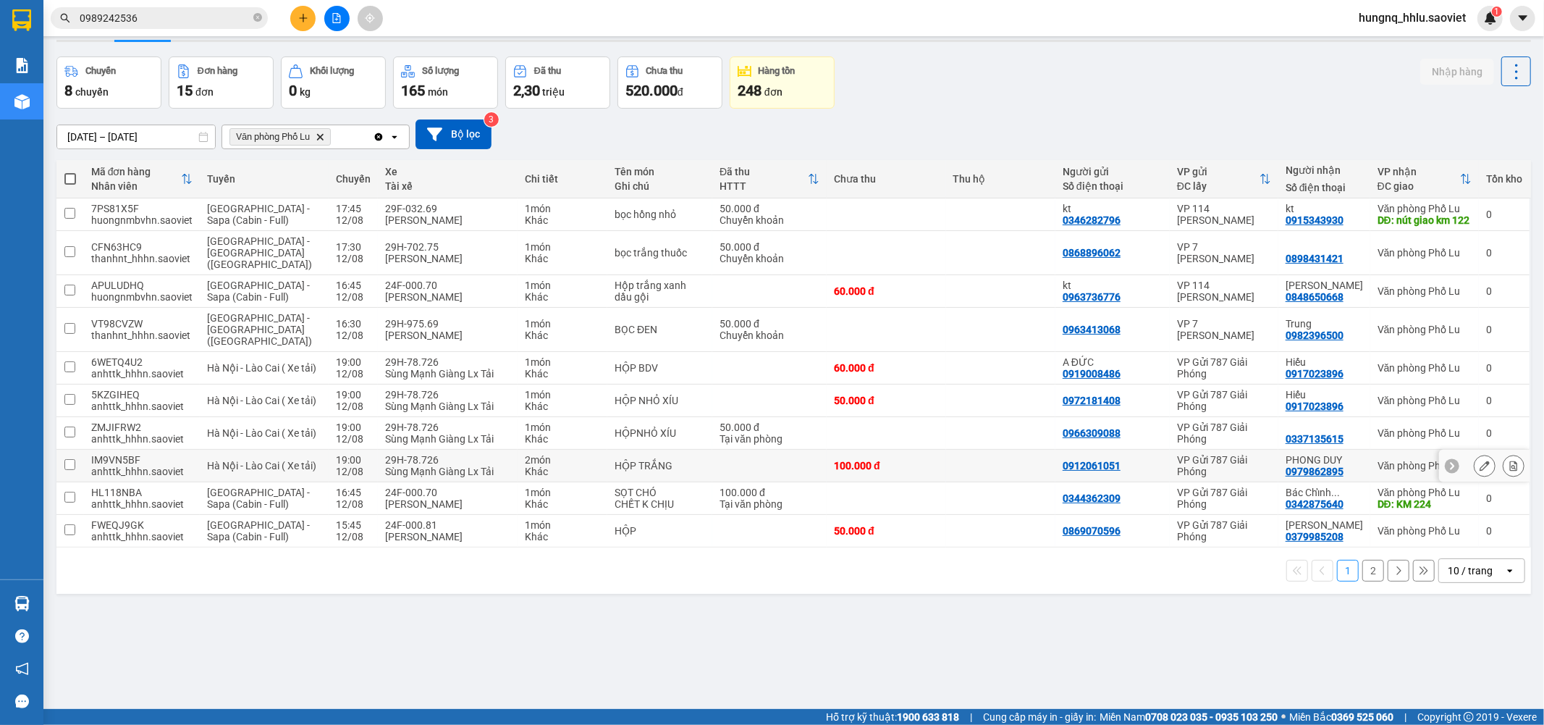
scroll to position [67, 0]
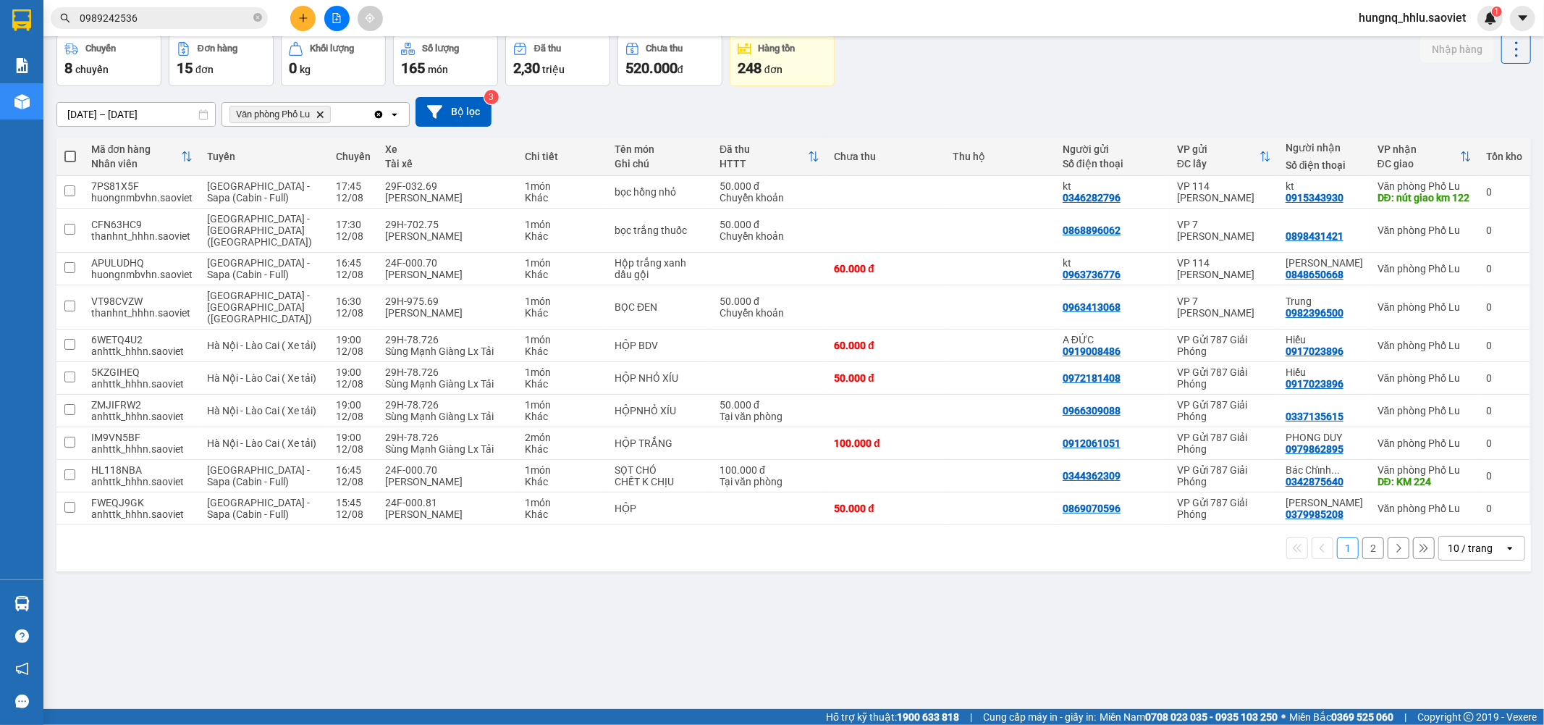
click at [1372, 540] on button "2" at bounding box center [1374, 548] width 22 height 22
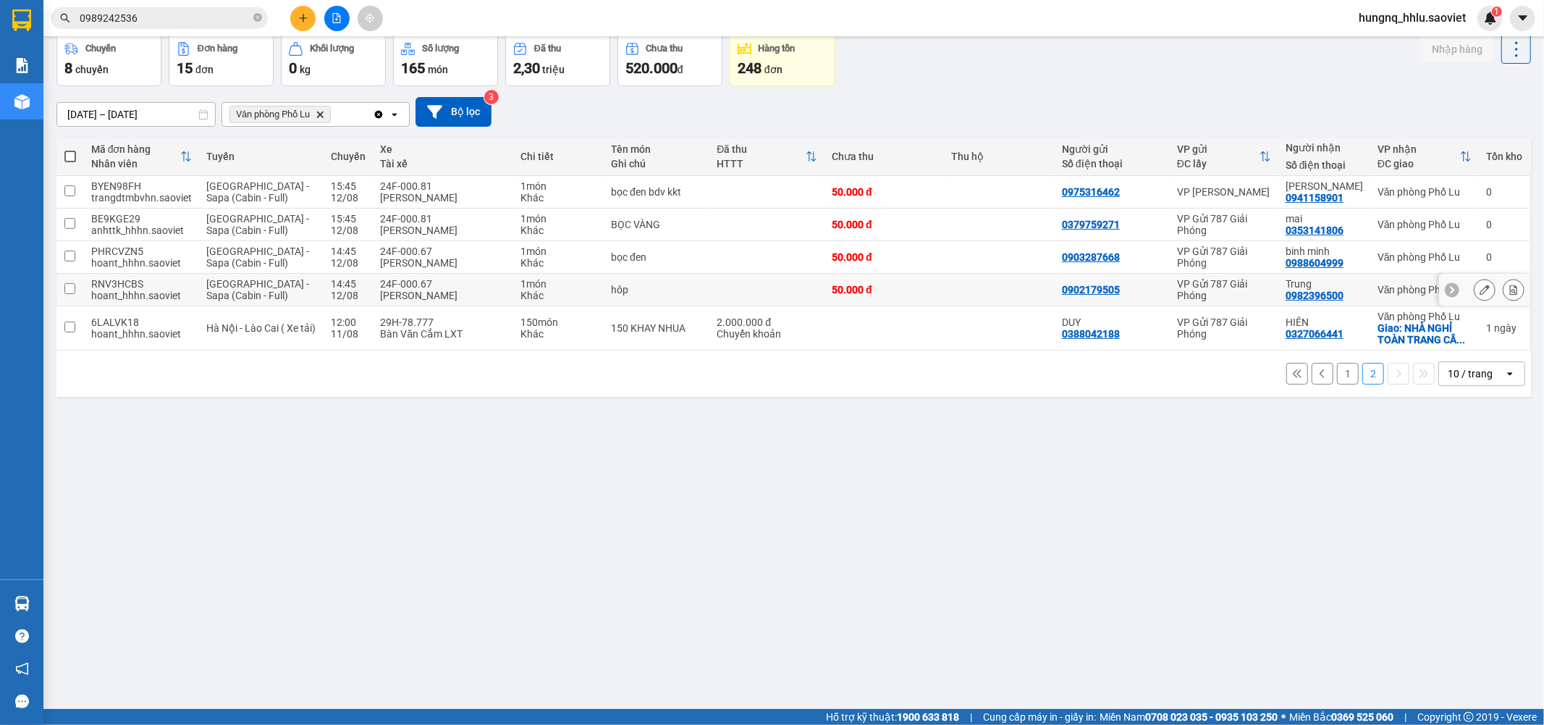
click at [1509, 294] on icon at bounding box center [1514, 290] width 10 height 10
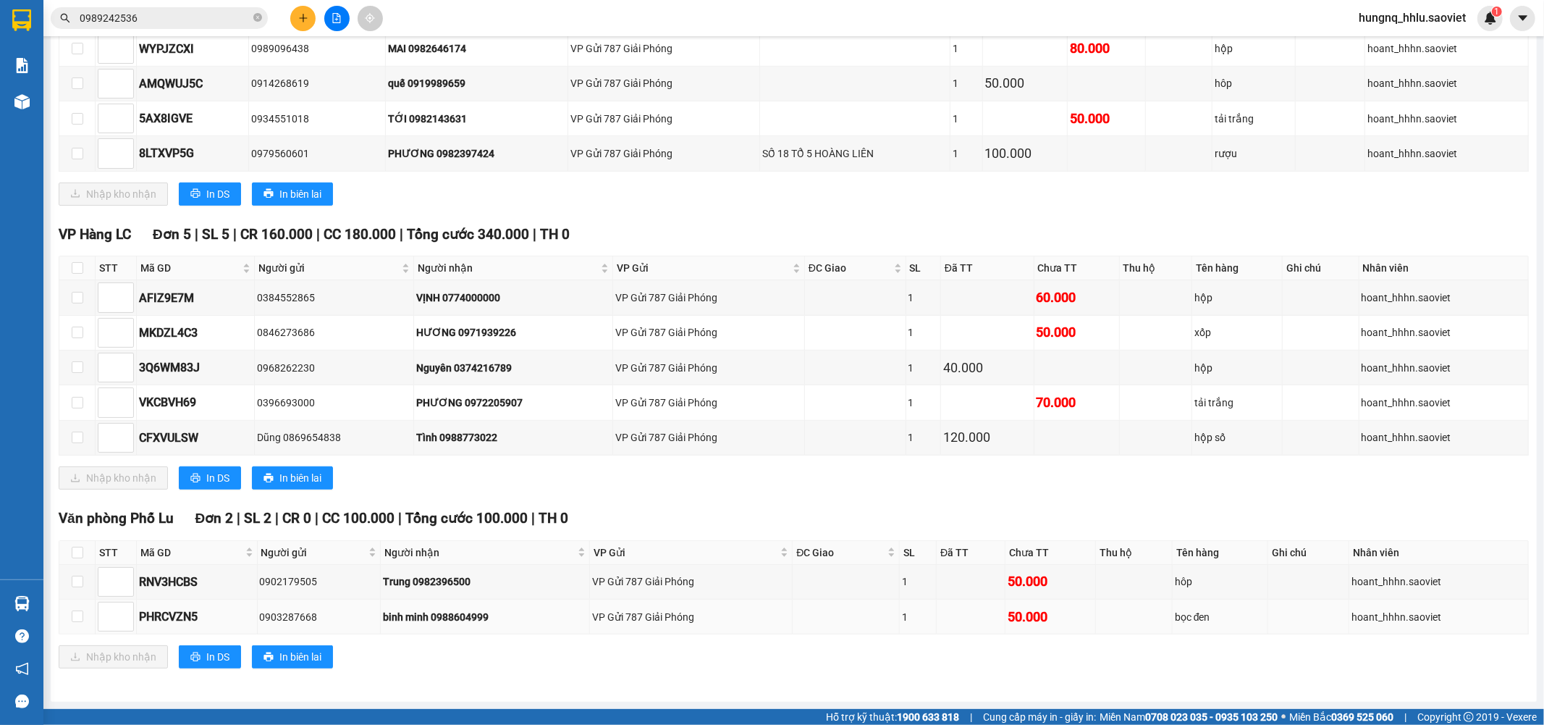
scroll to position [571, 0]
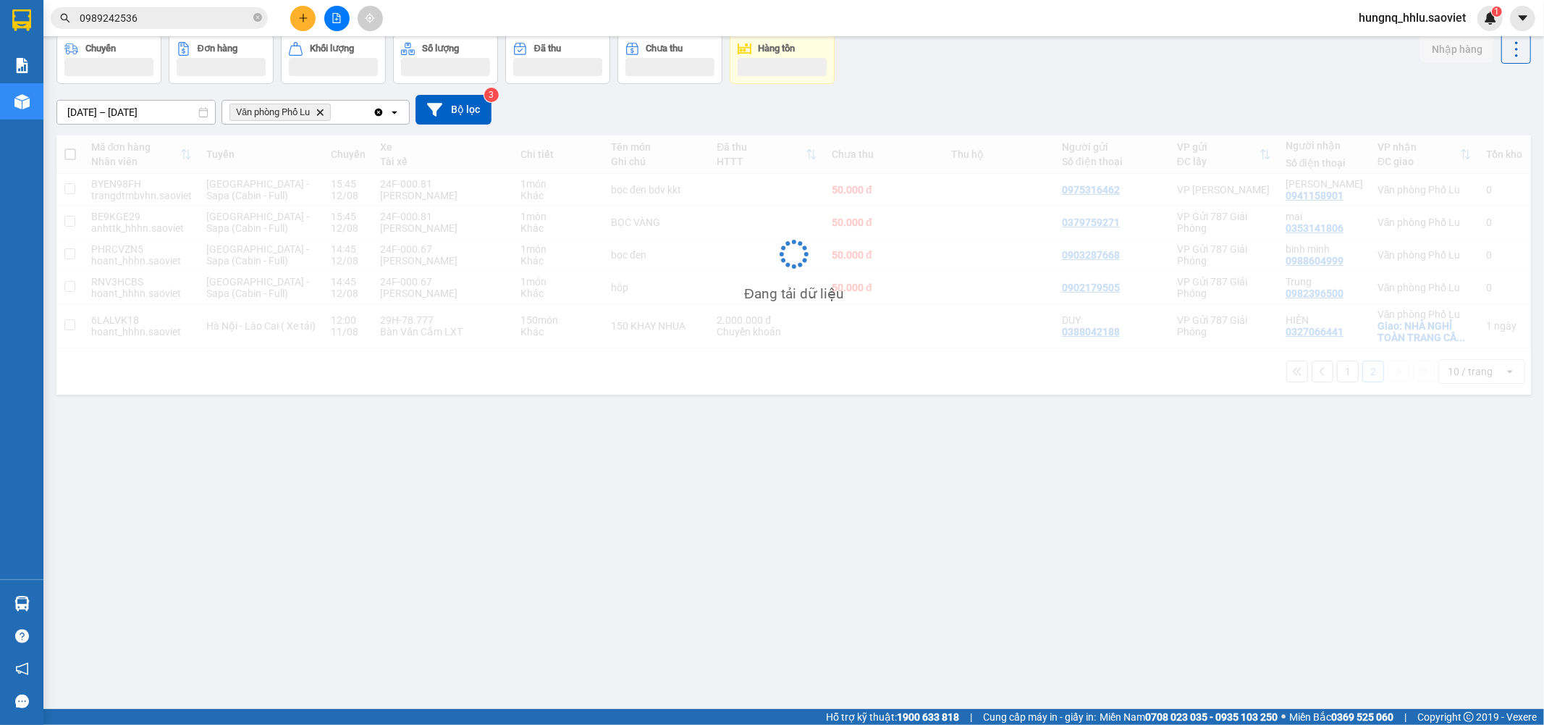
scroll to position [67, 0]
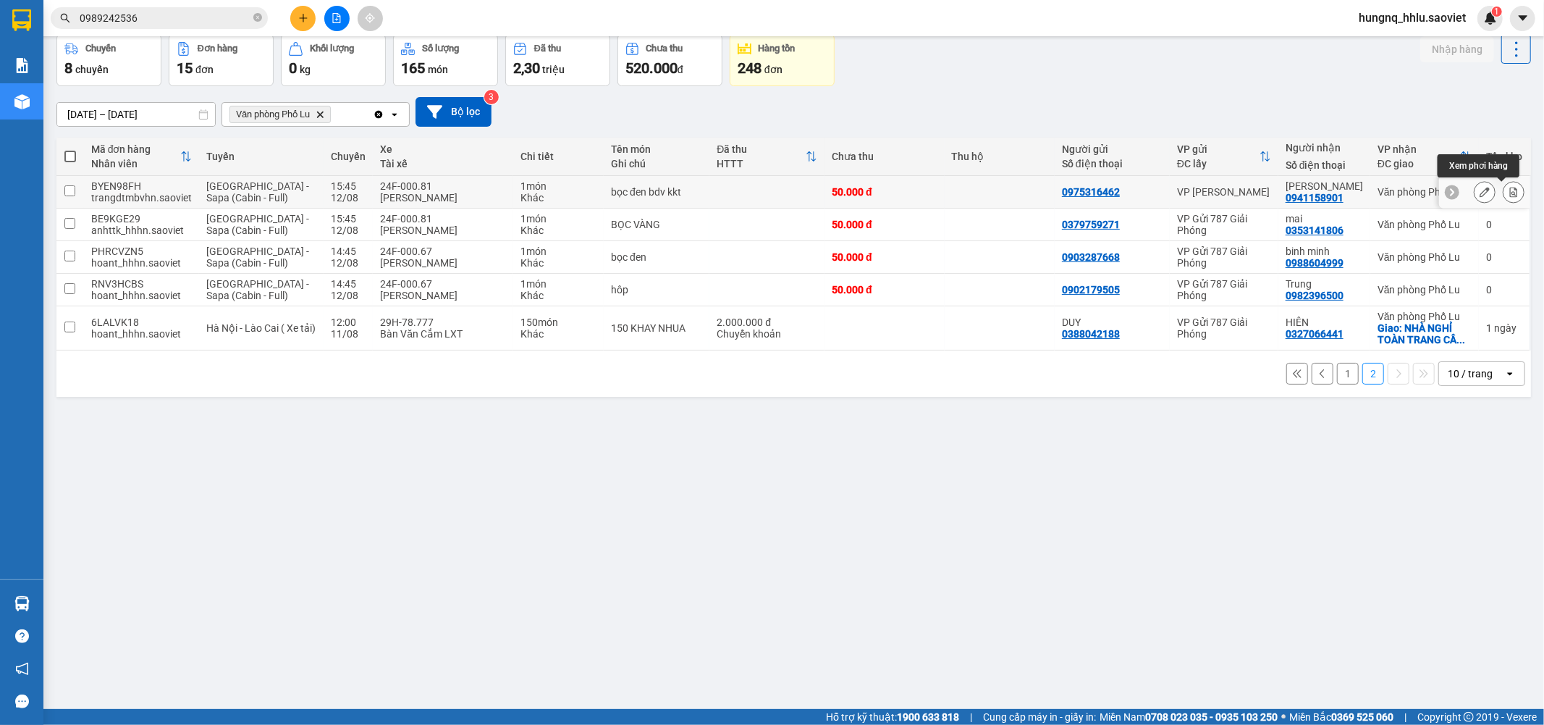
click at [1510, 193] on button at bounding box center [1514, 192] width 20 height 25
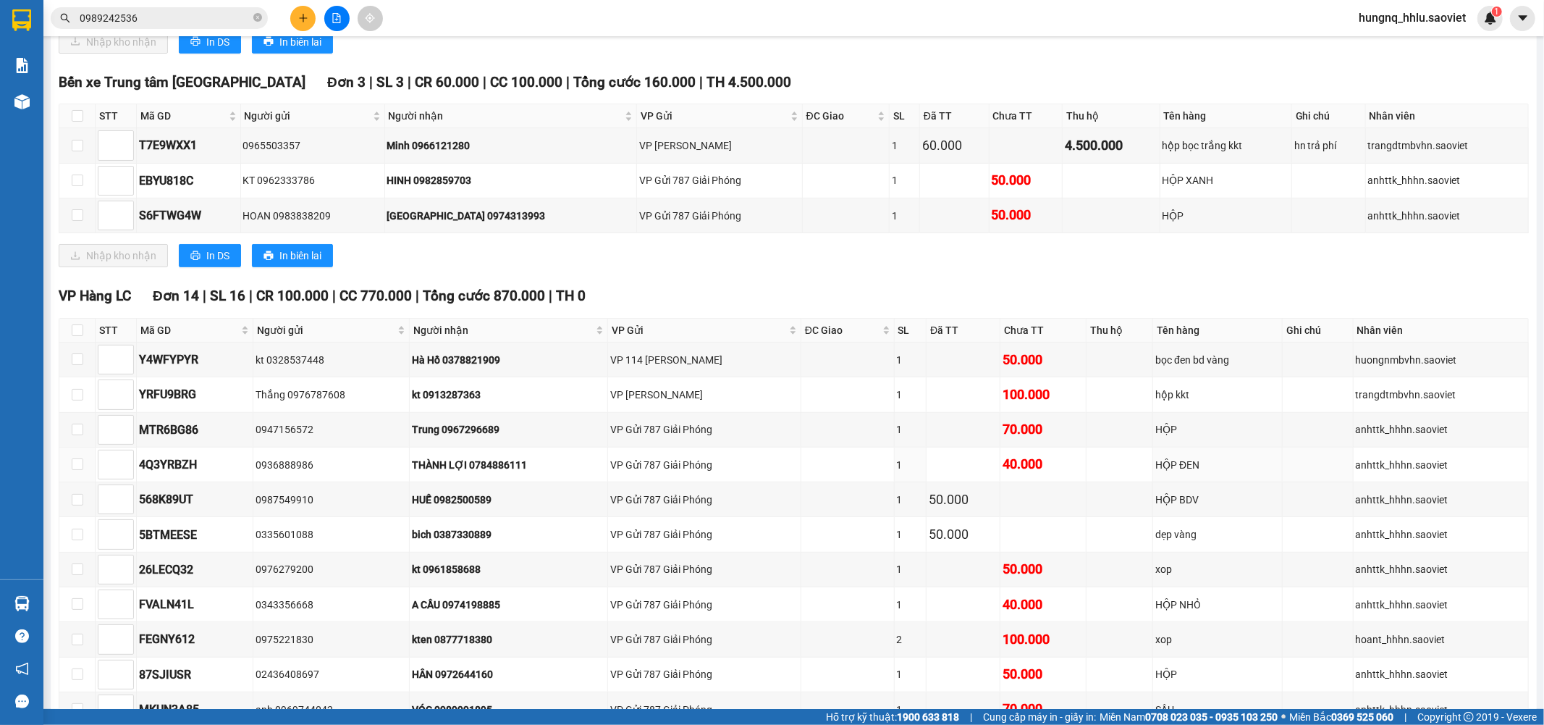
scroll to position [993, 0]
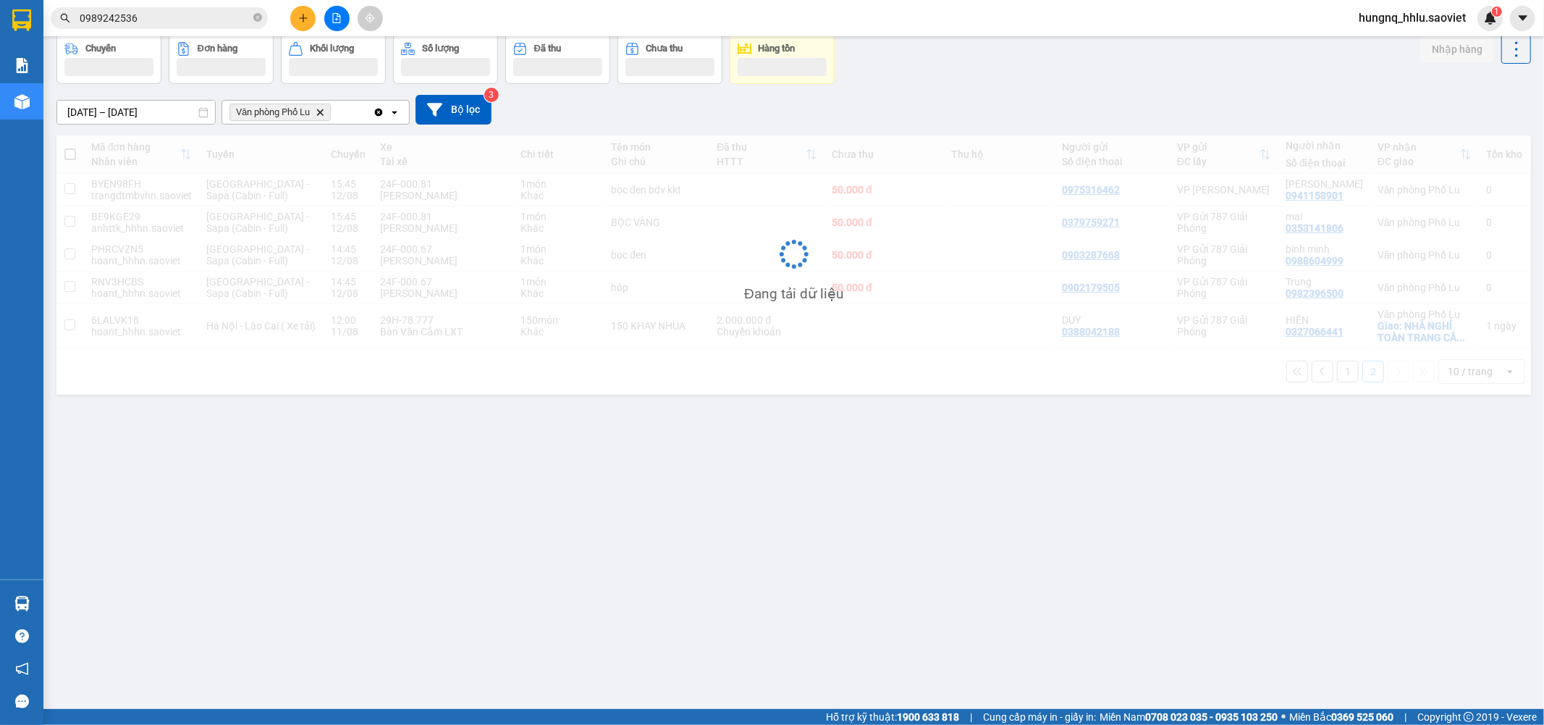
scroll to position [67, 0]
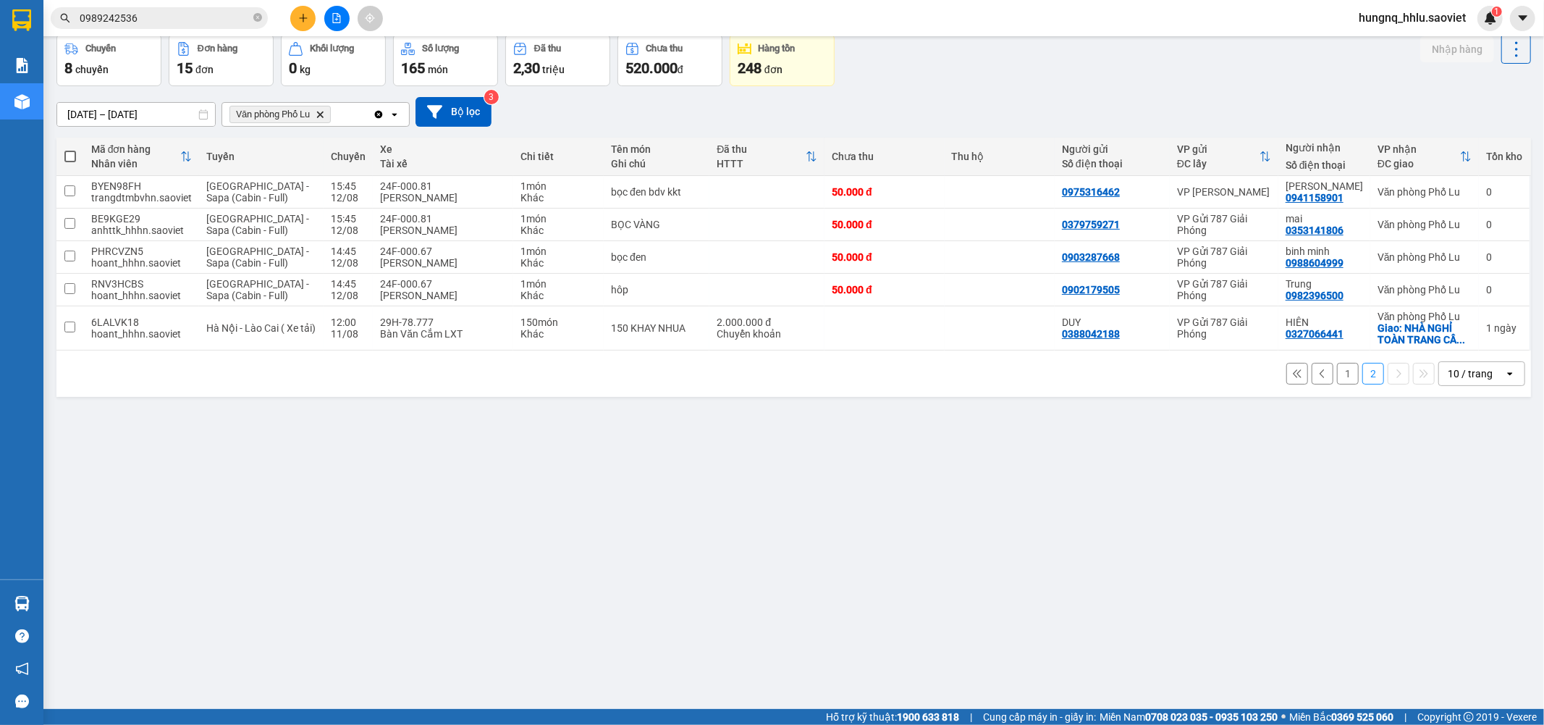
click at [1337, 380] on button "1" at bounding box center [1348, 374] width 22 height 22
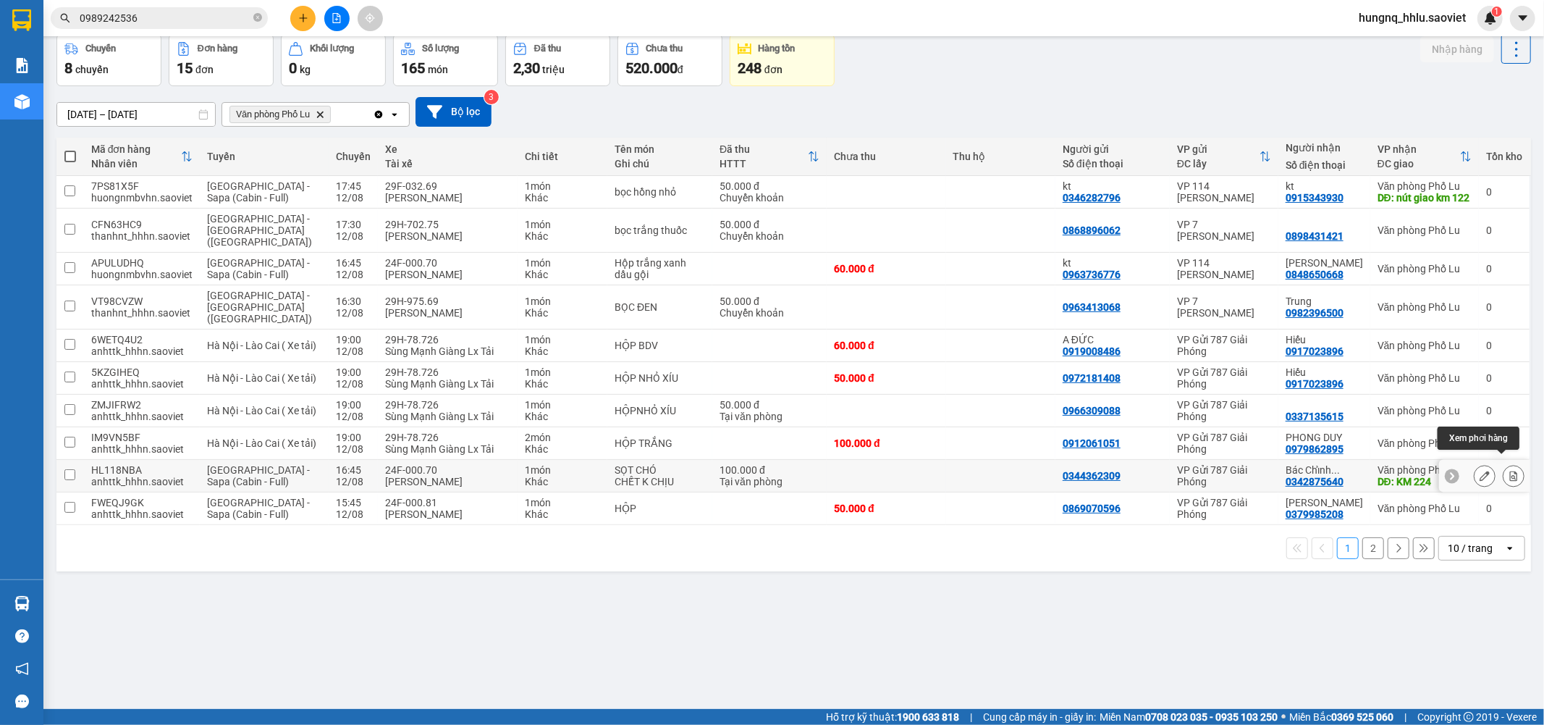
click at [1509, 471] on icon at bounding box center [1514, 476] width 10 height 10
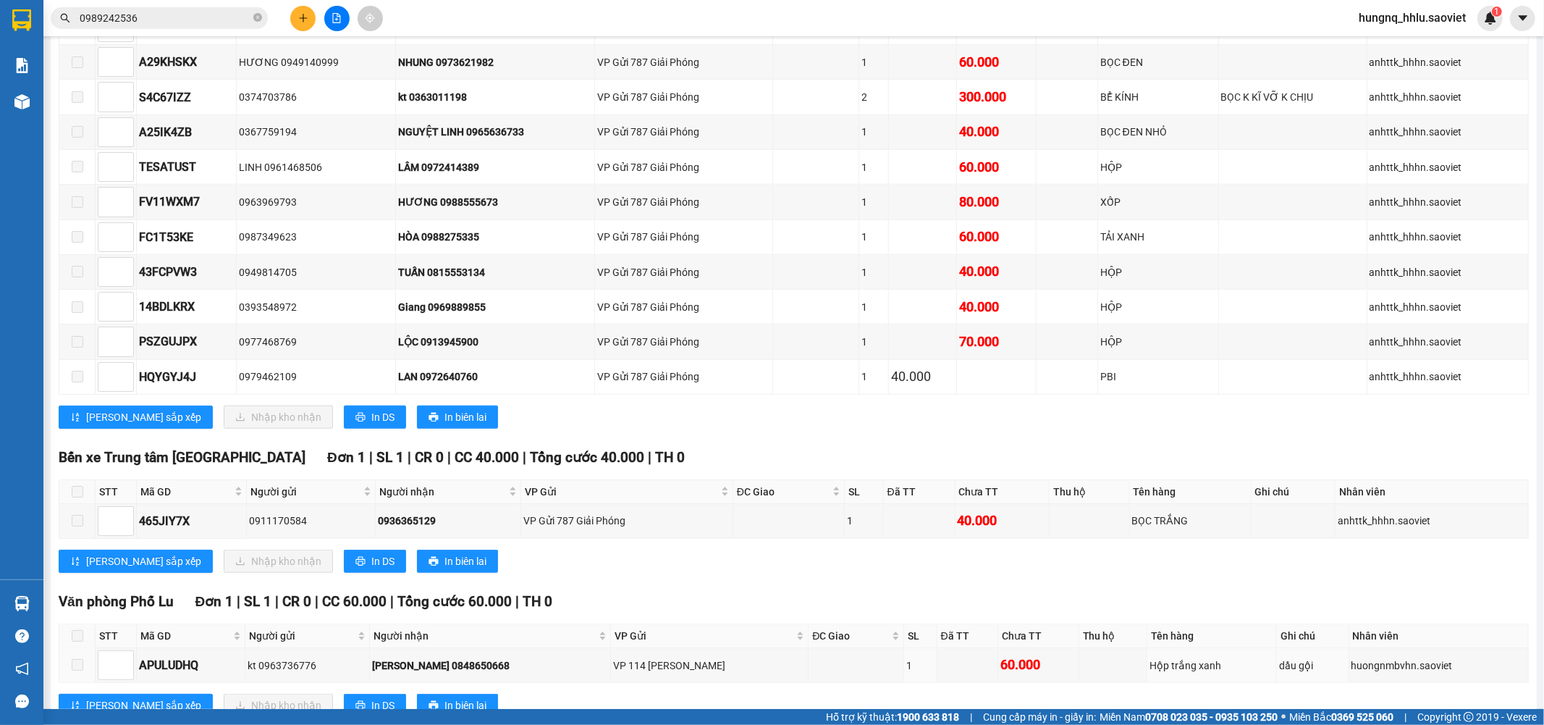
scroll to position [1067, 0]
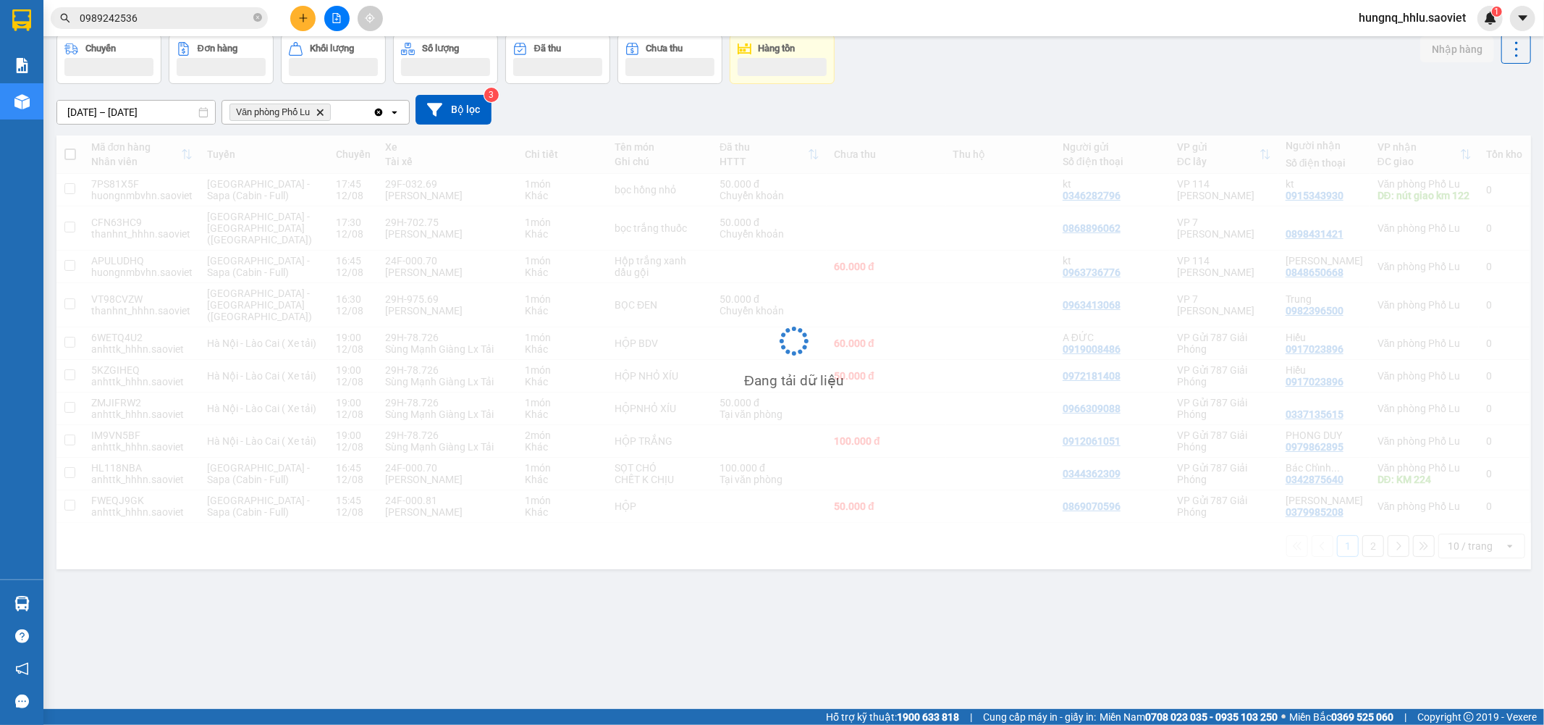
scroll to position [67, 0]
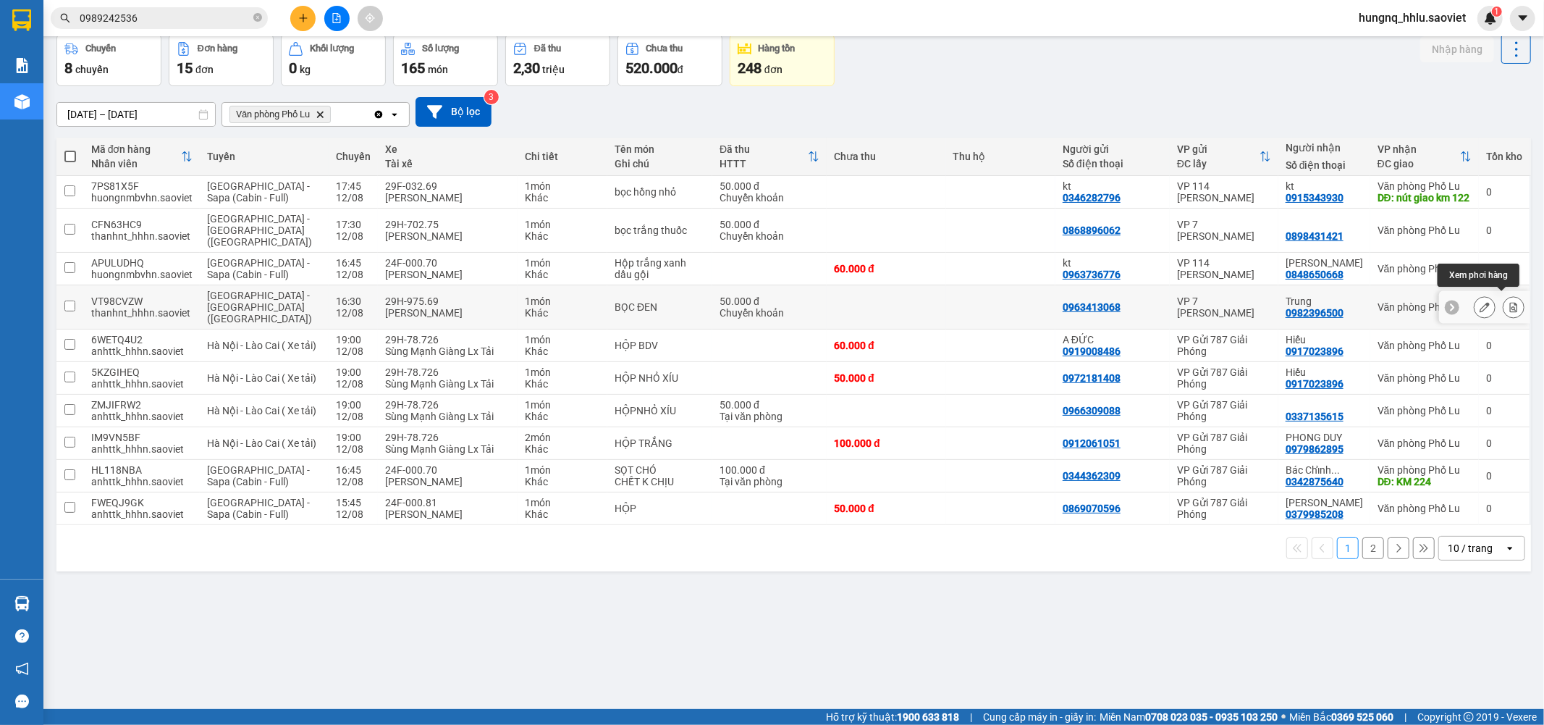
click at [1510, 306] on button at bounding box center [1514, 307] width 20 height 25
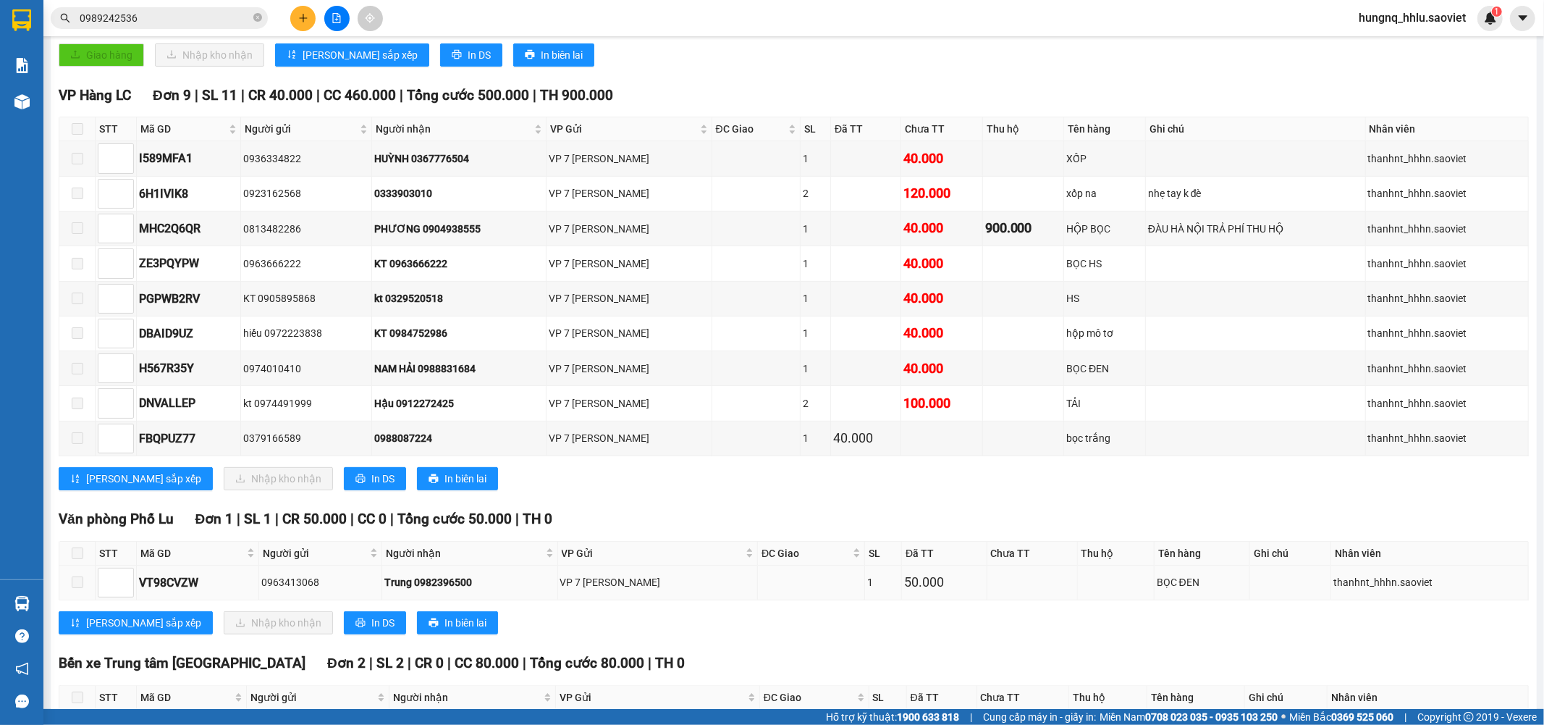
scroll to position [224, 0]
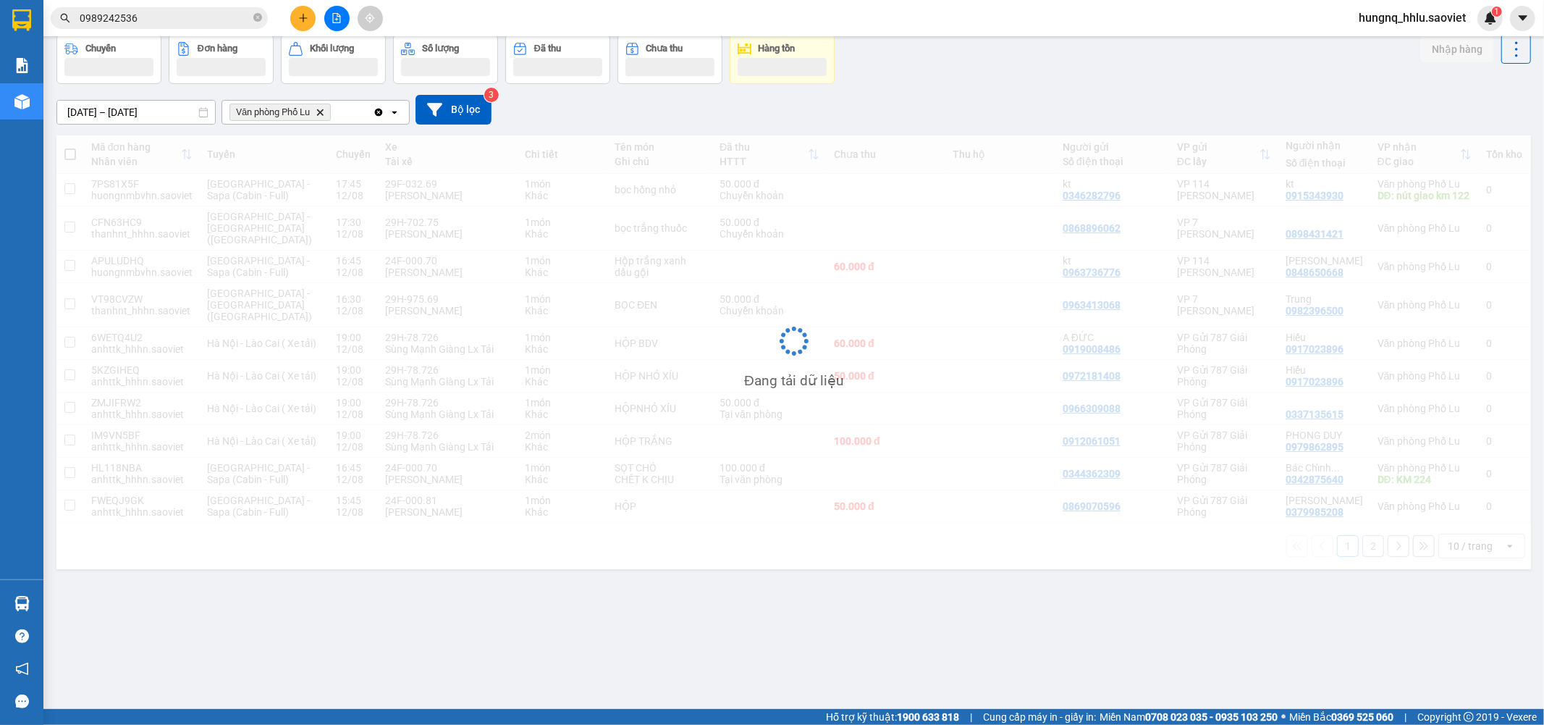
scroll to position [67, 0]
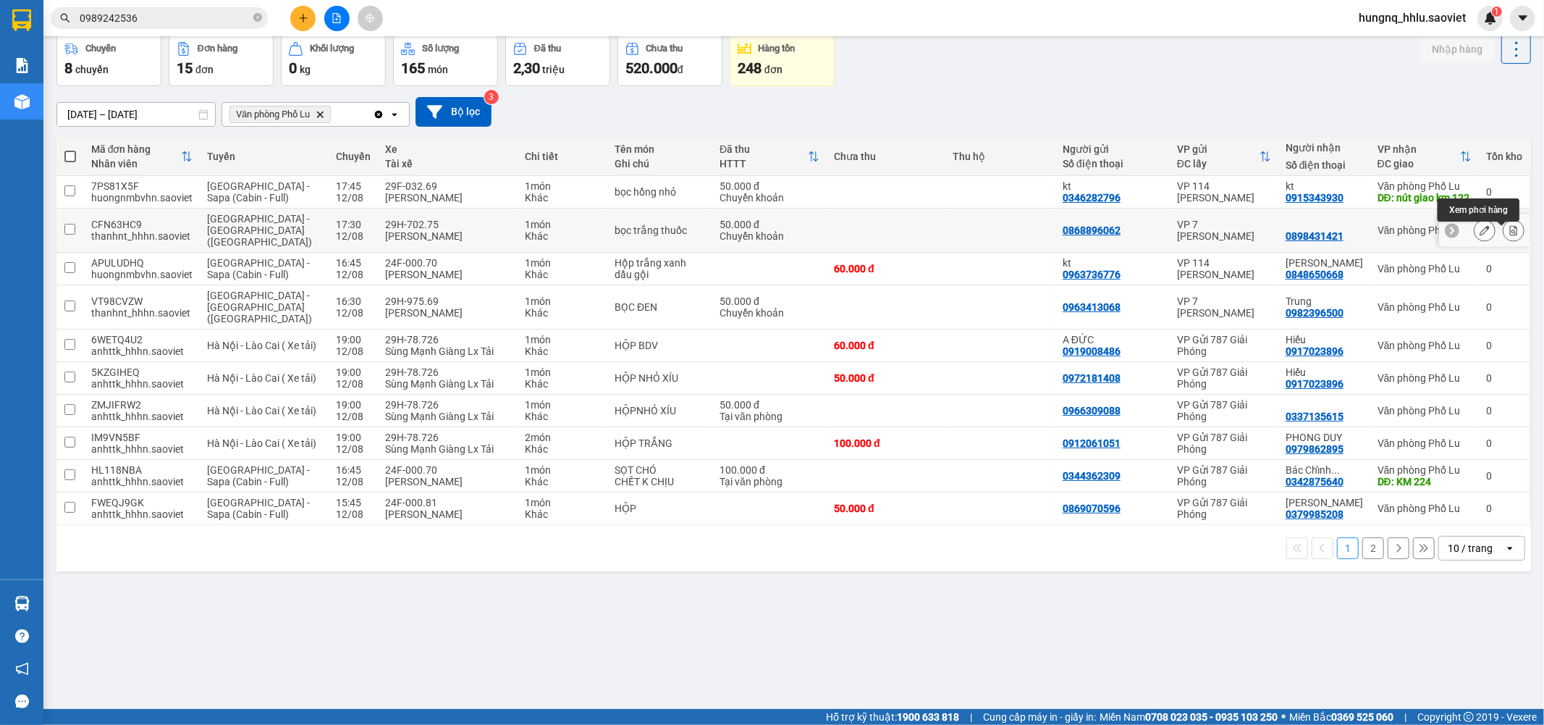
click at [1508, 241] on button at bounding box center [1514, 230] width 20 height 25
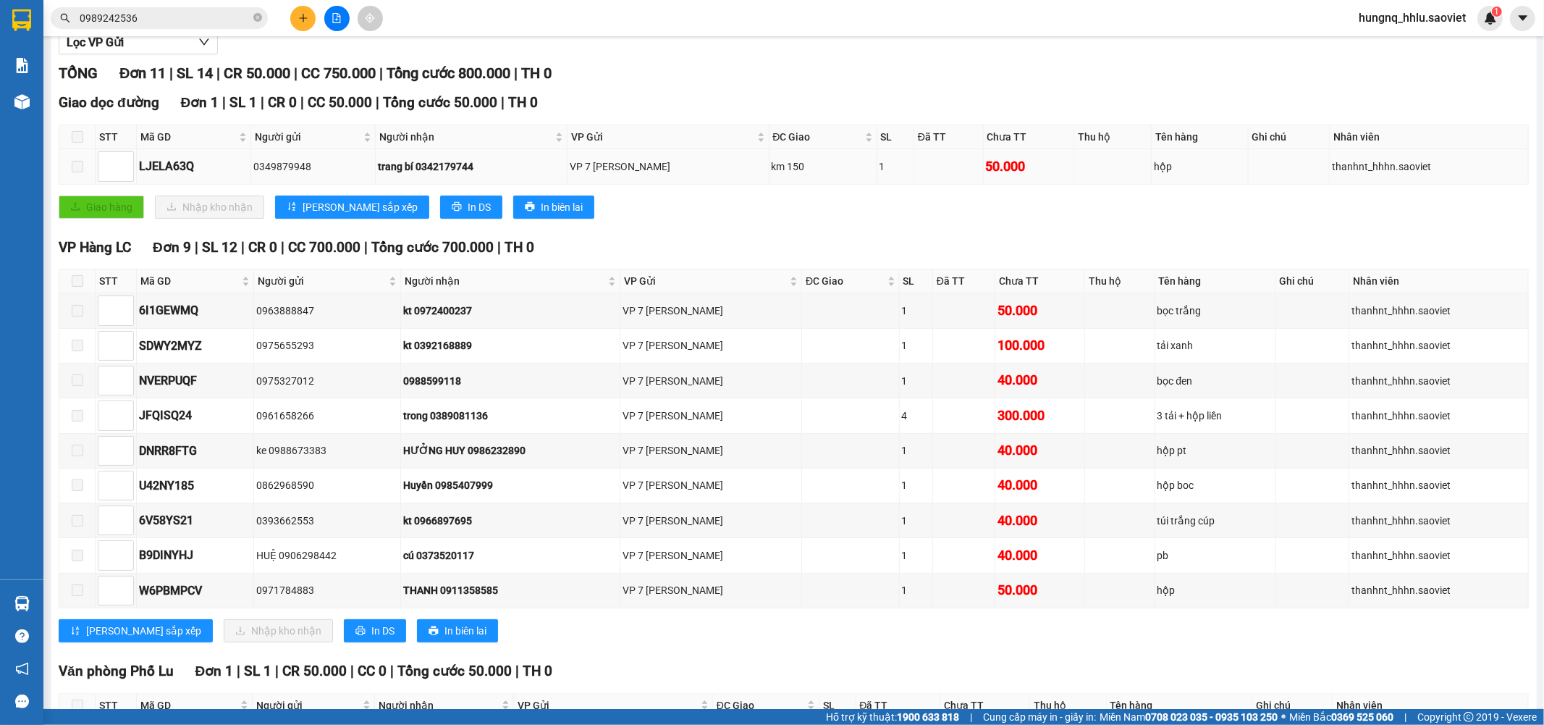
scroll to position [286, 0]
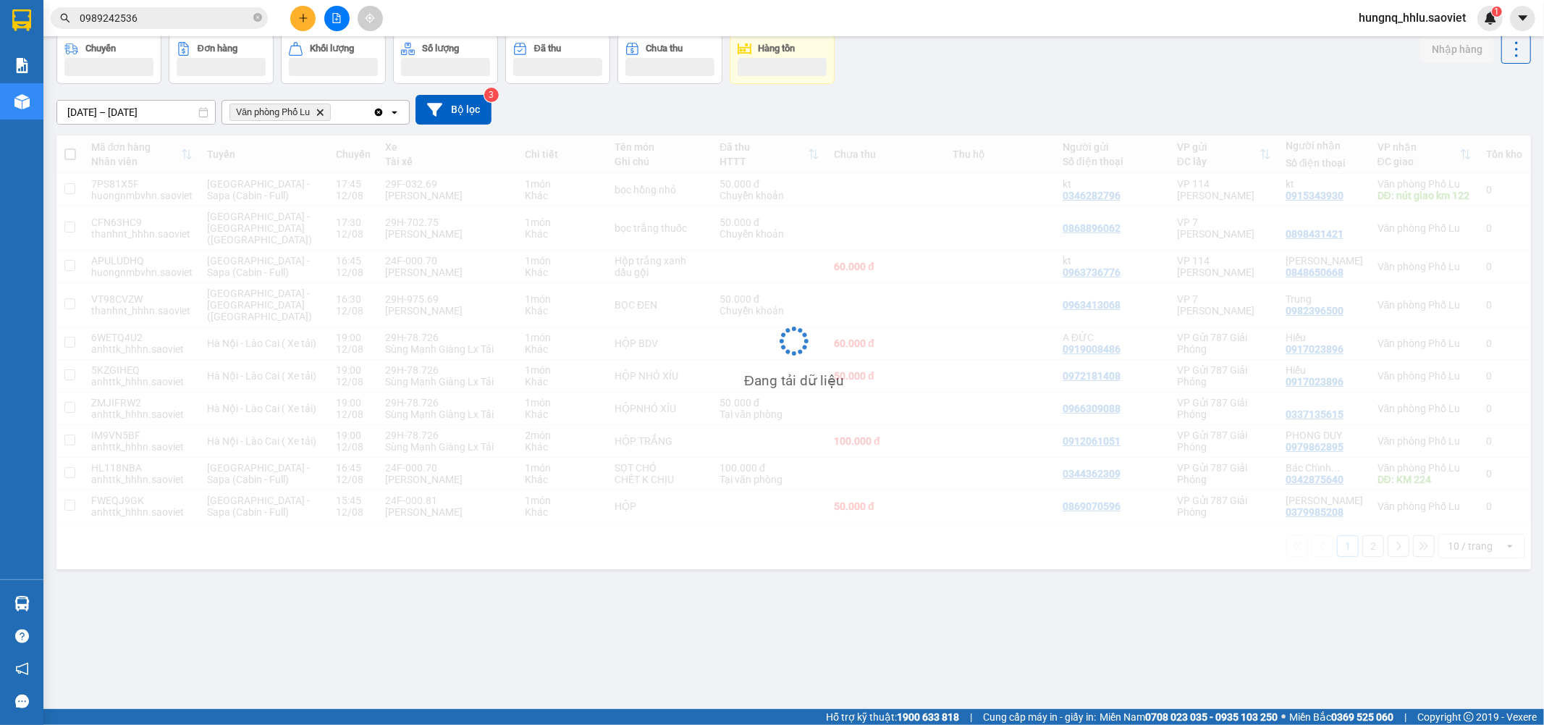
scroll to position [67, 0]
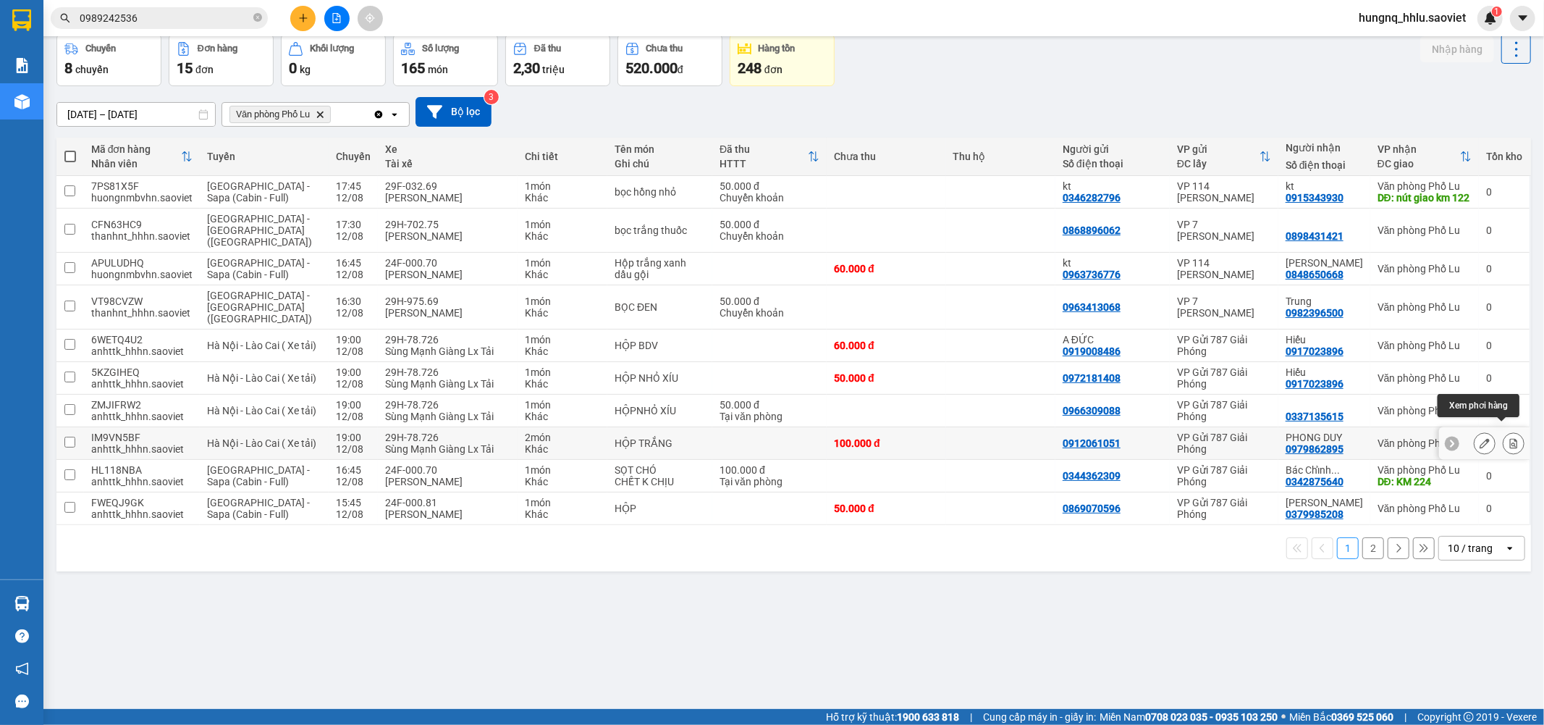
click at [1507, 437] on button at bounding box center [1514, 443] width 20 height 25
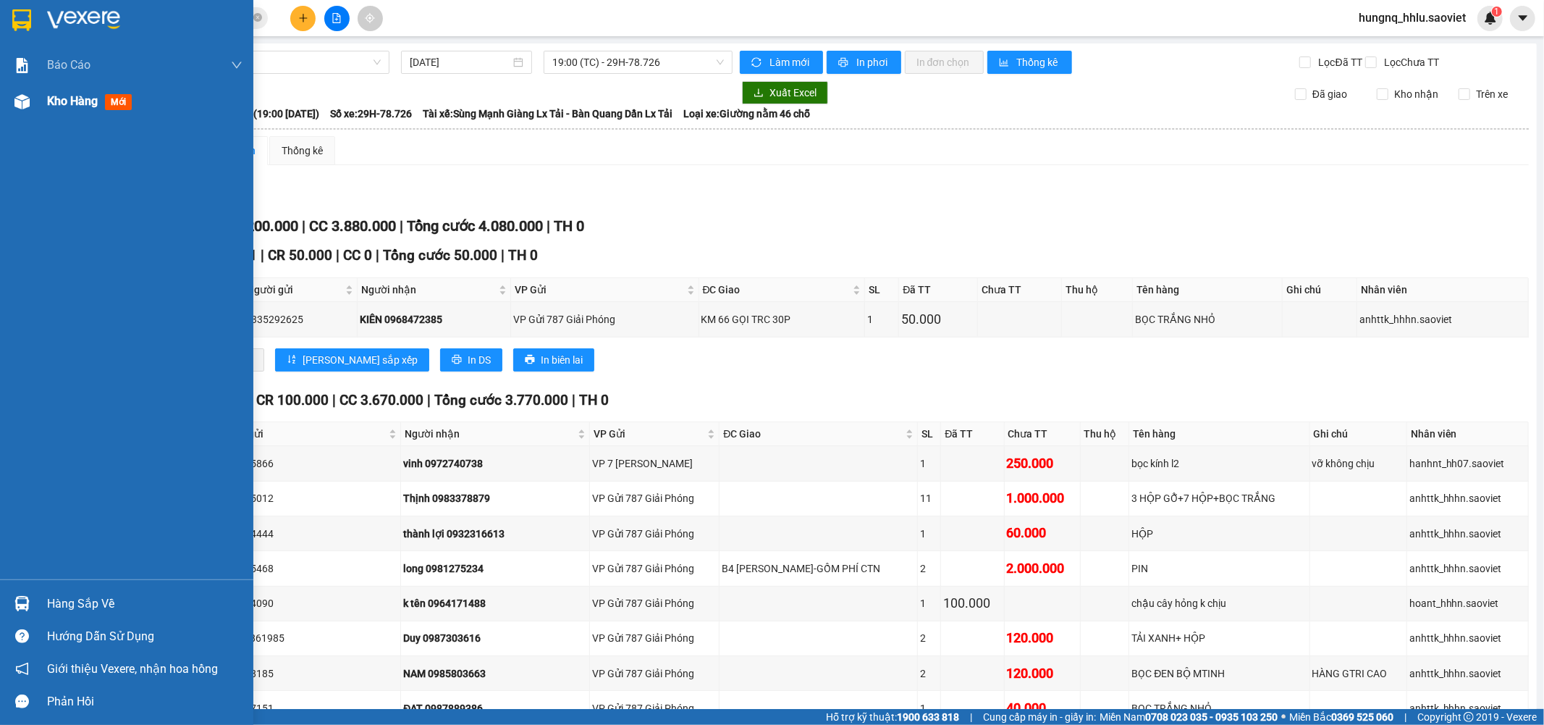
click at [77, 104] on span "Kho hàng" at bounding box center [72, 101] width 51 height 14
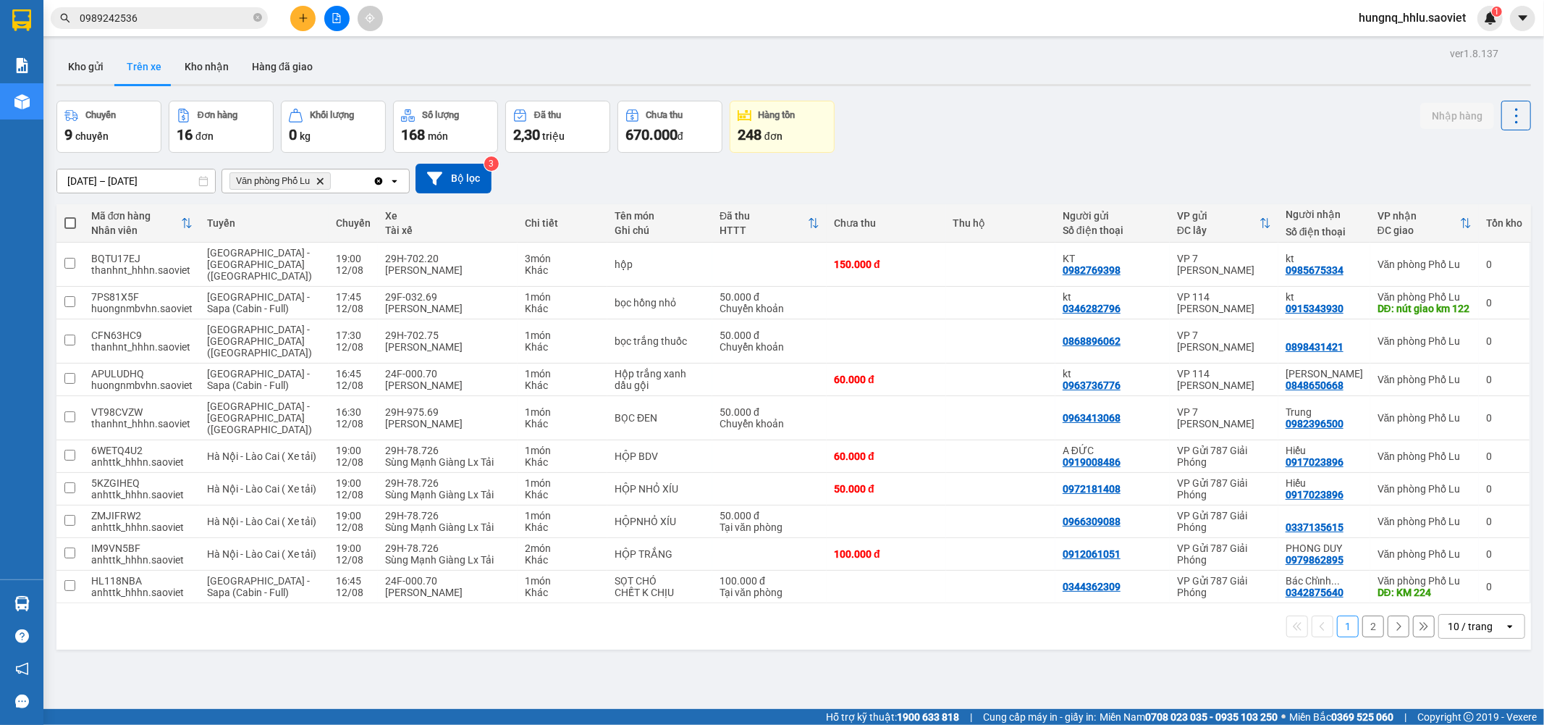
click at [1363, 615] on button "2" at bounding box center [1374, 626] width 22 height 22
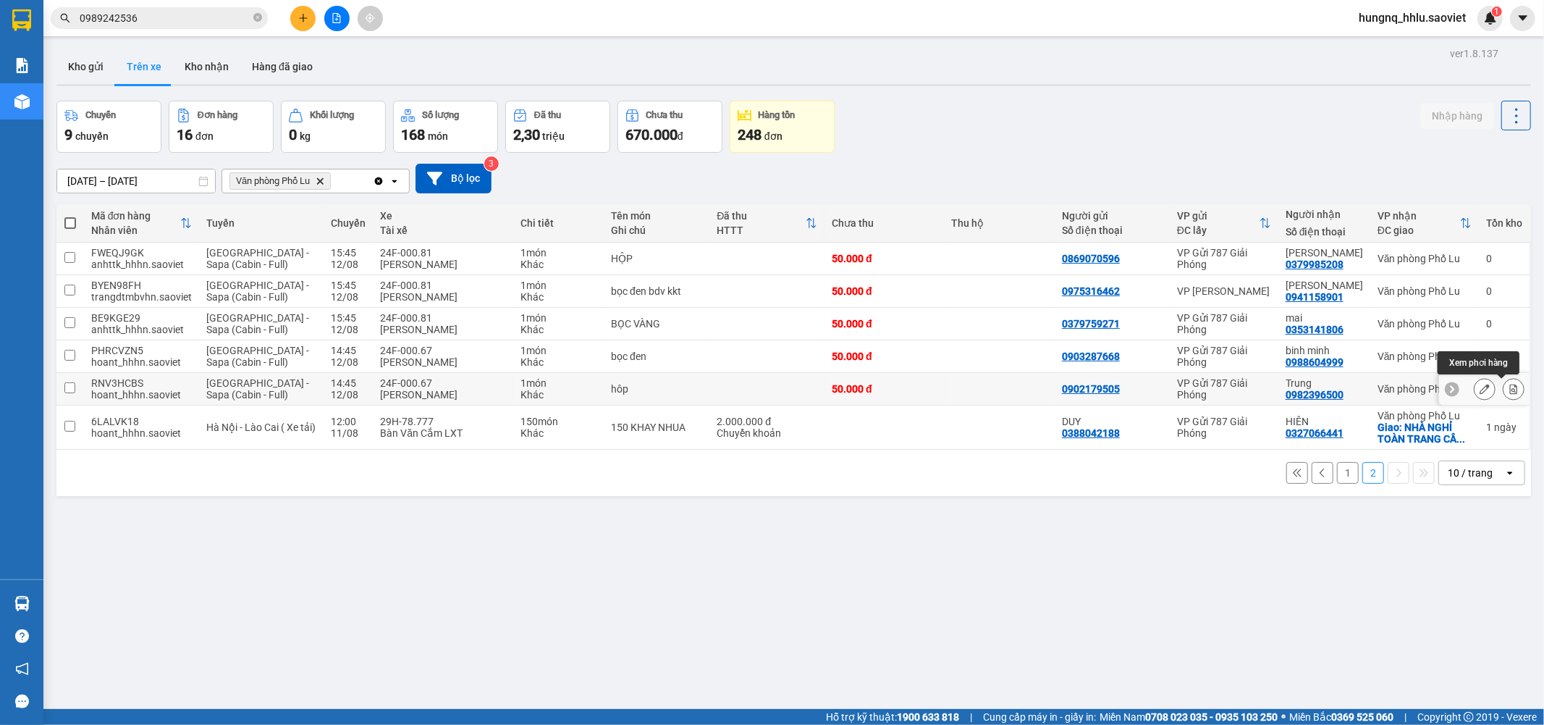
click at [1509, 393] on icon at bounding box center [1514, 389] width 10 height 10
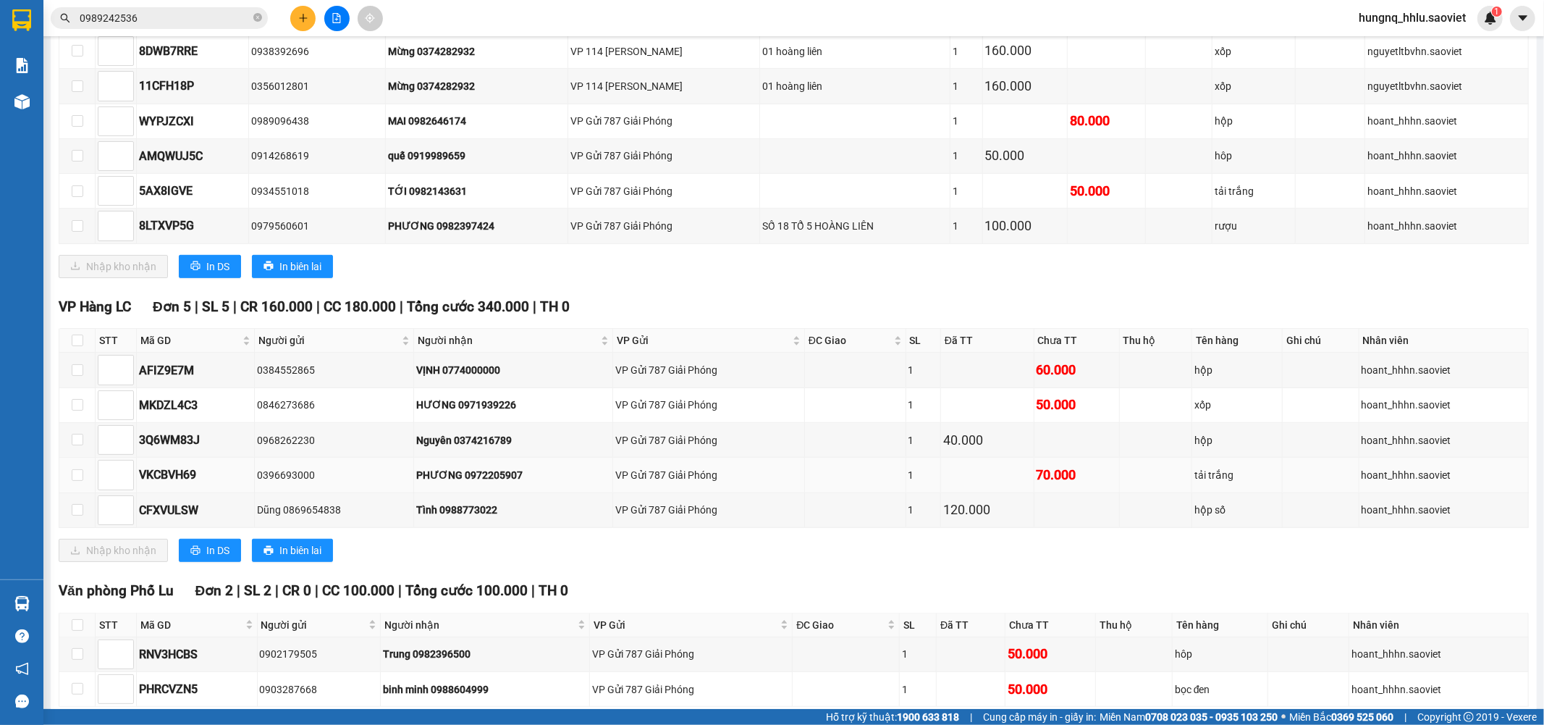
scroll to position [571, 0]
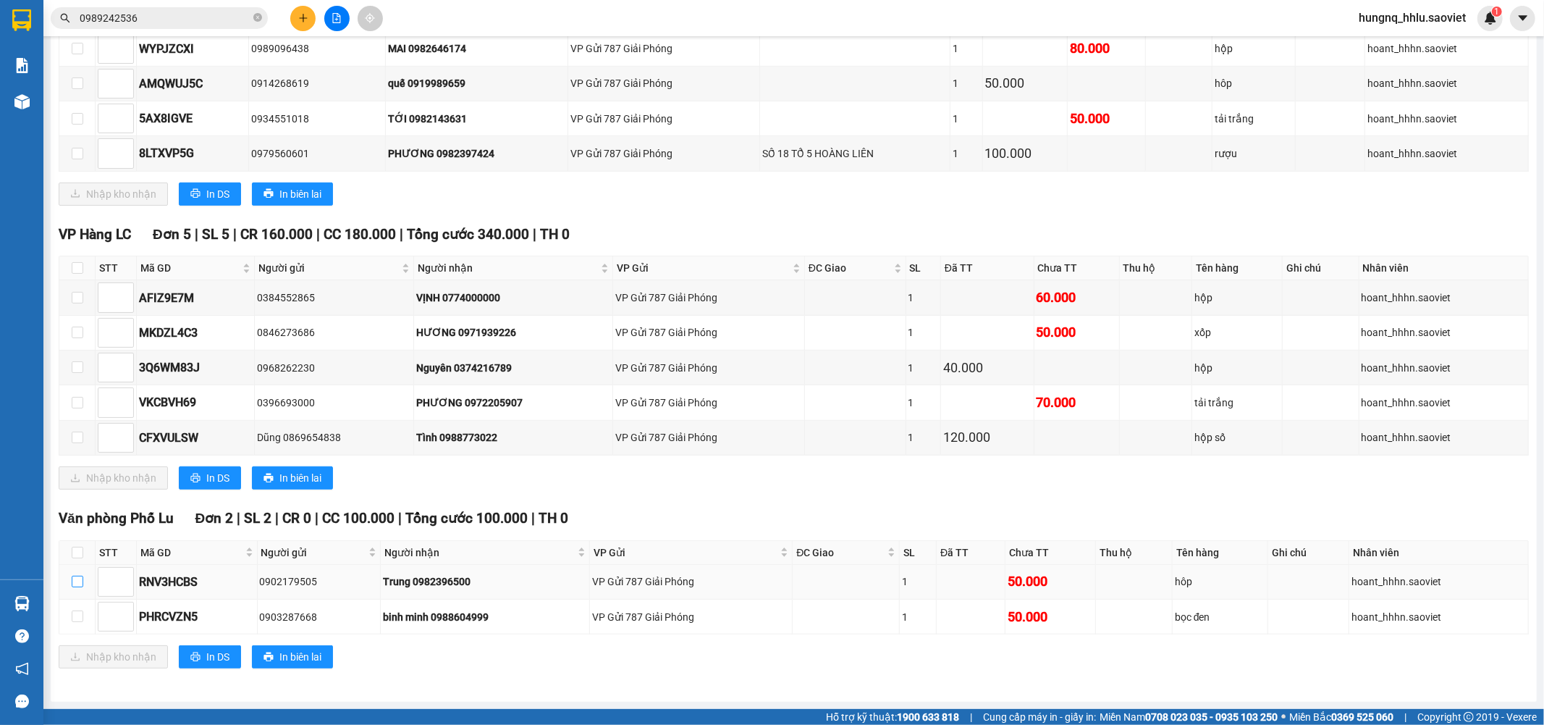
click at [72, 584] on input "checkbox" at bounding box center [78, 582] width 12 height 12
checkbox input "true"
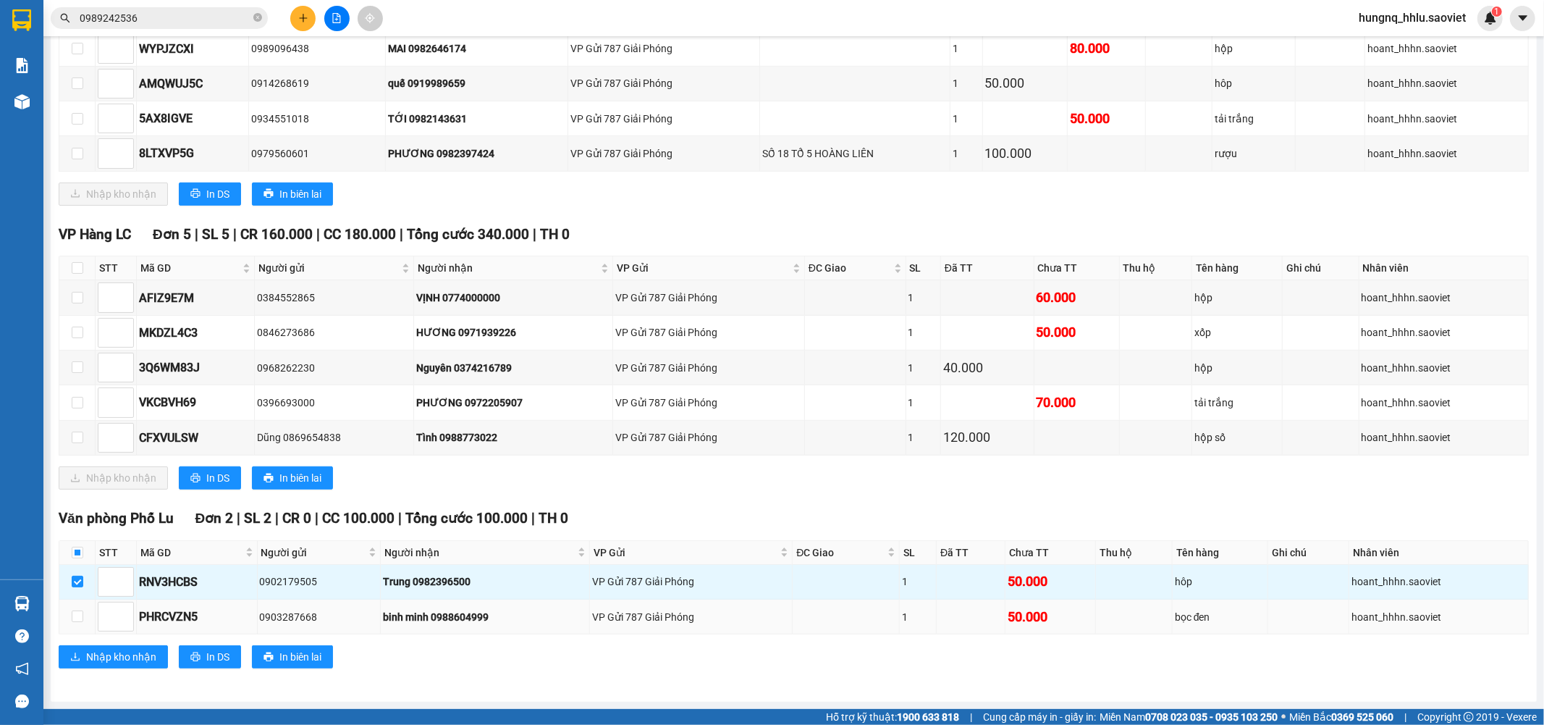
click at [81, 606] on td at bounding box center [77, 616] width 36 height 35
click at [141, 667] on button "Nhập kho nhận" at bounding box center [113, 656] width 109 height 23
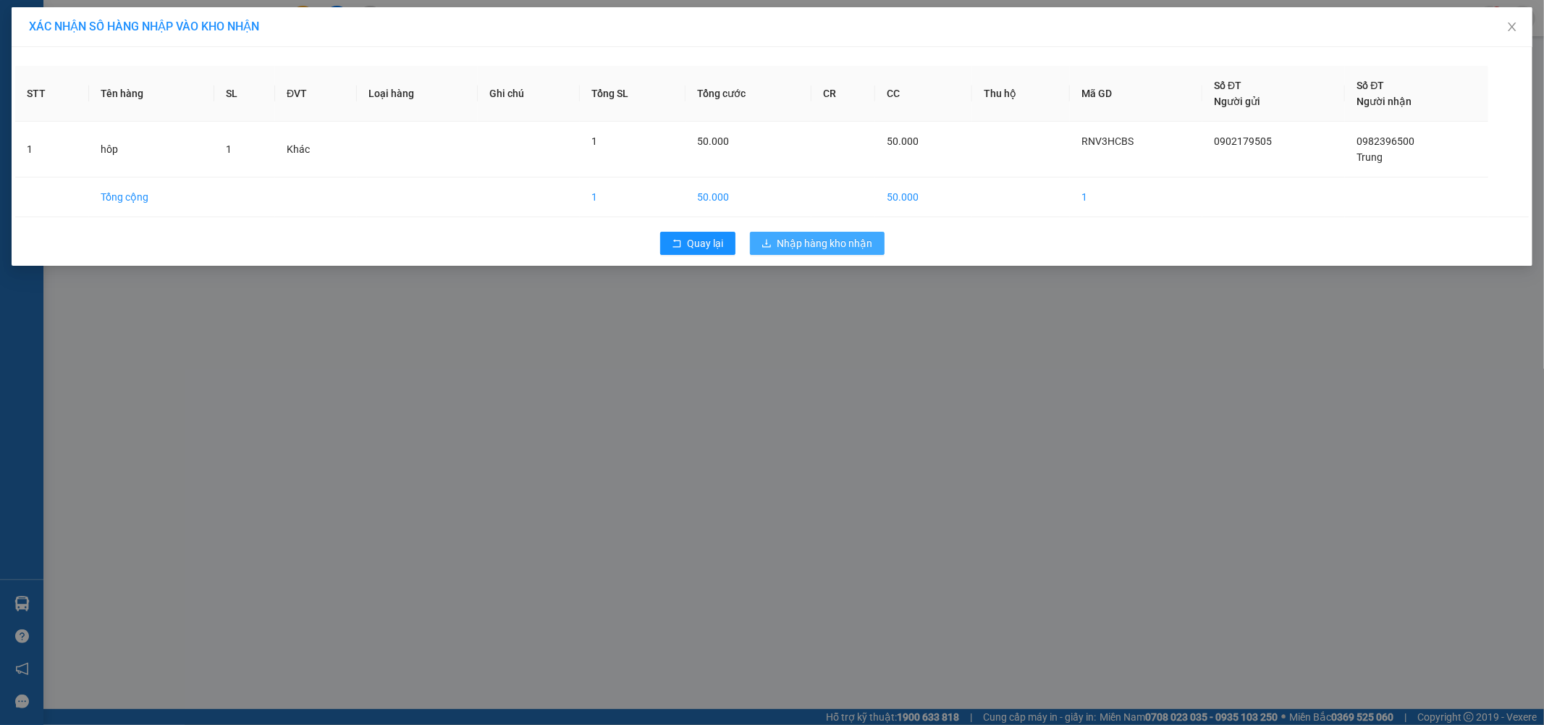
click at [865, 255] on button "Nhập hàng kho nhận" at bounding box center [817, 243] width 135 height 23
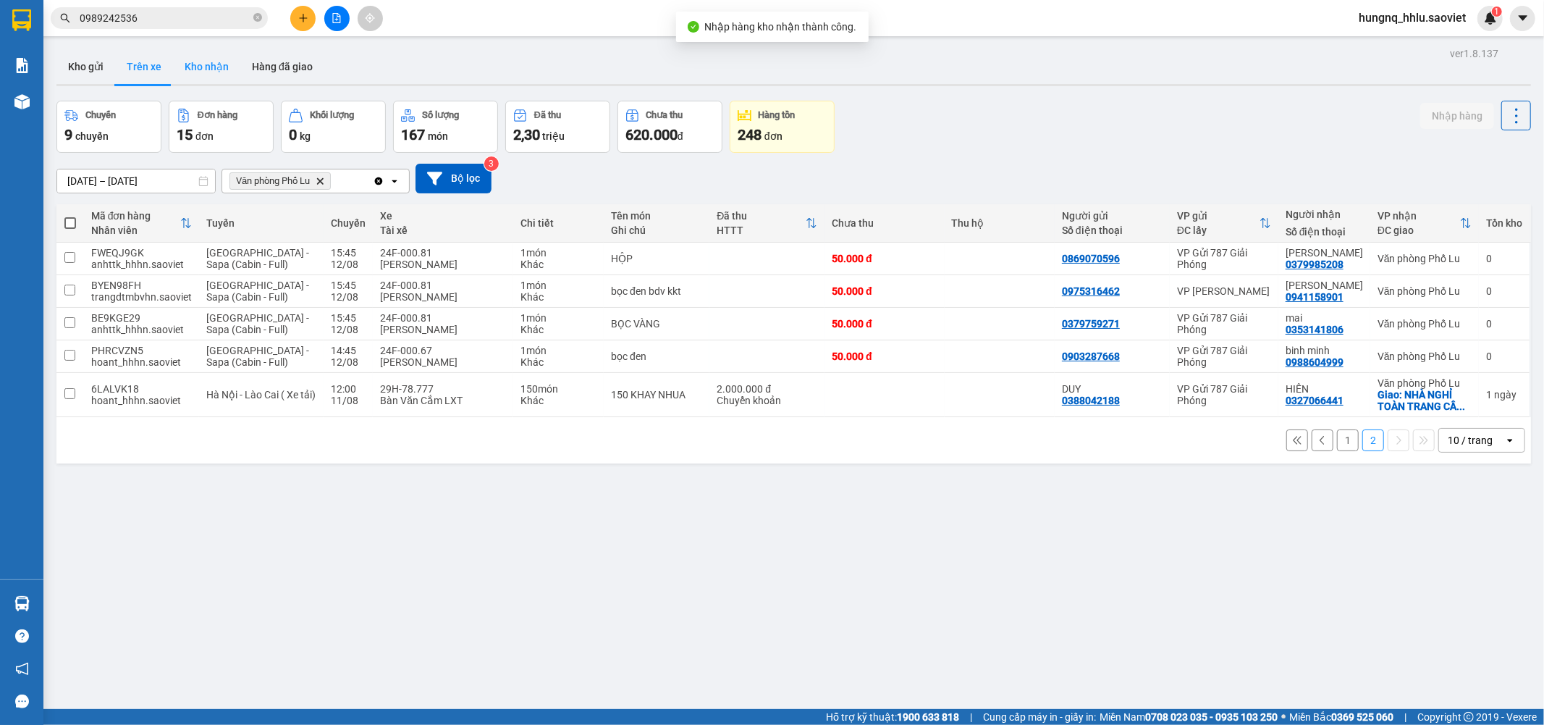
click at [187, 63] on button "Kho nhận" at bounding box center [206, 66] width 67 height 35
type input "[DATE] – [DATE]"
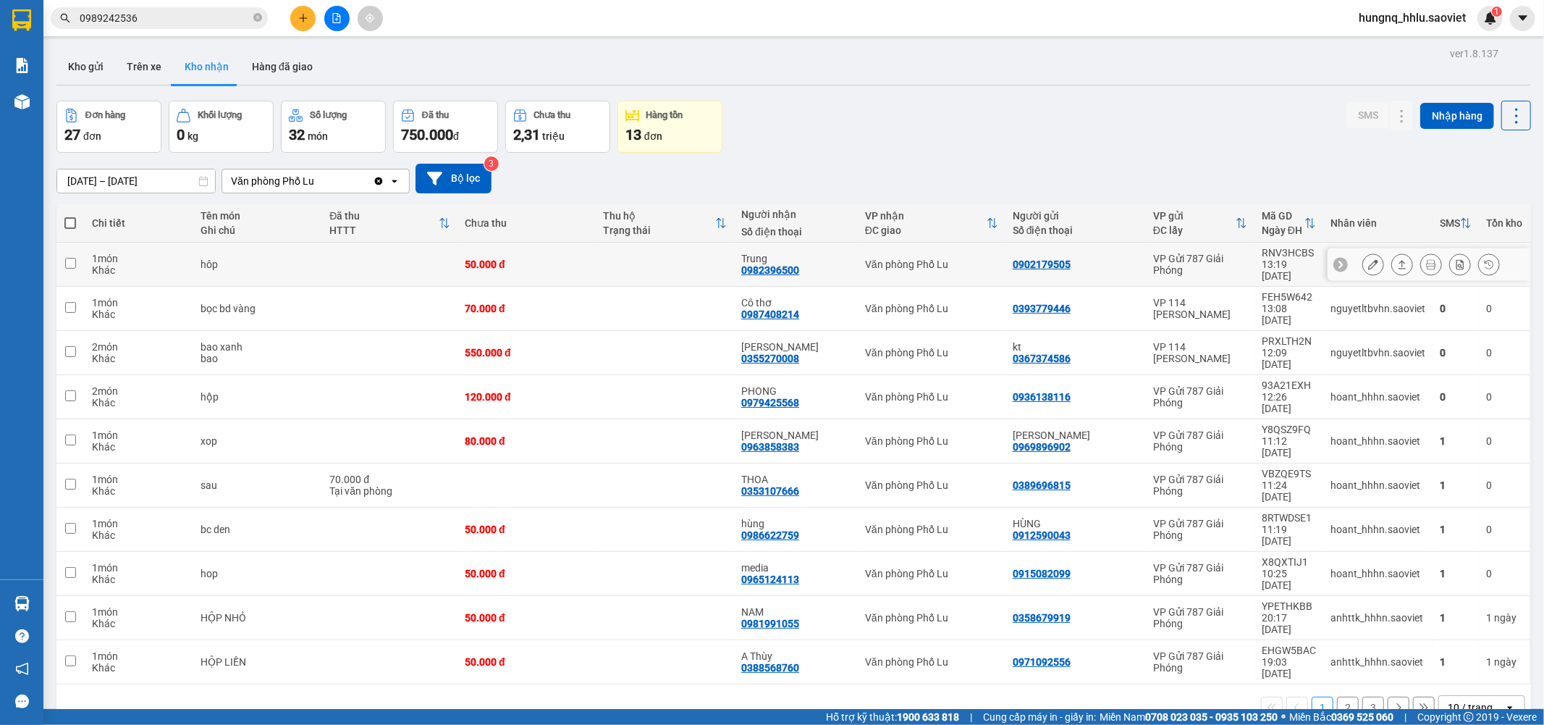
click at [219, 266] on td "hôp" at bounding box center [257, 265] width 129 height 44
checkbox input "true"
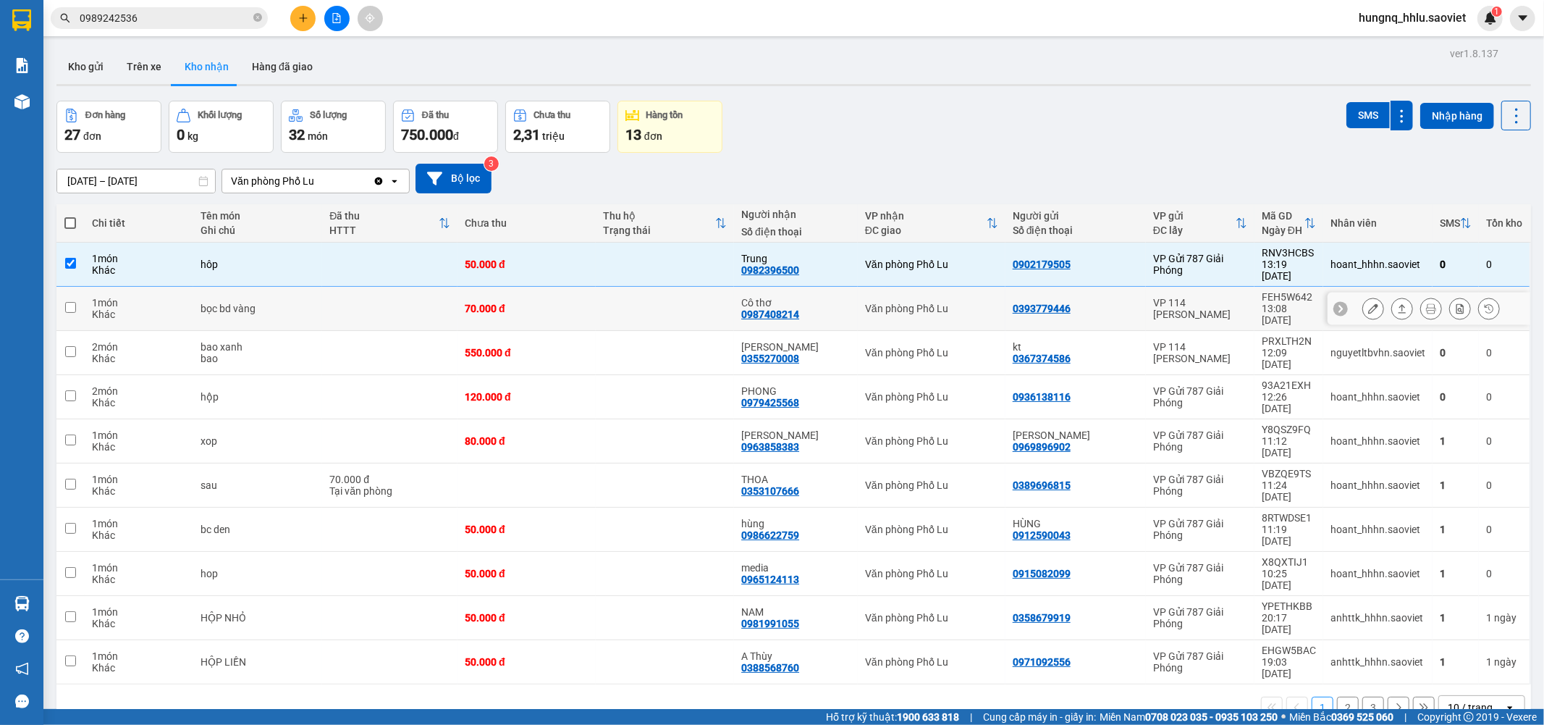
drag, startPoint x: 213, startPoint y: 292, endPoint x: 198, endPoint y: 321, distance: 32.4
click at [213, 303] on div "bọc bd vàng" at bounding box center [258, 309] width 114 height 12
checkbox input "true"
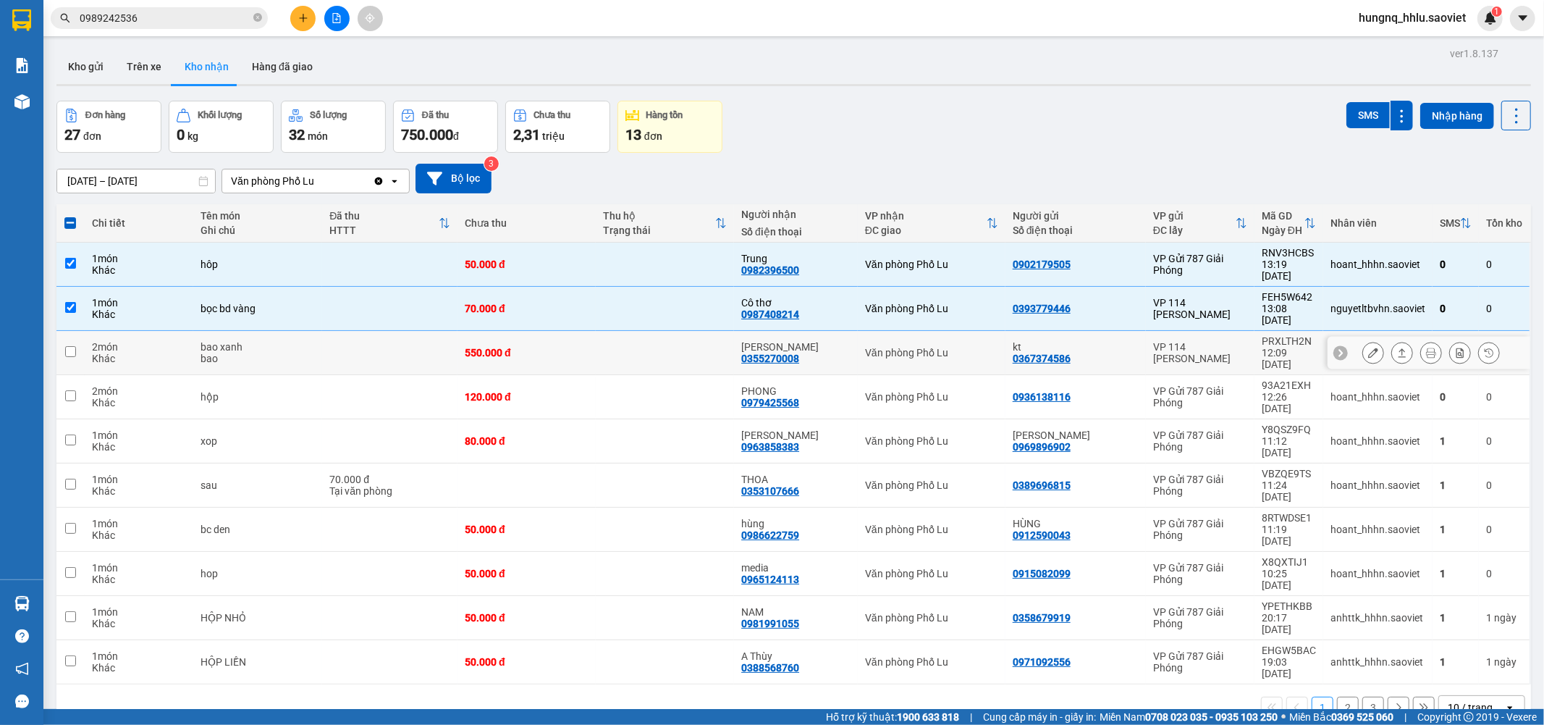
click at [195, 331] on td "bao xanh bao" at bounding box center [257, 353] width 129 height 44
checkbox input "true"
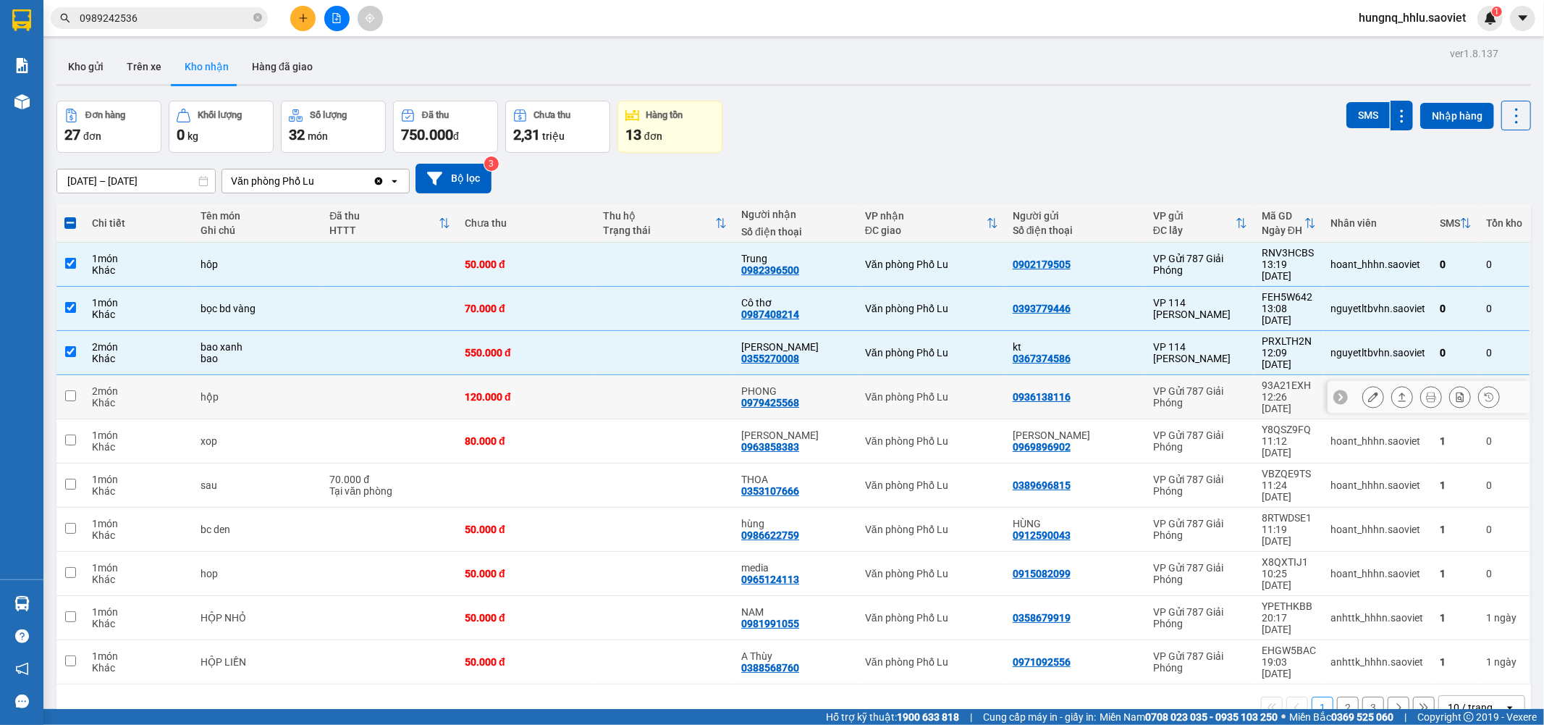
click at [164, 397] on div "Khác" at bounding box center [139, 403] width 95 height 12
checkbox input "true"
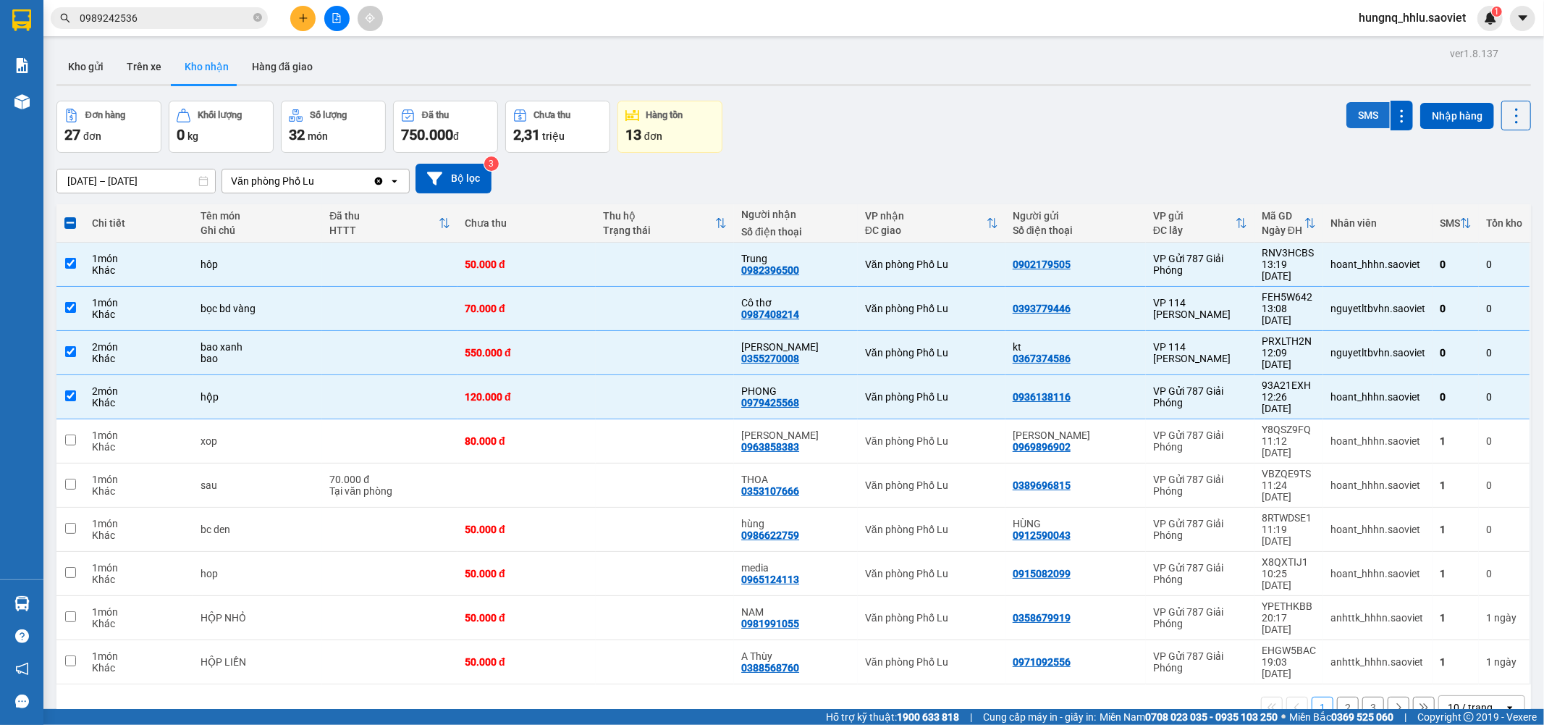
click at [1347, 111] on button "SMS" at bounding box center [1368, 115] width 43 height 26
click at [279, 435] on div "xop" at bounding box center [258, 441] width 114 height 12
checkbox input "true"
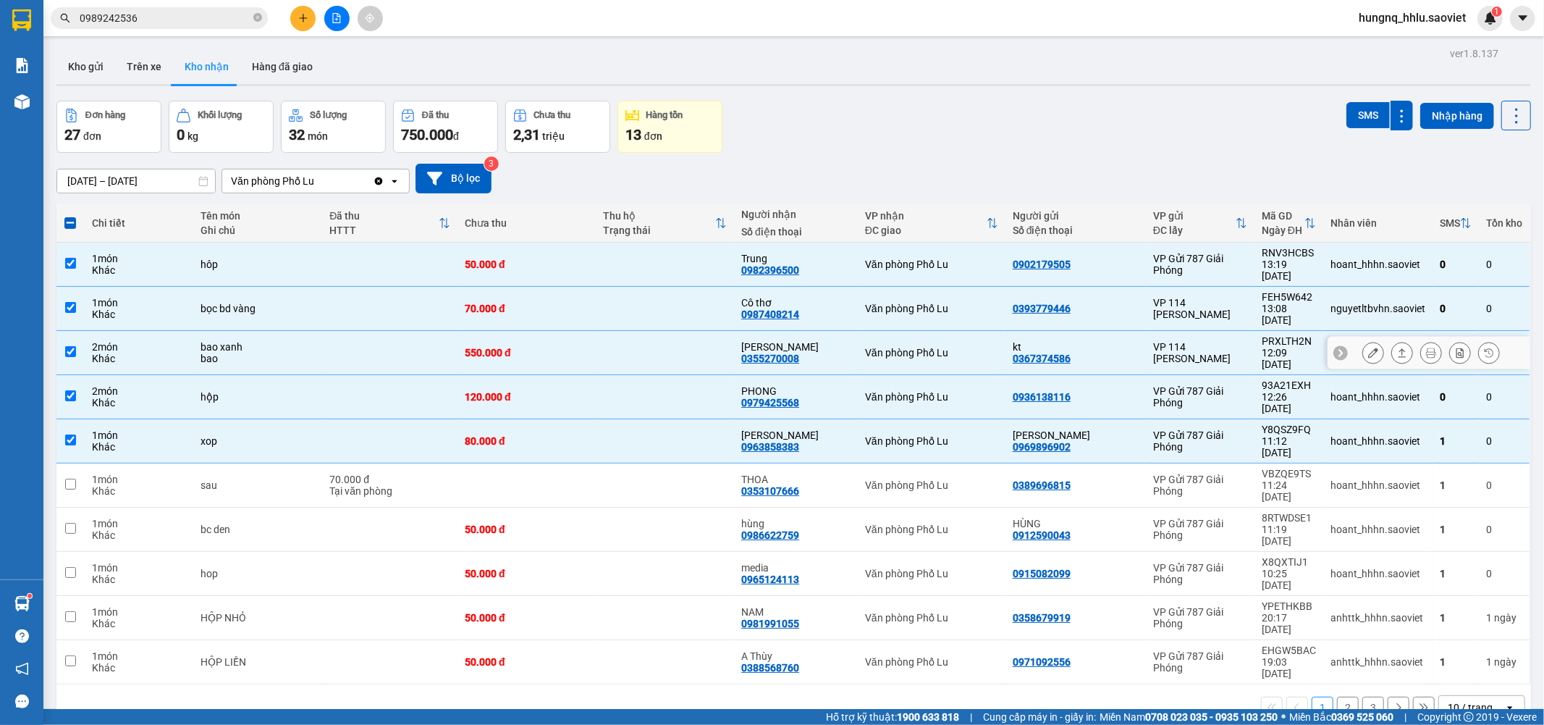
click at [245, 341] on div "bao xanh" at bounding box center [258, 347] width 114 height 12
checkbox input "false"
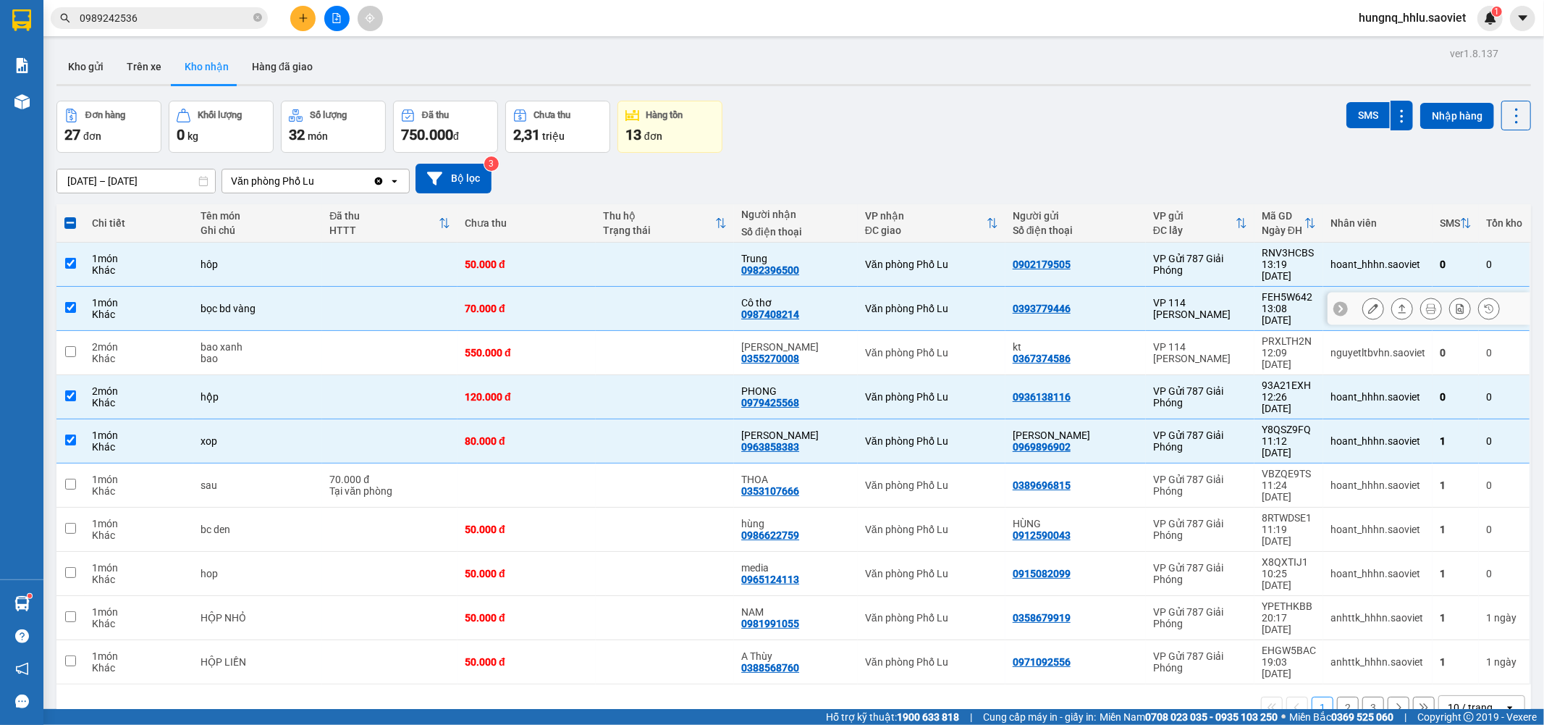
click at [272, 303] on div "bọc bd vàng" at bounding box center [258, 309] width 114 height 12
checkbox input "false"
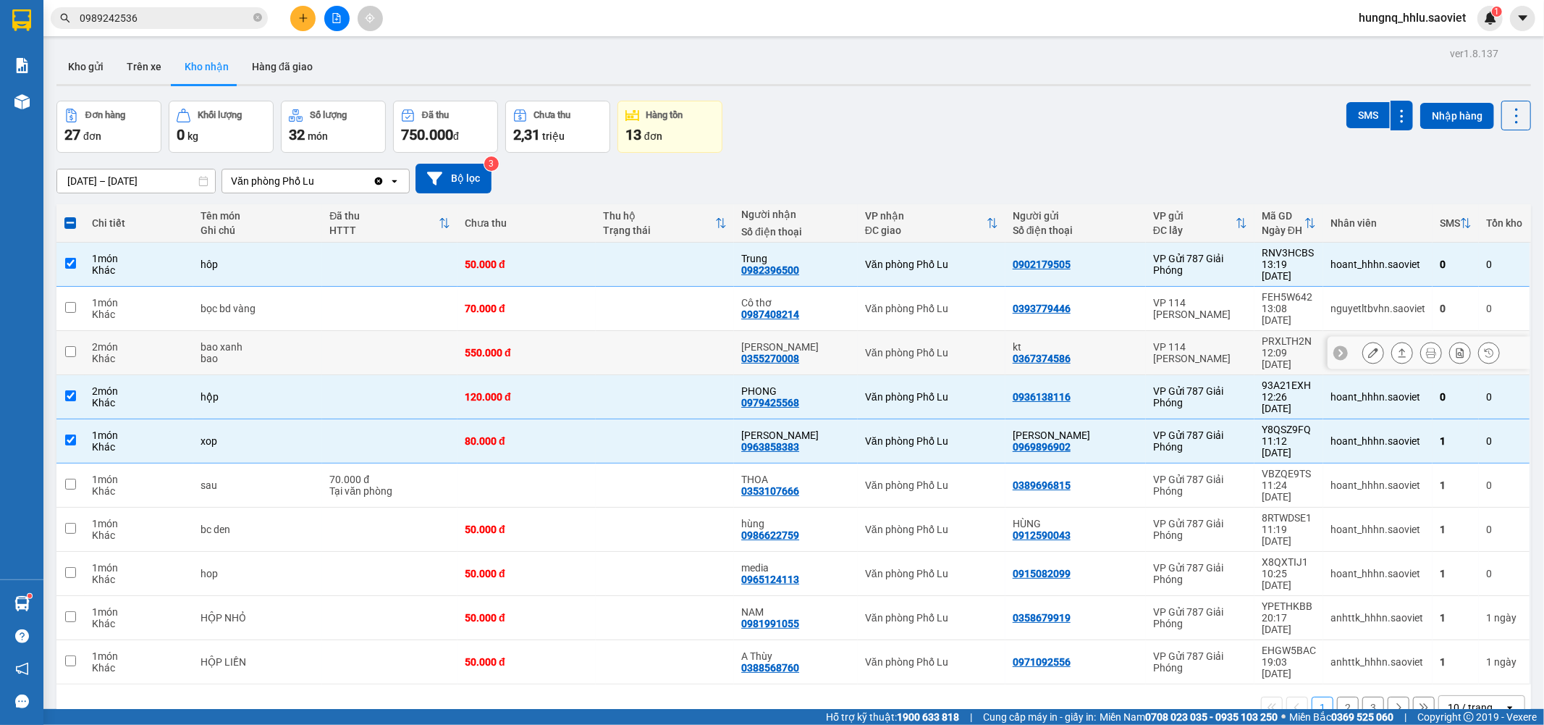
click at [148, 331] on td "2 món Khác" at bounding box center [139, 353] width 109 height 44
checkbox input "true"
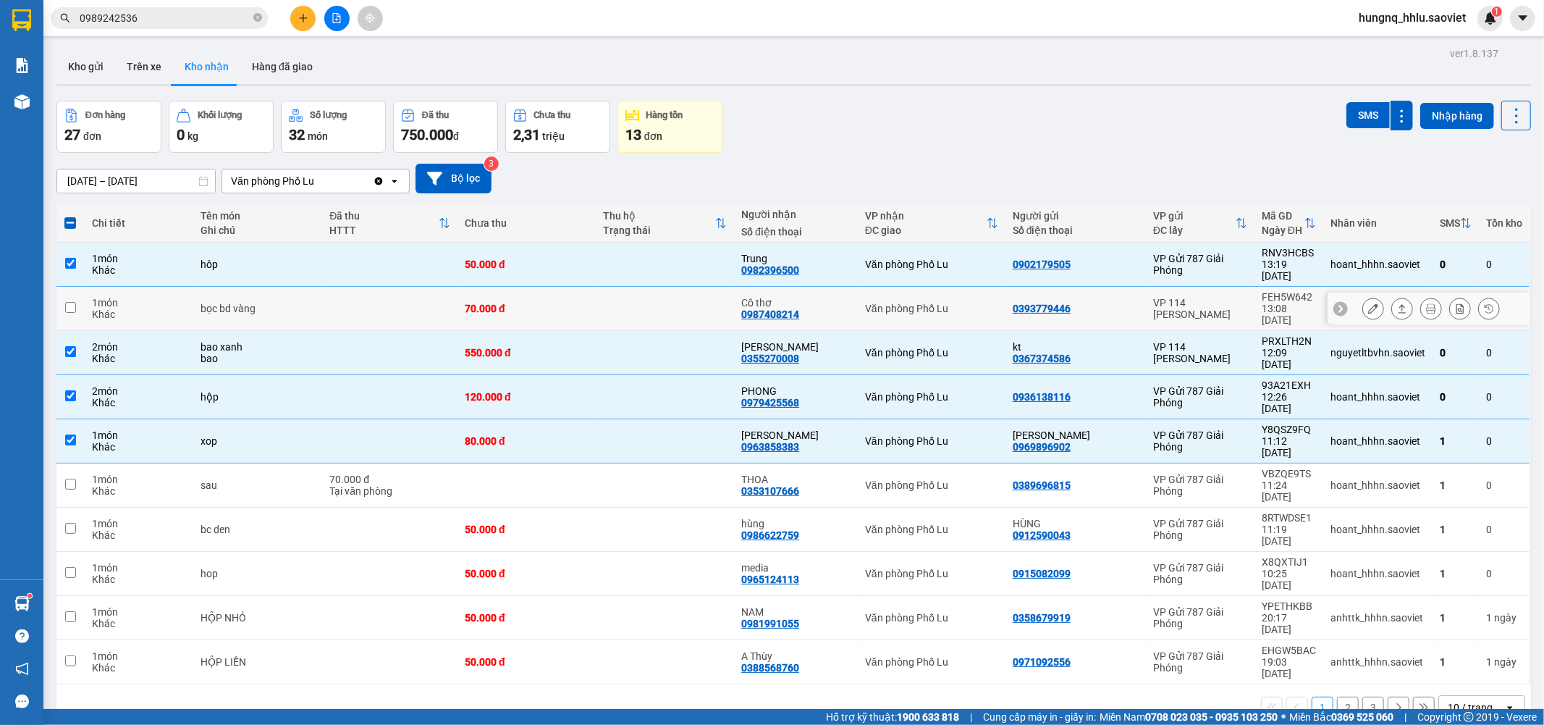
click at [161, 297] on div "1 món" at bounding box center [139, 303] width 95 height 12
checkbox input "true"
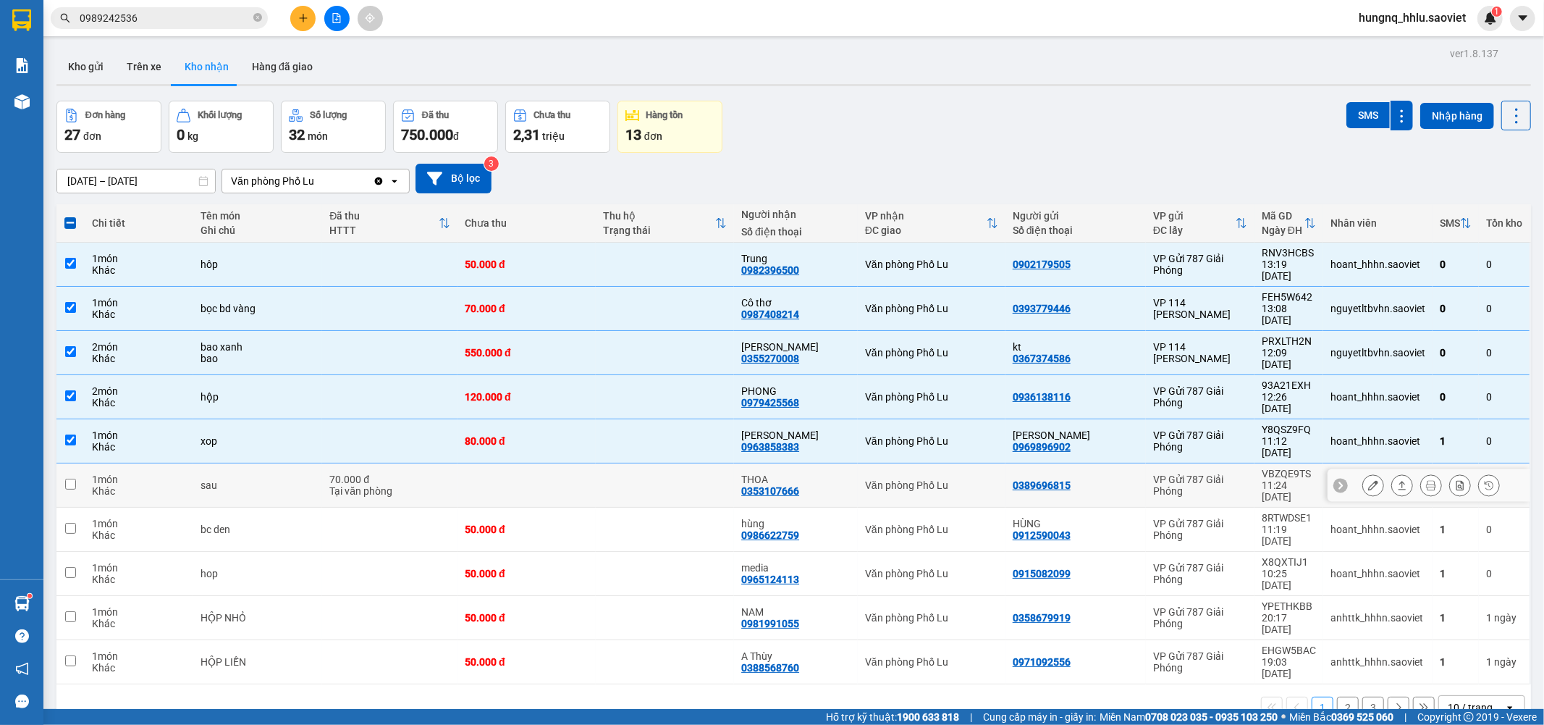
click at [106, 441] on div "Khác" at bounding box center [139, 447] width 95 height 12
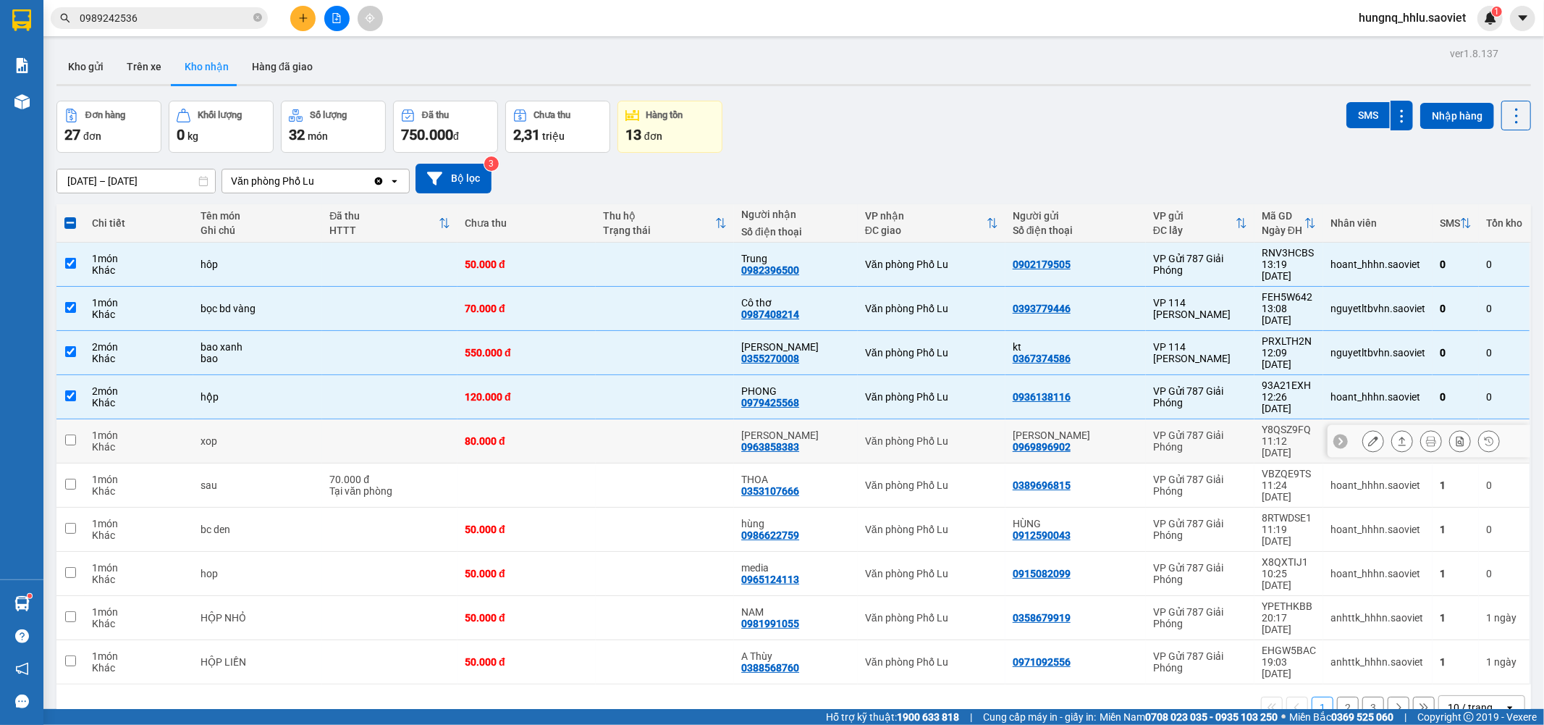
checkbox input "false"
click at [118, 385] on div "2 món" at bounding box center [139, 391] width 95 height 12
checkbox input "false"
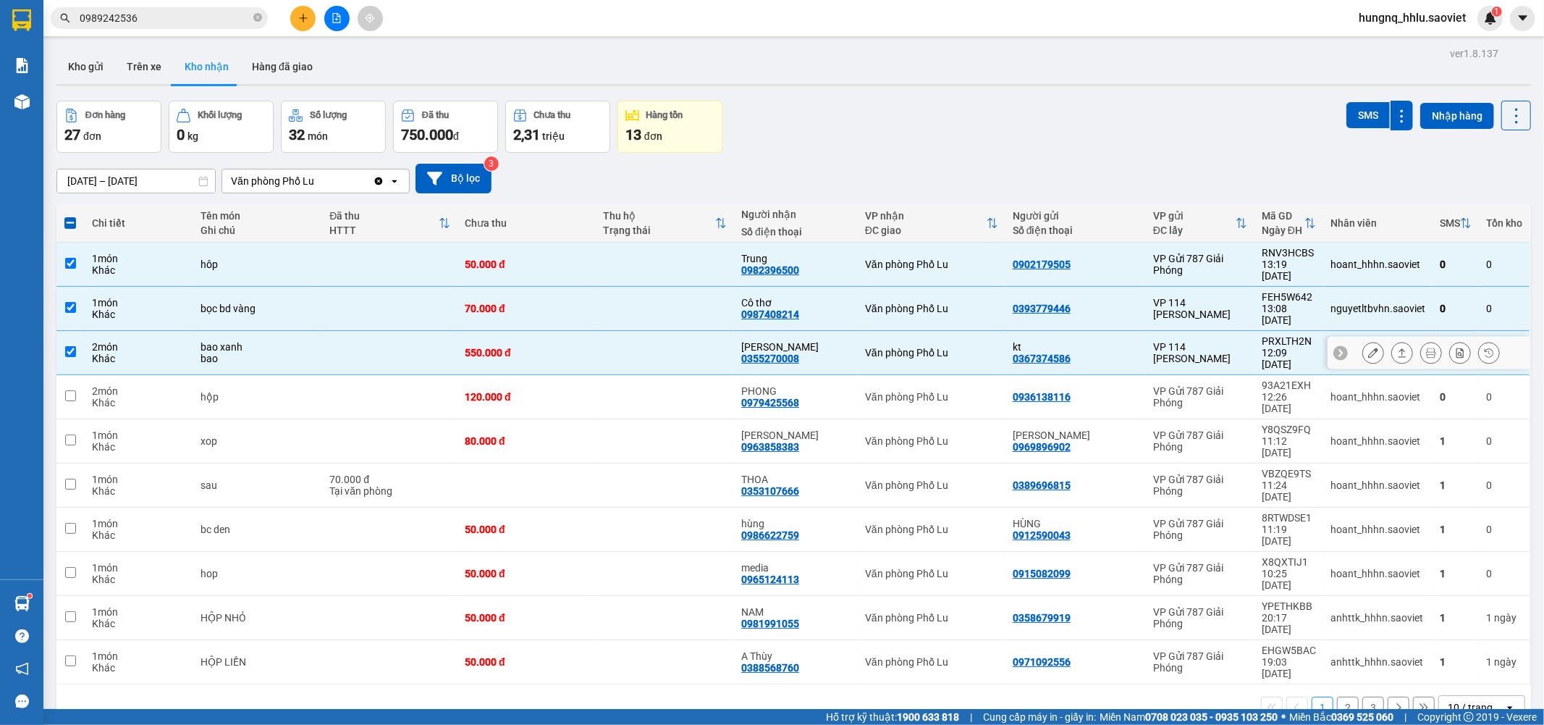
click at [129, 331] on td "2 món Khác" at bounding box center [139, 353] width 109 height 44
checkbox input "false"
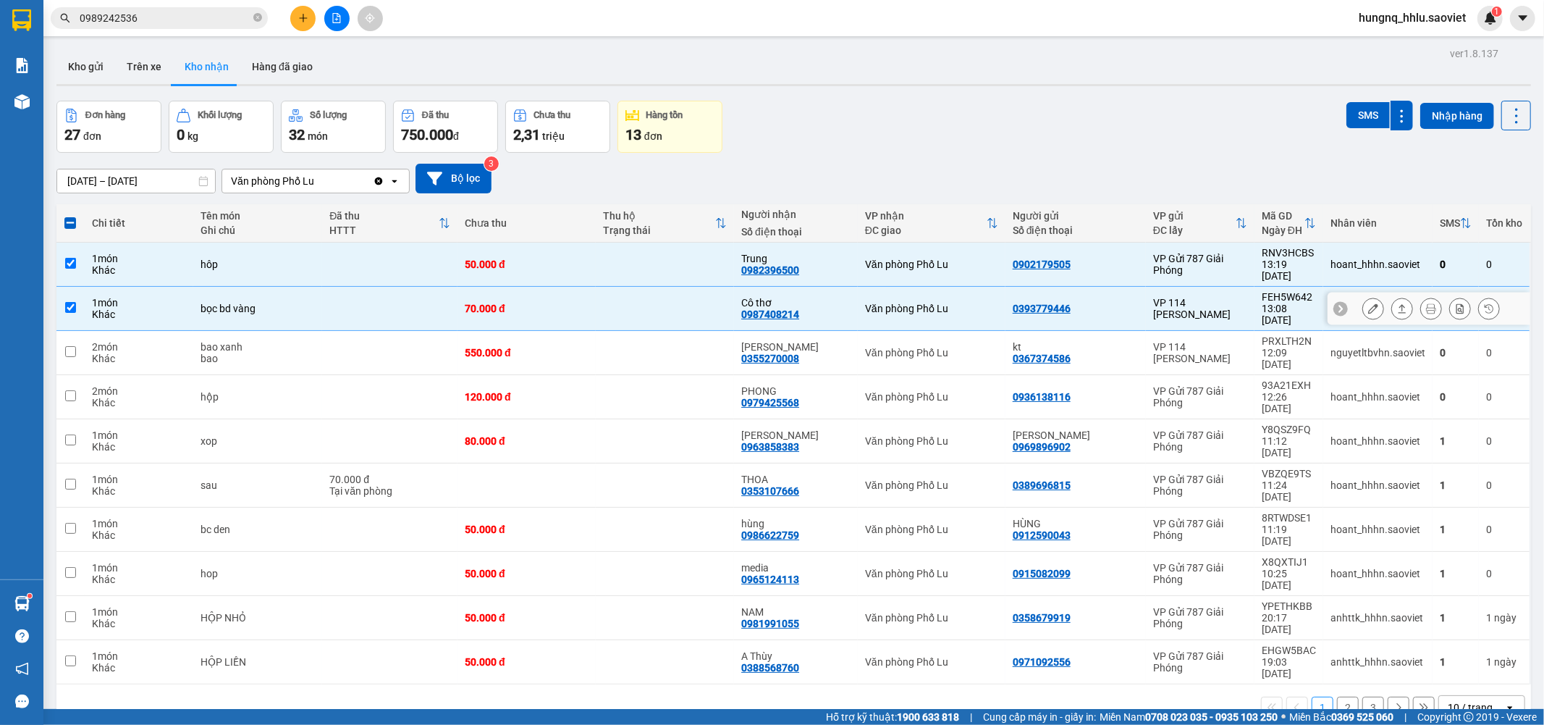
click at [132, 297] on div "1 món" at bounding box center [139, 303] width 95 height 12
checkbox input "false"
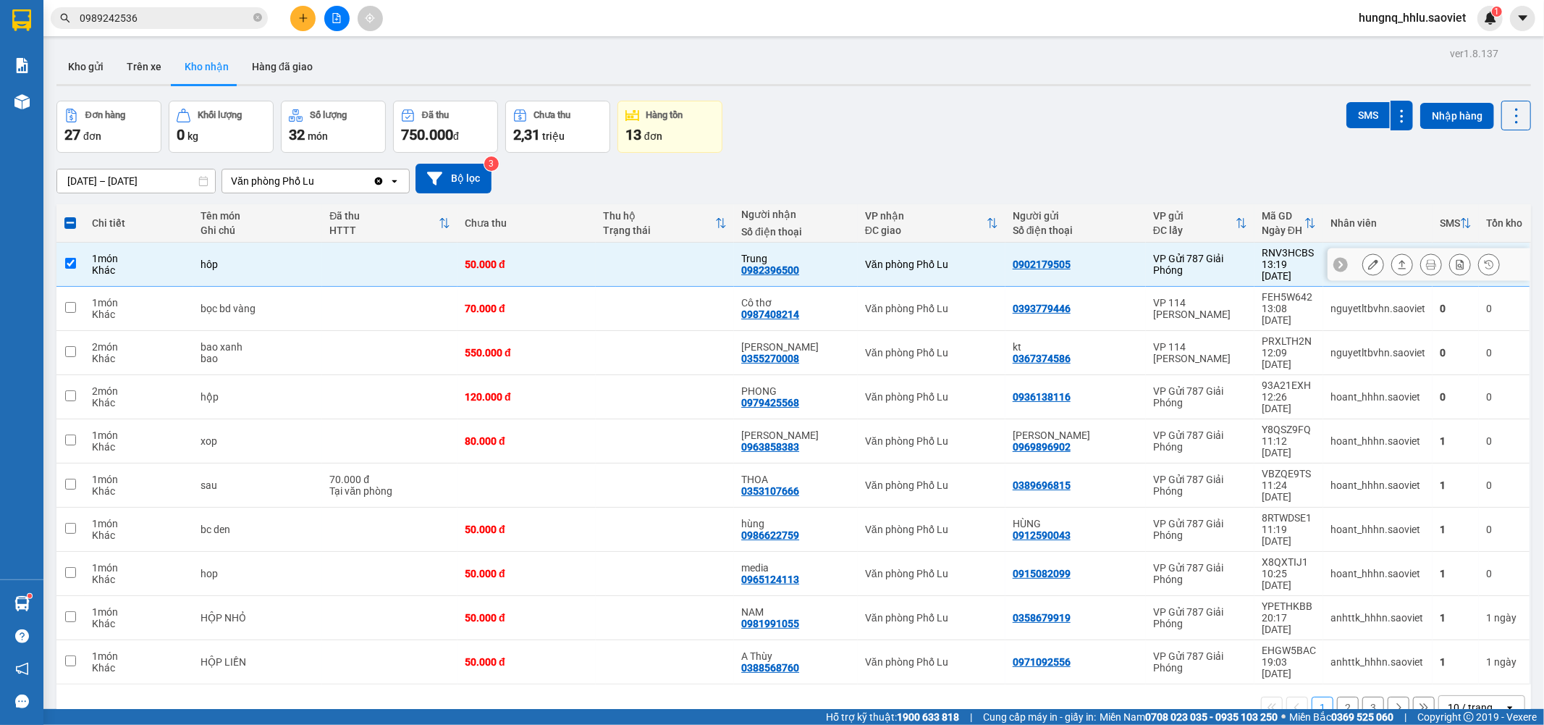
click at [132, 264] on div "Khác" at bounding box center [139, 270] width 95 height 12
checkbox input "false"
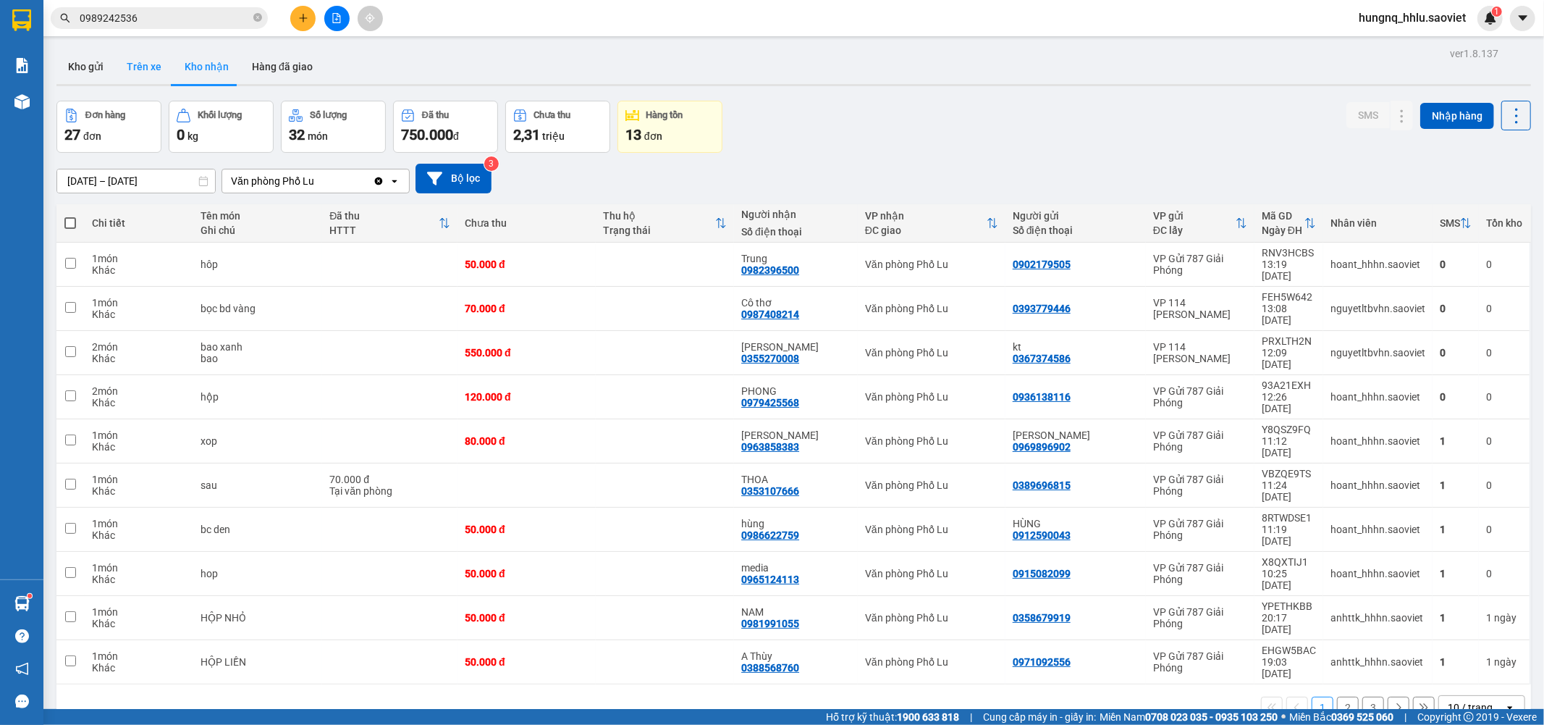
click at [143, 66] on button "Trên xe" at bounding box center [144, 66] width 58 height 35
type input "[DATE] – [DATE]"
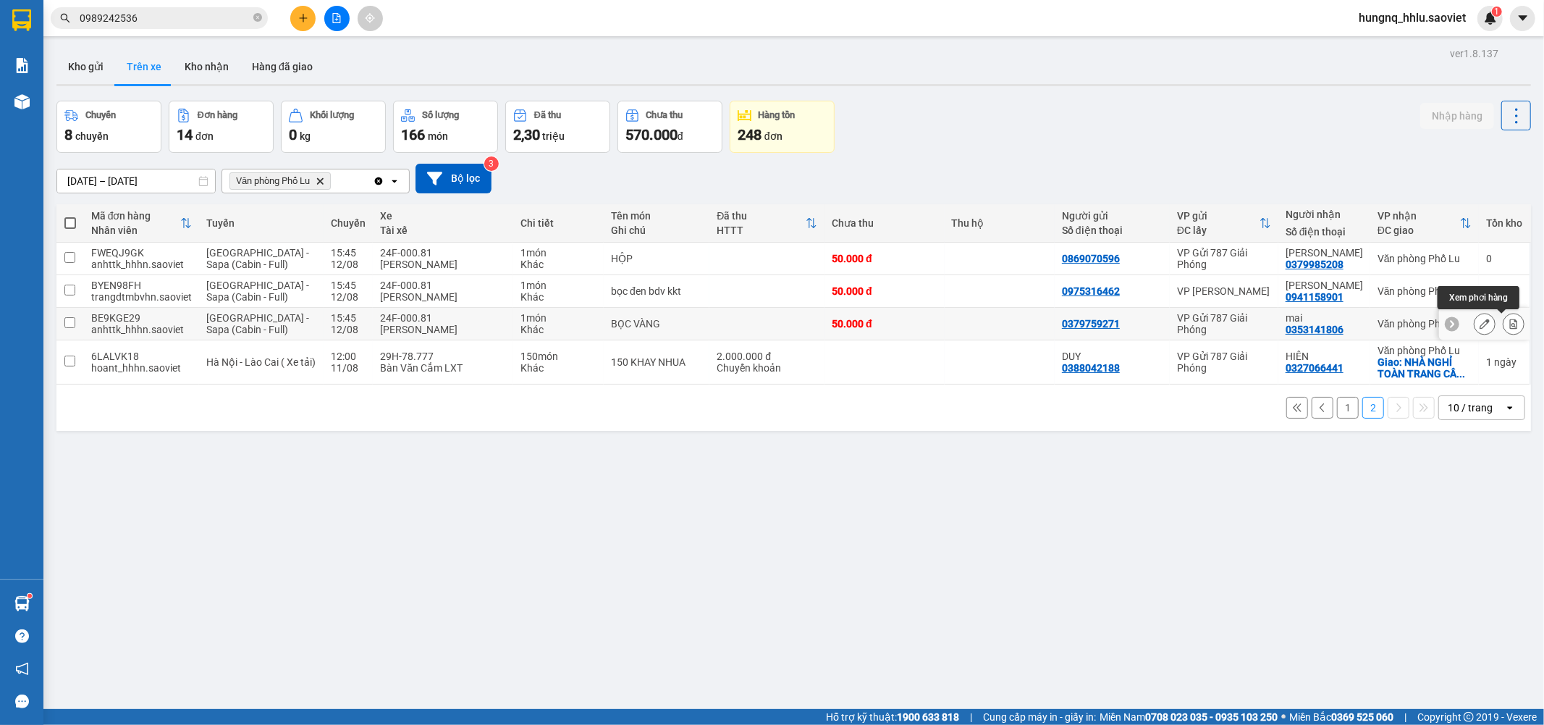
scroll to position [67, 0]
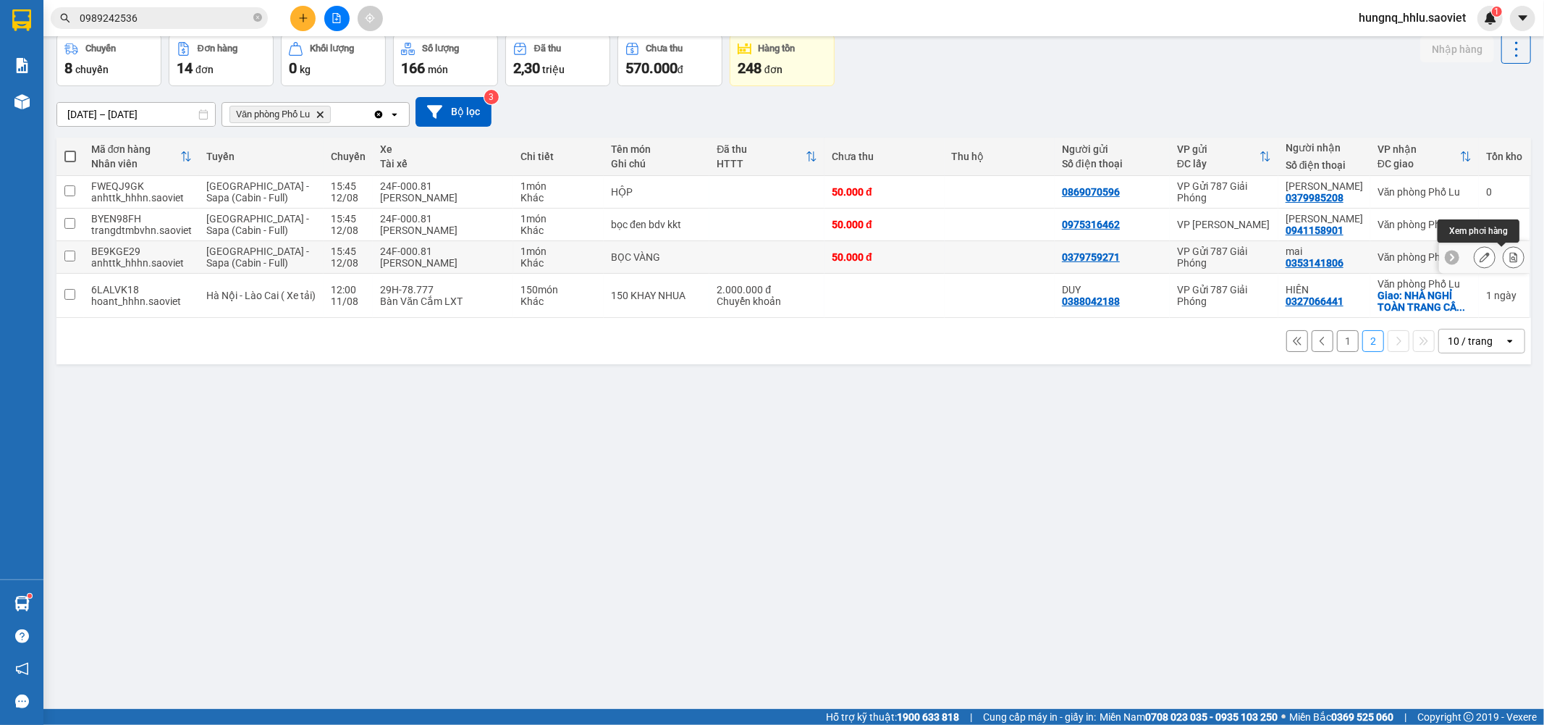
click at [1509, 261] on icon at bounding box center [1514, 257] width 10 height 10
click at [1508, 262] on button at bounding box center [1514, 257] width 20 height 25
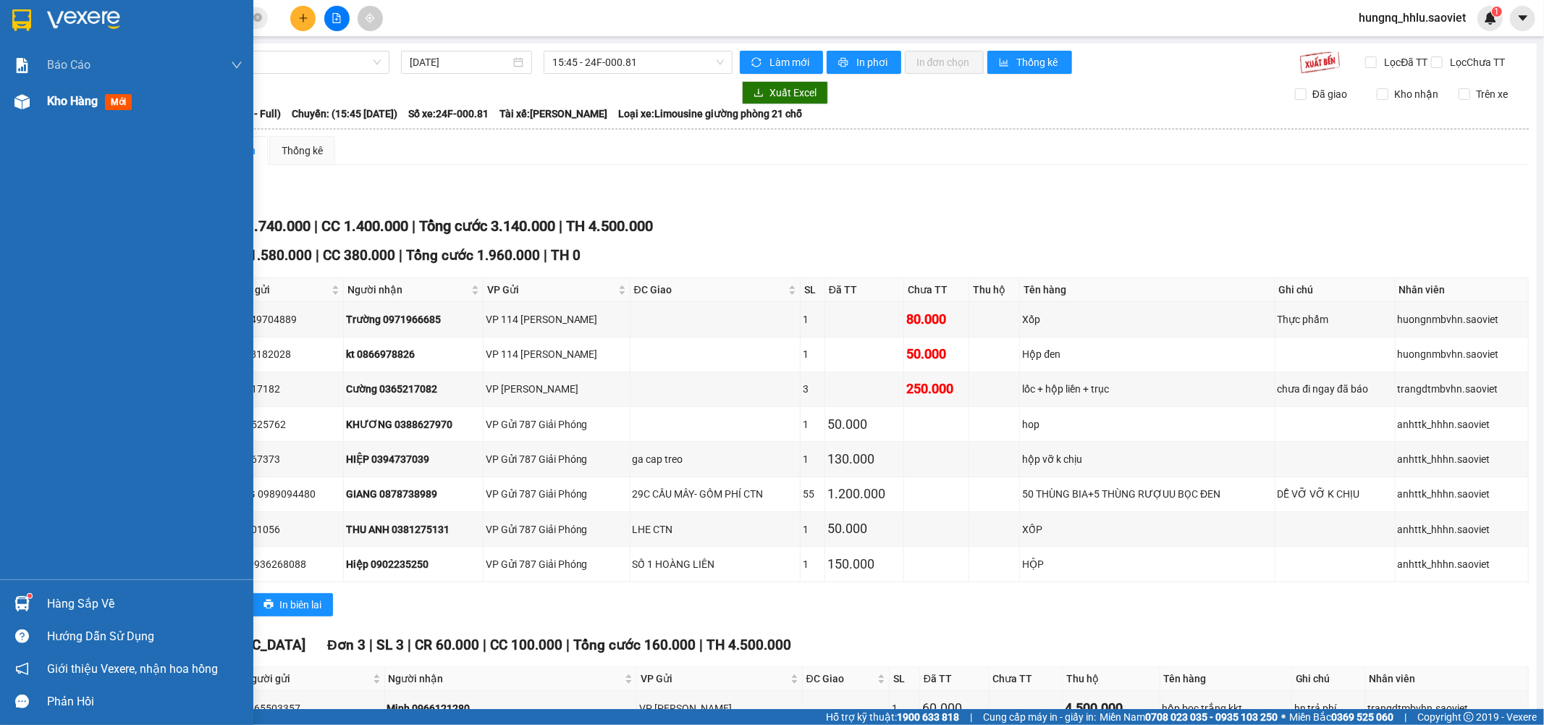
click at [87, 108] on span "Kho hàng" at bounding box center [72, 101] width 51 height 14
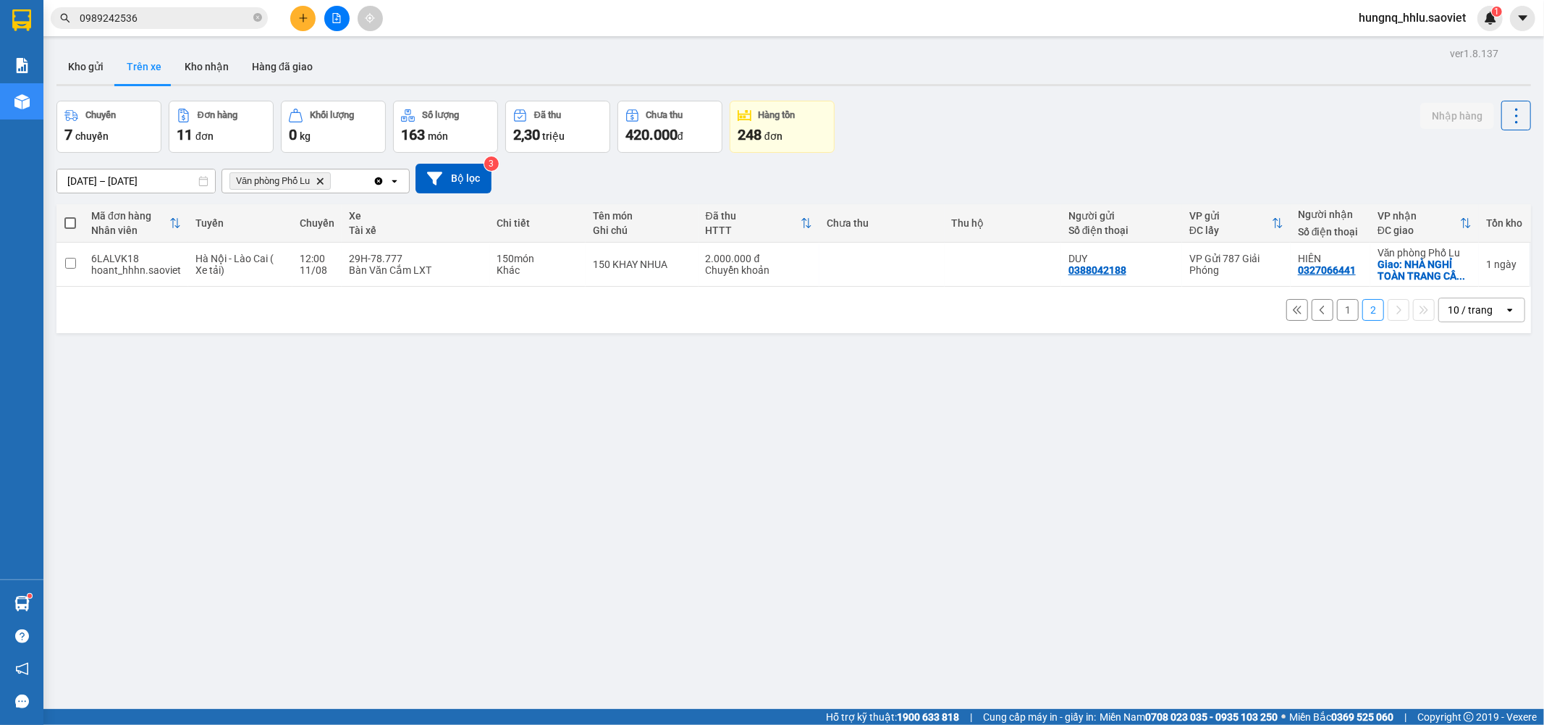
click at [1337, 316] on button "1" at bounding box center [1348, 310] width 22 height 22
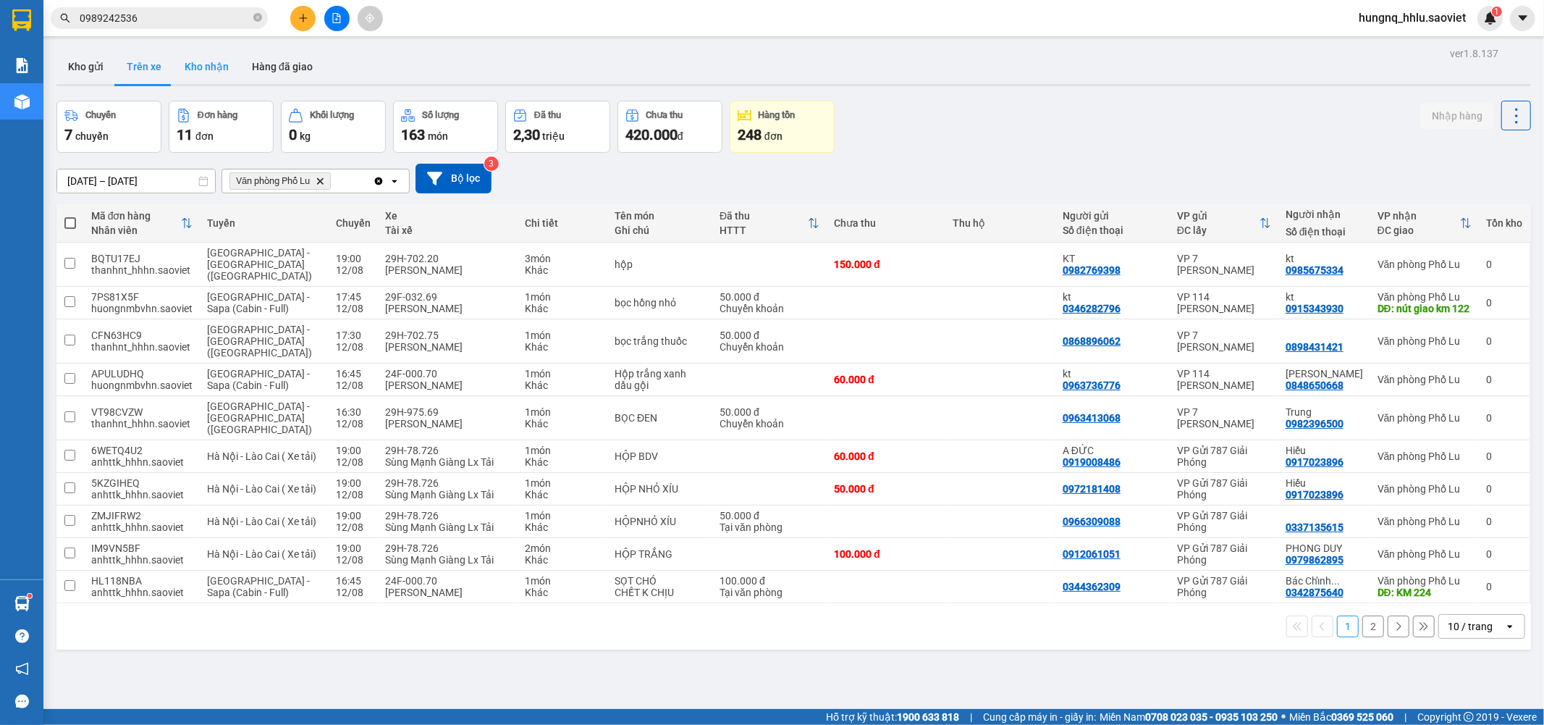
click at [181, 62] on button "Kho nhận" at bounding box center [206, 66] width 67 height 35
type input "[DATE] – [DATE]"
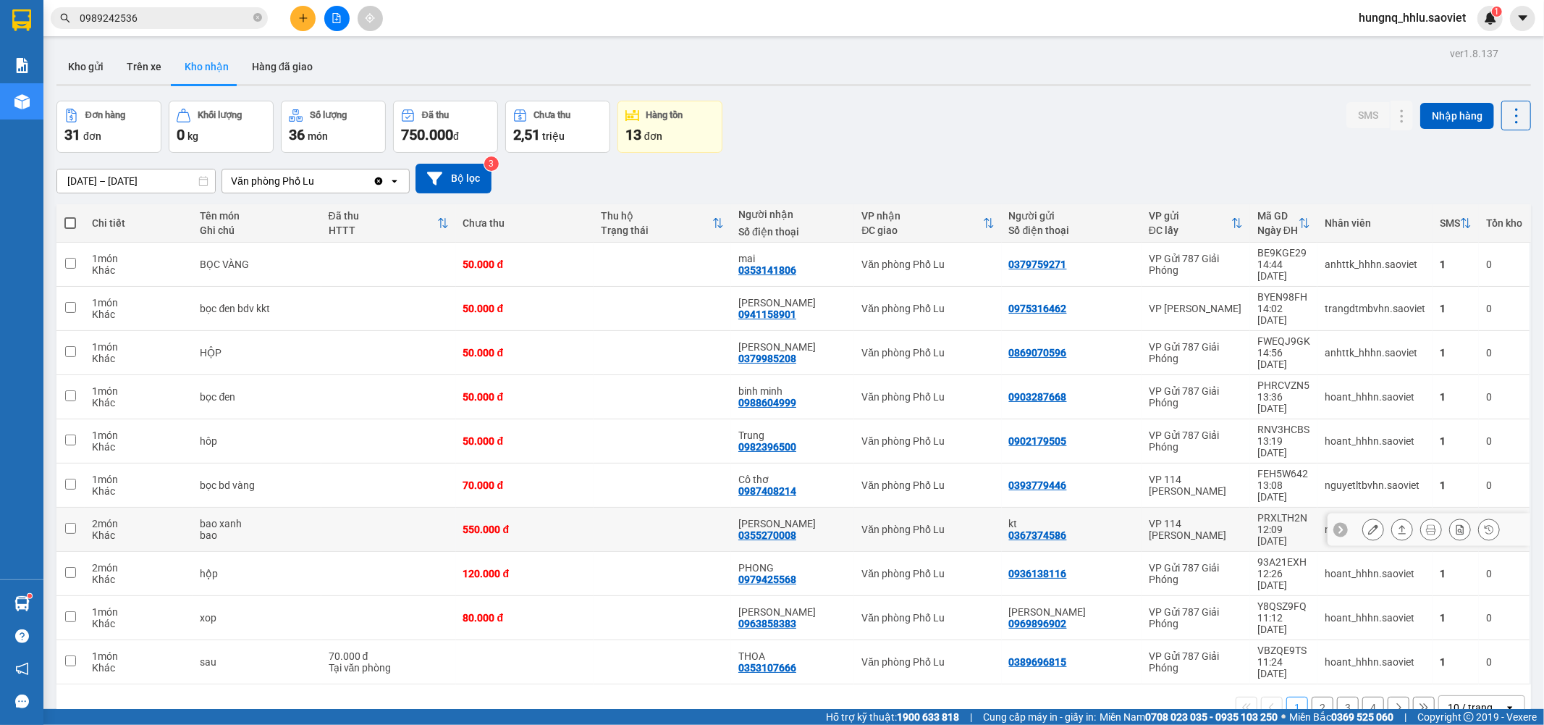
click at [1363, 517] on button at bounding box center [1373, 529] width 20 height 25
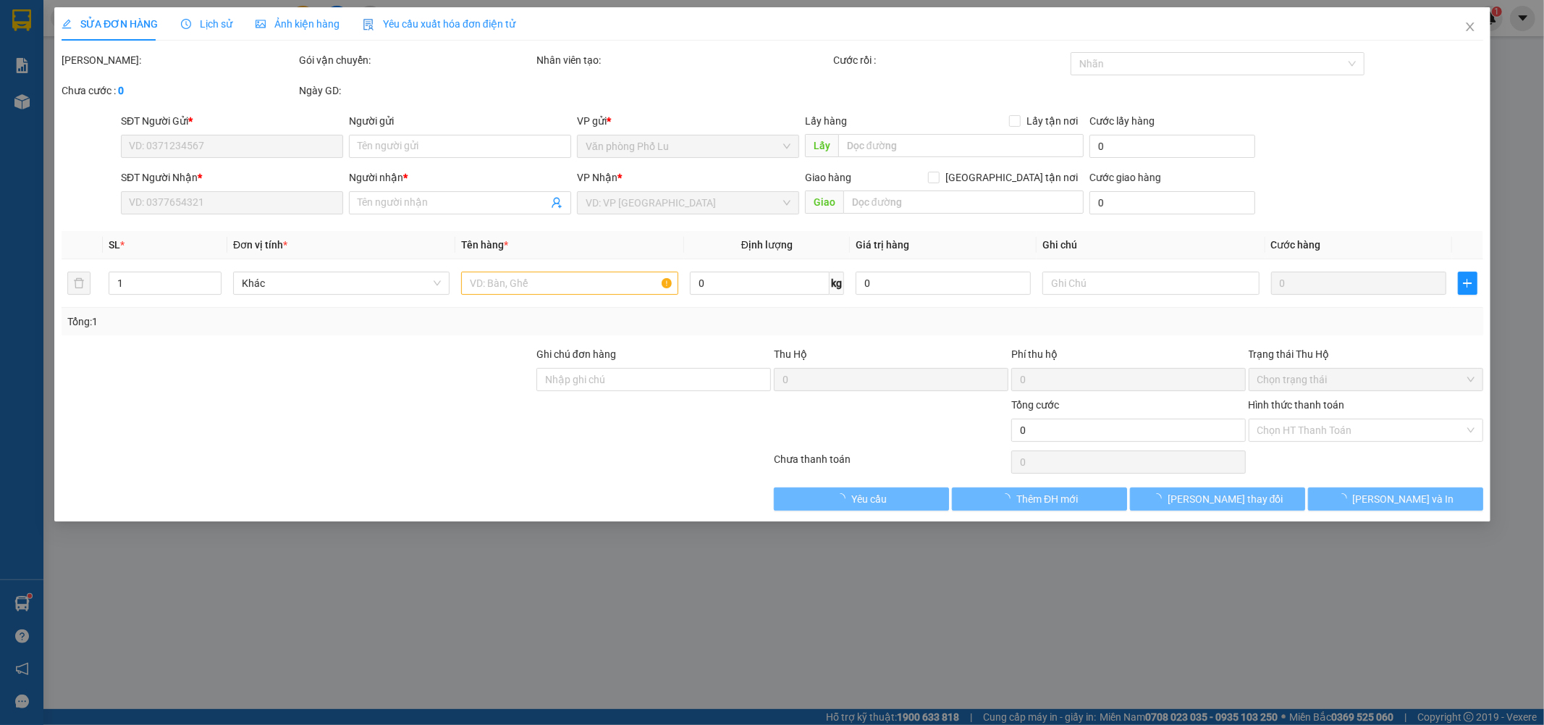
type input "0367374586"
type input "kt"
type input "0355270008"
type input "[PERSON_NAME]"
type input "550.000"
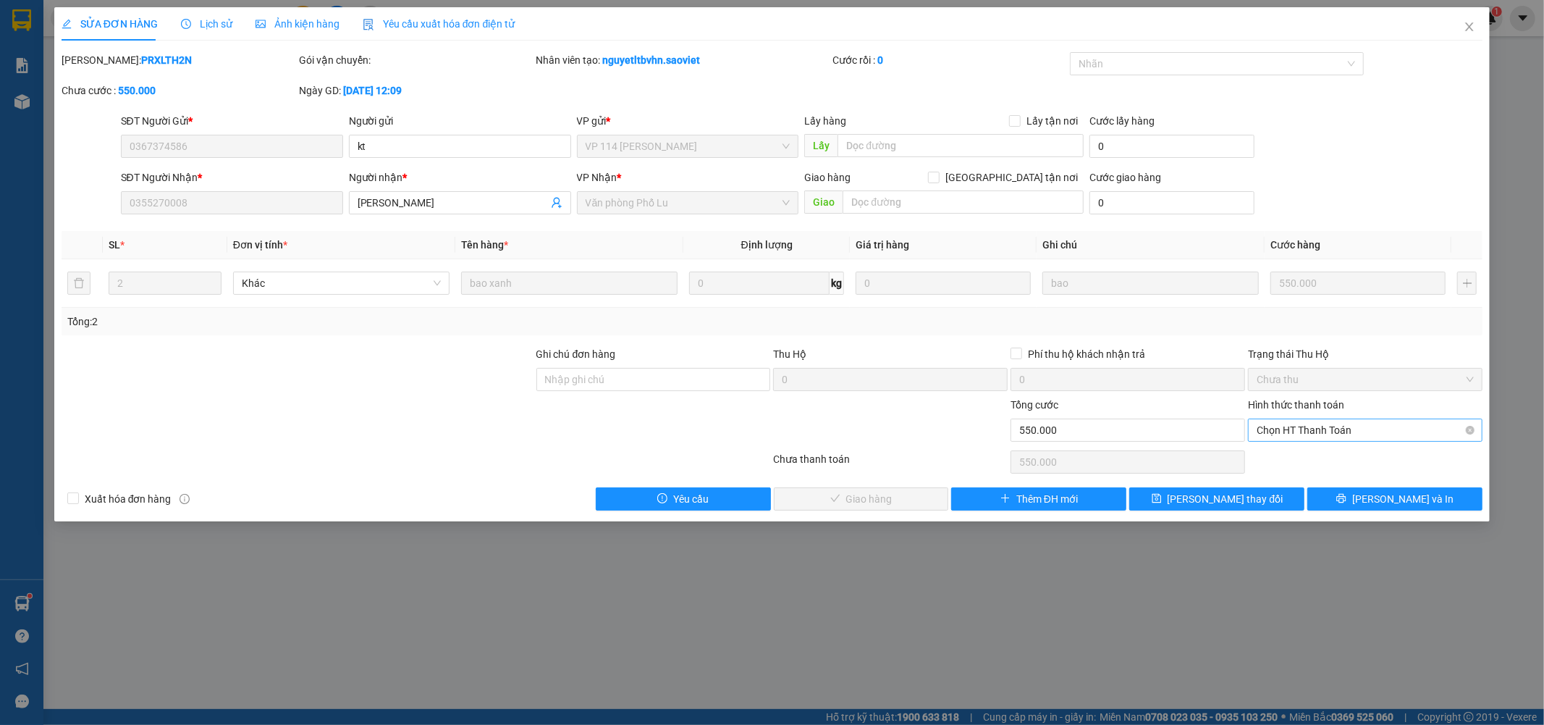
click at [1268, 432] on span "Chọn HT Thanh Toán" at bounding box center [1365, 430] width 217 height 22
click at [1265, 457] on div "Tại văn phòng" at bounding box center [1366, 459] width 217 height 16
type input "0"
click at [916, 502] on button "[PERSON_NAME] và Giao hàng" at bounding box center [861, 498] width 175 height 23
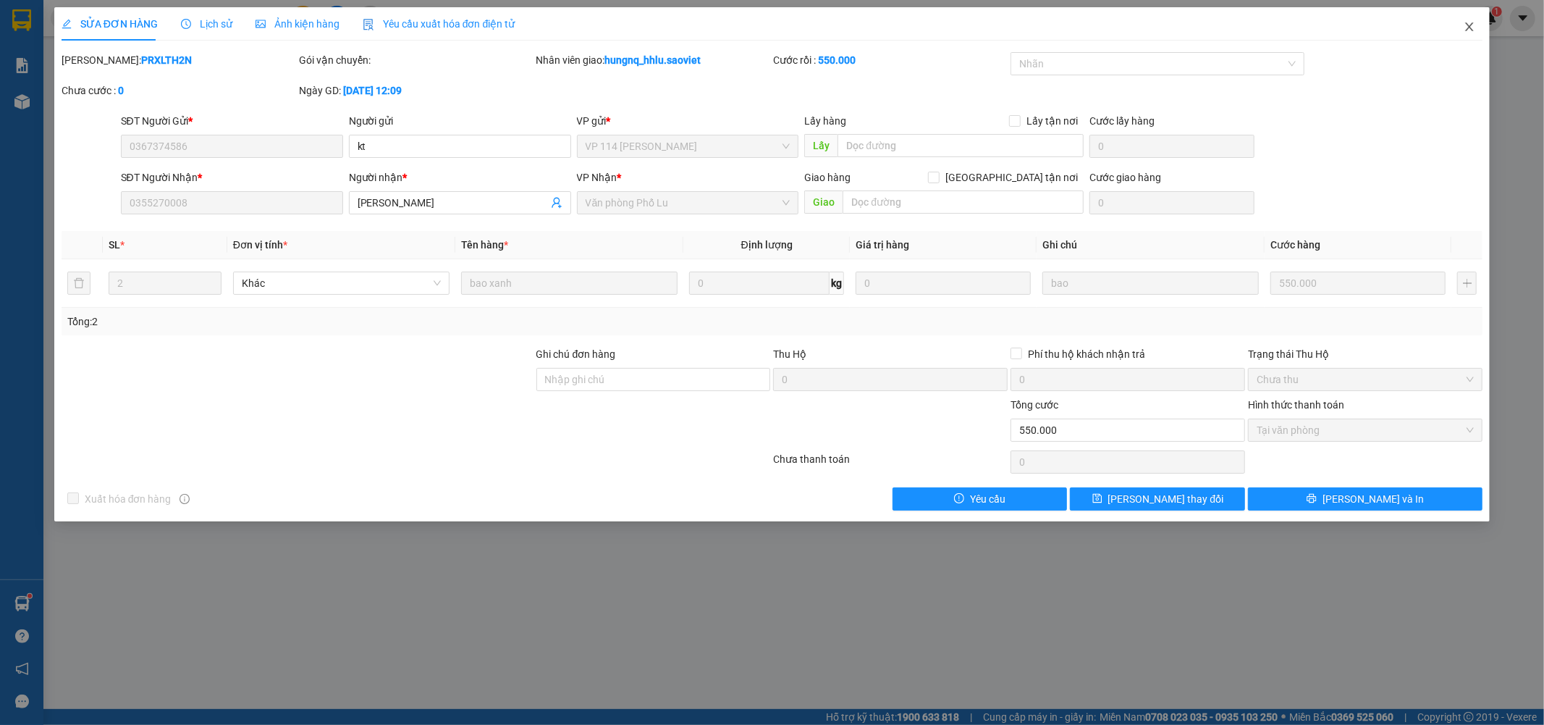
click at [1472, 32] on icon "close" at bounding box center [1470, 27] width 12 height 12
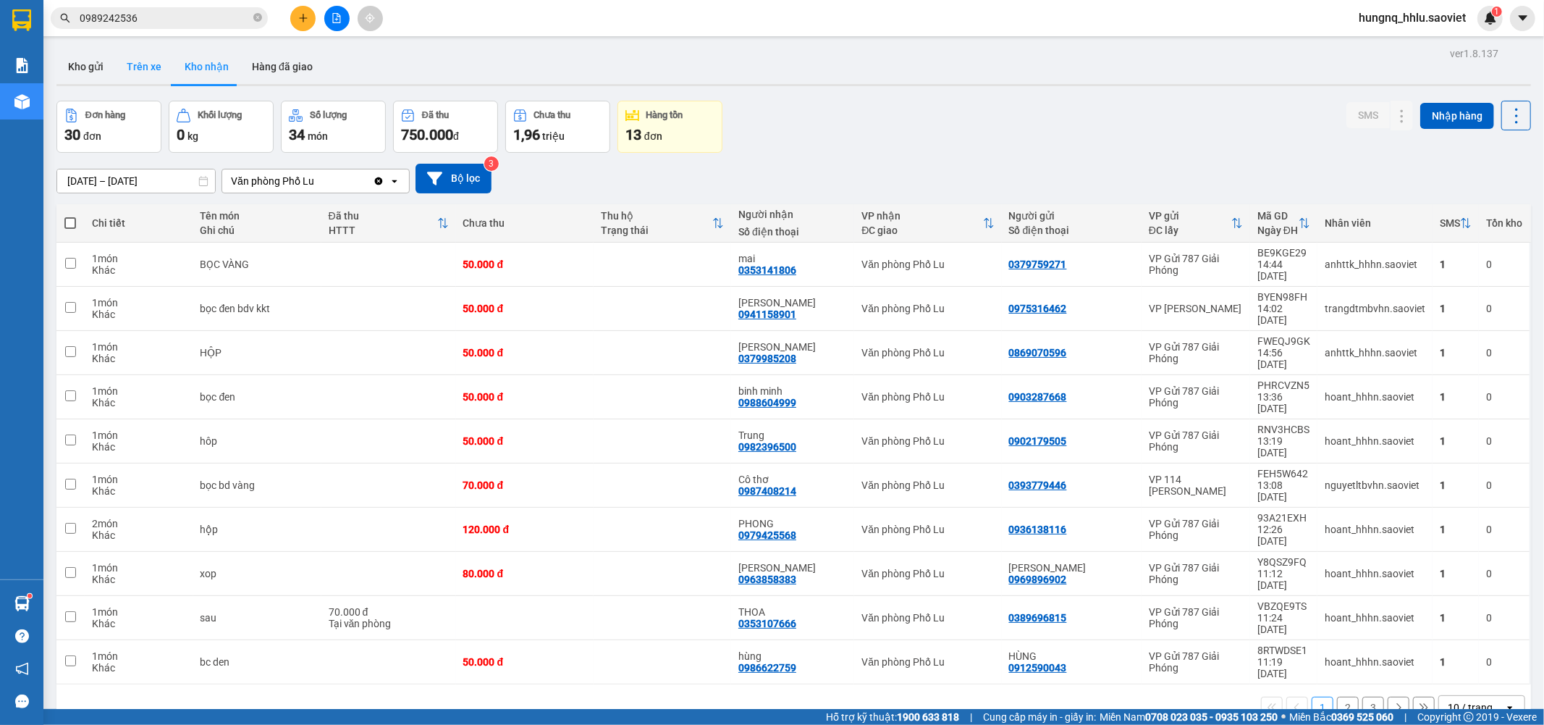
click at [128, 72] on button "Trên xe" at bounding box center [144, 66] width 58 height 35
type input "[DATE] – [DATE]"
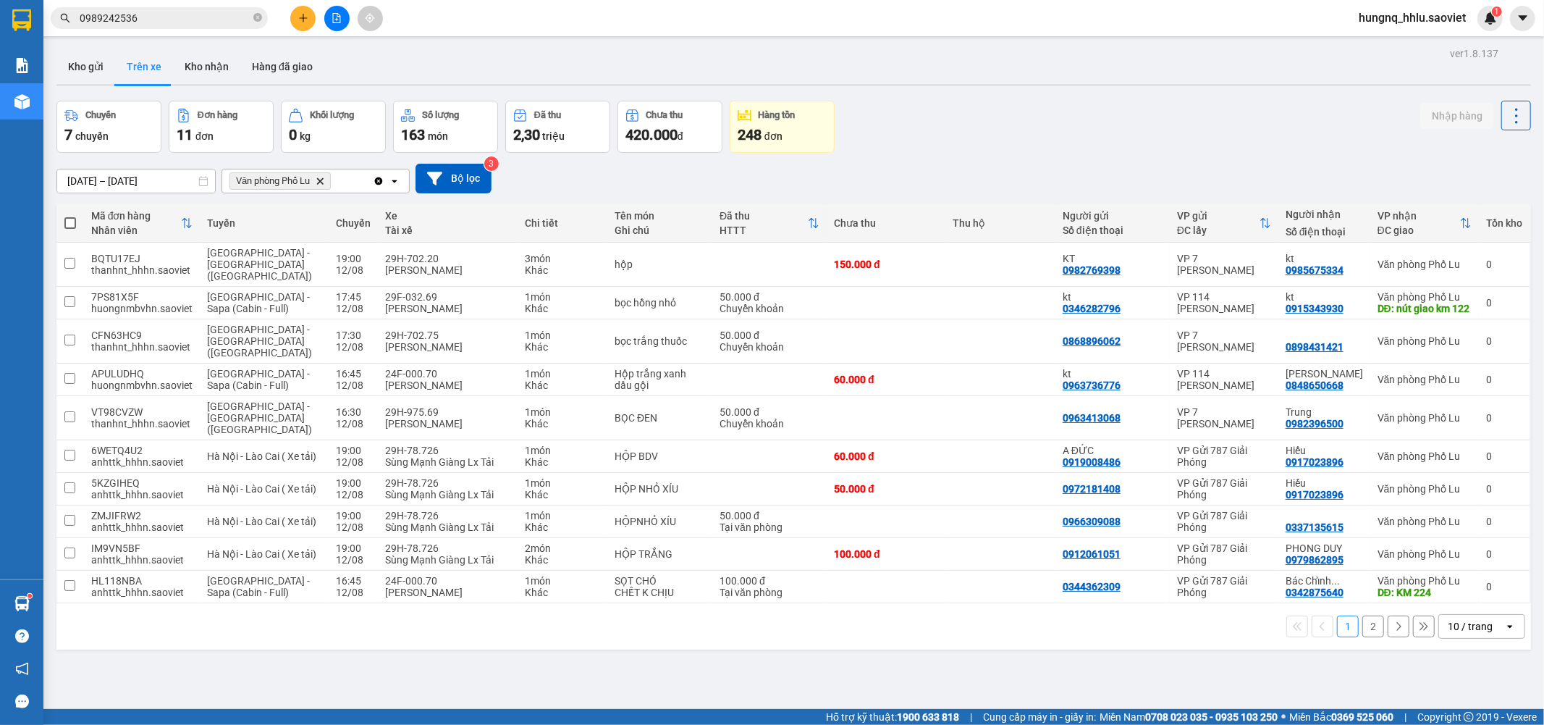
click at [1364, 615] on button "2" at bounding box center [1374, 626] width 22 height 22
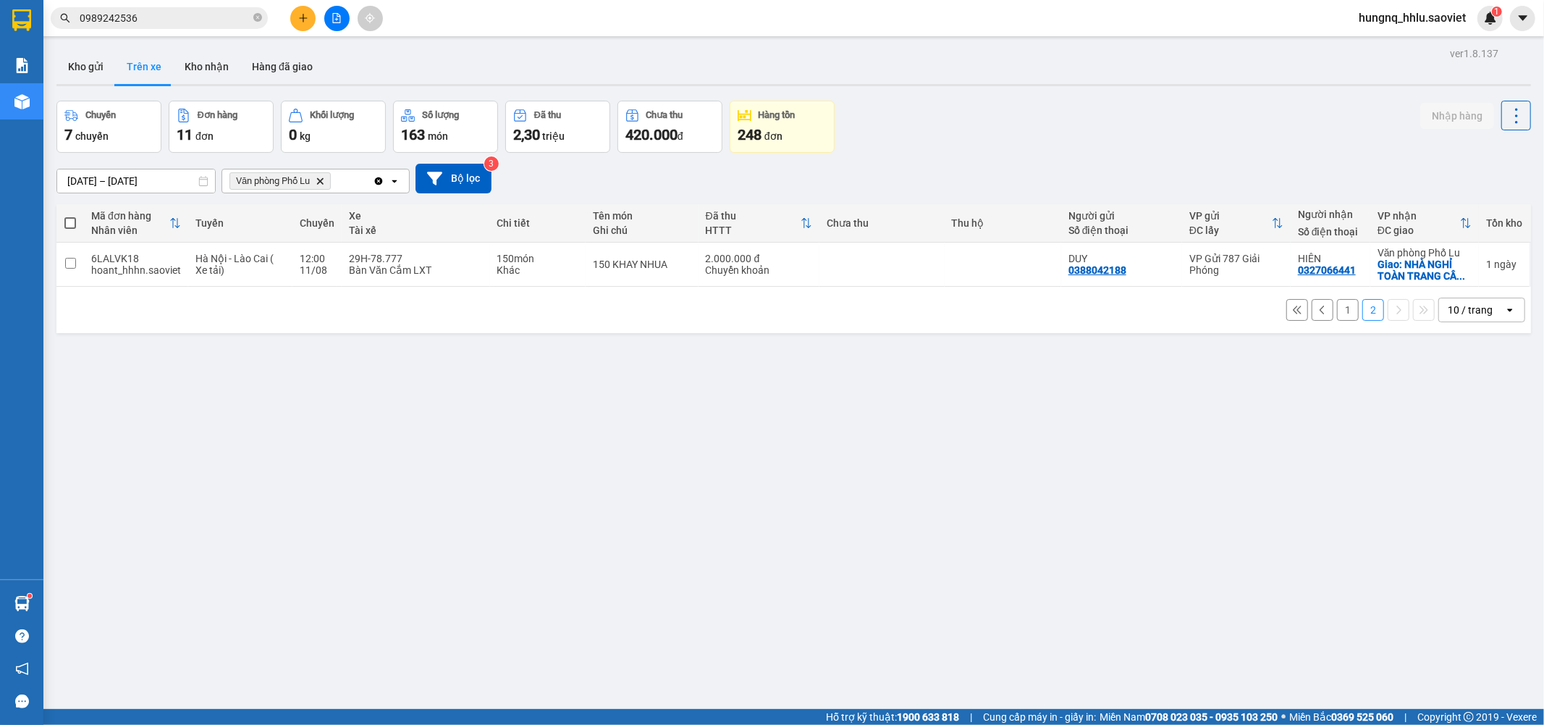
click at [1337, 316] on button "1" at bounding box center [1348, 310] width 22 height 22
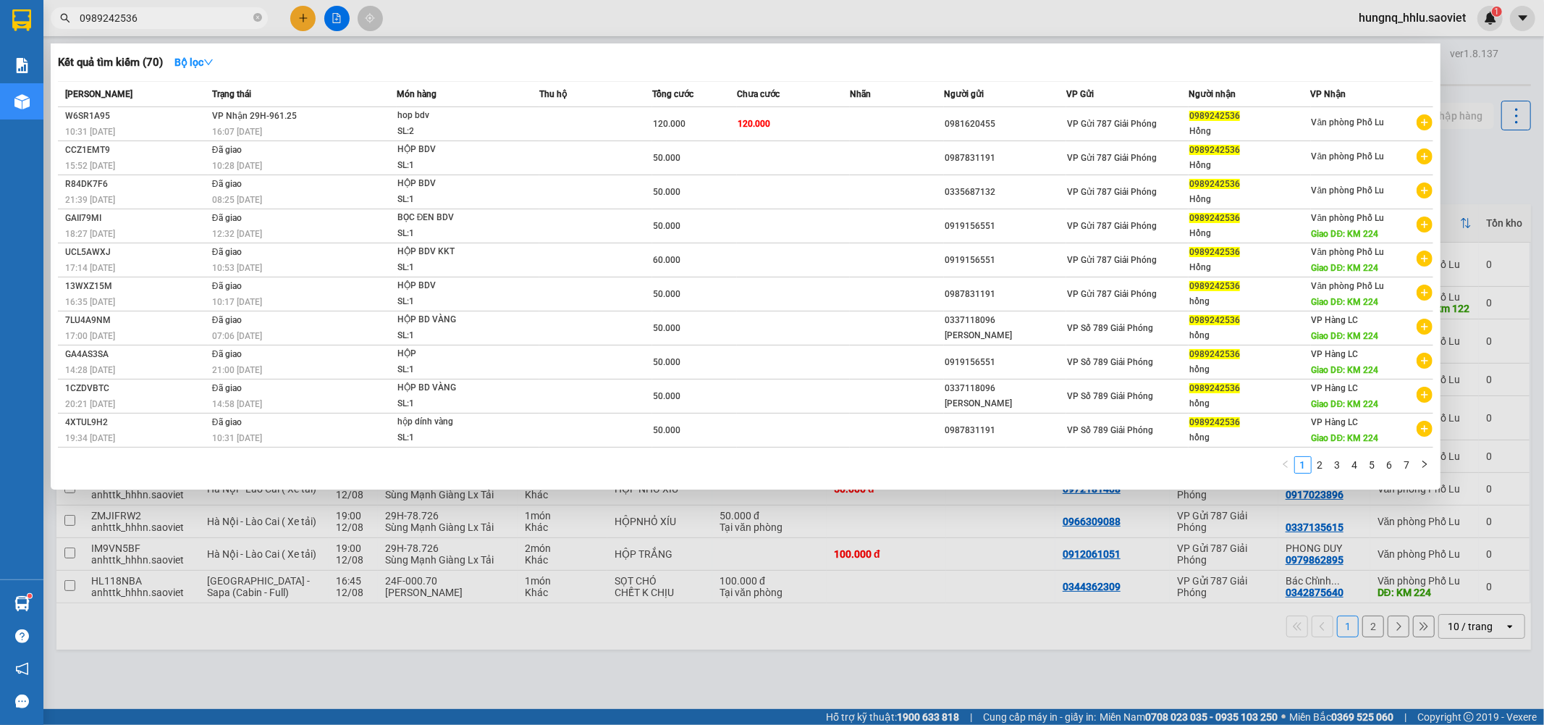
drag, startPoint x: 147, startPoint y: 24, endPoint x: 12, endPoint y: 62, distance: 140.7
click at [0, 38] on section "Kết quả tìm kiếm ( 70 ) Bộ lọc Mã ĐH Trạng thái Món hàng Thu hộ Tổng cước Chưa …" at bounding box center [772, 362] width 1544 height 725
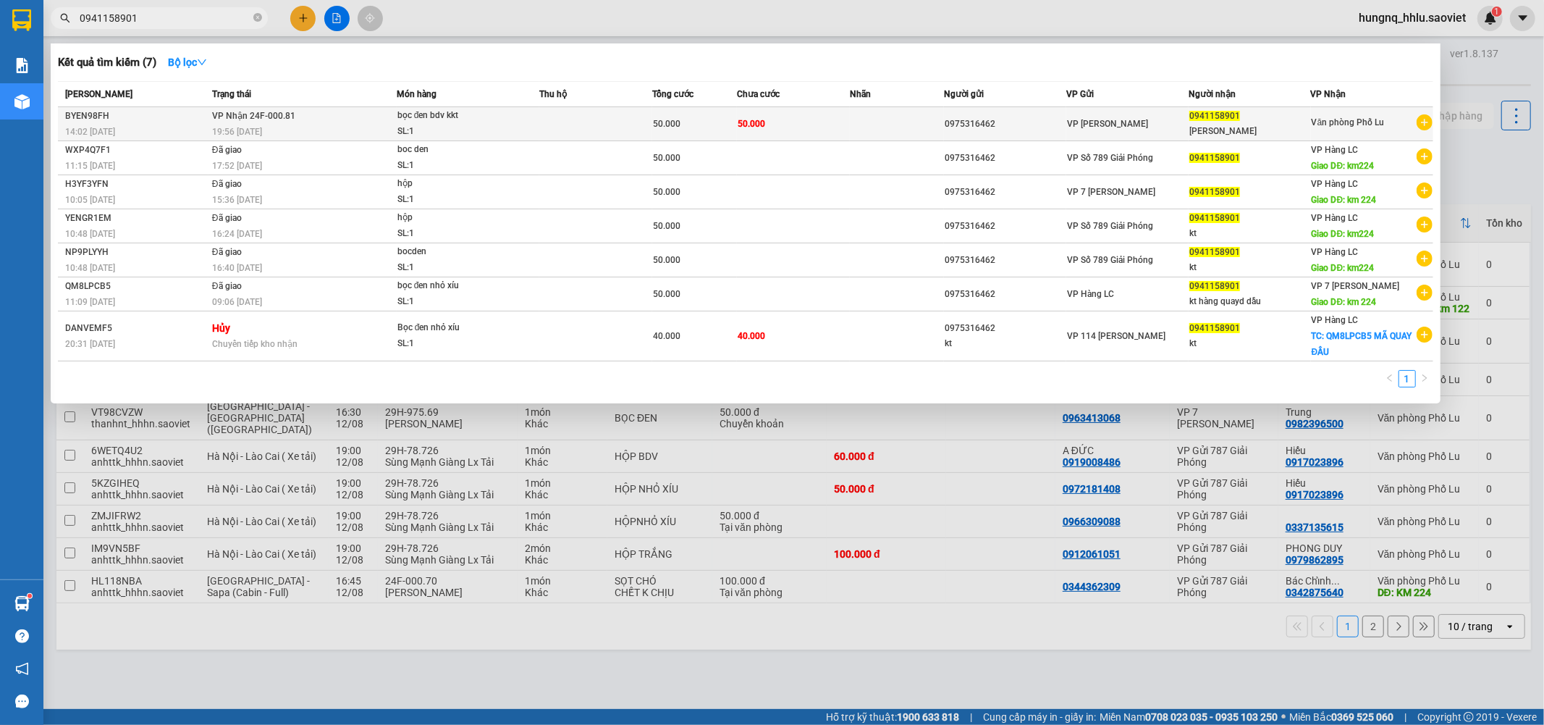
type input "0941158901"
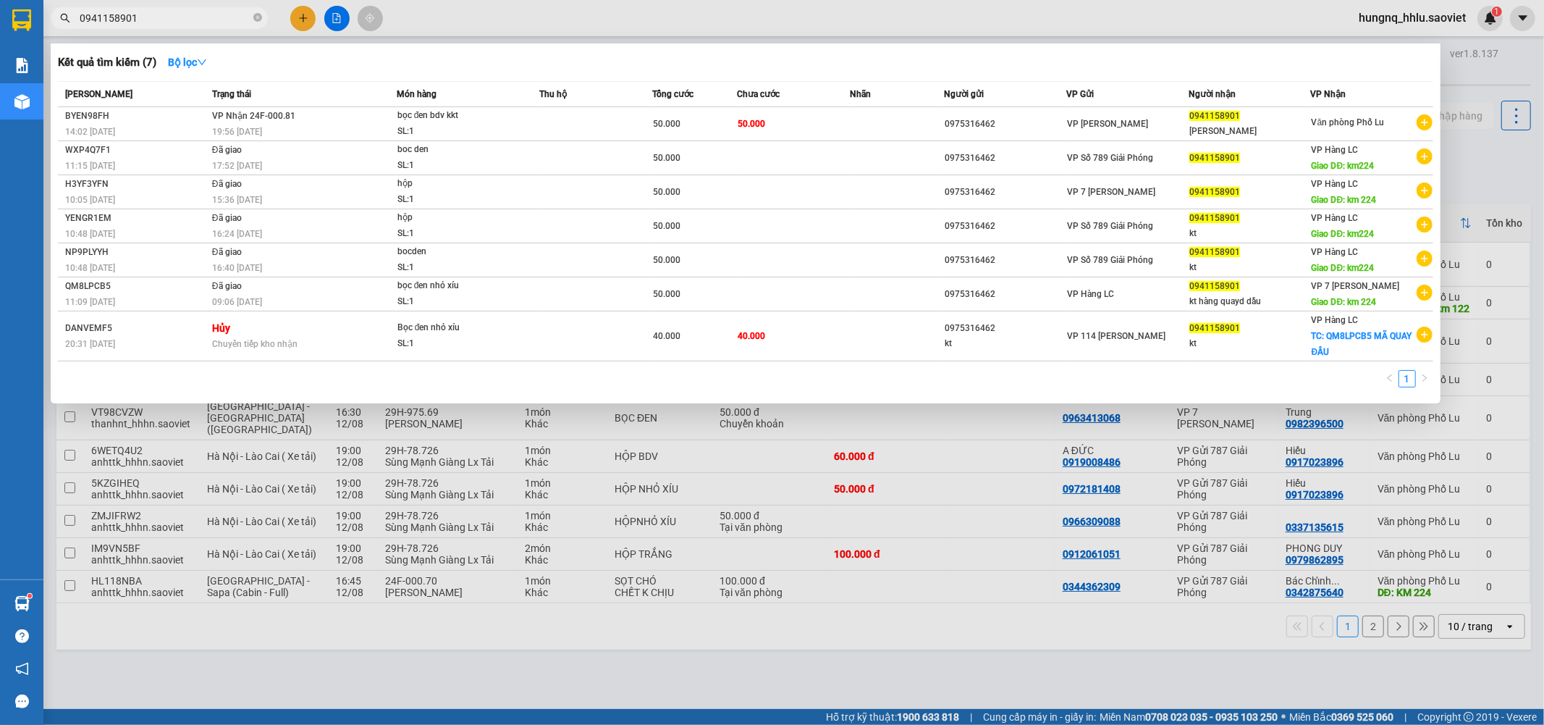
click at [214, 123] on td "VP Nhận 24F-000.81 19:56 [DATE]" at bounding box center [303, 124] width 188 height 34
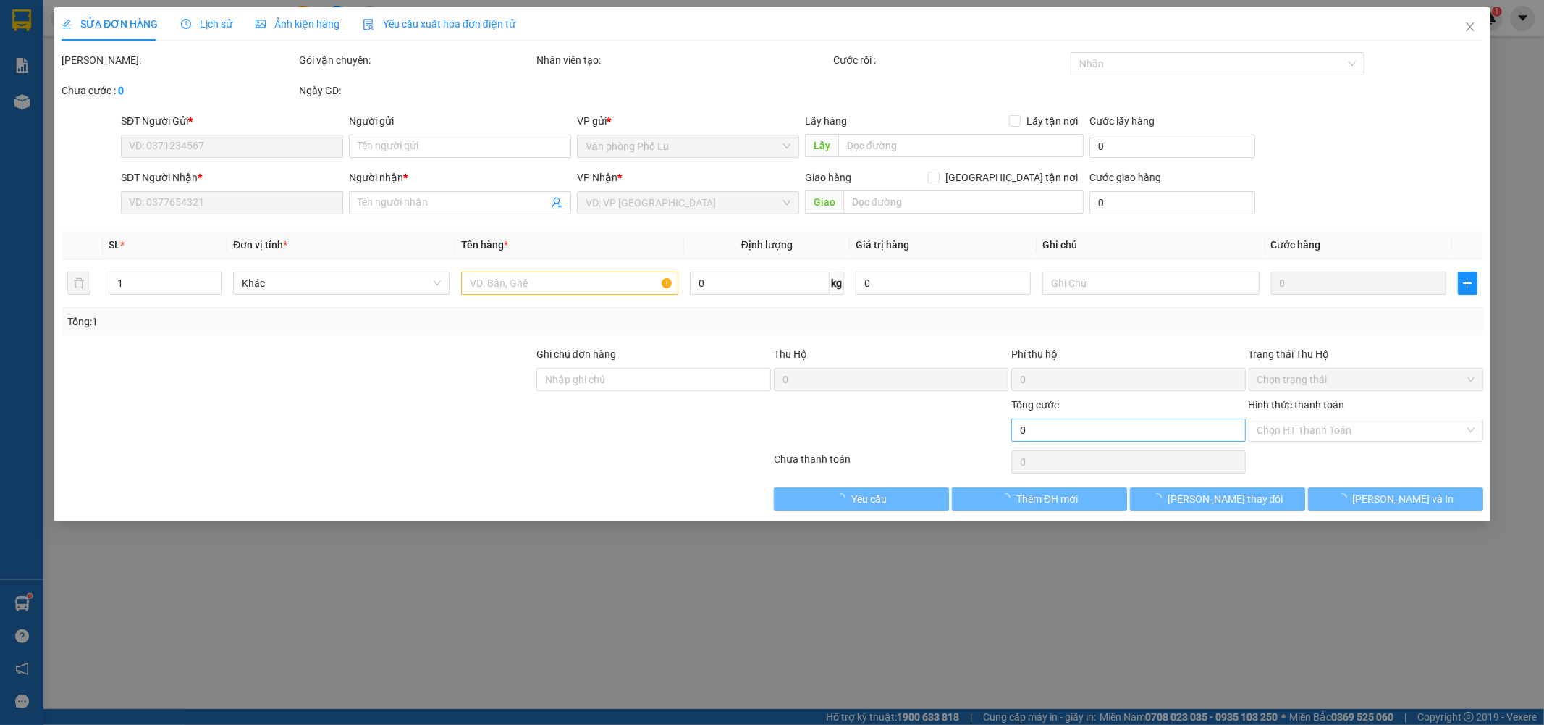
type input "0975316462"
type input "0941158901"
type input "[PERSON_NAME]"
type input "50.000"
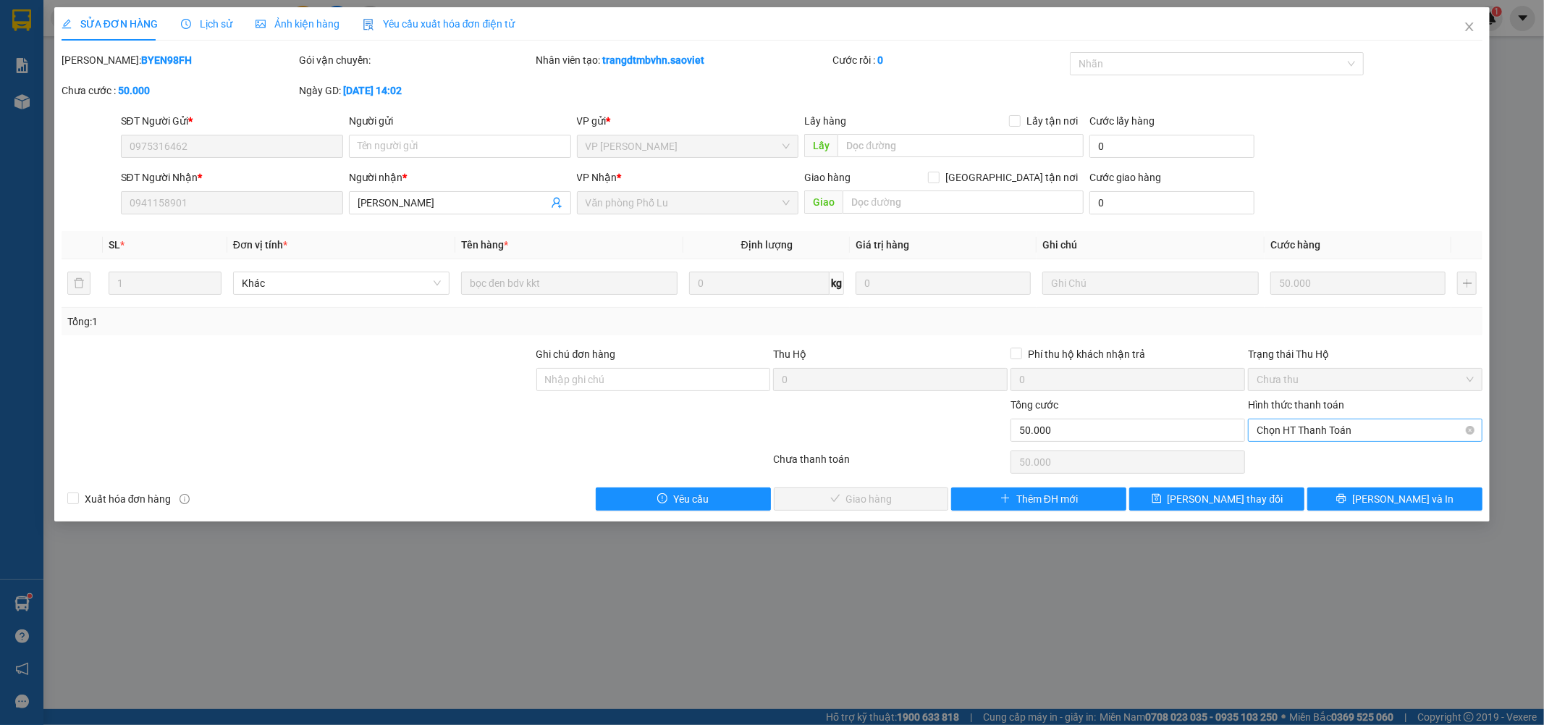
click at [1275, 432] on span "Chọn HT Thanh Toán" at bounding box center [1365, 430] width 217 height 22
click at [1266, 458] on div "Tại văn phòng" at bounding box center [1366, 459] width 217 height 16
type input "0"
click at [917, 501] on button "[PERSON_NAME] và Giao hàng" at bounding box center [861, 498] width 175 height 23
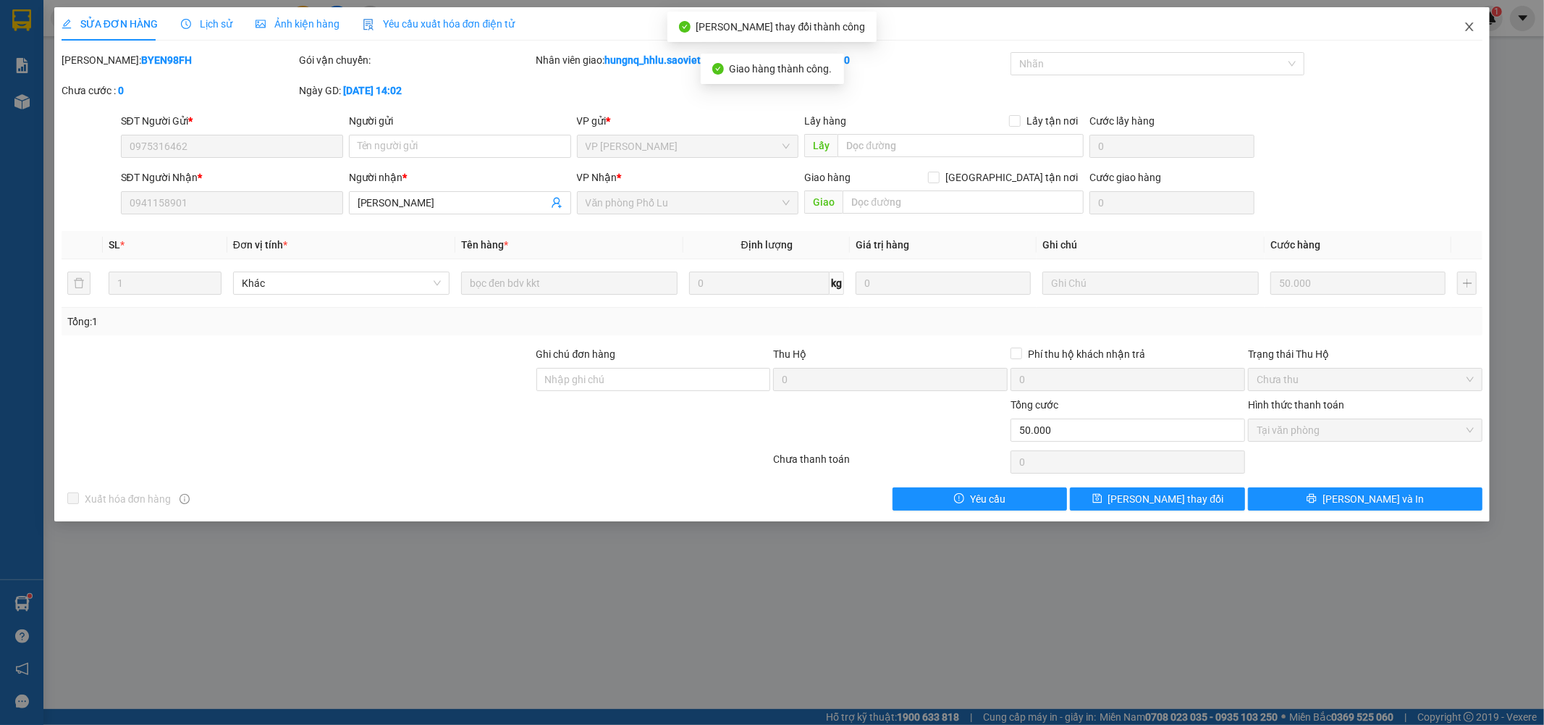
click at [1478, 33] on span "Close" at bounding box center [1469, 27] width 41 height 41
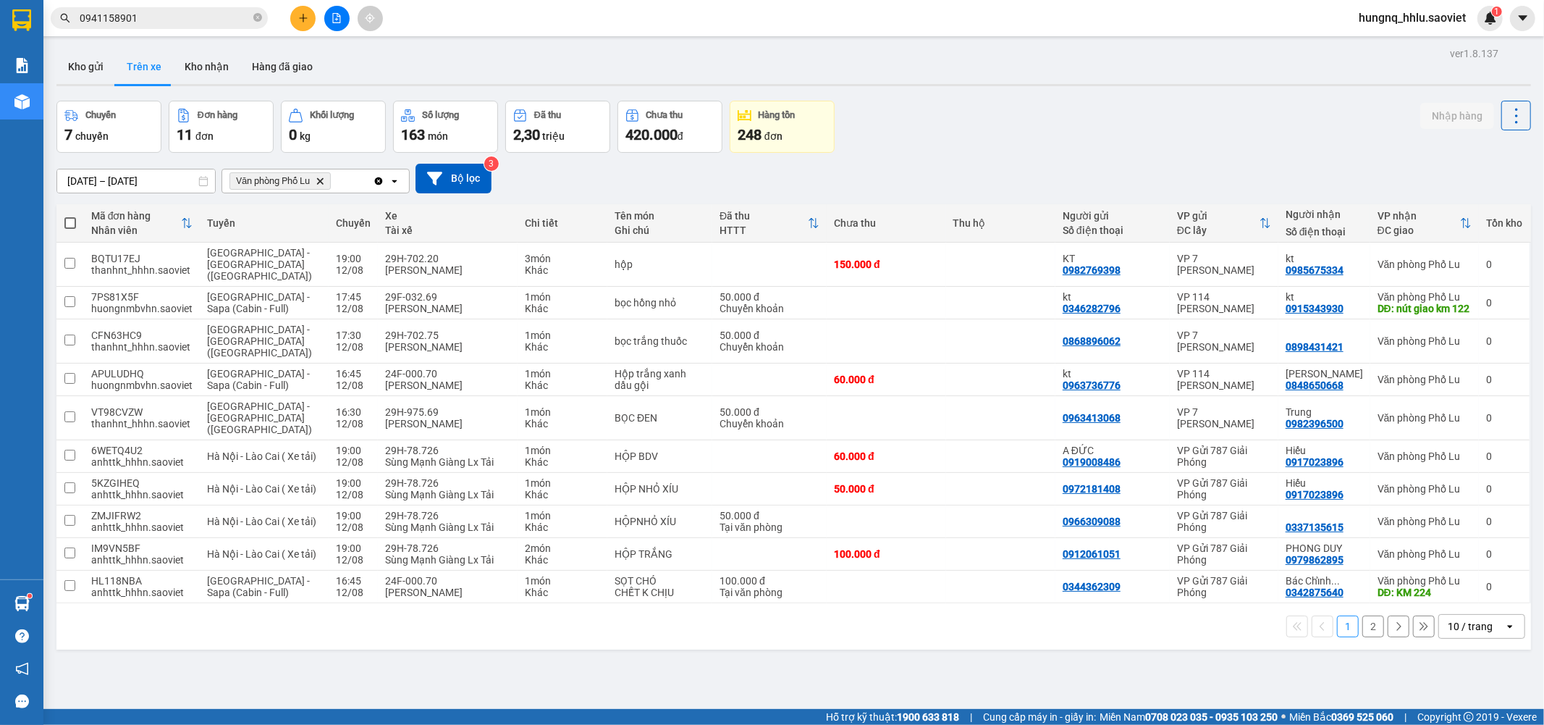
click at [1366, 615] on button "2" at bounding box center [1374, 626] width 22 height 22
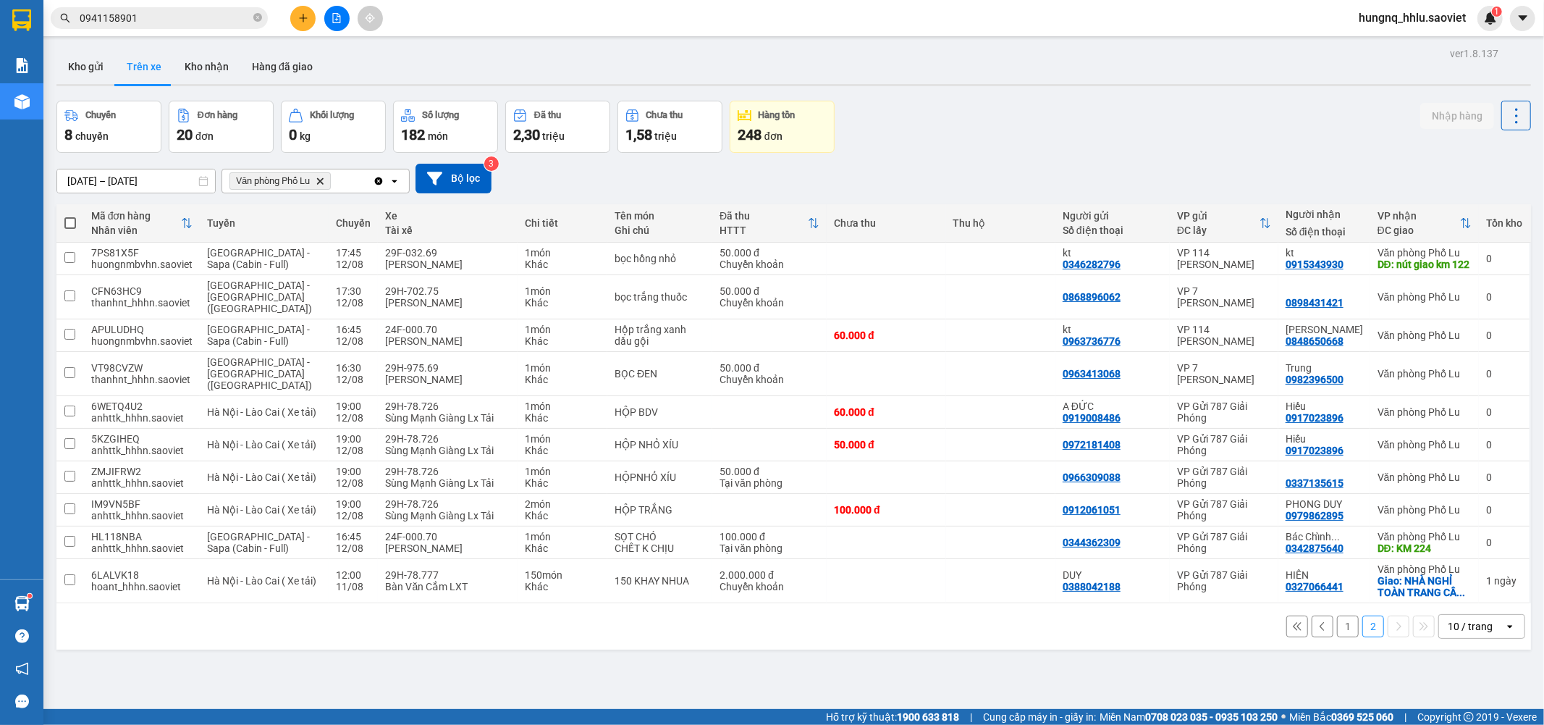
click at [80, 182] on input "[DATE] – [DATE]" at bounding box center [136, 180] width 158 height 23
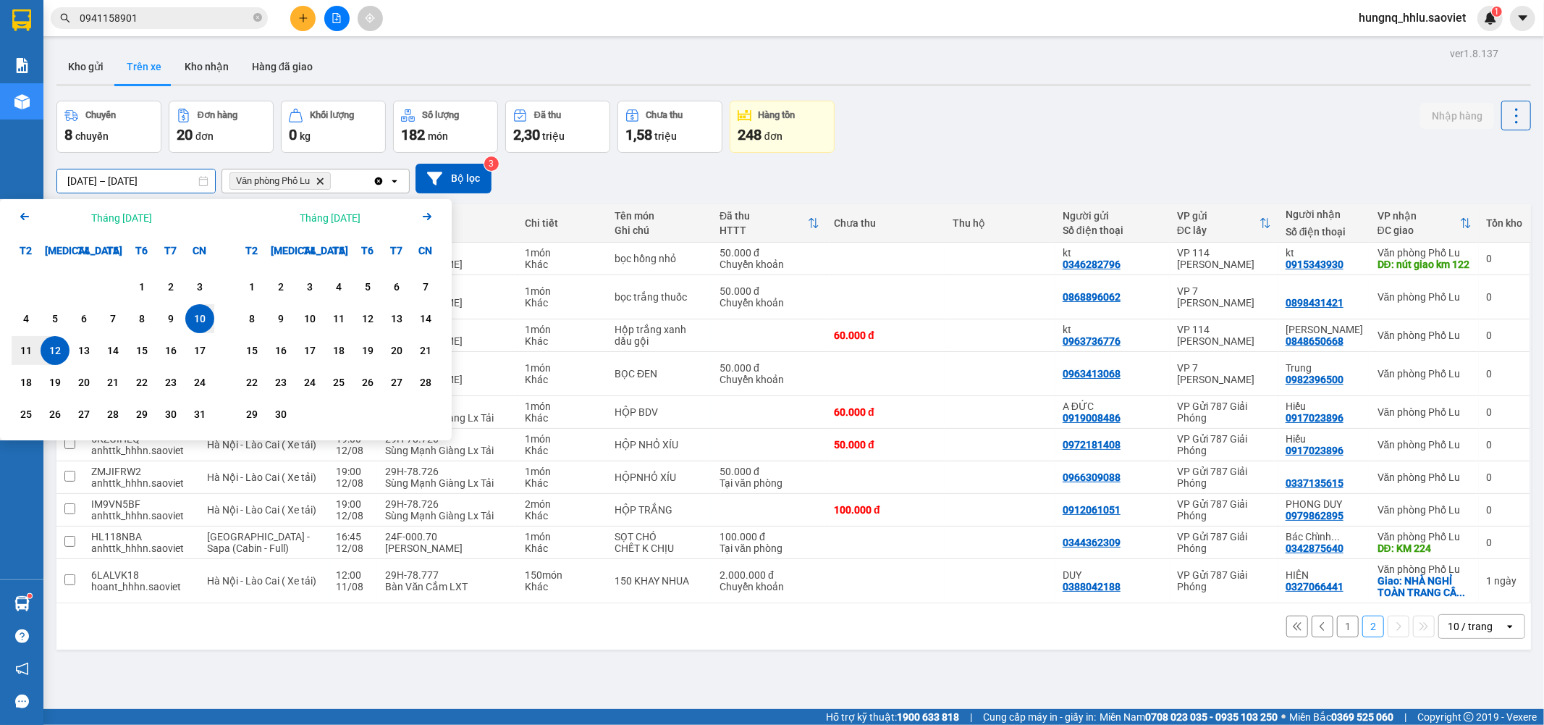
click at [56, 358] on div "12" at bounding box center [55, 350] width 20 height 17
click at [62, 358] on div "12" at bounding box center [55, 350] width 20 height 17
type input "[DATE] – [DATE]"
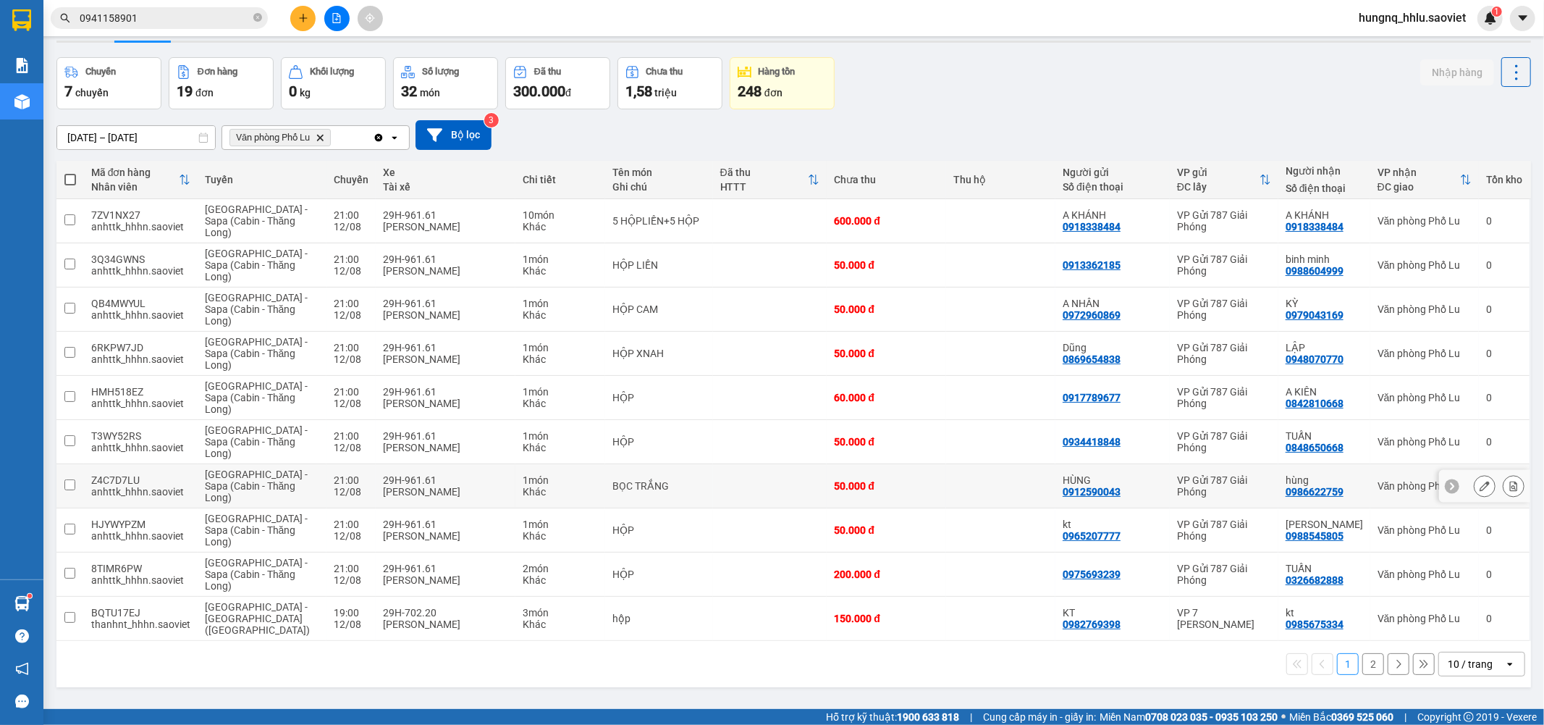
scroll to position [67, 0]
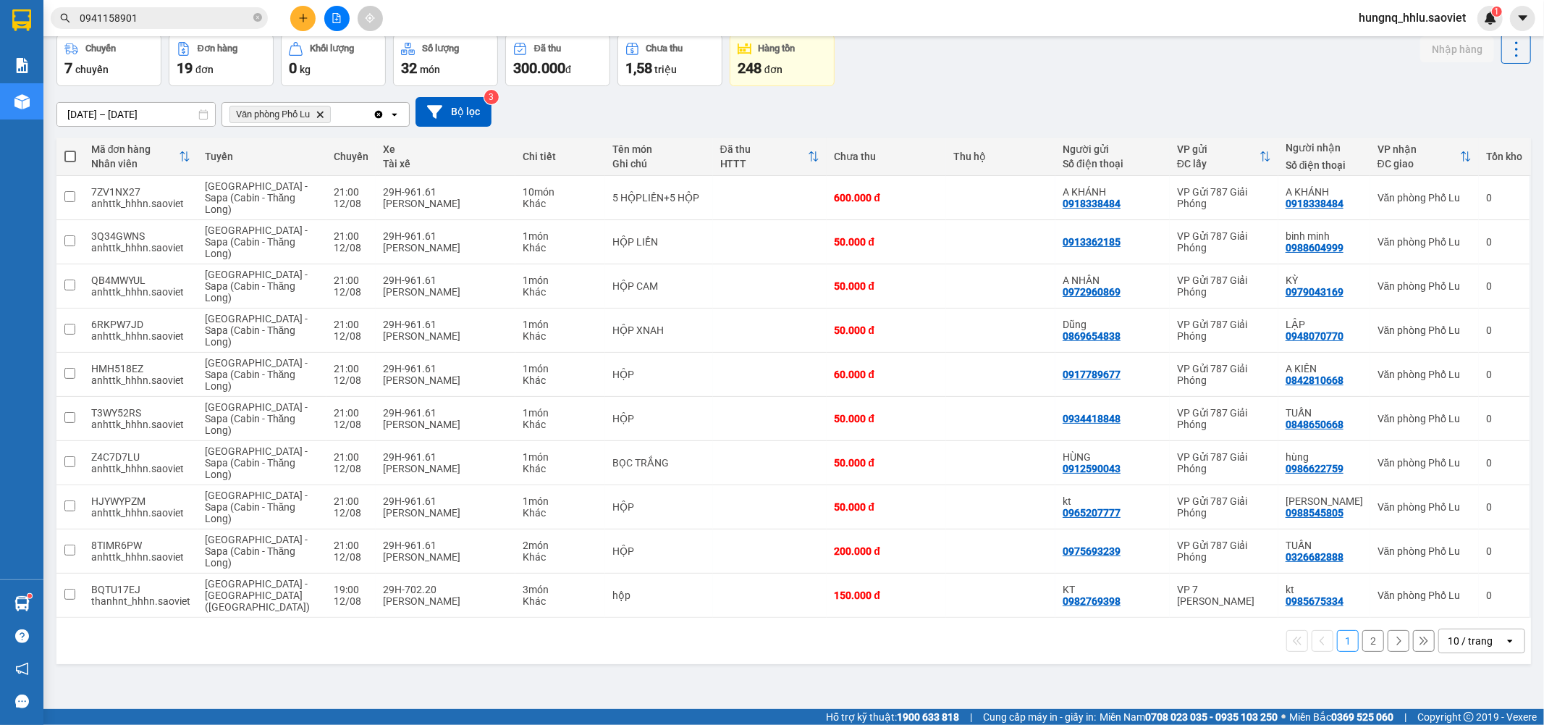
click at [1366, 632] on button "2" at bounding box center [1374, 641] width 22 height 22
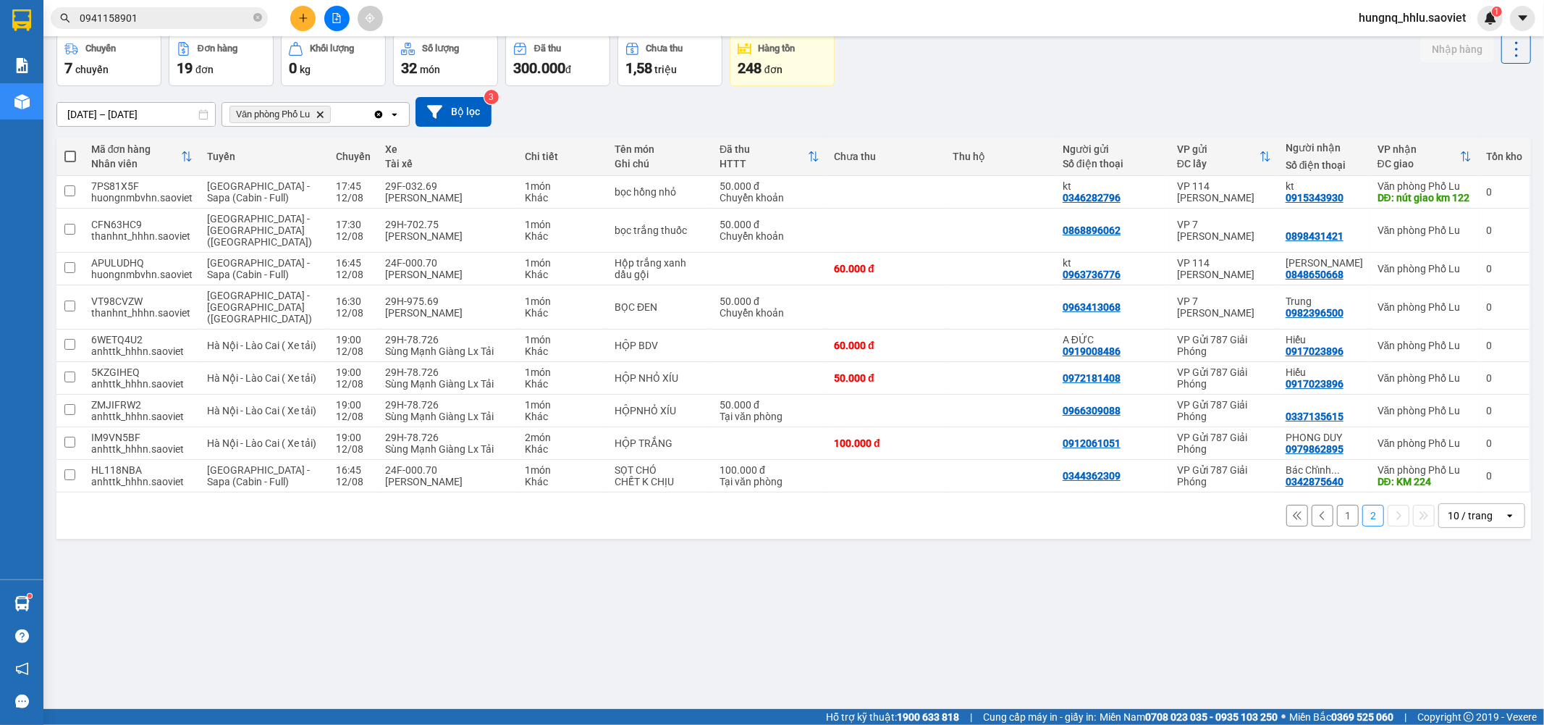
click at [1342, 511] on button "1" at bounding box center [1348, 516] width 22 height 22
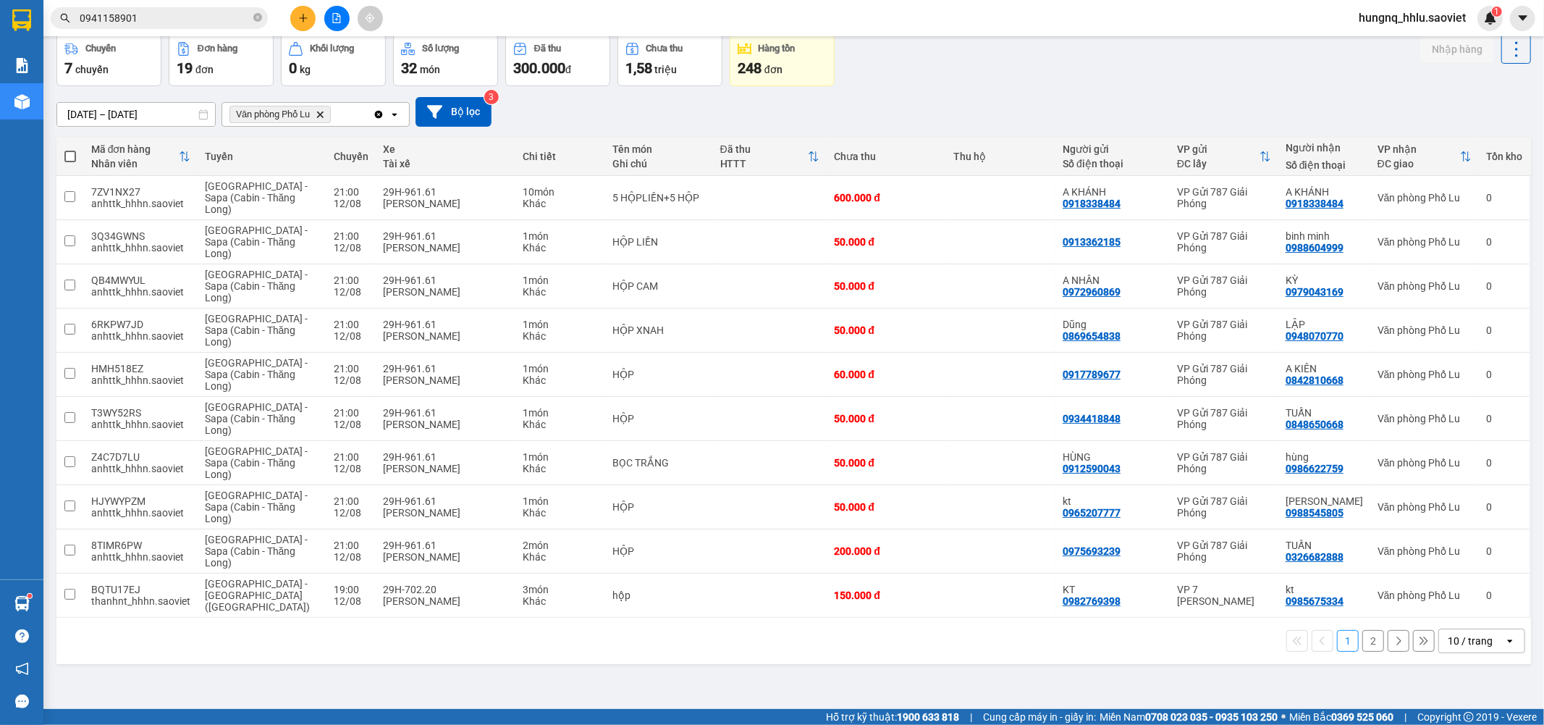
click at [1369, 635] on button "2" at bounding box center [1374, 641] width 22 height 22
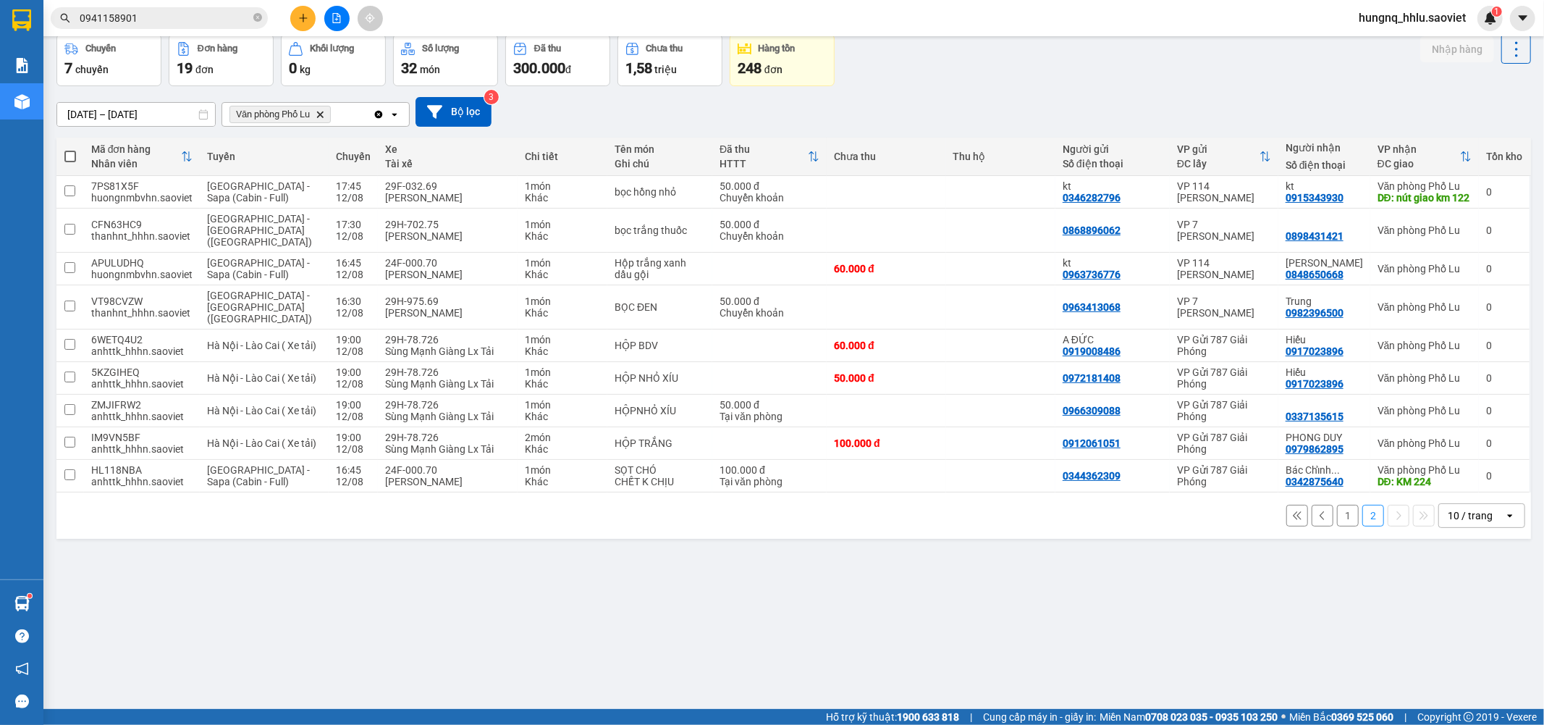
click at [1337, 510] on button "1" at bounding box center [1348, 516] width 22 height 22
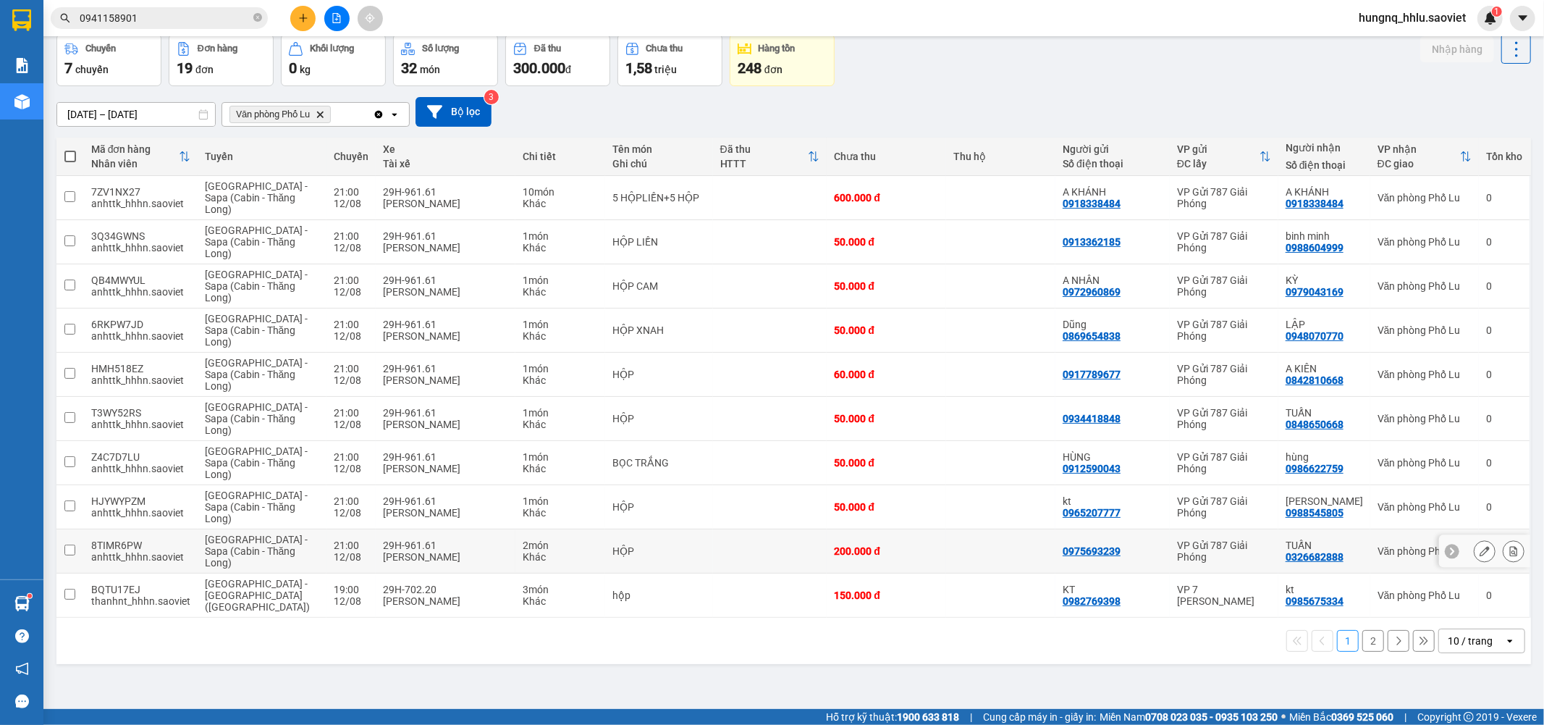
click at [1507, 560] on button at bounding box center [1514, 551] width 20 height 25
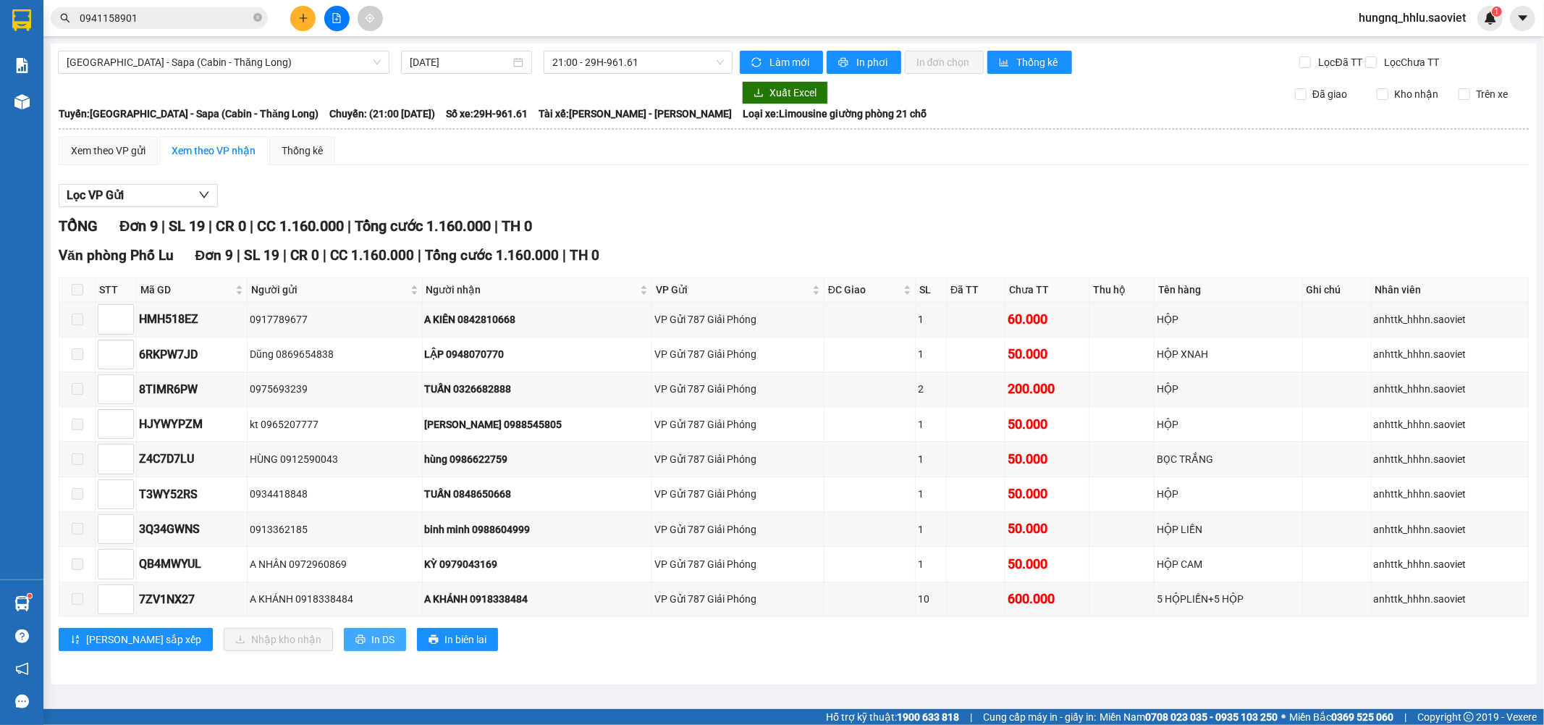
click at [344, 647] on button "In DS" at bounding box center [375, 639] width 62 height 23
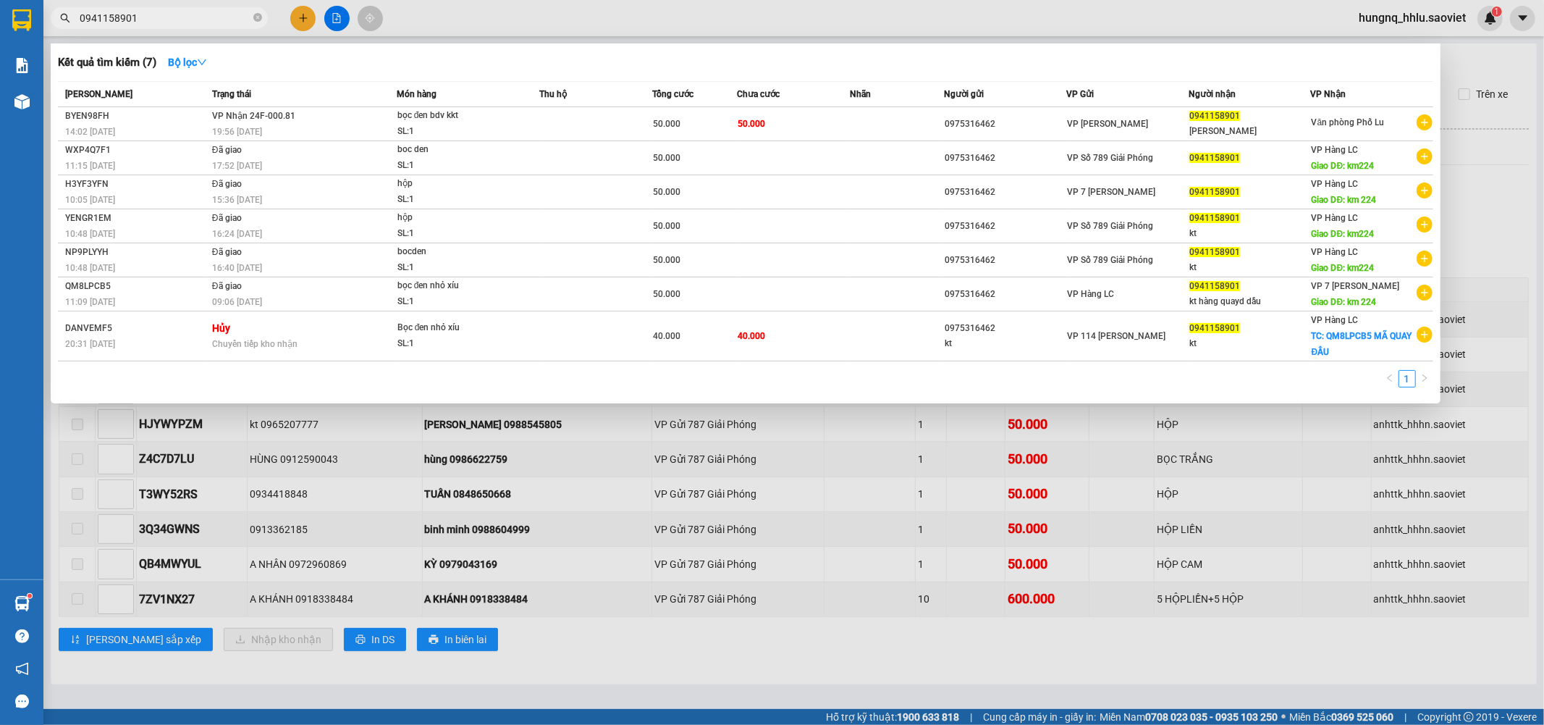
drag, startPoint x: 152, startPoint y: 24, endPoint x: 6, endPoint y: 2, distance: 147.9
click at [0, 0] on html "Kết quả tìm kiếm ( 7 ) Bộ lọc Mã ĐH Trạng thái Món hàng Thu hộ Tổng cước Chưa c…" at bounding box center [772, 362] width 1544 height 725
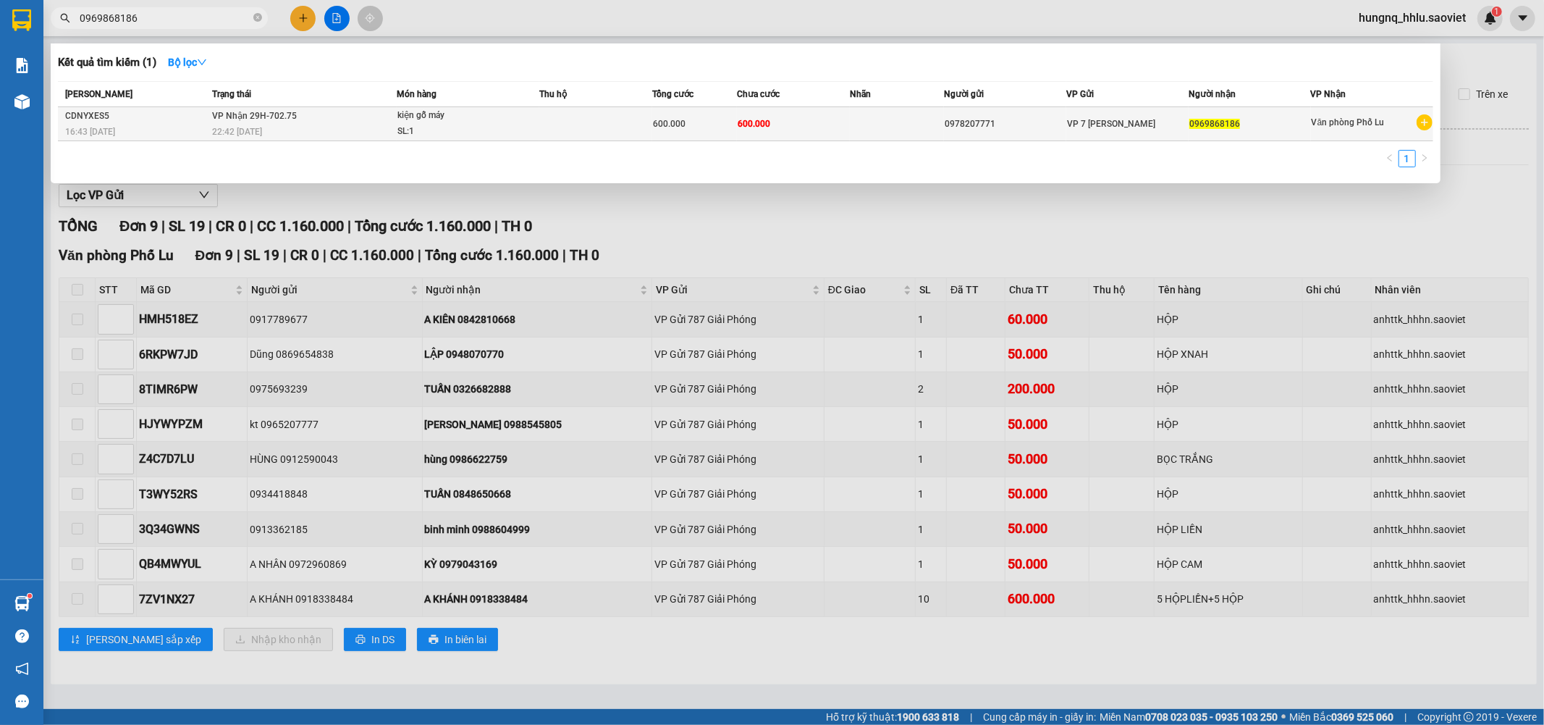
type input "0969868186"
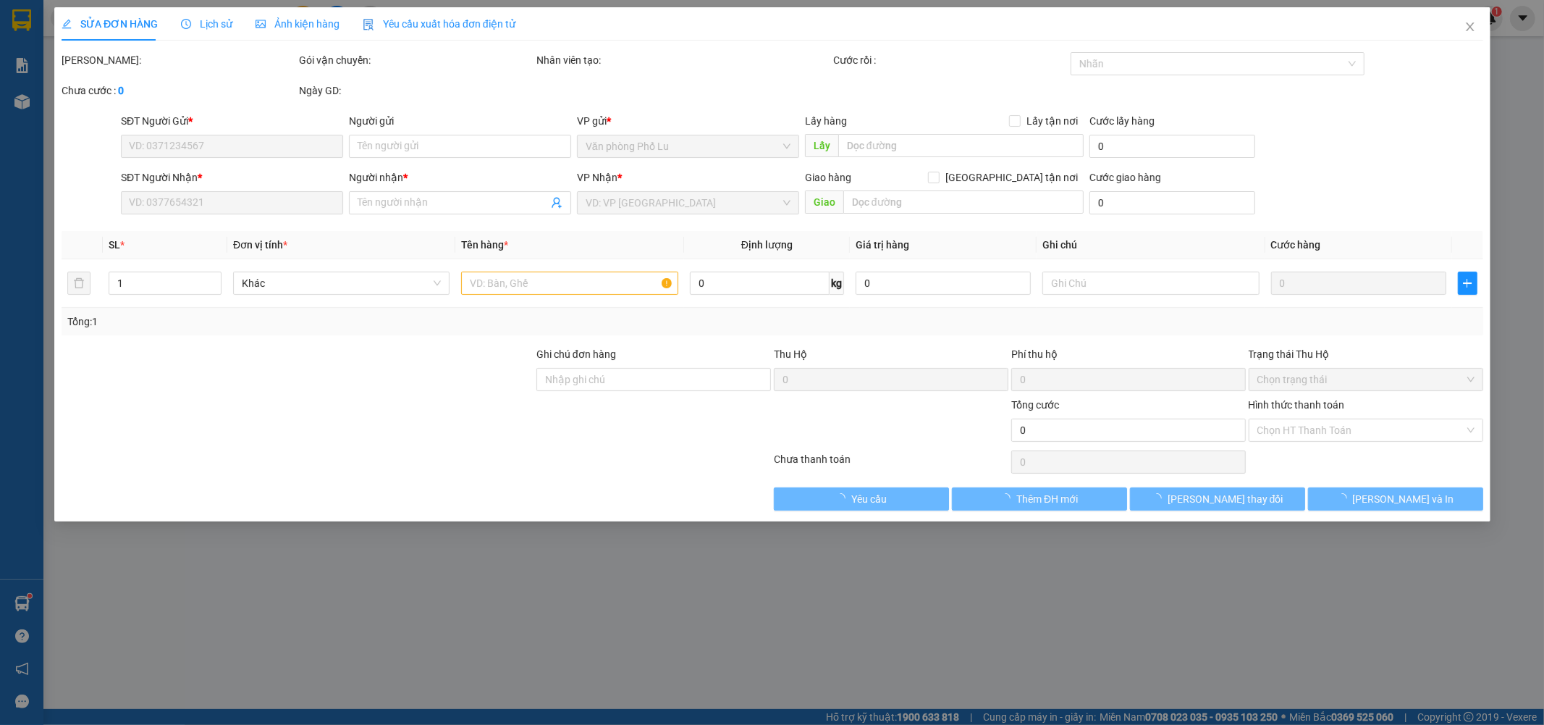
type input "0978207771"
type input "0969868186"
type input "600.000"
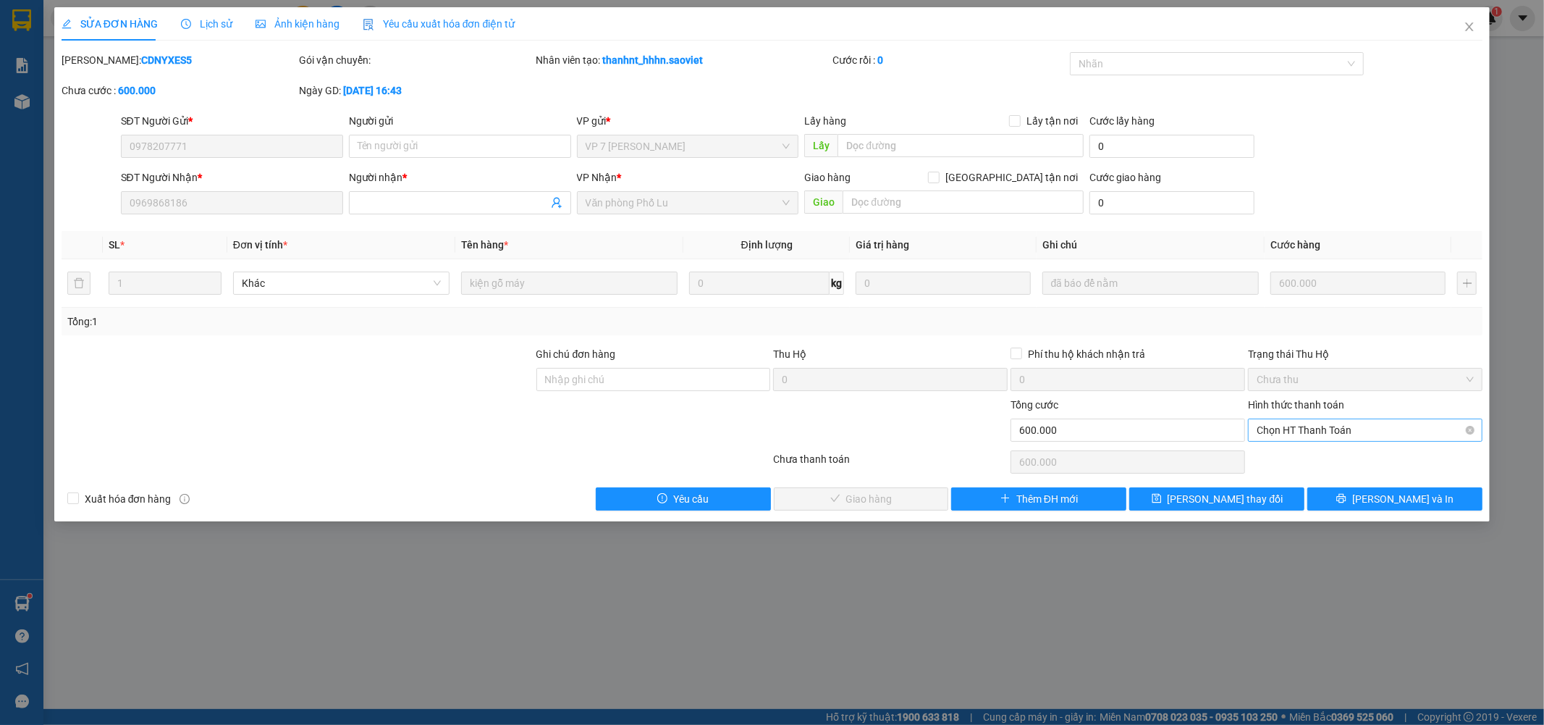
click at [1263, 432] on span "Chọn HT Thanh Toán" at bounding box center [1365, 430] width 217 height 22
click at [1266, 459] on div "Tại văn phòng" at bounding box center [1366, 459] width 217 height 16
type input "0"
click at [911, 507] on button "[PERSON_NAME] và Giao hàng" at bounding box center [861, 498] width 175 height 23
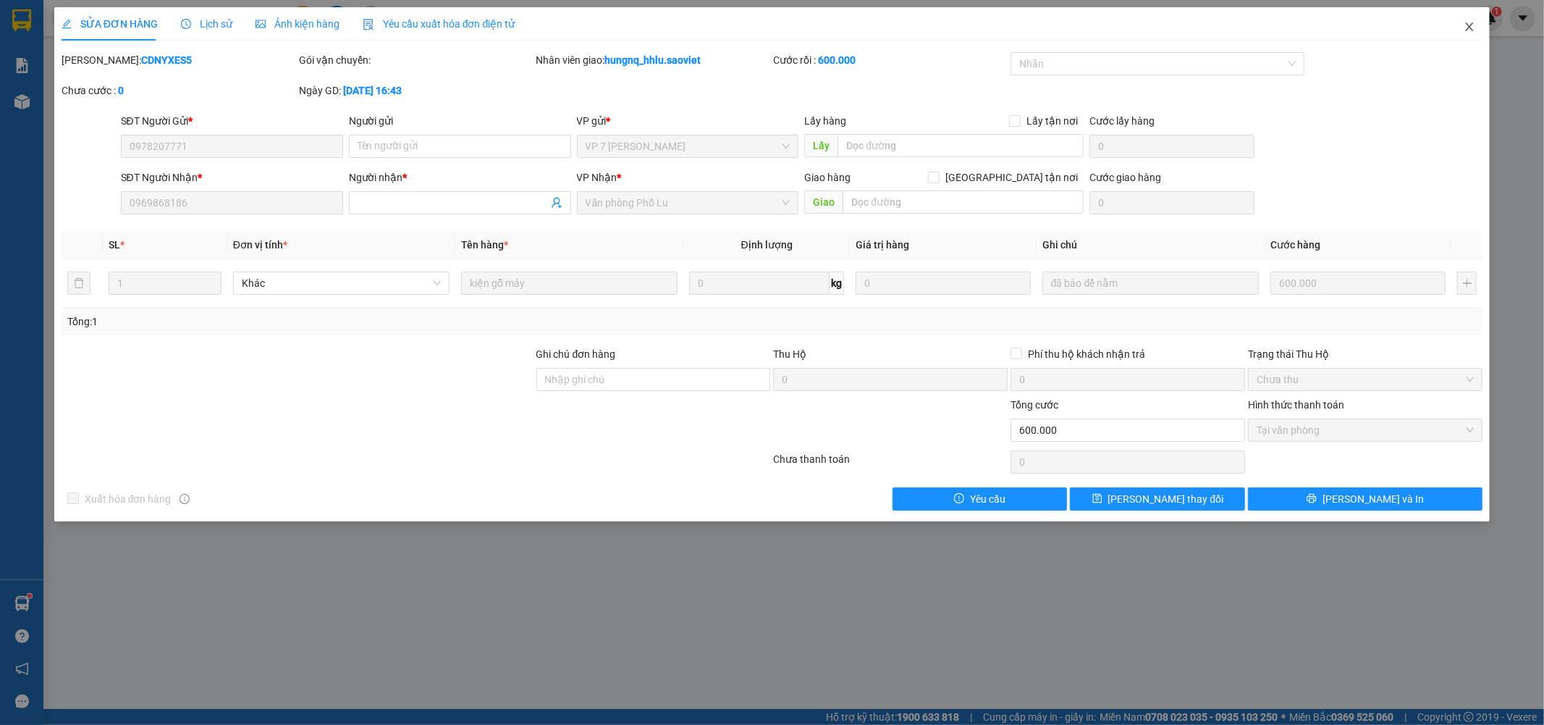
click at [1480, 33] on span "Close" at bounding box center [1469, 27] width 41 height 41
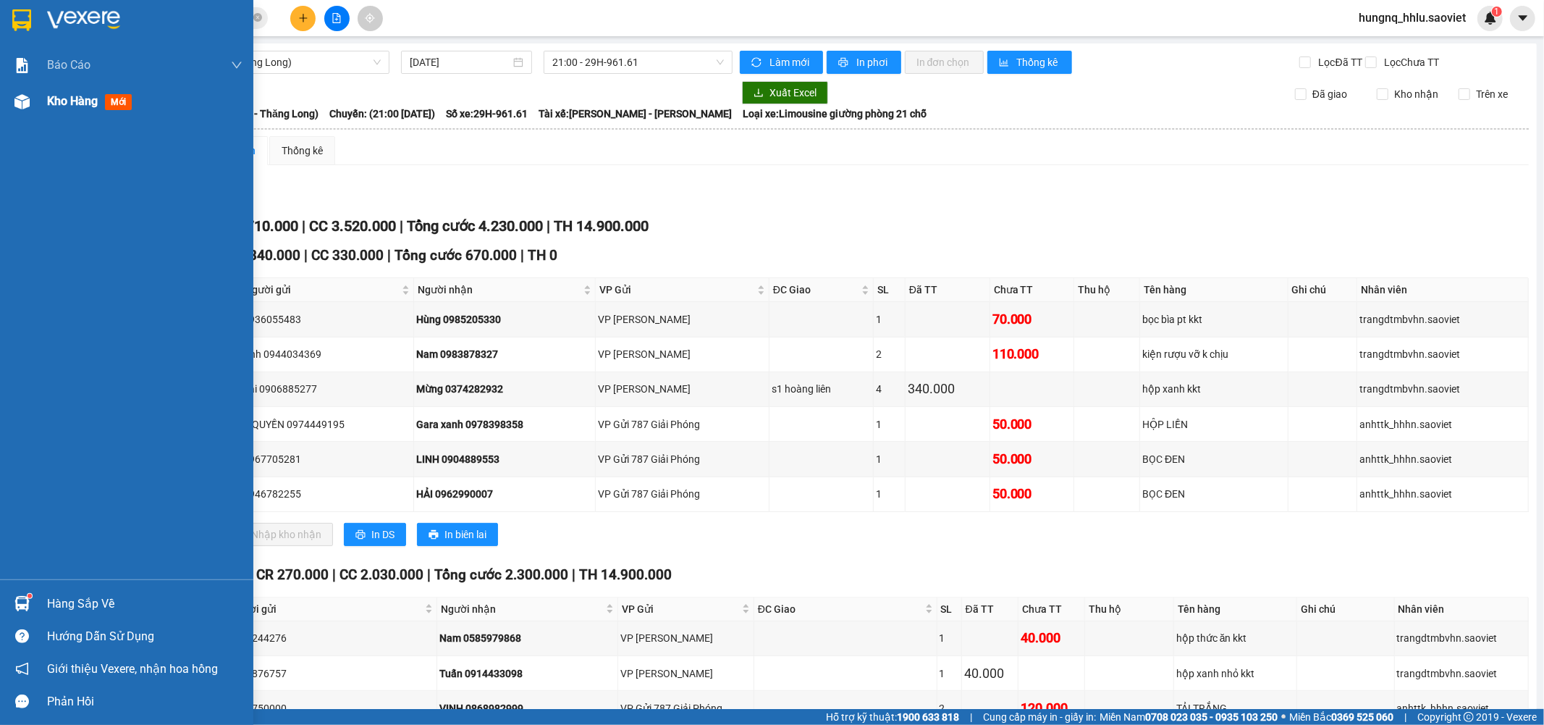
click at [92, 101] on span "Kho hàng" at bounding box center [72, 101] width 51 height 14
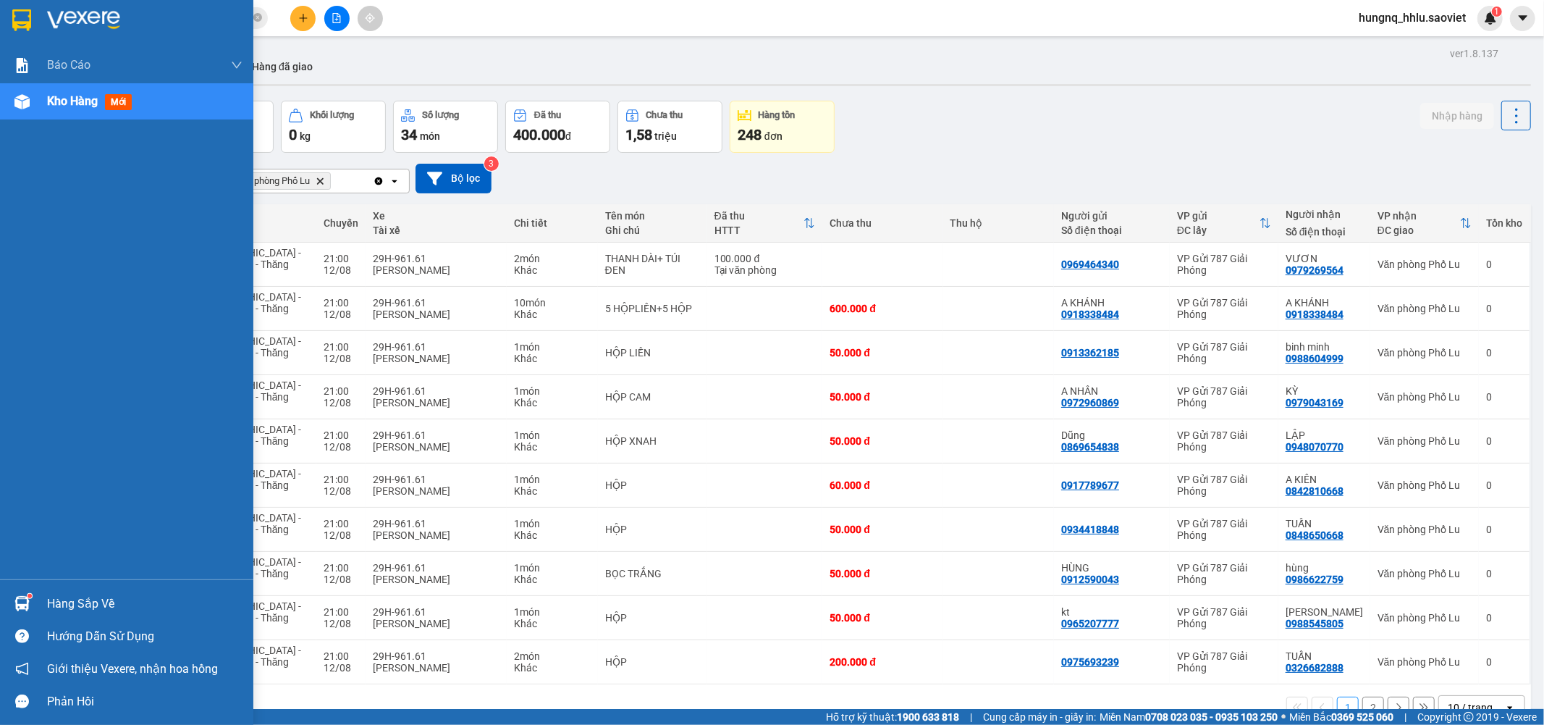
click at [70, 104] on span "Kho hàng" at bounding box center [72, 101] width 51 height 14
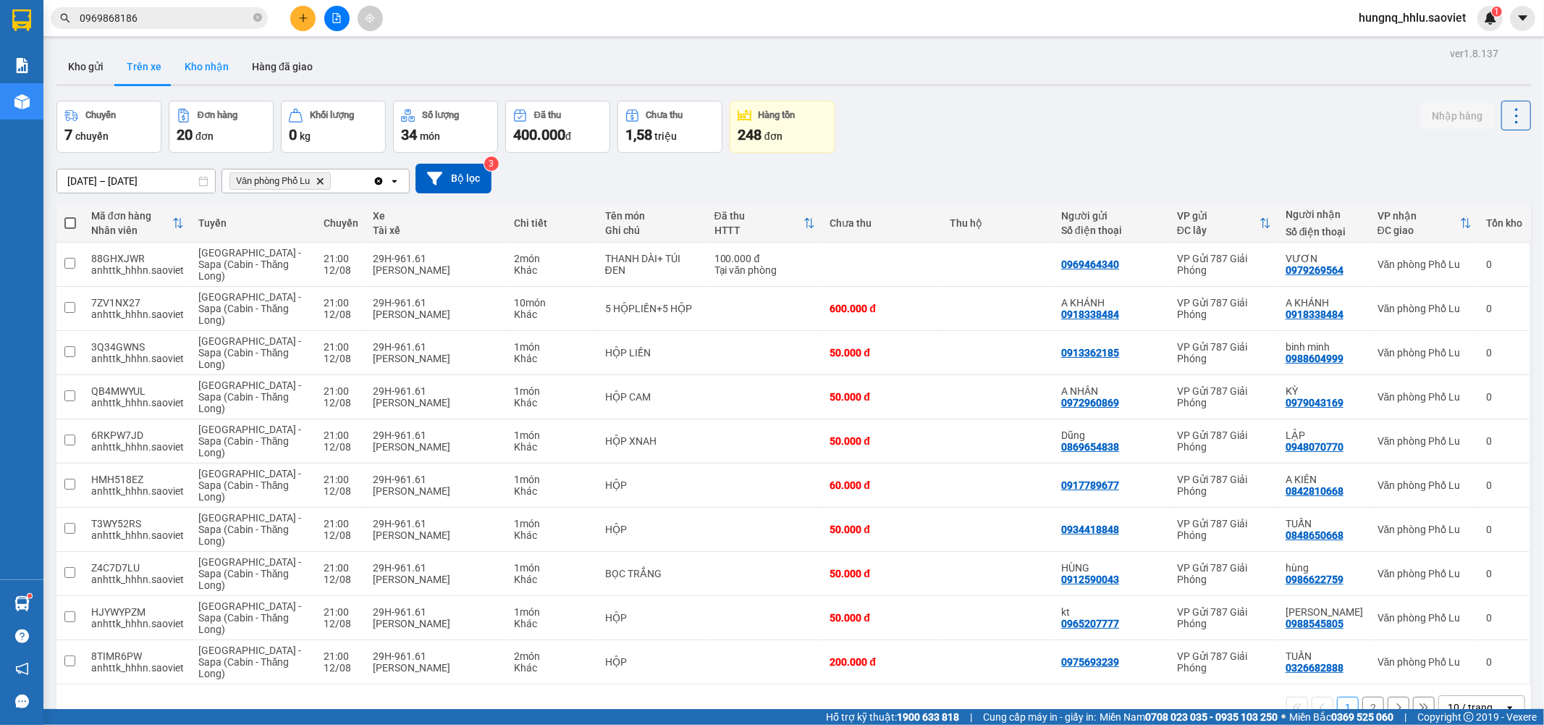
click at [192, 67] on button "Kho nhận" at bounding box center [206, 66] width 67 height 35
type input "[DATE] – [DATE]"
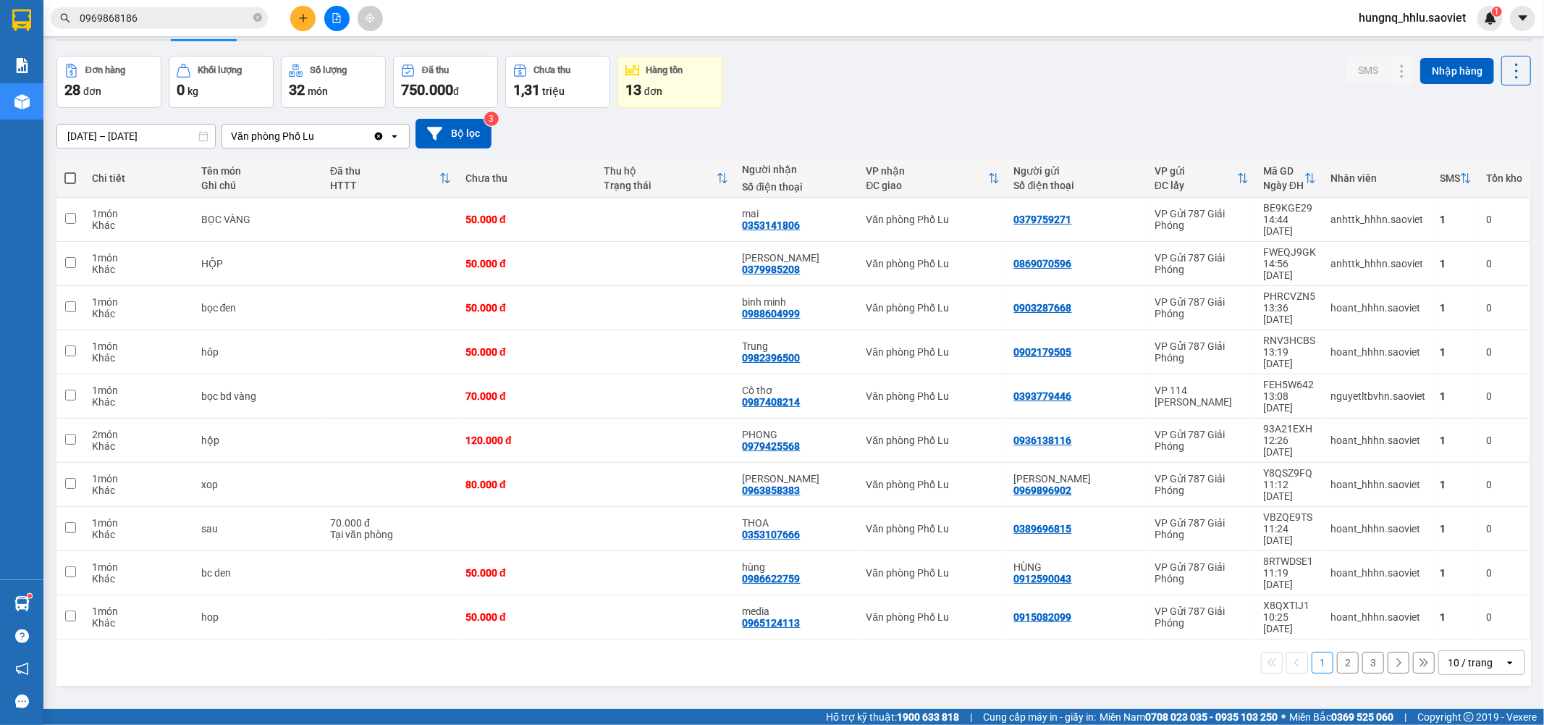
scroll to position [67, 0]
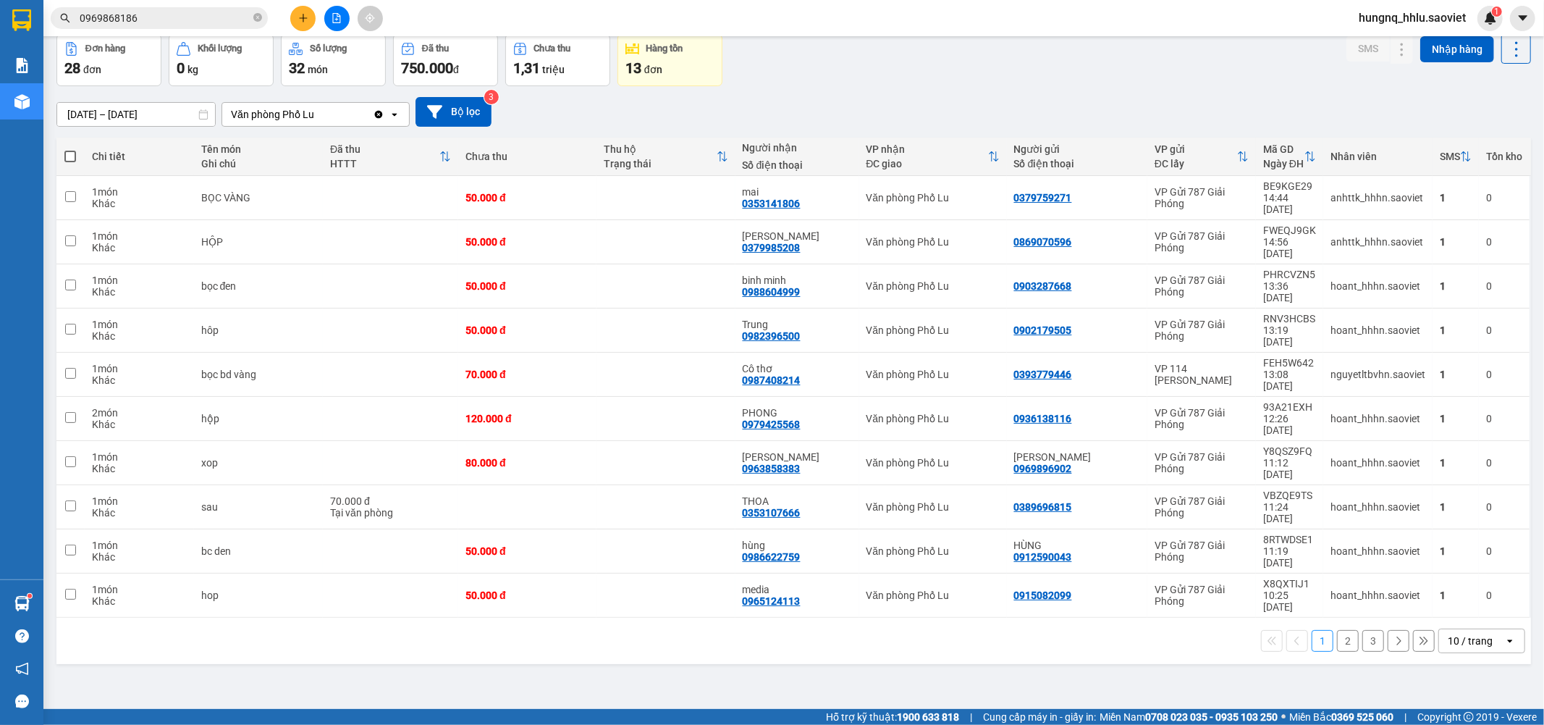
click at [0, 0] on html "Kết quả tìm kiếm ( 1 ) Bộ lọc Mã ĐH Trạng thái Món hàng Thu hộ Tổng cước Chưa c…" at bounding box center [772, 362] width 1544 height 725
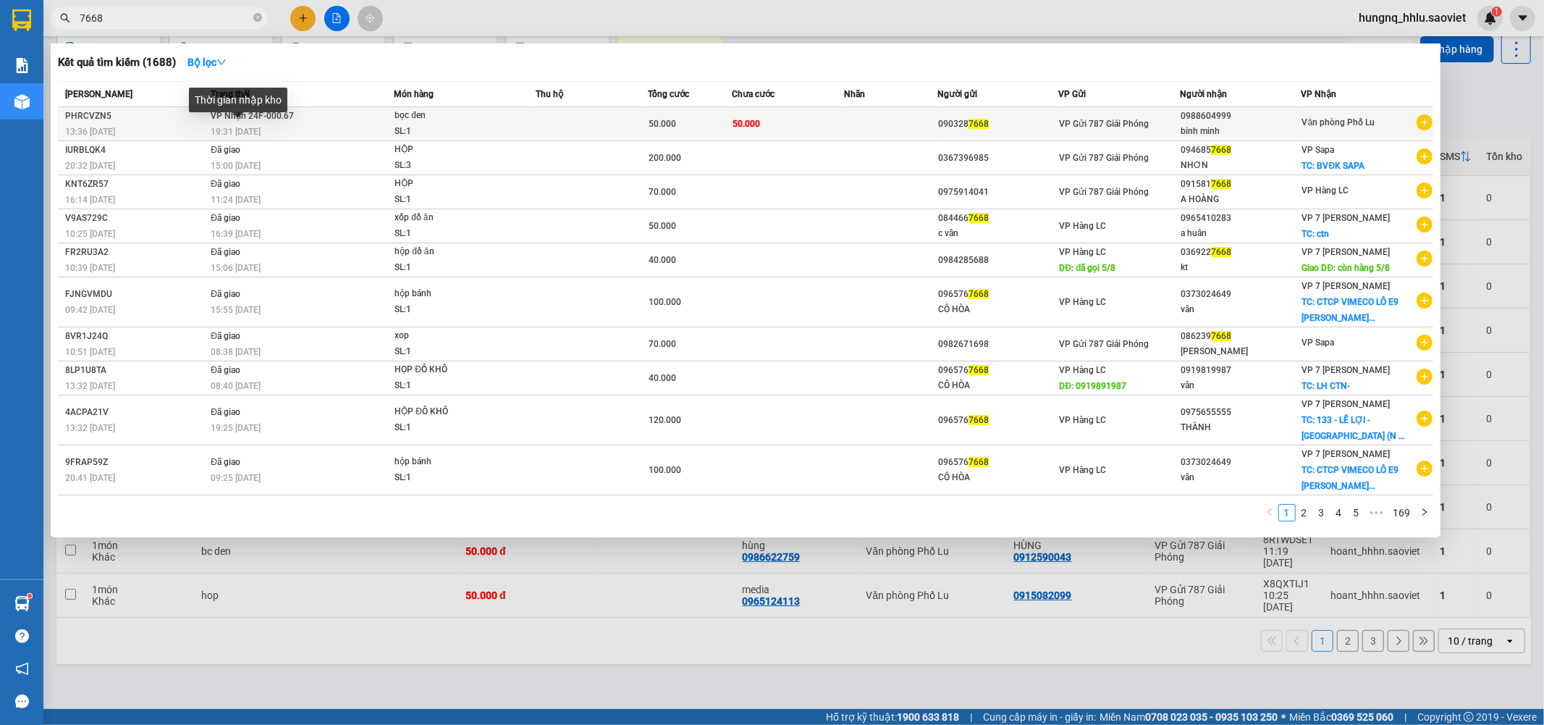
type input "7668"
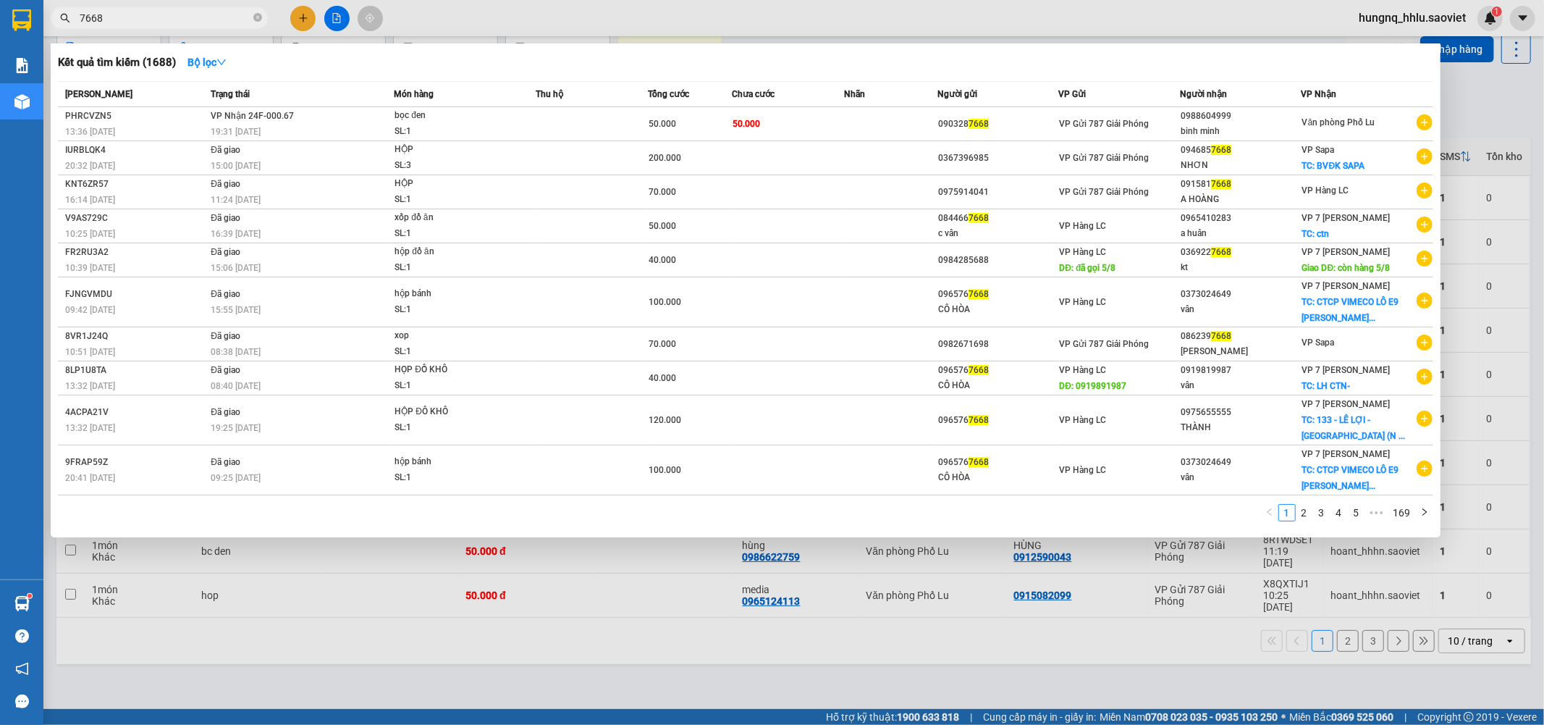
click at [224, 130] on span "19:31 - 12/08" at bounding box center [236, 132] width 50 height 10
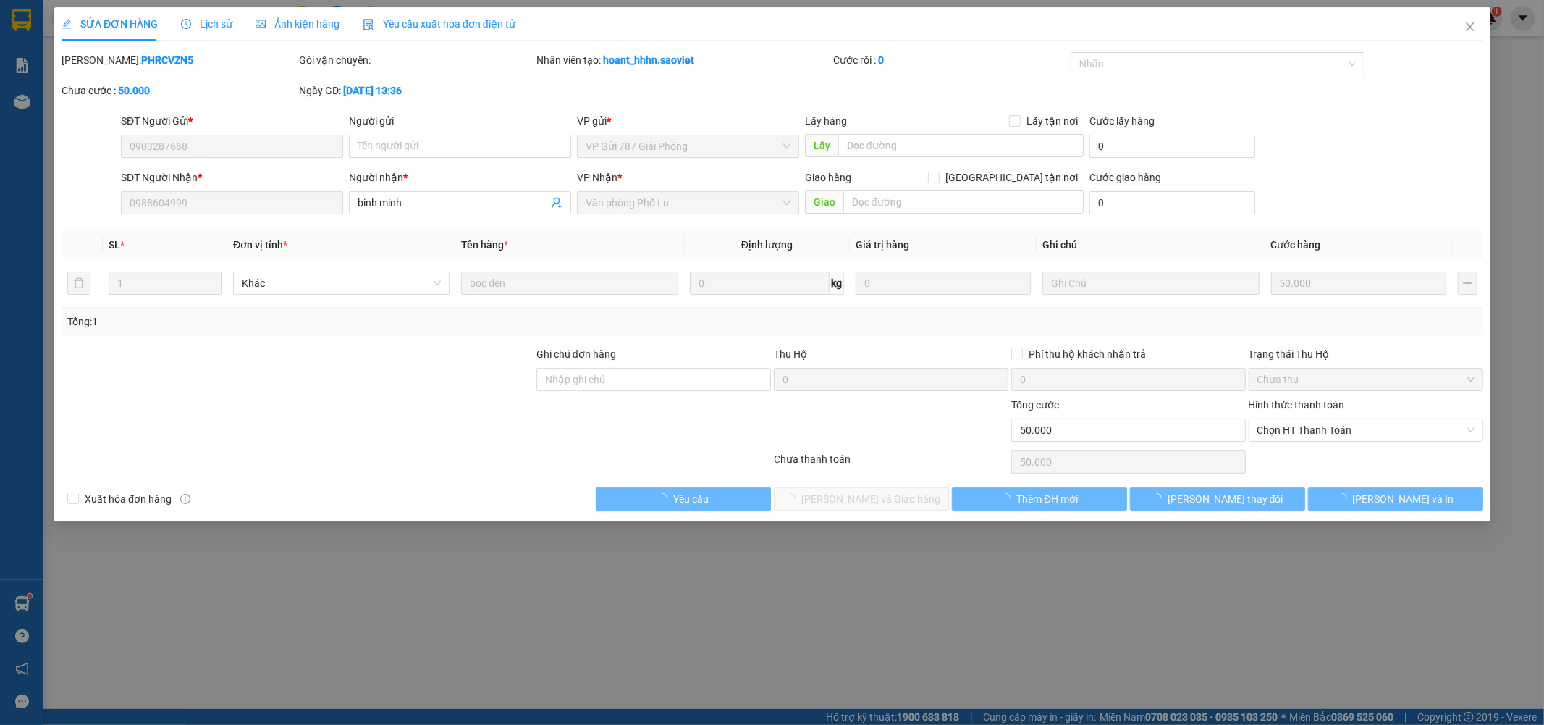
type input "0903287668"
type input "0988604999"
type input "binh minh"
type input "50.000"
click at [1266, 430] on span "Chọn HT Thanh Toán" at bounding box center [1365, 430] width 217 height 22
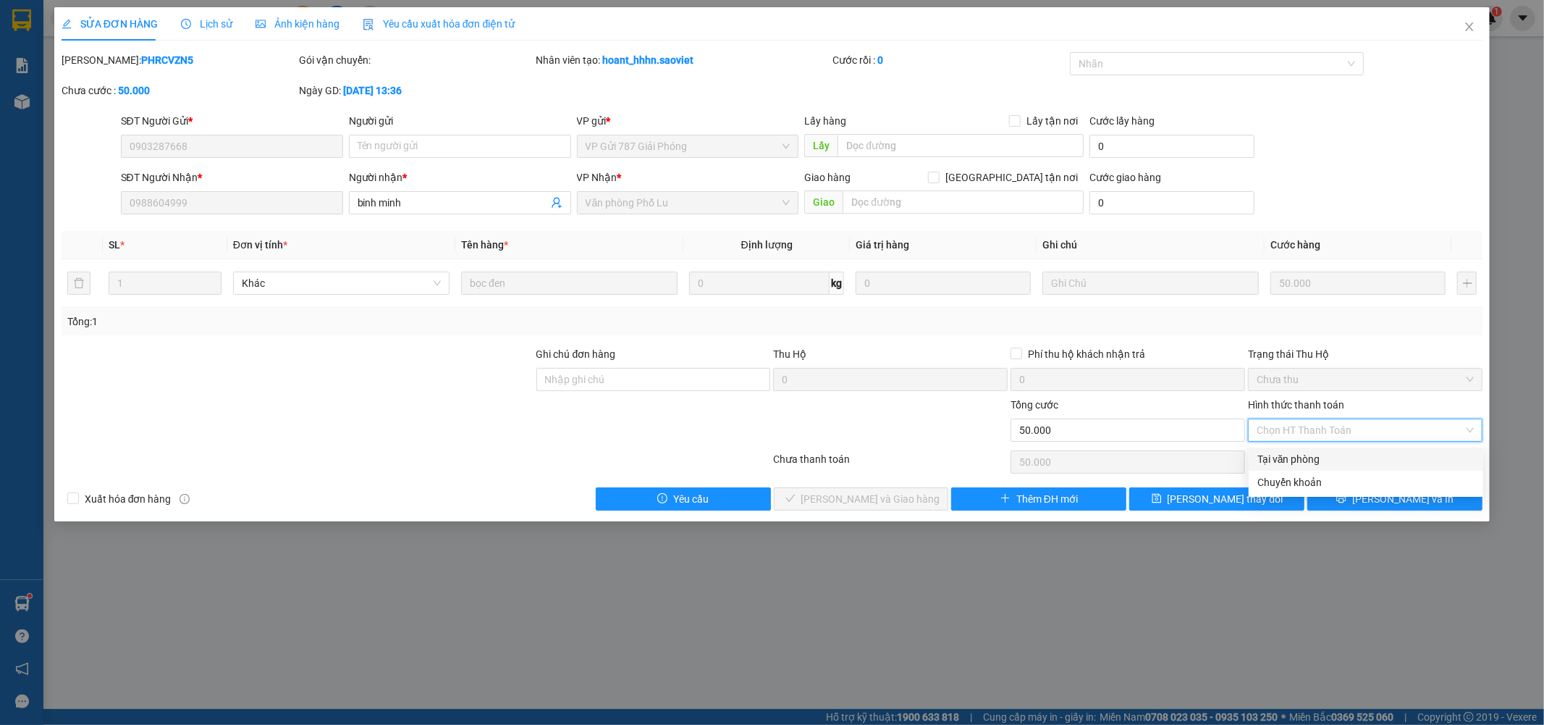
click at [1268, 458] on div "Tại văn phòng" at bounding box center [1366, 459] width 217 height 16
type input "0"
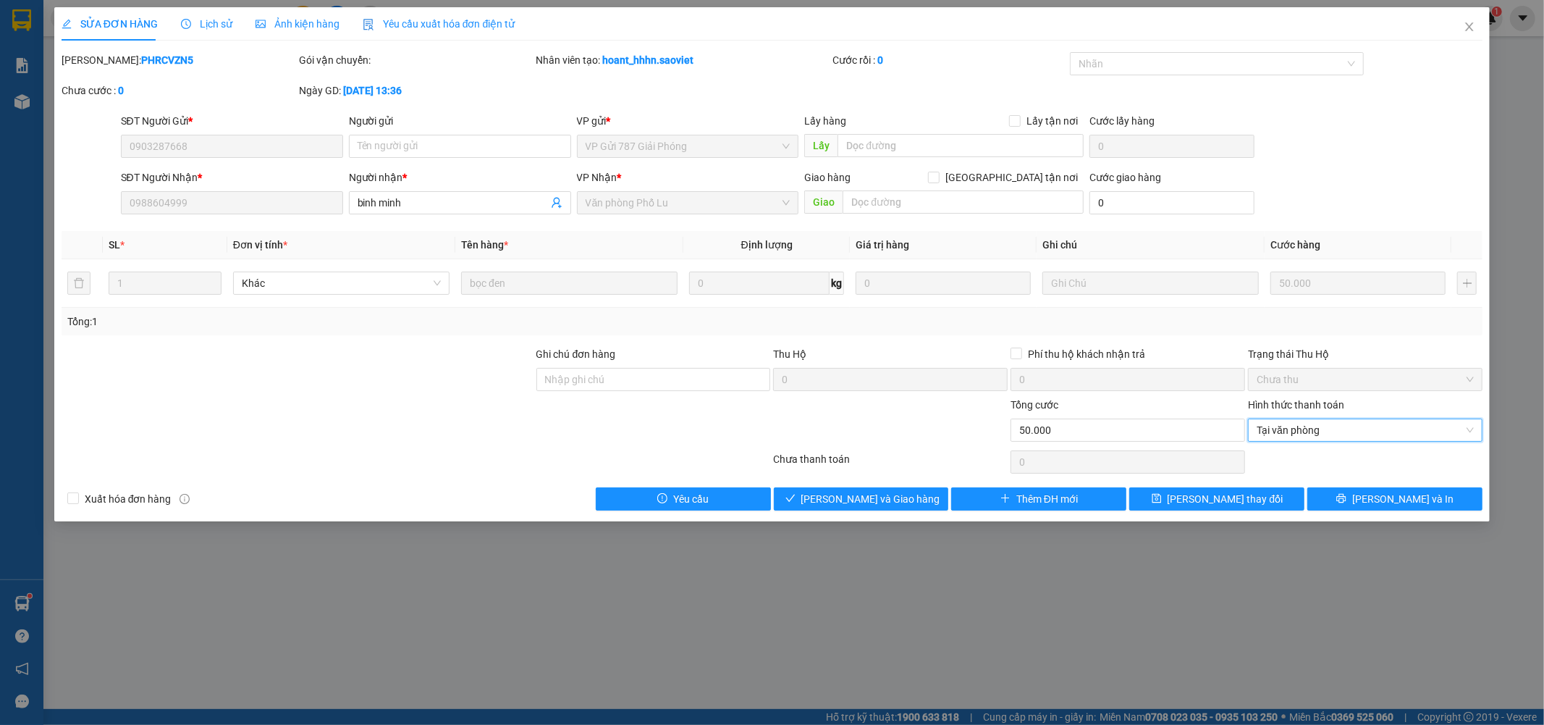
click at [915, 511] on div "SỬA ĐƠN HÀNG Lịch sử Ảnh kiện hàng Yêu cầu xuất hóa đơn điện tử Total Paid Fee …" at bounding box center [772, 264] width 1436 height 514
click at [914, 508] on button "[PERSON_NAME] và Giao hàng" at bounding box center [861, 498] width 175 height 23
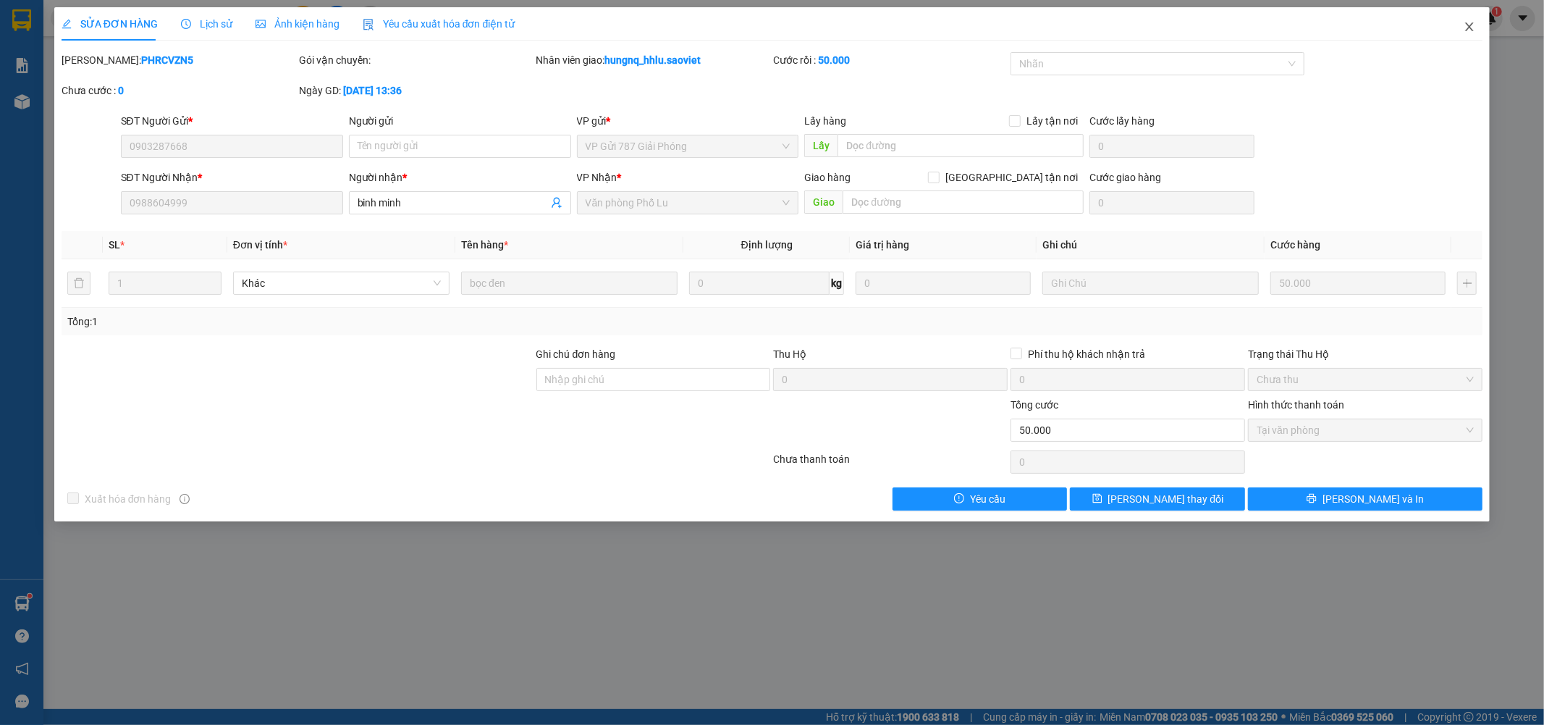
click at [1478, 29] on span "Close" at bounding box center [1469, 27] width 41 height 41
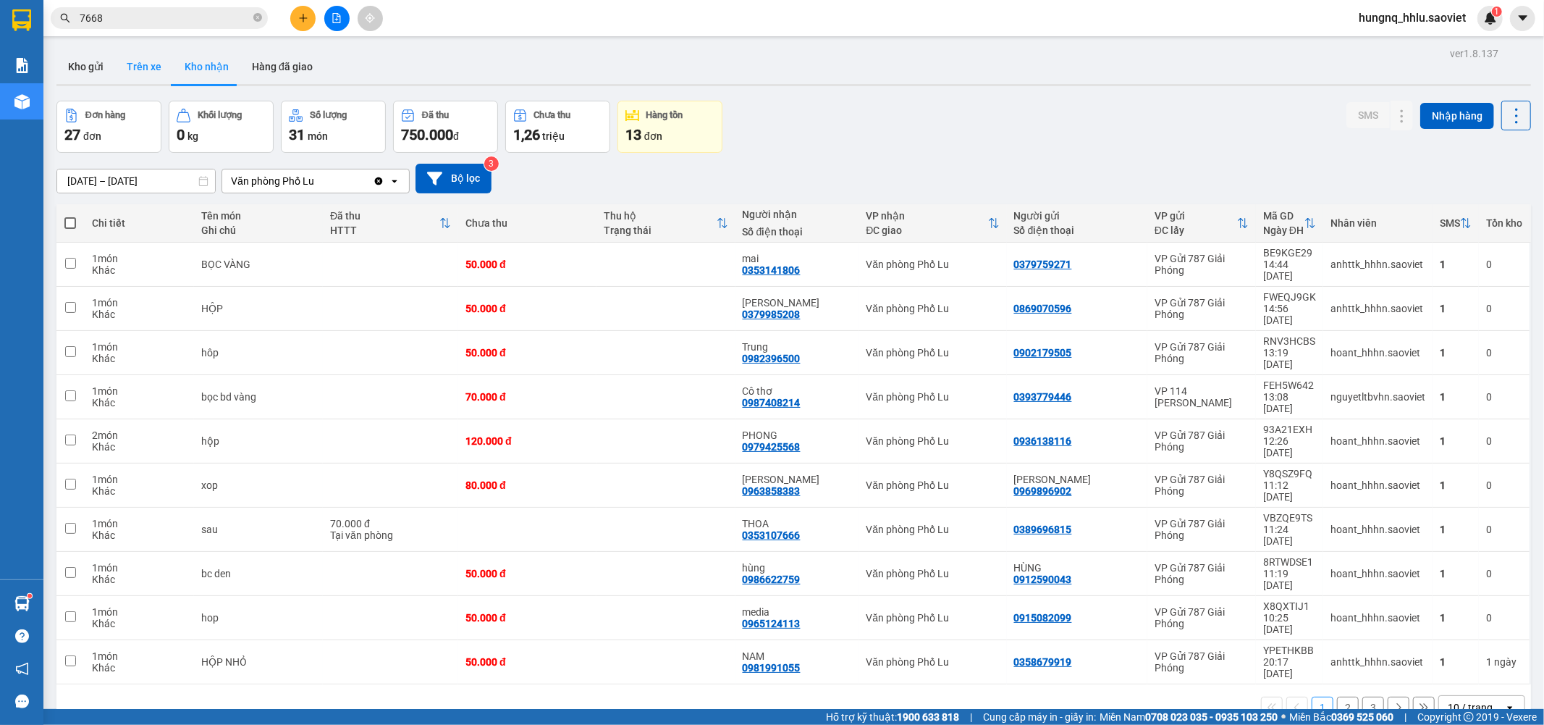
click at [153, 73] on button "Trên xe" at bounding box center [144, 66] width 58 height 35
type input "[DATE] – [DATE]"
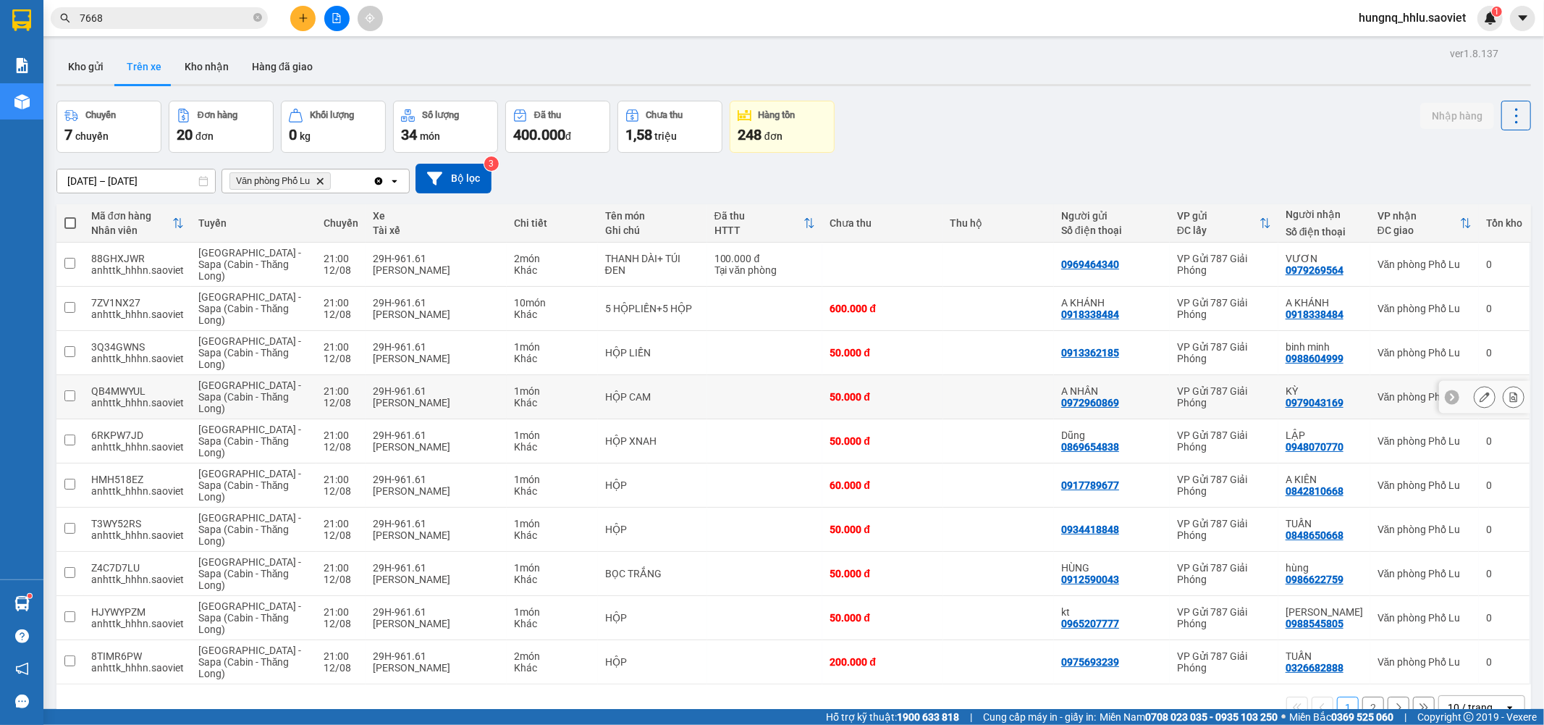
scroll to position [67, 0]
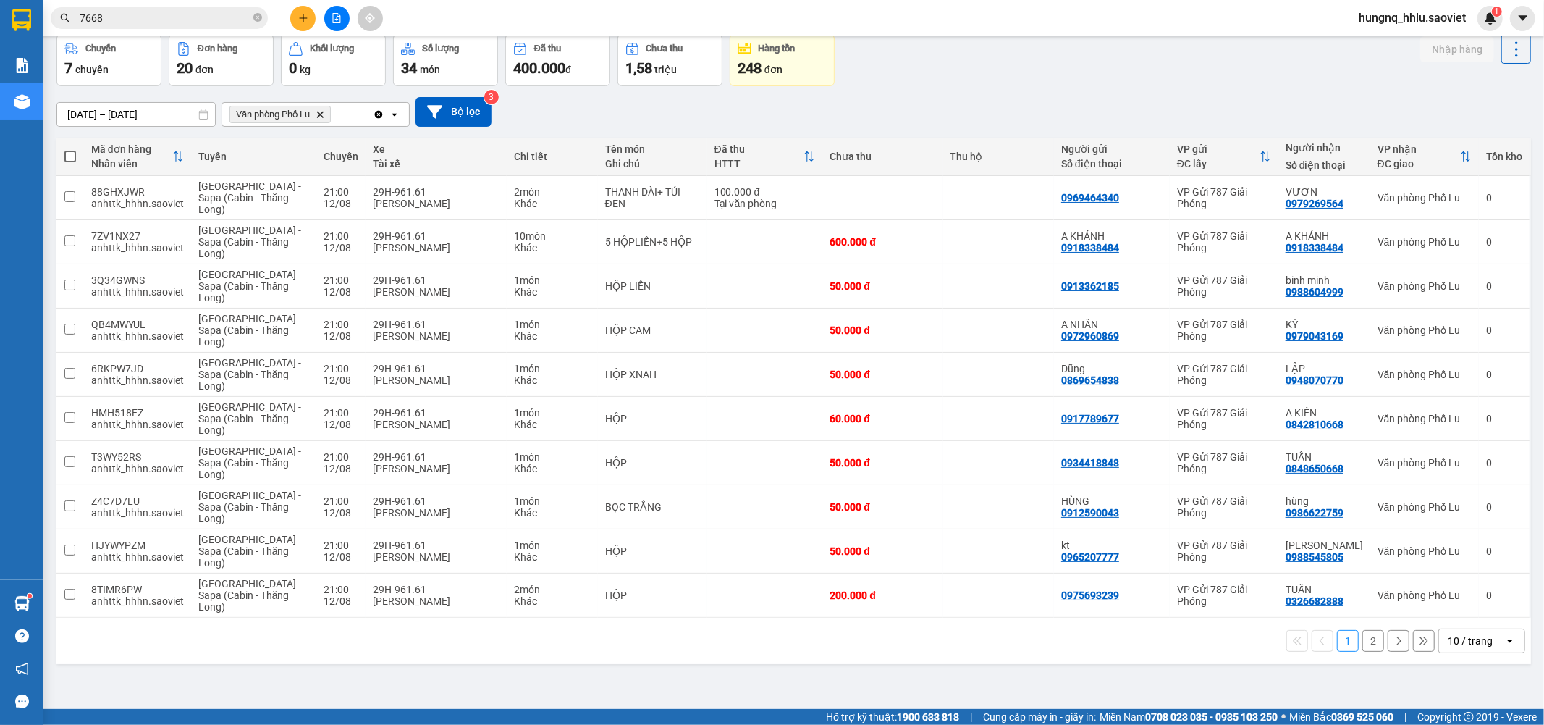
click at [1371, 648] on button "2" at bounding box center [1374, 641] width 22 height 22
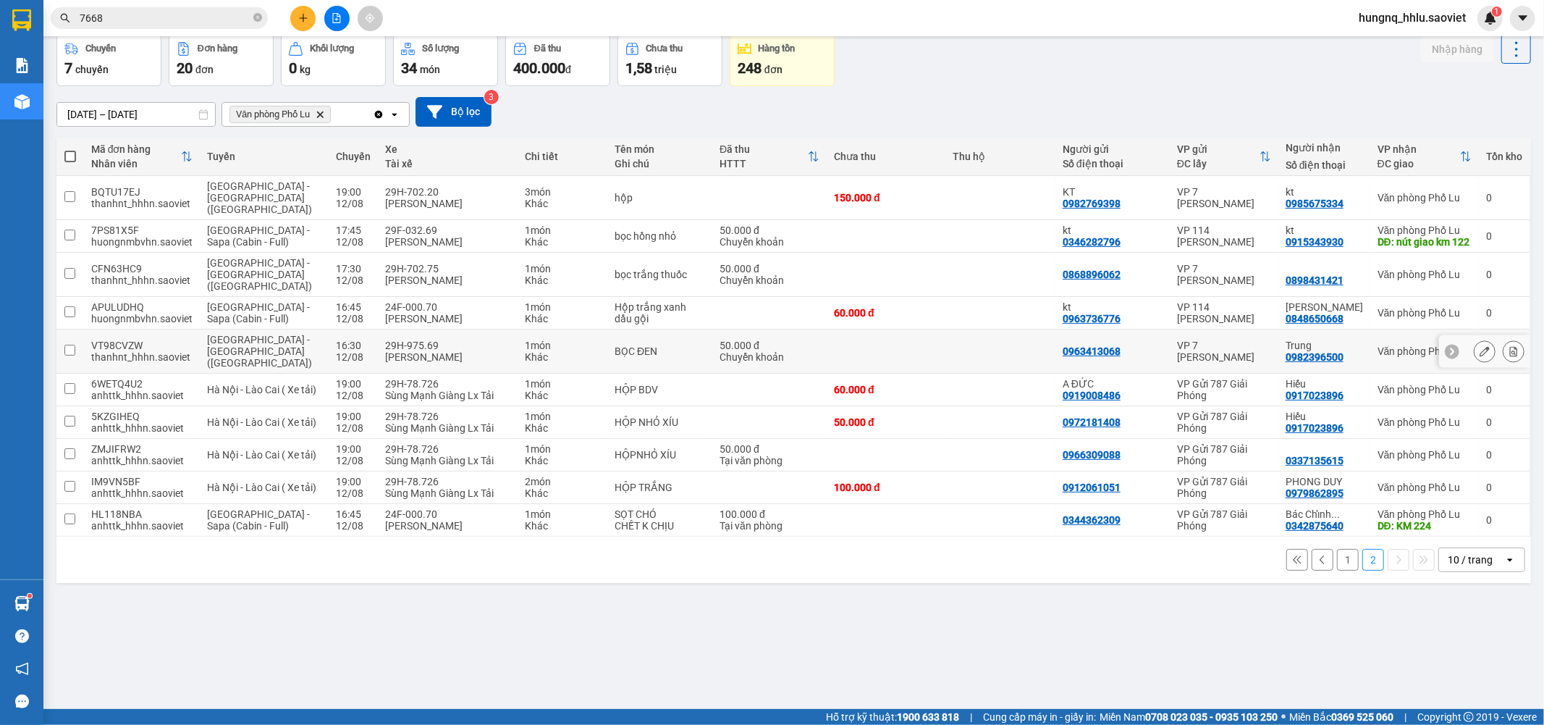
click at [1509, 346] on icon at bounding box center [1514, 351] width 10 height 10
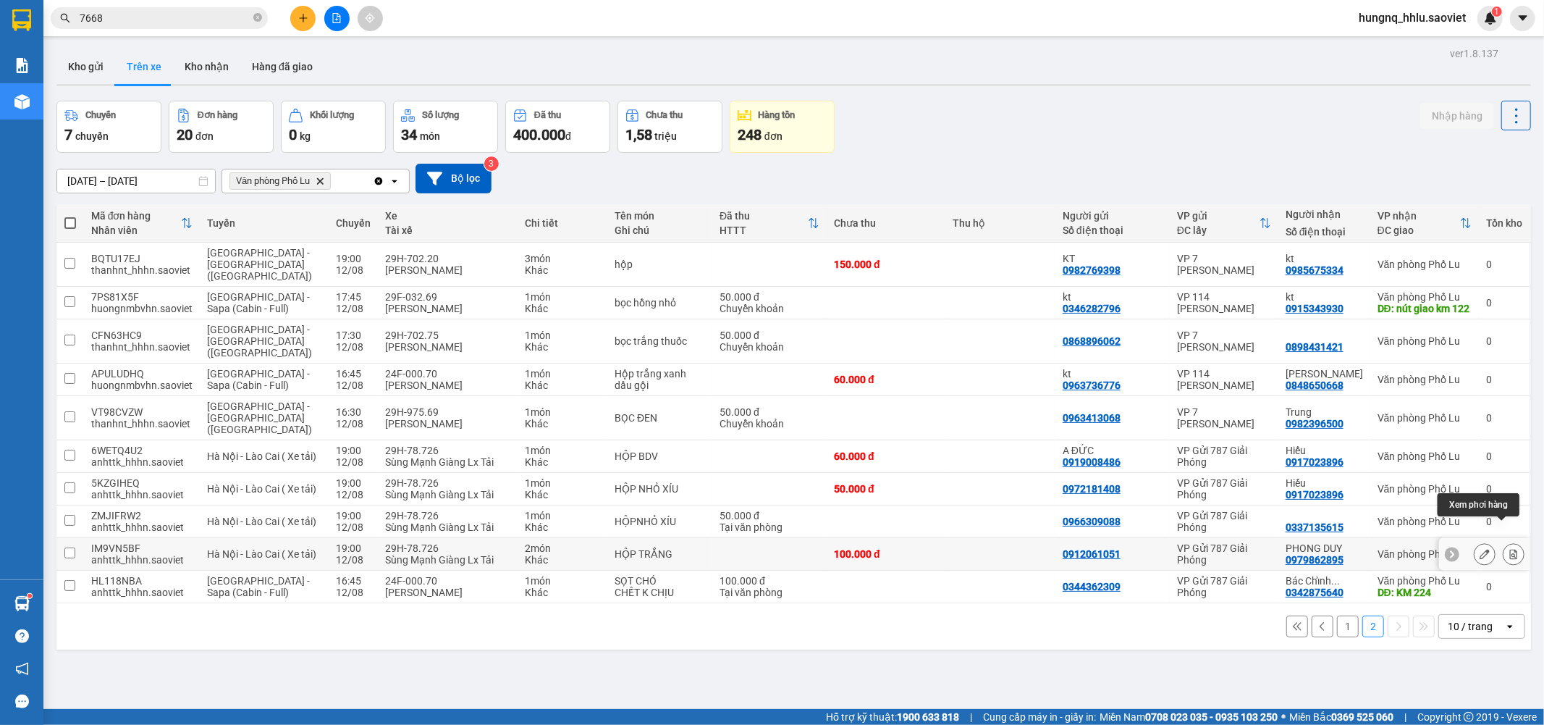
click at [1511, 542] on button at bounding box center [1514, 554] width 20 height 25
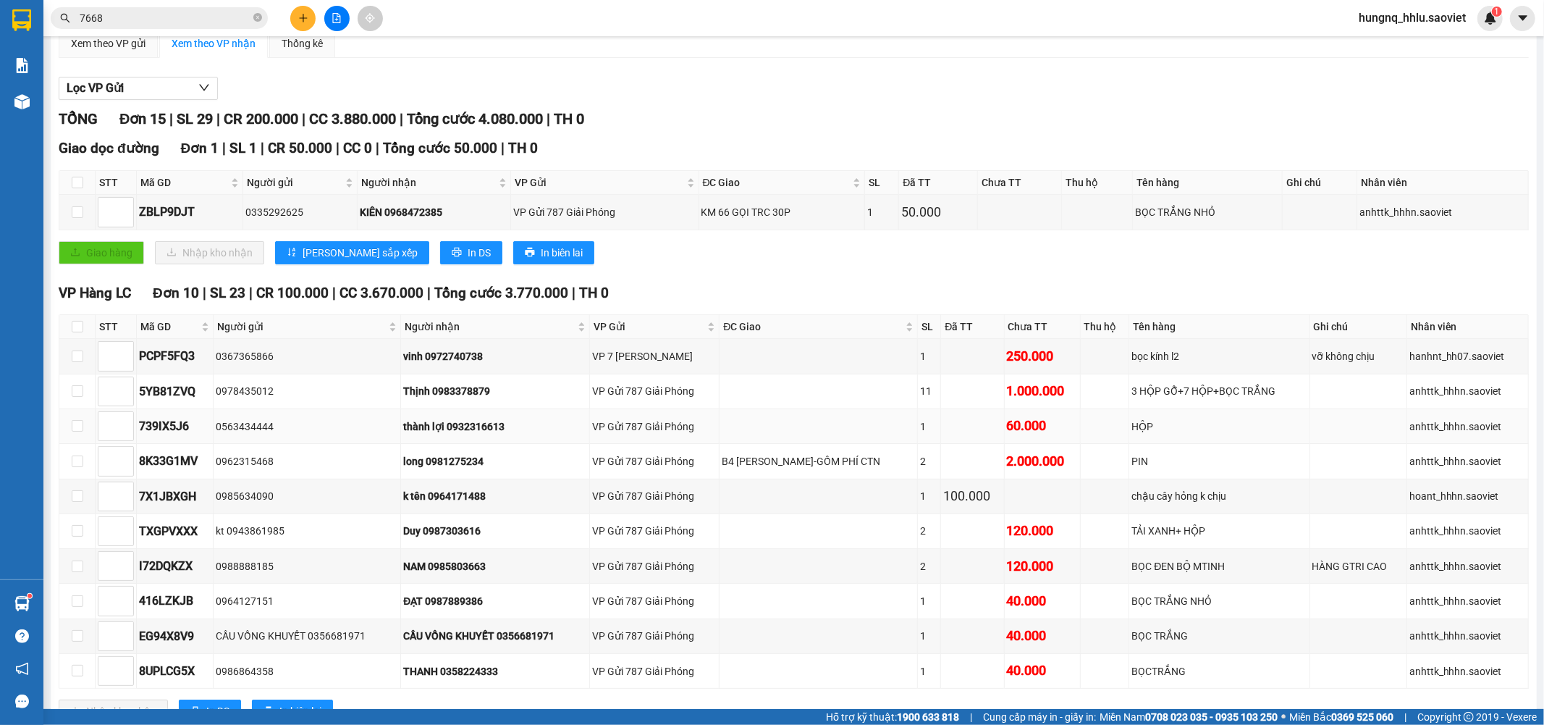
scroll to position [427, 0]
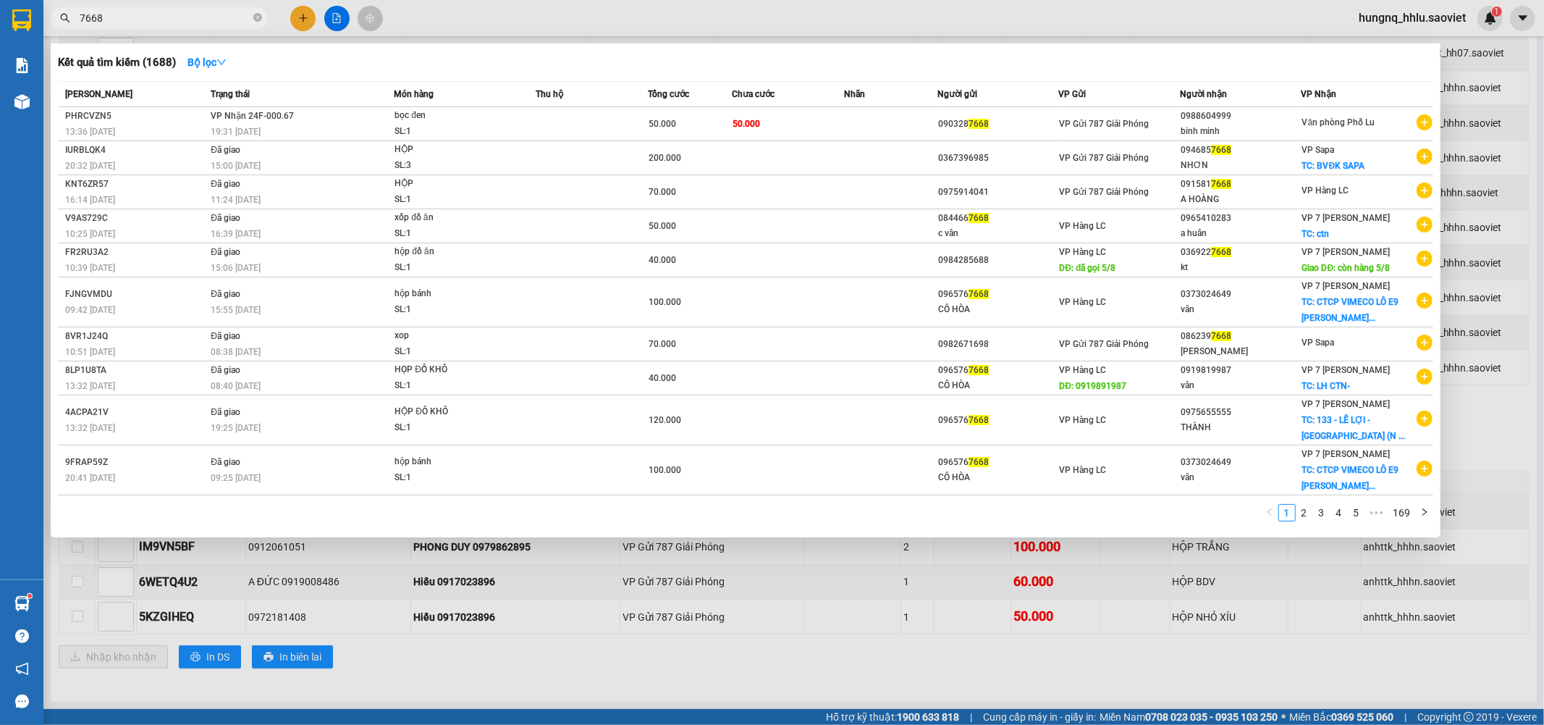
drag, startPoint x: 129, startPoint y: 17, endPoint x: 148, endPoint y: 0, distance: 25.6
click at [129, 17] on input "7668" at bounding box center [165, 18] width 171 height 16
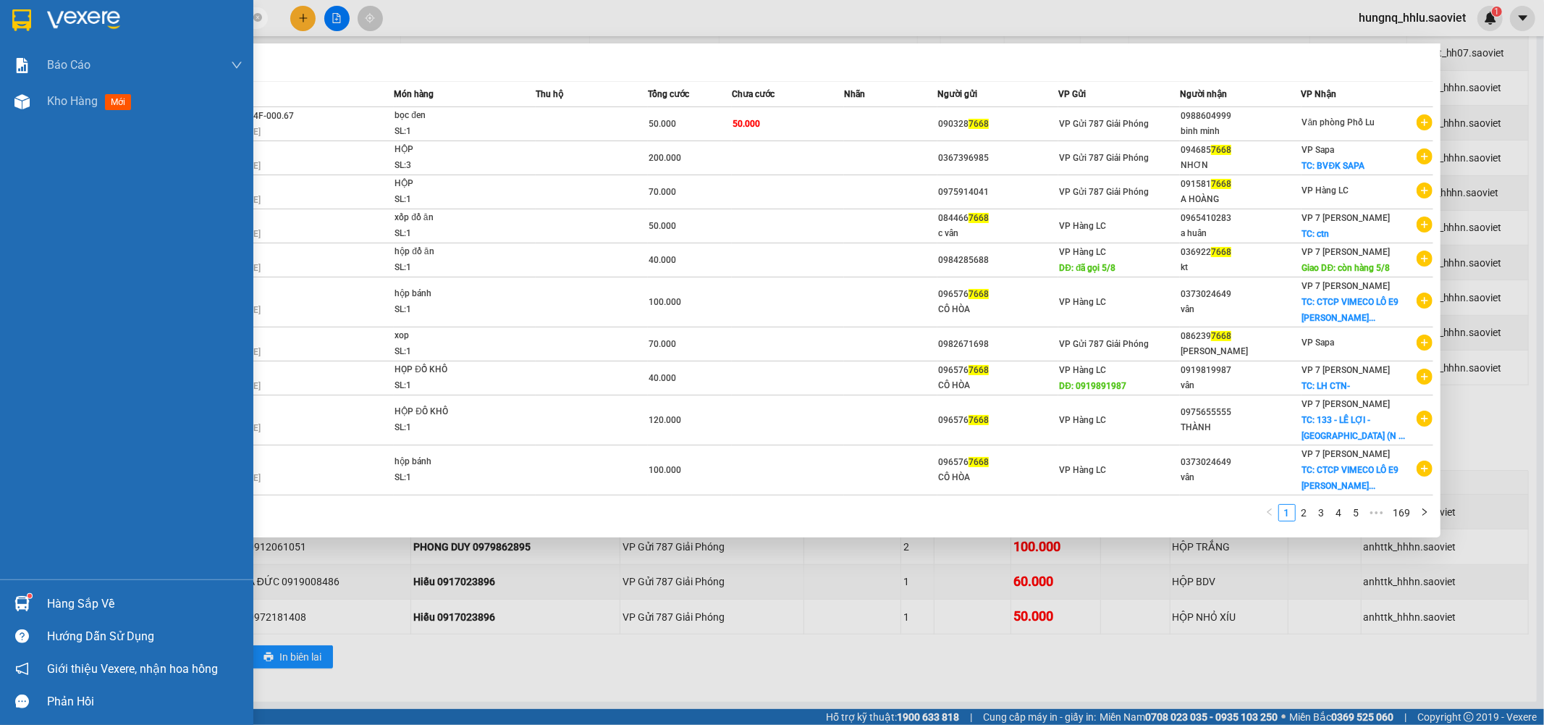
drag, startPoint x: 153, startPoint y: 17, endPoint x: 0, endPoint y: 14, distance: 152.8
click at [0, 11] on section "Kết quả tìm kiếm ( 1688 ) Bộ lọc Mã ĐH Trạng thái Món hàng Thu hộ Tổng cước Chư…" at bounding box center [772, 362] width 1544 height 725
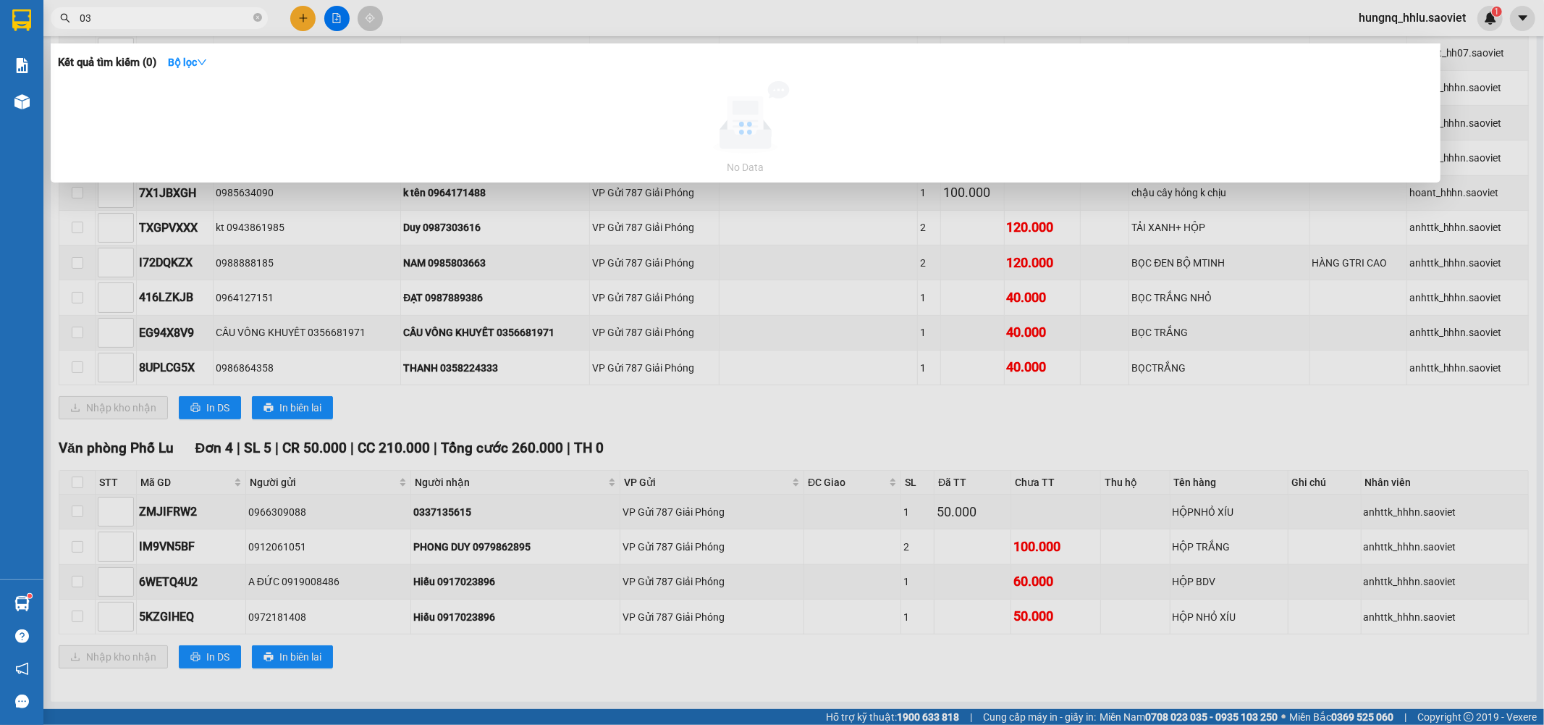
type input "0"
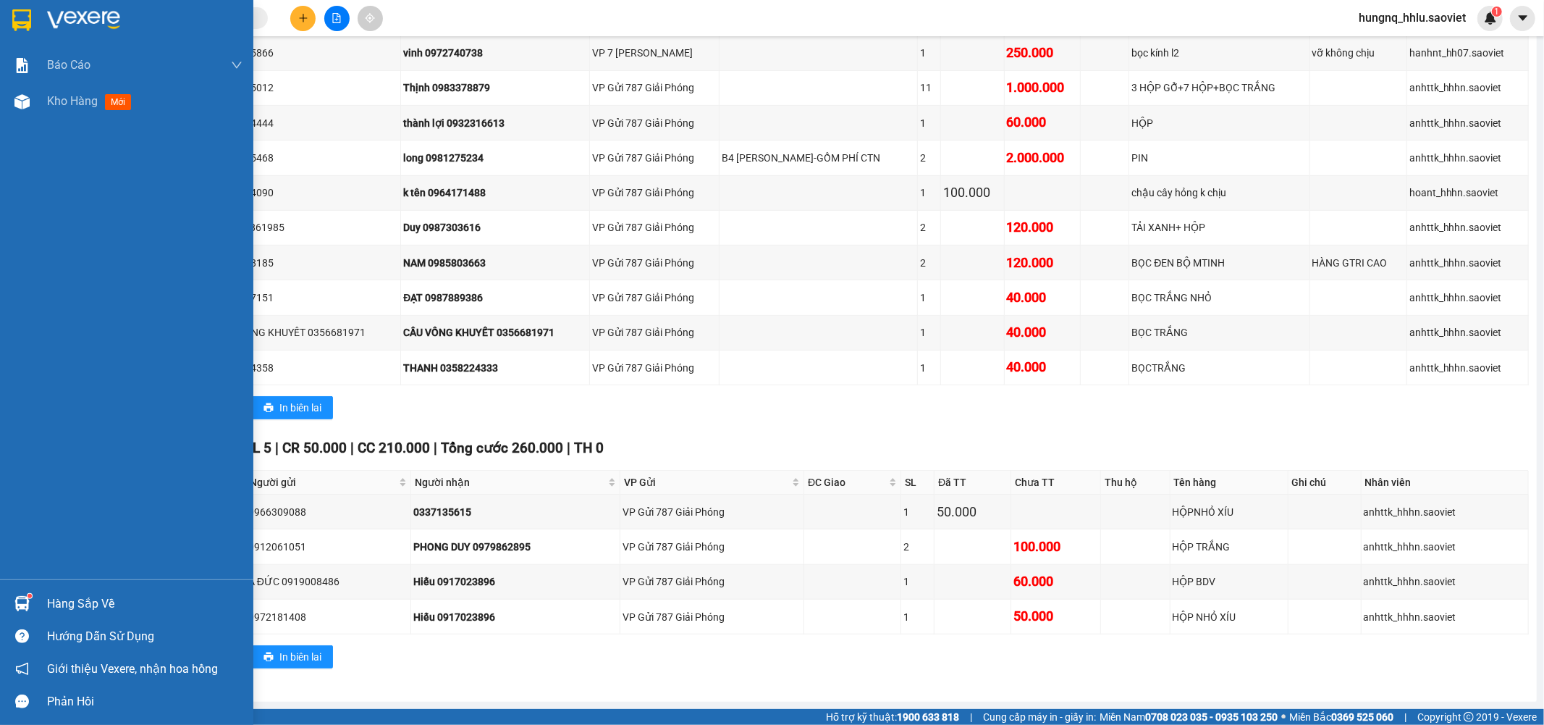
drag, startPoint x: 90, startPoint y: 101, endPoint x: 148, endPoint y: 167, distance: 88.2
click at [90, 101] on span "Kho hàng" at bounding box center [72, 101] width 51 height 14
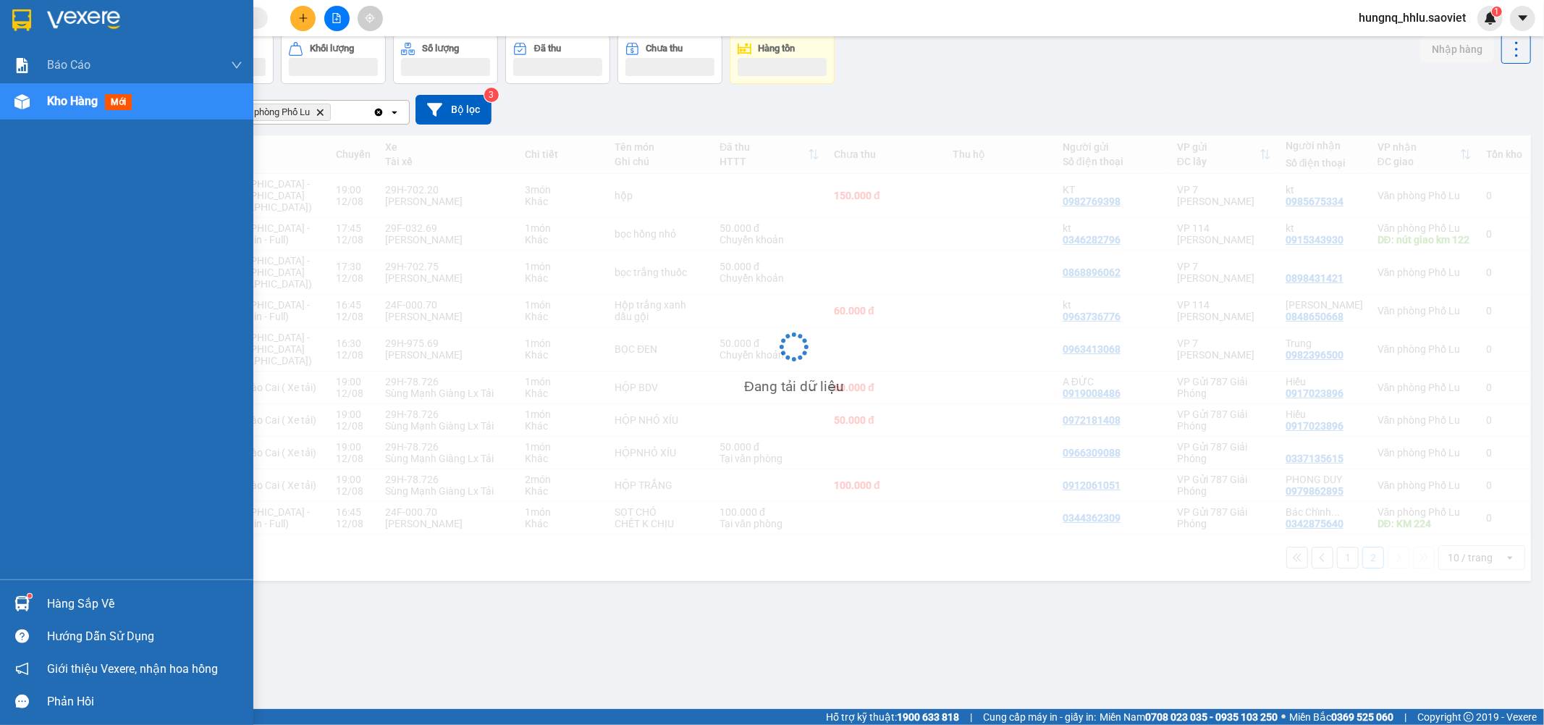
scroll to position [67, 0]
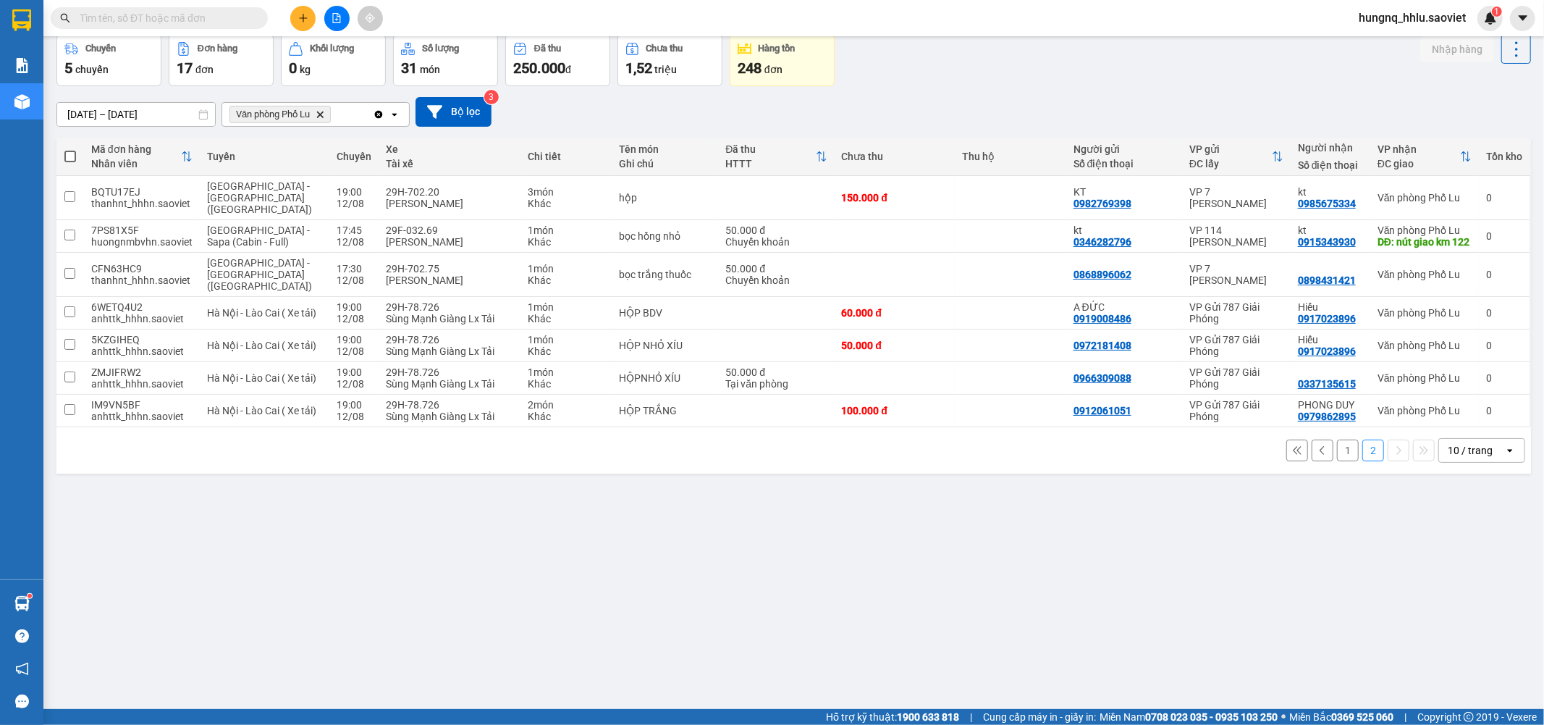
click at [1337, 447] on button "1" at bounding box center [1348, 450] width 22 height 22
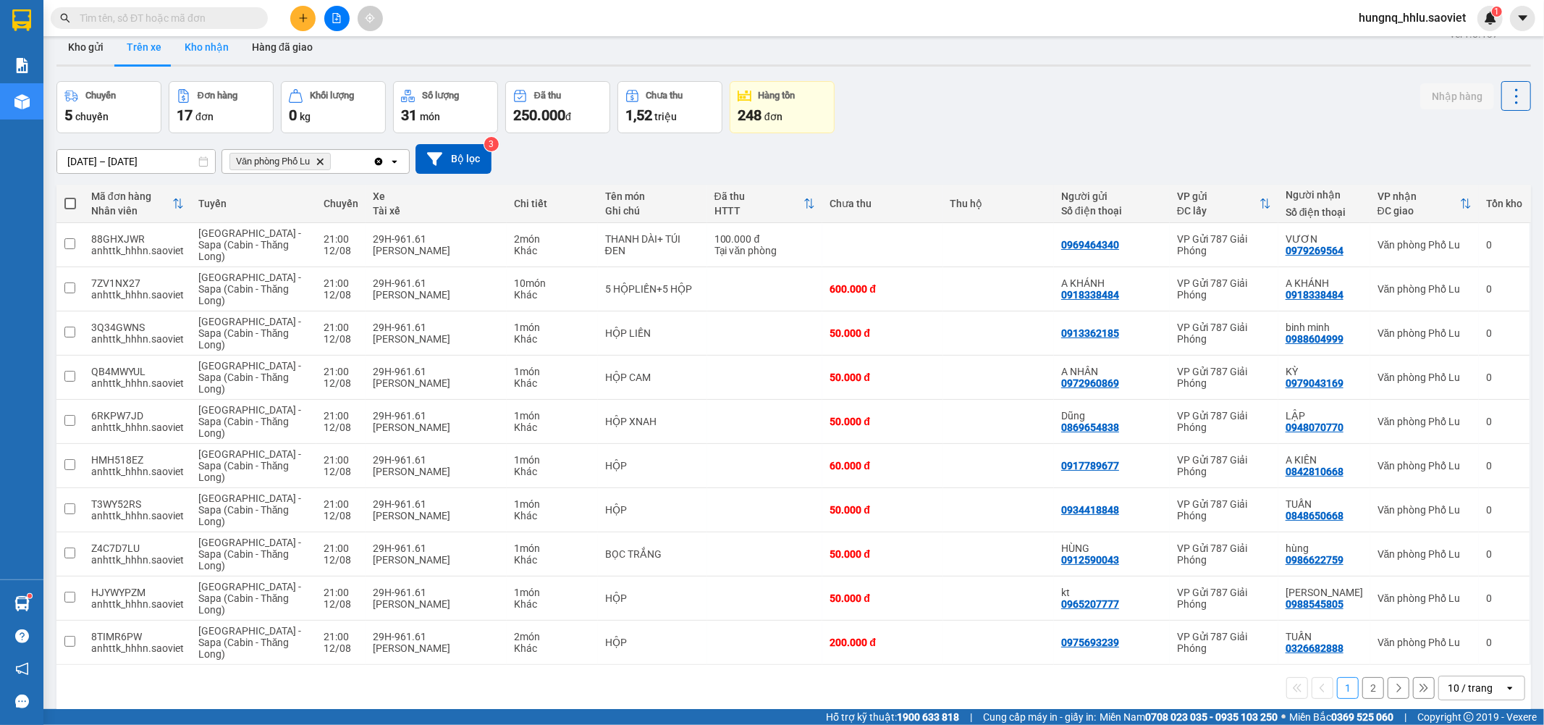
scroll to position [0, 0]
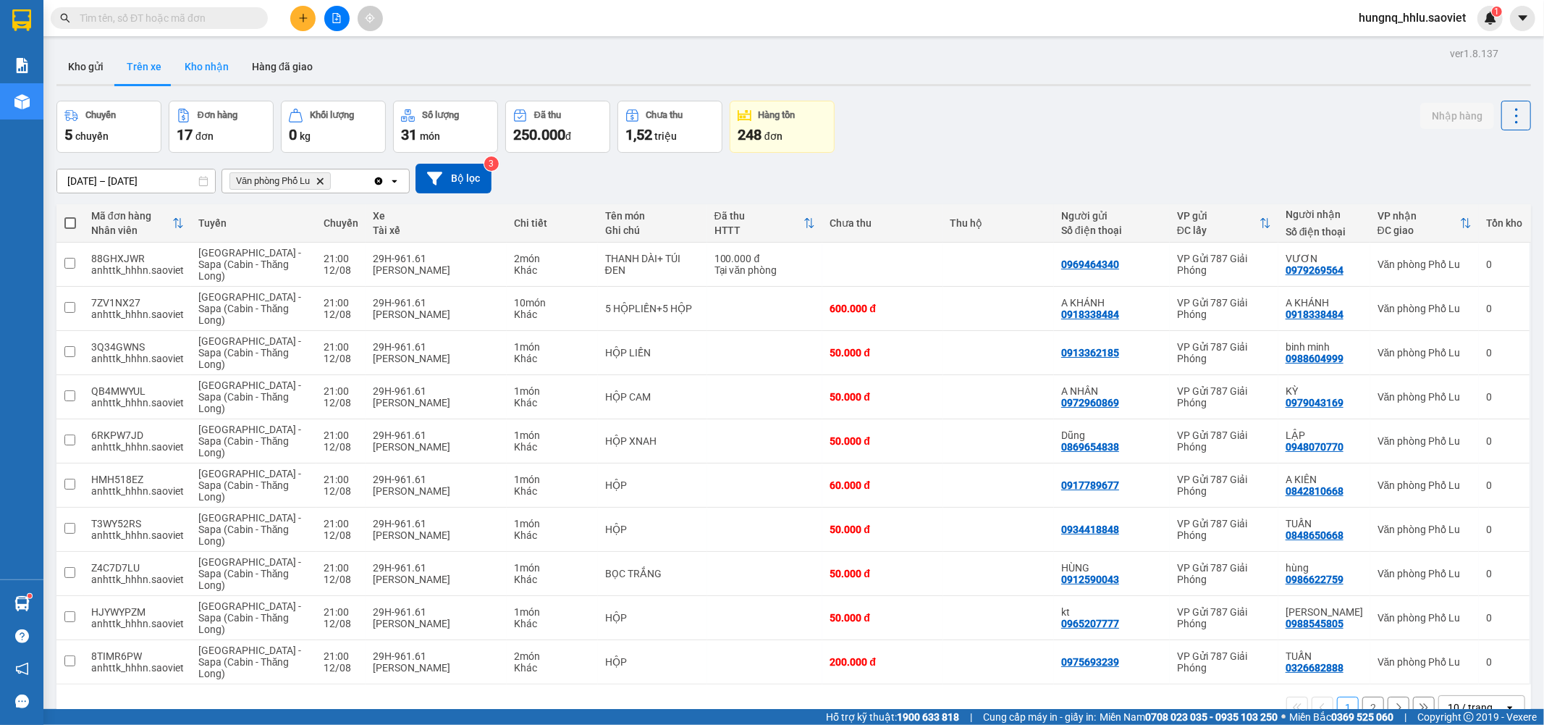
click at [199, 63] on button "Kho nhận" at bounding box center [206, 66] width 67 height 35
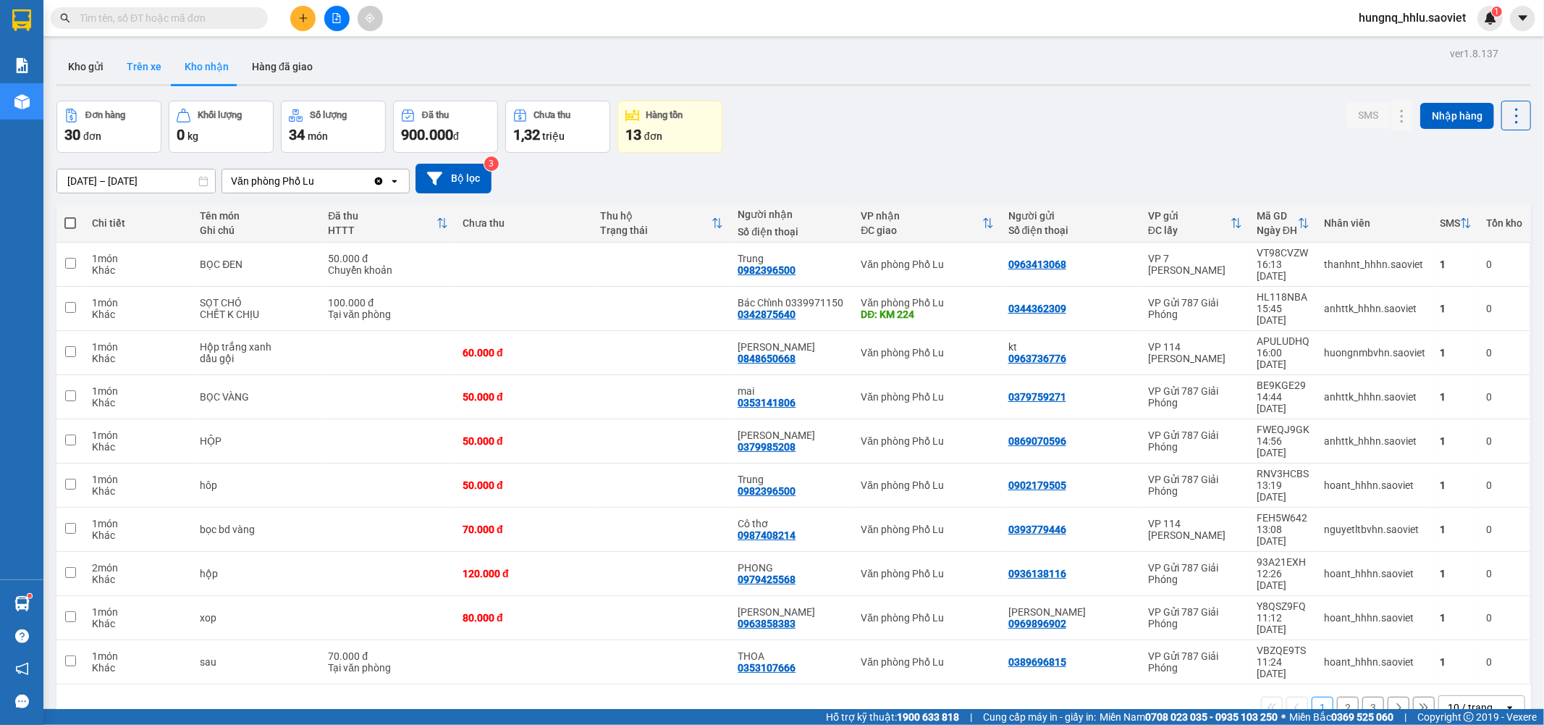
click at [138, 72] on button "Trên xe" at bounding box center [144, 66] width 58 height 35
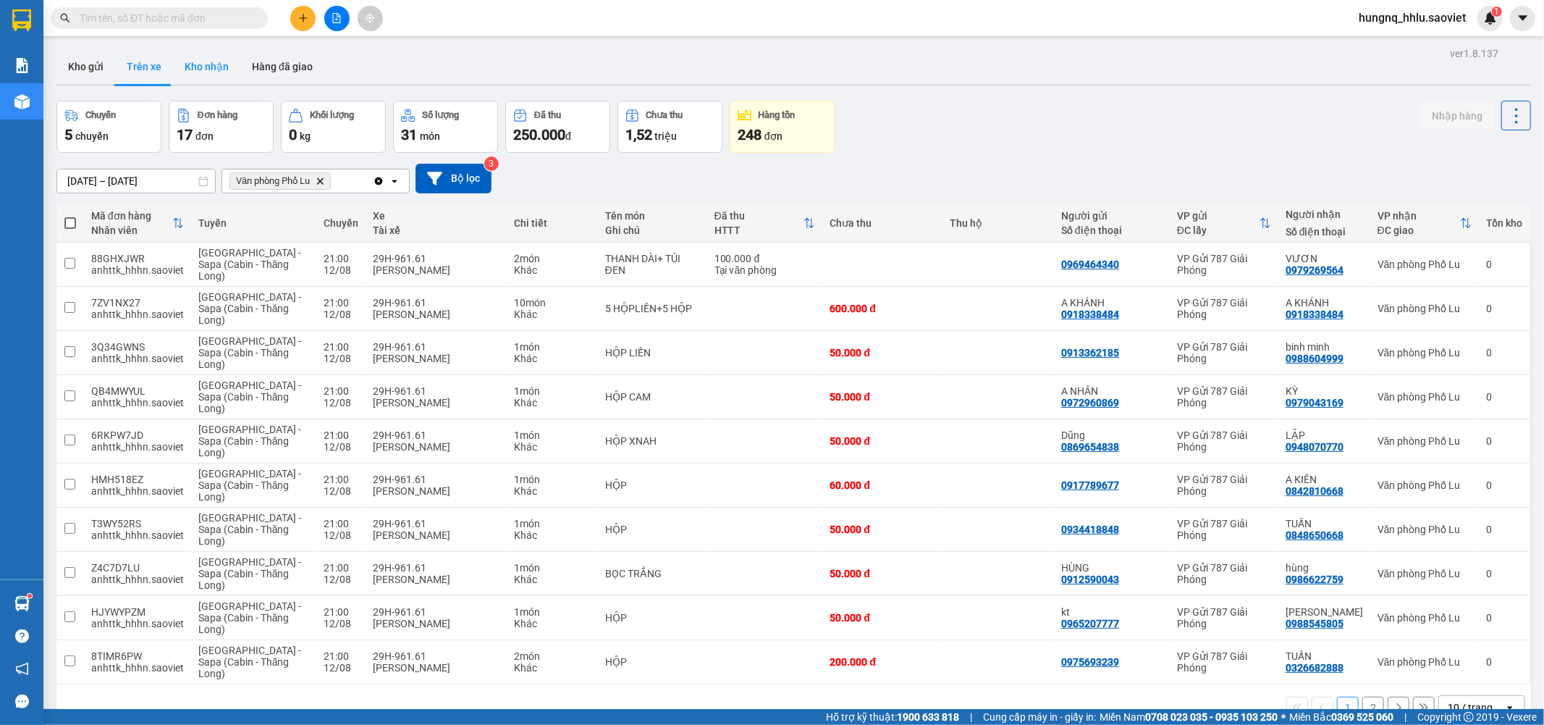
click at [191, 73] on button "Kho nhận" at bounding box center [206, 66] width 67 height 35
type input "[DATE] – [DATE]"
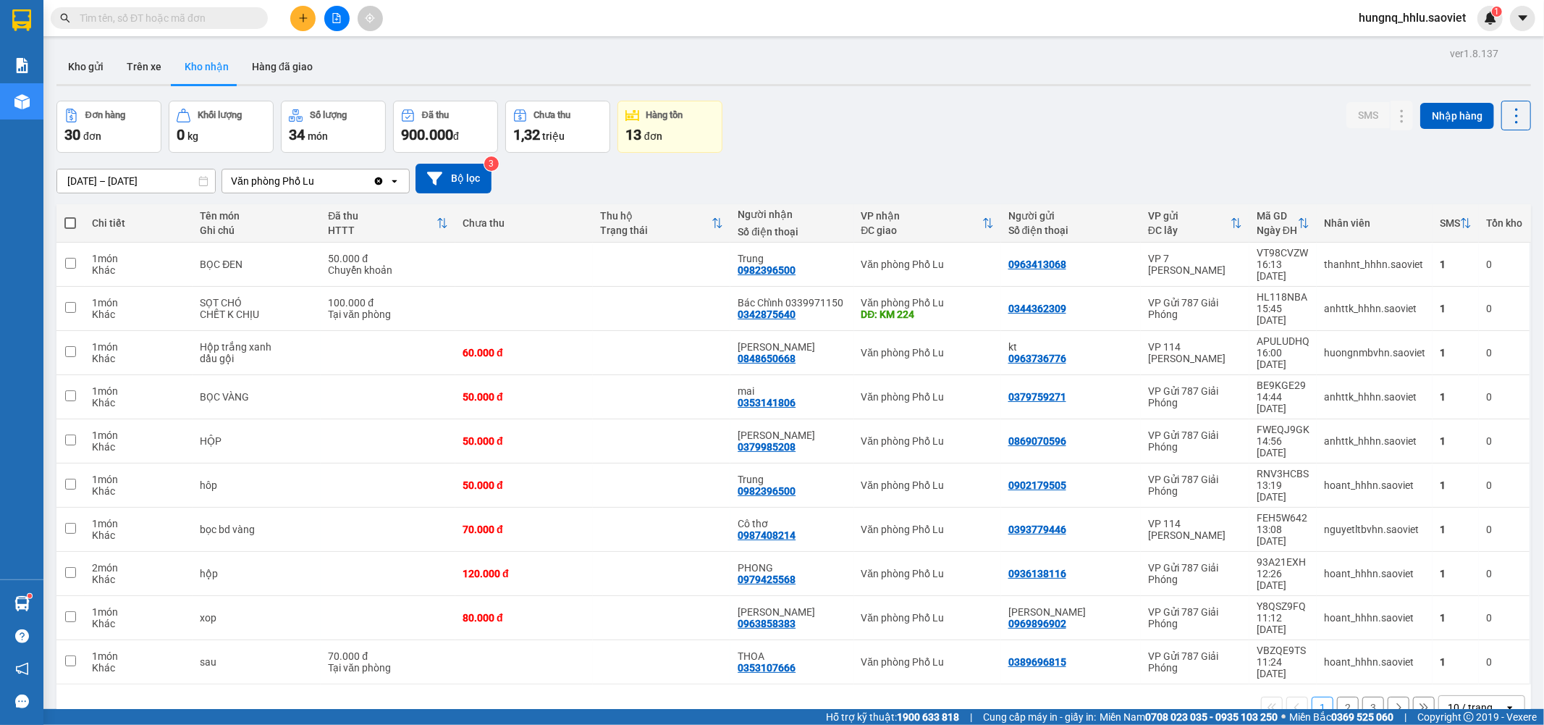
click at [88, 20] on input "text" at bounding box center [165, 18] width 171 height 16
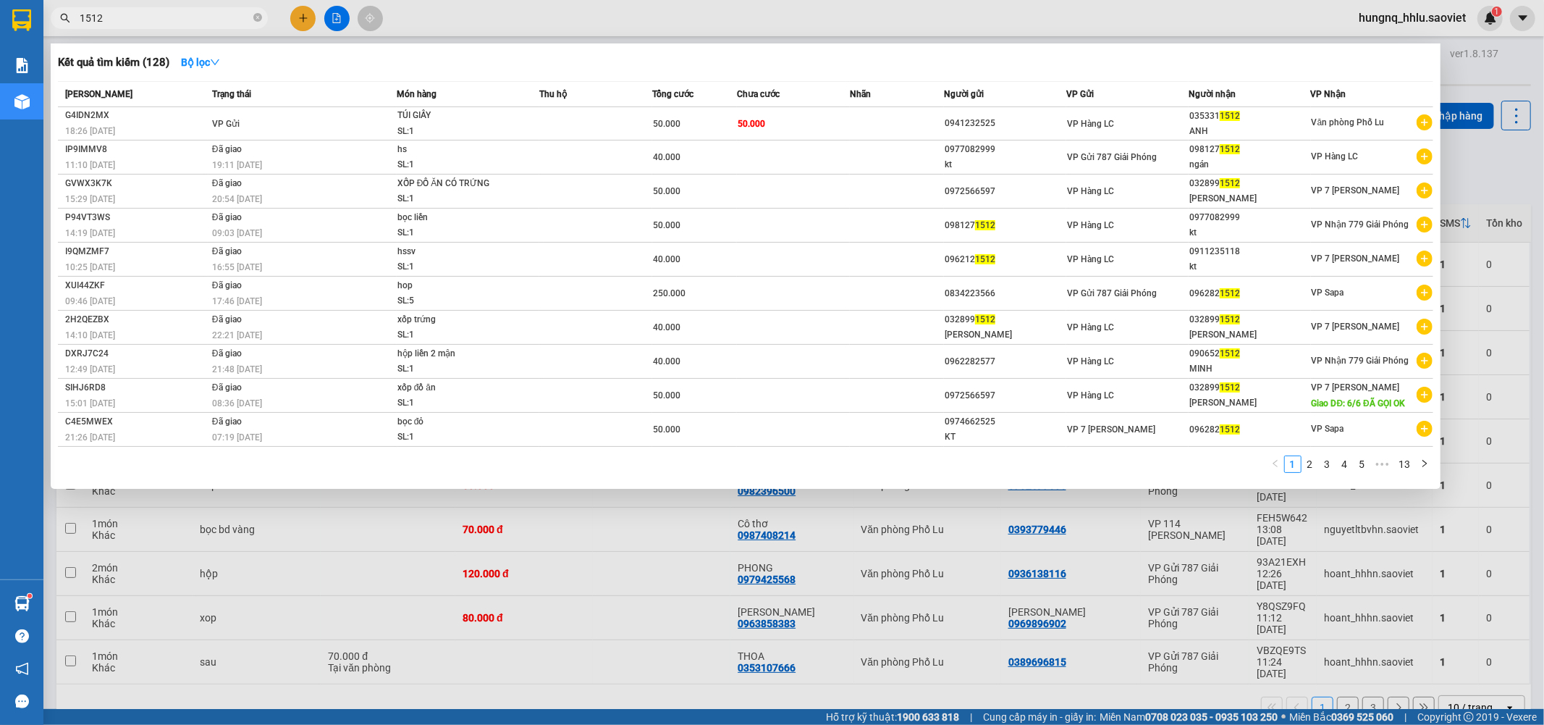
type input "1512"
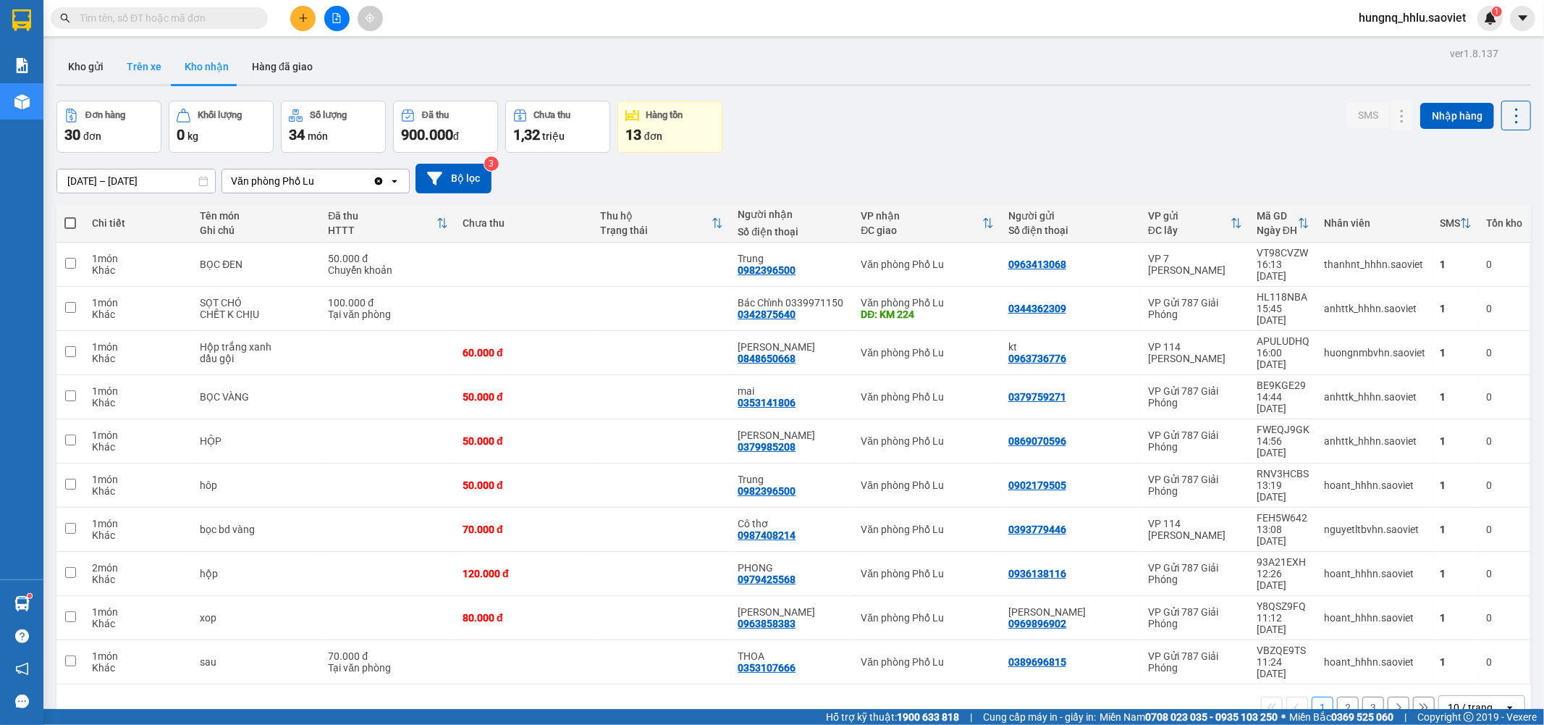
click at [132, 68] on button "Trên xe" at bounding box center [144, 66] width 58 height 35
type input "[DATE] – [DATE]"
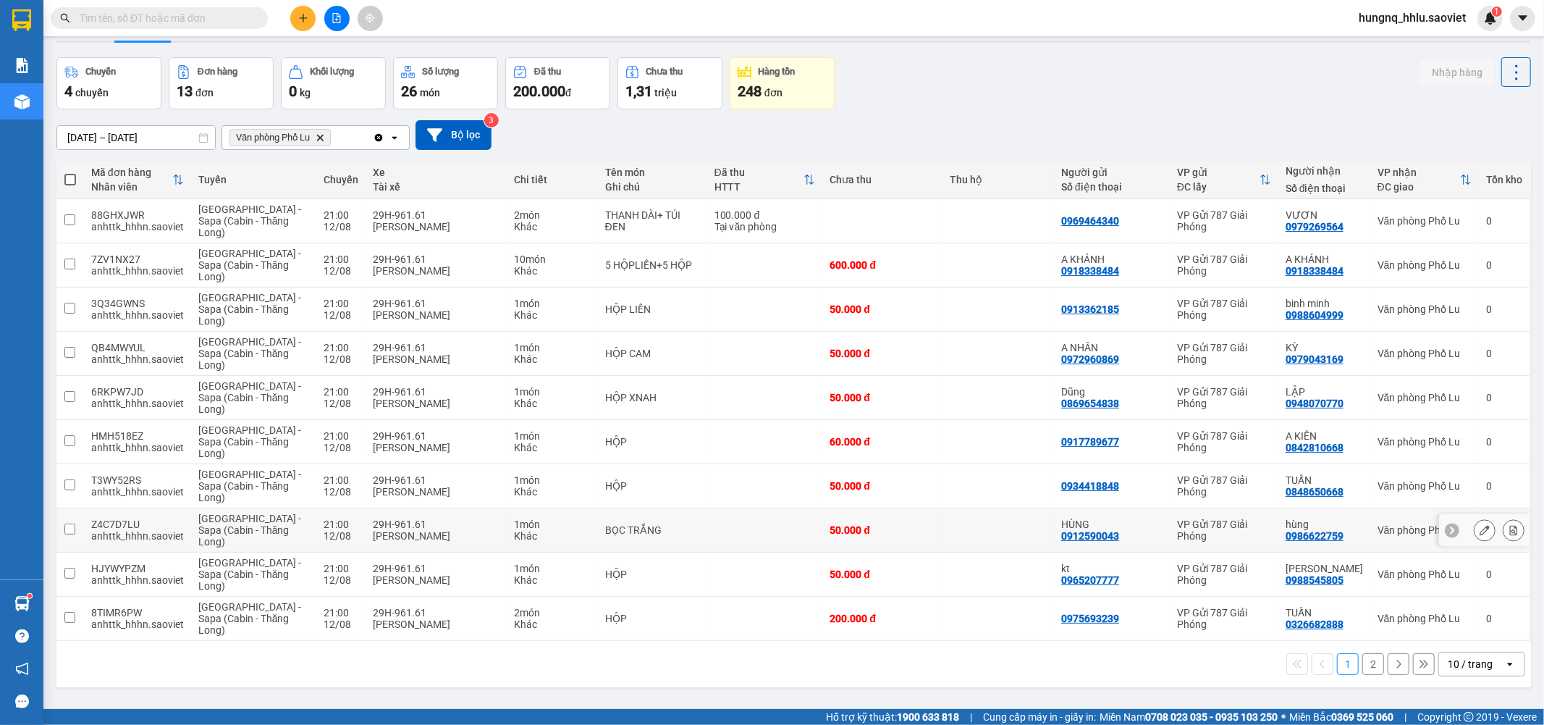
scroll to position [67, 0]
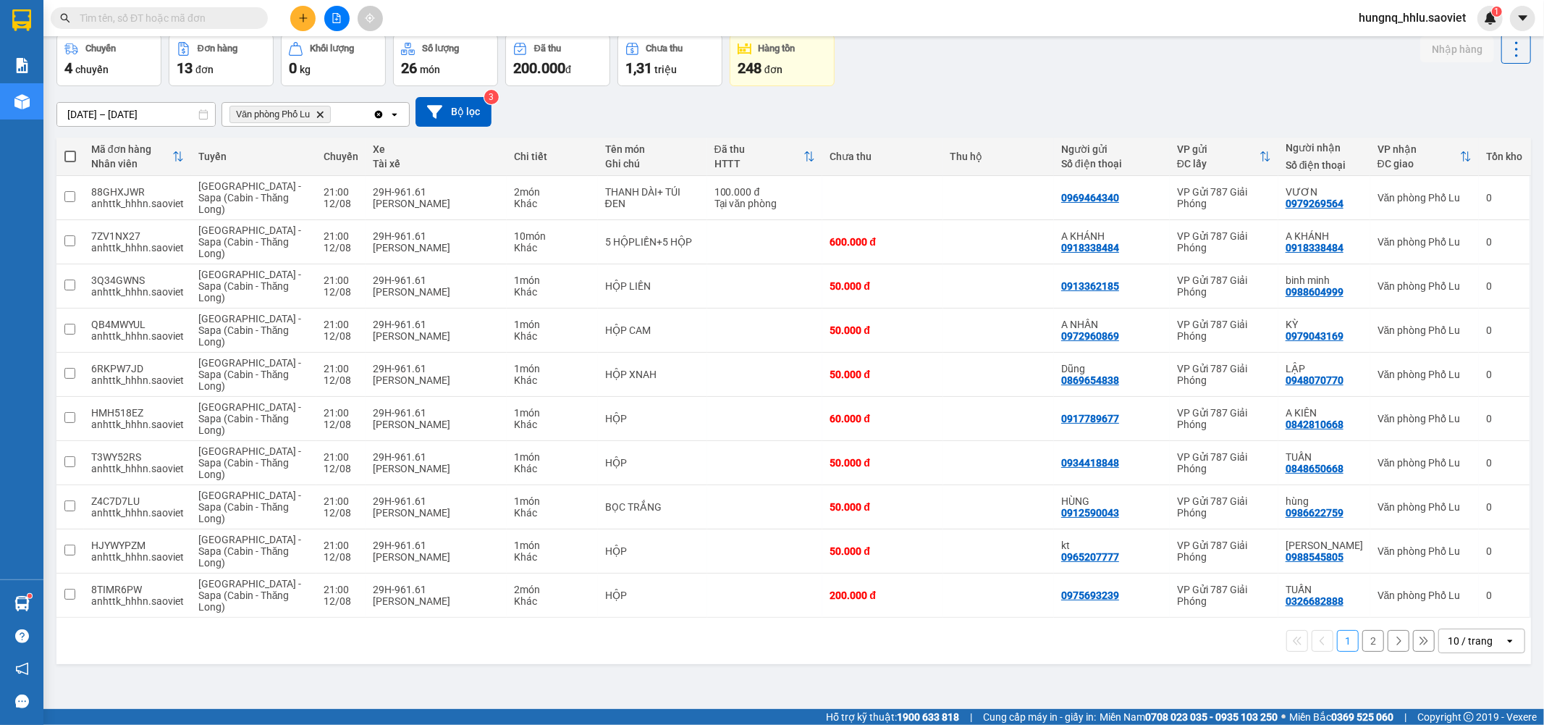
click at [1371, 649] on button "2" at bounding box center [1374, 641] width 22 height 22
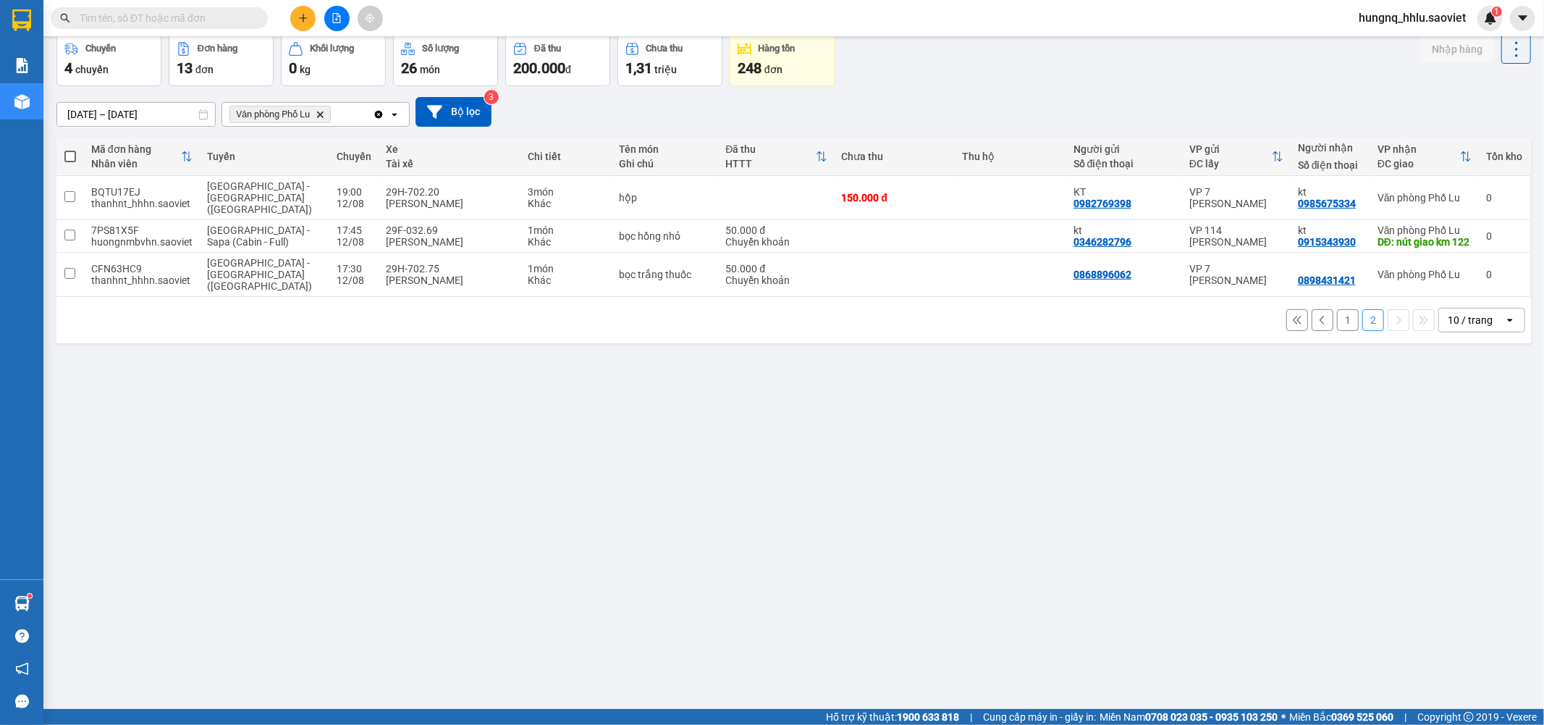
click at [1342, 316] on button "1" at bounding box center [1348, 320] width 22 height 22
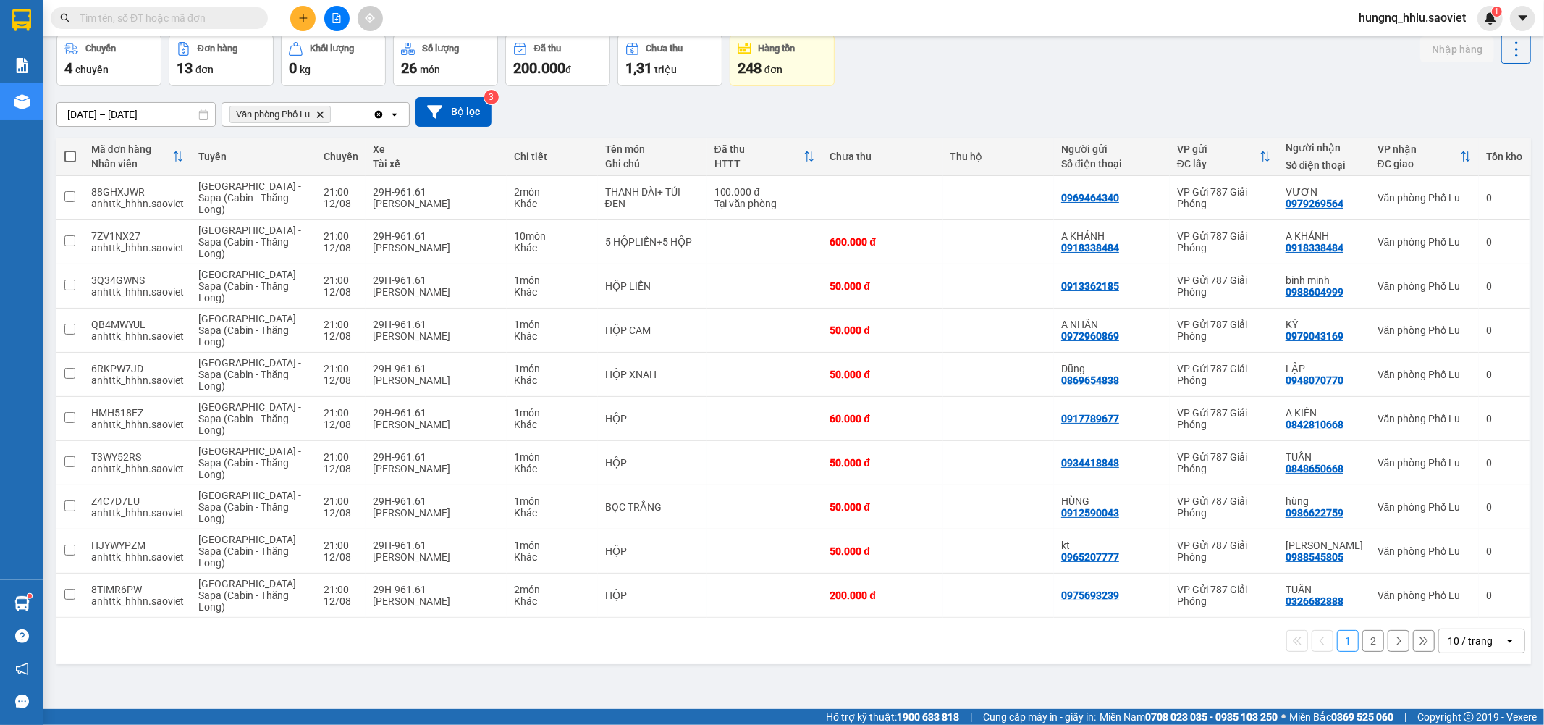
click at [1366, 647] on button "2" at bounding box center [1374, 641] width 22 height 22
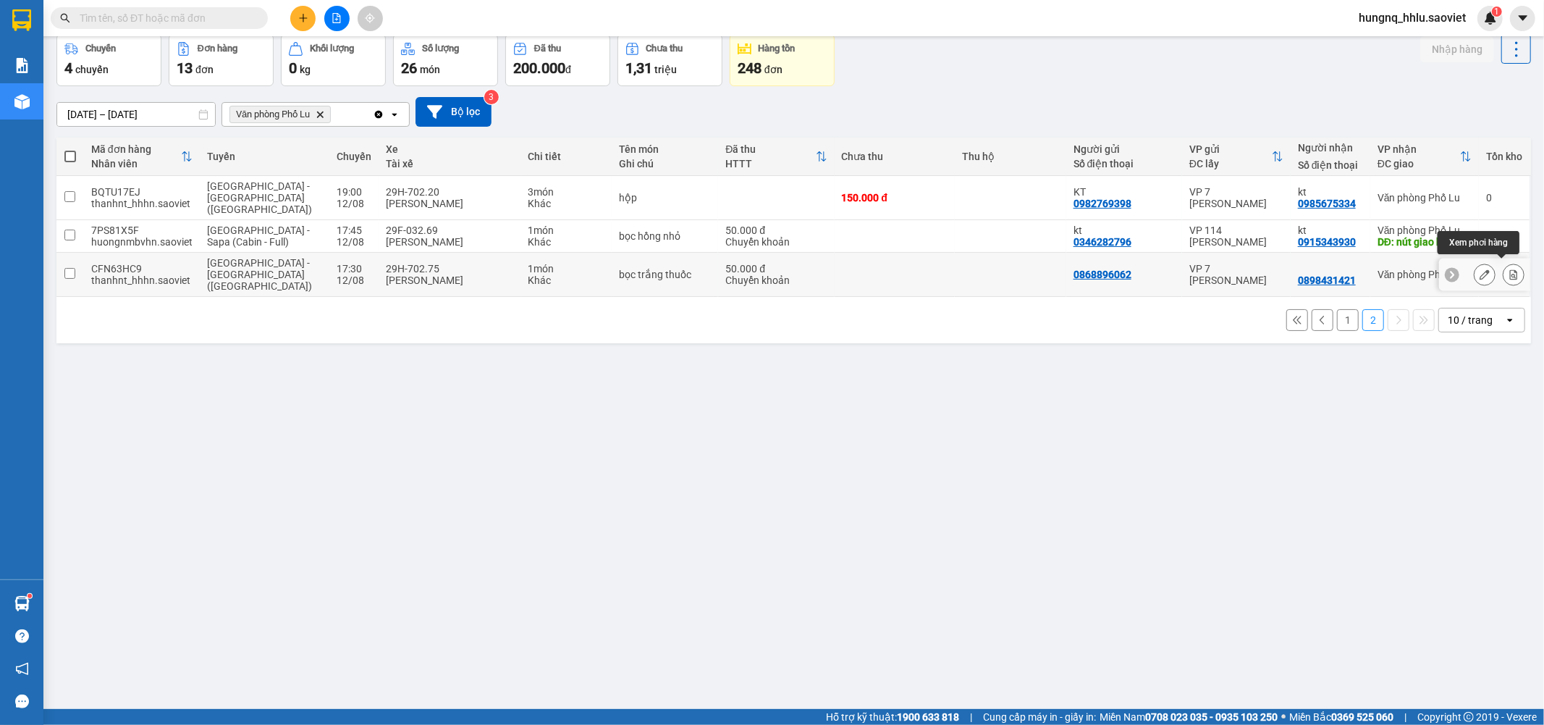
click at [1509, 271] on button at bounding box center [1514, 274] width 20 height 25
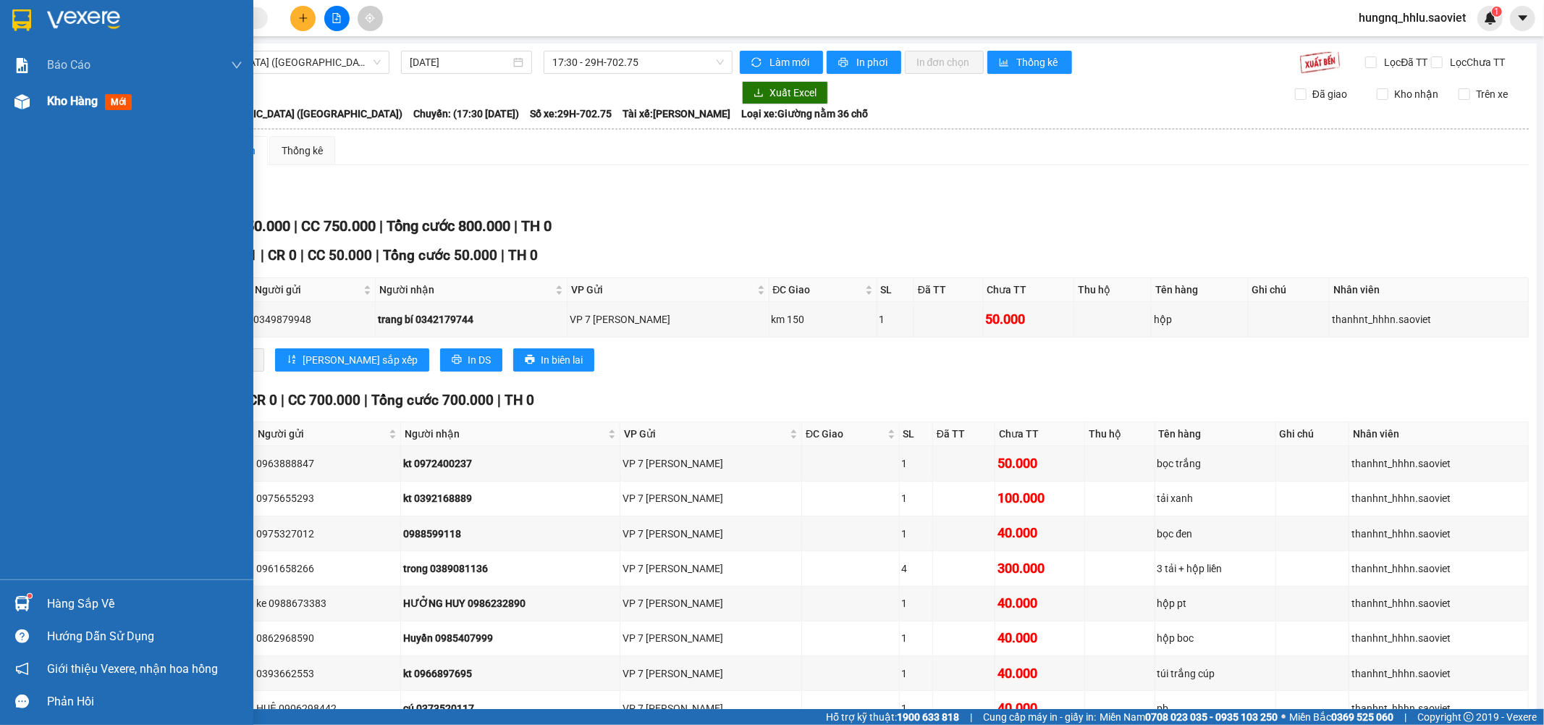
click at [99, 104] on div "Kho hàng mới" at bounding box center [92, 101] width 90 height 18
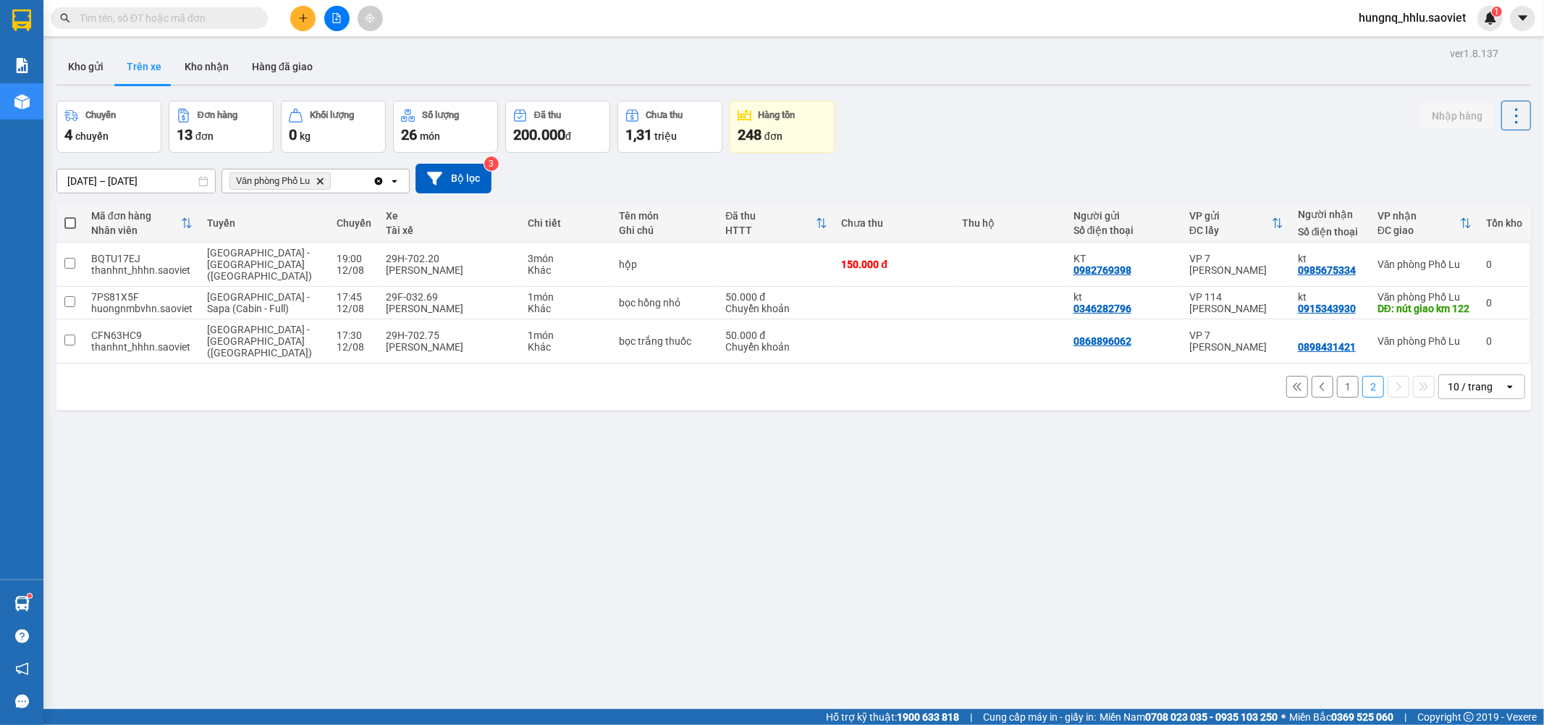
click at [1337, 376] on button "1" at bounding box center [1348, 387] width 22 height 22
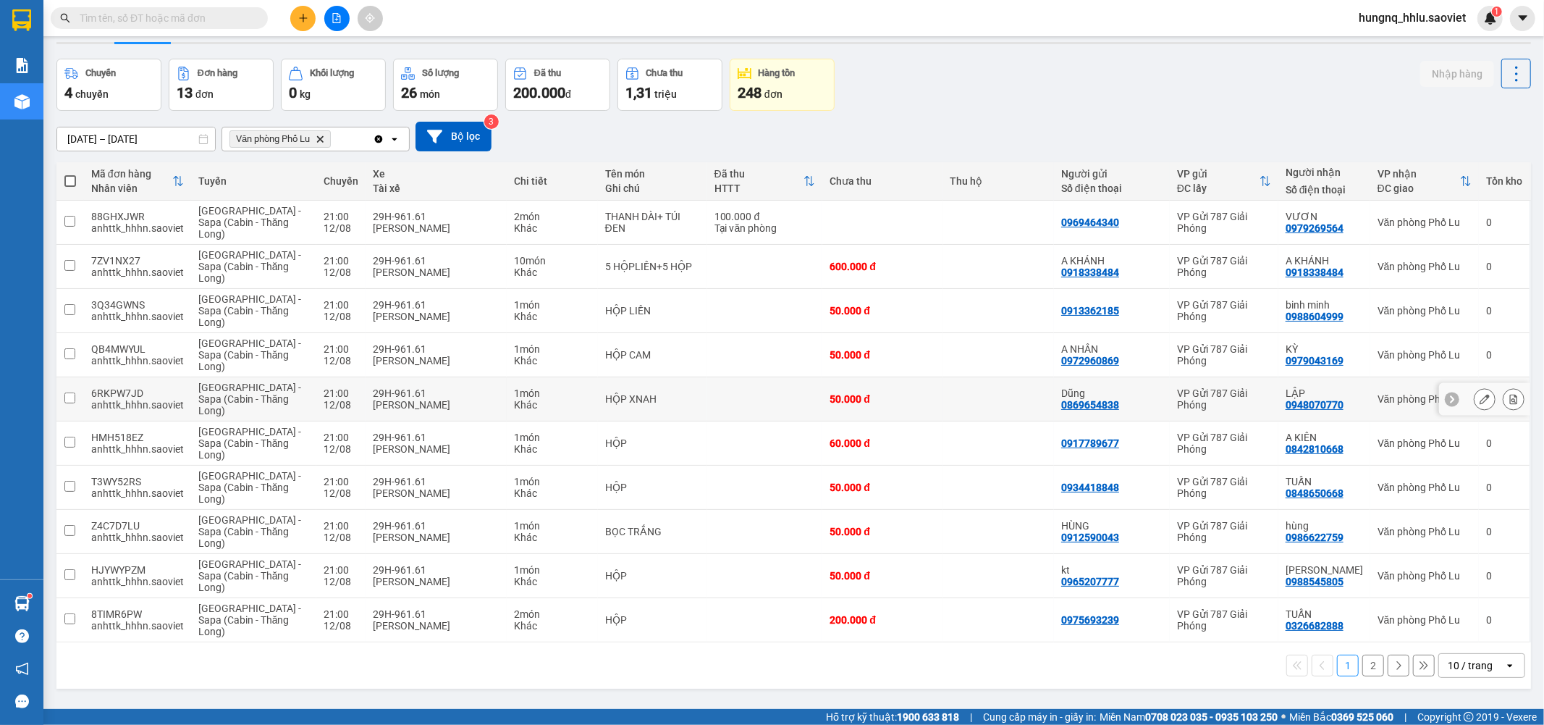
scroll to position [67, 0]
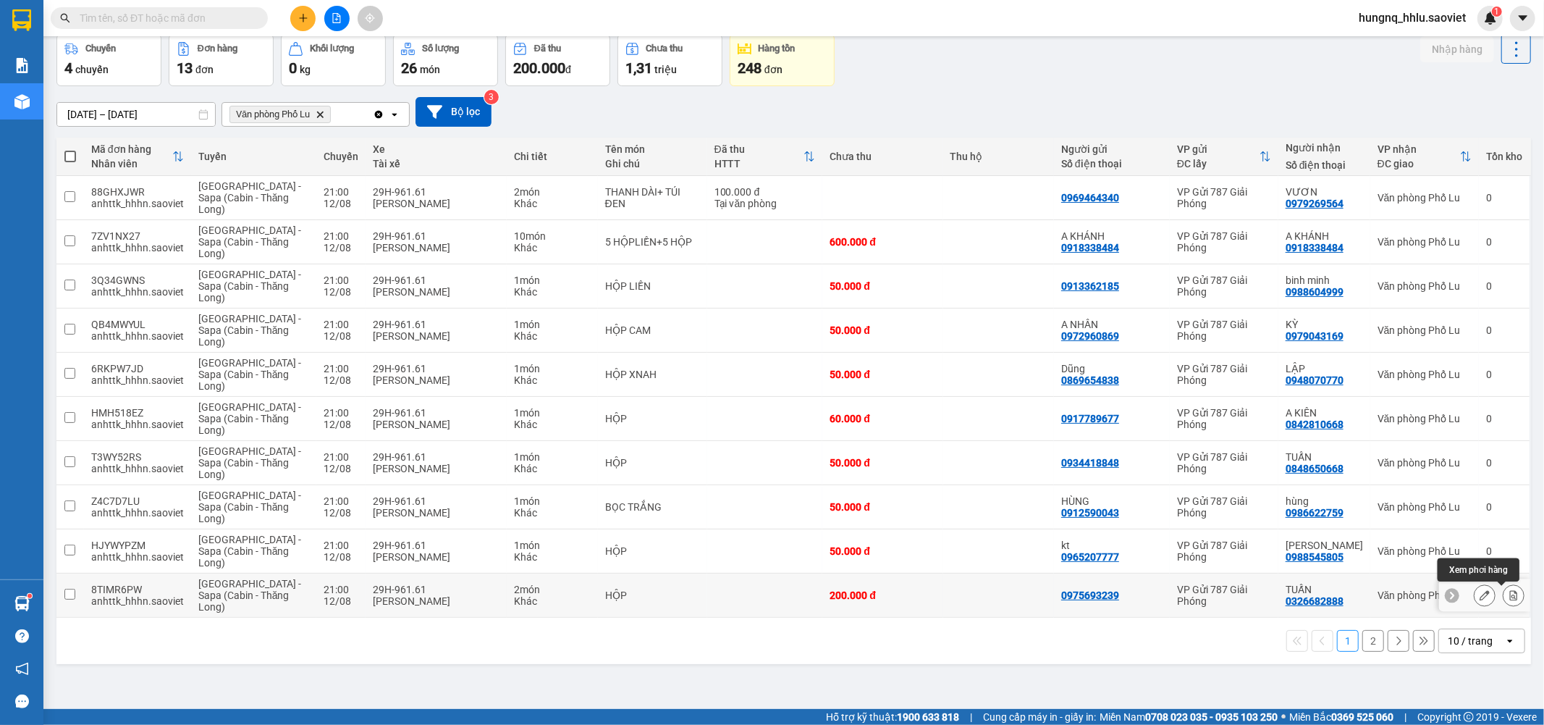
click at [1508, 604] on button at bounding box center [1514, 595] width 20 height 25
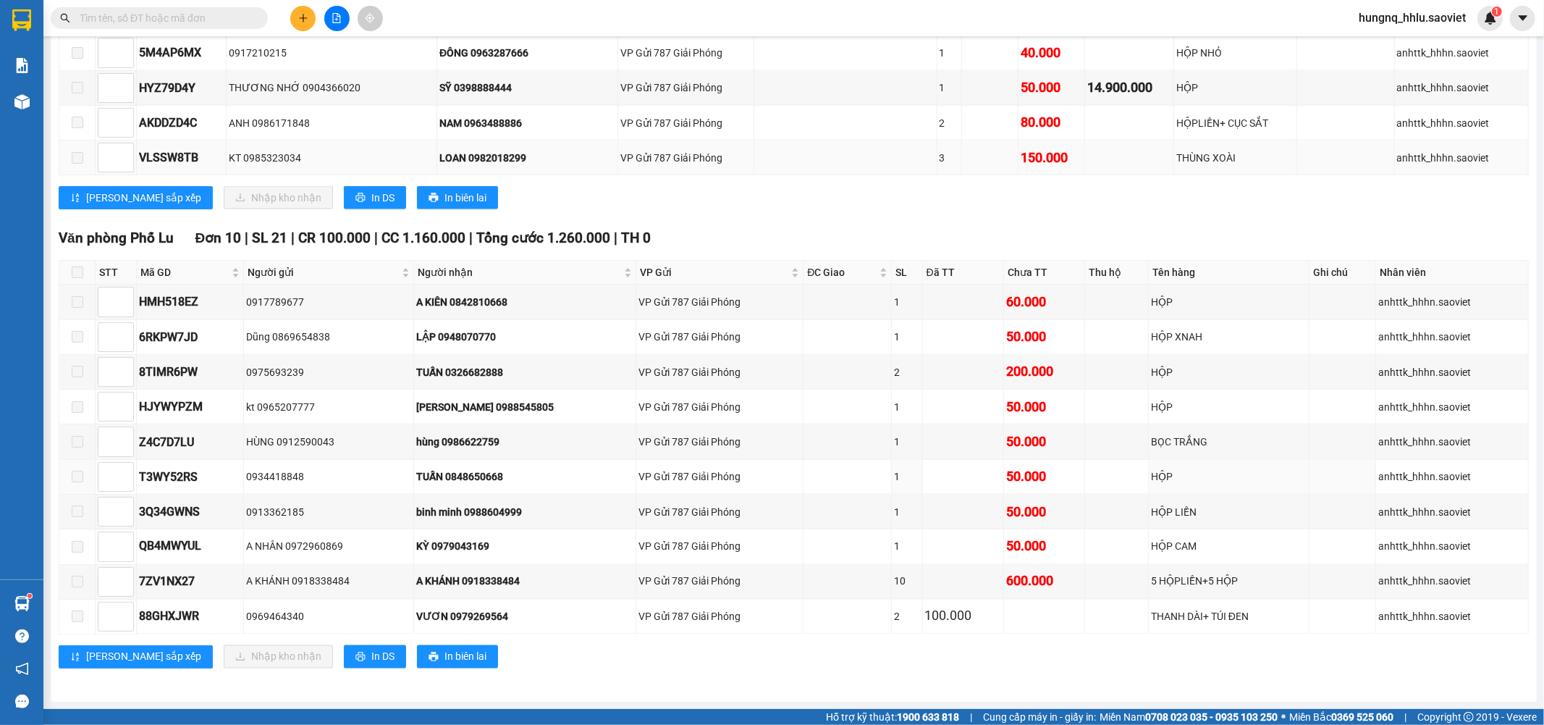
scroll to position [1798, 0]
click at [114, 19] on input "text" at bounding box center [165, 18] width 171 height 16
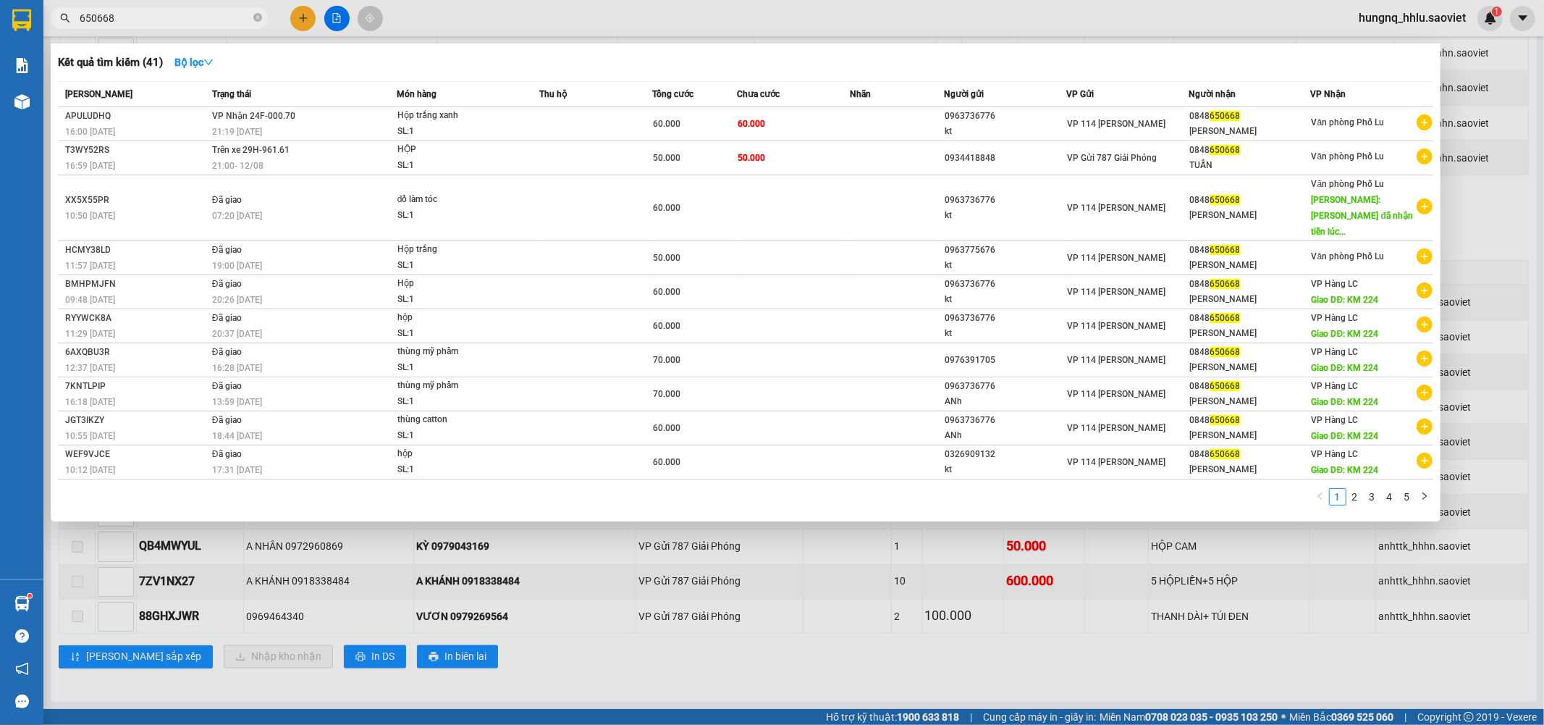
type input "650668"
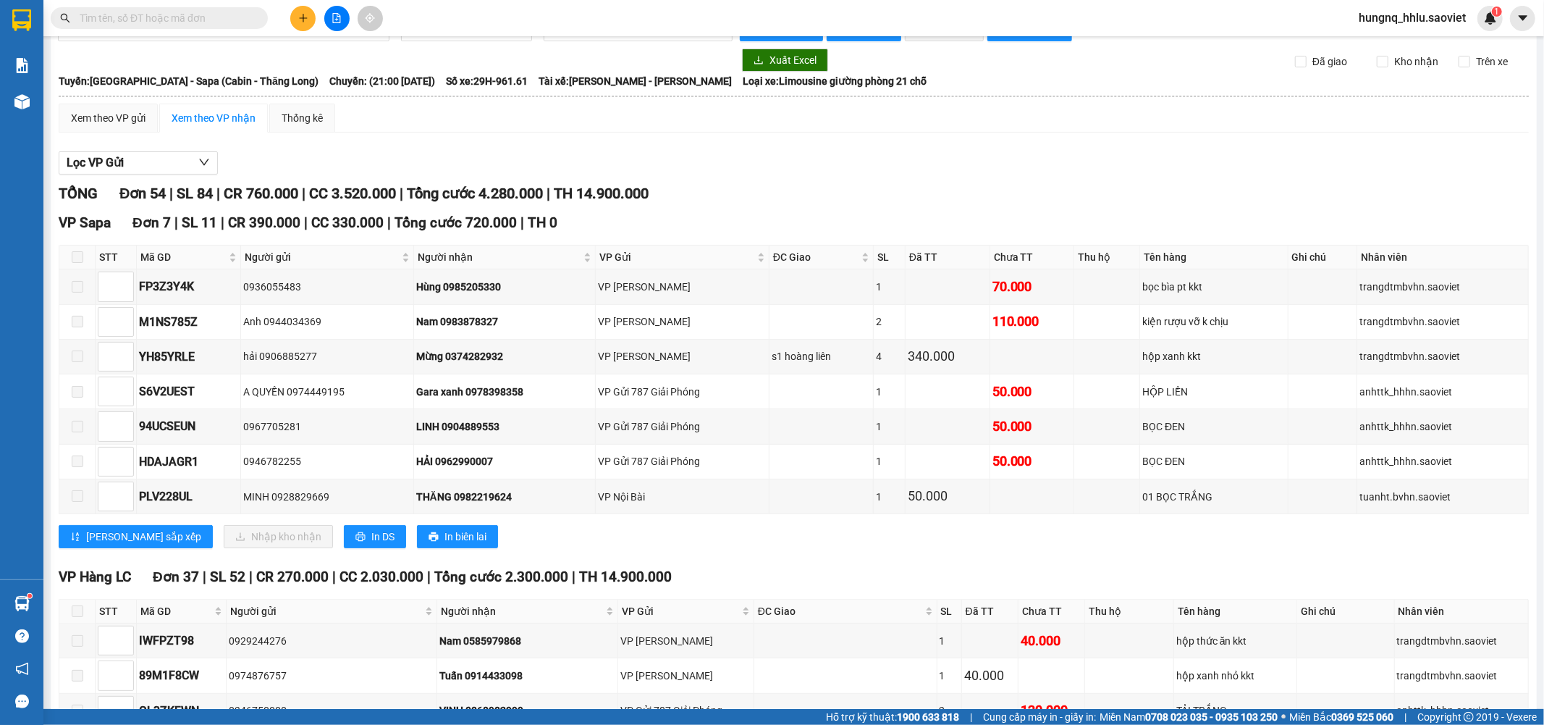
scroll to position [0, 0]
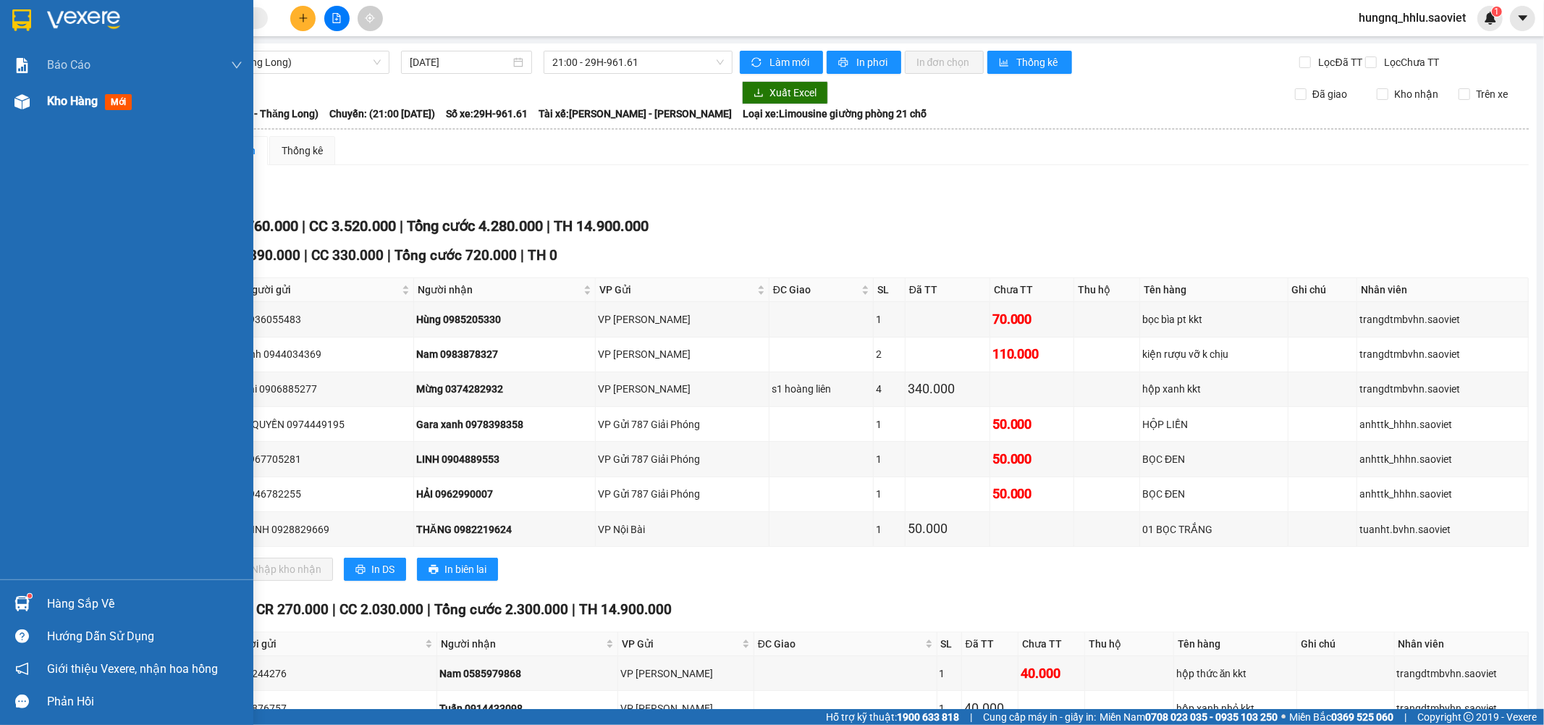
click at [93, 96] on span "Kho hàng" at bounding box center [72, 101] width 51 height 14
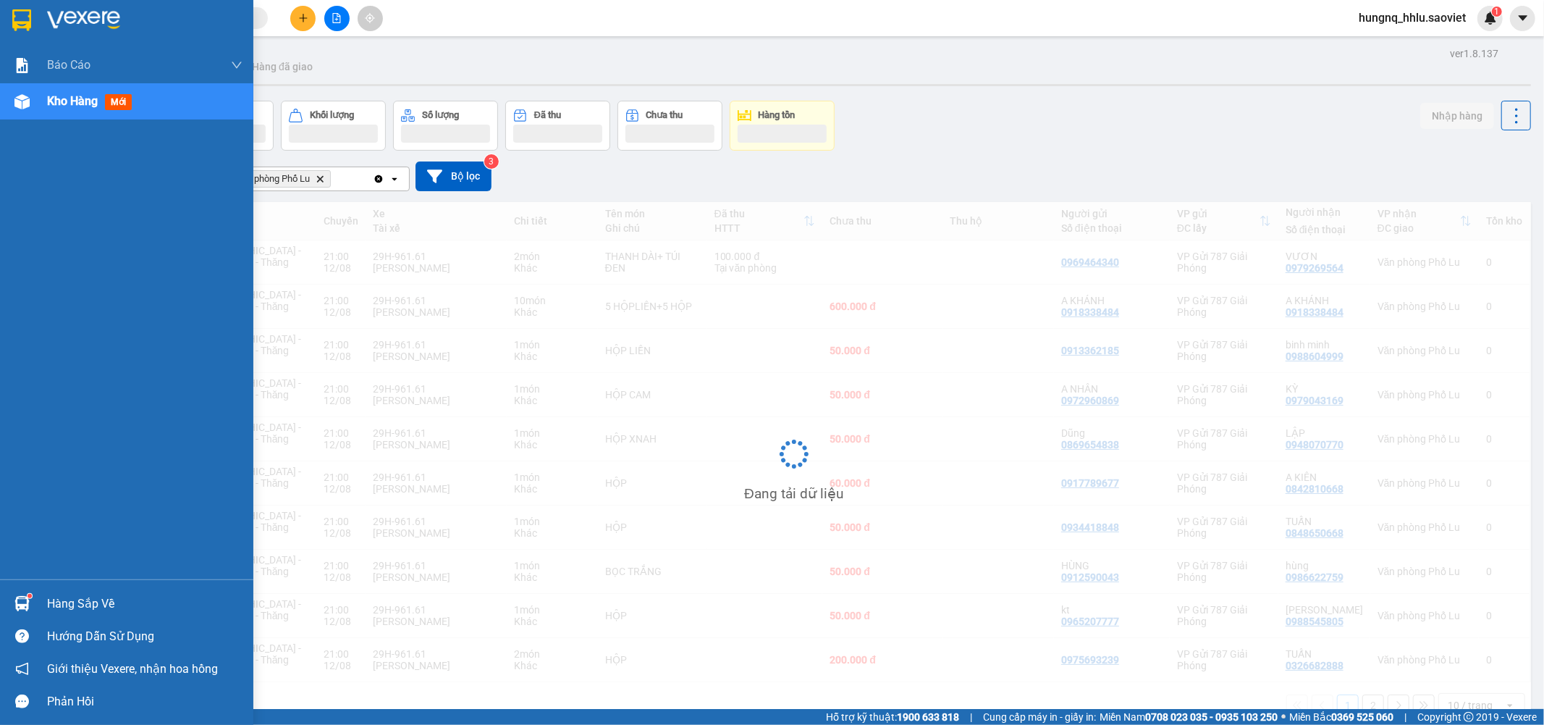
drag, startPoint x: 56, startPoint y: 102, endPoint x: 49, endPoint y: 104, distance: 7.6
click at [52, 104] on span "Kho hàng" at bounding box center [72, 101] width 51 height 14
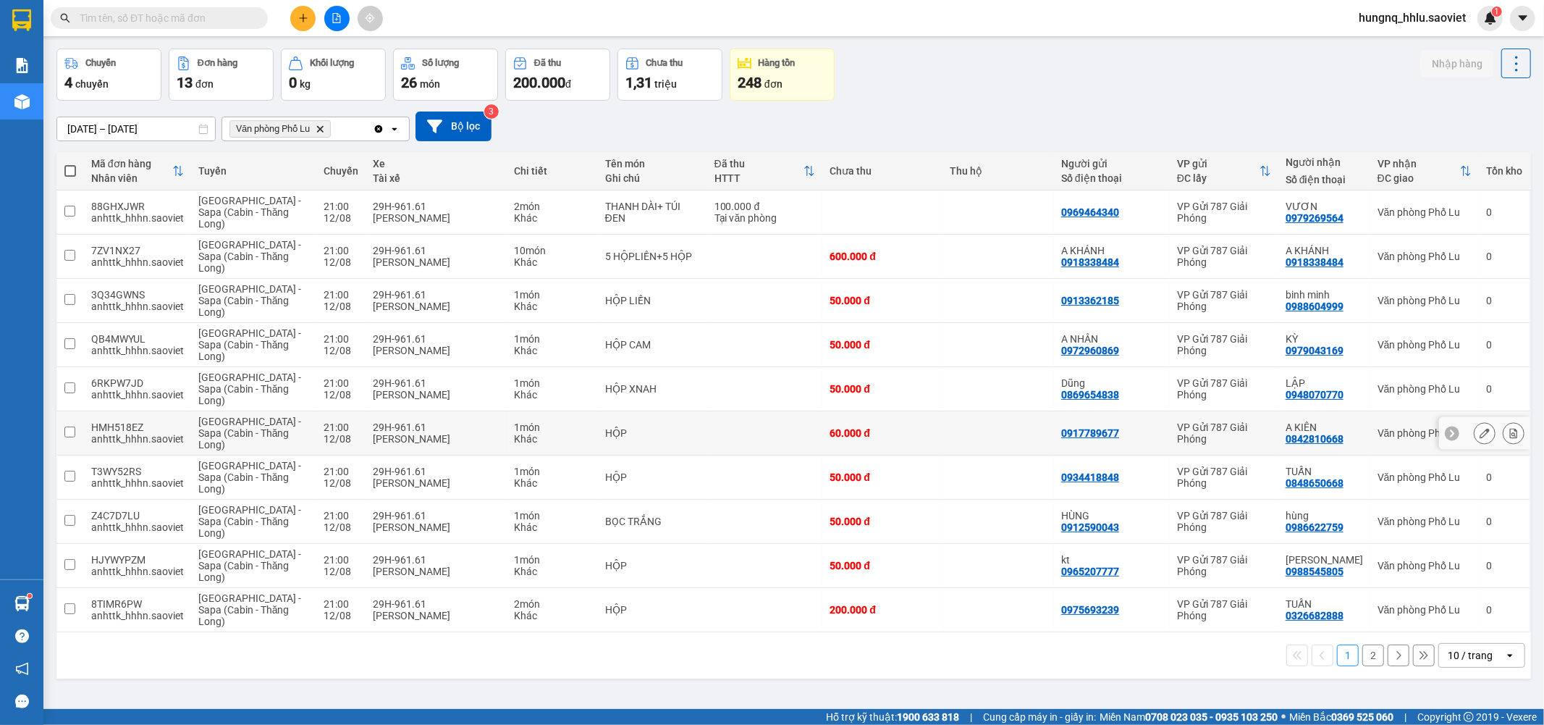
scroll to position [67, 0]
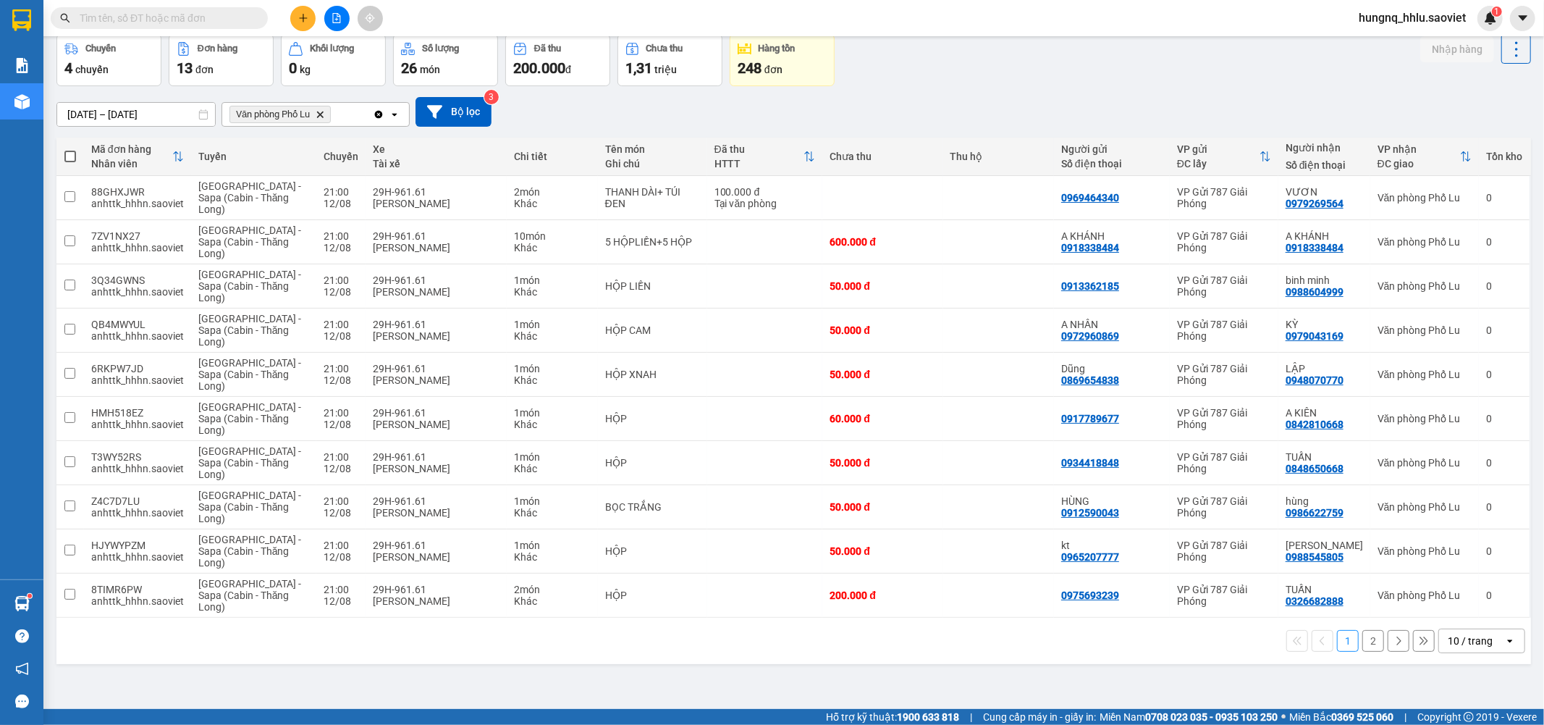
click at [1365, 647] on button "2" at bounding box center [1374, 641] width 22 height 22
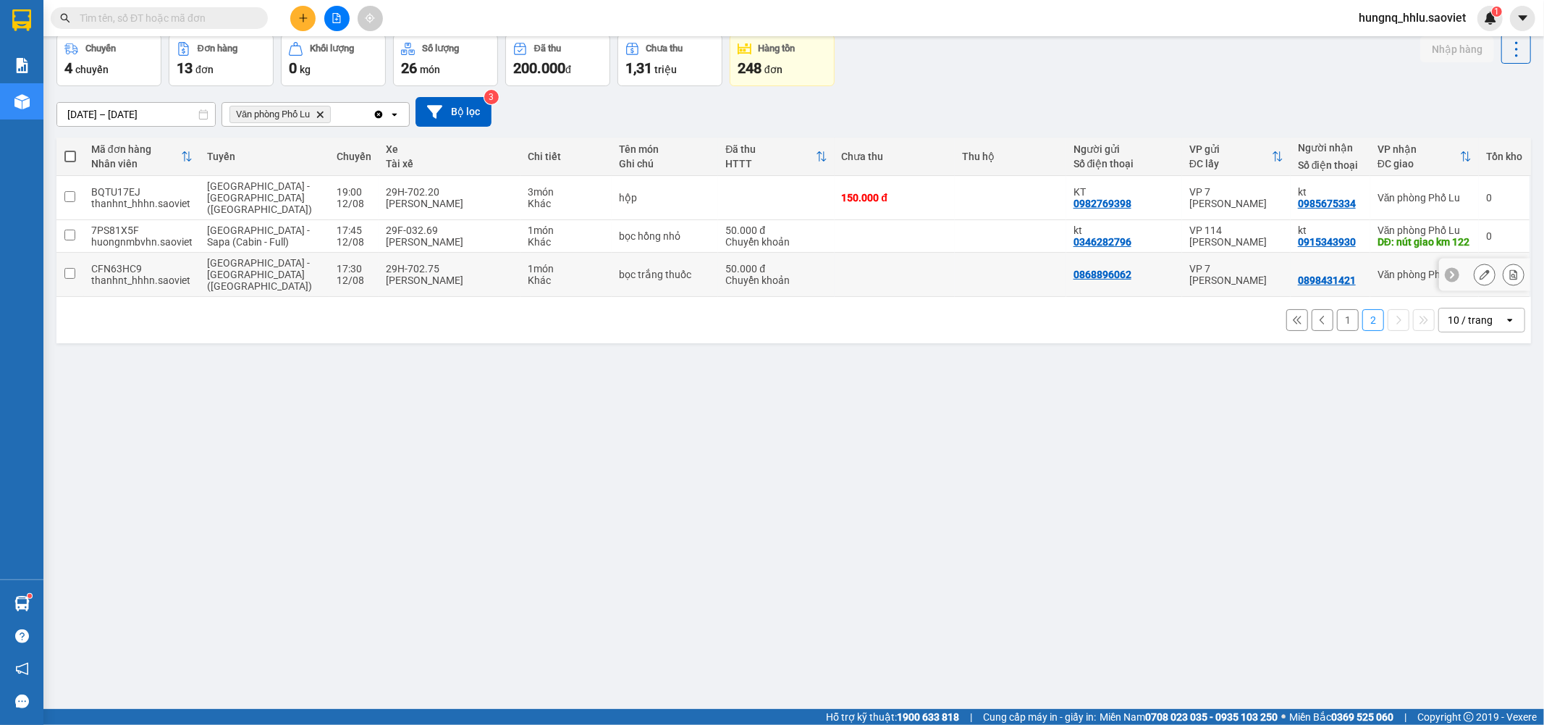
drag, startPoint x: 408, startPoint y: 266, endPoint x: 416, endPoint y: 274, distance: 11.3
click at [409, 266] on div "29H-702.75" at bounding box center [449, 269] width 127 height 12
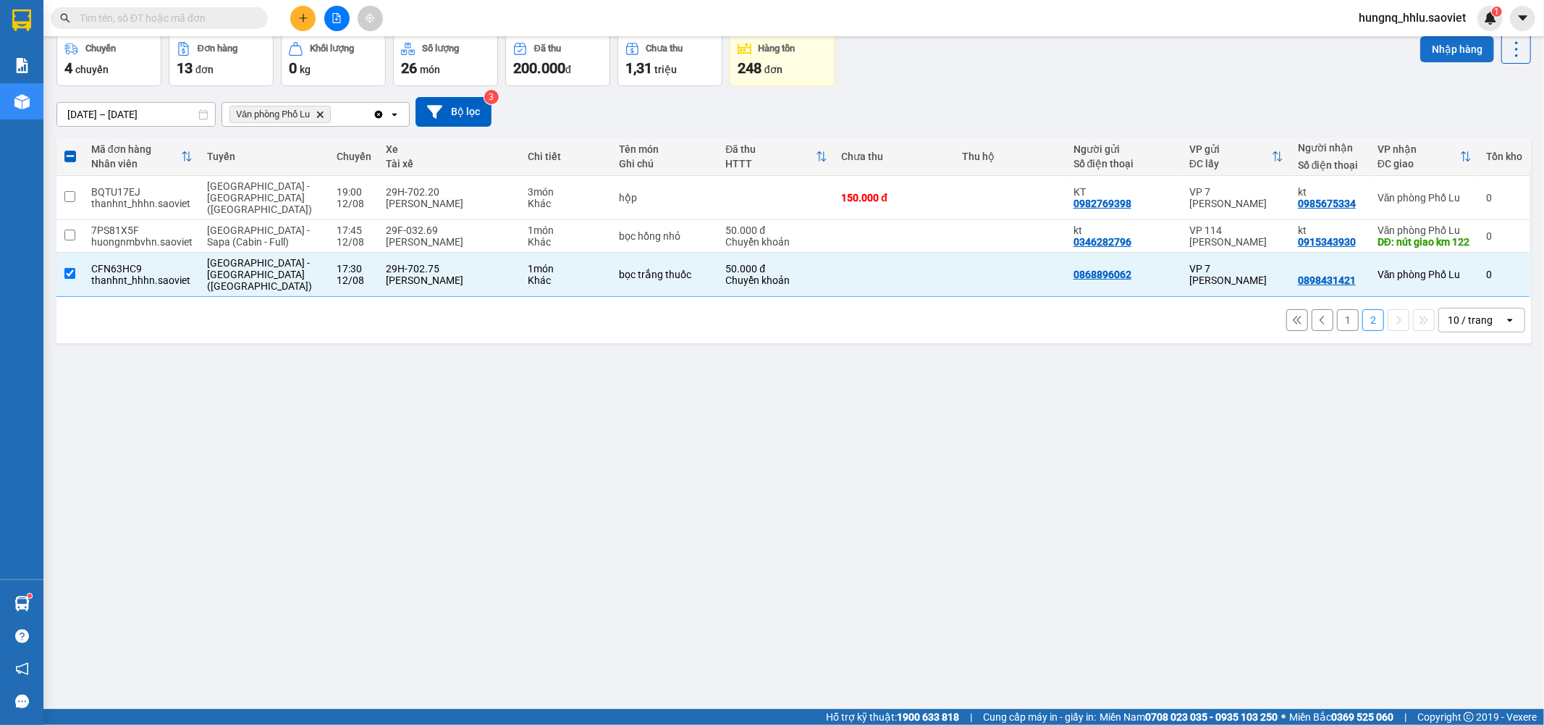
click at [1420, 58] on button "Nhập hàng" at bounding box center [1457, 49] width 74 height 26
checkbox input "false"
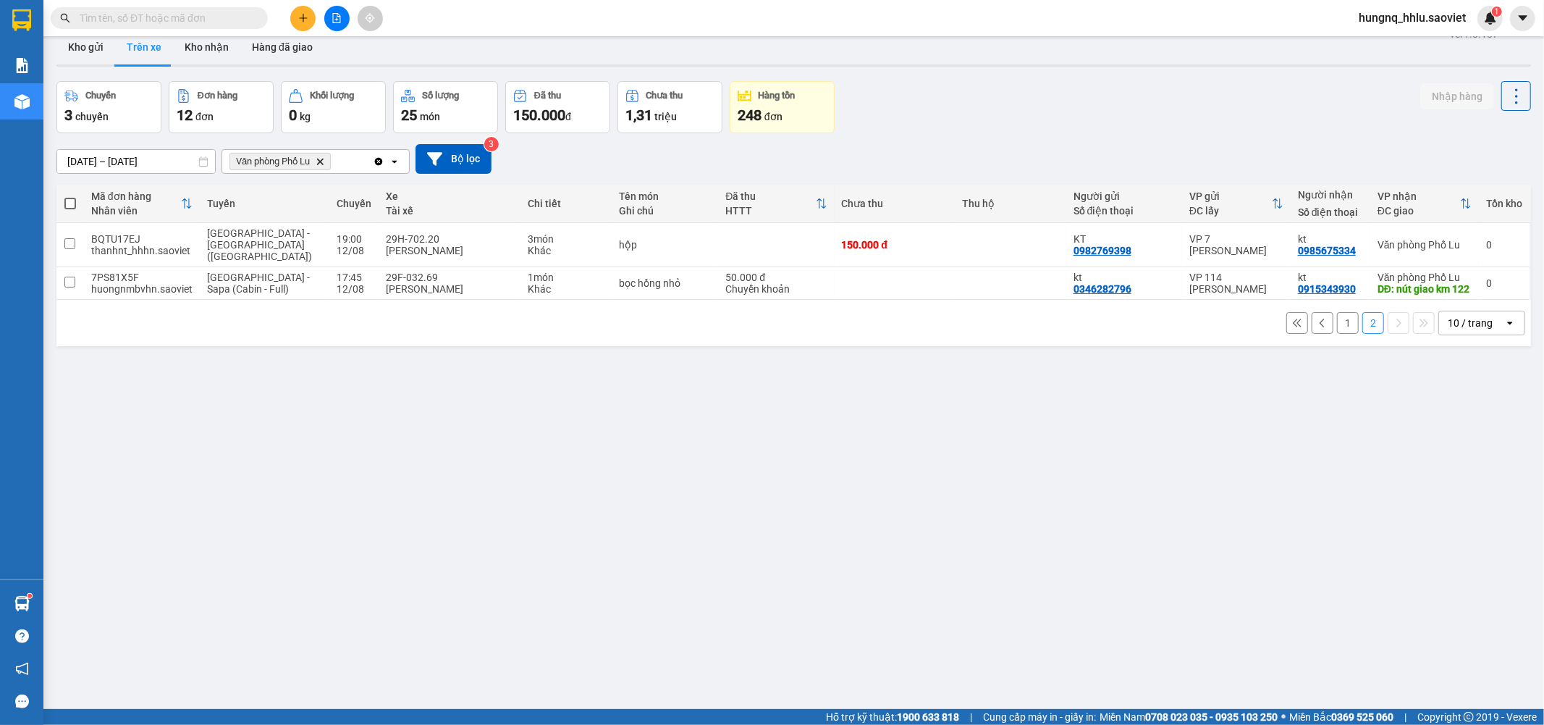
scroll to position [0, 0]
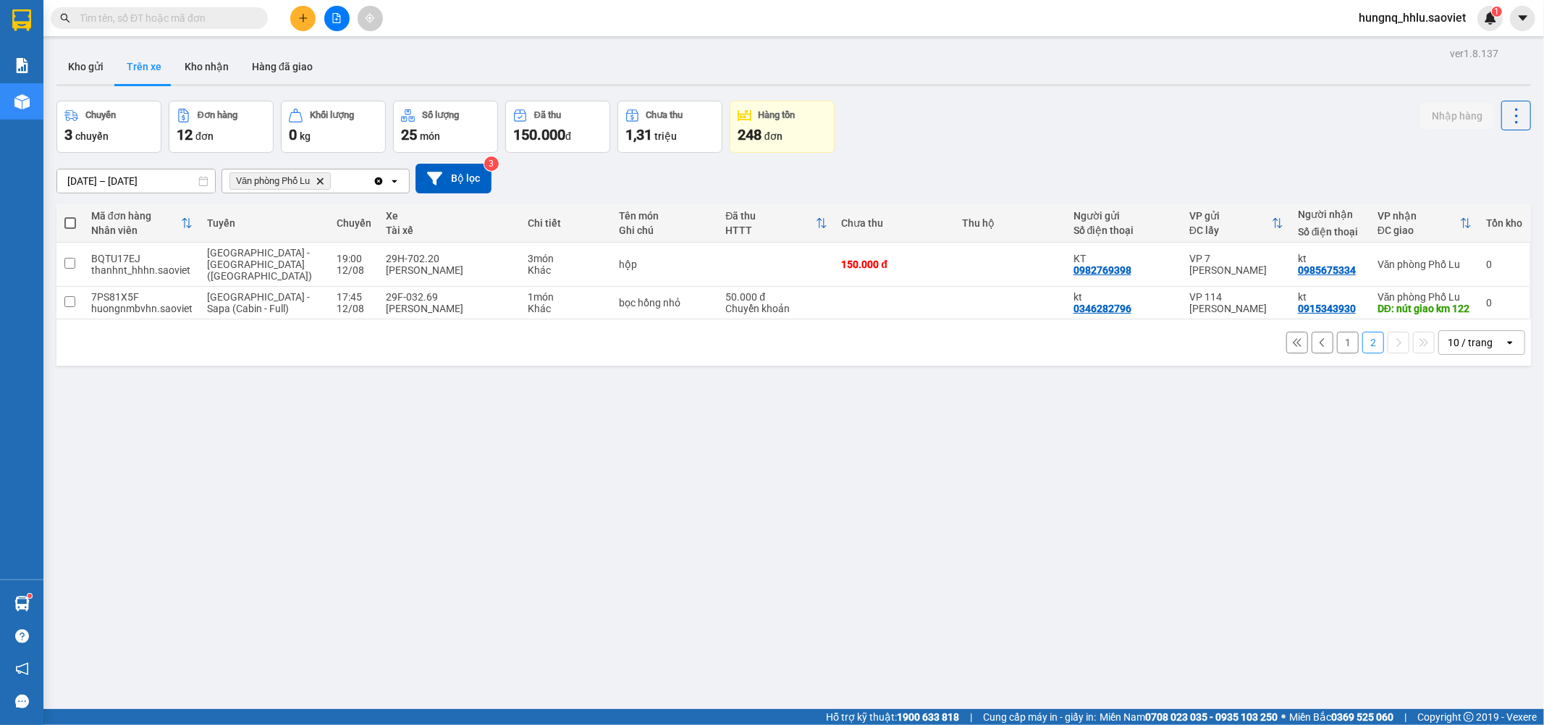
click at [1337, 340] on button "1" at bounding box center [1348, 343] width 22 height 22
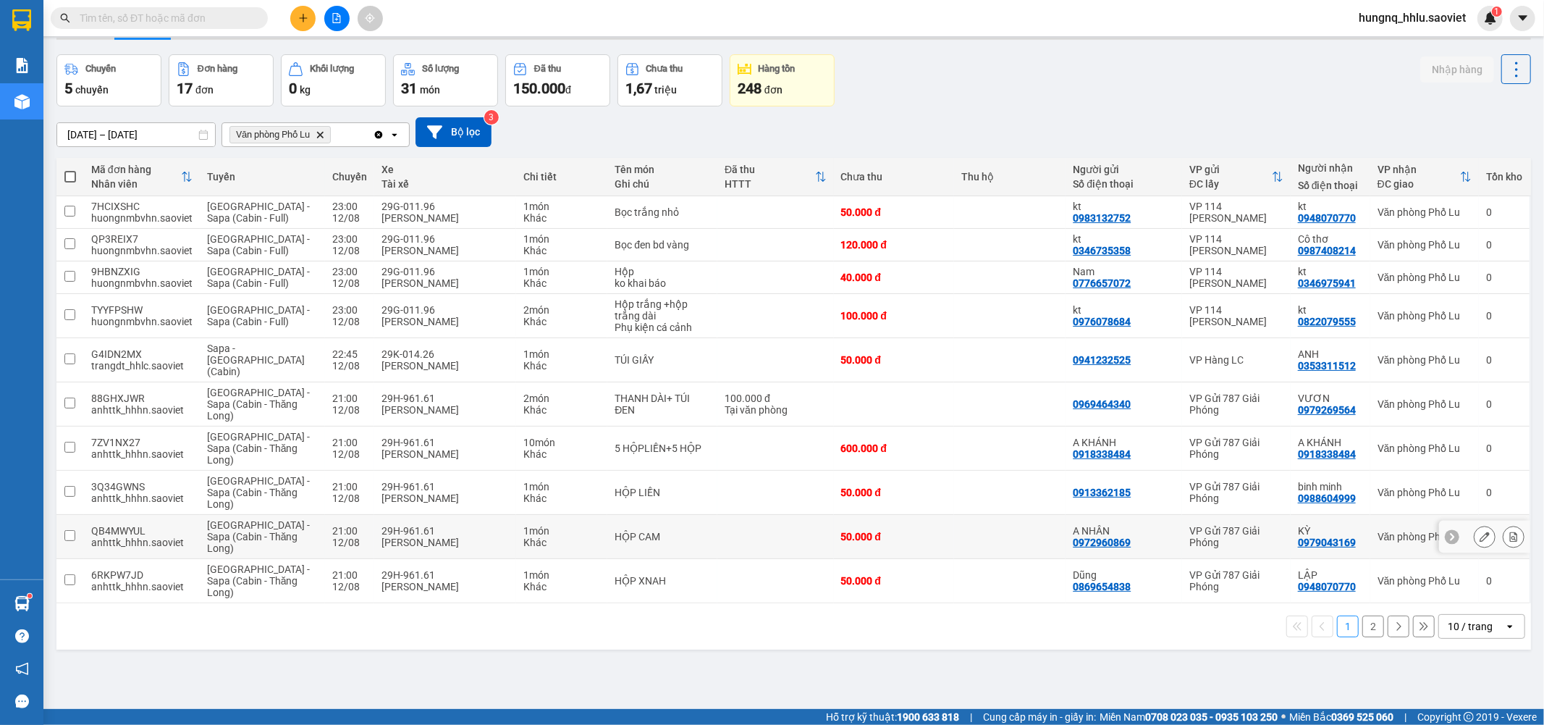
scroll to position [67, 0]
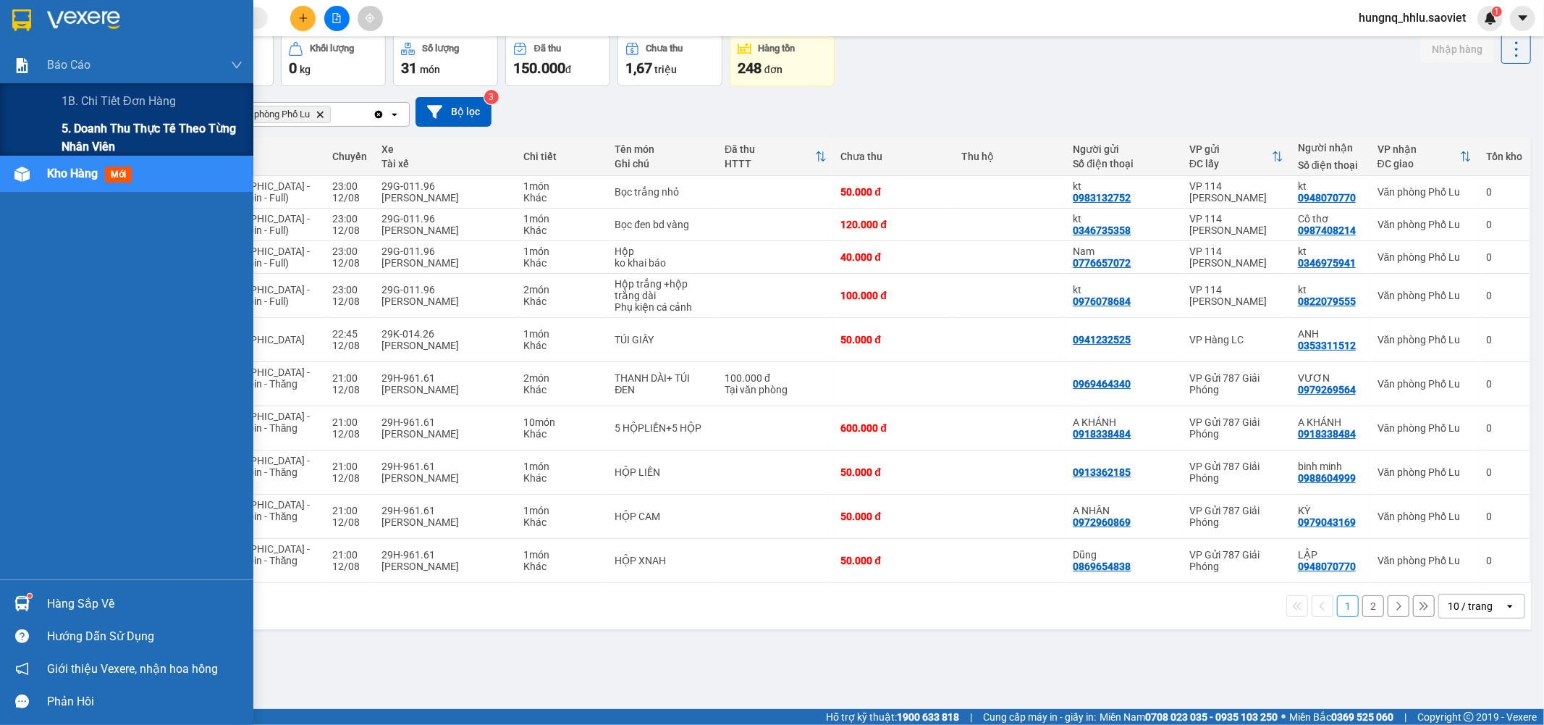
click at [68, 124] on span "5. Doanh thu thực tế theo từng nhân viên" at bounding box center [152, 137] width 181 height 36
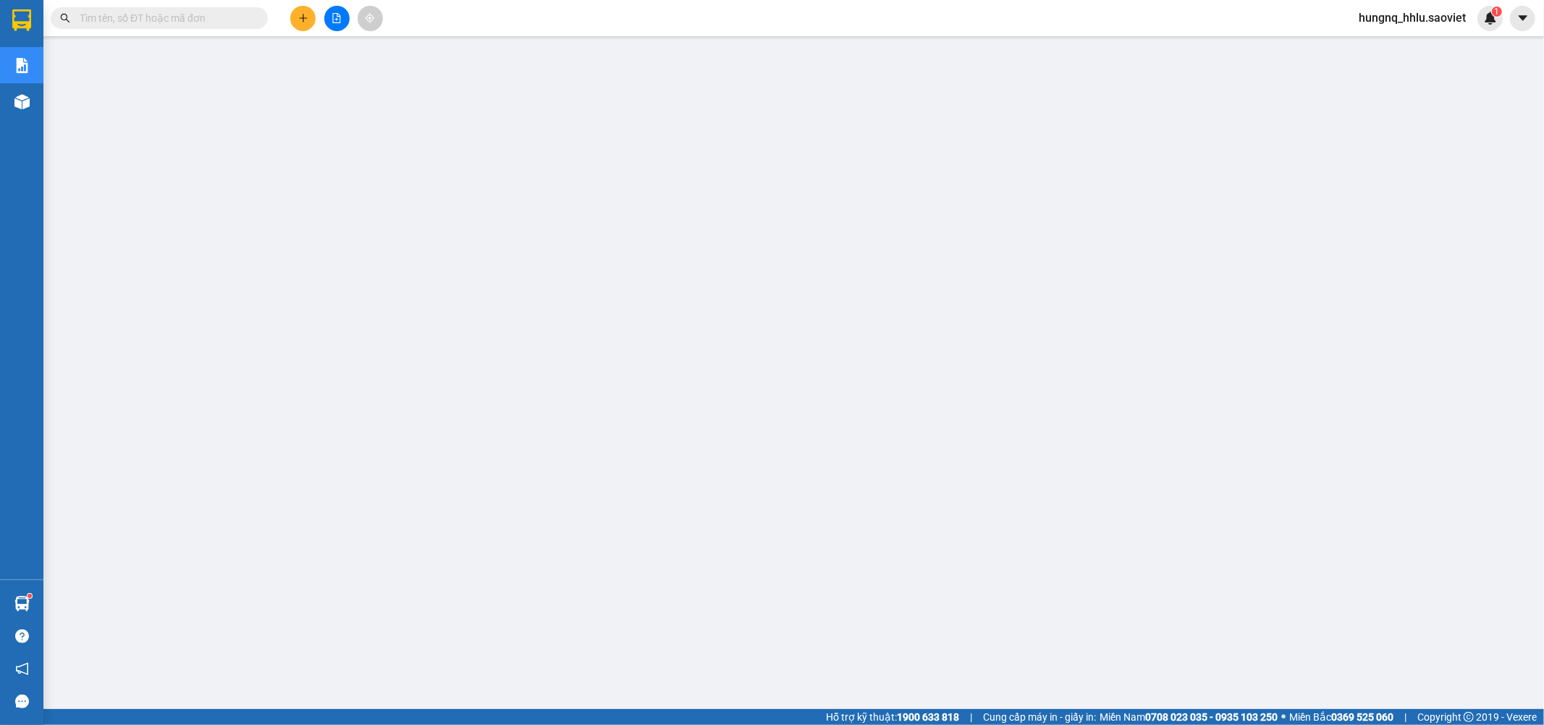
click at [142, 25] on input "text" at bounding box center [165, 18] width 171 height 16
paste input "FWNTMRPP"
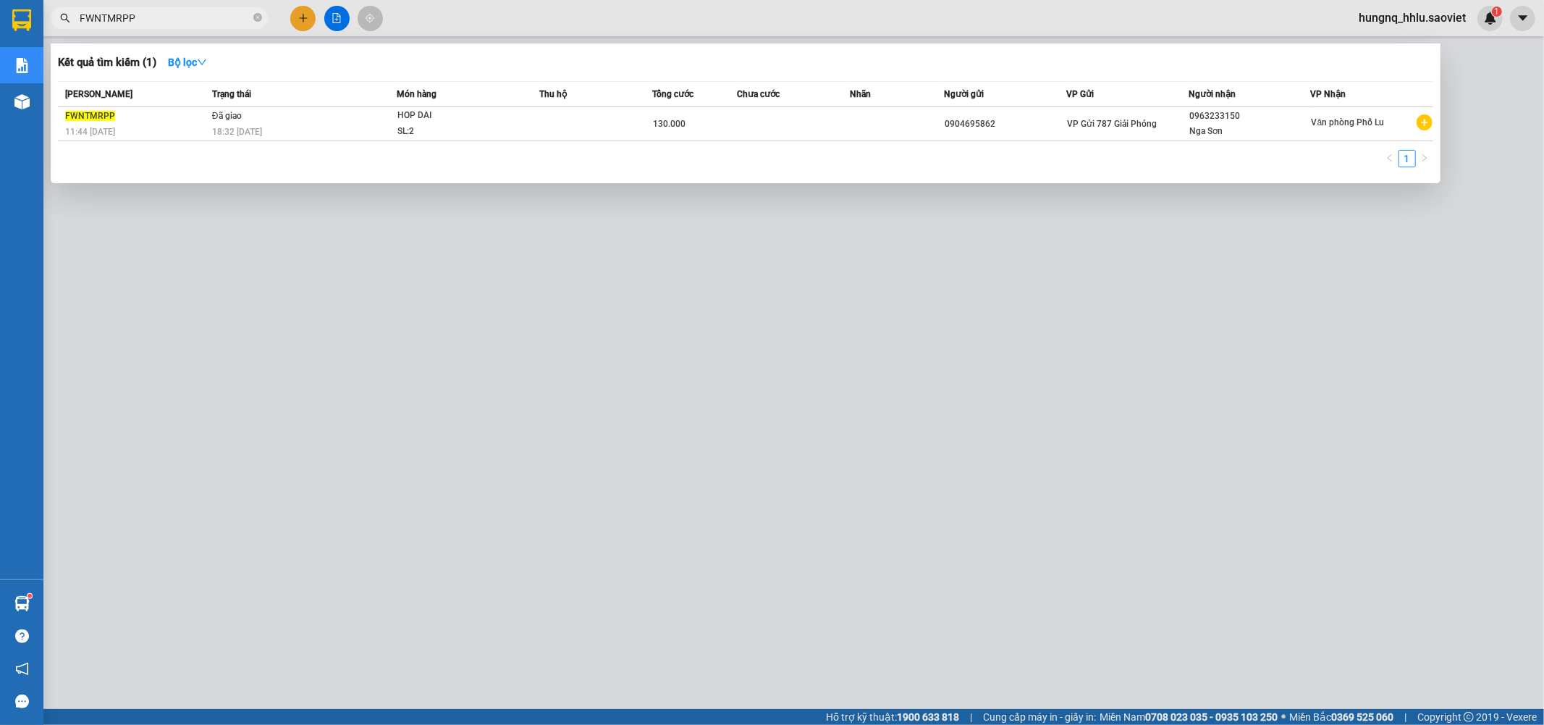
type input "FWNTMRPP"
click at [240, 587] on div at bounding box center [772, 362] width 1544 height 725
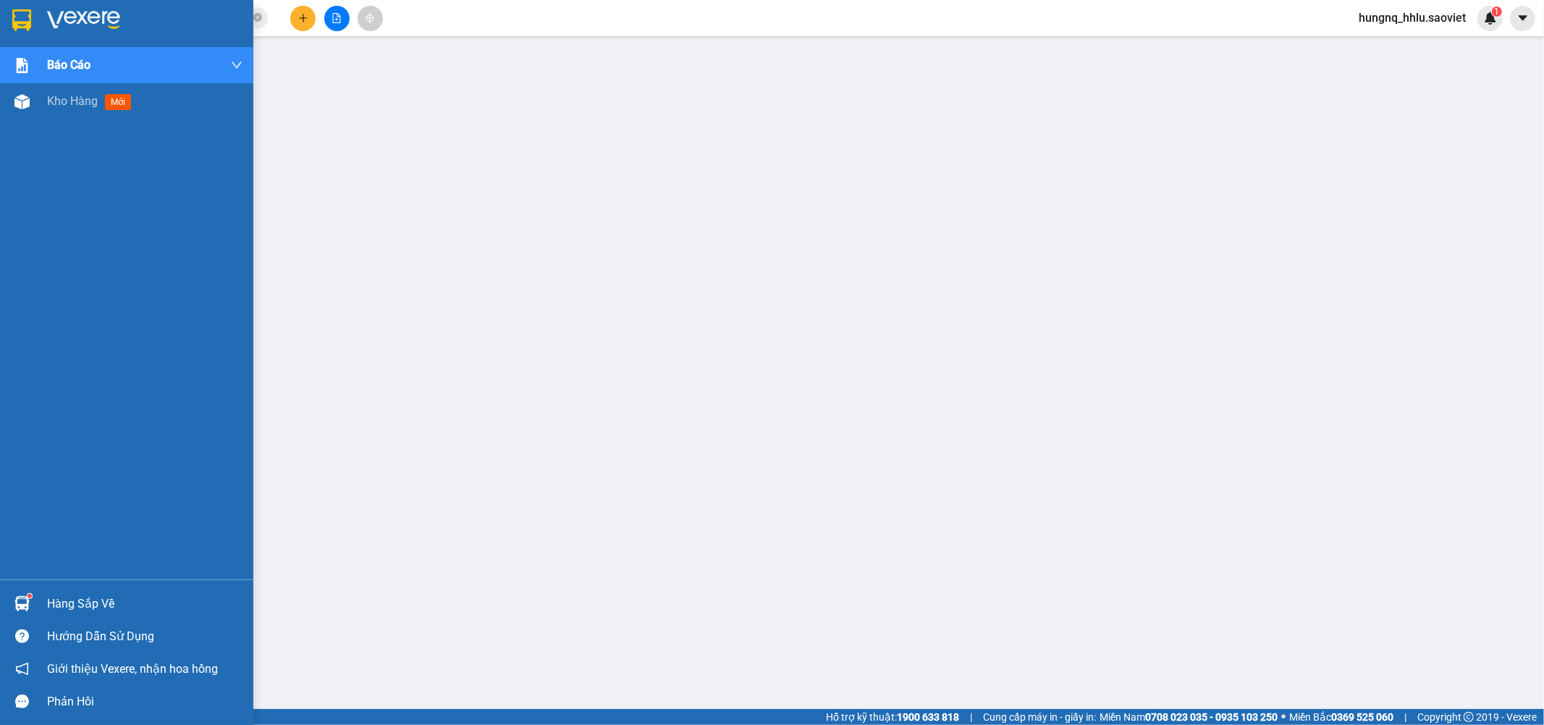
drag, startPoint x: 80, startPoint y: 101, endPoint x: 132, endPoint y: 142, distance: 65.5
click at [80, 100] on span "Kho hàng" at bounding box center [72, 101] width 51 height 14
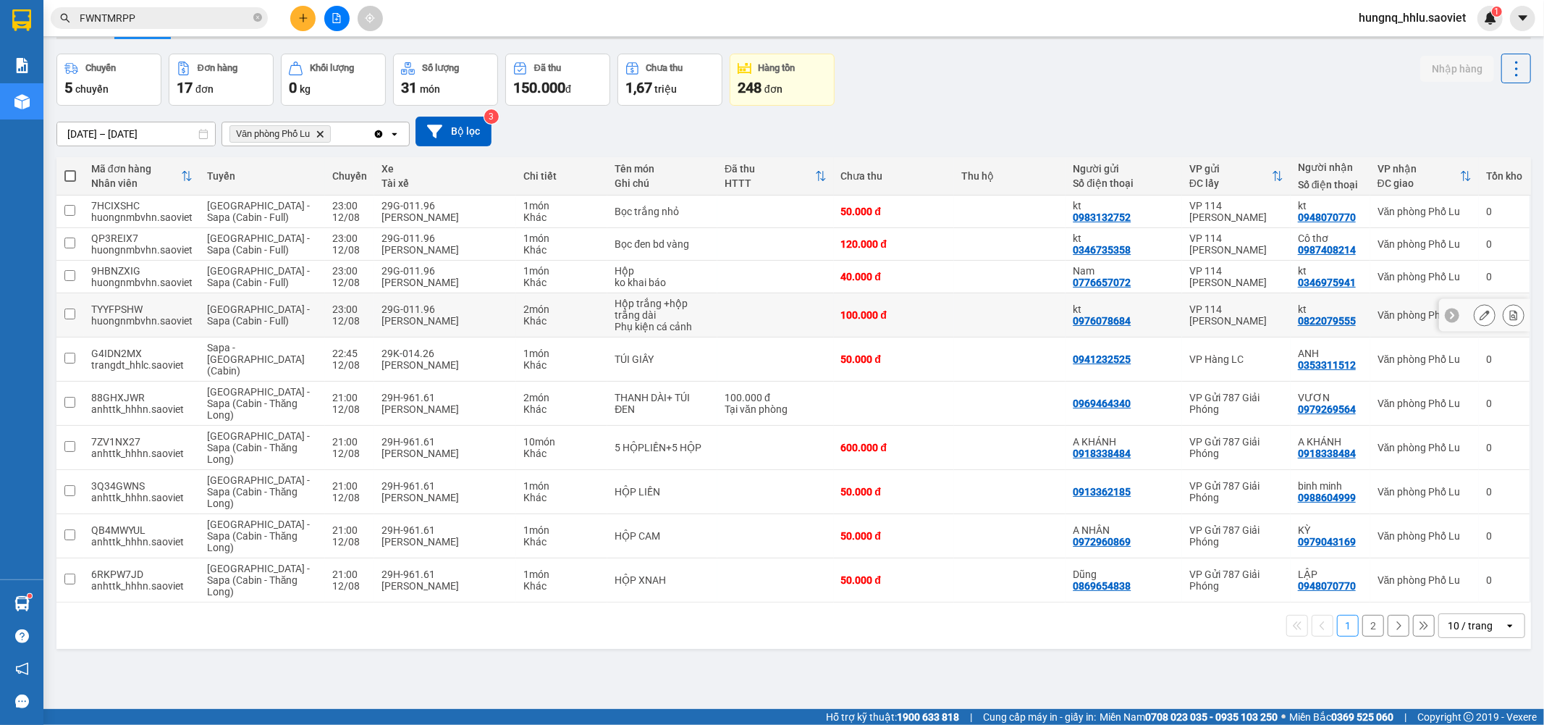
scroll to position [67, 0]
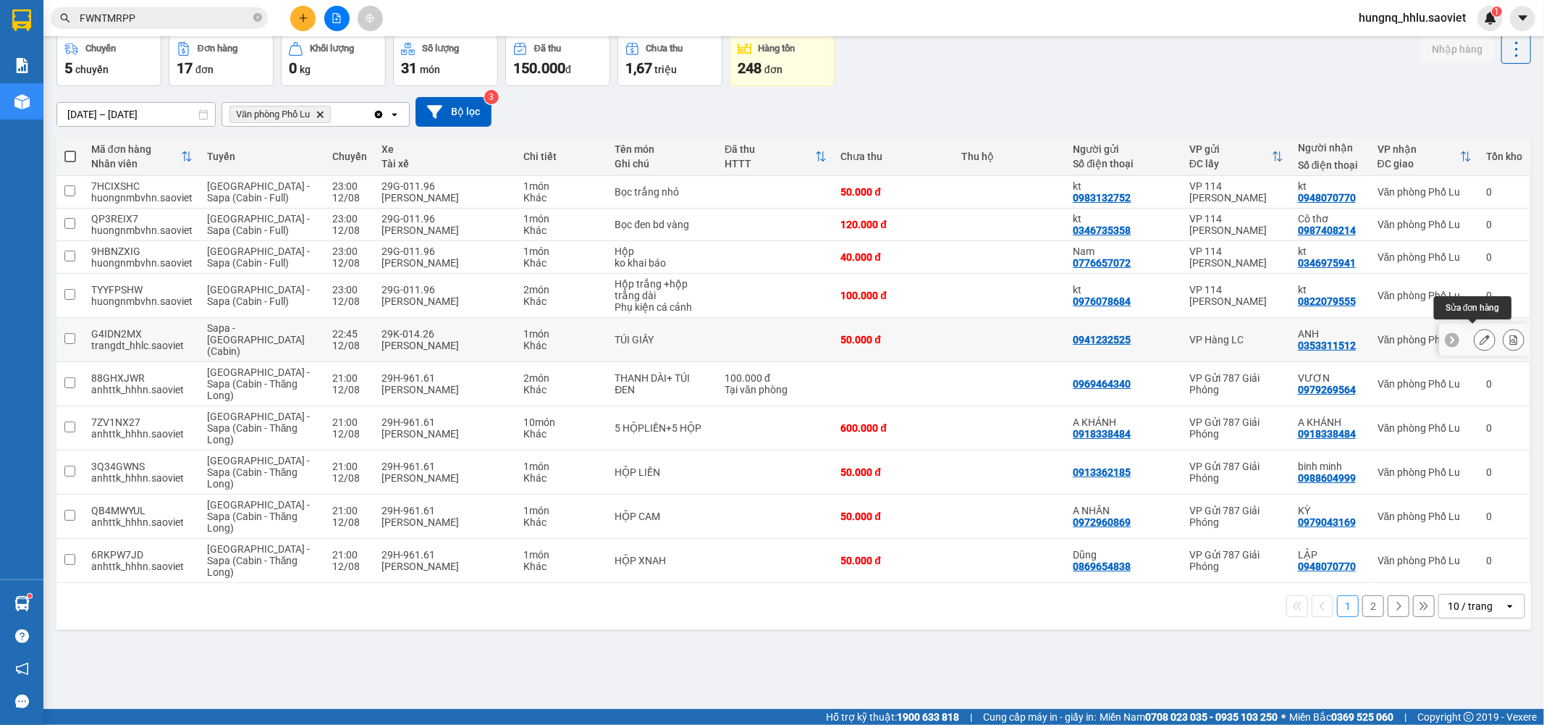
click at [1479, 340] on button at bounding box center [1485, 339] width 20 height 25
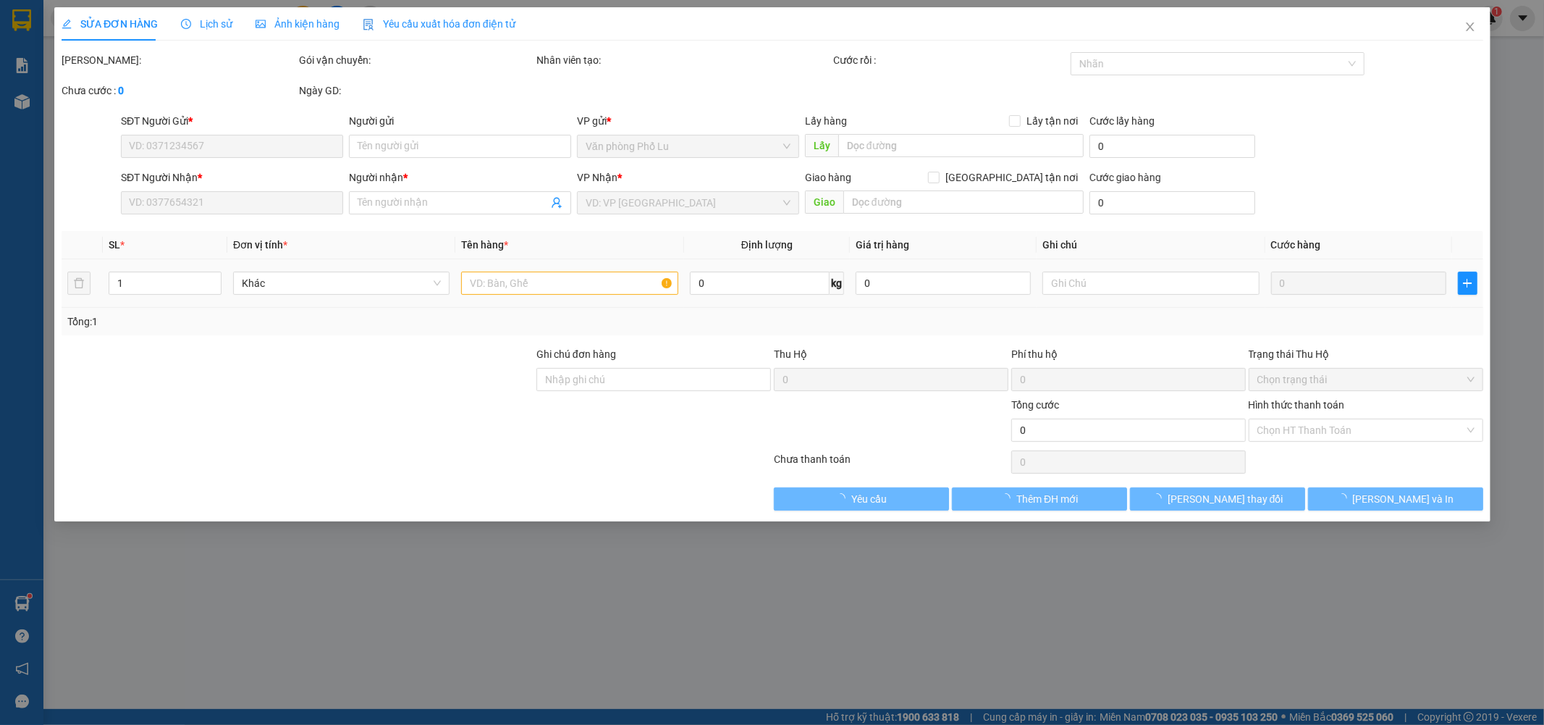
type input "0941232525"
type input "0353311512"
type input "ANH"
type input "50.000"
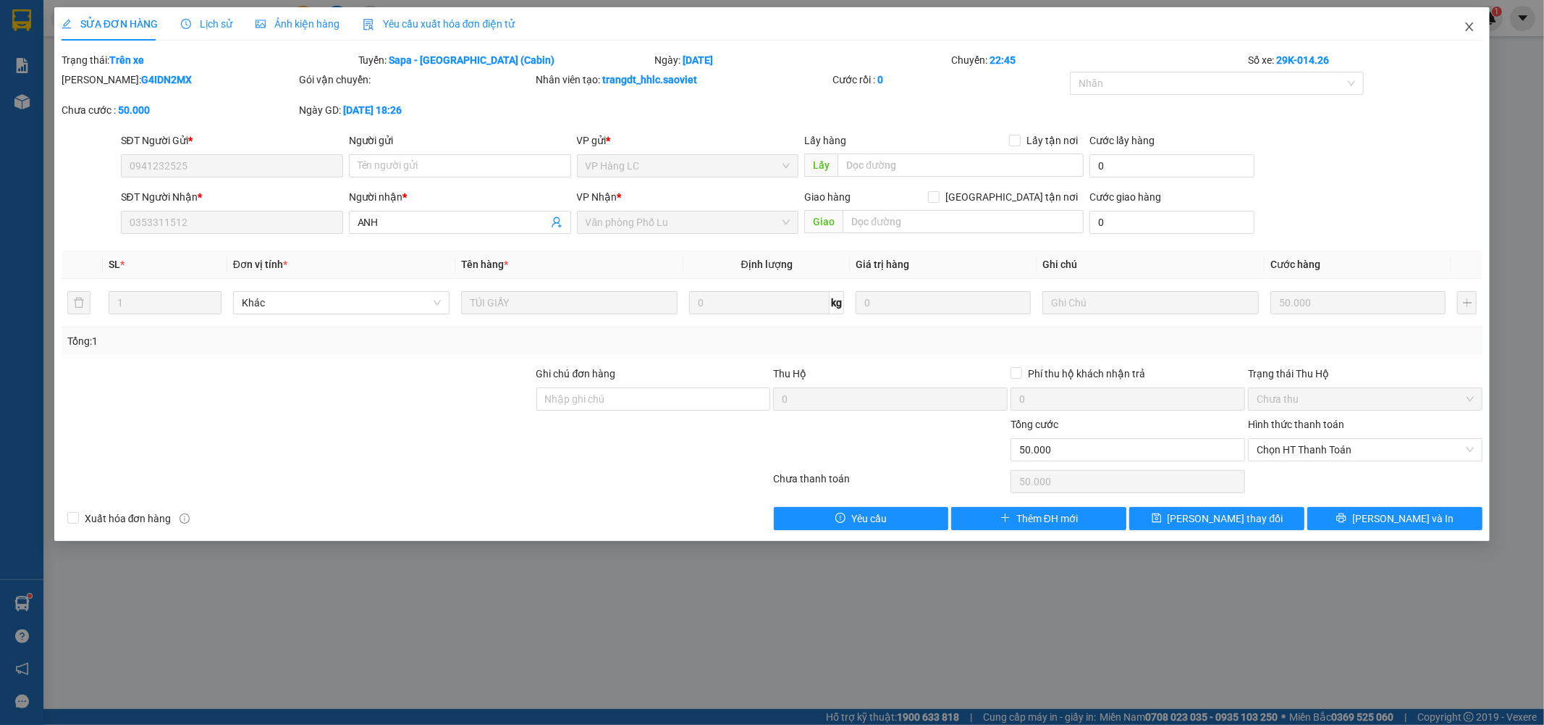
click at [1476, 27] on span "Close" at bounding box center [1469, 27] width 41 height 41
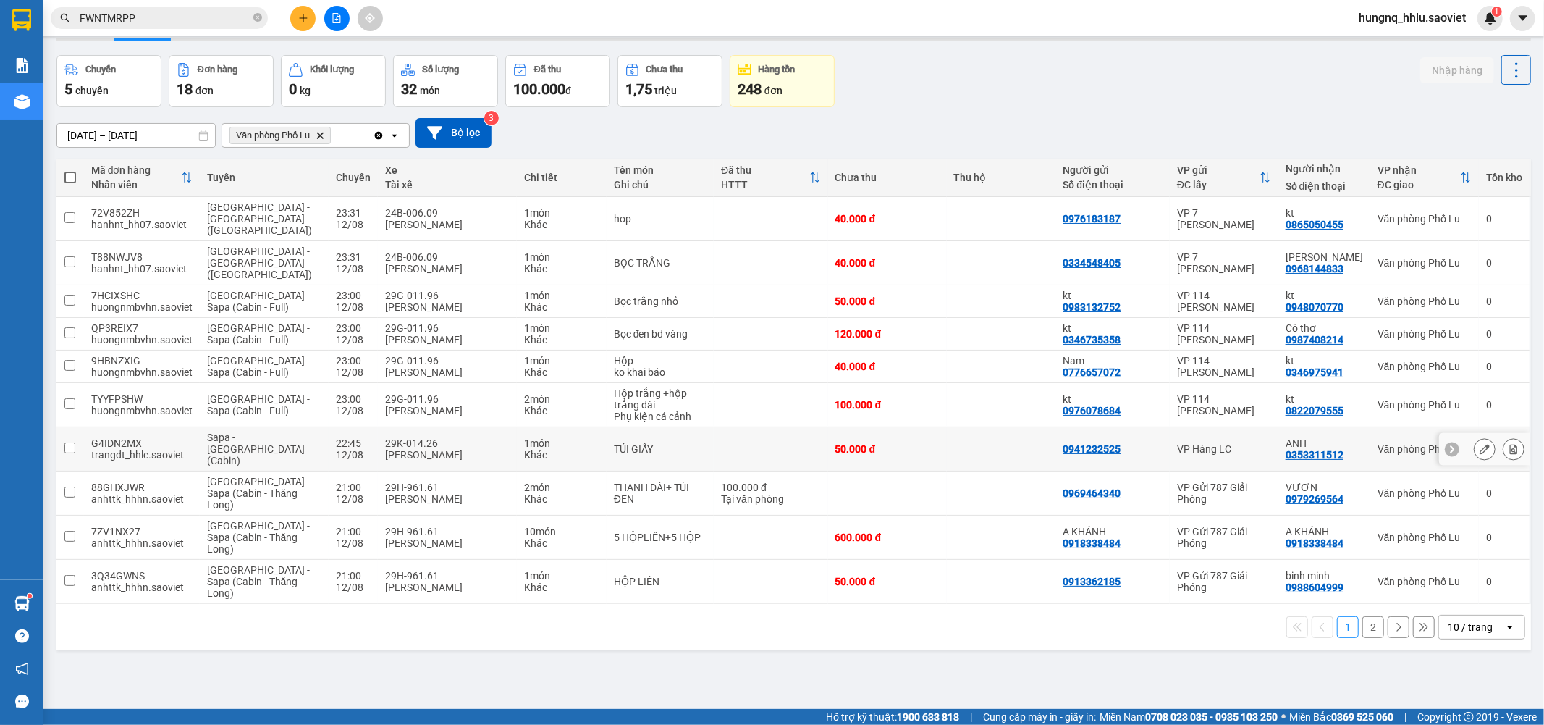
scroll to position [67, 0]
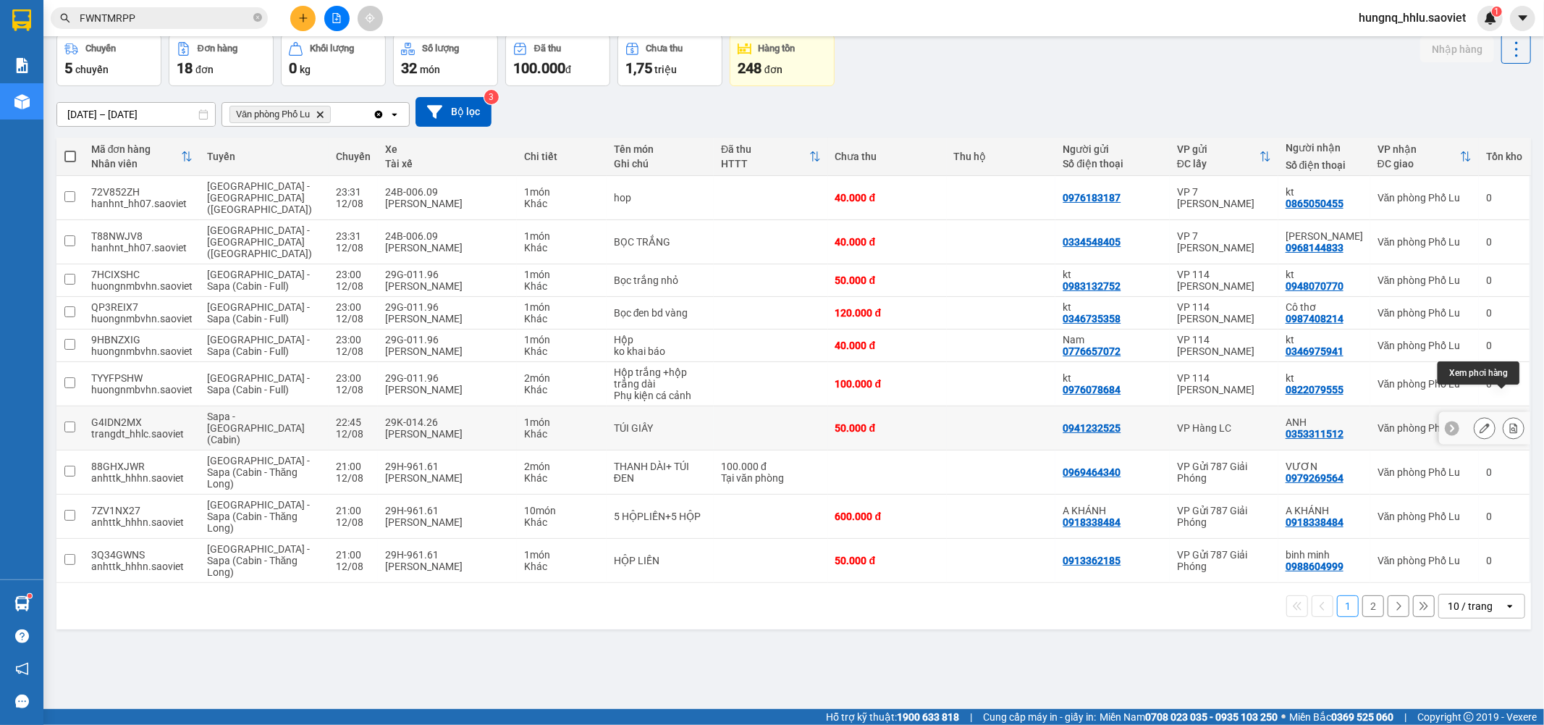
click at [1509, 416] on button at bounding box center [1514, 428] width 20 height 25
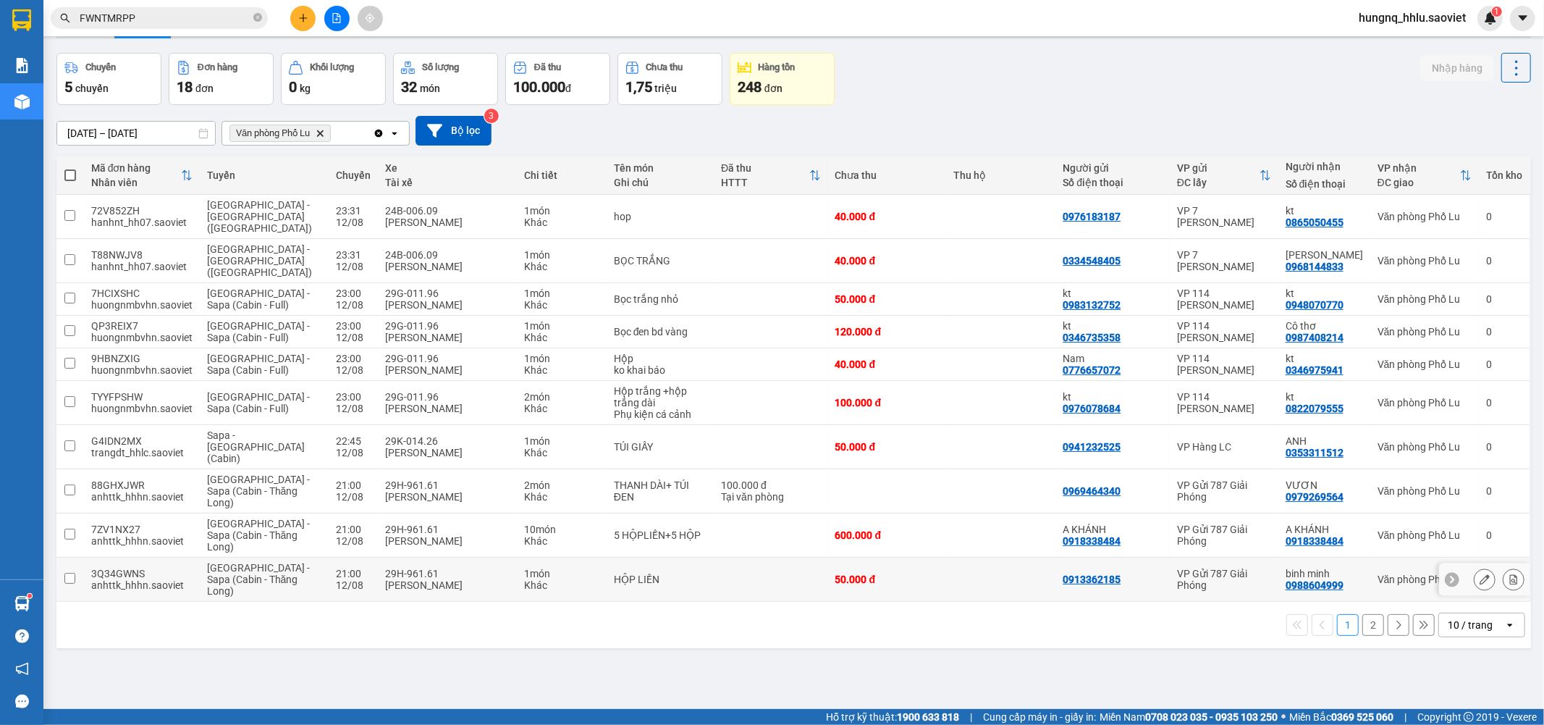
scroll to position [67, 0]
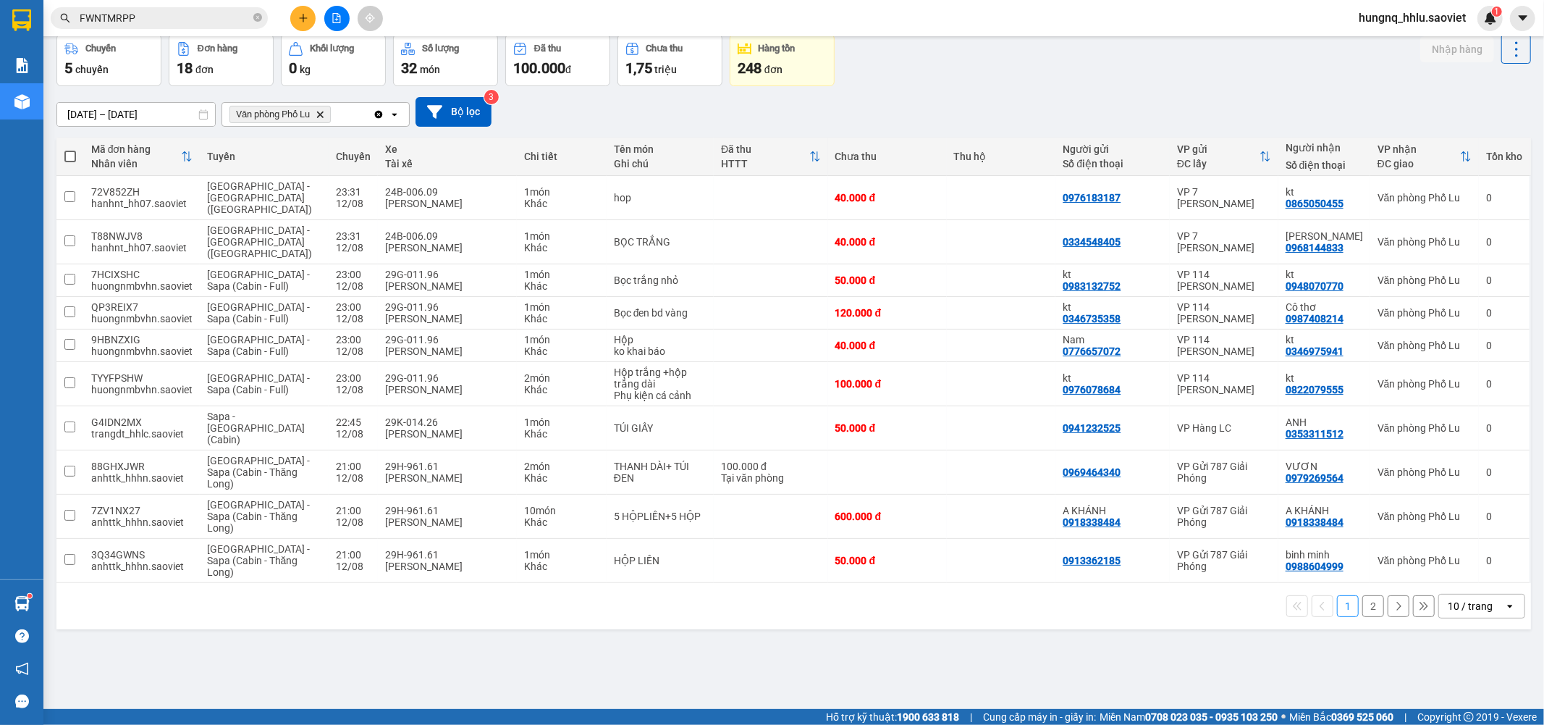
click at [1366, 595] on button "2" at bounding box center [1374, 606] width 22 height 22
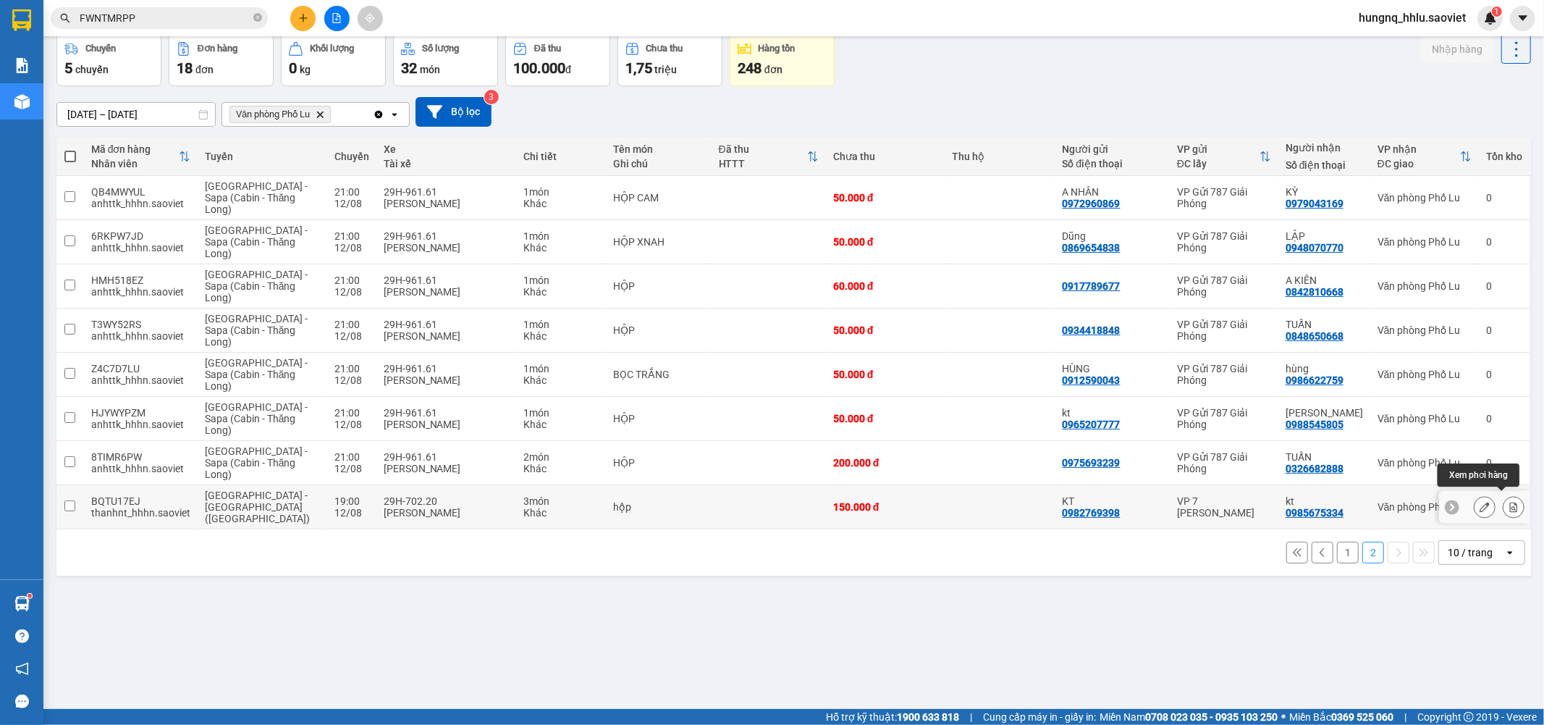
click at [1507, 509] on button at bounding box center [1514, 506] width 20 height 25
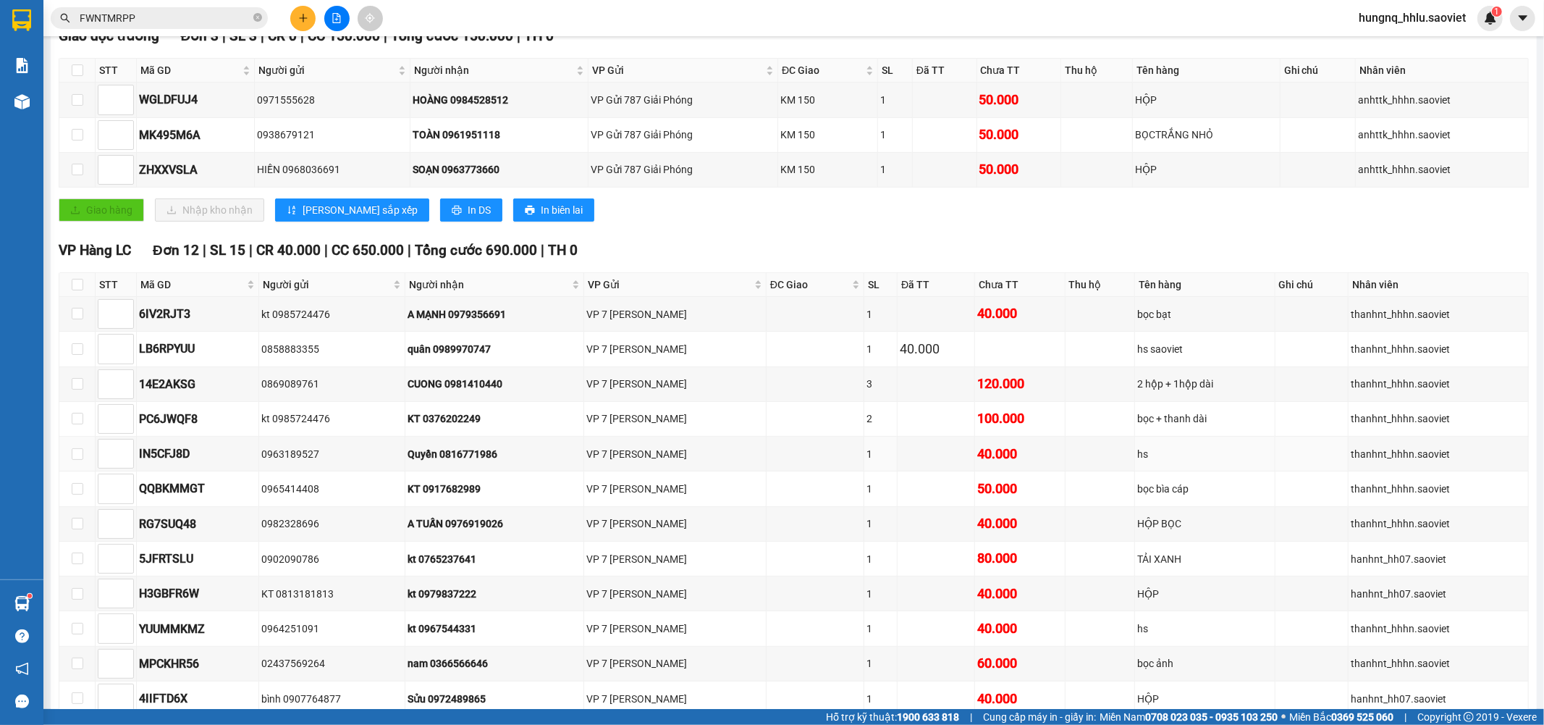
scroll to position [461, 0]
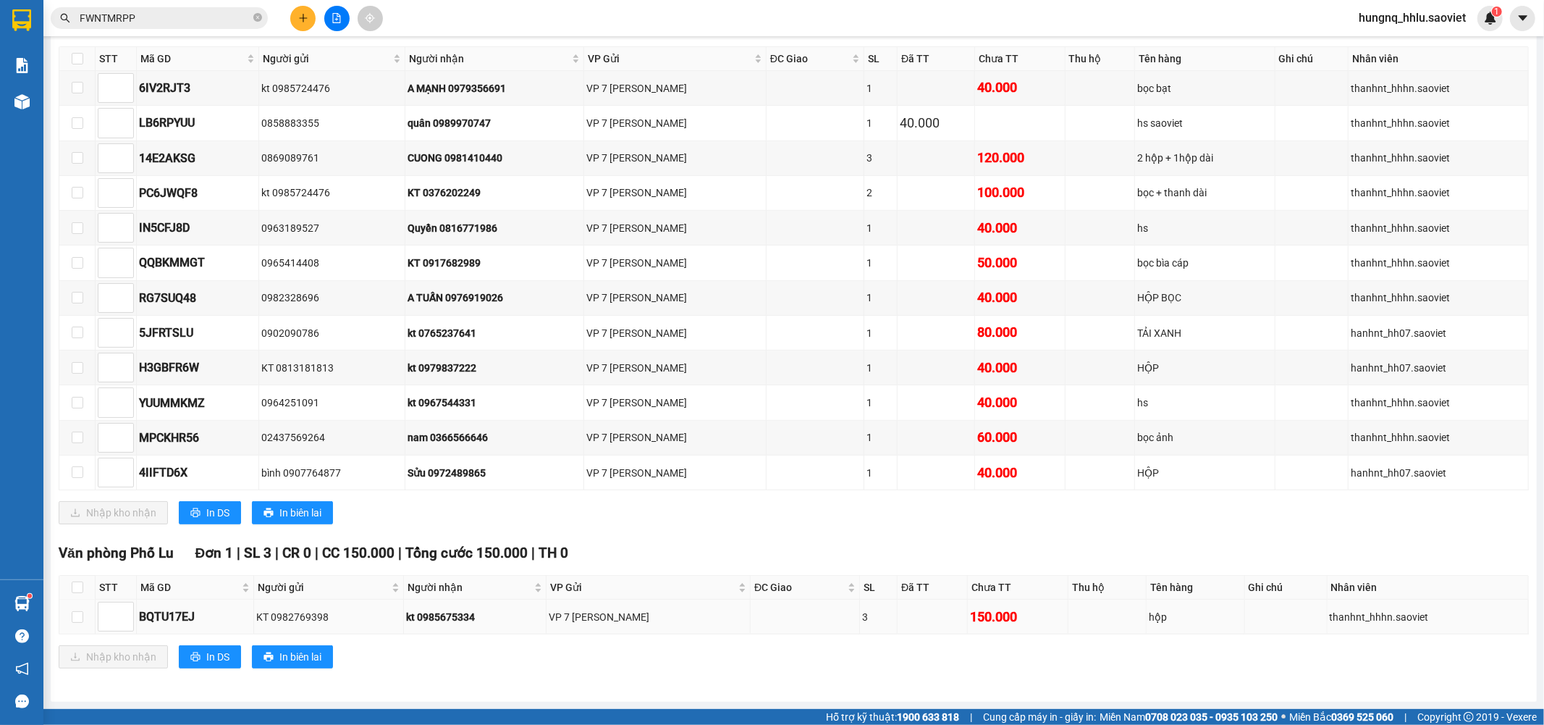
click at [85, 620] on td at bounding box center [77, 616] width 36 height 35
click at [75, 614] on input "checkbox" at bounding box center [78, 617] width 12 height 12
checkbox input "true"
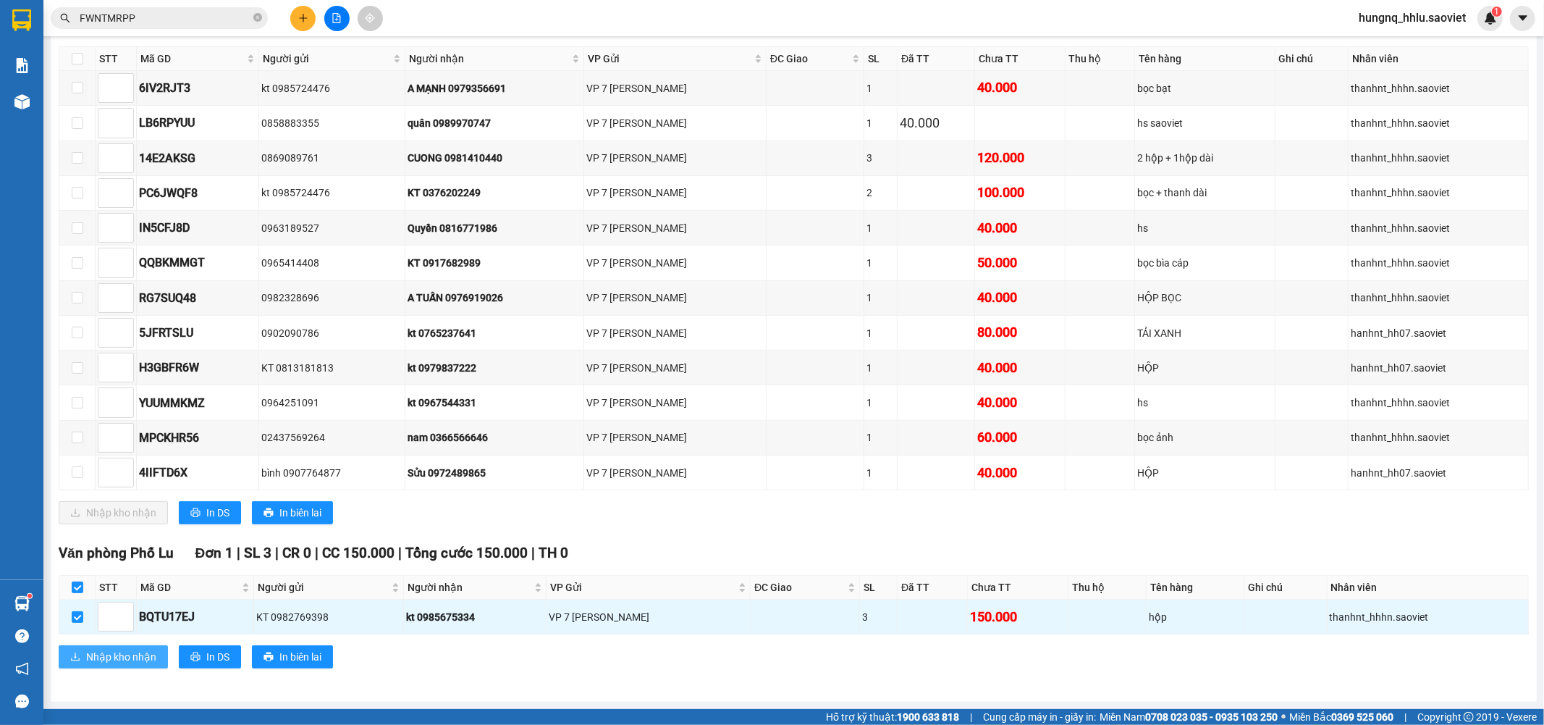
click at [153, 661] on span "Nhập kho nhận" at bounding box center [121, 657] width 70 height 16
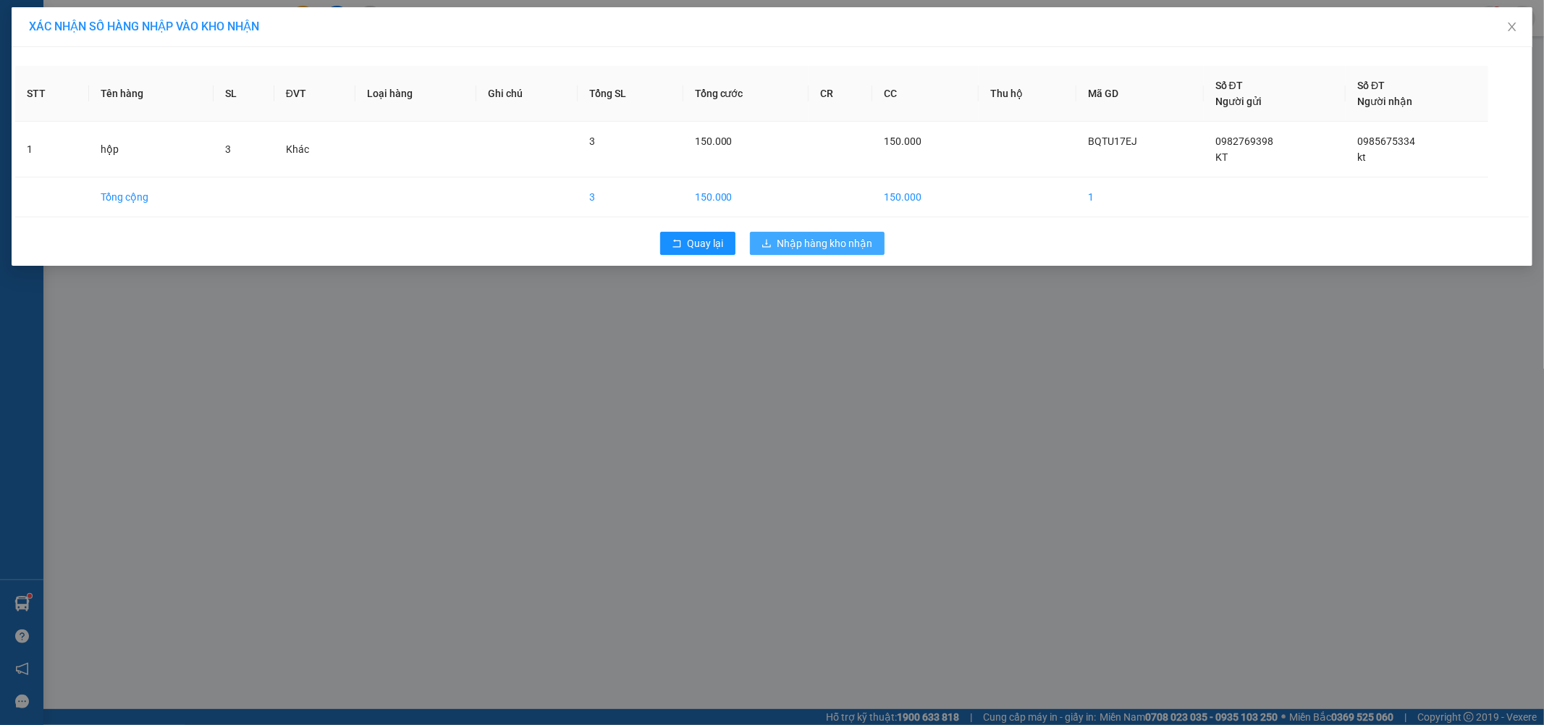
click at [864, 240] on span "Nhập hàng kho nhận" at bounding box center [826, 243] width 96 height 16
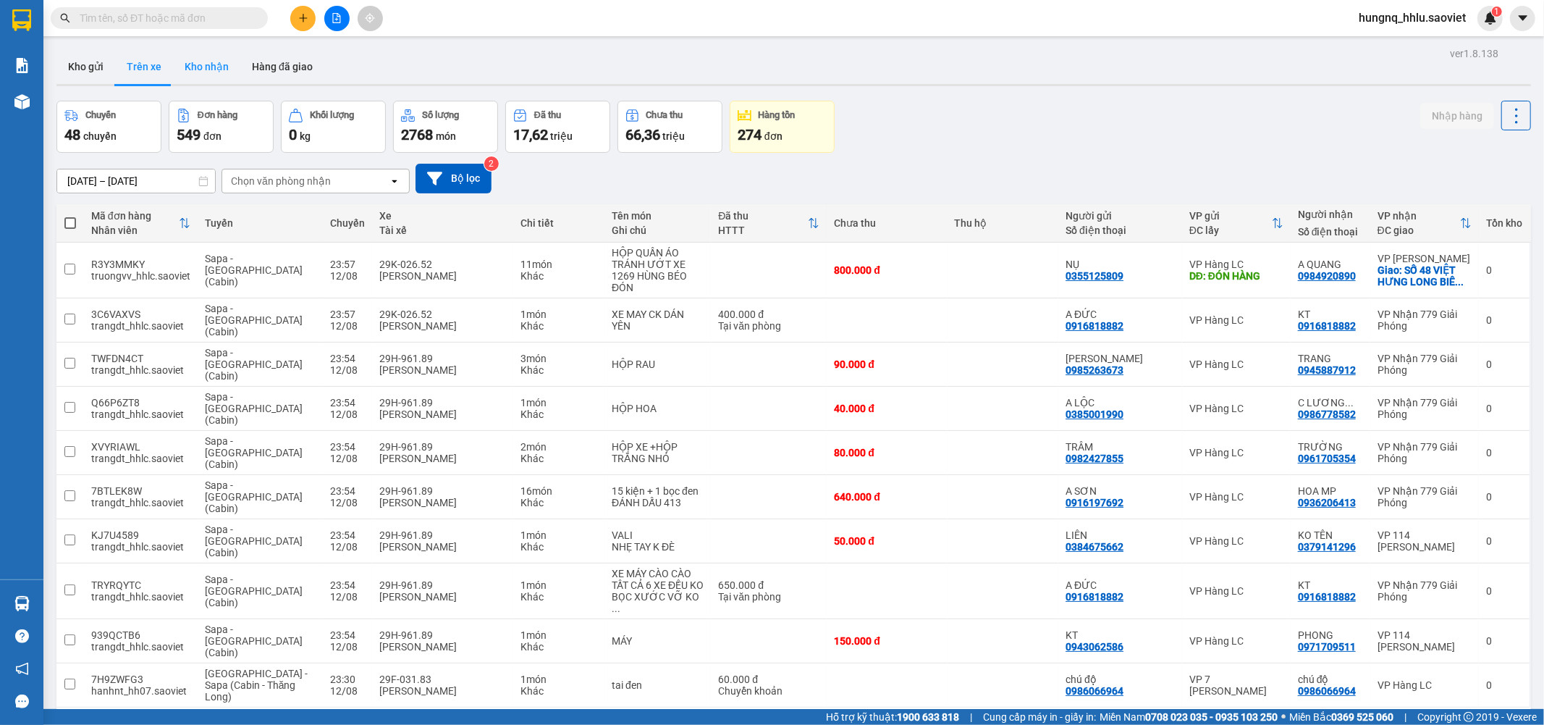
click at [195, 62] on button "Kho nhận" at bounding box center [206, 66] width 67 height 35
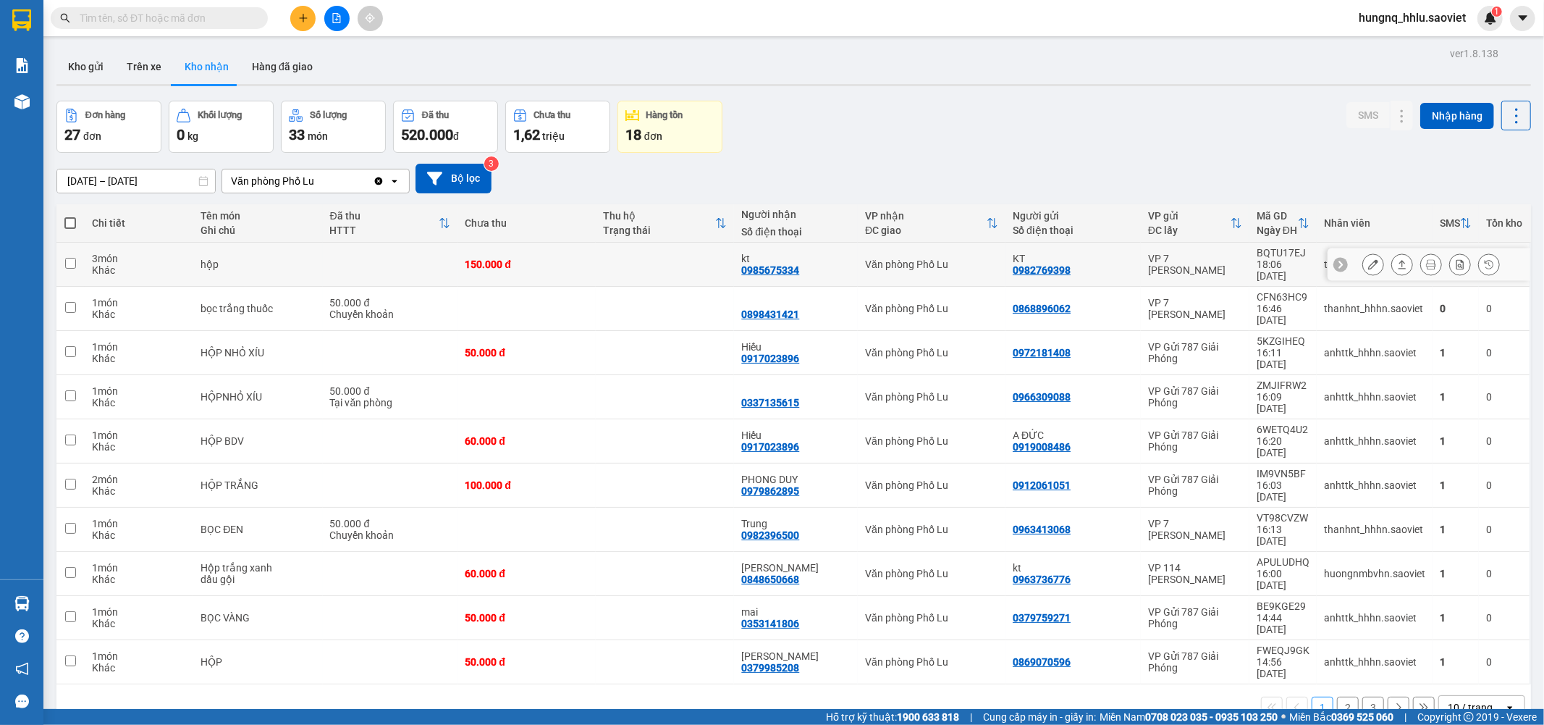
click at [148, 264] on div "Khác" at bounding box center [139, 270] width 95 height 12
checkbox input "true"
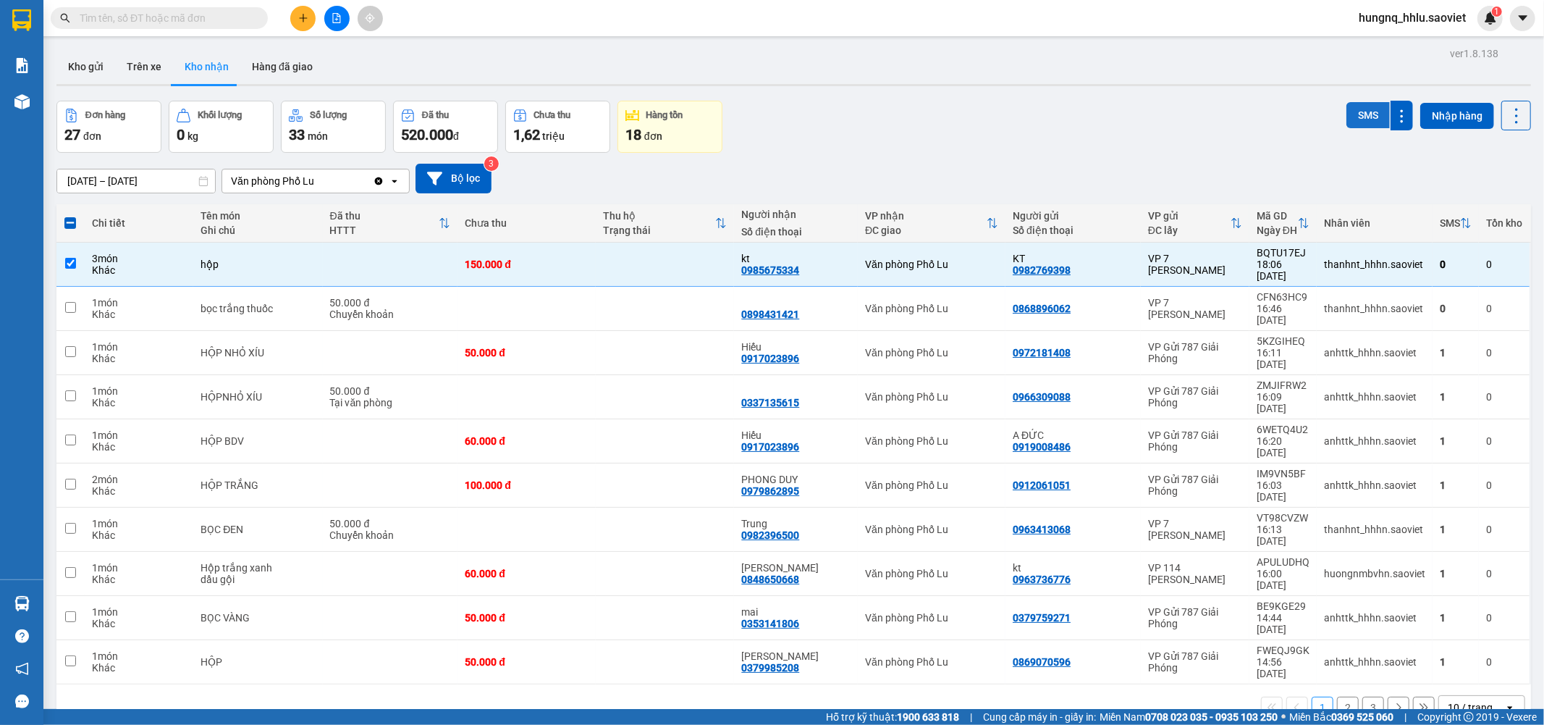
click at [1350, 111] on button "SMS" at bounding box center [1368, 115] width 43 height 26
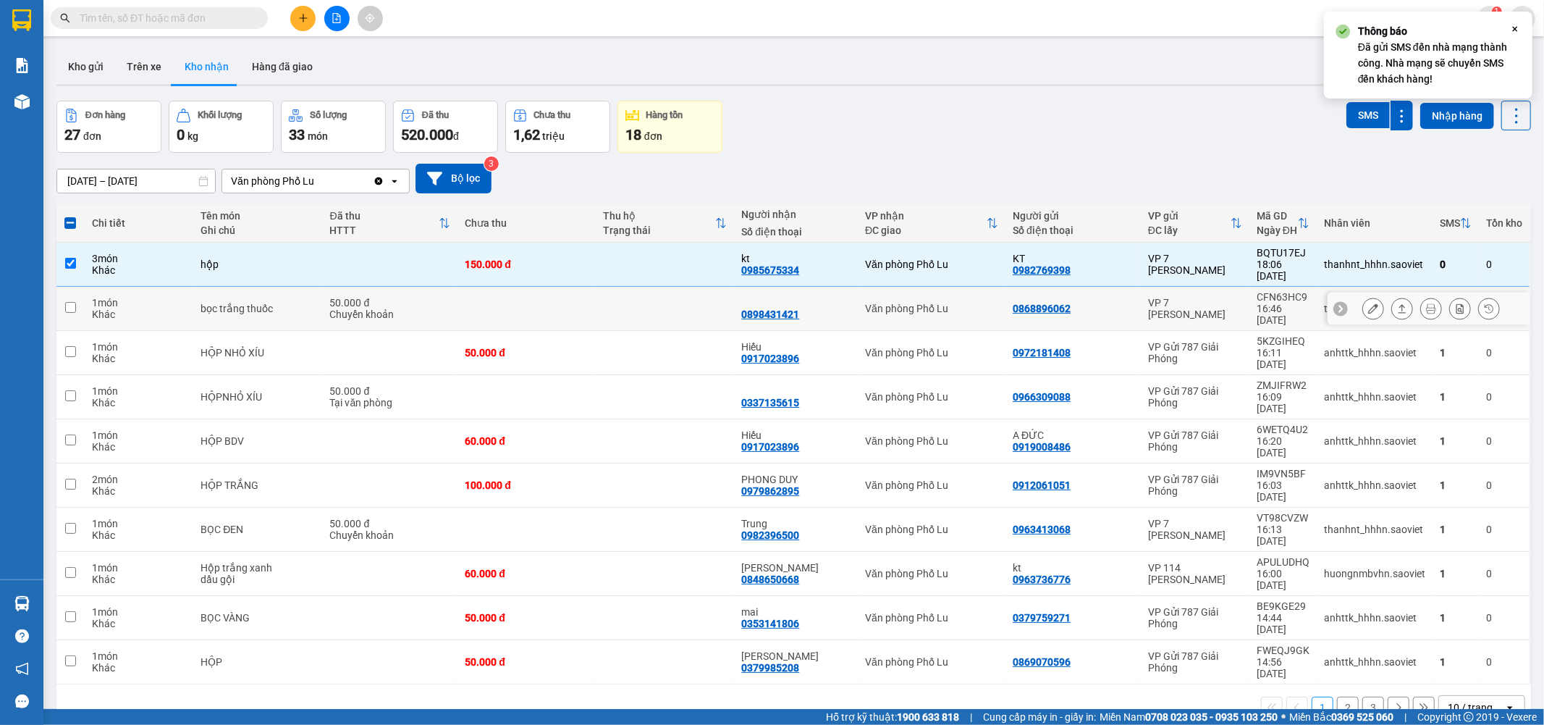
click at [133, 308] on div "Khác" at bounding box center [139, 314] width 95 height 12
checkbox input "true"
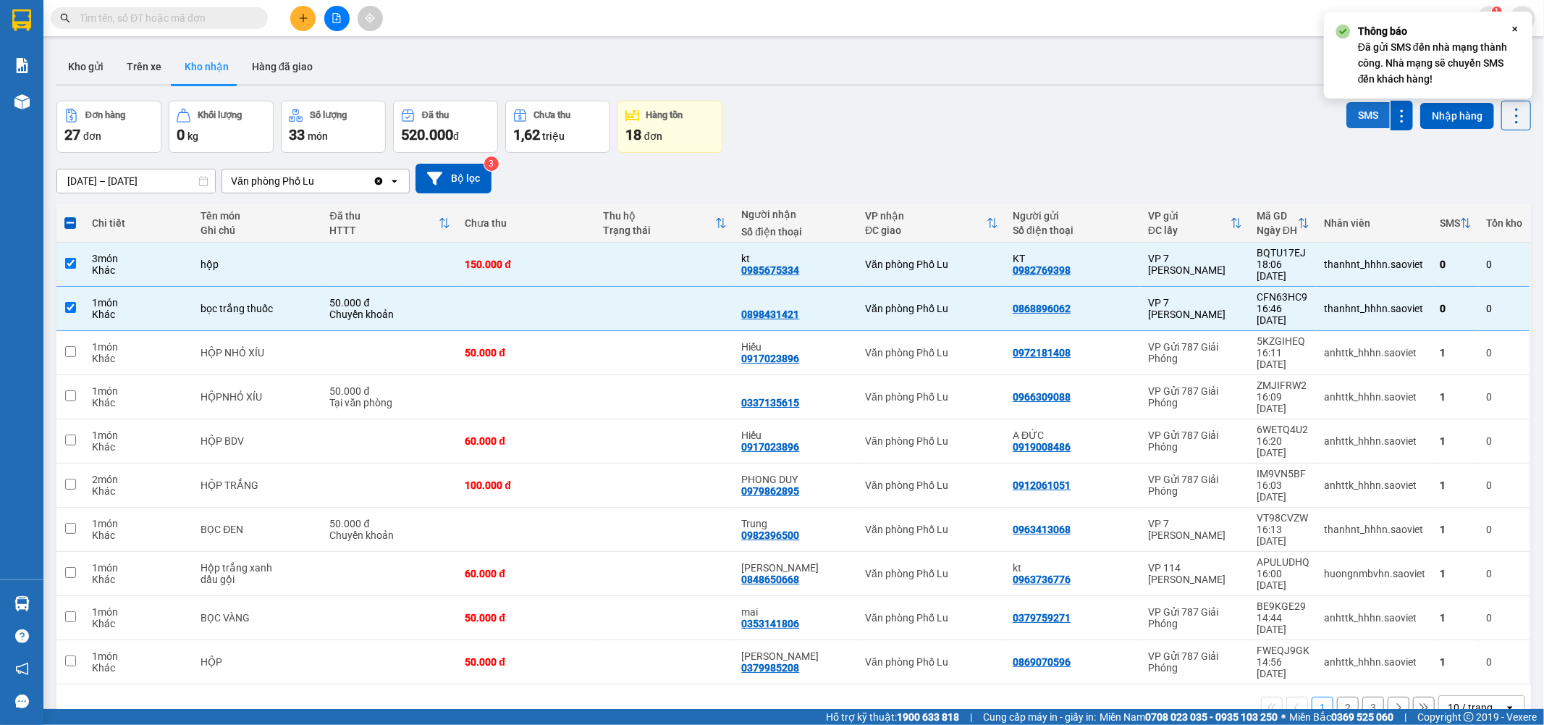
click at [1347, 118] on button "SMS" at bounding box center [1368, 115] width 43 height 26
click at [140, 70] on button "Trên xe" at bounding box center [144, 66] width 58 height 35
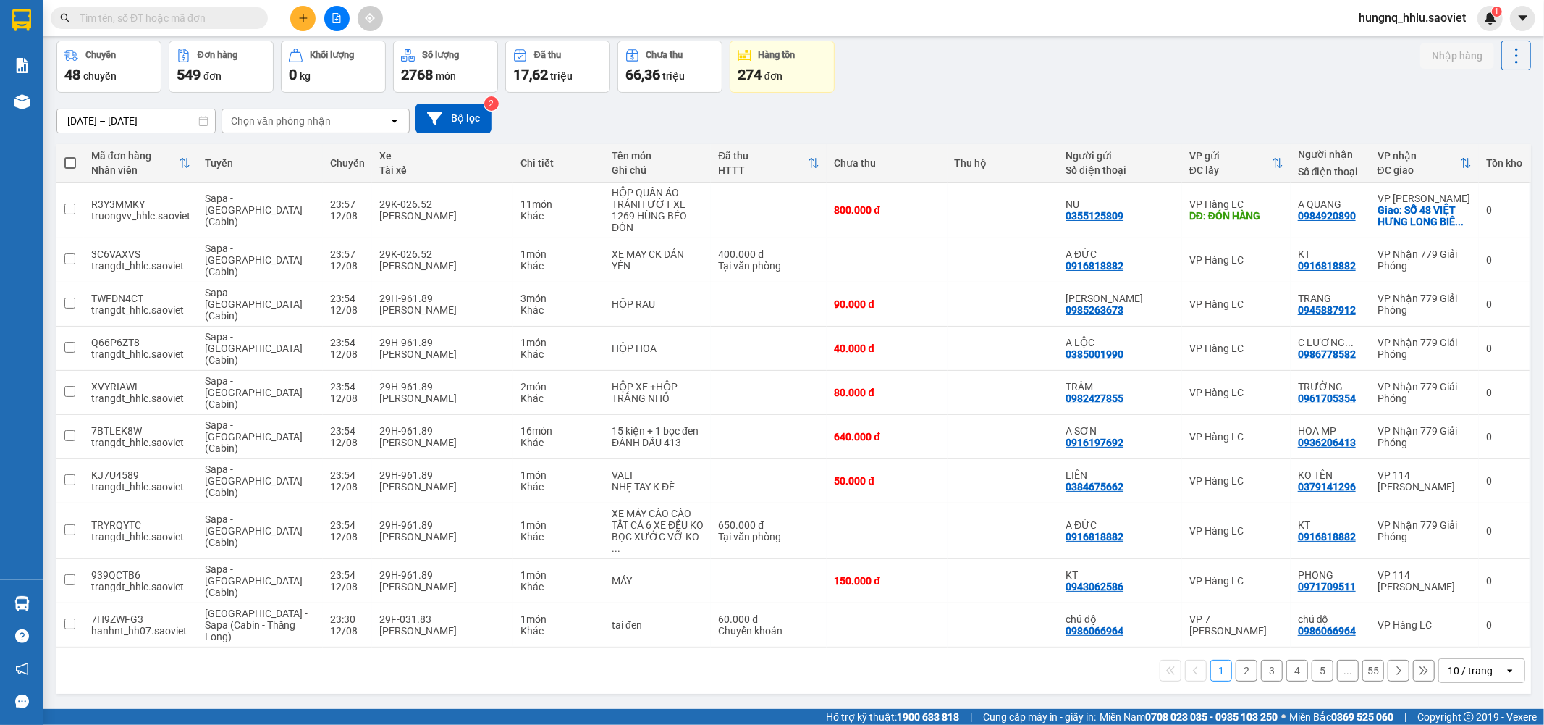
scroll to position [67, 0]
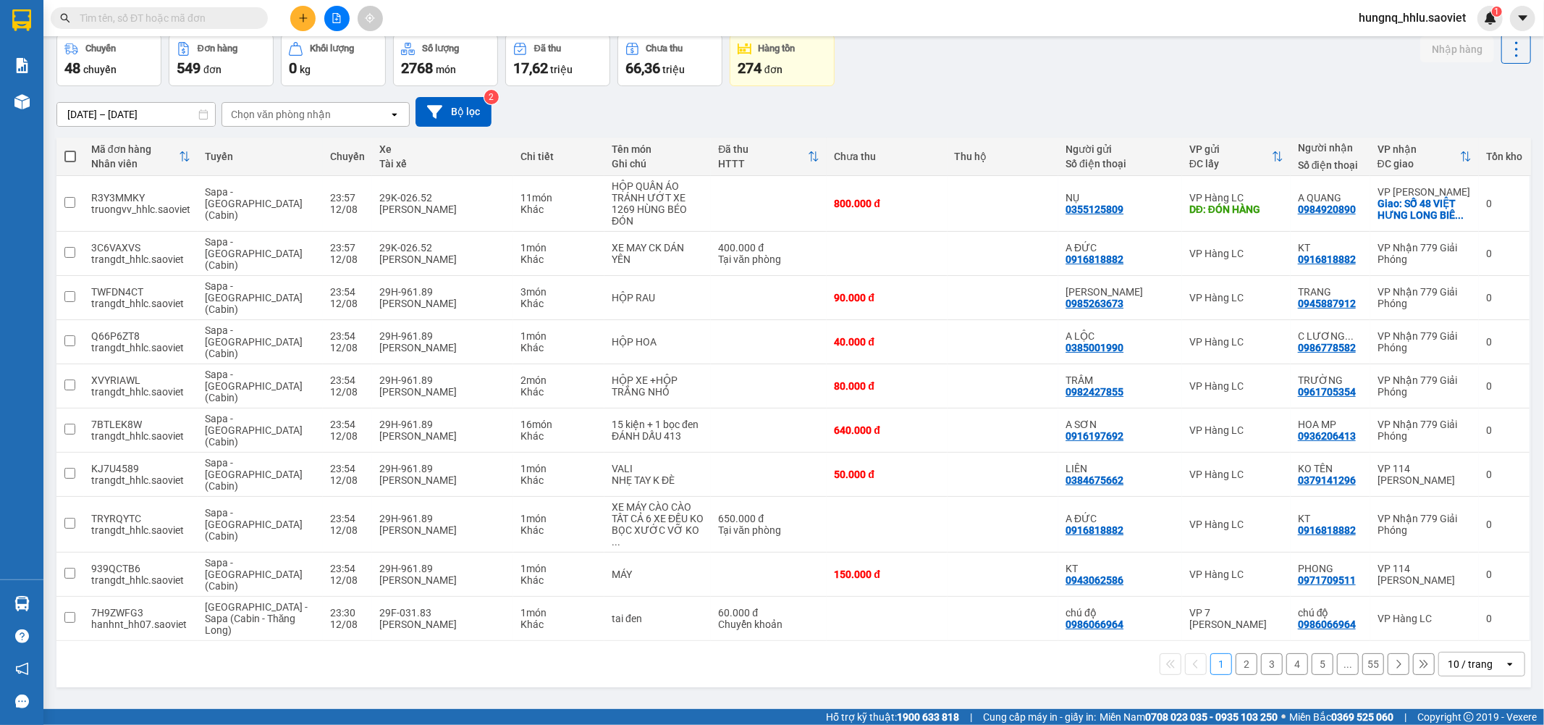
click at [249, 114] on div "Chọn văn phòng nhận" at bounding box center [281, 114] width 100 height 14
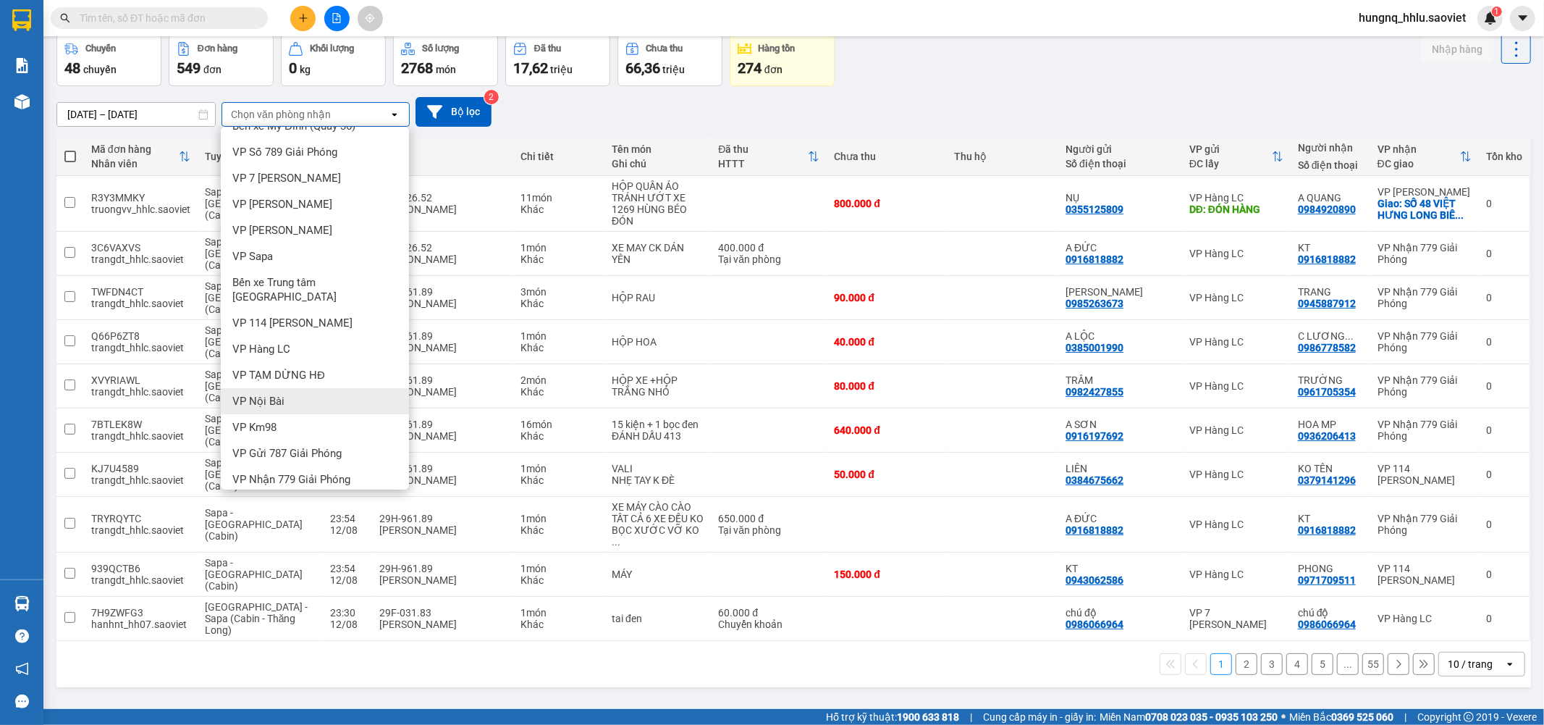
scroll to position [39, 0]
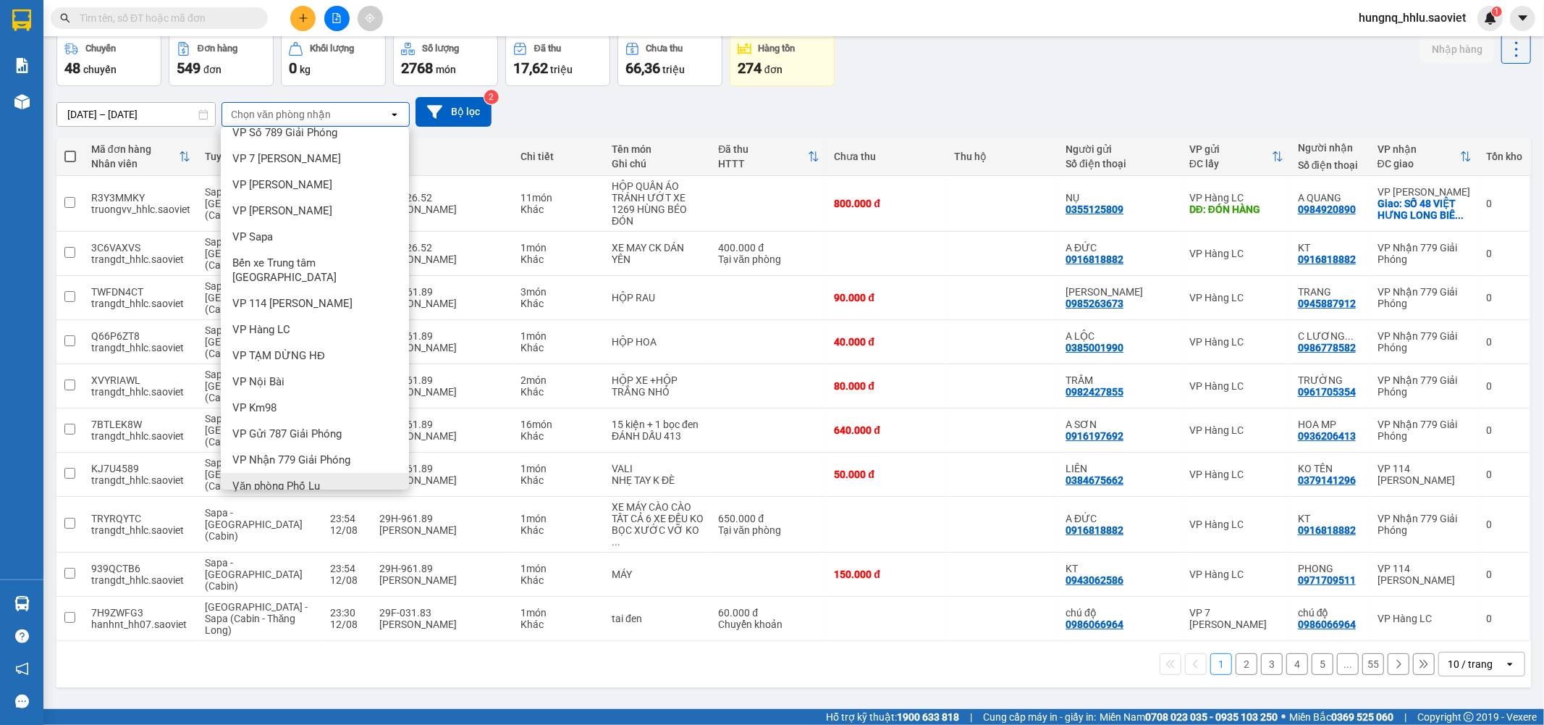
click at [249, 479] on span "Văn phòng Phố Lu" at bounding box center [276, 486] width 88 height 14
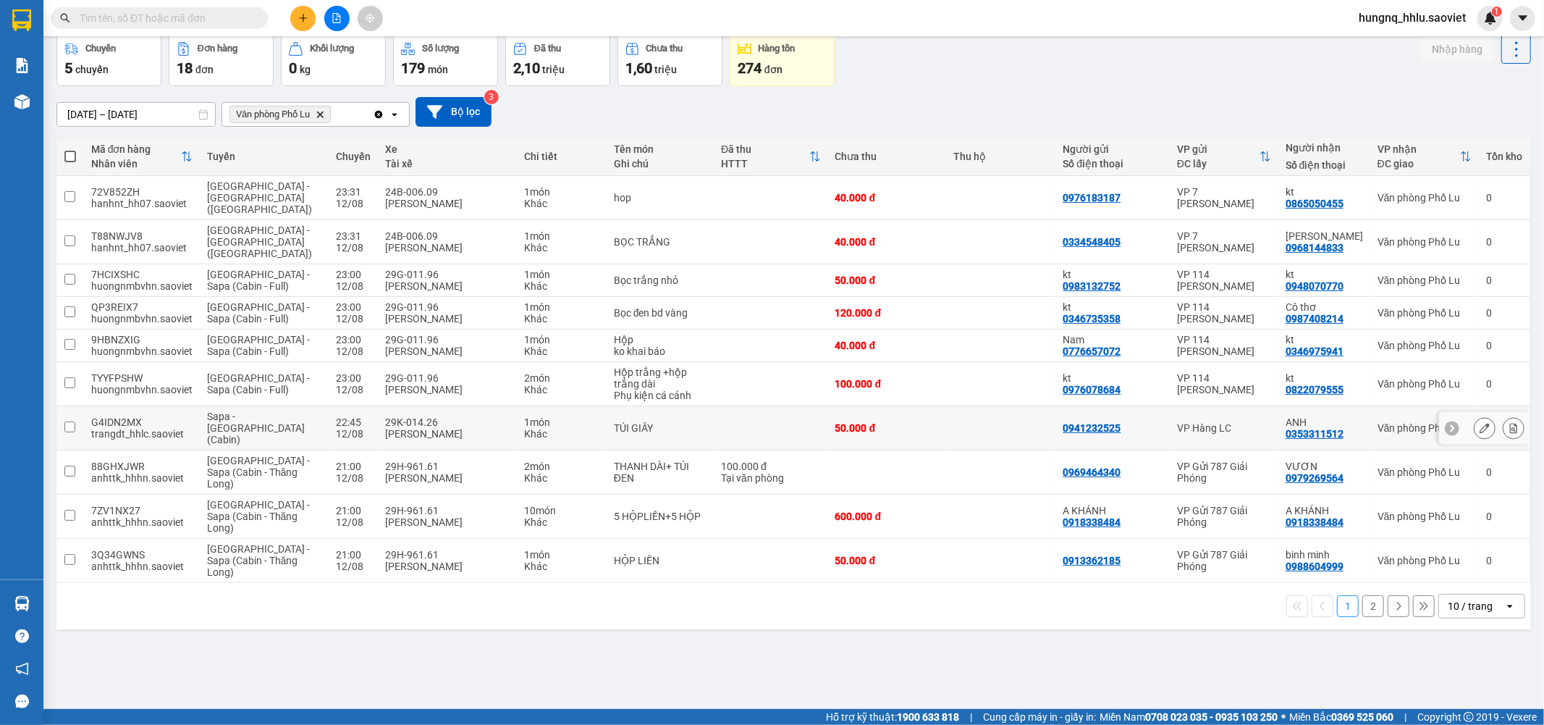
click at [1483, 417] on div at bounding box center [1485, 428] width 22 height 22
click at [1479, 416] on button at bounding box center [1485, 428] width 20 height 25
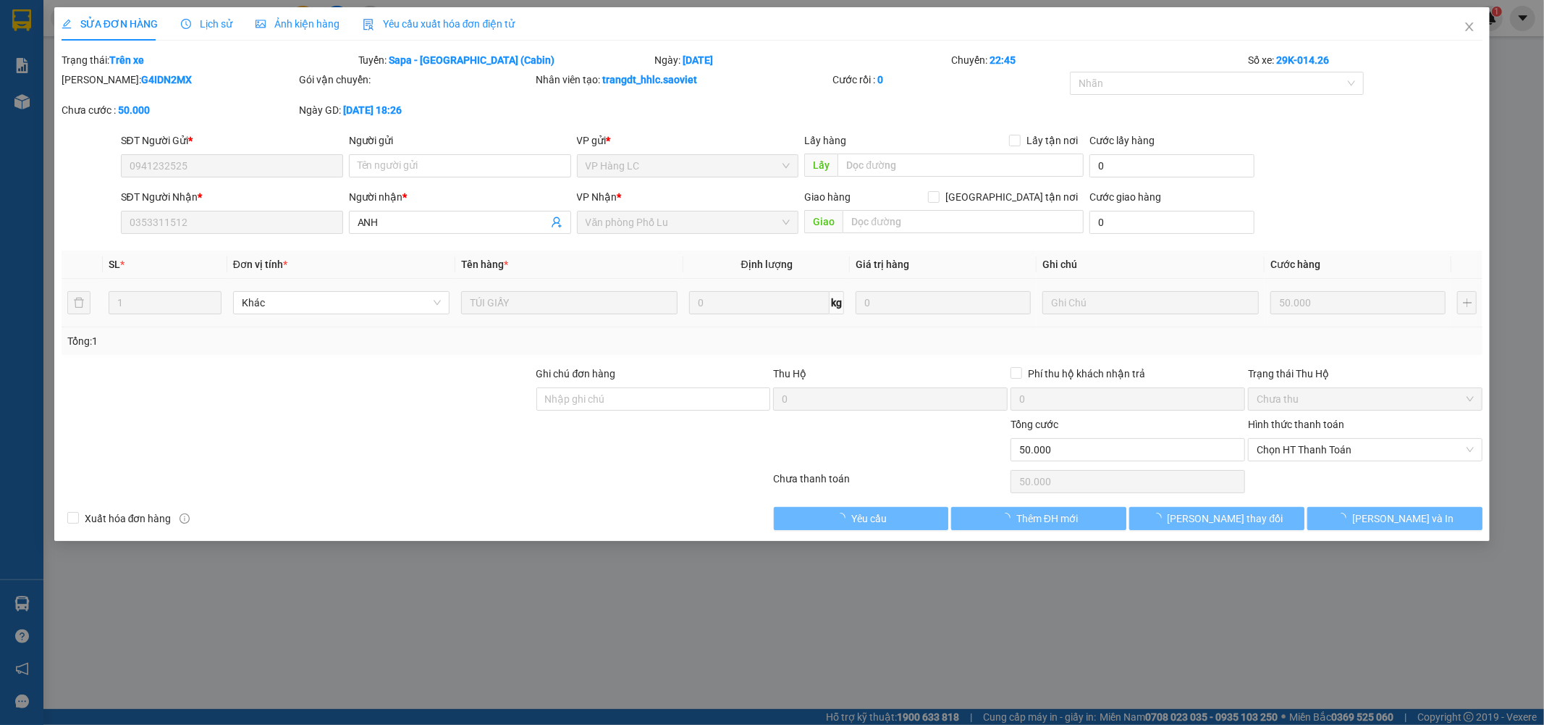
type input "0941232525"
type input "0353311512"
type input "ANH"
type input "50.000"
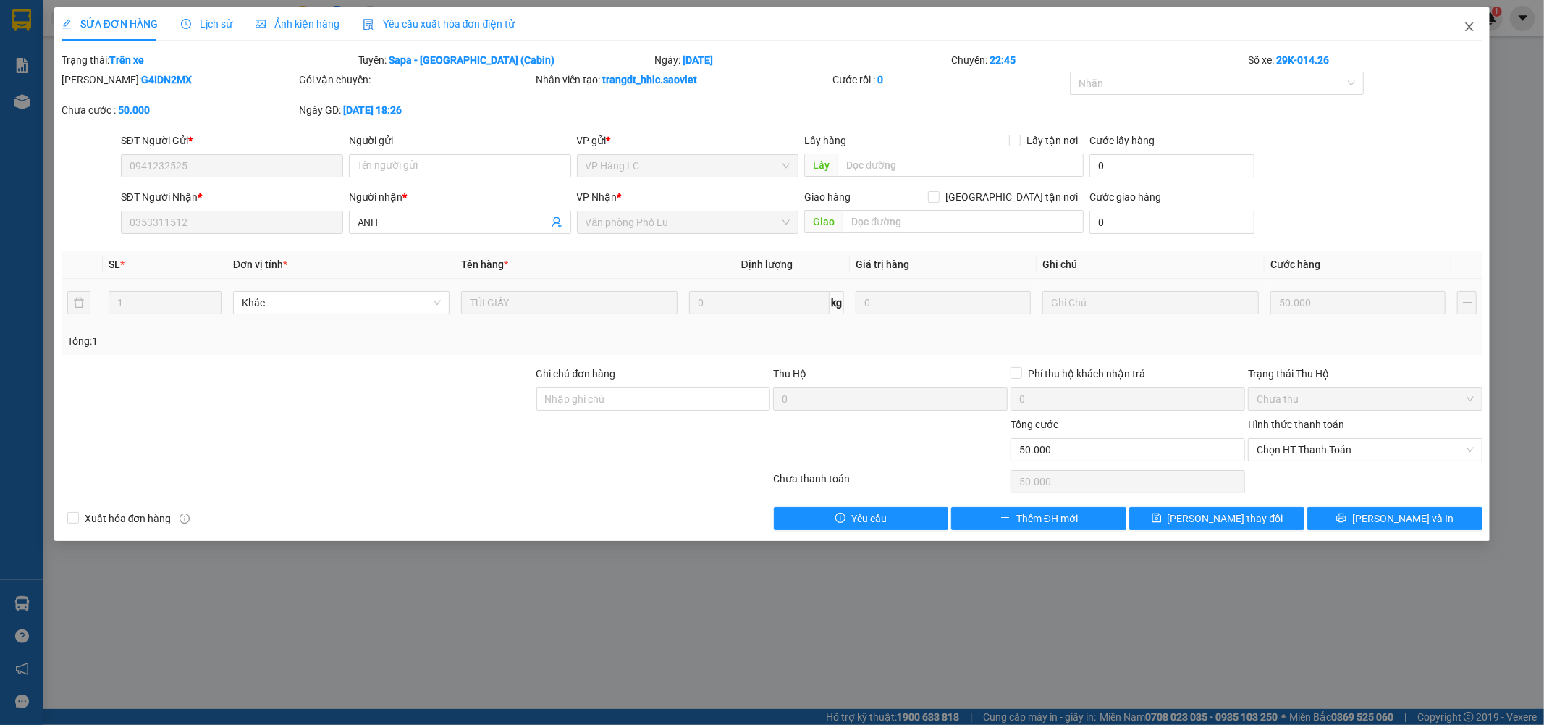
click at [1477, 33] on span "Close" at bounding box center [1469, 27] width 41 height 41
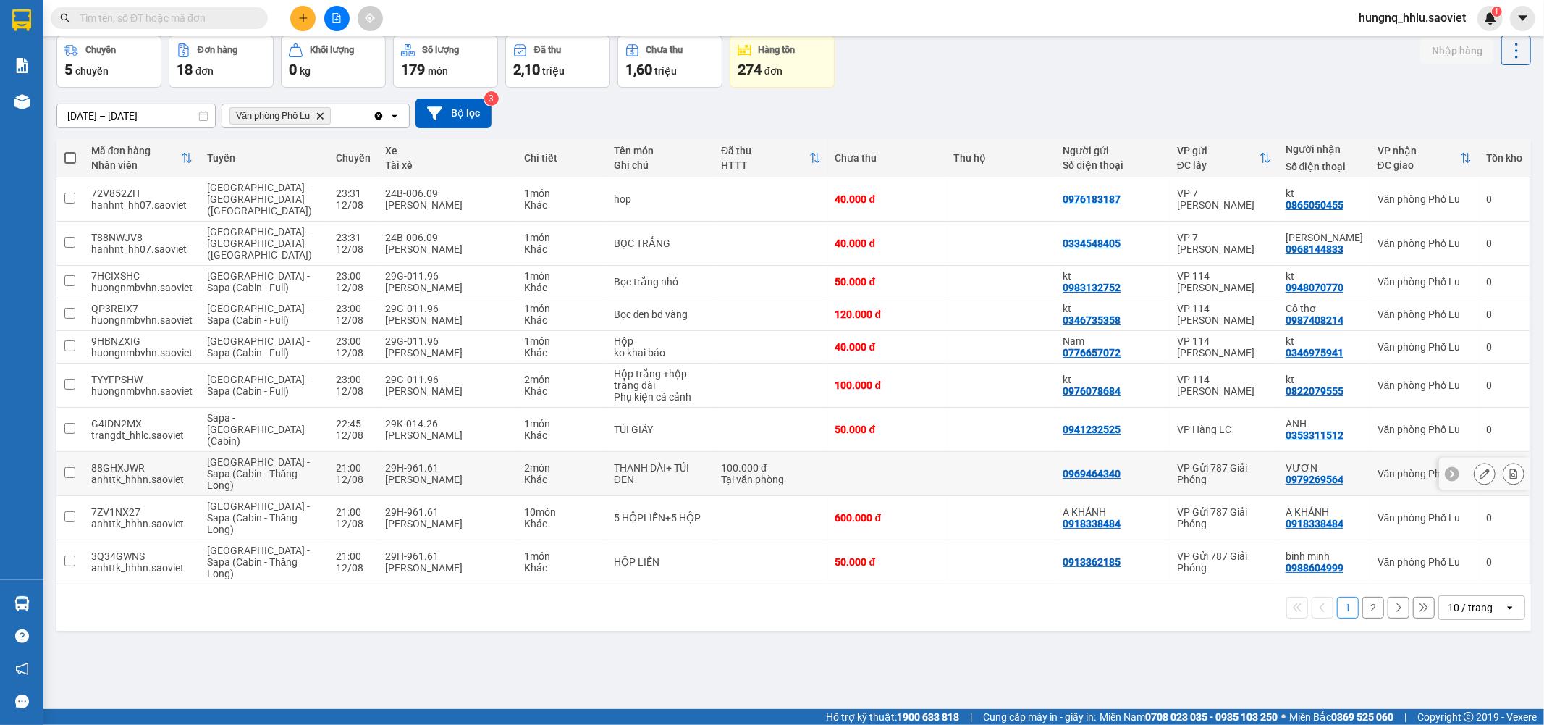
scroll to position [67, 0]
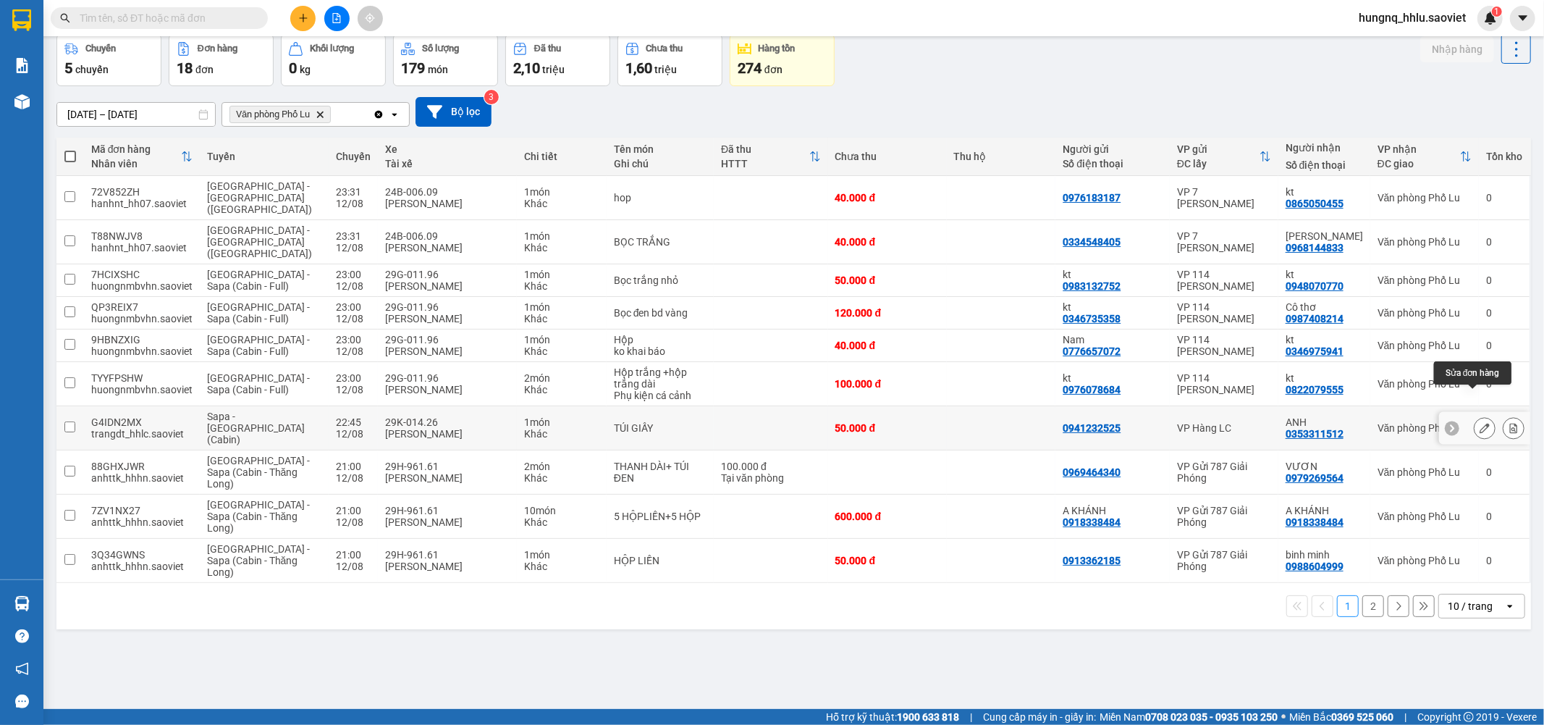
click at [1480, 423] on icon at bounding box center [1485, 428] width 10 height 10
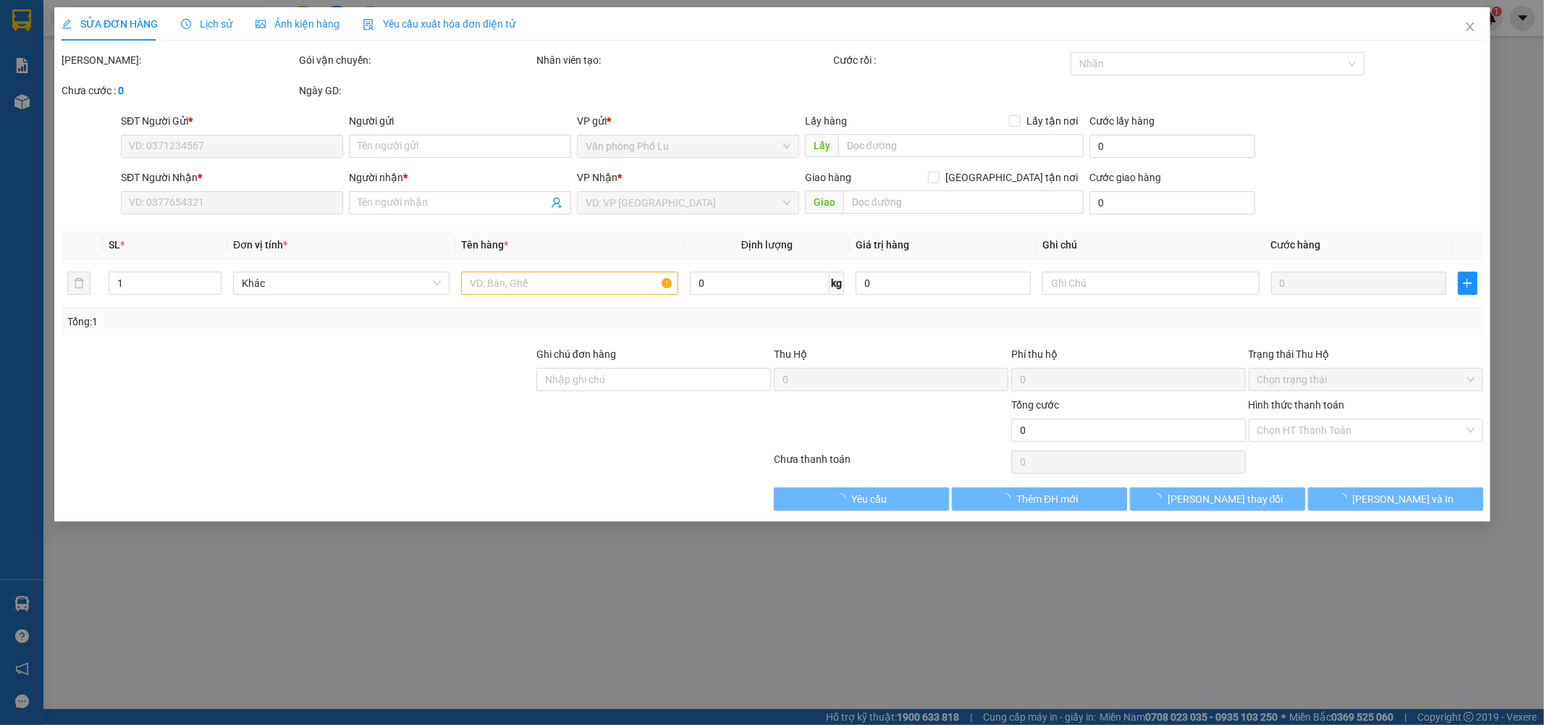
type input "0941232525"
type input "0353311512"
type input "ANH"
type input "50.000"
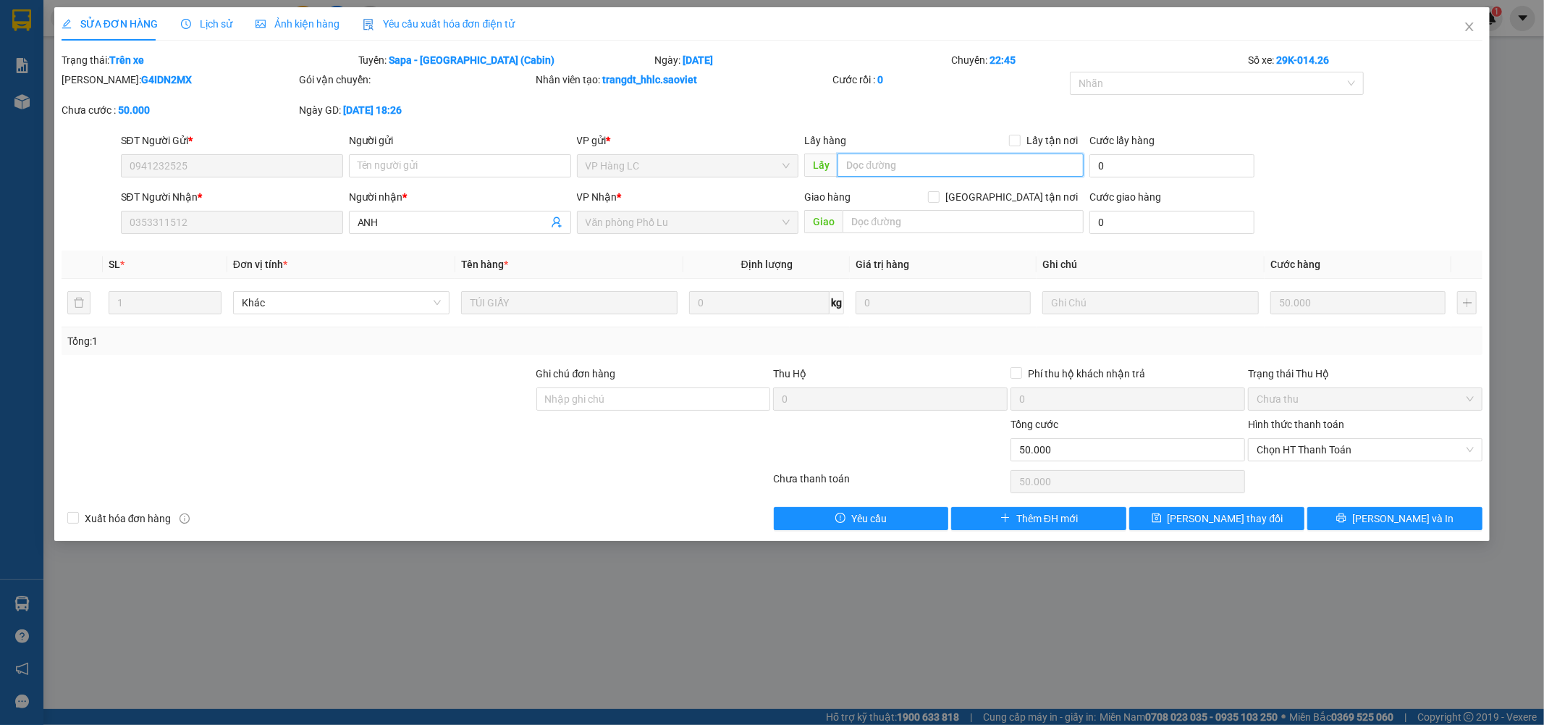
click at [883, 165] on input "text" at bounding box center [961, 164] width 246 height 23
type input "vp lu đã nhận được hàng"
click at [1260, 529] on button "[PERSON_NAME] thay đổi" at bounding box center [1216, 518] width 175 height 23
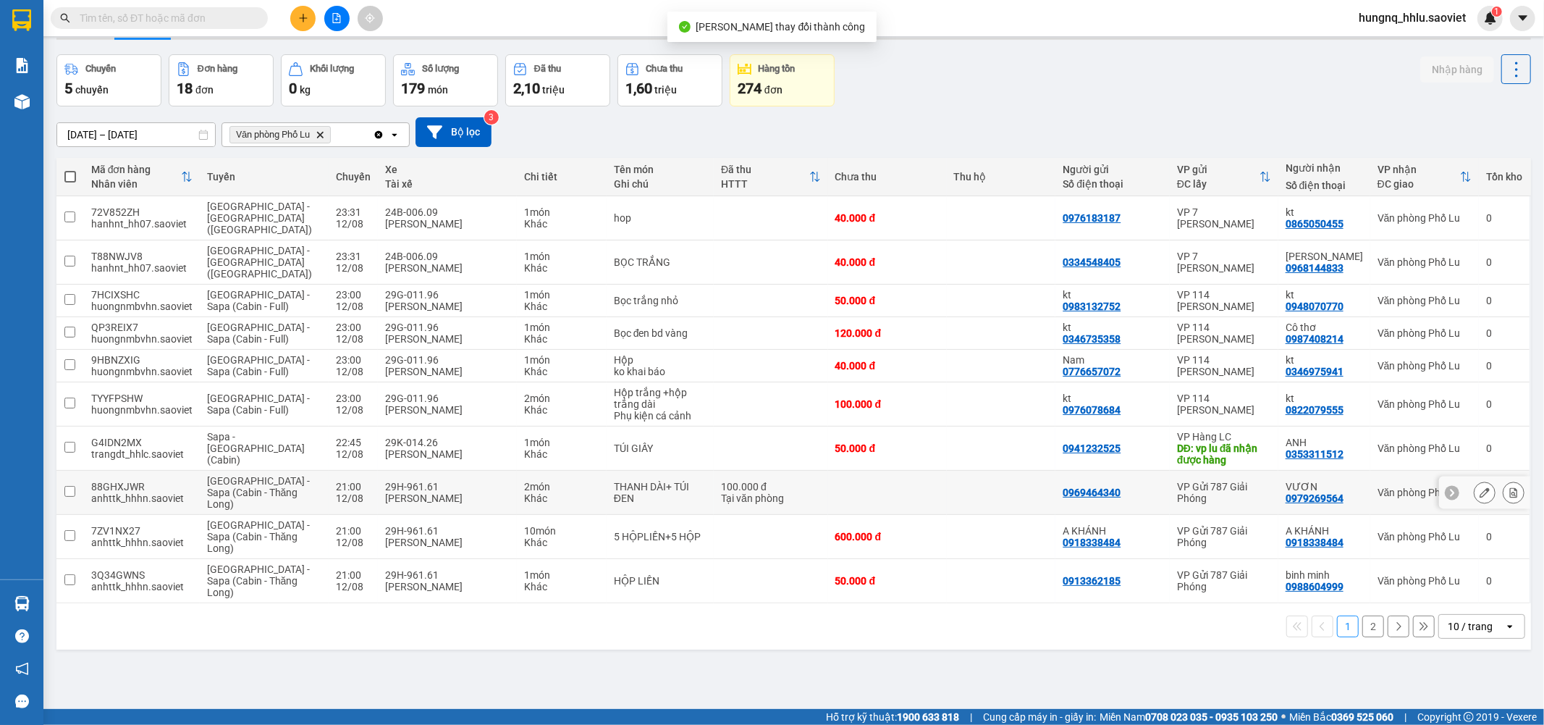
scroll to position [67, 0]
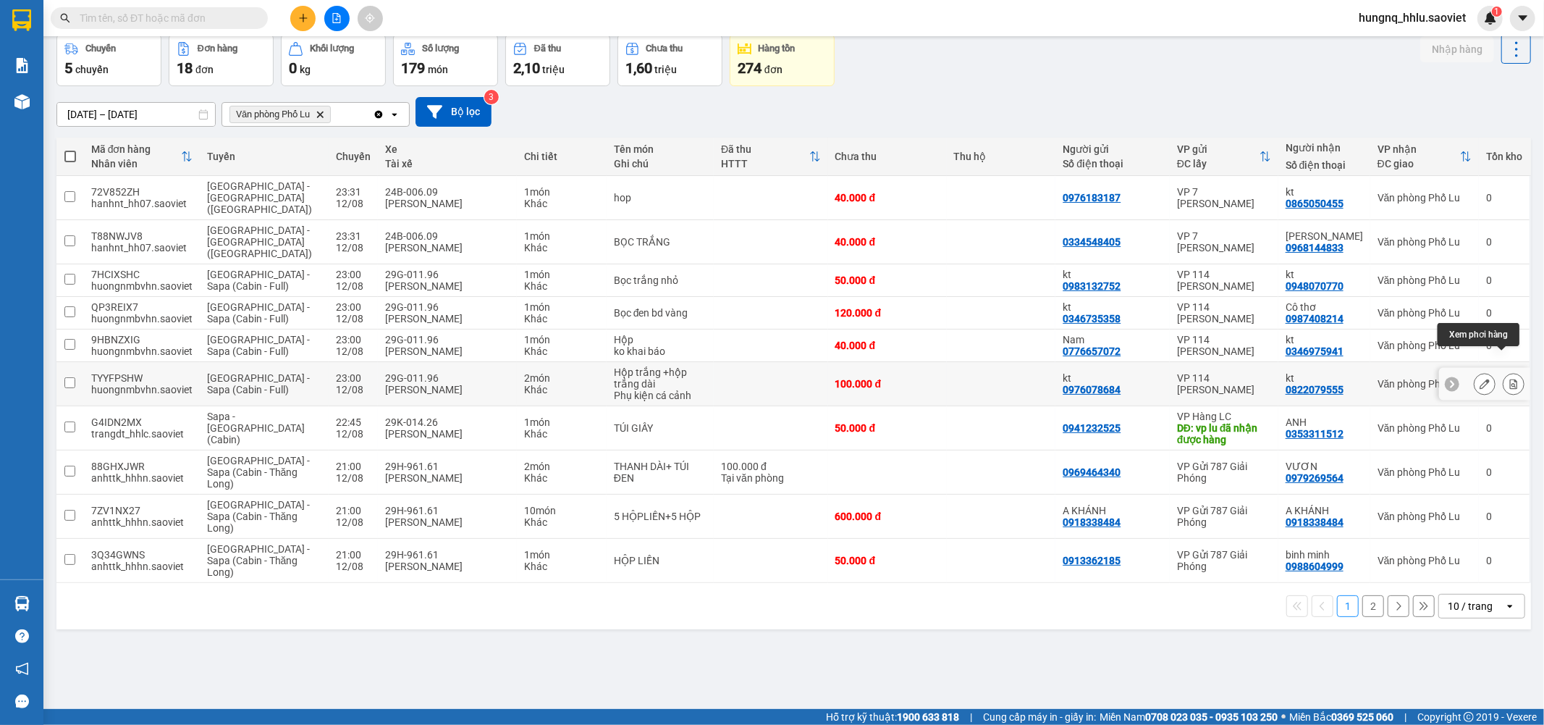
click at [1507, 371] on button at bounding box center [1514, 383] width 20 height 25
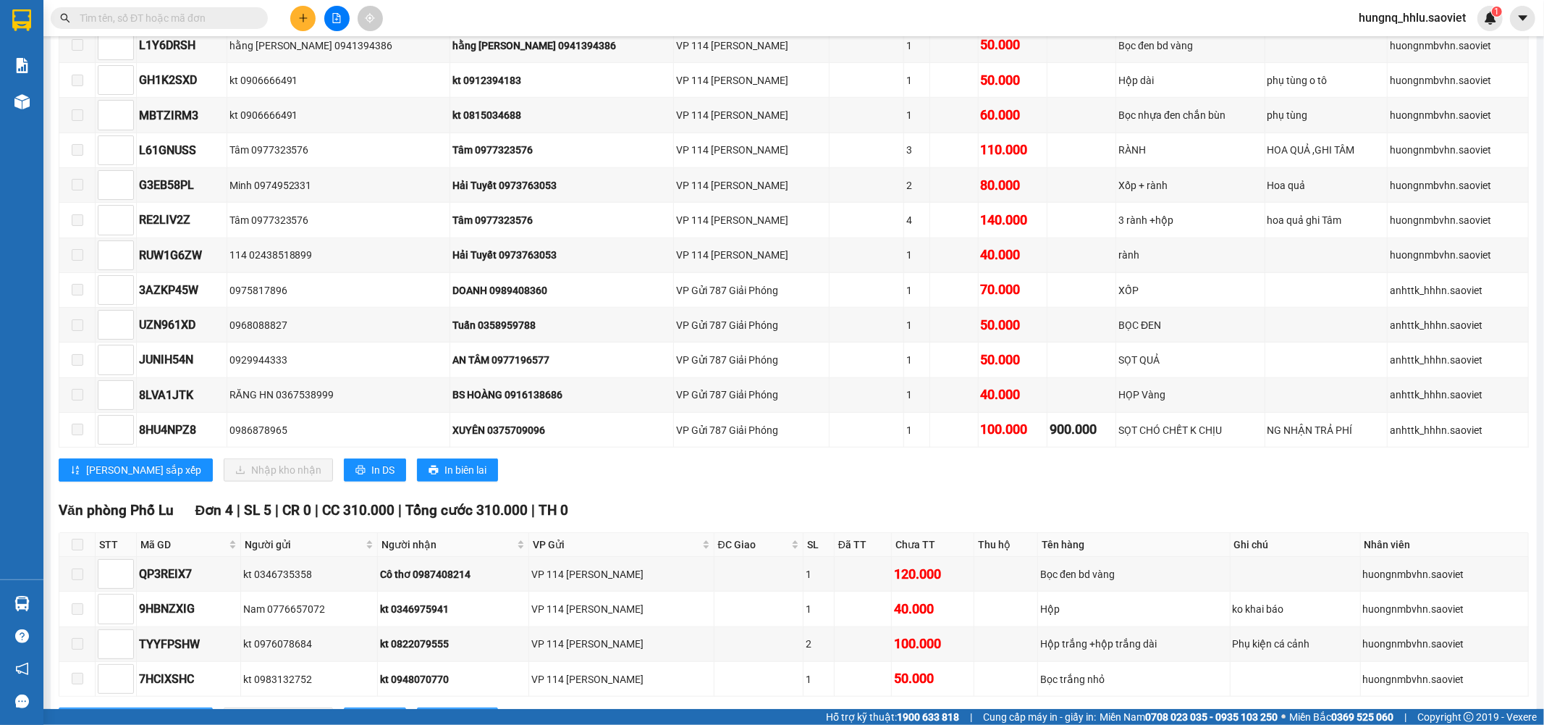
scroll to position [974, 0]
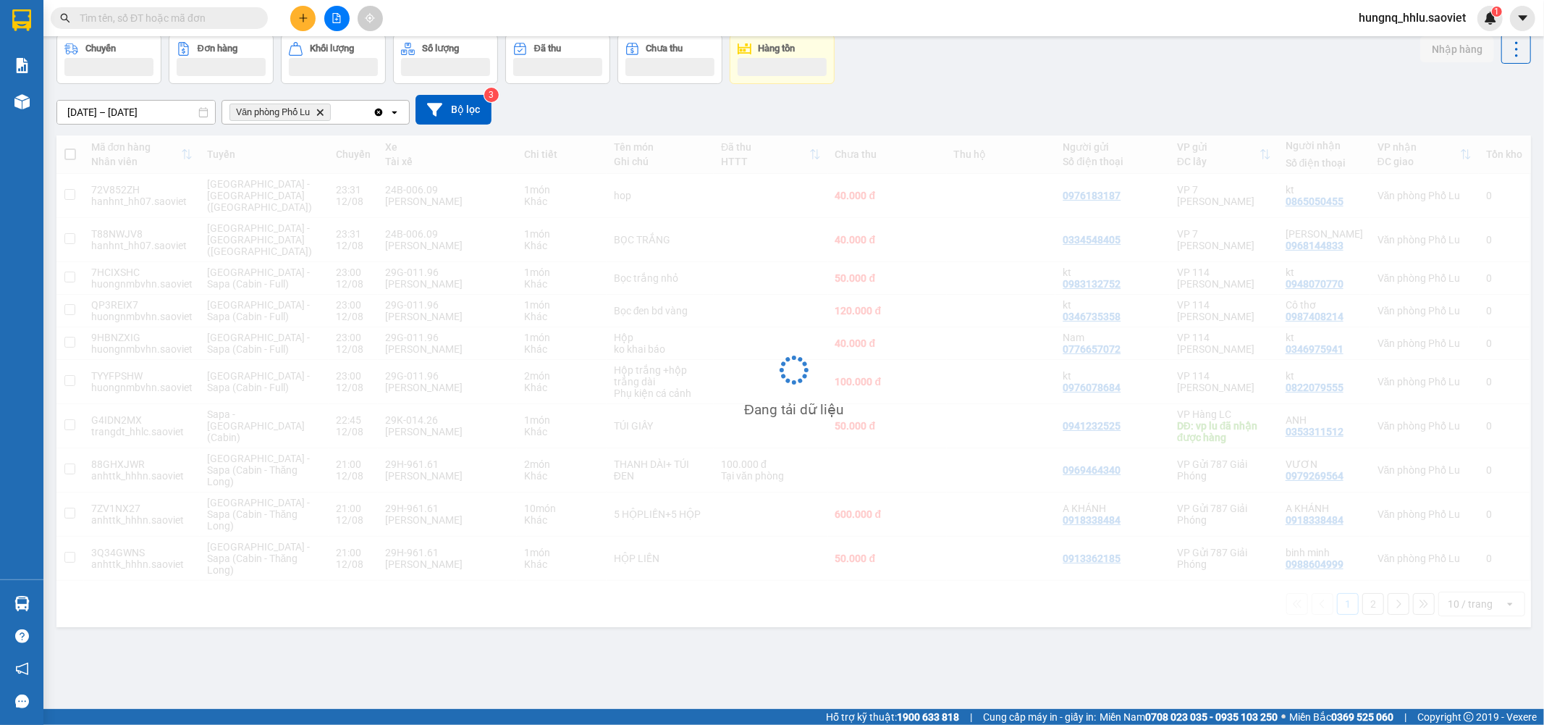
scroll to position [67, 0]
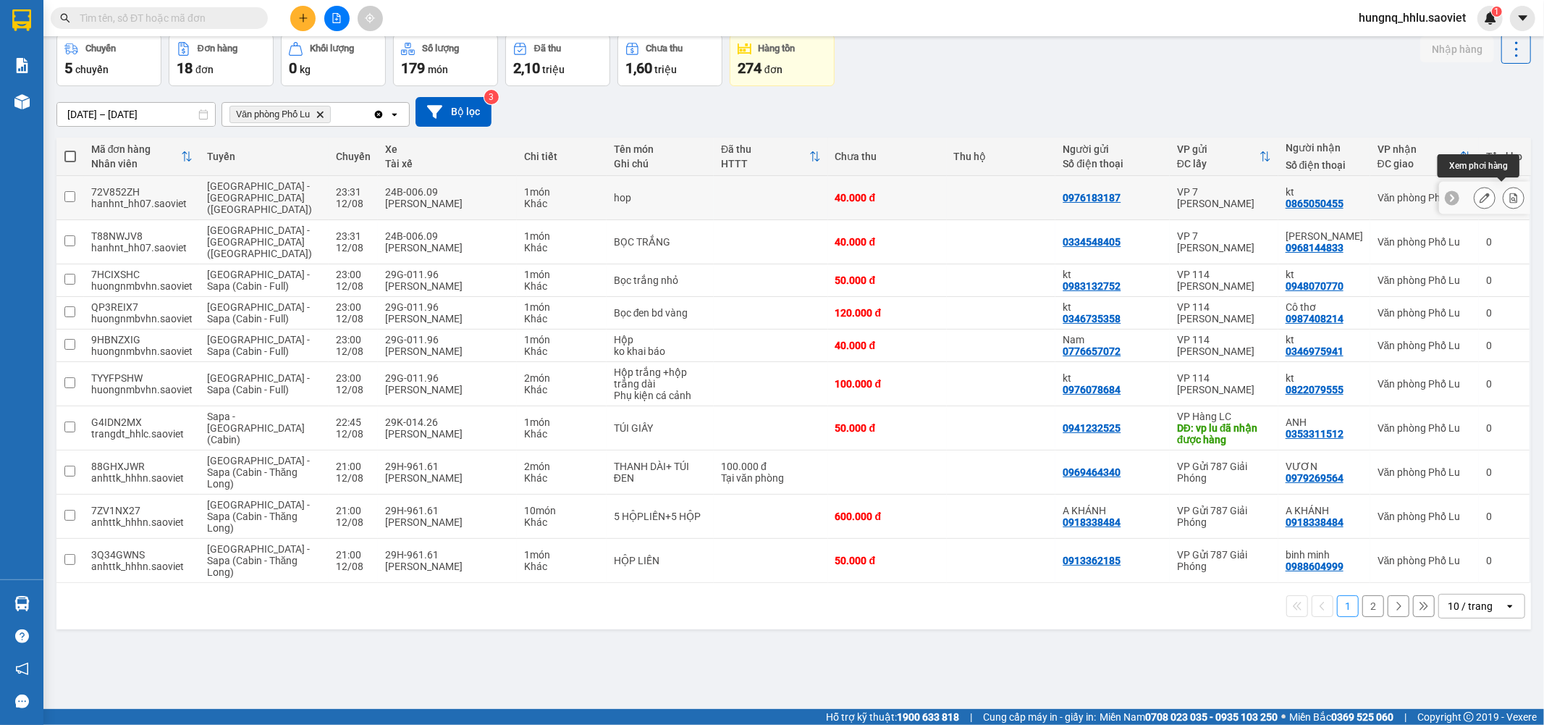
click at [1511, 195] on button at bounding box center [1514, 197] width 20 height 25
click at [1509, 195] on icon at bounding box center [1514, 198] width 10 height 10
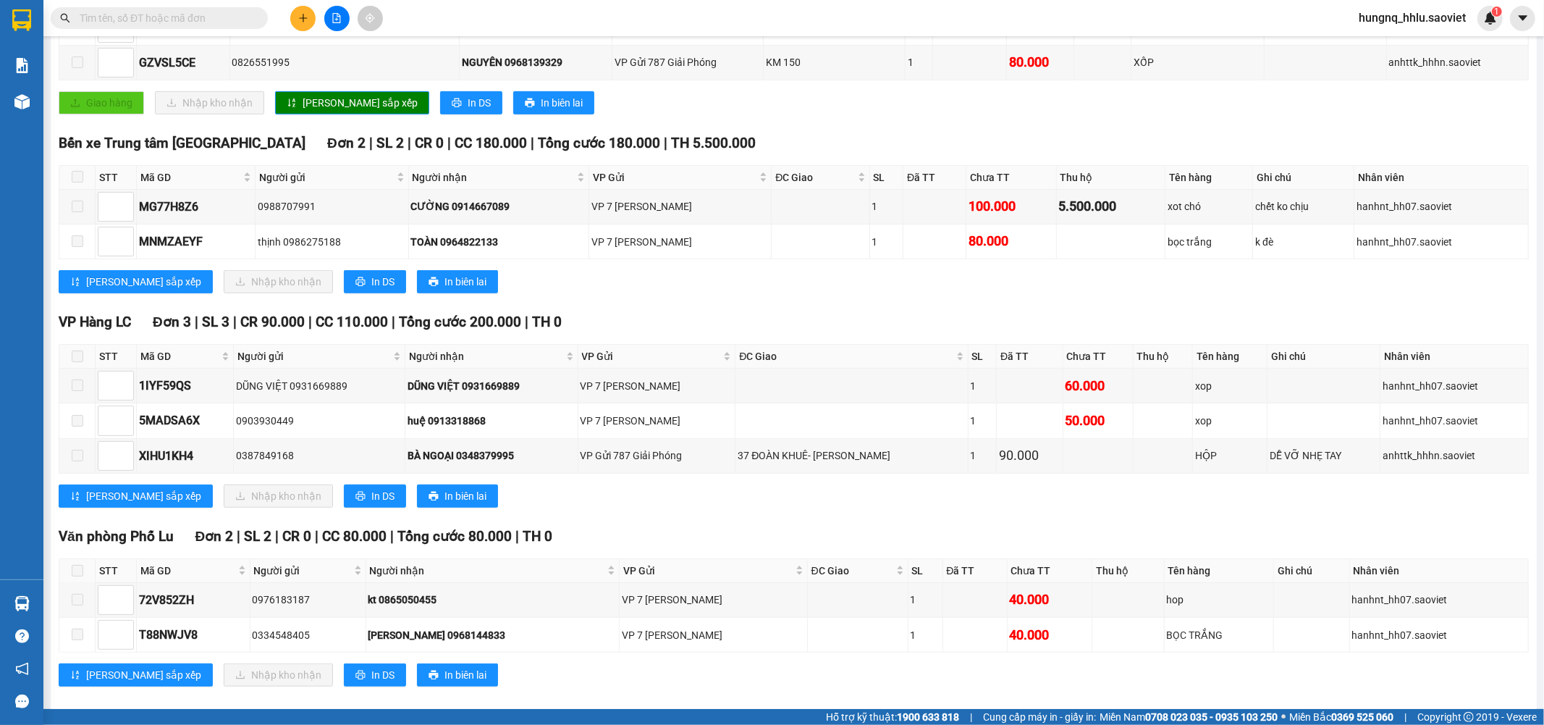
scroll to position [571, 0]
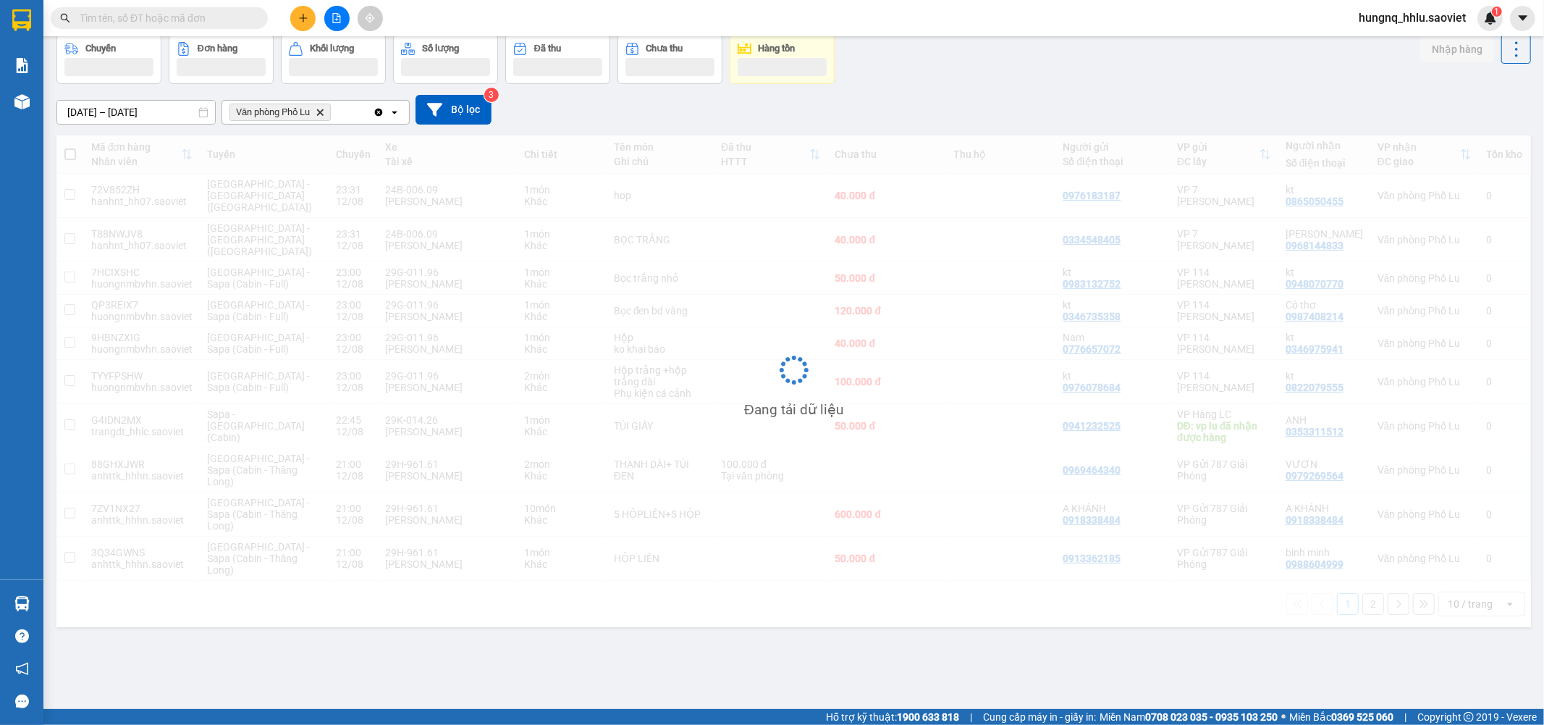
scroll to position [67, 0]
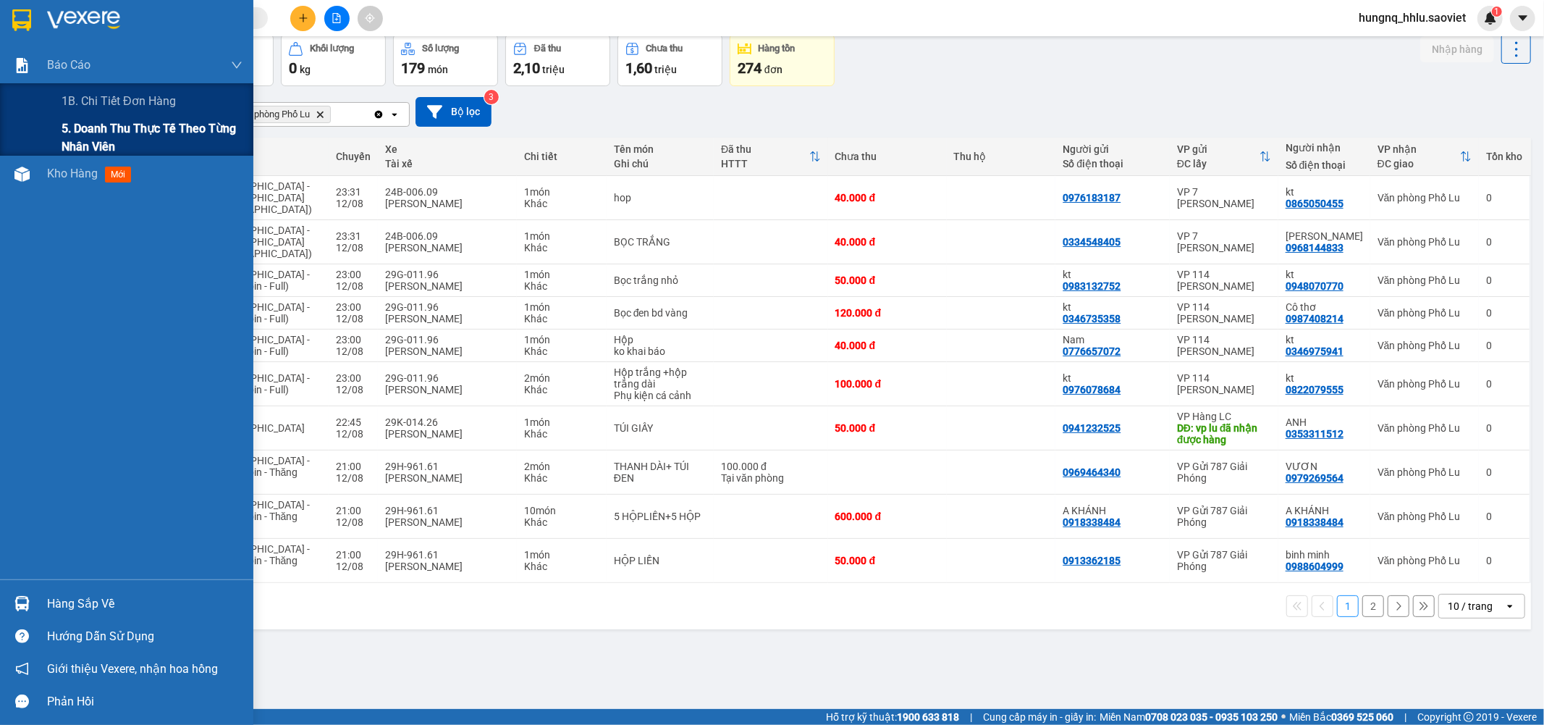
click at [83, 135] on span "5. Doanh thu thực tế theo từng nhân viên" at bounding box center [152, 137] width 181 height 36
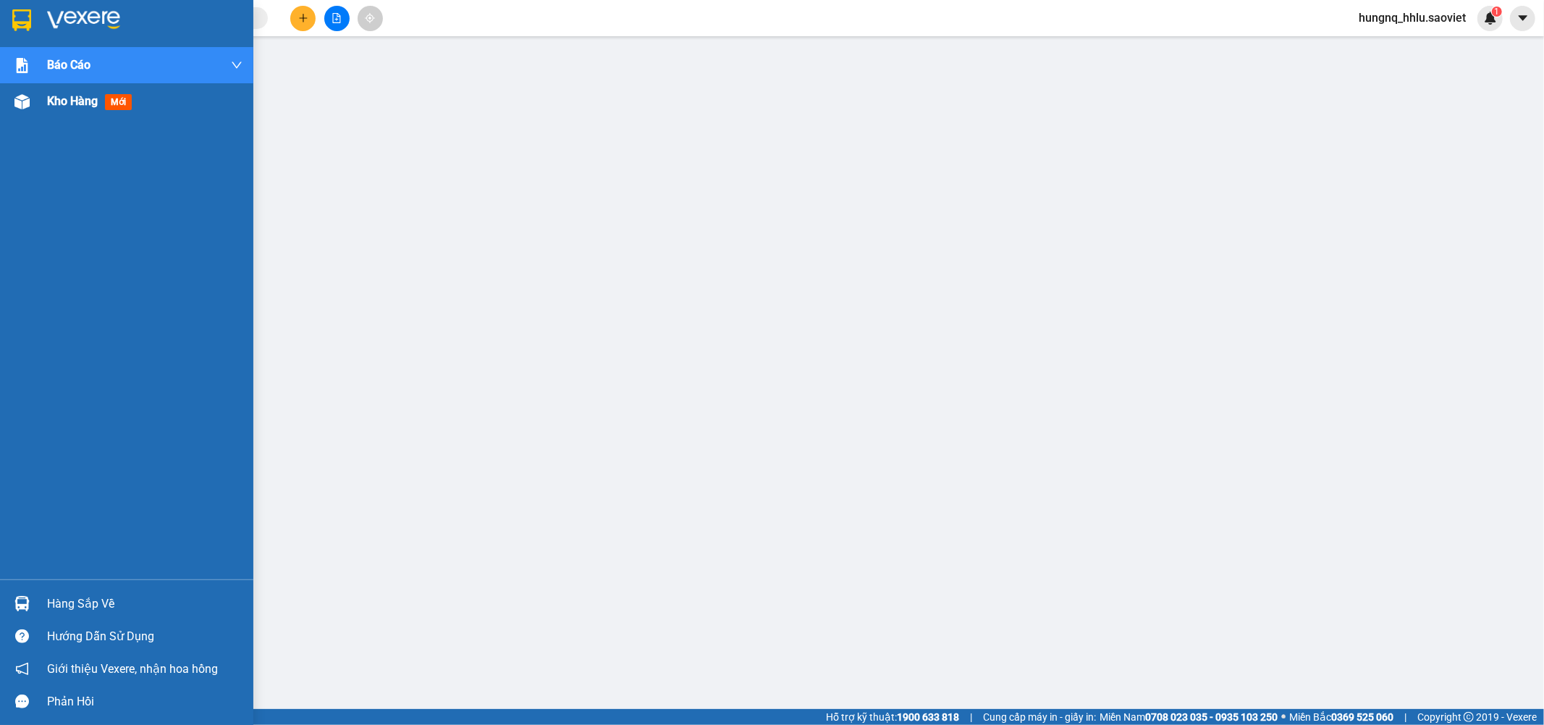
click at [92, 101] on span "Kho hàng" at bounding box center [72, 101] width 51 height 14
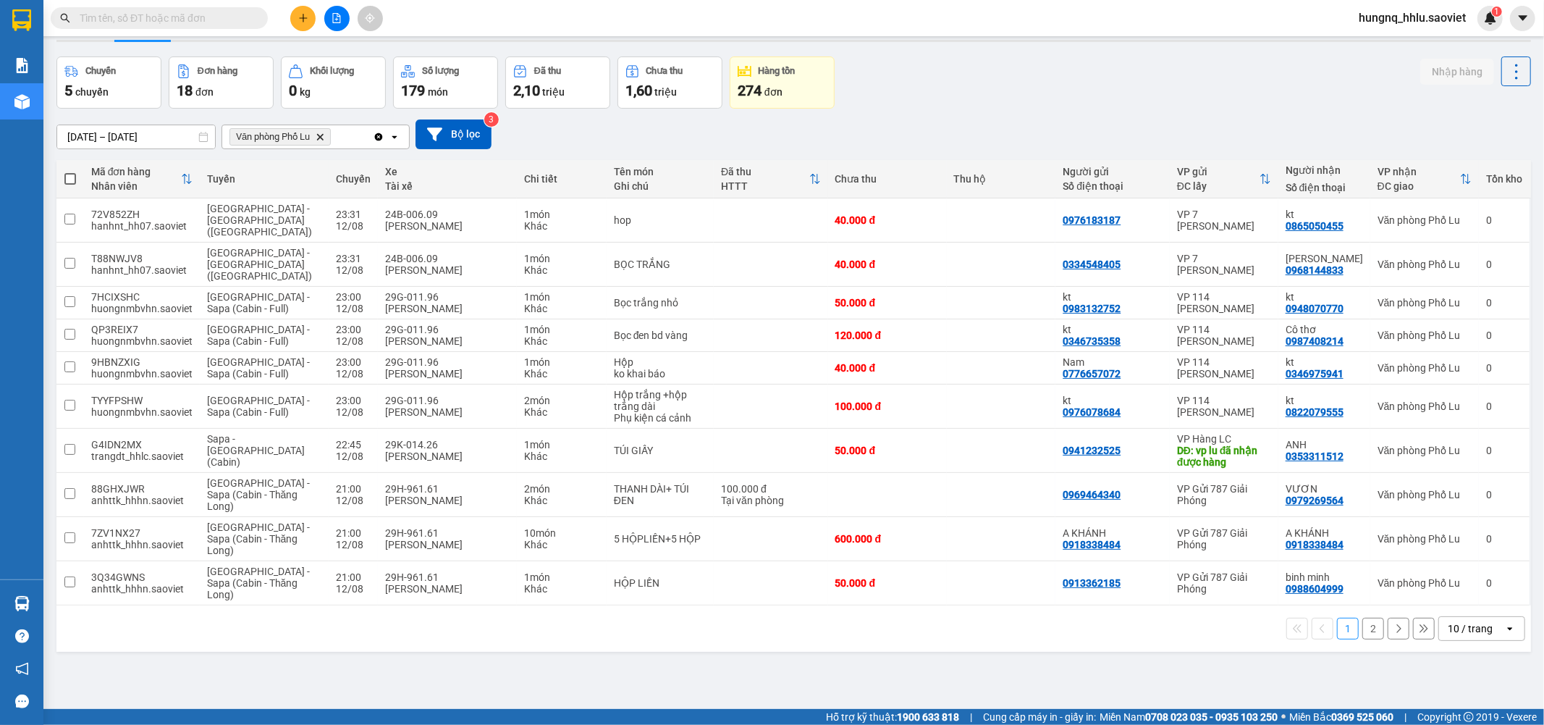
scroll to position [67, 0]
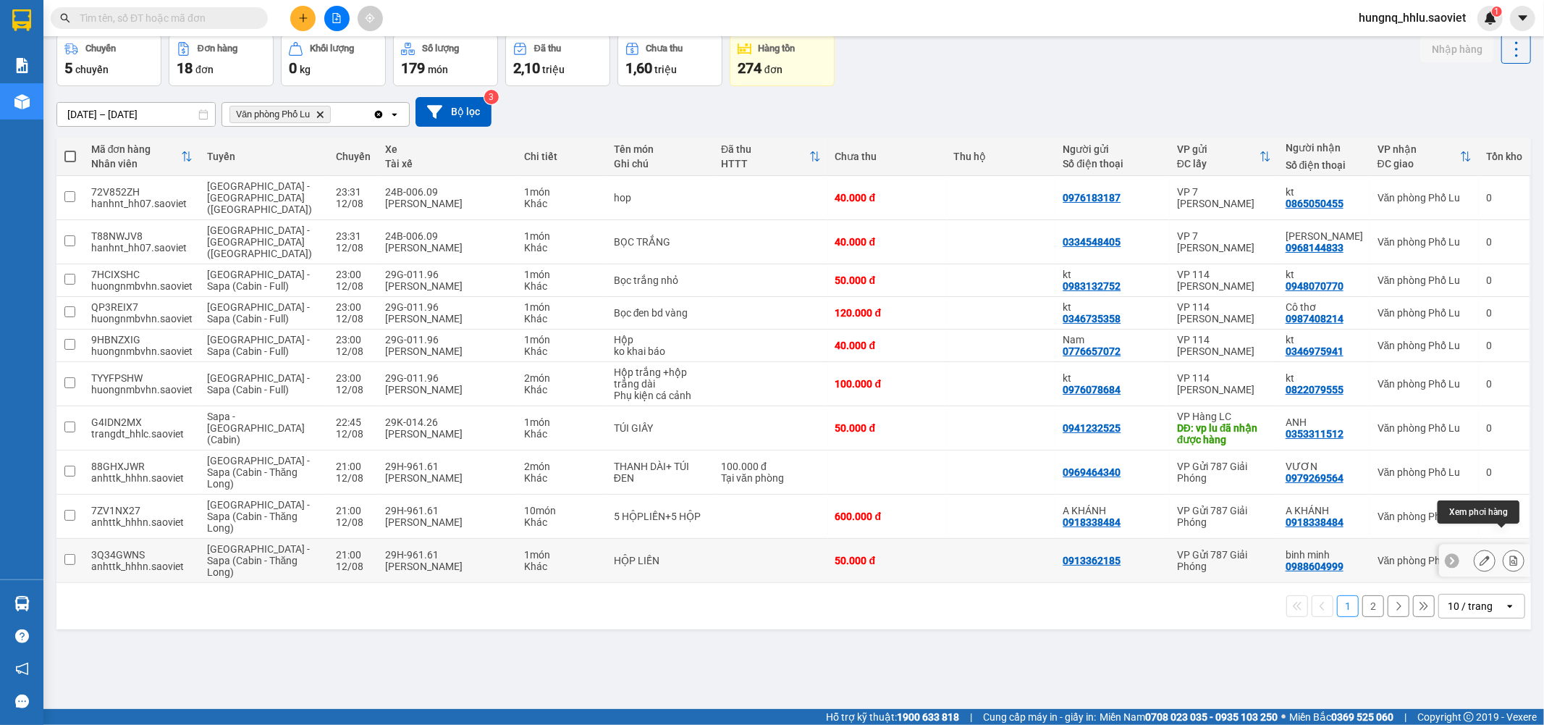
click at [1510, 548] on button at bounding box center [1514, 560] width 20 height 25
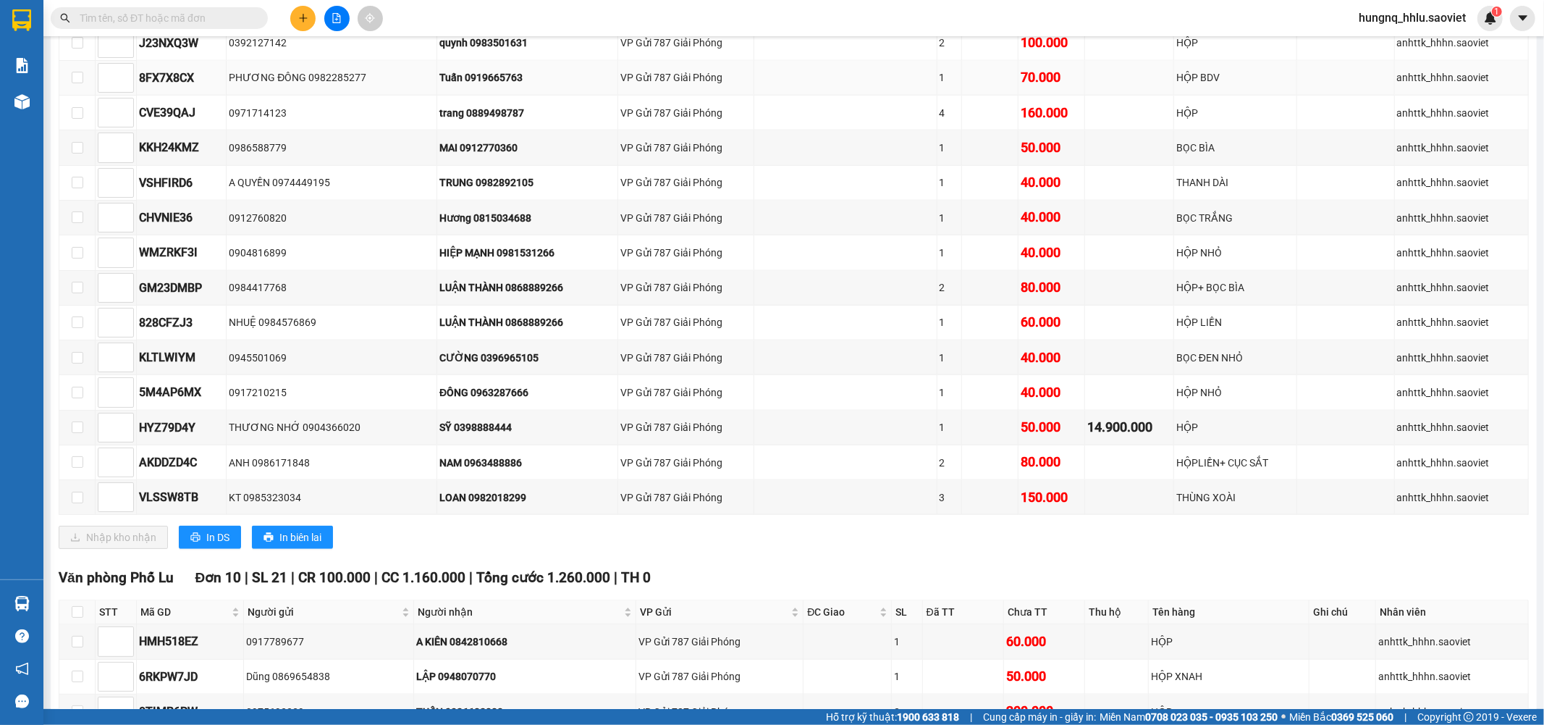
scroll to position [1798, 0]
